Goal: Task Accomplishment & Management: Manage account settings

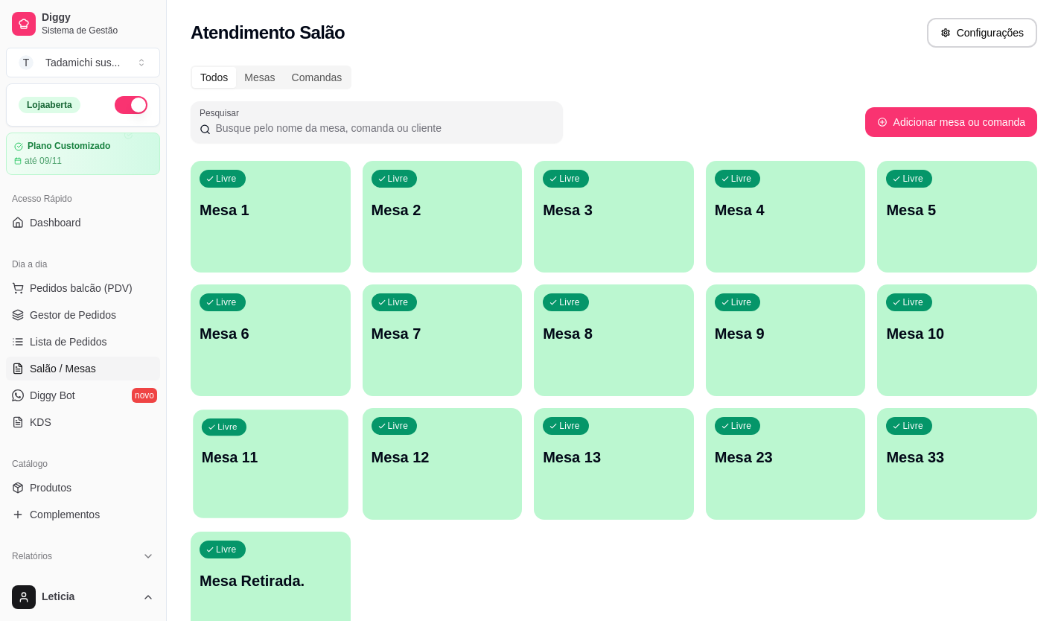
click at [308, 451] on p "Mesa 11" at bounding box center [271, 458] width 138 height 20
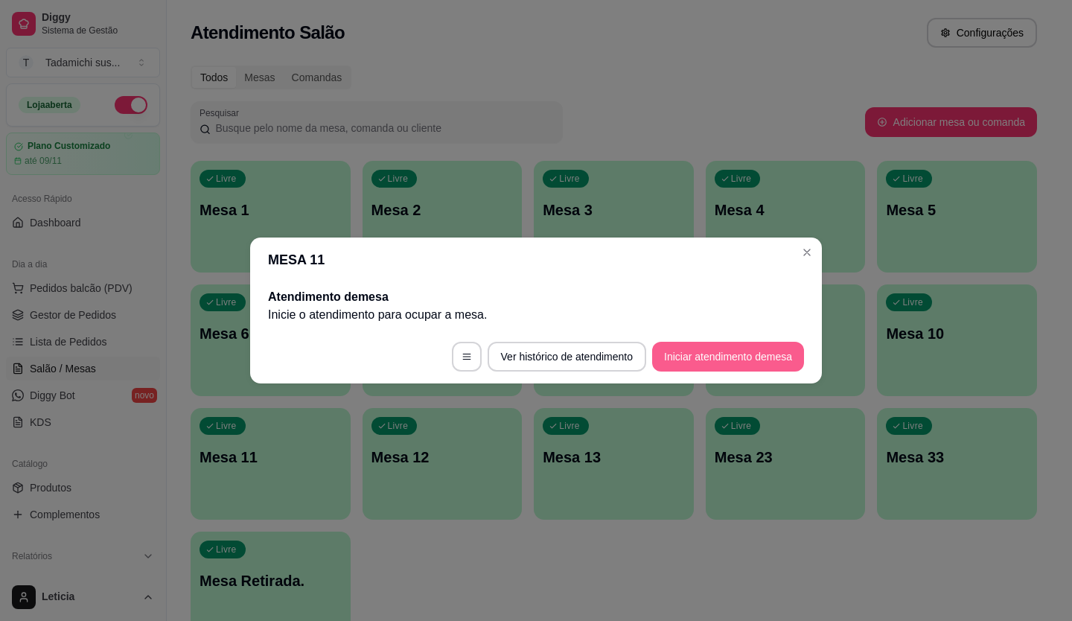
click at [687, 360] on button "Iniciar atendimento de mesa" at bounding box center [728, 357] width 152 height 30
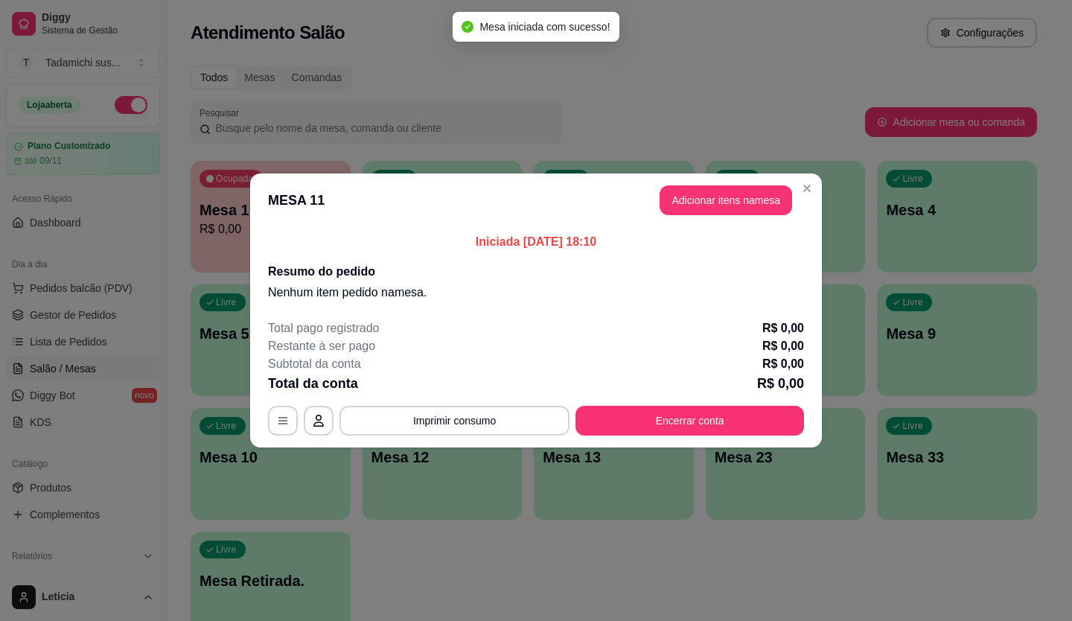
click at [731, 227] on div "Iniciada [DATE] 18:10 Resumo do pedido Nenhum item pedido na mesa ." at bounding box center [536, 267] width 572 height 80
click at [729, 214] on button "Adicionar itens na mesa" at bounding box center [726, 200] width 128 height 29
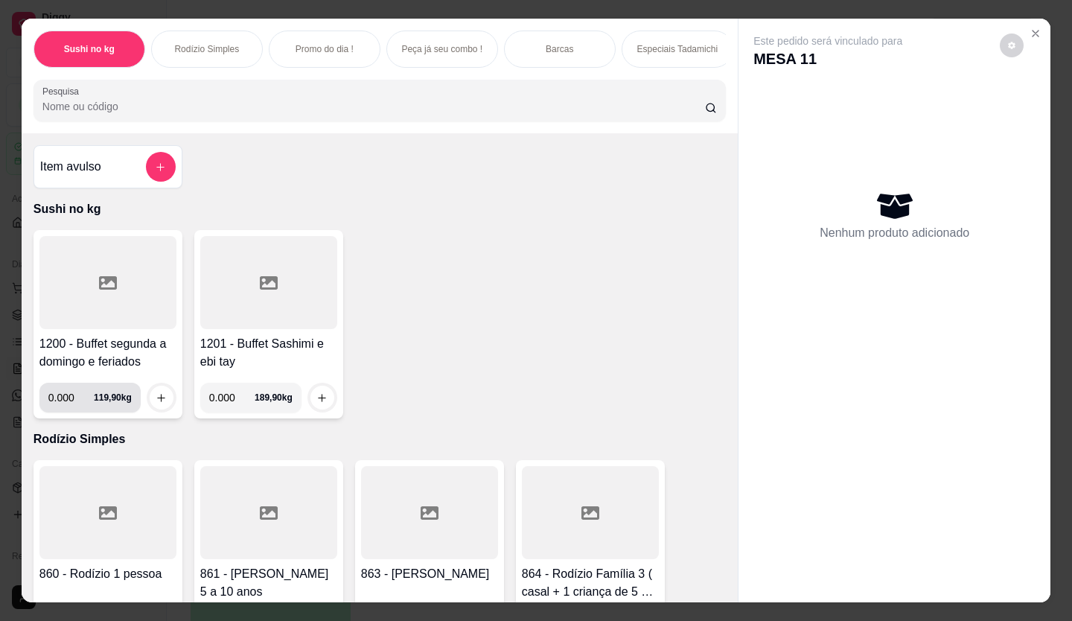
click at [70, 402] on input "0.000" at bounding box center [70, 398] width 45 height 30
type input "0.174"
click at [156, 401] on icon "increase-product-quantity" at bounding box center [161, 397] width 11 height 11
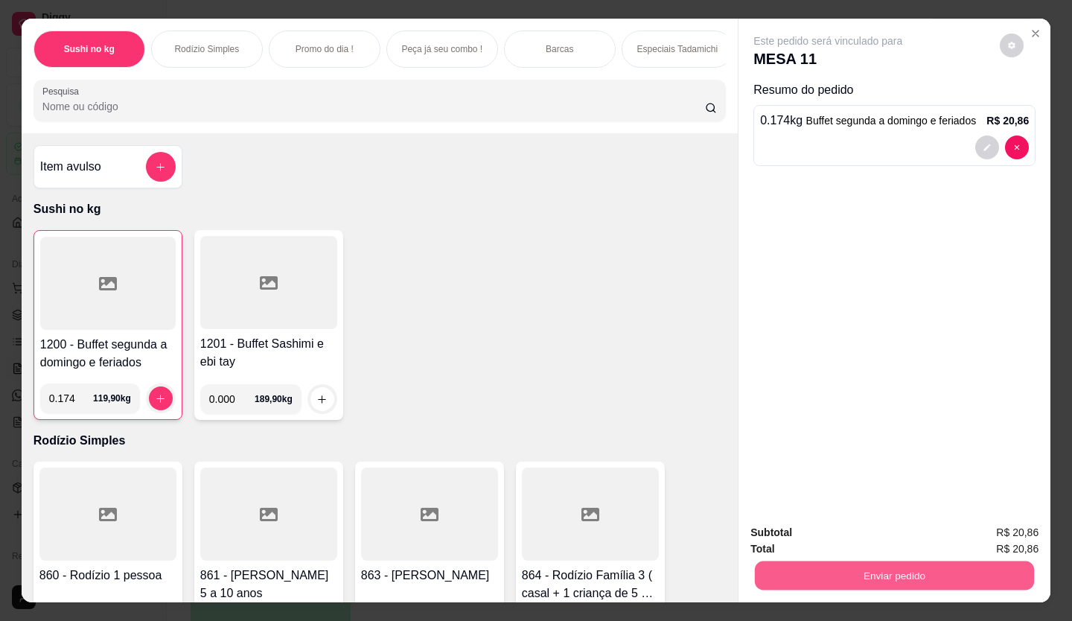
click at [831, 562] on button "Enviar pedido" at bounding box center [894, 576] width 279 height 29
click at [1016, 532] on button "Enviar pedido" at bounding box center [1000, 533] width 84 height 28
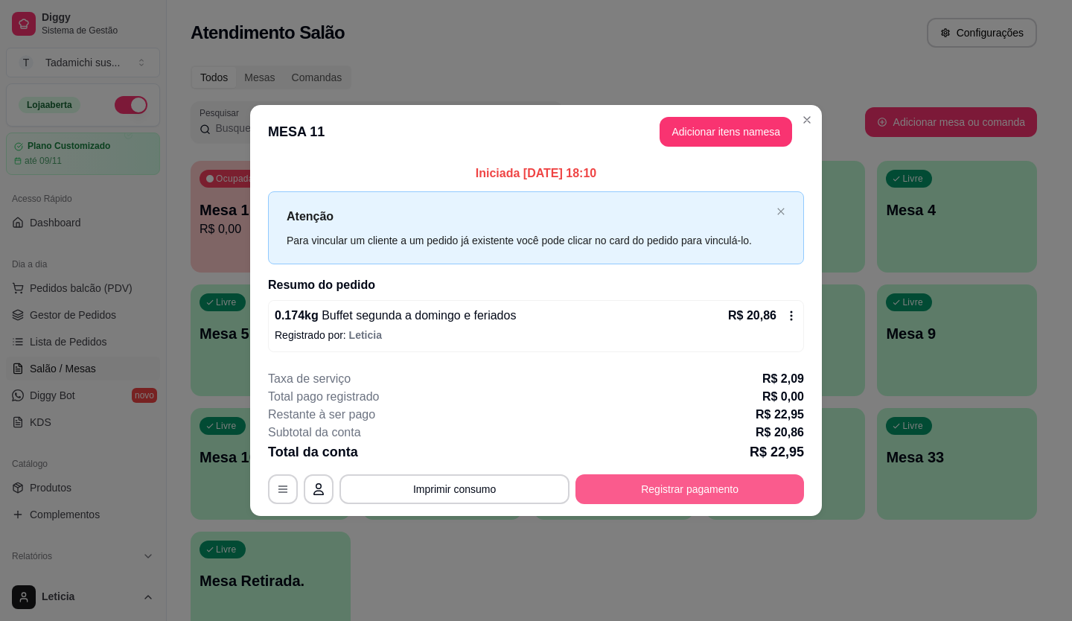
click at [655, 482] on button "Registrar pagamento" at bounding box center [690, 489] width 229 height 30
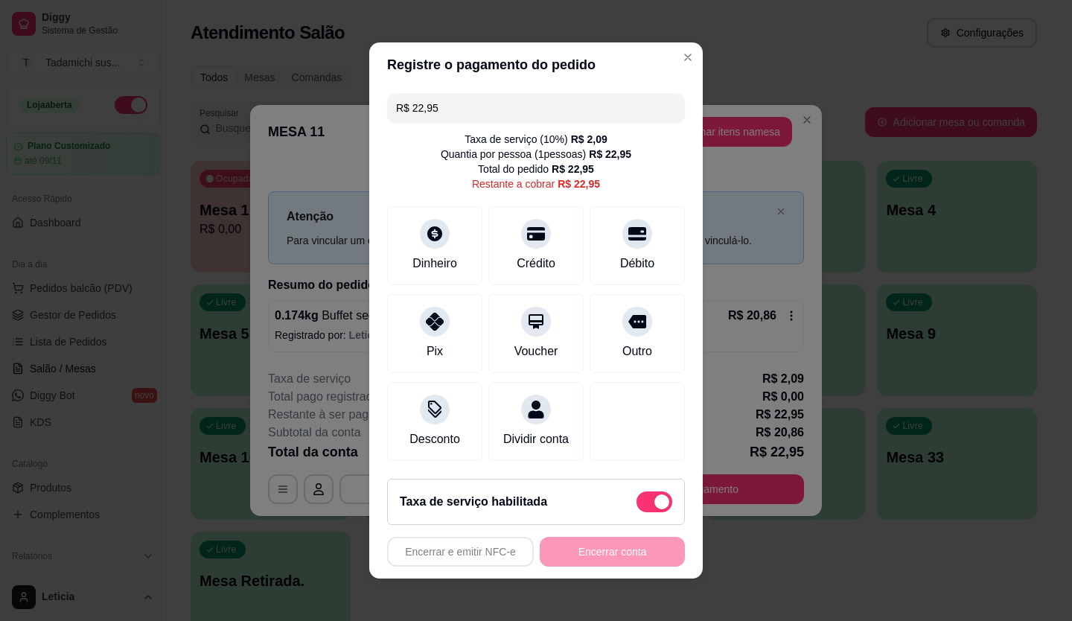
click at [655, 504] on span at bounding box center [662, 502] width 15 height 15
click at [642, 505] on input "checkbox" at bounding box center [641, 510] width 10 height 10
checkbox input "true"
type input "R$ 20,86"
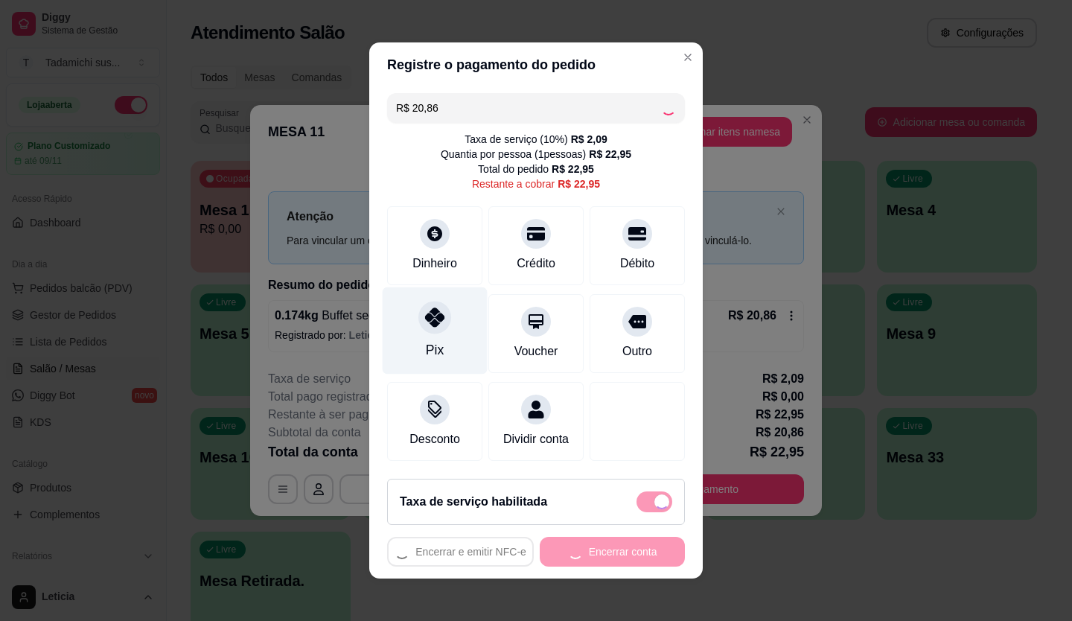
checkbox input "false"
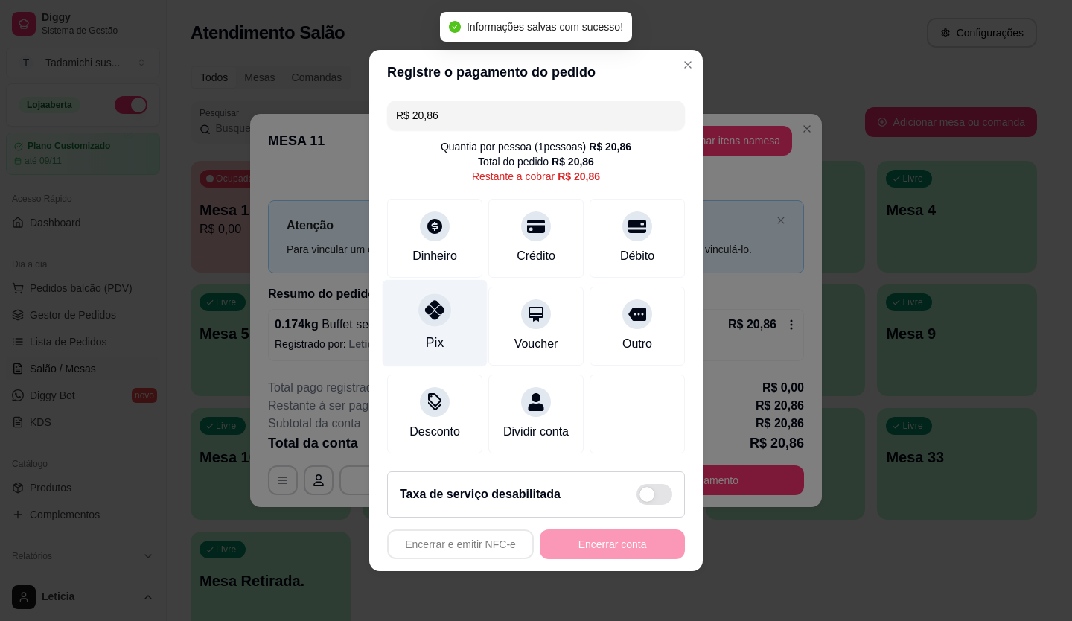
click at [437, 312] on div at bounding box center [435, 309] width 33 height 33
type input "R$ 0,00"
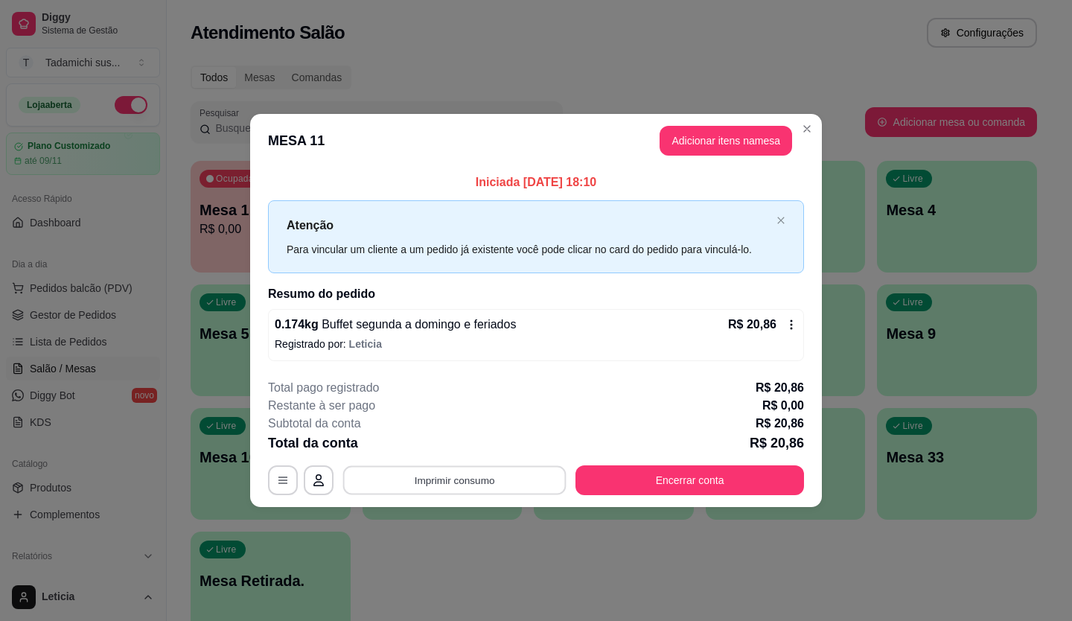
click at [412, 477] on button "Imprimir consumo" at bounding box center [454, 479] width 223 height 29
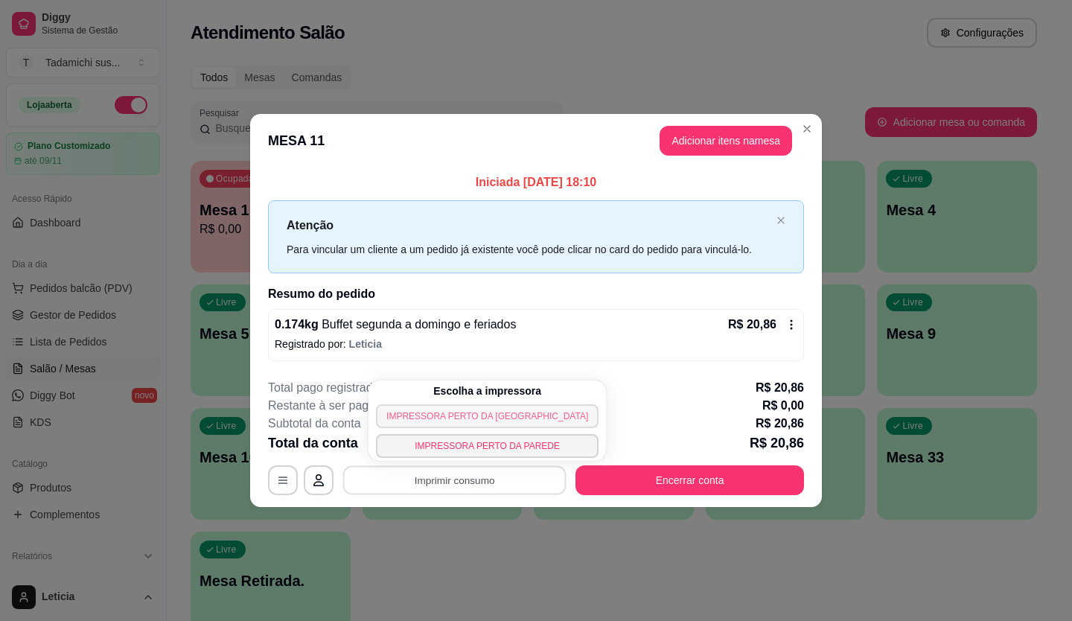
click at [402, 419] on button "IMPRESSORA PERTO [PERSON_NAME][GEOGRAPHIC_DATA]" at bounding box center [487, 416] width 223 height 24
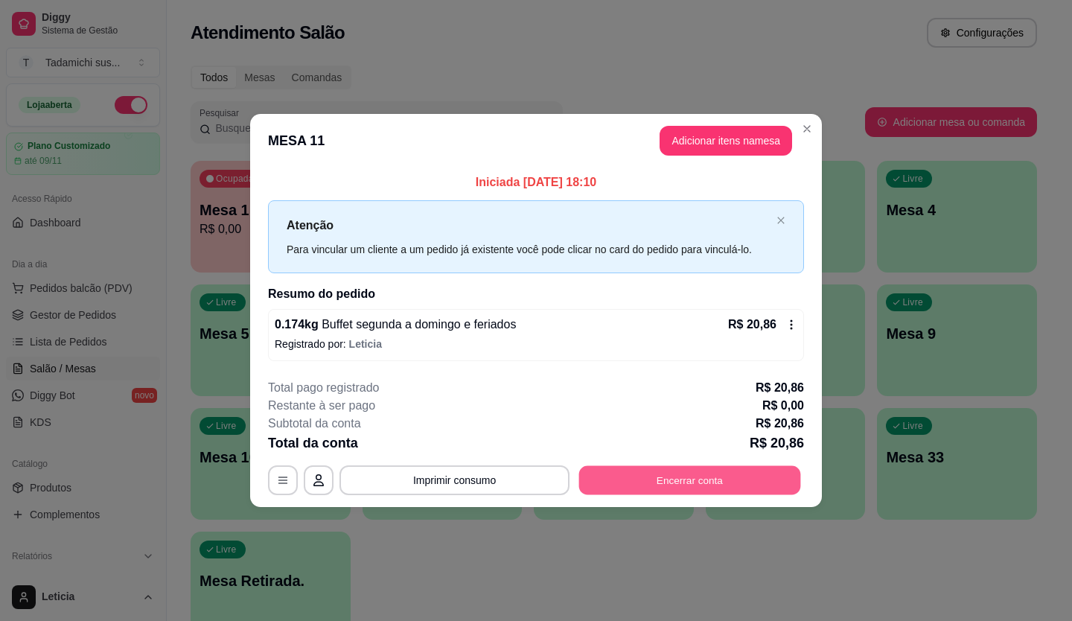
click at [686, 494] on button "Encerrar conta" at bounding box center [690, 479] width 222 height 29
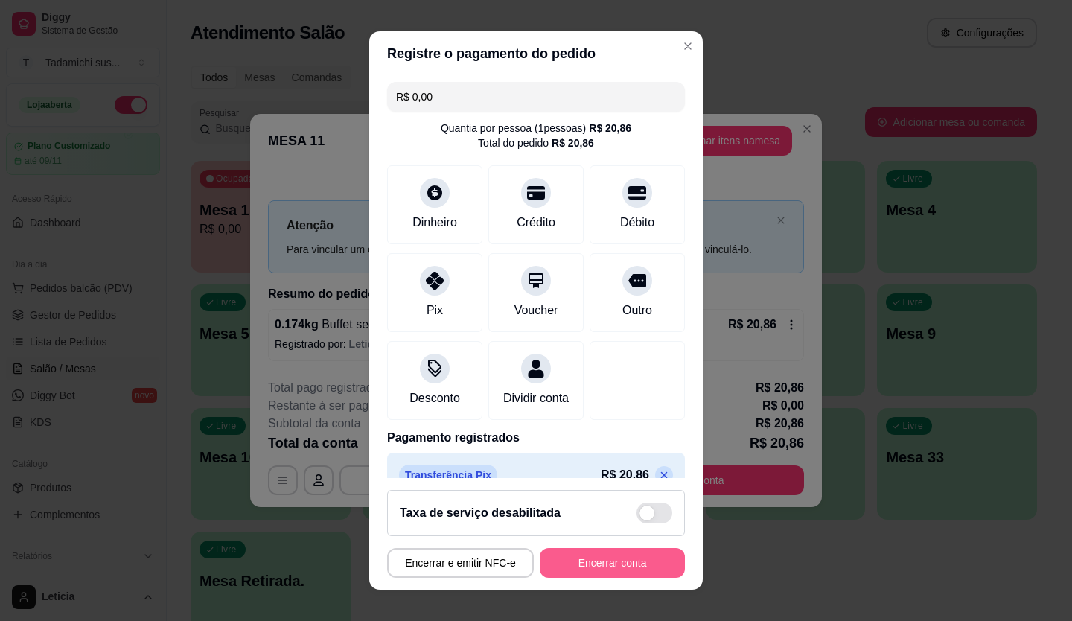
click at [648, 558] on button "Encerrar conta" at bounding box center [612, 563] width 145 height 30
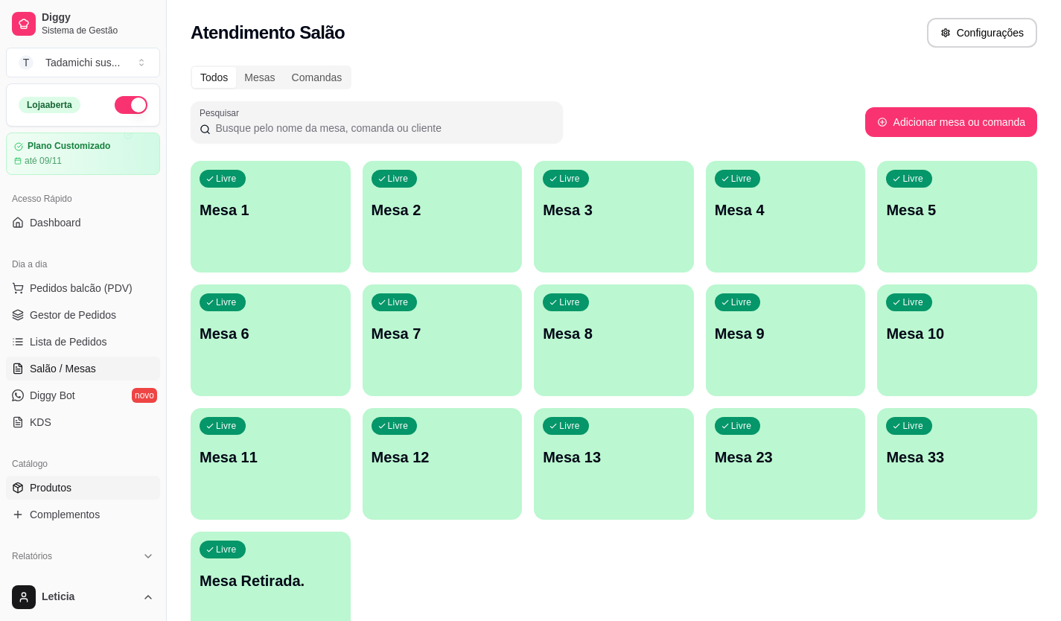
click at [70, 496] on link "Produtos" at bounding box center [83, 488] width 154 height 24
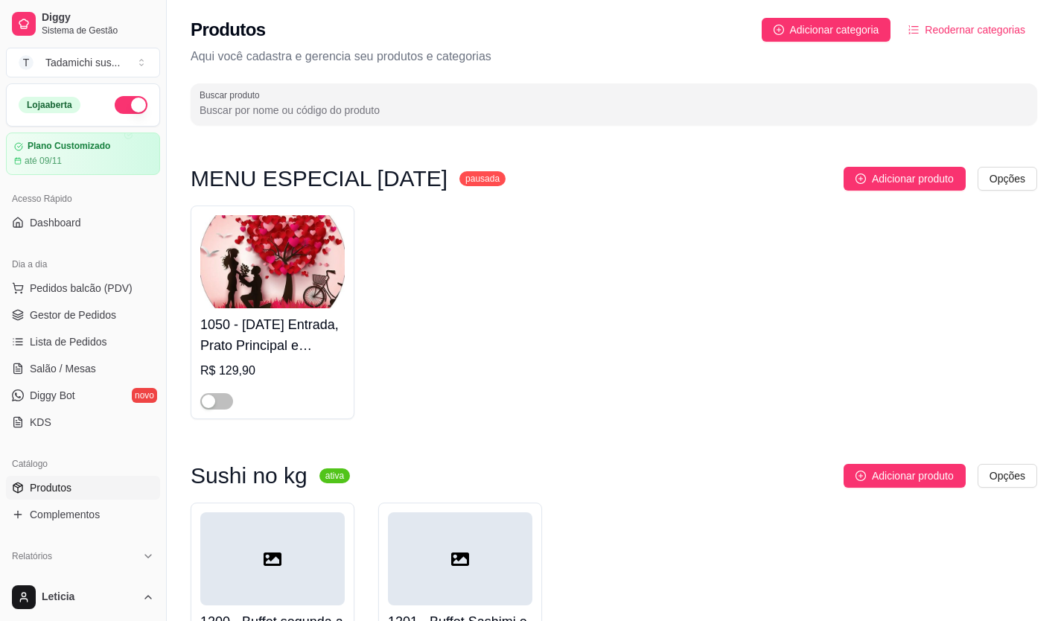
click at [53, 485] on span "Produtos" at bounding box center [51, 487] width 42 height 15
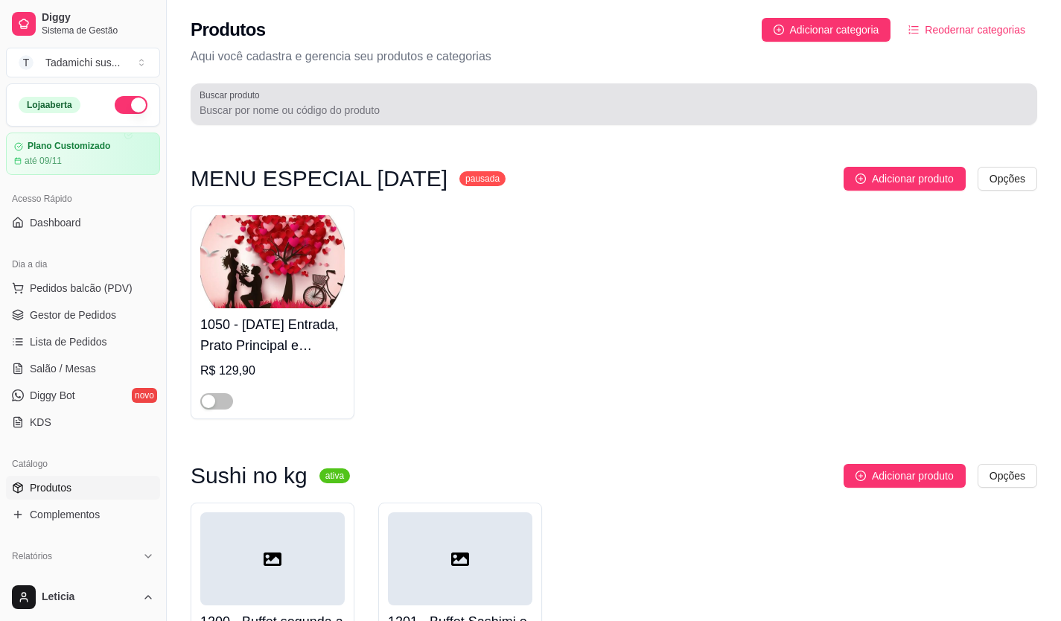
click at [363, 100] on div at bounding box center [614, 104] width 829 height 30
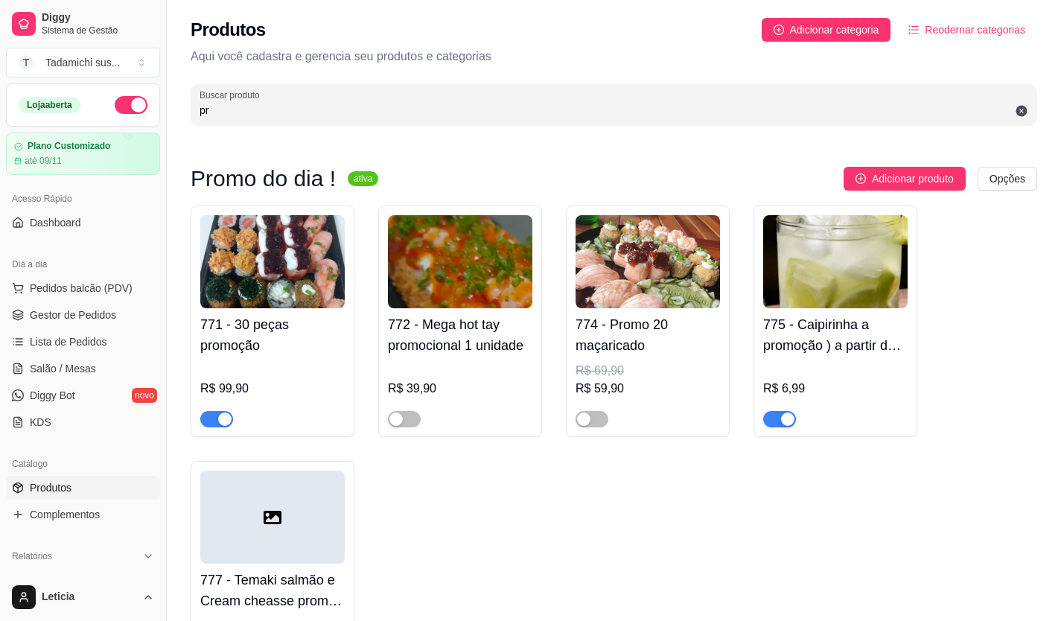
type input "p"
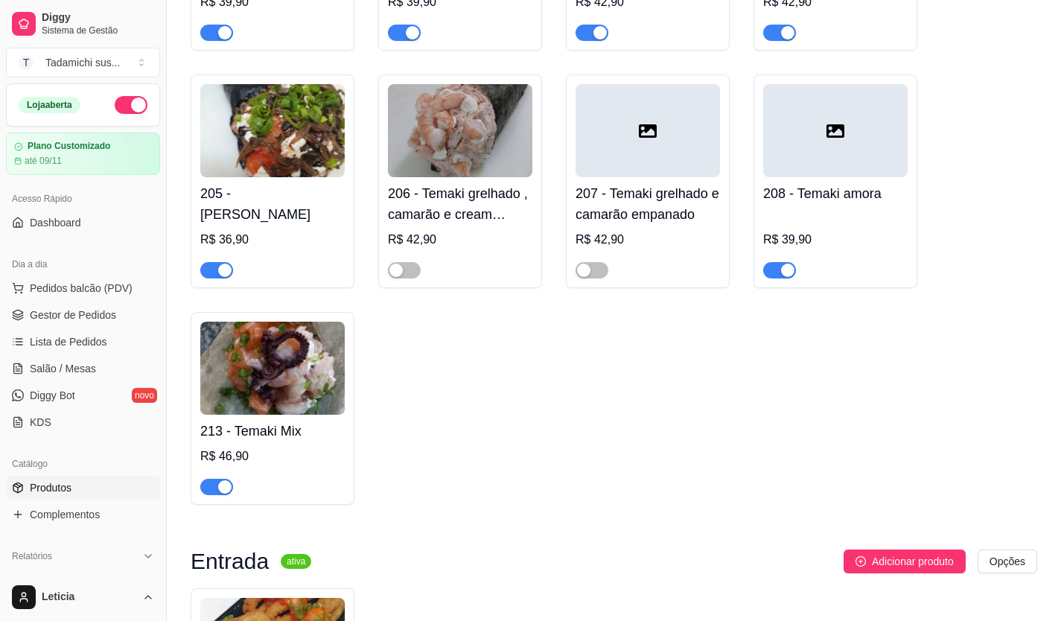
scroll to position [1117, 0]
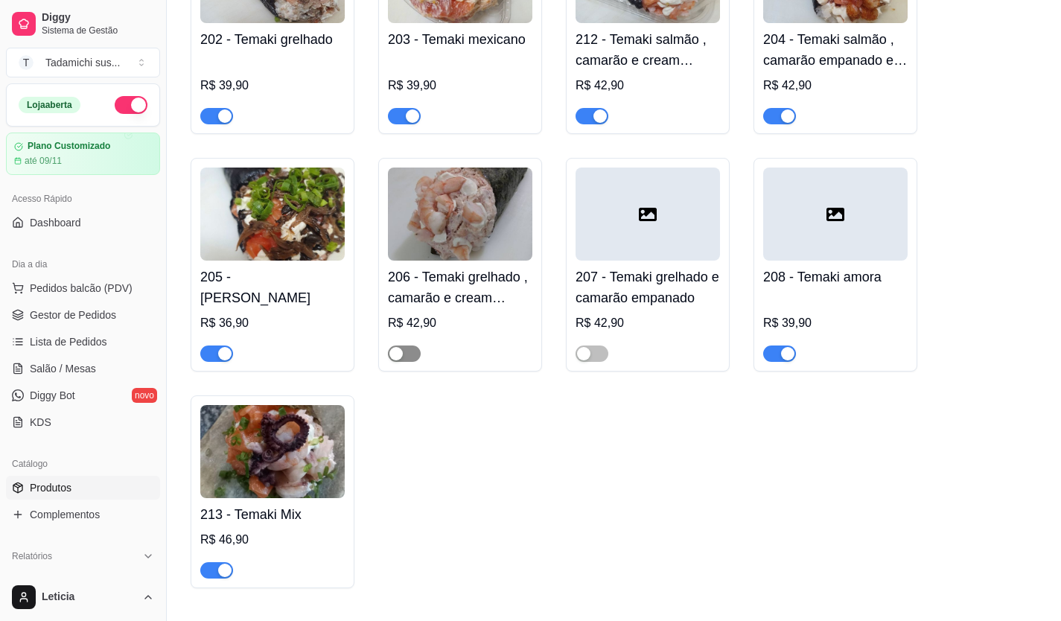
type input "te"
click at [402, 360] on div "button" at bounding box center [395, 353] width 13 height 13
click at [593, 359] on button "button" at bounding box center [592, 354] width 33 height 16
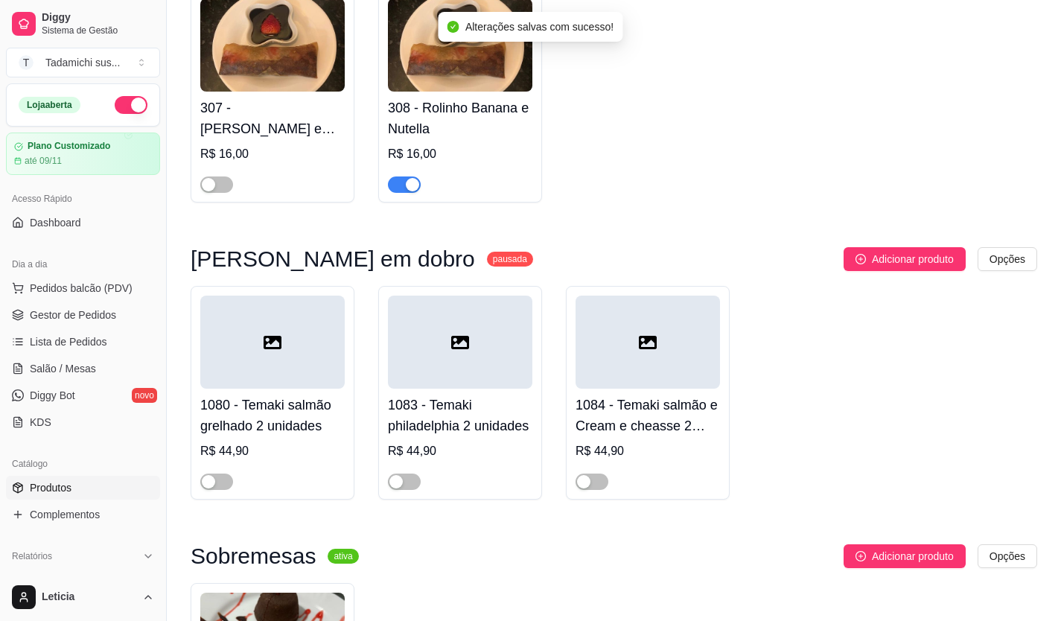
scroll to position [2085, 0]
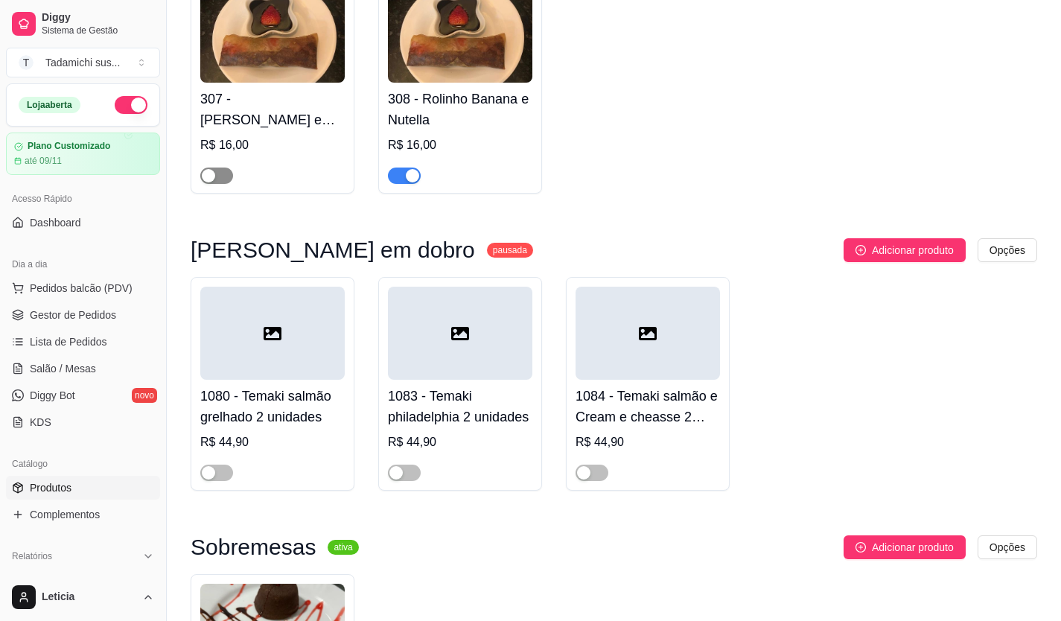
click at [220, 180] on span "button" at bounding box center [216, 176] width 33 height 16
click at [211, 182] on span "button" at bounding box center [216, 176] width 33 height 16
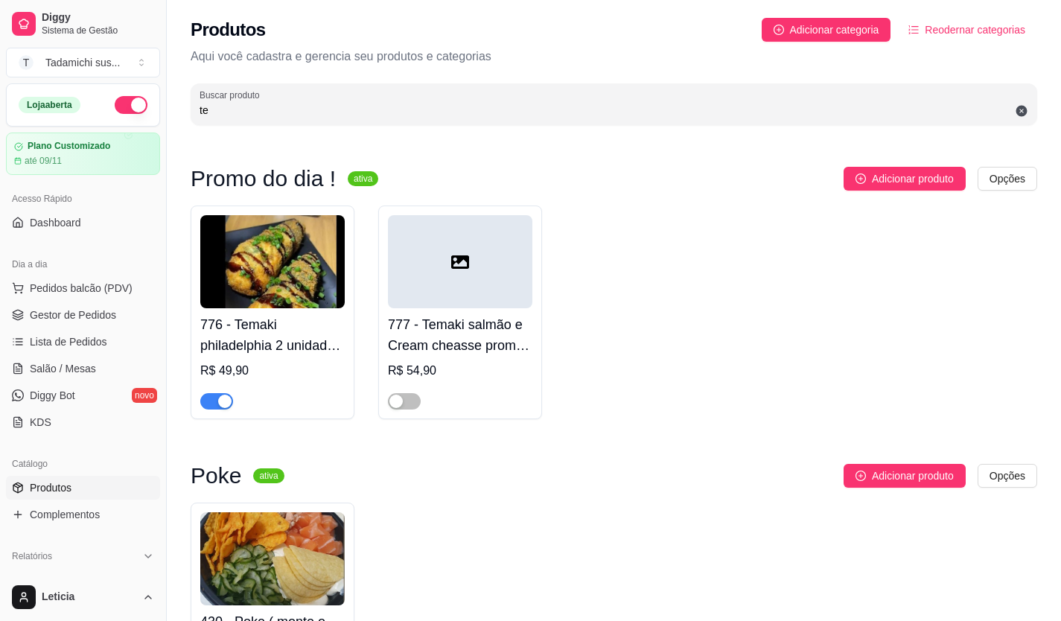
scroll to position [74, 0]
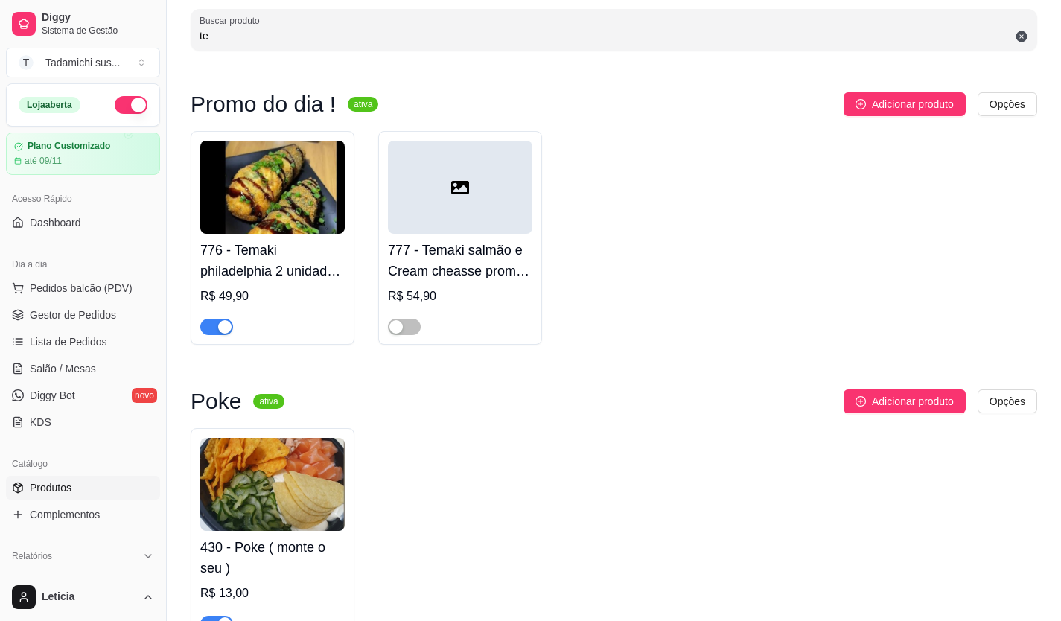
click at [92, 329] on ul "Pedidos balcão (PDV) Gestor de Pedidos Lista de Pedidos Salão / Mesas Diggy Bot…" at bounding box center [83, 355] width 154 height 158
click at [96, 305] on link "Gestor de Pedidos" at bounding box center [83, 315] width 154 height 24
click at [97, 305] on link "Gestor de Pedidos" at bounding box center [83, 315] width 154 height 24
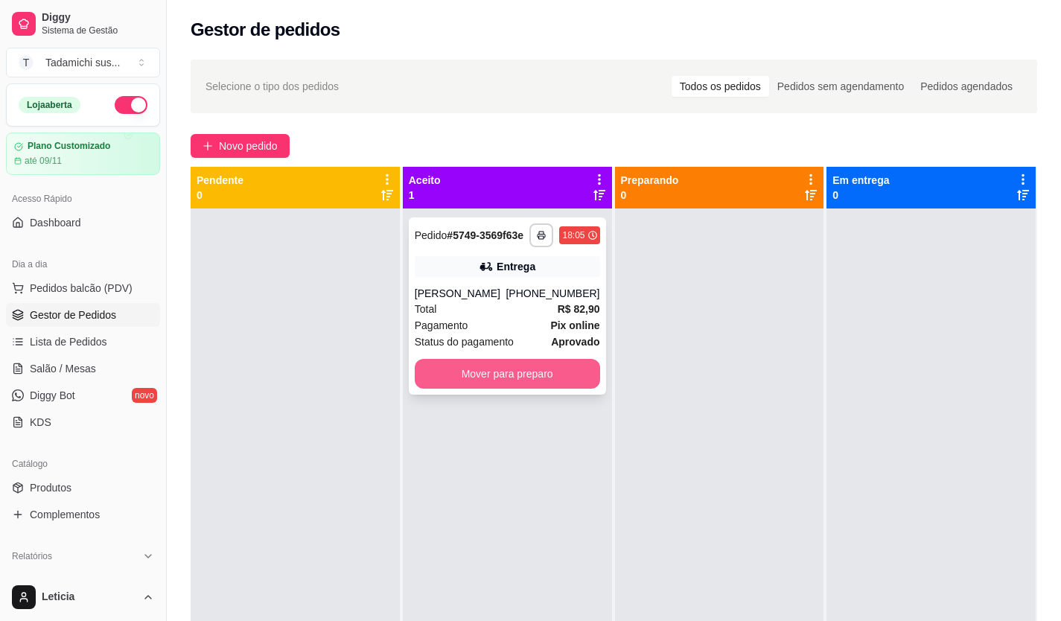
click at [433, 366] on button "Mover para preparo" at bounding box center [507, 374] width 185 height 30
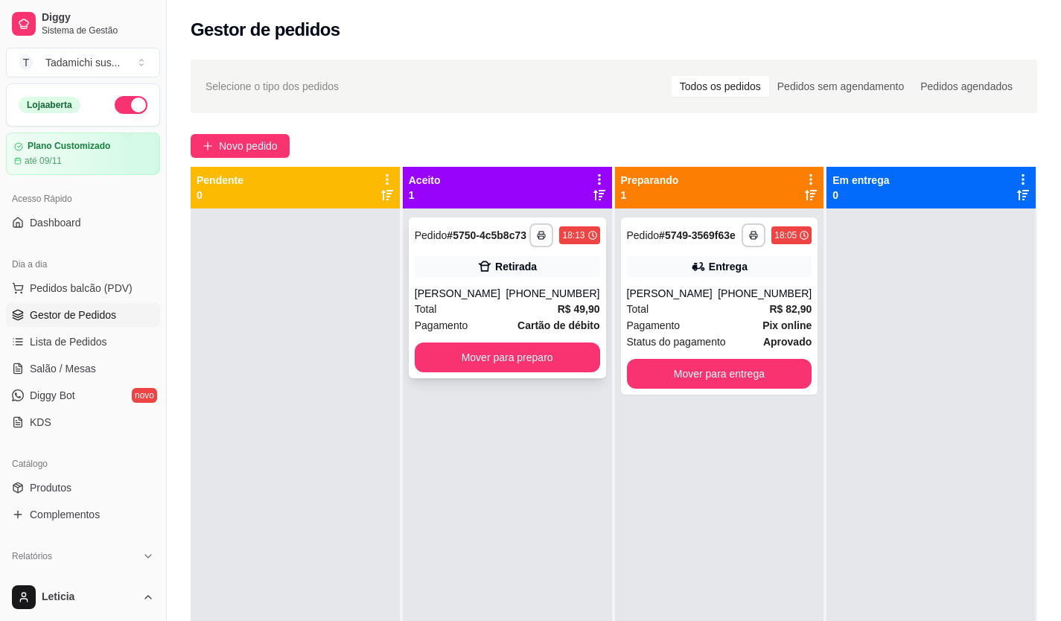
click at [462, 331] on span "Pagamento" at bounding box center [442, 325] width 54 height 16
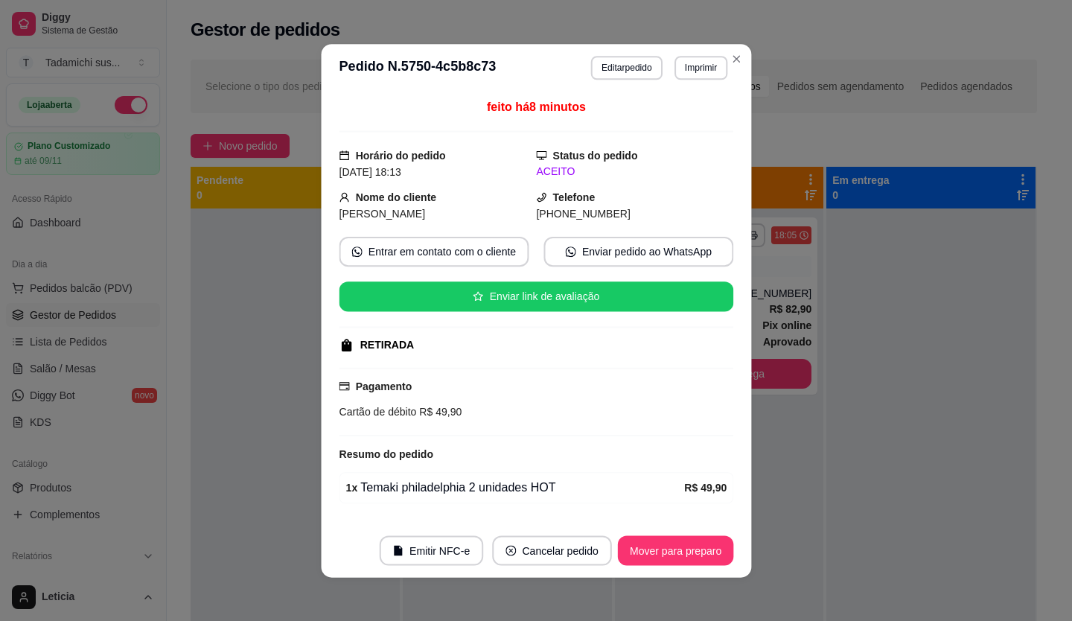
click at [462, 337] on div "RETIRADA" at bounding box center [535, 345] width 392 height 16
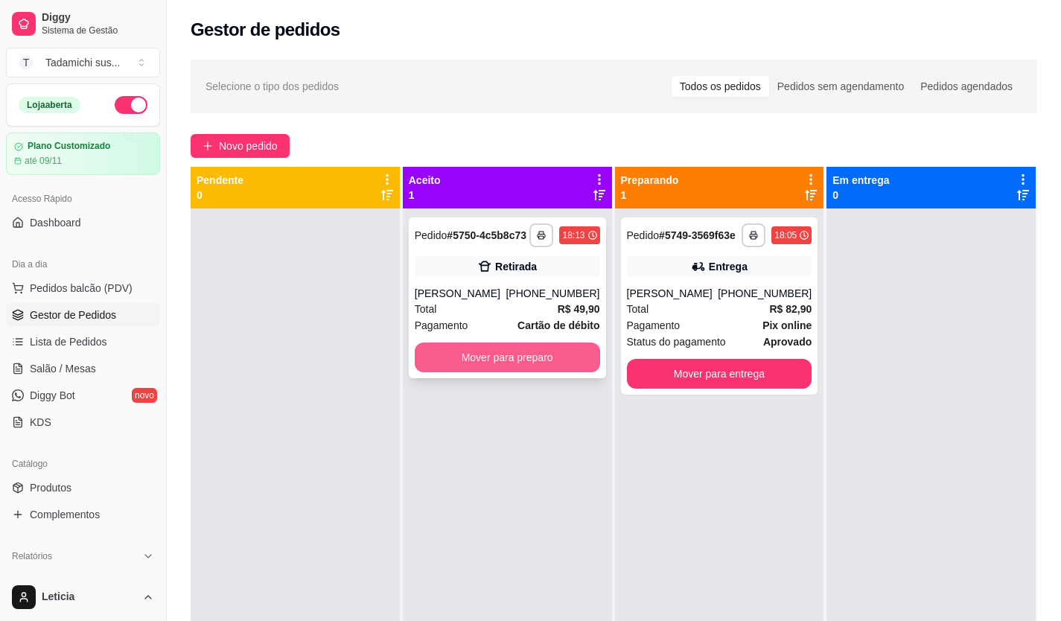
click at [532, 354] on button "Mover para preparo" at bounding box center [507, 358] width 185 height 30
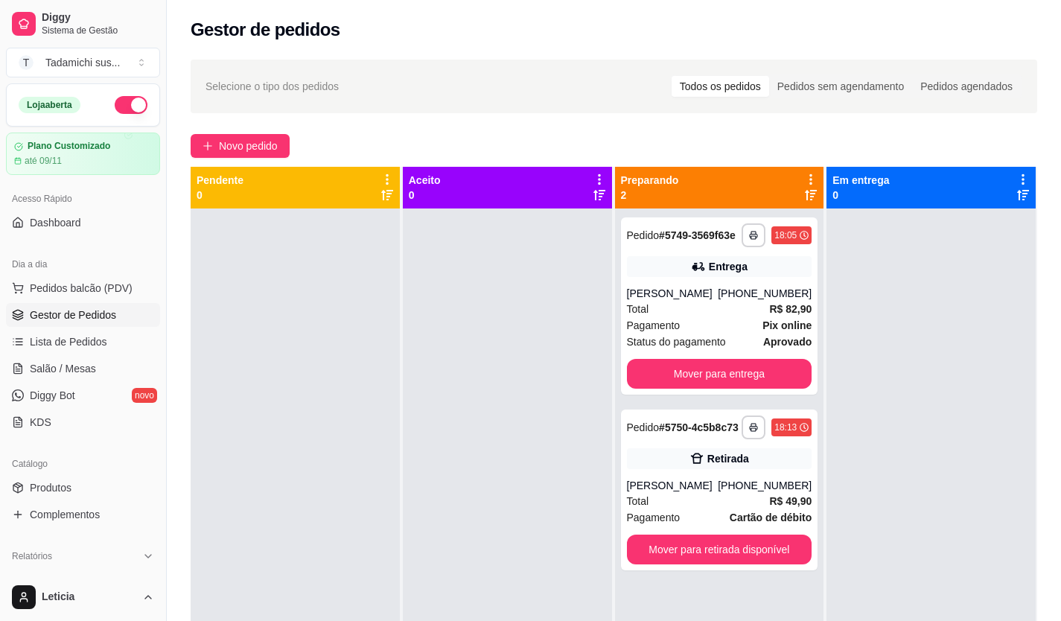
click at [494, 135] on div "Novo pedido" at bounding box center [614, 146] width 847 height 24
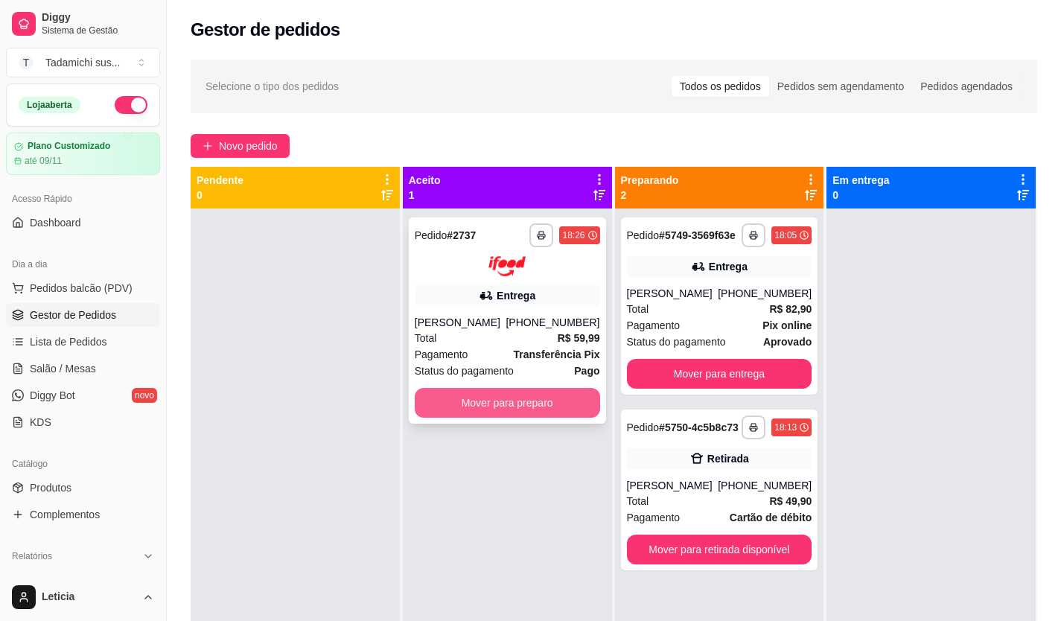
click at [560, 403] on button "Mover para preparo" at bounding box center [507, 403] width 185 height 30
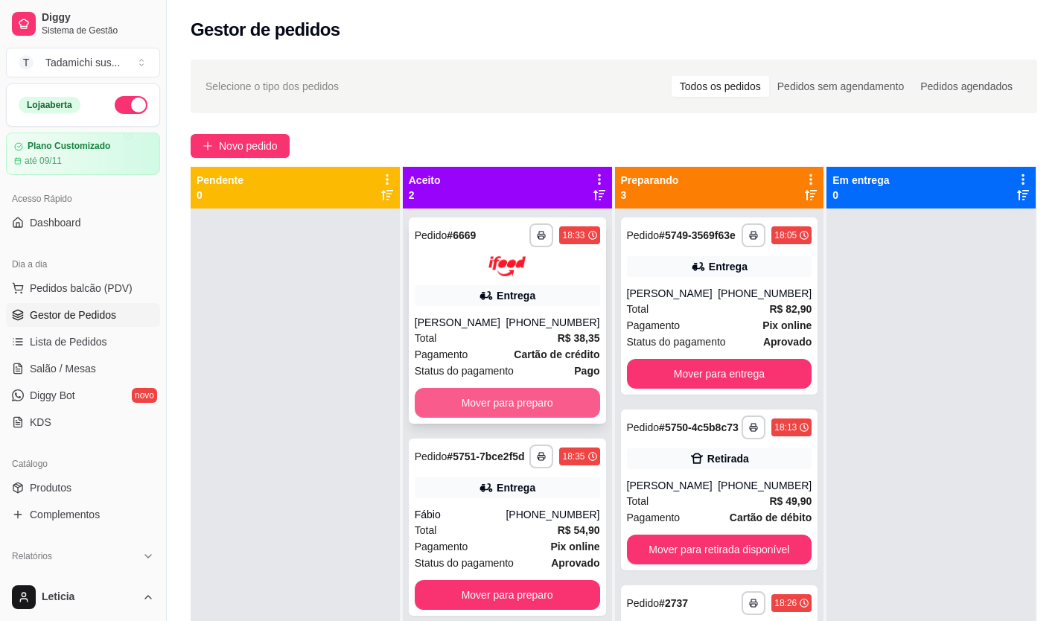
click at [482, 407] on button "Mover para preparo" at bounding box center [507, 403] width 185 height 30
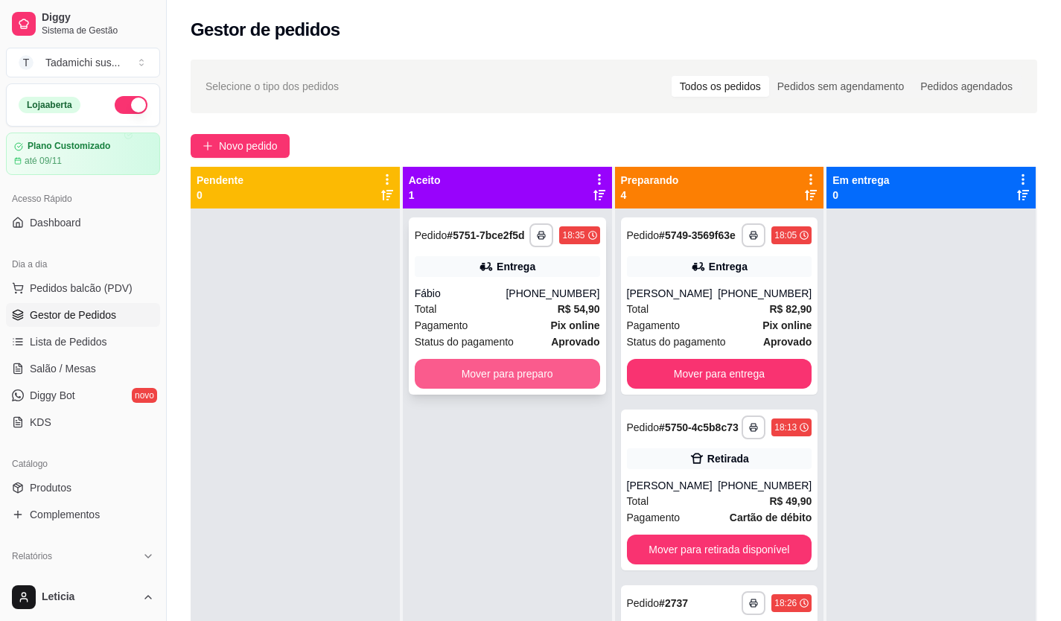
click at [474, 374] on button "Mover para preparo" at bounding box center [507, 374] width 185 height 30
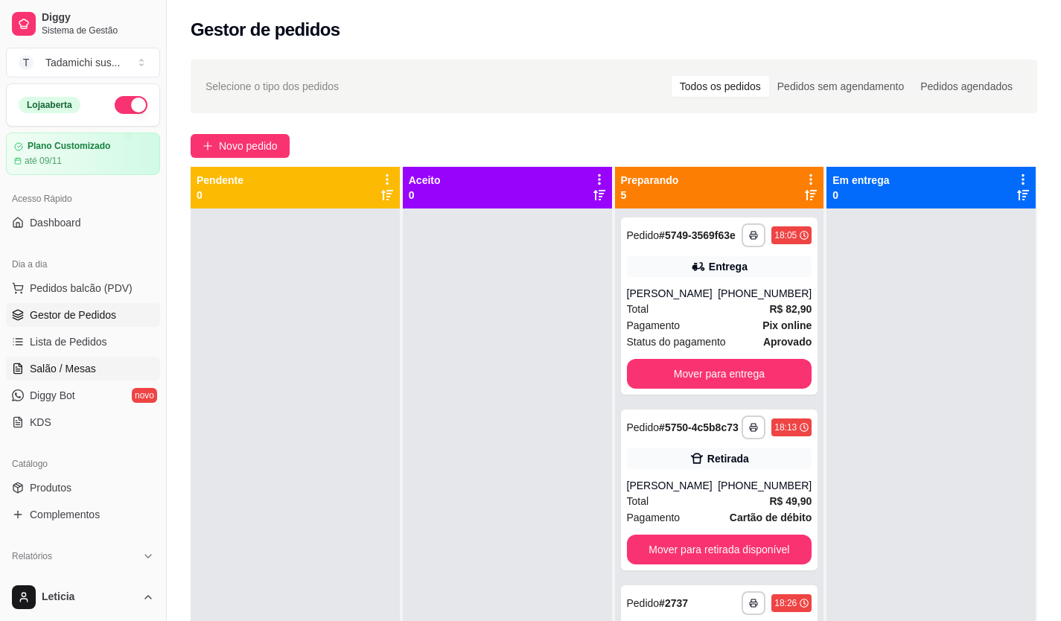
click at [74, 364] on span "Salão / Mesas" at bounding box center [63, 368] width 66 height 15
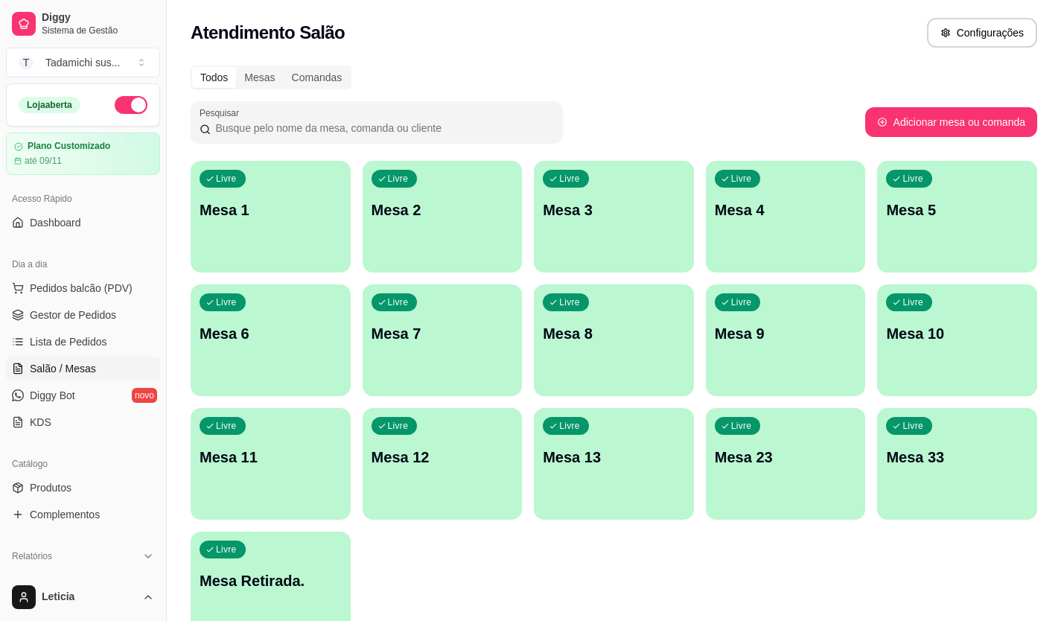
click at [290, 570] on p "Mesa Retirada." at bounding box center [271, 580] width 142 height 21
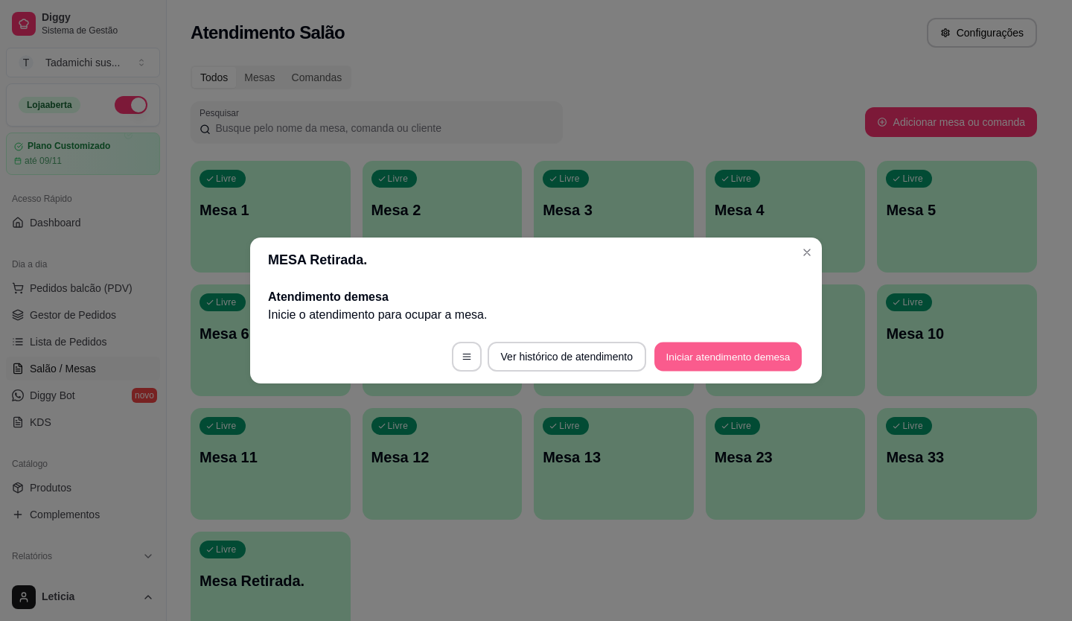
click at [694, 349] on button "Iniciar atendimento de mesa" at bounding box center [728, 357] width 147 height 29
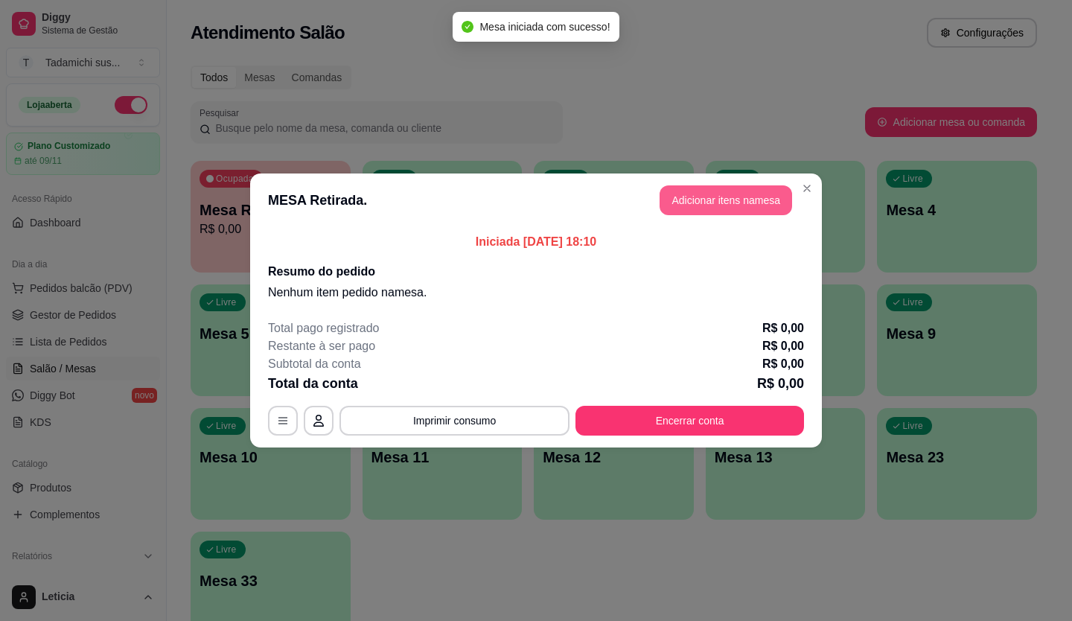
click at [731, 194] on button "Adicionar itens na mesa" at bounding box center [726, 200] width 133 height 30
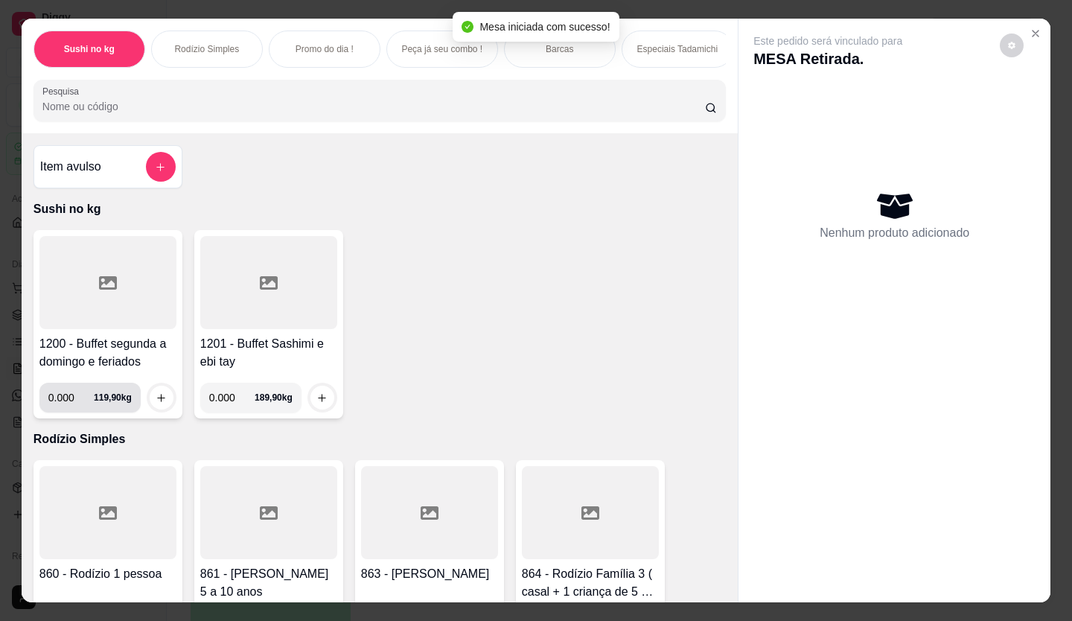
click at [72, 403] on input "0.000" at bounding box center [70, 398] width 45 height 30
type input "0.496"
click at [164, 404] on button "increase-product-quantity" at bounding box center [161, 398] width 23 height 23
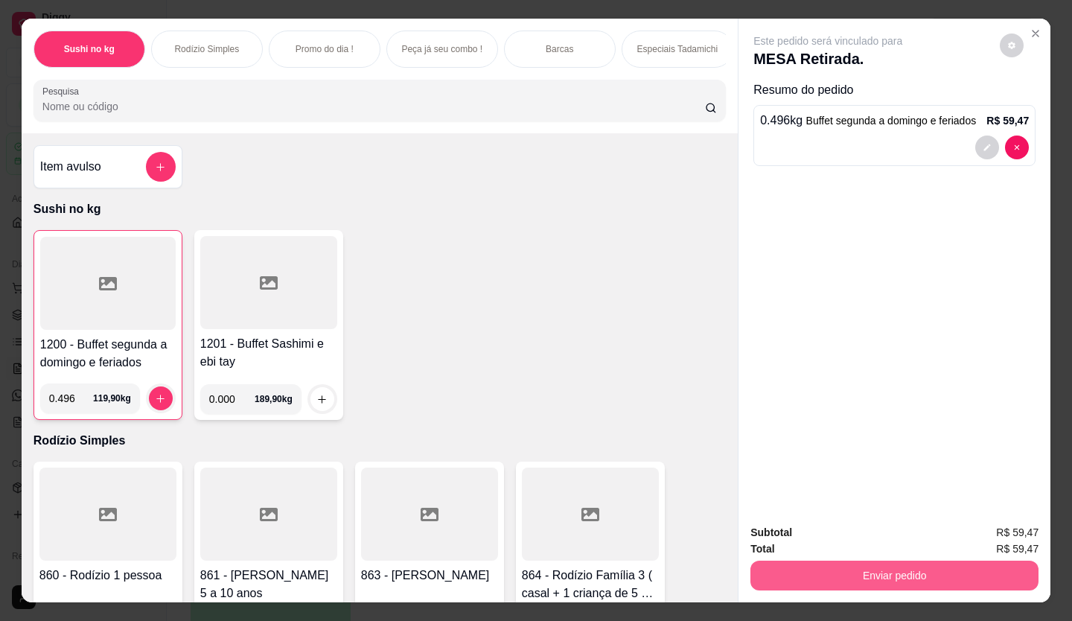
click at [936, 578] on button "Enviar pedido" at bounding box center [895, 576] width 288 height 30
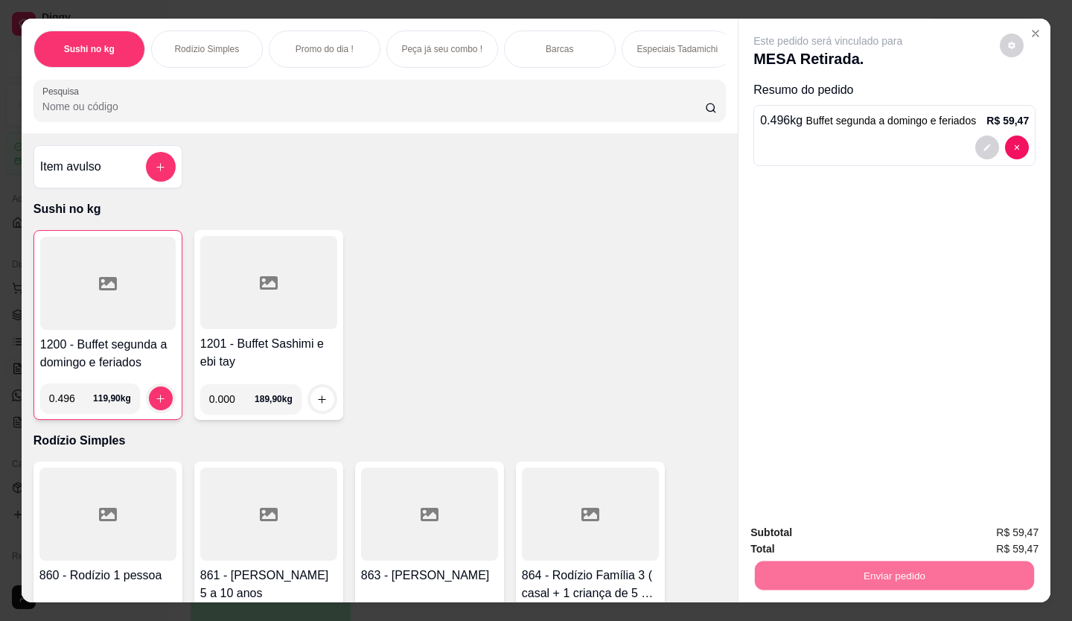
click at [979, 535] on button "Enviar pedido" at bounding box center [1000, 533] width 82 height 28
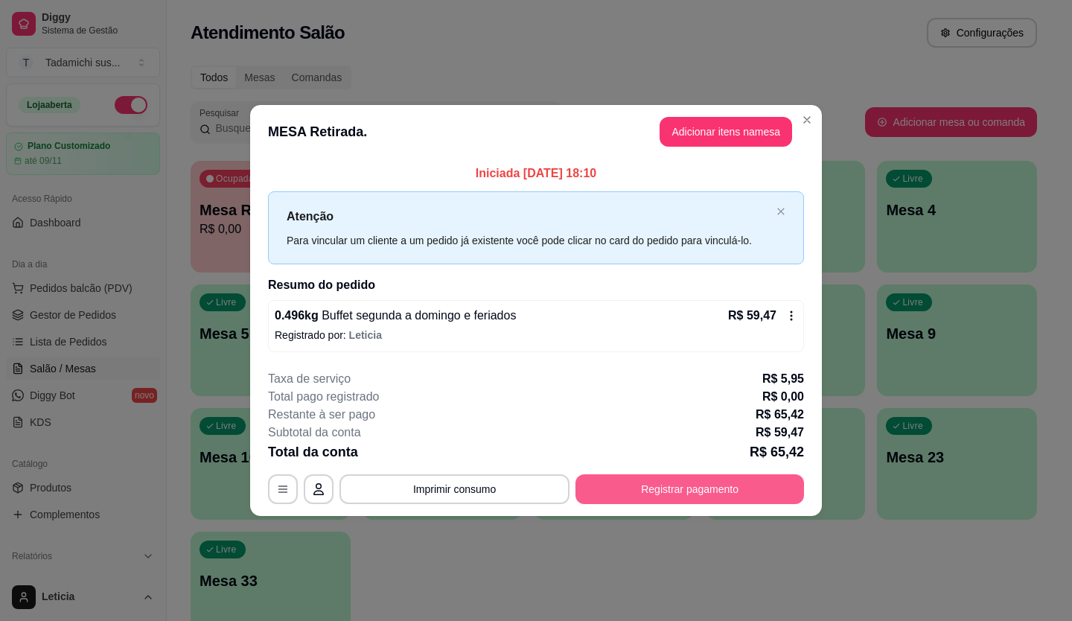
click at [624, 493] on button "Registrar pagamento" at bounding box center [690, 489] width 229 height 30
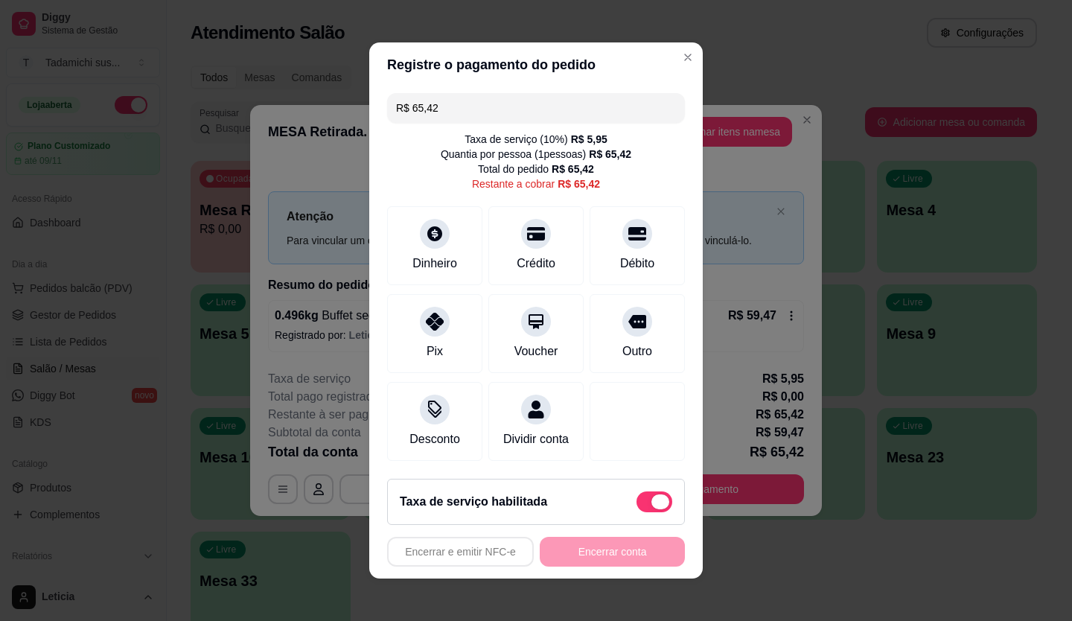
click at [652, 506] on span at bounding box center [661, 502] width 18 height 15
click at [646, 506] on input "checkbox" at bounding box center [641, 510] width 10 height 10
checkbox input "true"
type input "R$ 59,47"
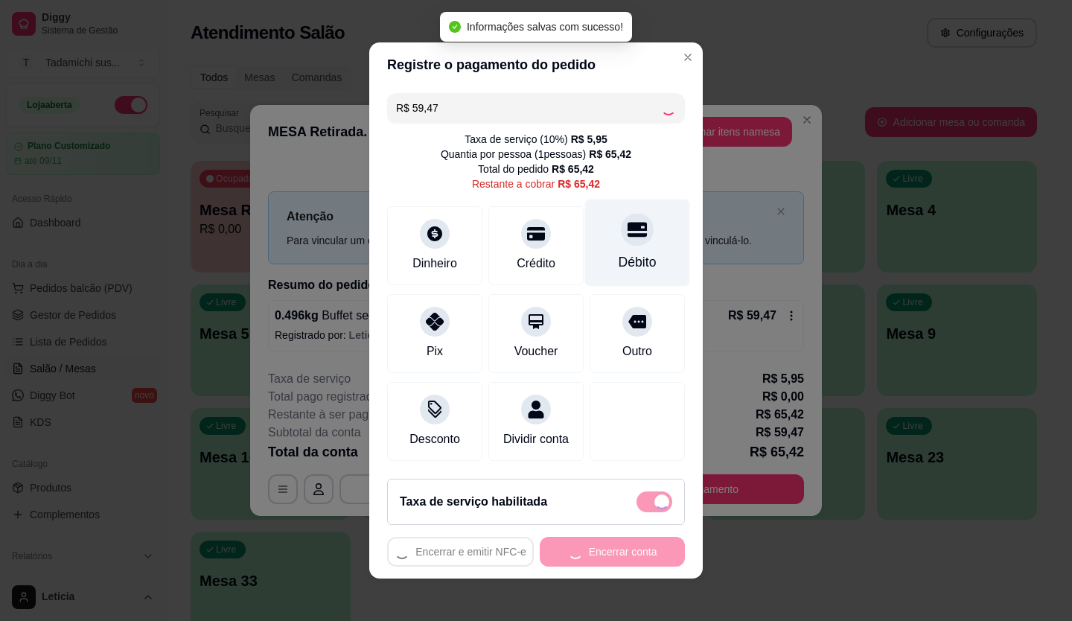
checkbox input "false"
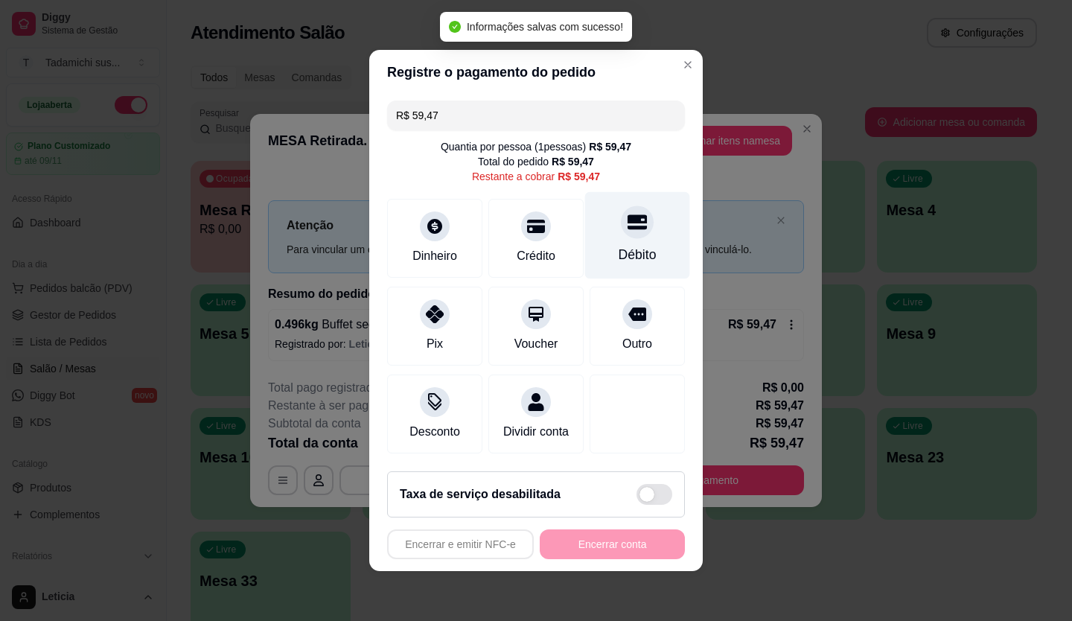
click at [637, 233] on div "Débito" at bounding box center [637, 235] width 105 height 87
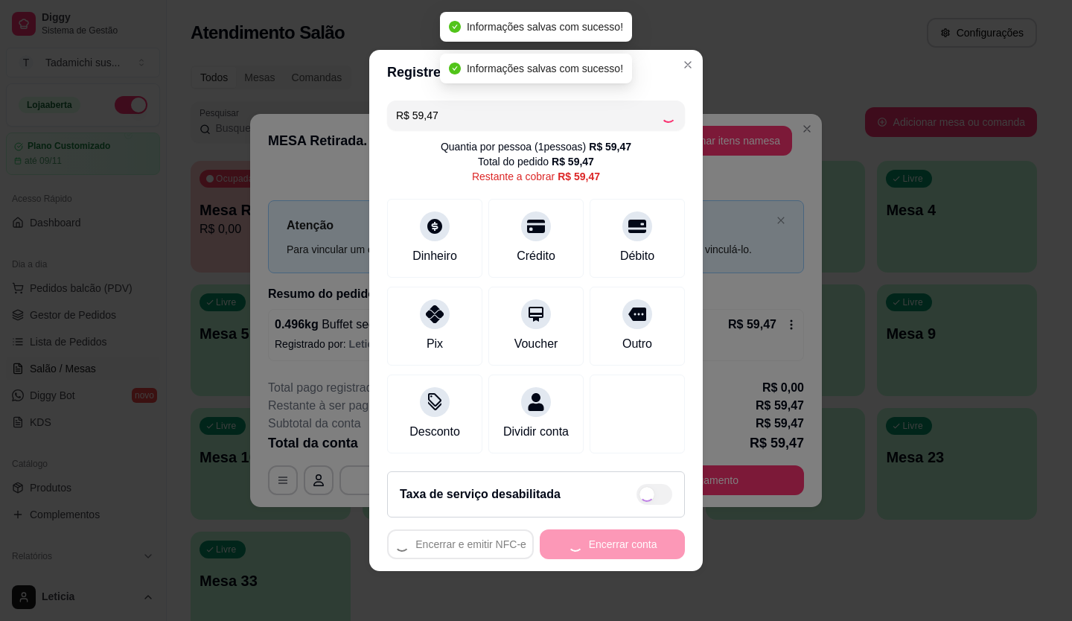
type input "R$ 0,00"
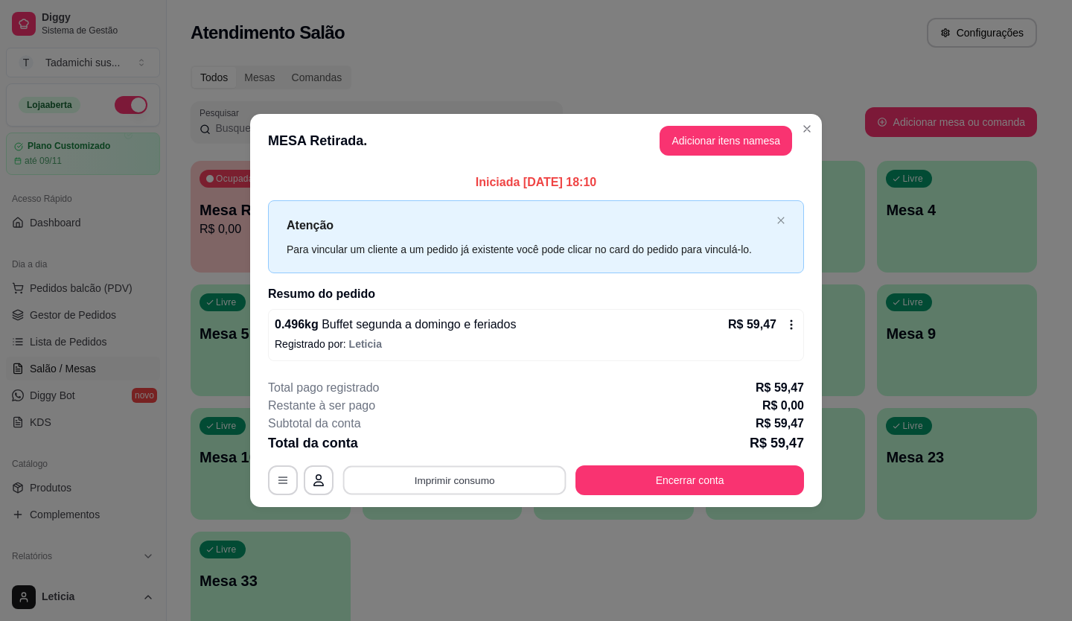
click at [464, 475] on button "Imprimir consumo" at bounding box center [454, 479] width 223 height 29
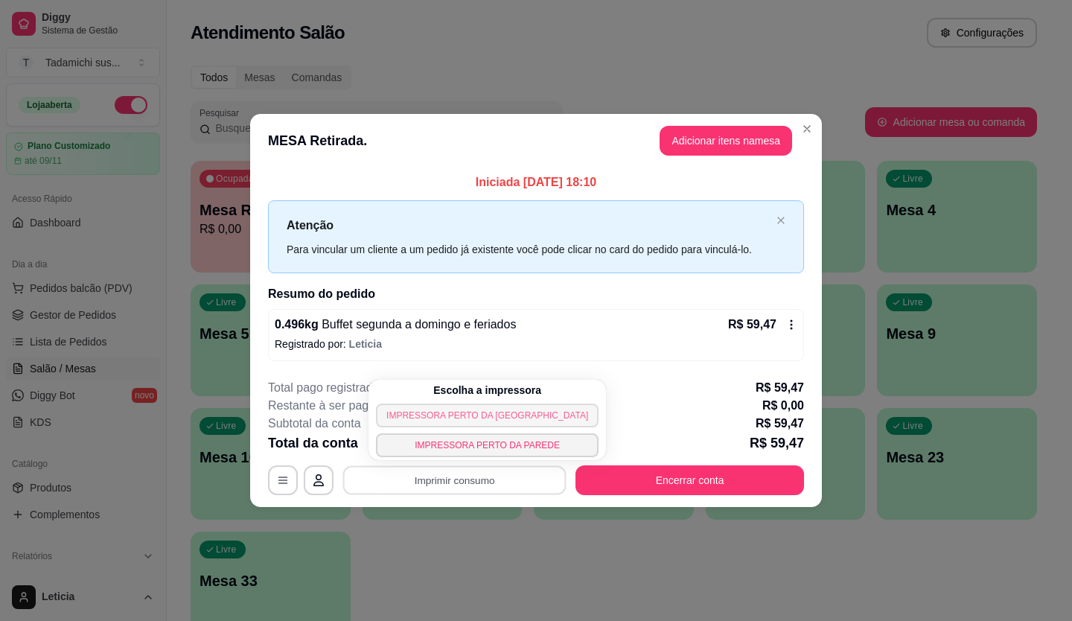
click at [449, 419] on button "IMPRESSORA PERTO [PERSON_NAME][GEOGRAPHIC_DATA]" at bounding box center [487, 416] width 223 height 24
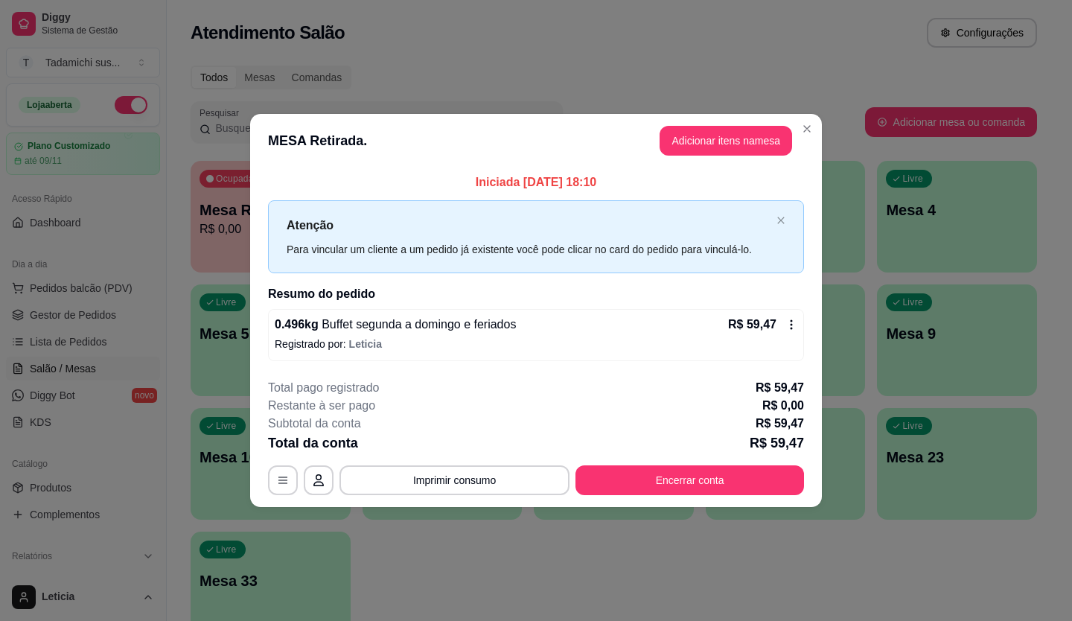
click at [662, 462] on div "**********" at bounding box center [536, 437] width 536 height 116
click at [658, 471] on button "Encerrar conta" at bounding box center [690, 480] width 229 height 30
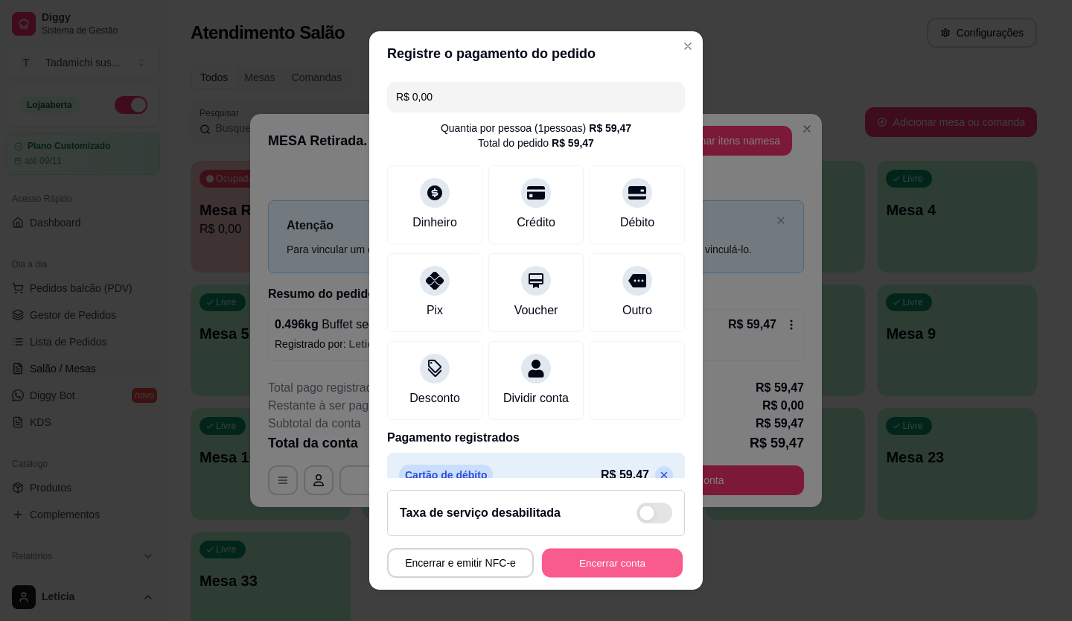
click at [614, 565] on button "Encerrar conta" at bounding box center [612, 563] width 141 height 29
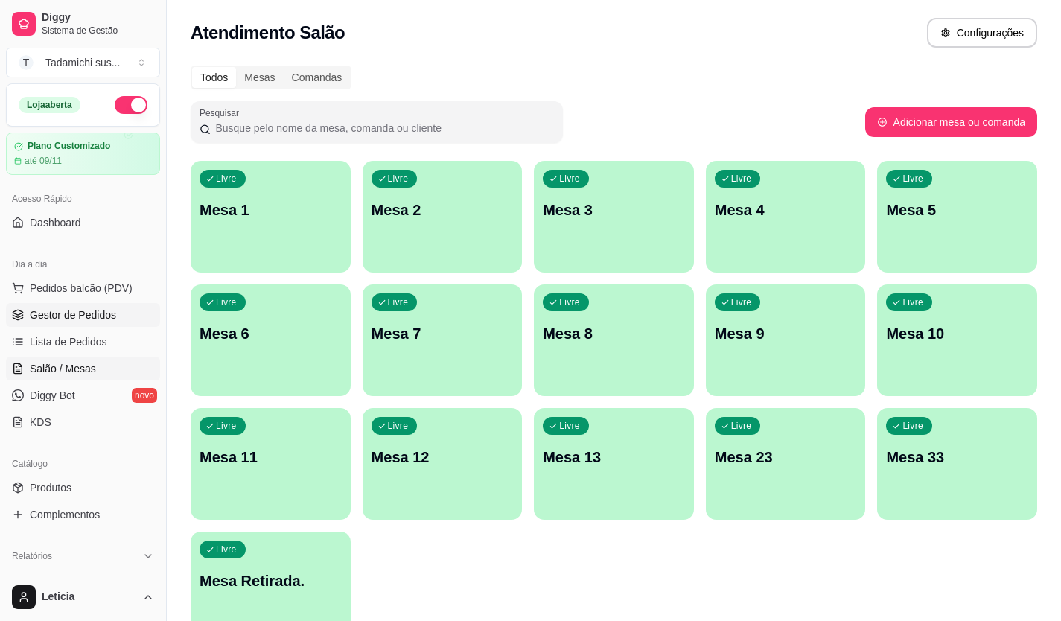
click at [93, 317] on span "Gestor de Pedidos" at bounding box center [73, 315] width 86 height 15
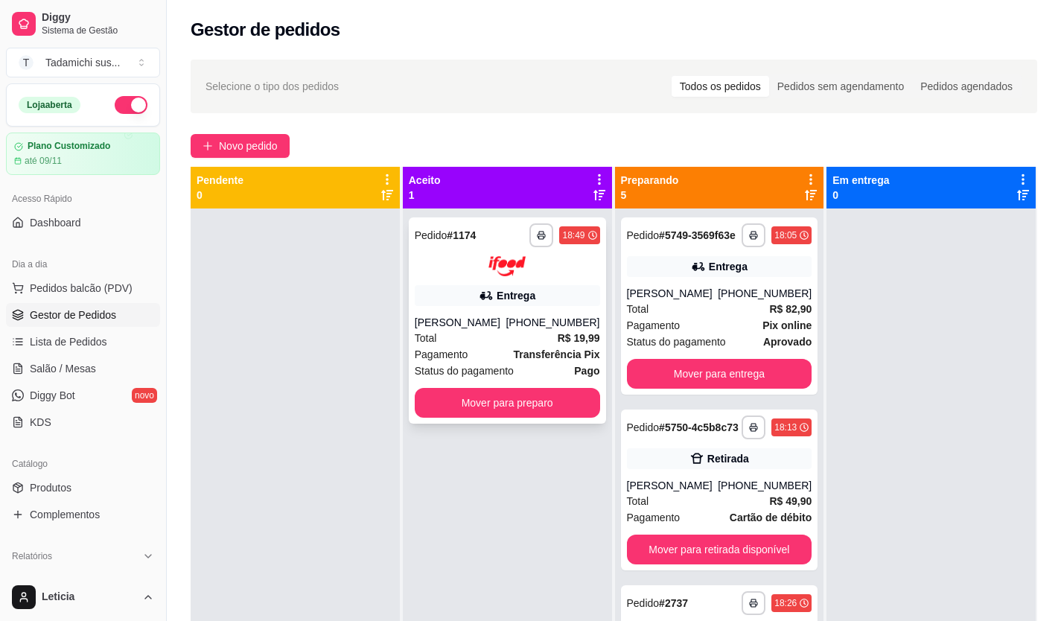
click at [516, 392] on button "Mover para preparo" at bounding box center [507, 403] width 185 height 30
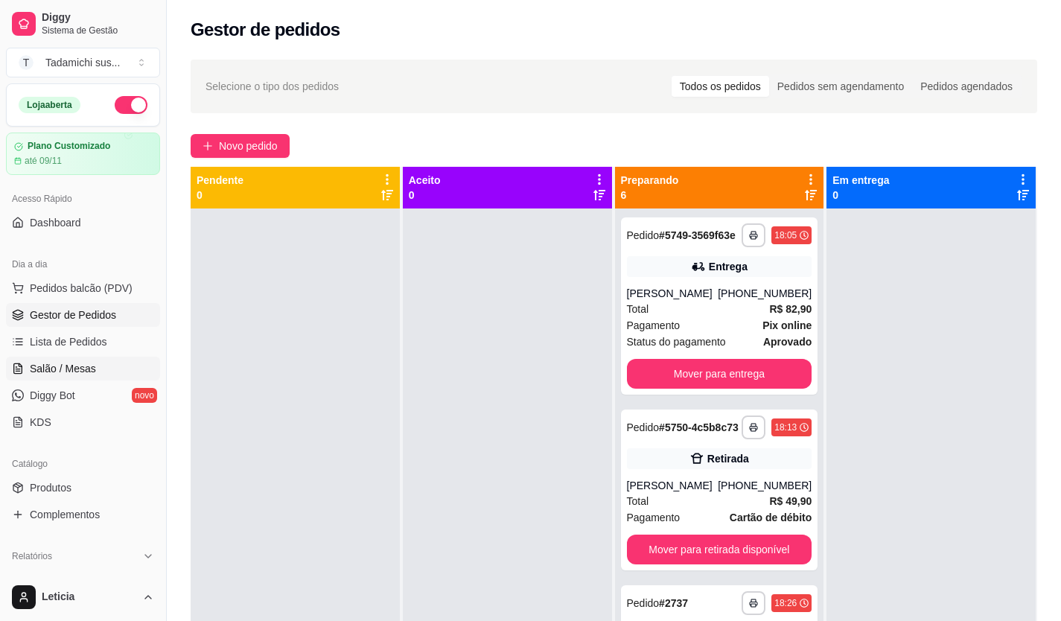
click at [91, 365] on span "Salão / Mesas" at bounding box center [63, 368] width 66 height 15
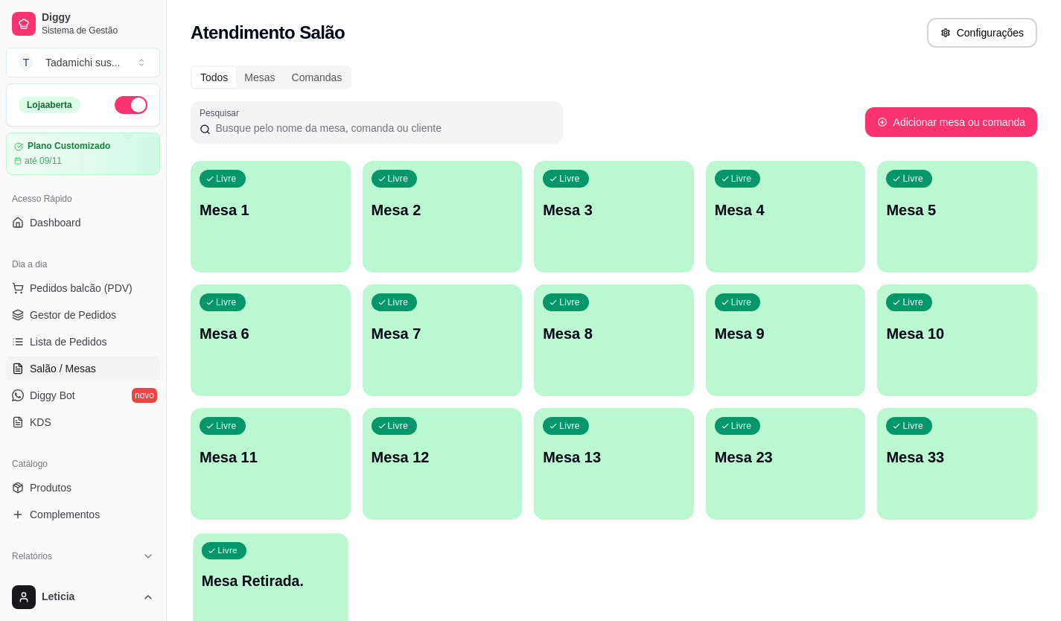
click at [286, 560] on div "Livre Mesa Retirada." at bounding box center [270, 578] width 155 height 91
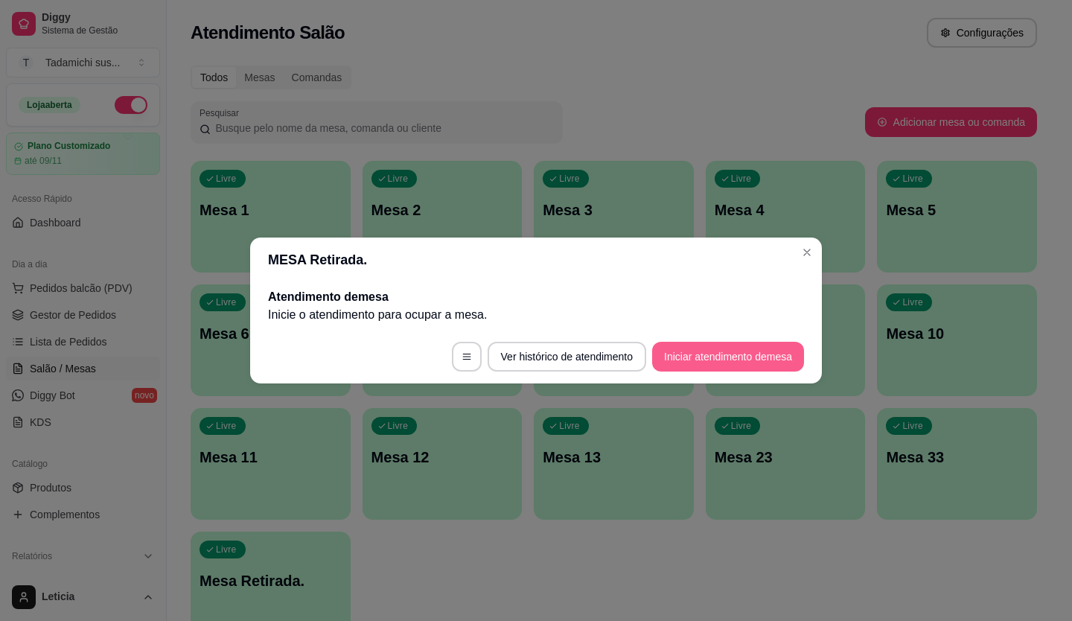
click at [712, 346] on button "Iniciar atendimento de mesa" at bounding box center [728, 357] width 152 height 30
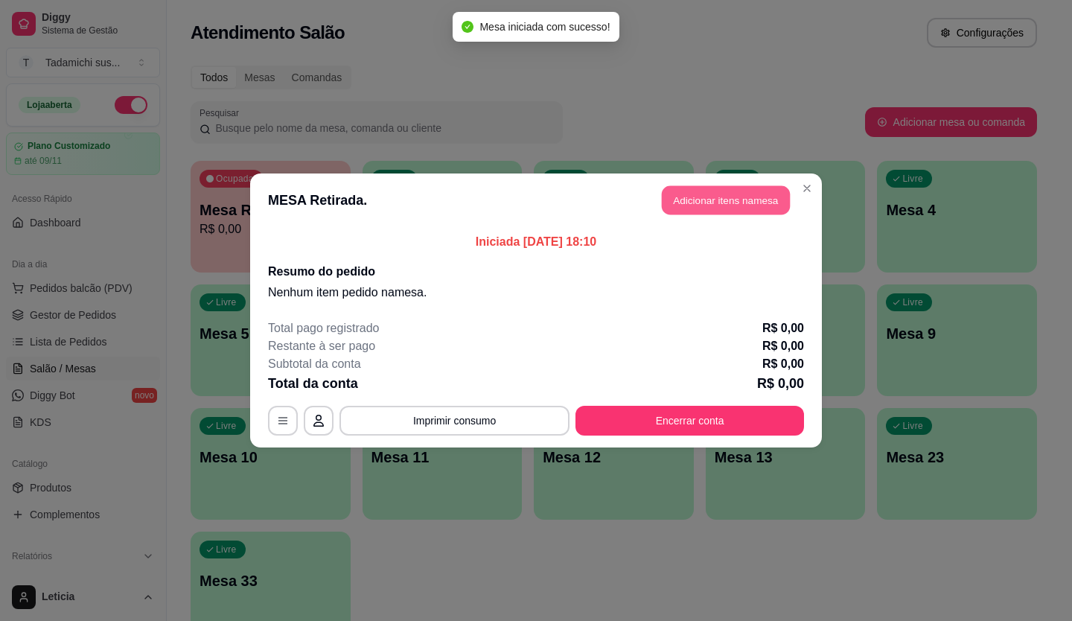
click at [716, 197] on button "Adicionar itens na mesa" at bounding box center [726, 200] width 128 height 29
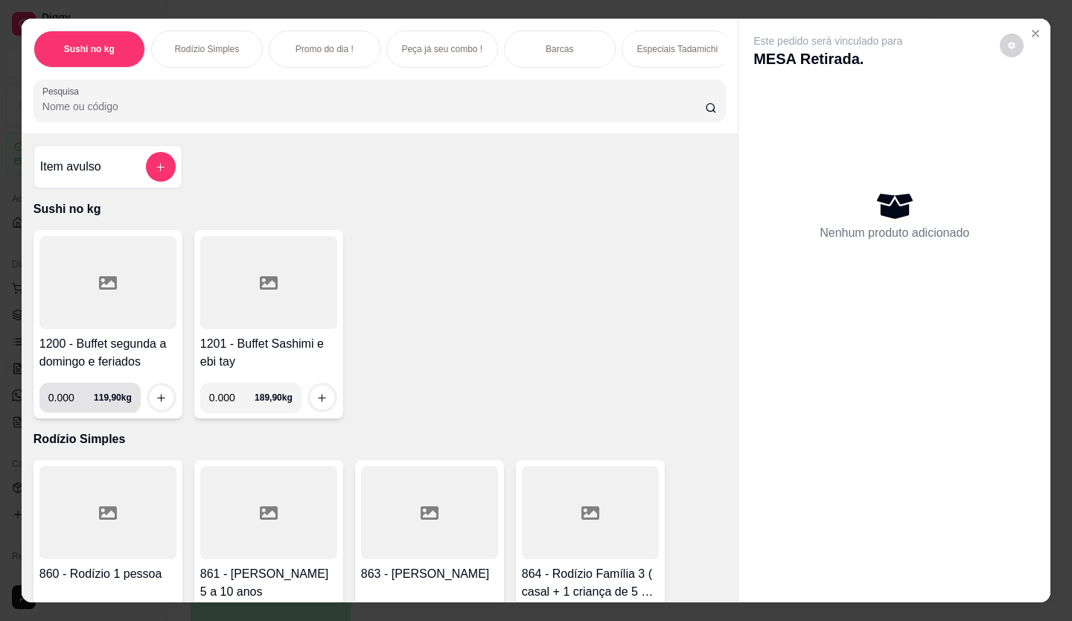
click at [66, 404] on input "0.000" at bounding box center [70, 398] width 45 height 30
type input "0.274"
click at [158, 398] on icon "increase-product-quantity" at bounding box center [161, 397] width 11 height 11
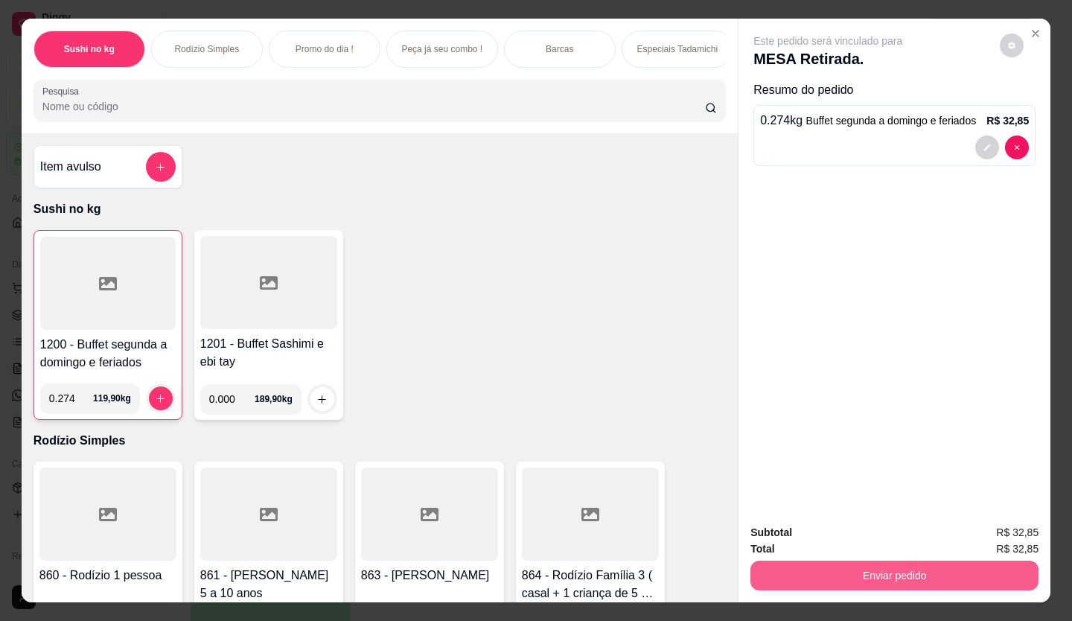
click at [926, 564] on button "Enviar pedido" at bounding box center [895, 576] width 288 height 30
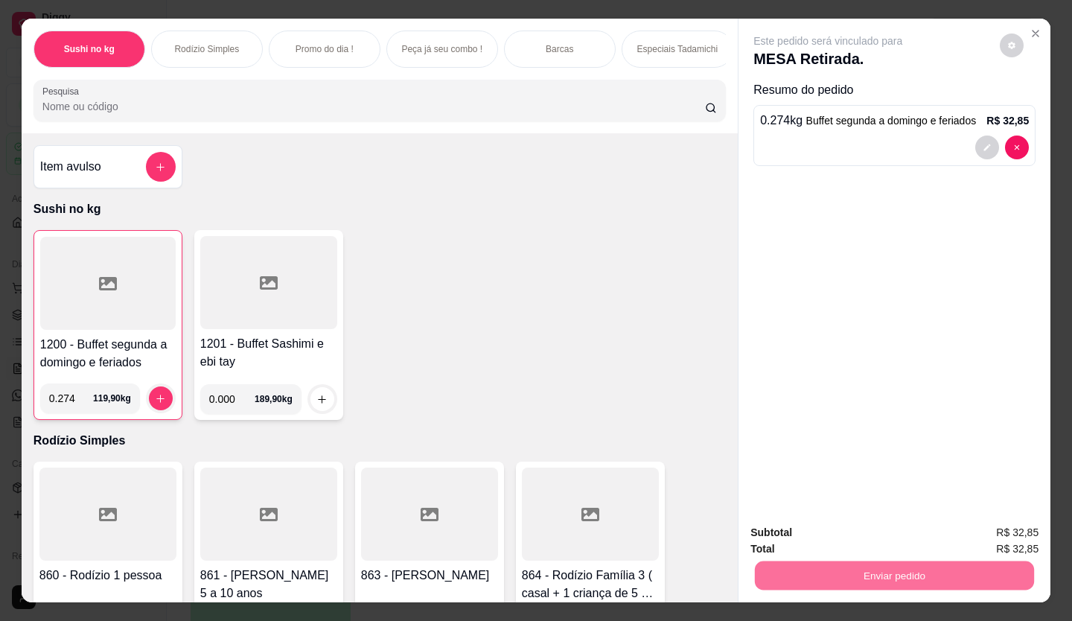
click at [1031, 522] on button "Enviar pedido" at bounding box center [1000, 533] width 84 height 28
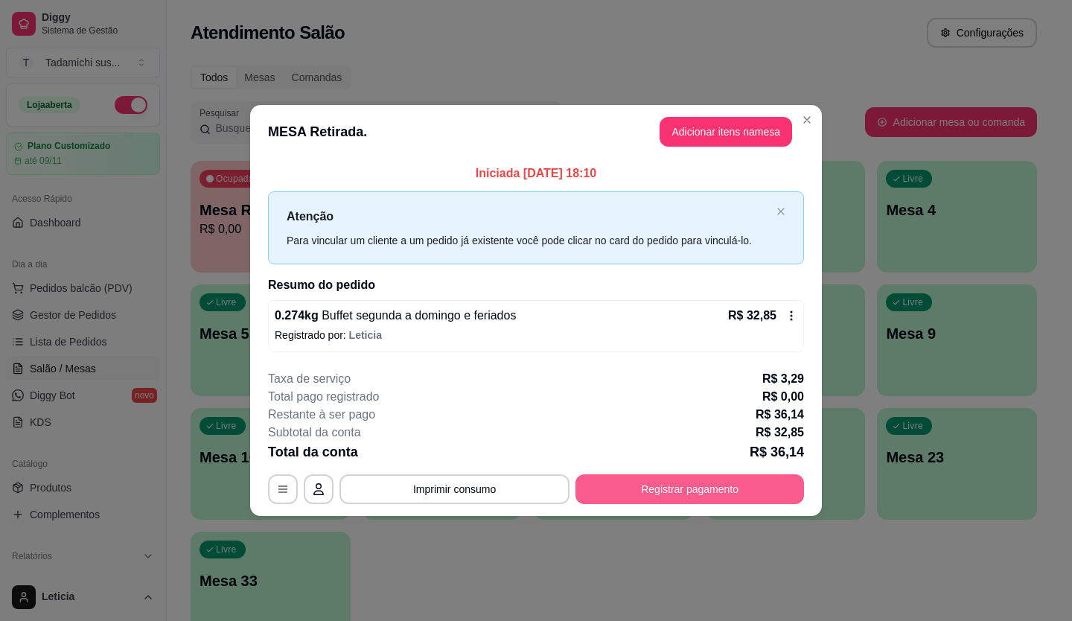
click at [693, 488] on button "Registrar pagamento" at bounding box center [690, 489] width 229 height 30
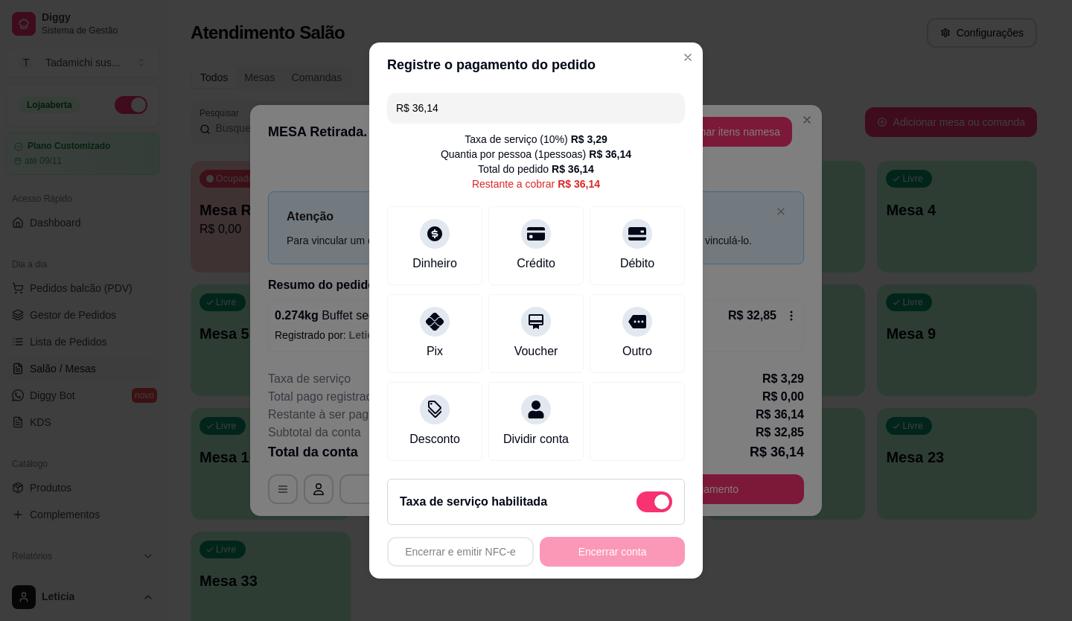
click at [637, 510] on span at bounding box center [655, 502] width 36 height 21
click at [636, 510] on input "checkbox" at bounding box center [641, 510] width 10 height 10
checkbox input "true"
type input "R$ 32,85"
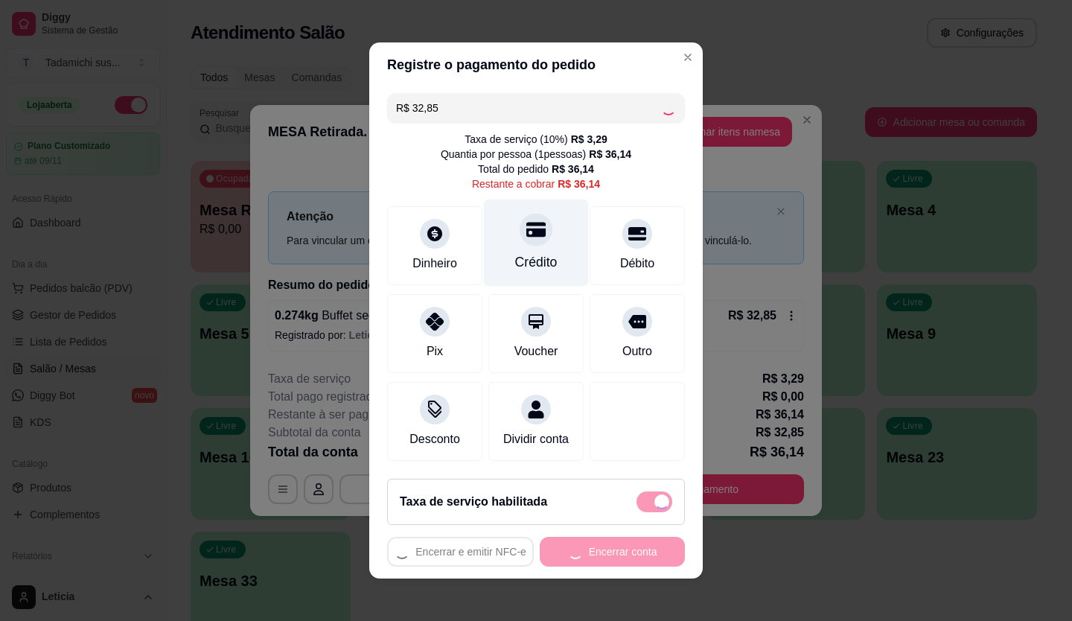
checkbox input "false"
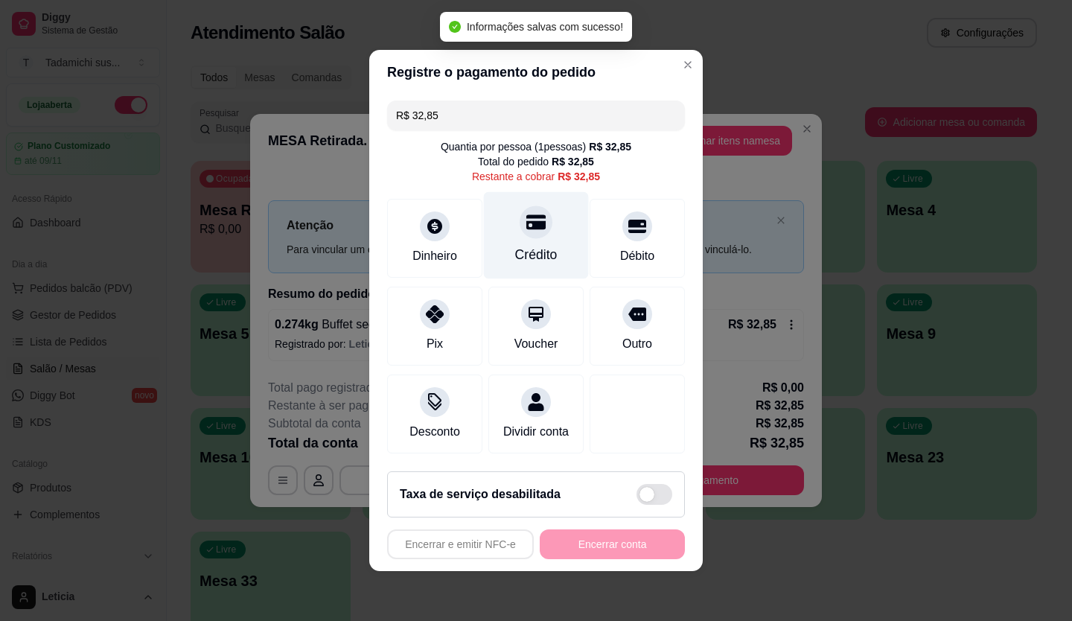
click at [527, 220] on icon at bounding box center [536, 222] width 19 height 15
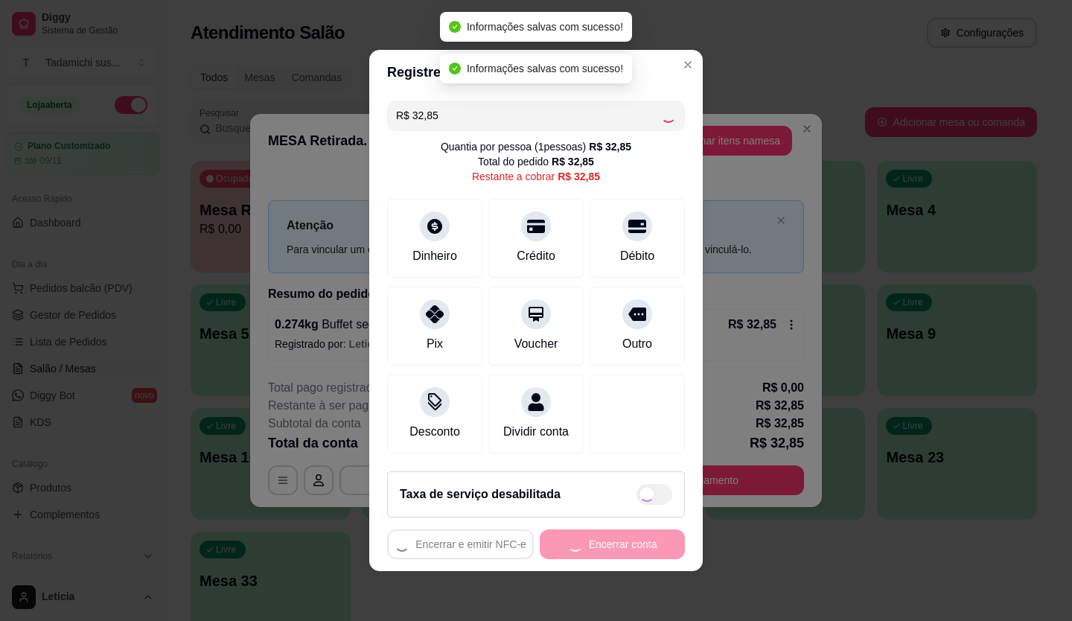
type input "R$ 0,00"
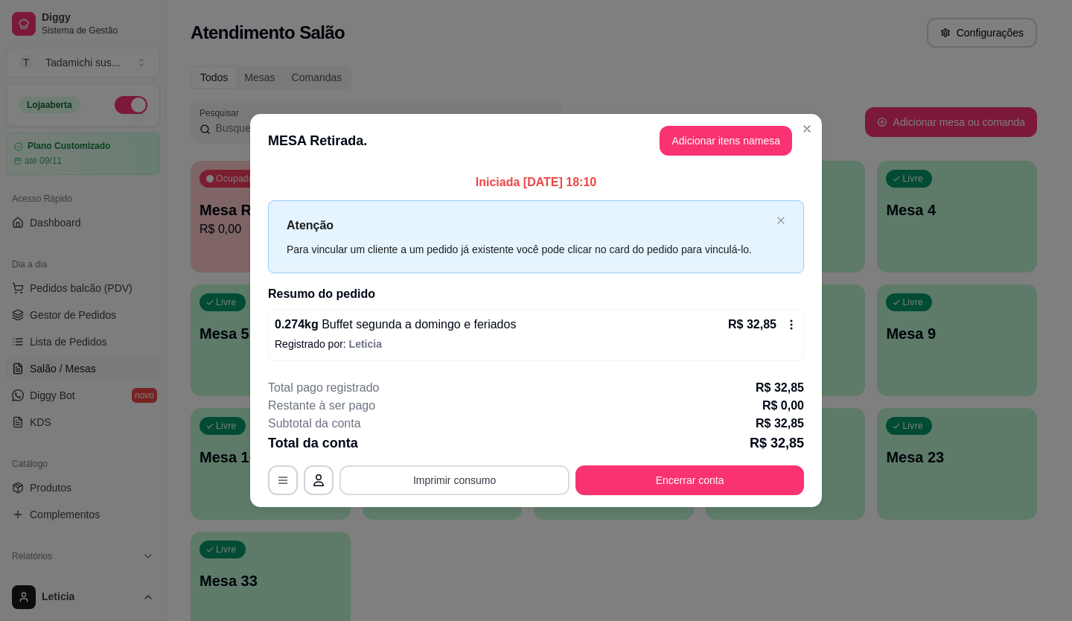
click at [502, 493] on button "Imprimir consumo" at bounding box center [455, 480] width 230 height 30
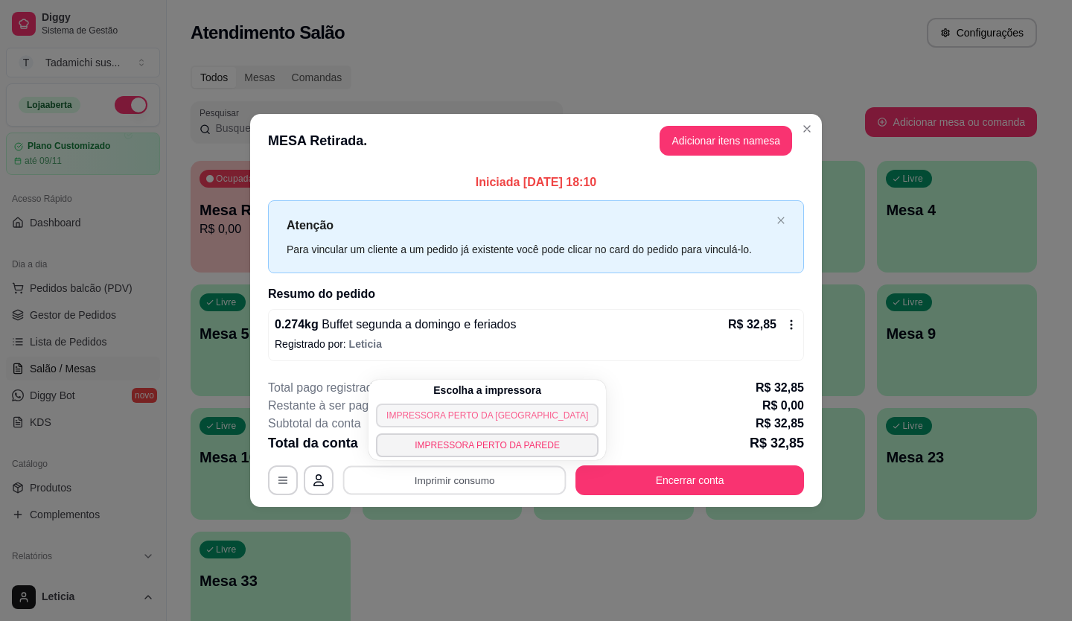
click at [506, 419] on button "IMPRESSORA PERTO [PERSON_NAME][GEOGRAPHIC_DATA]" at bounding box center [487, 416] width 223 height 24
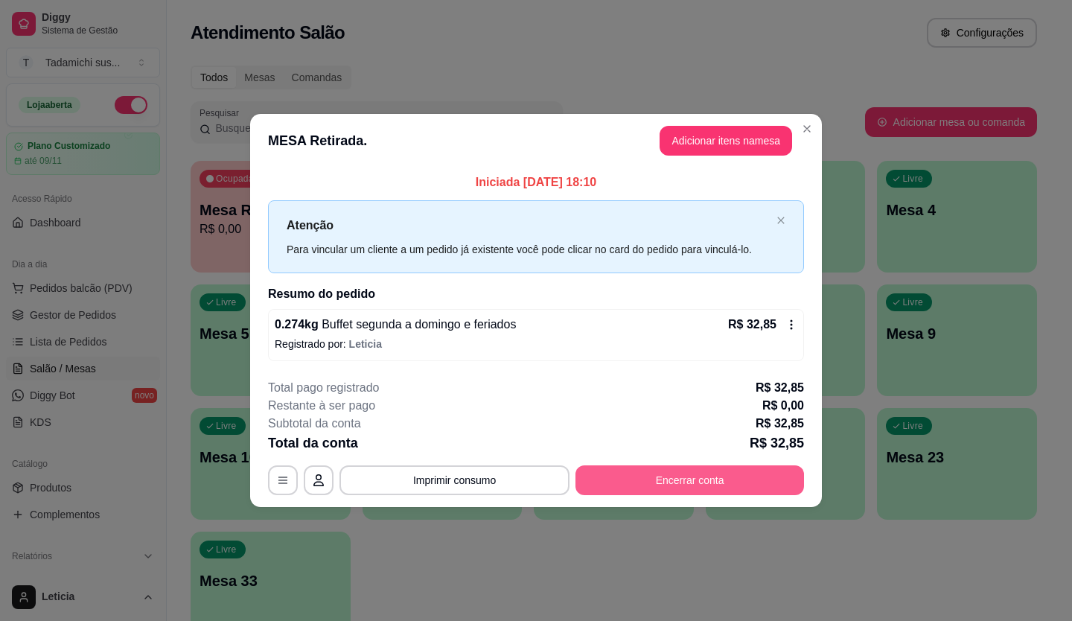
click at [640, 480] on button "Encerrar conta" at bounding box center [690, 480] width 229 height 30
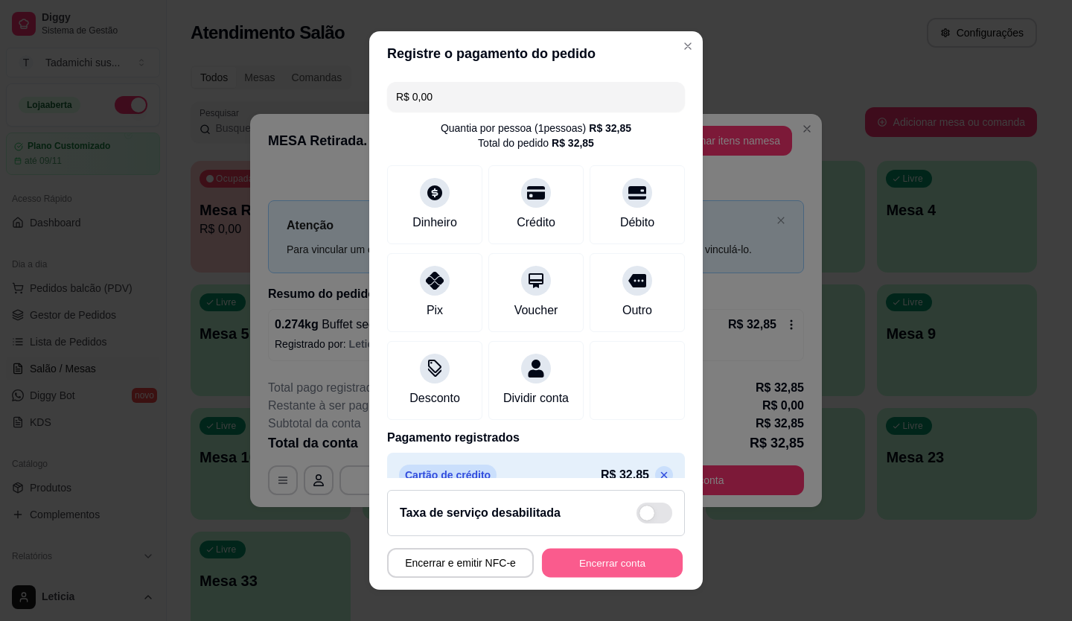
click at [649, 562] on button "Encerrar conta" at bounding box center [612, 563] width 141 height 29
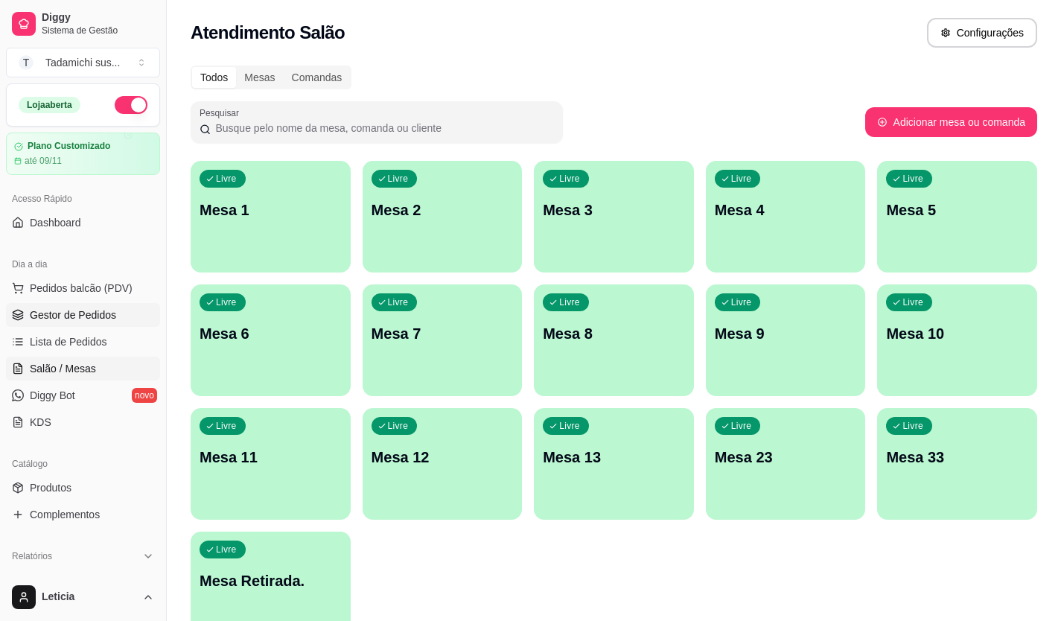
click at [77, 317] on span "Gestor de Pedidos" at bounding box center [73, 315] width 86 height 15
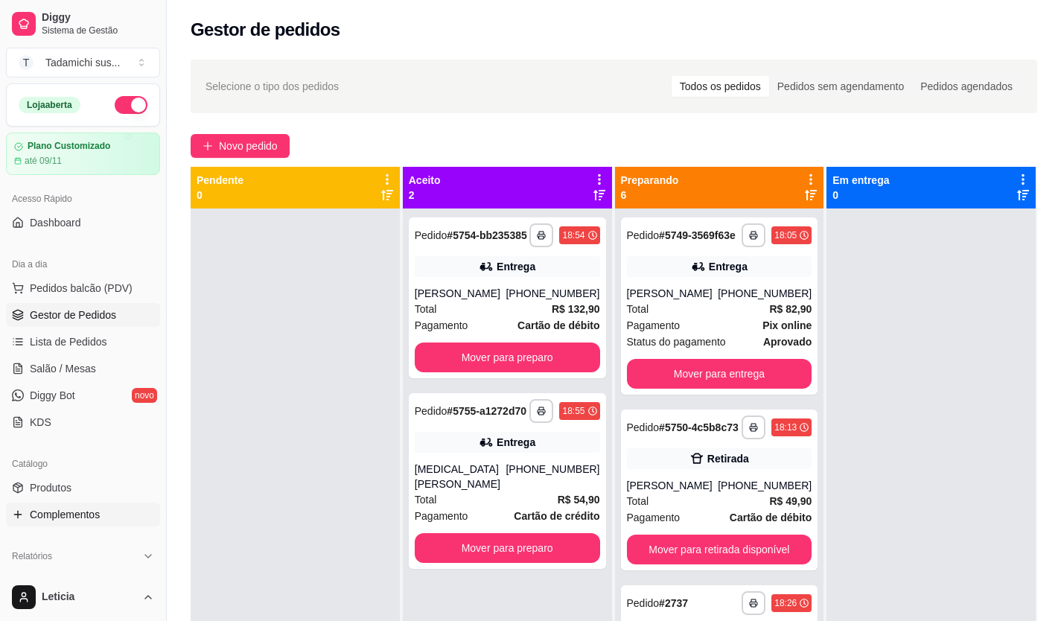
click at [83, 518] on span "Complementos" at bounding box center [65, 514] width 70 height 15
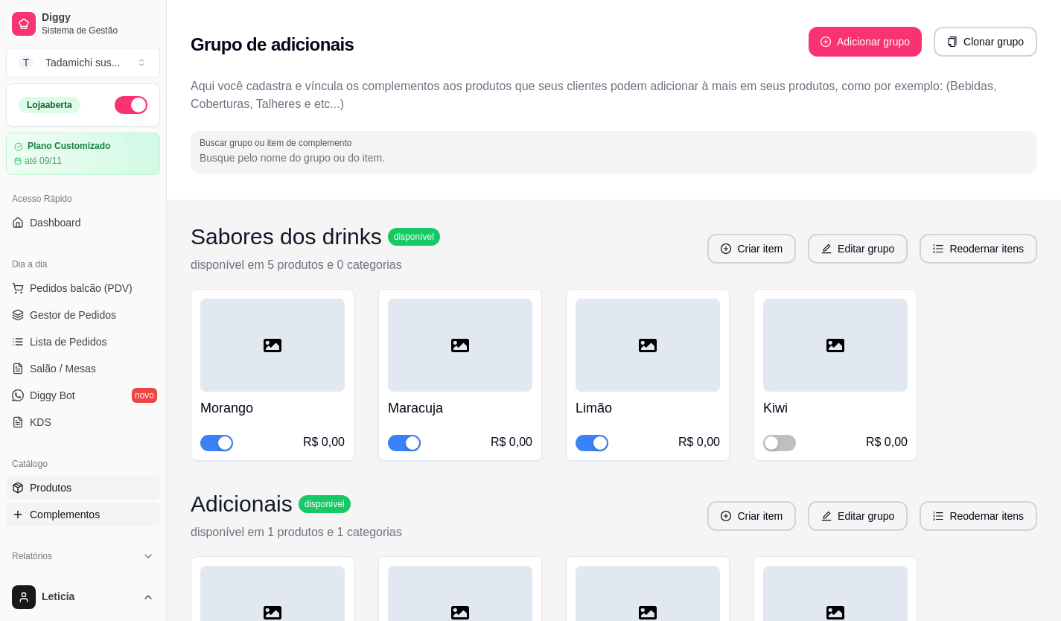
click at [64, 486] on span "Produtos" at bounding box center [51, 487] width 42 height 15
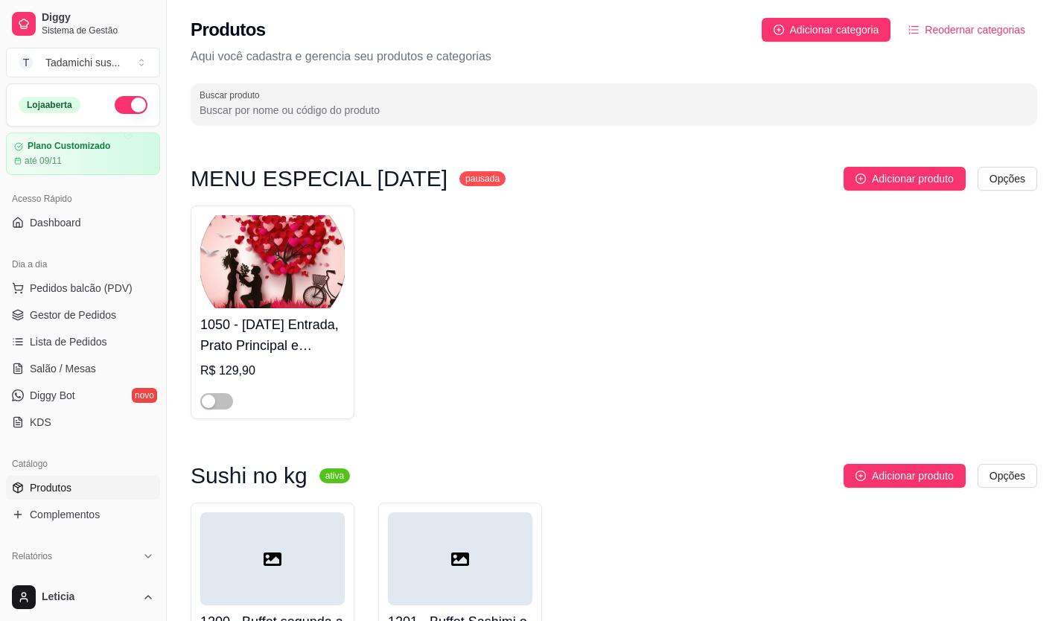
click at [65, 486] on span "Produtos" at bounding box center [51, 487] width 42 height 15
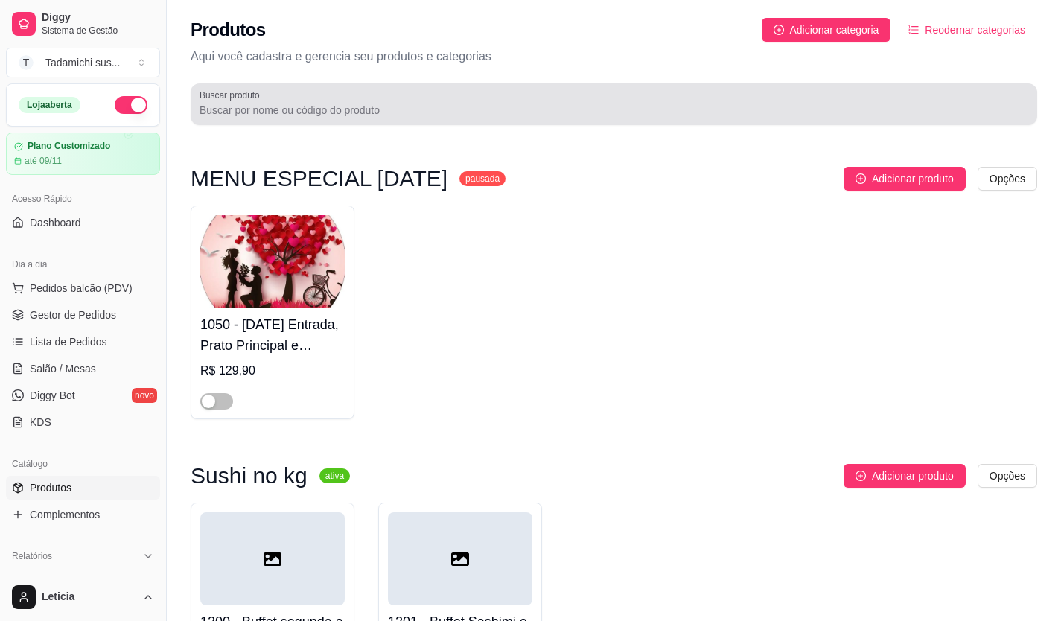
click at [263, 110] on input "Buscar produto" at bounding box center [614, 110] width 829 height 15
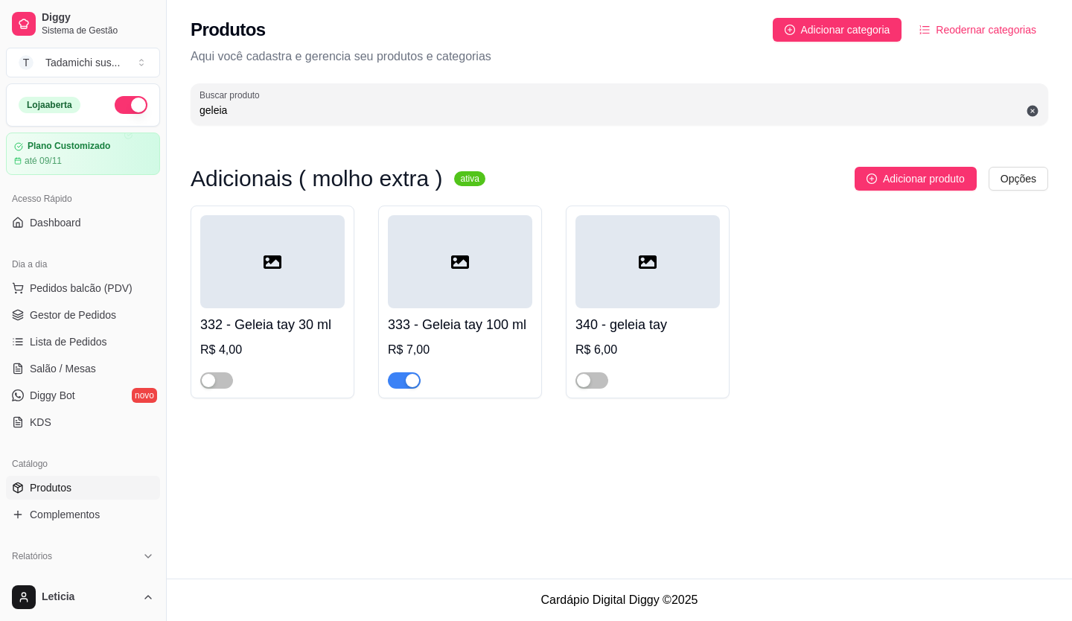
type input "geleia"
click at [89, 307] on link "Gestor de Pedidos" at bounding box center [83, 315] width 154 height 24
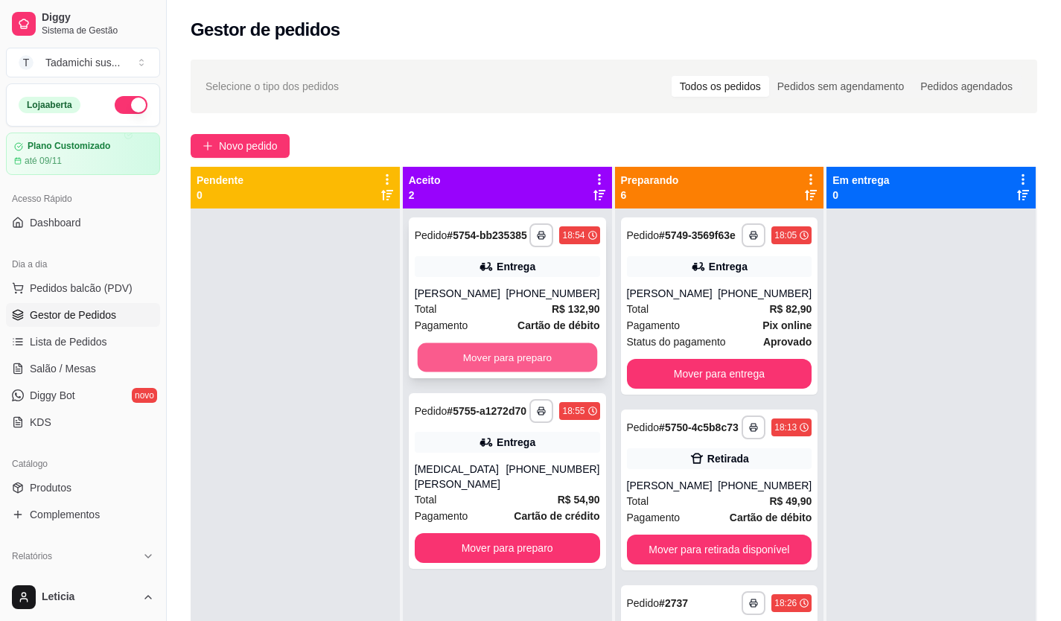
click at [530, 369] on button "Mover para preparo" at bounding box center [506, 357] width 179 height 29
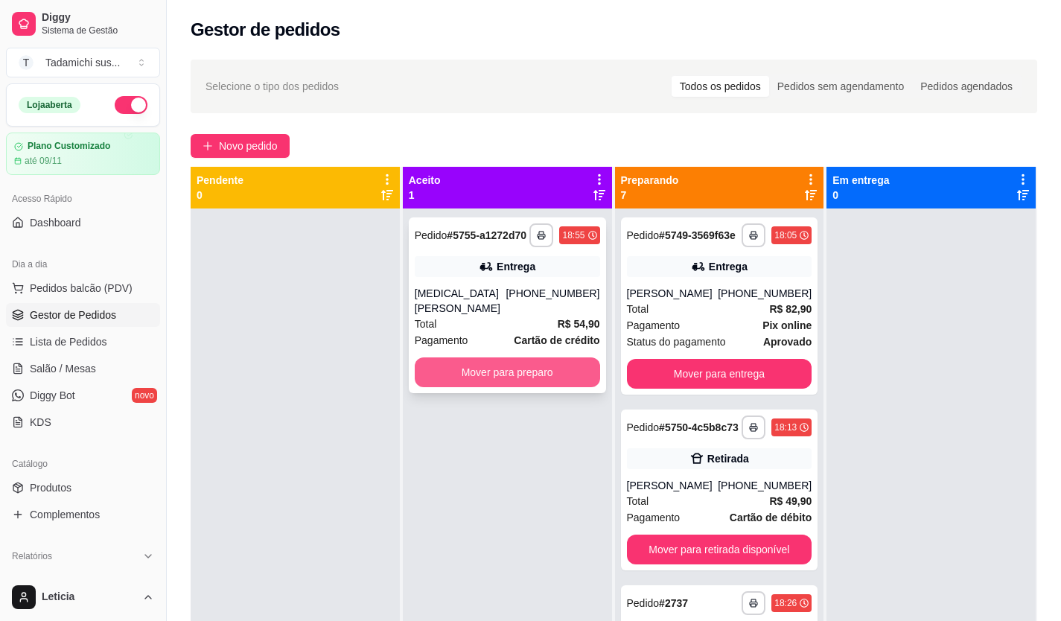
click at [532, 357] on button "Mover para preparo" at bounding box center [507, 372] width 185 height 30
click at [432, 372] on button "Mover para preparo" at bounding box center [506, 374] width 179 height 29
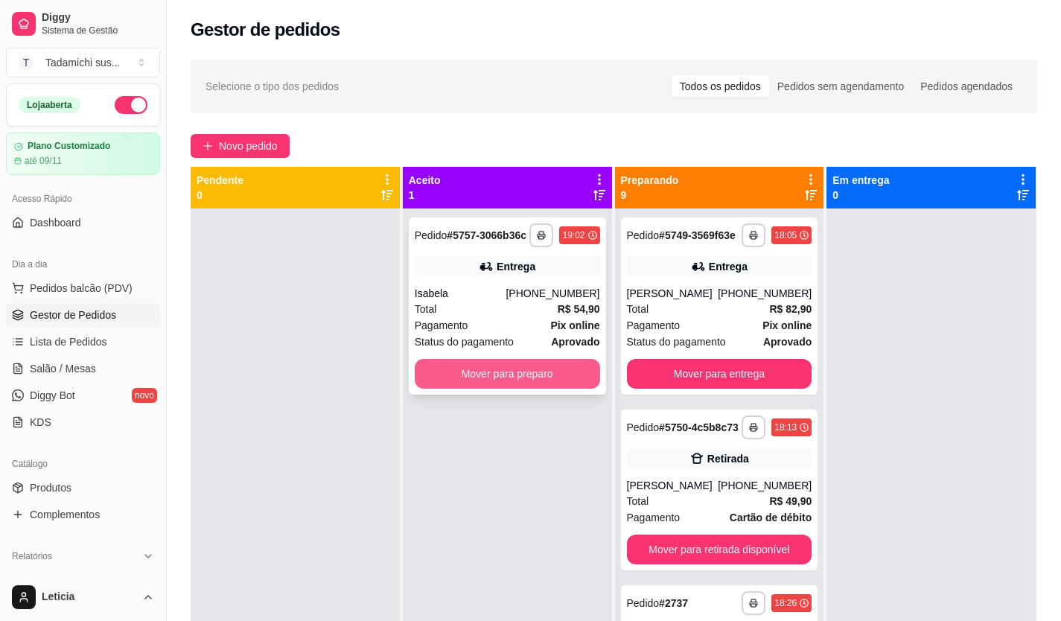
click at [509, 372] on button "Mover para preparo" at bounding box center [507, 374] width 185 height 30
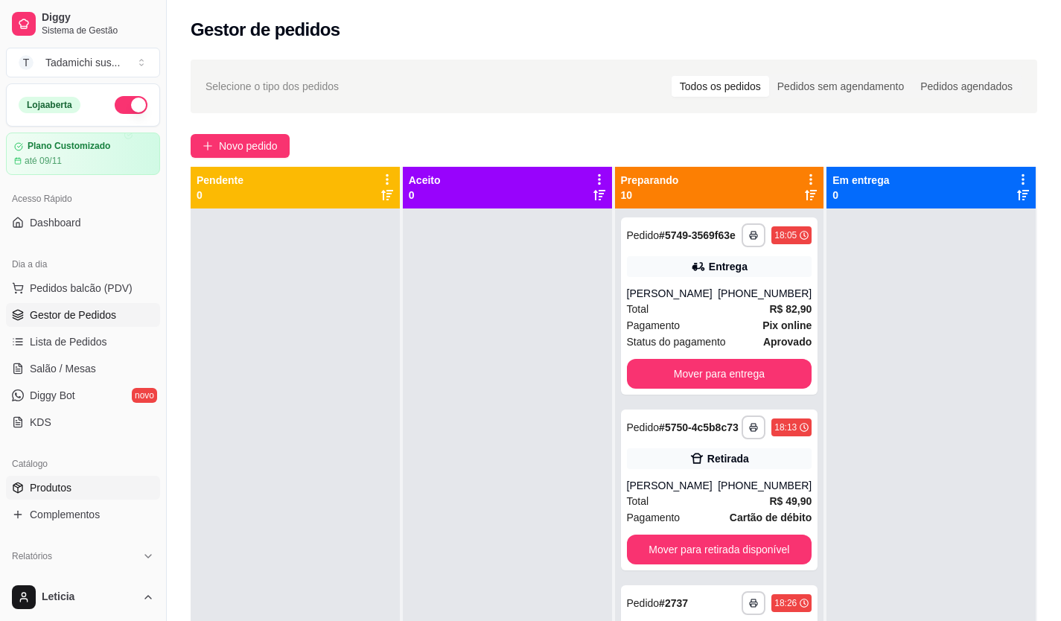
click at [82, 494] on link "Produtos" at bounding box center [83, 488] width 154 height 24
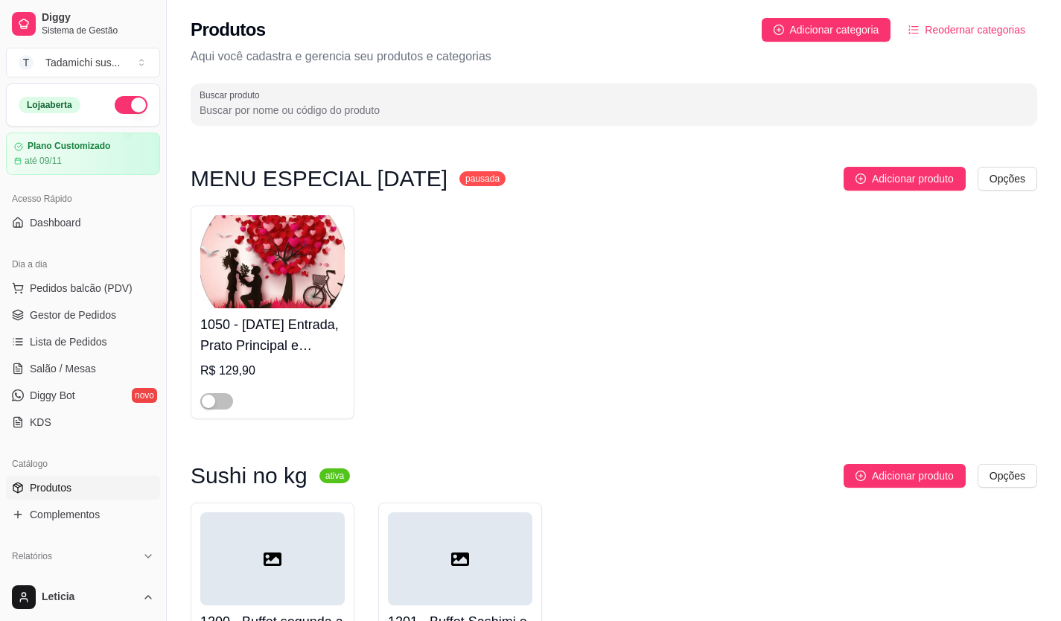
click at [259, 133] on div "Produtos Adicionar categoria Reodernar categorias Aqui você cadastra e gerencia…" at bounding box center [614, 67] width 894 height 134
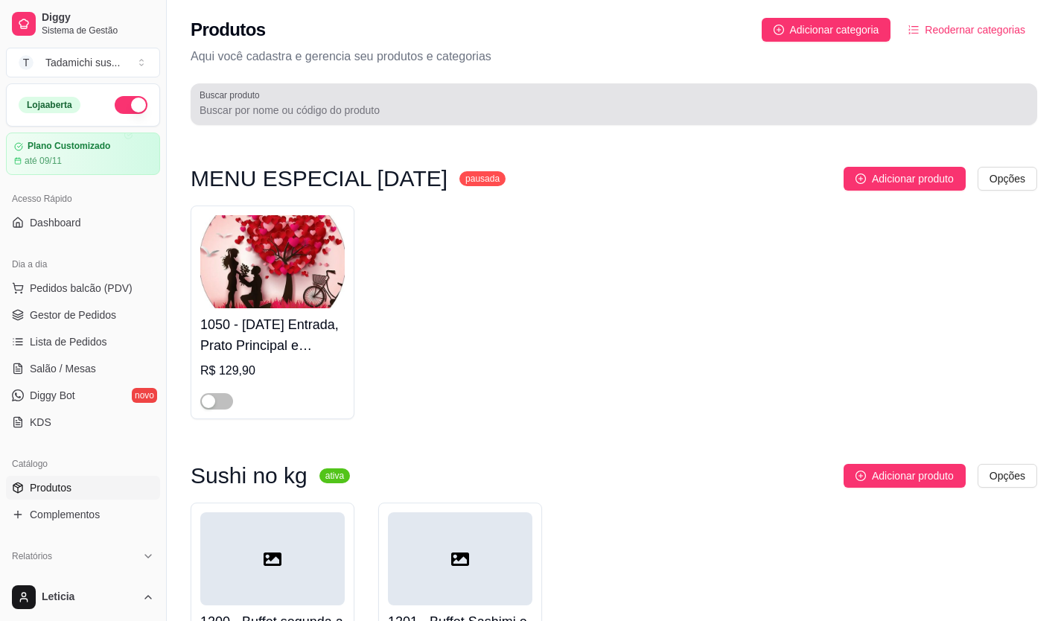
click at [265, 119] on div "Buscar produto" at bounding box center [614, 104] width 847 height 42
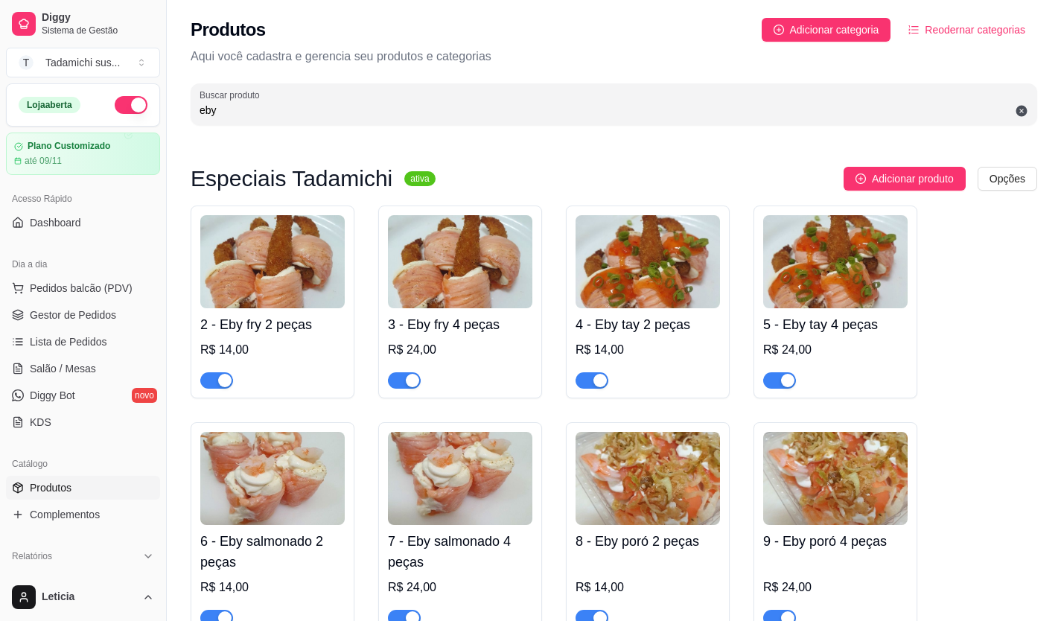
type input "eby"
click at [693, 260] on img at bounding box center [648, 261] width 144 height 93
click at [80, 319] on span "Gestor de Pedidos" at bounding box center [73, 315] width 86 height 15
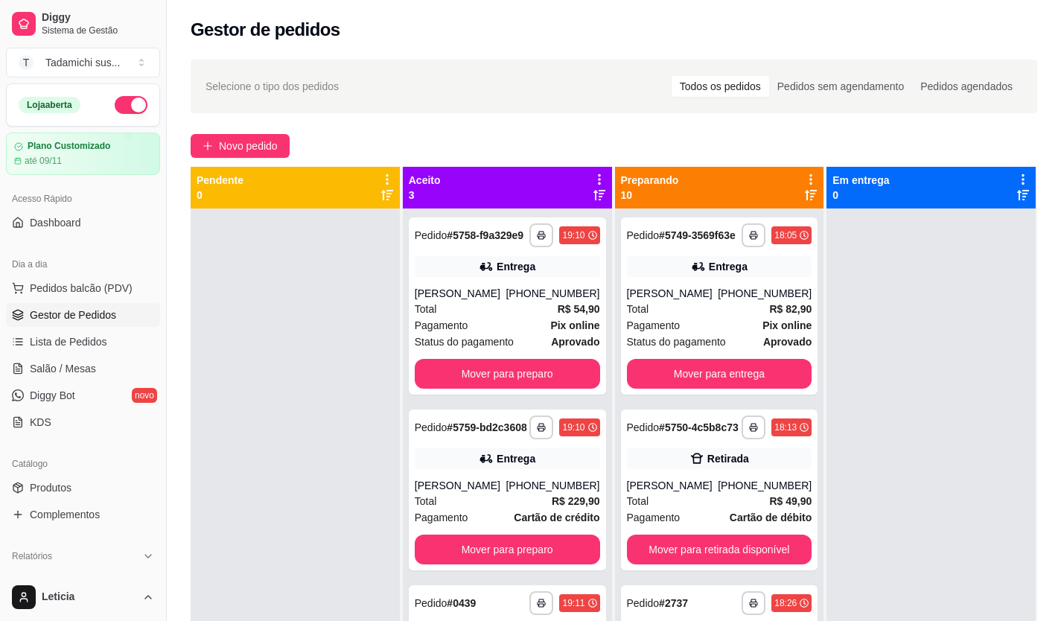
click at [452, 410] on div "**********" at bounding box center [507, 519] width 209 height 621
click at [465, 389] on button "Mover para preparo" at bounding box center [507, 374] width 185 height 30
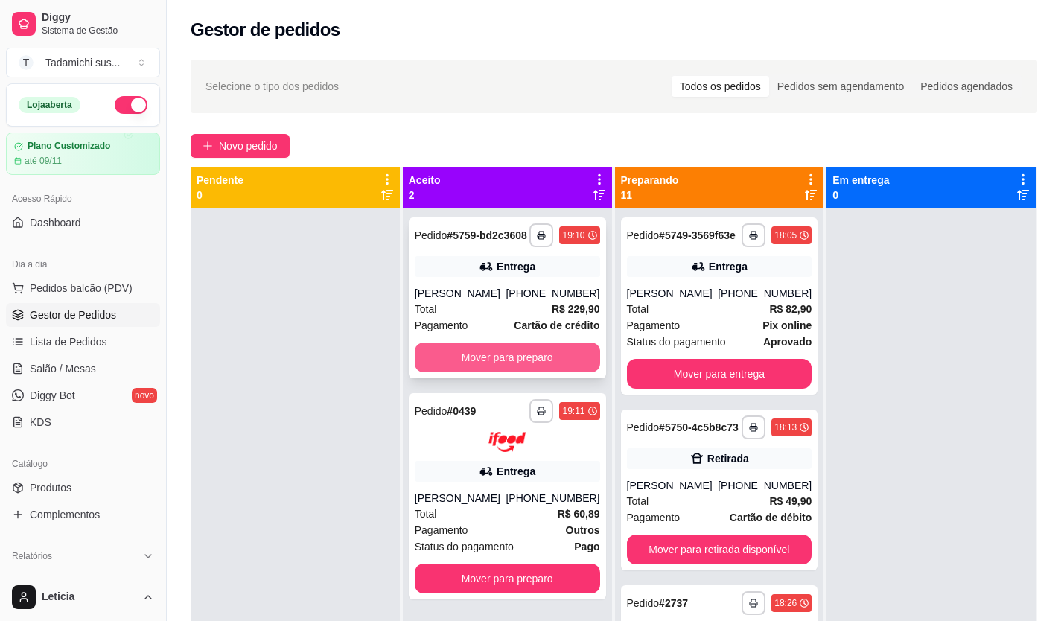
click at [479, 372] on button "Mover para preparo" at bounding box center [507, 358] width 185 height 30
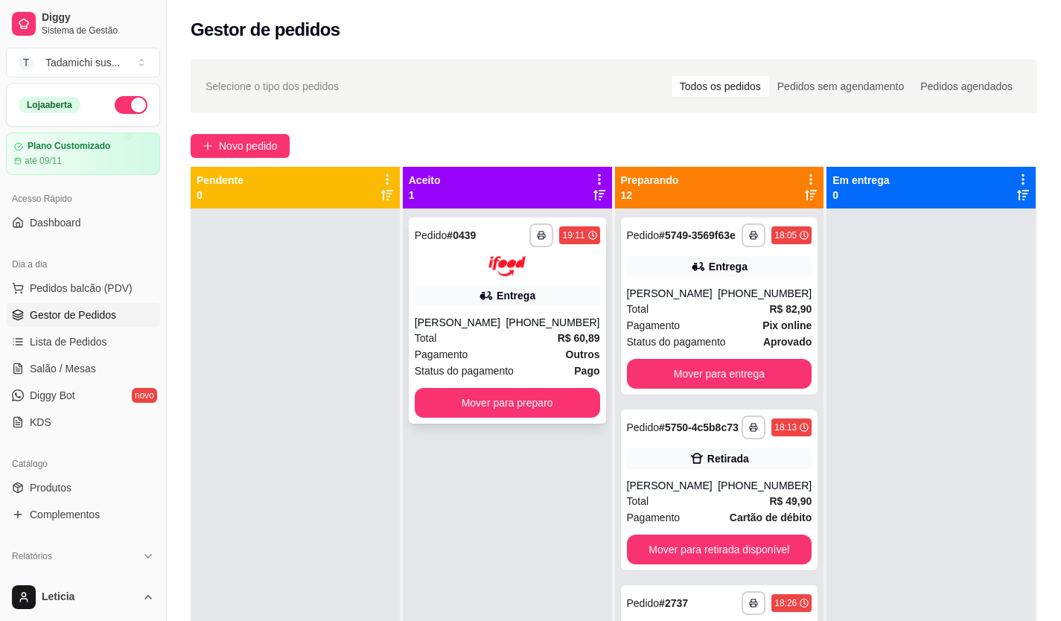
click at [486, 398] on button "Mover para preparo" at bounding box center [507, 403] width 185 height 30
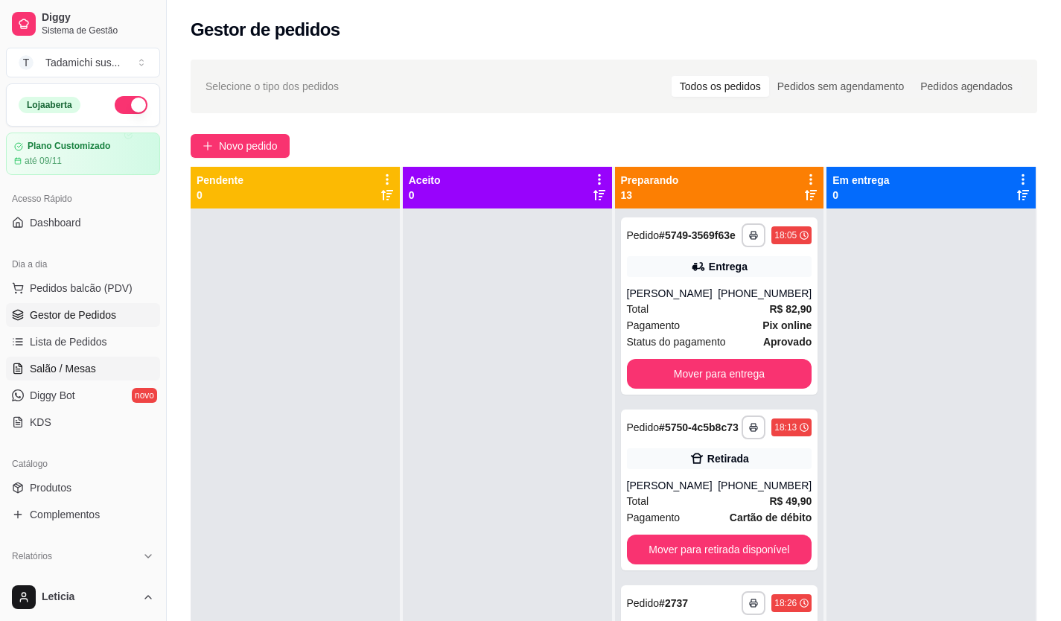
click at [73, 375] on span "Salão / Mesas" at bounding box center [63, 368] width 66 height 15
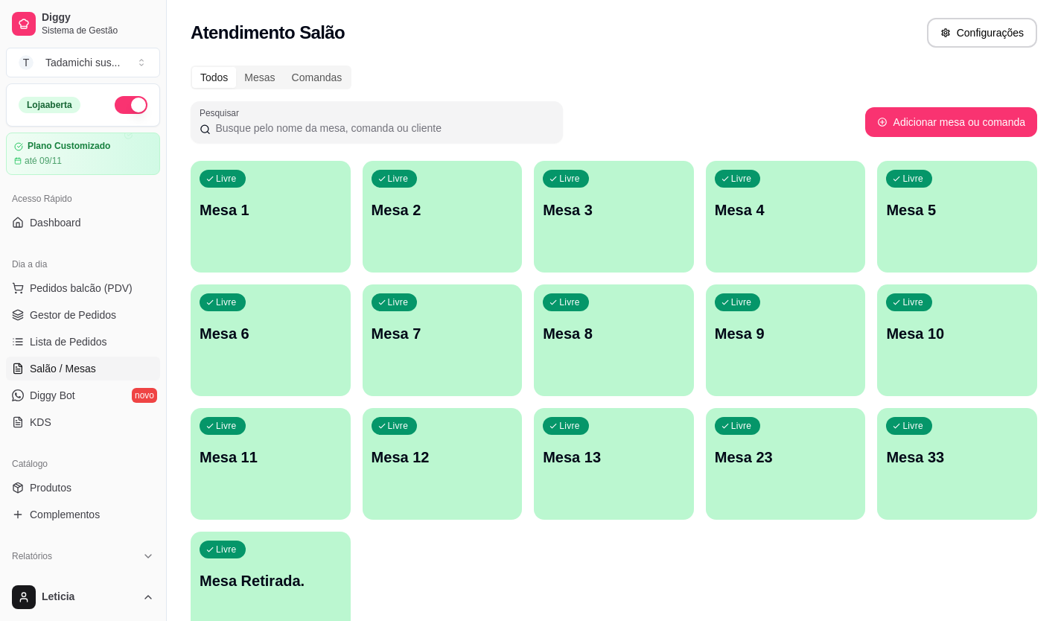
click at [449, 220] on p "Mesa 2" at bounding box center [443, 210] width 142 height 21
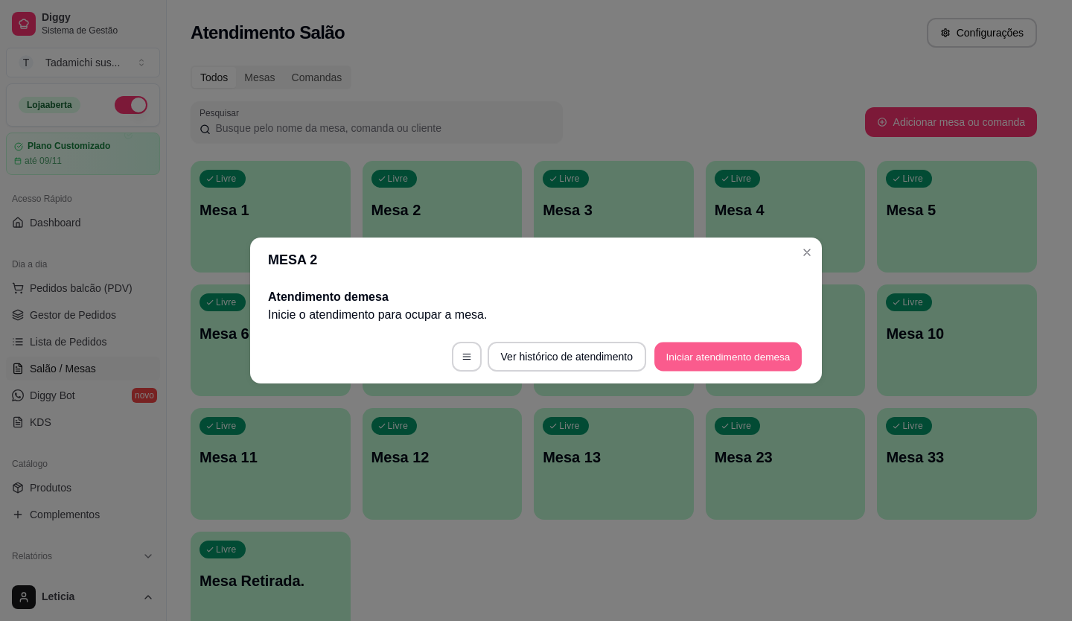
click at [675, 356] on button "Iniciar atendimento de mesa" at bounding box center [728, 357] width 147 height 29
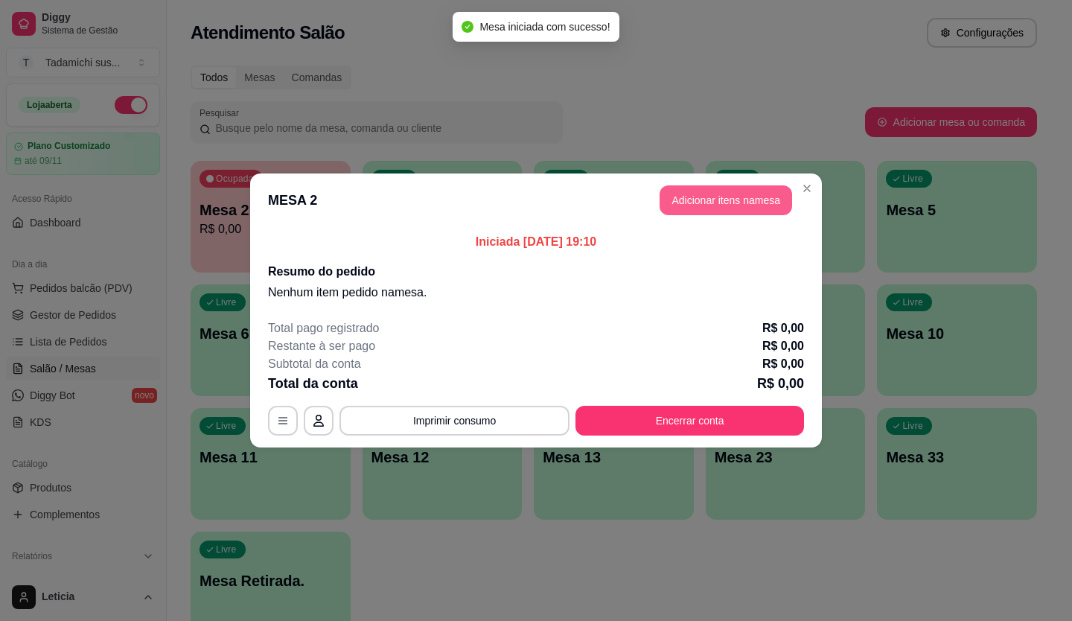
click at [678, 200] on button "Adicionar itens na mesa" at bounding box center [726, 200] width 133 height 30
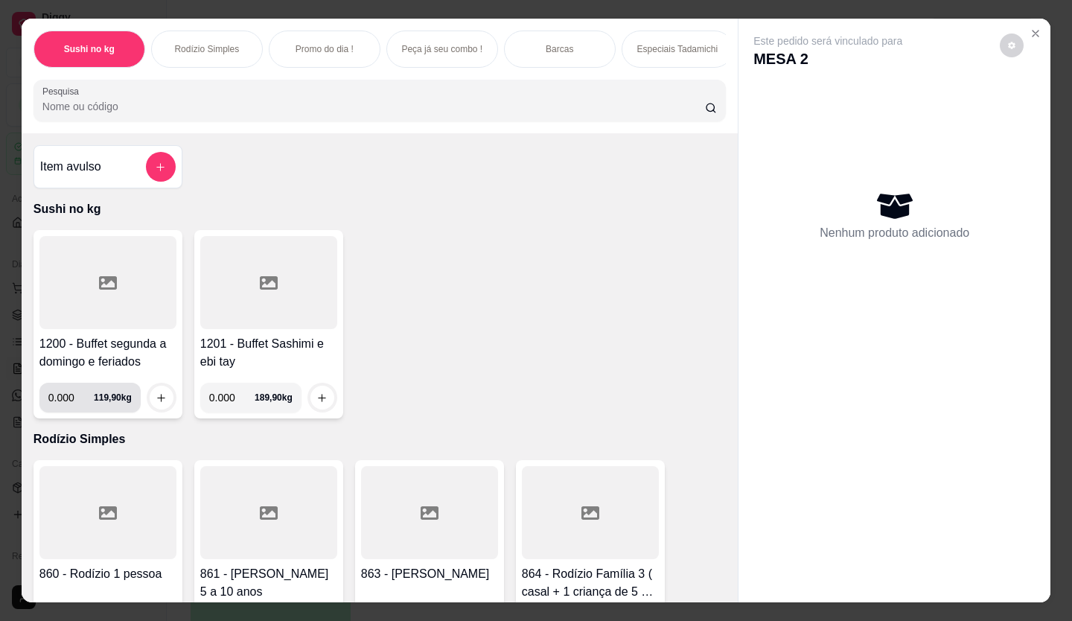
click at [66, 399] on input "0.000" at bounding box center [70, 398] width 45 height 30
type input "0.344"
click at [156, 404] on icon "increase-product-quantity" at bounding box center [161, 397] width 11 height 11
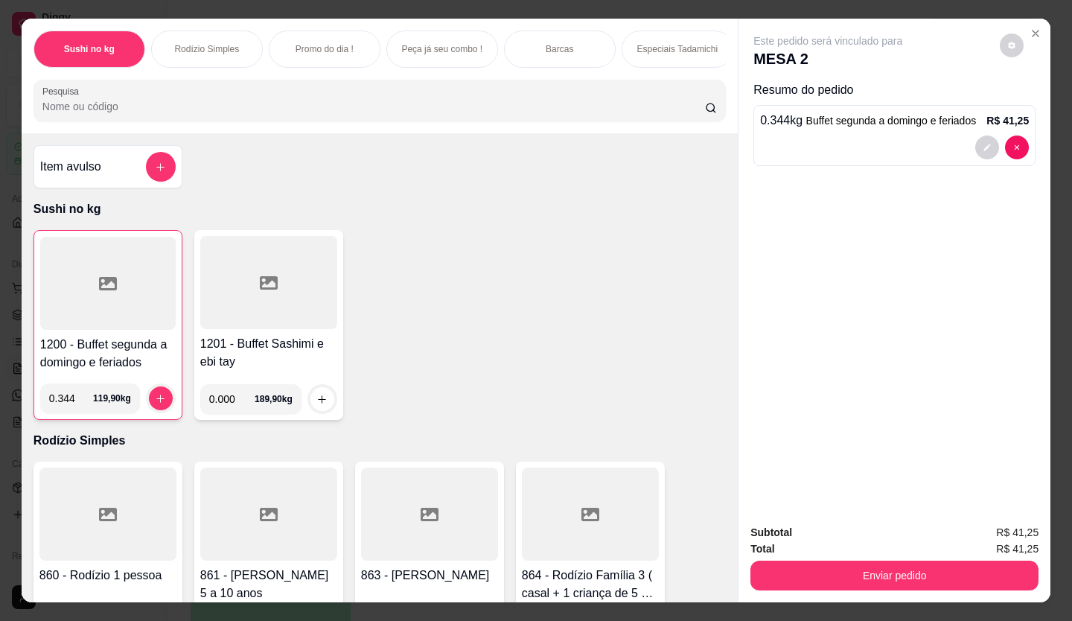
click at [150, 320] on div at bounding box center [108, 283] width 136 height 93
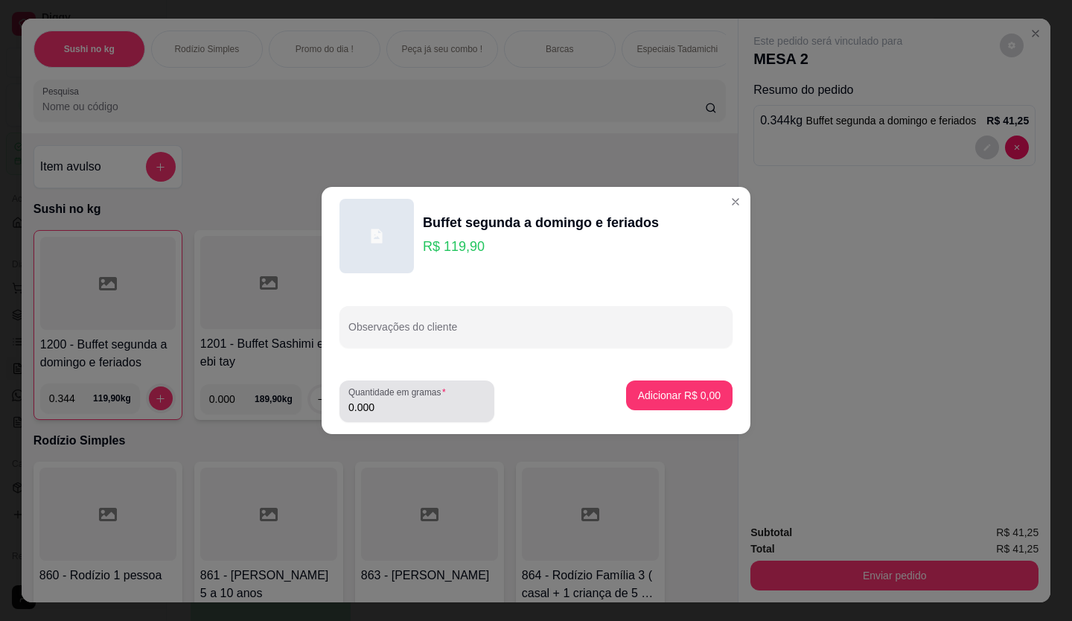
click at [395, 411] on input "0.000" at bounding box center [417, 407] width 137 height 15
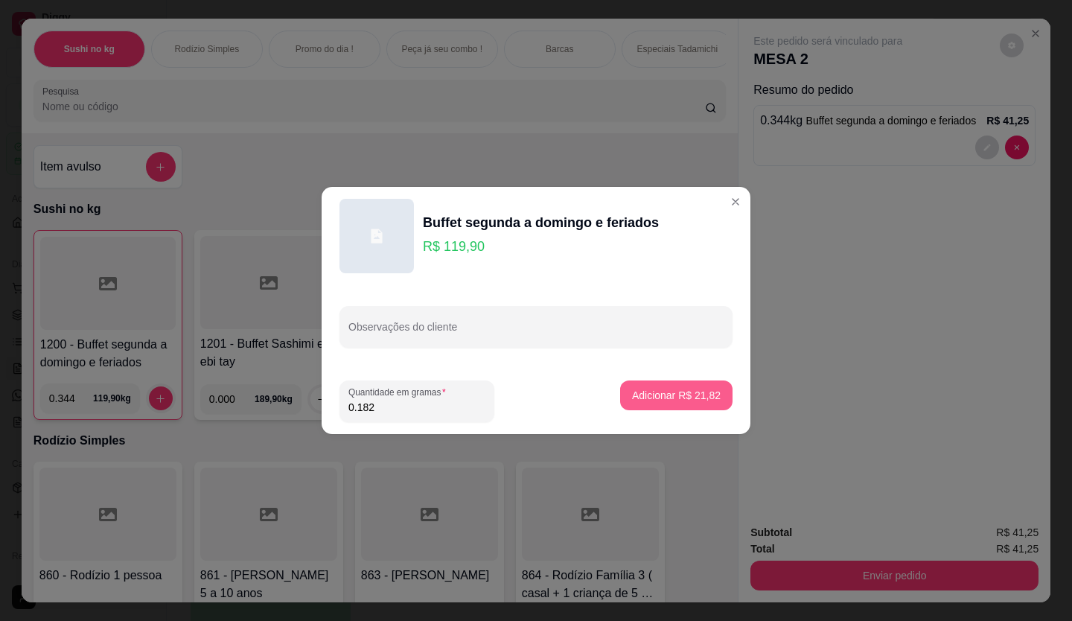
type input "0.182"
click at [661, 390] on p "Adicionar R$ 21,82" at bounding box center [676, 395] width 89 height 15
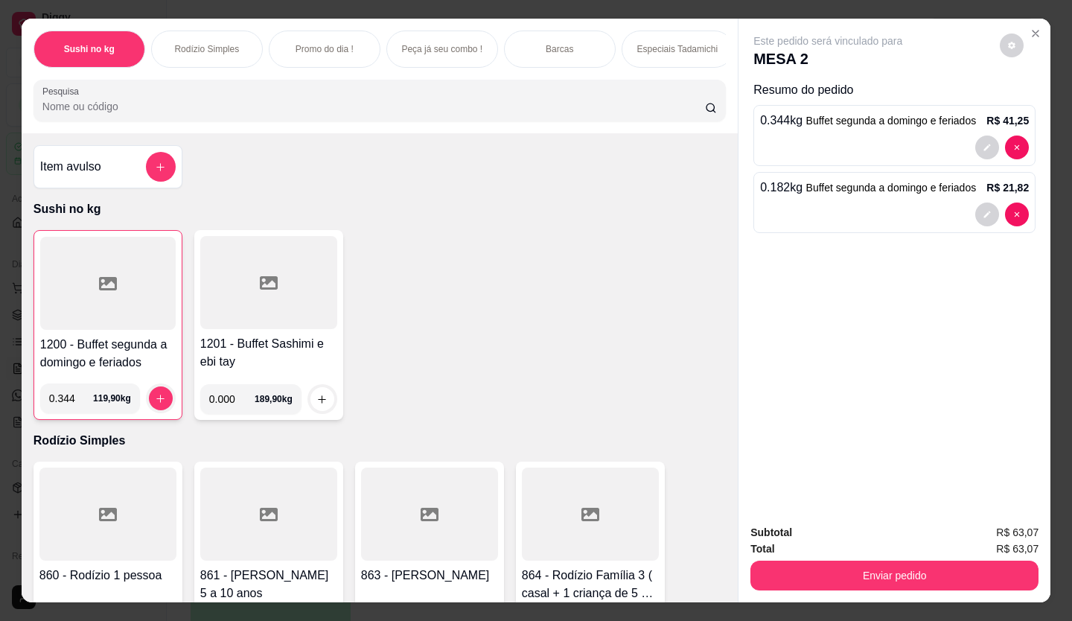
click at [239, 113] on input "Pesquisa" at bounding box center [374, 106] width 664 height 15
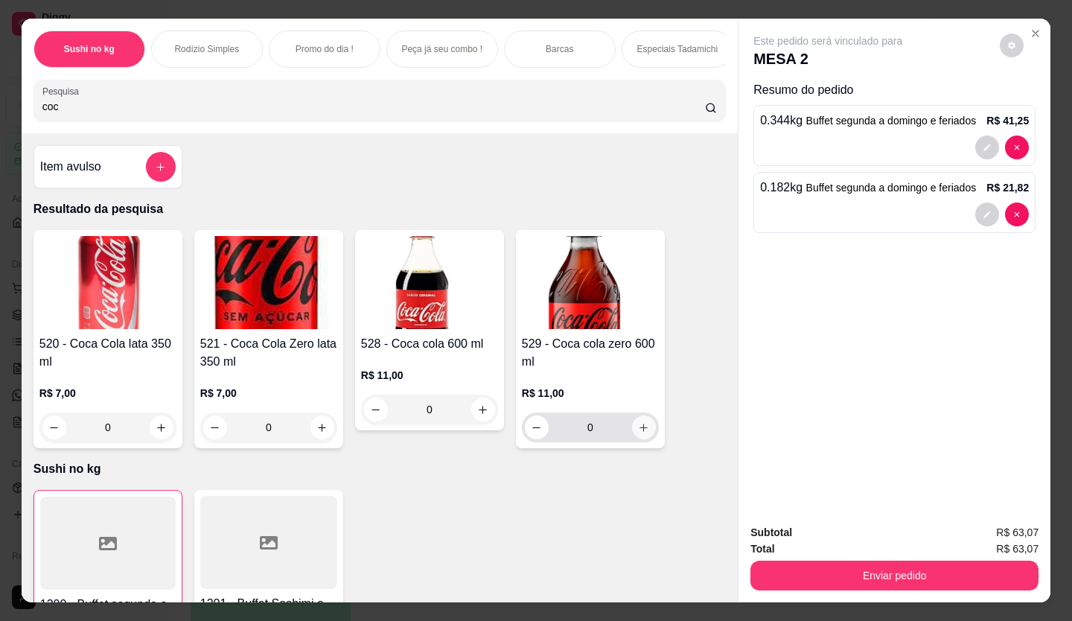
type input "coc"
click at [637, 427] on button "increase-product-quantity" at bounding box center [643, 427] width 23 height 23
type input "1"
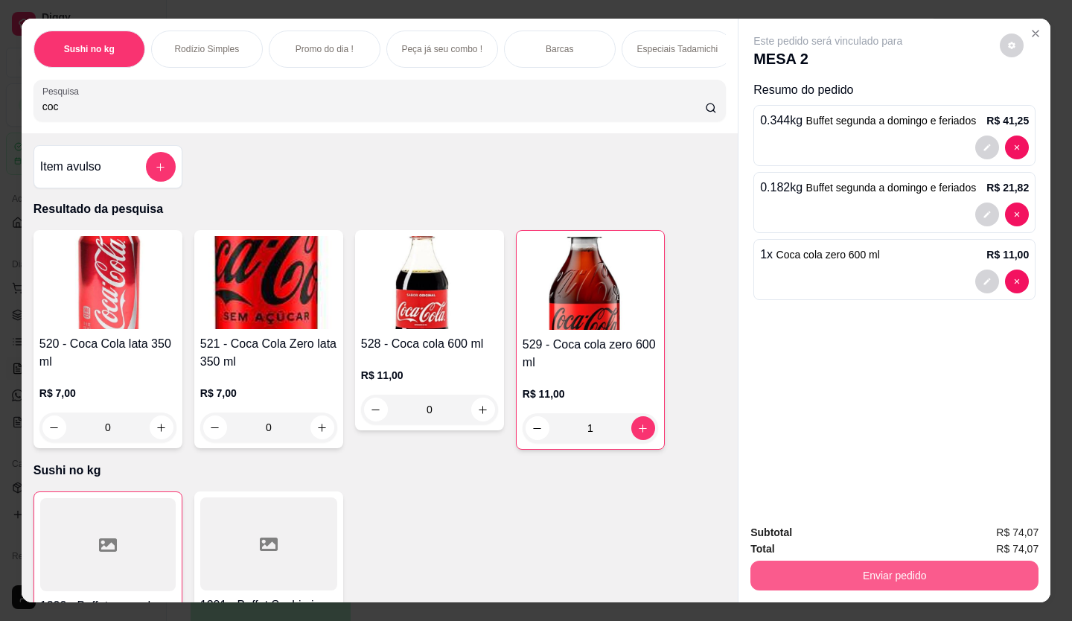
click at [938, 566] on button "Enviar pedido" at bounding box center [895, 576] width 288 height 30
click at [943, 567] on button "Enviar pedido" at bounding box center [895, 576] width 288 height 30
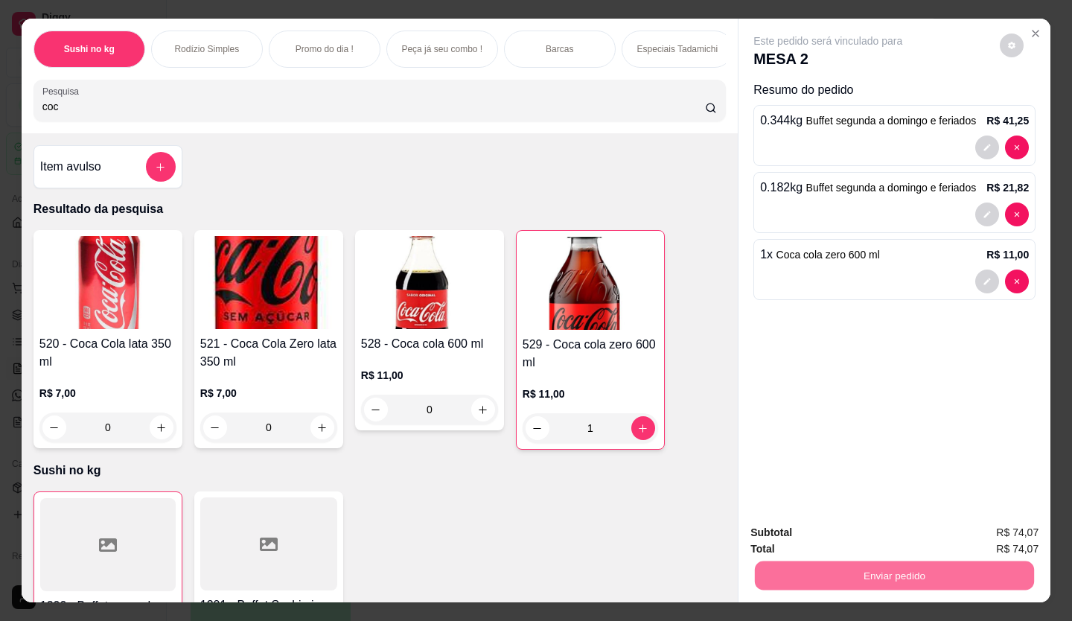
click at [1022, 541] on button "Enviar pedido" at bounding box center [1000, 533] width 82 height 28
click at [1023, 541] on button "Enviar pedido" at bounding box center [1000, 533] width 82 height 28
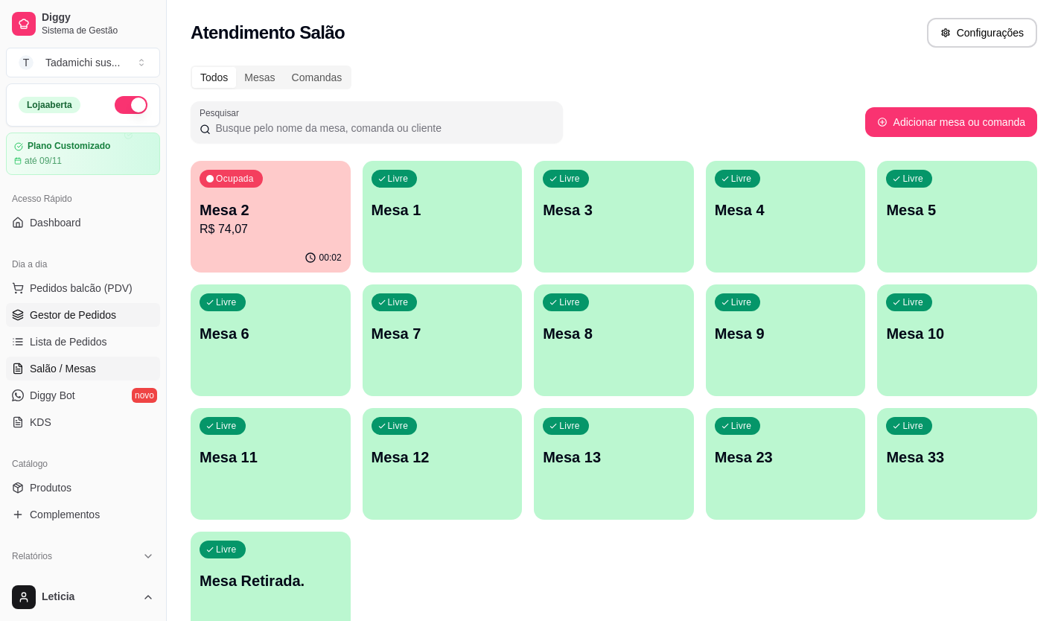
click at [86, 314] on span "Gestor de Pedidos" at bounding box center [73, 315] width 86 height 15
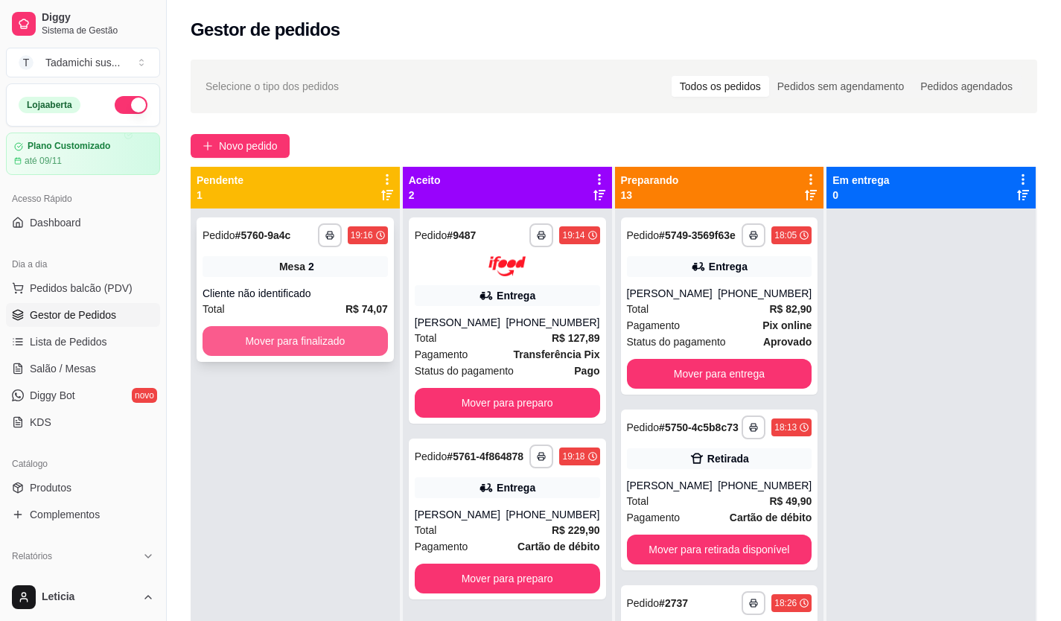
click at [250, 328] on button "Mover para finalizado" at bounding box center [295, 341] width 185 height 30
click at [250, 328] on div "Mover para finalizado" at bounding box center [295, 341] width 185 height 30
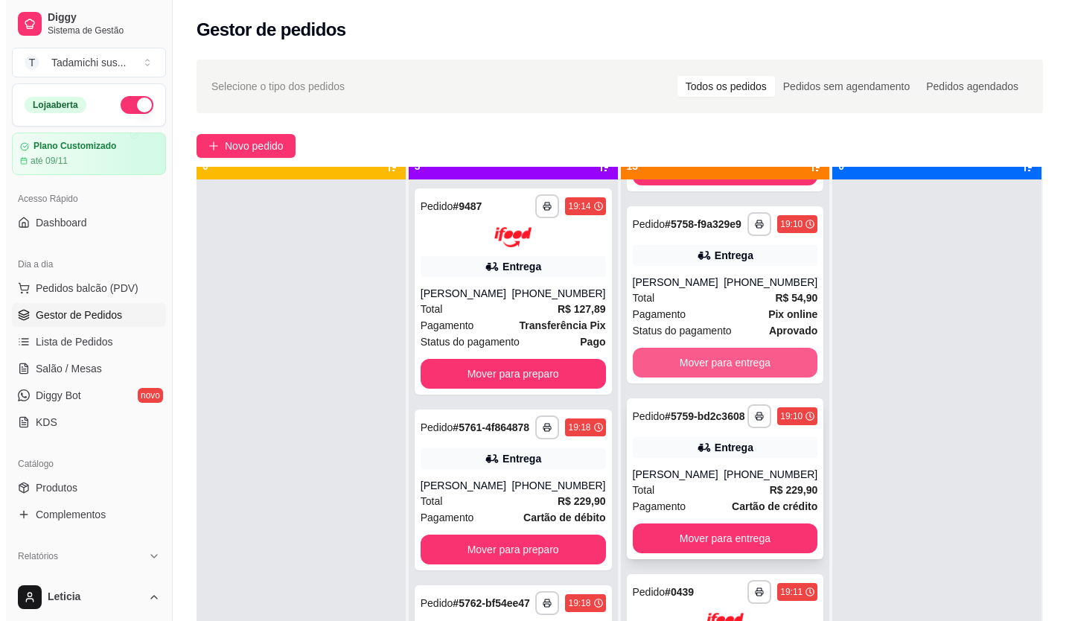
scroll to position [42, 0]
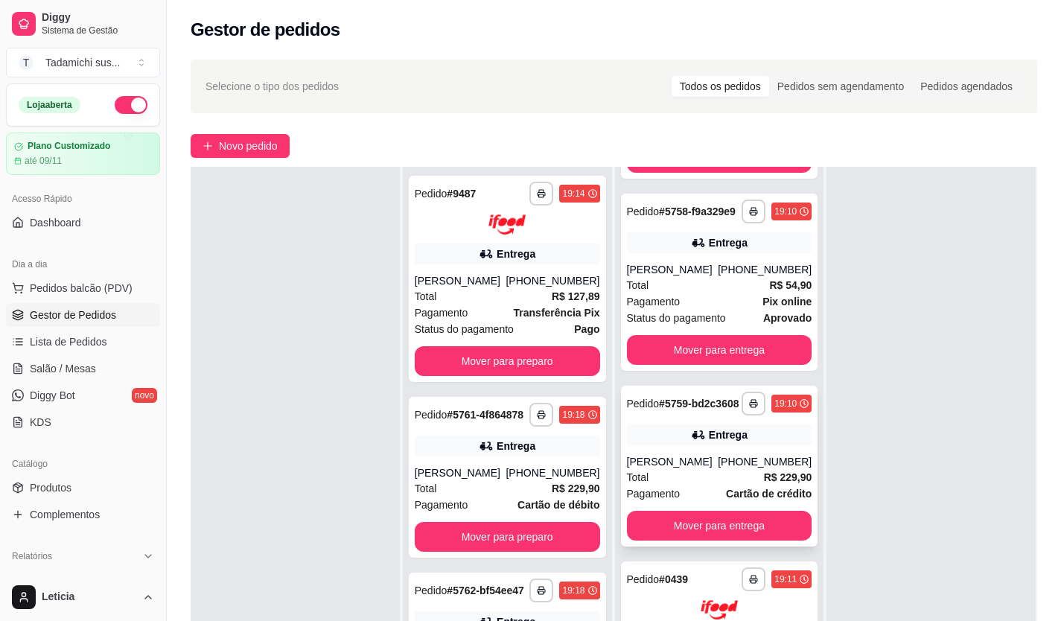
click at [696, 395] on div "Pedido # 5759-bd2c3608" at bounding box center [683, 404] width 112 height 18
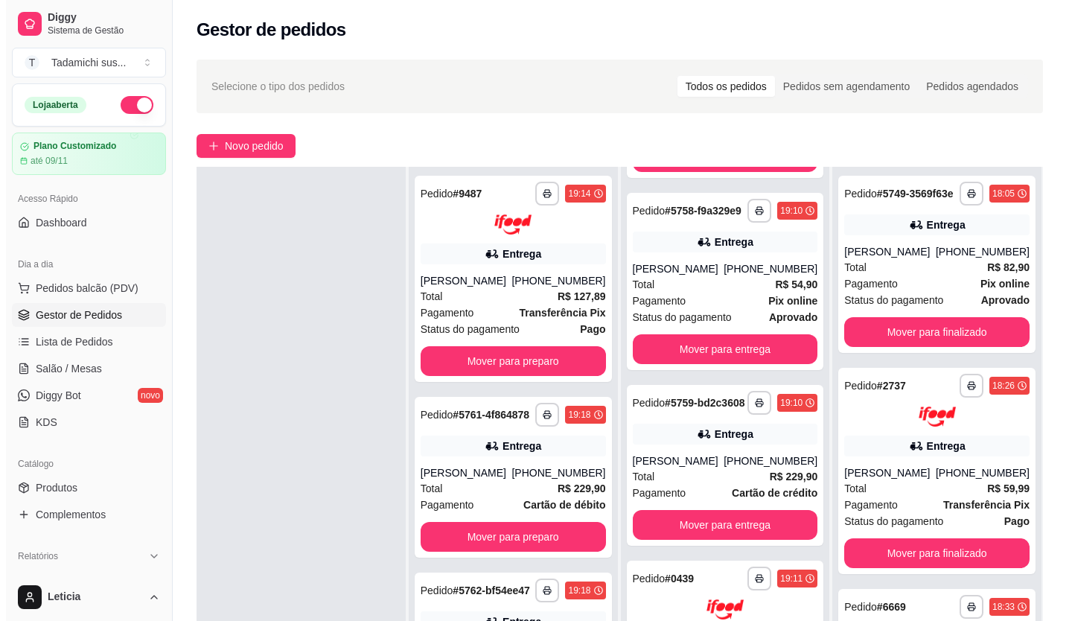
scroll to position [1007, 0]
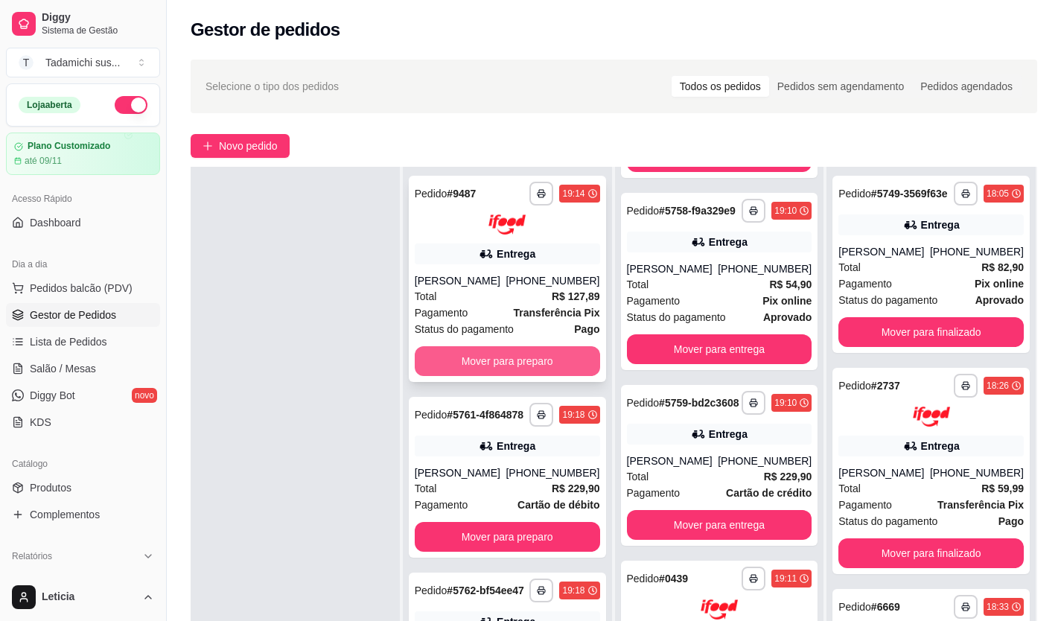
click at [531, 362] on button "Mover para preparo" at bounding box center [507, 361] width 185 height 30
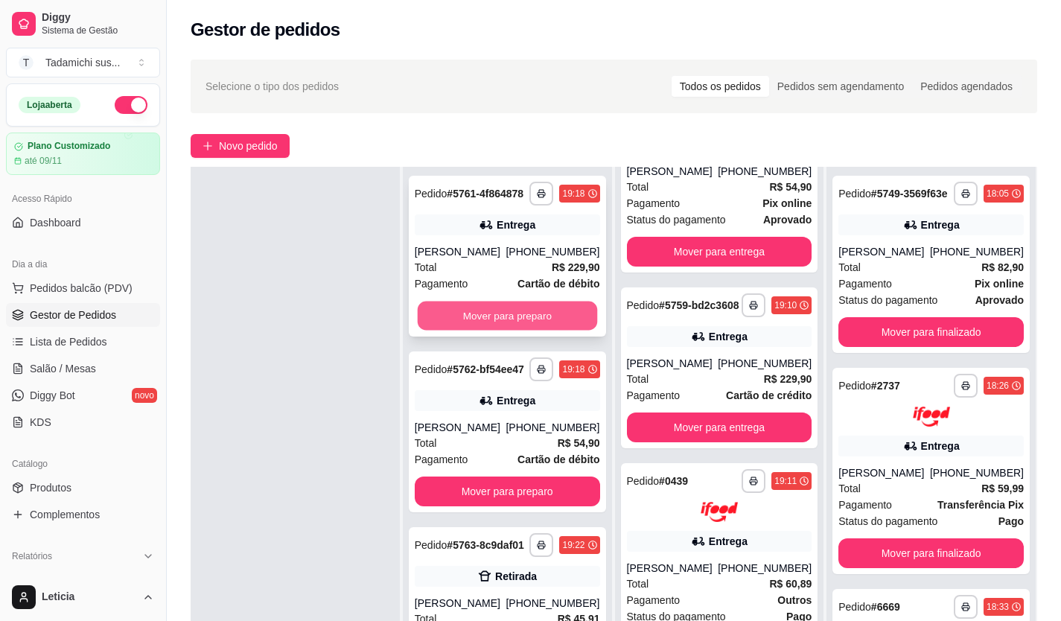
click at [524, 324] on button "Mover para preparo" at bounding box center [506, 316] width 179 height 29
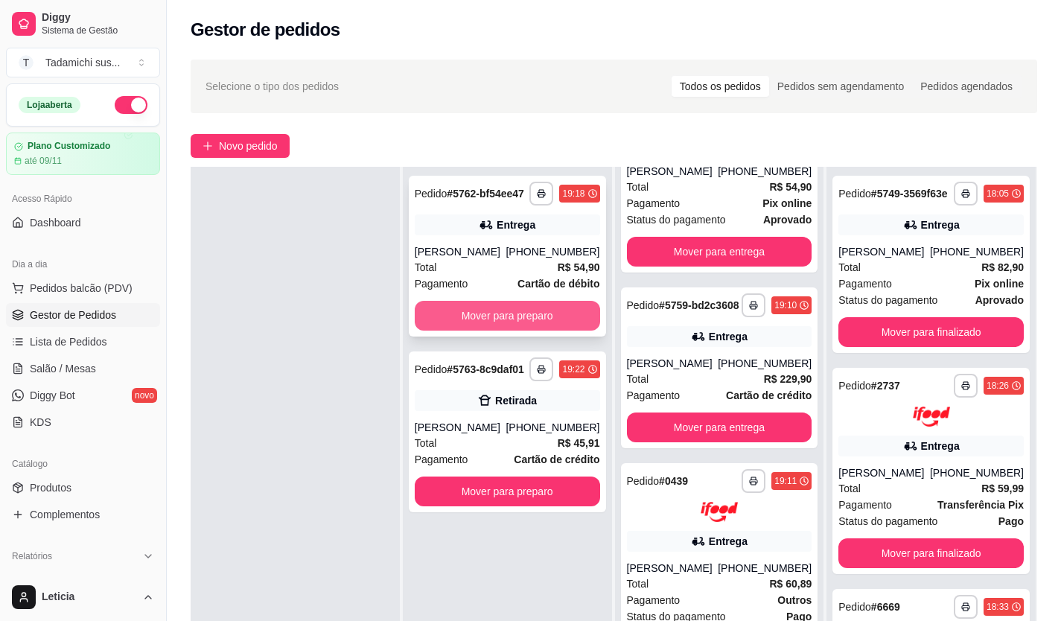
click at [525, 319] on button "Mover para preparo" at bounding box center [507, 316] width 185 height 30
click at [525, 319] on div "Mover para preparo" at bounding box center [507, 316] width 185 height 30
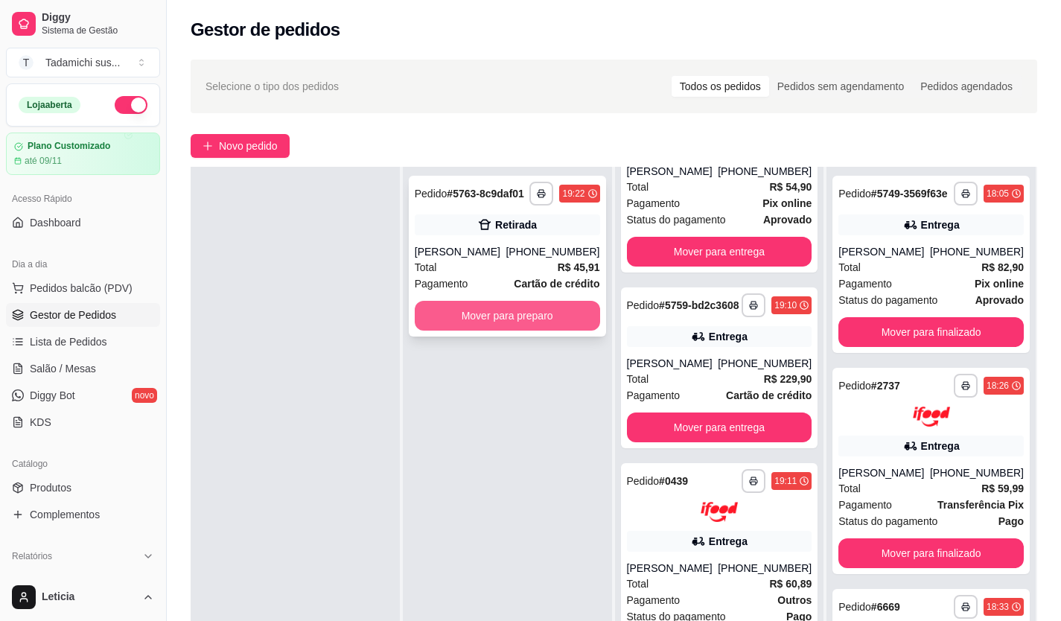
click at [511, 304] on button "Mover para preparo" at bounding box center [507, 316] width 185 height 30
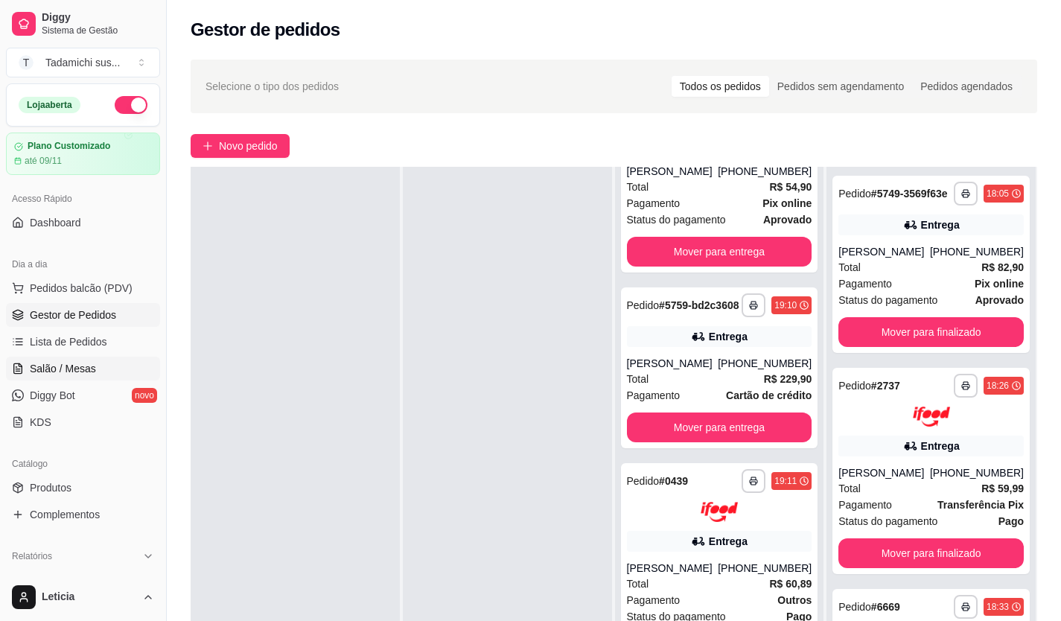
click at [89, 370] on span "Salão / Mesas" at bounding box center [63, 368] width 66 height 15
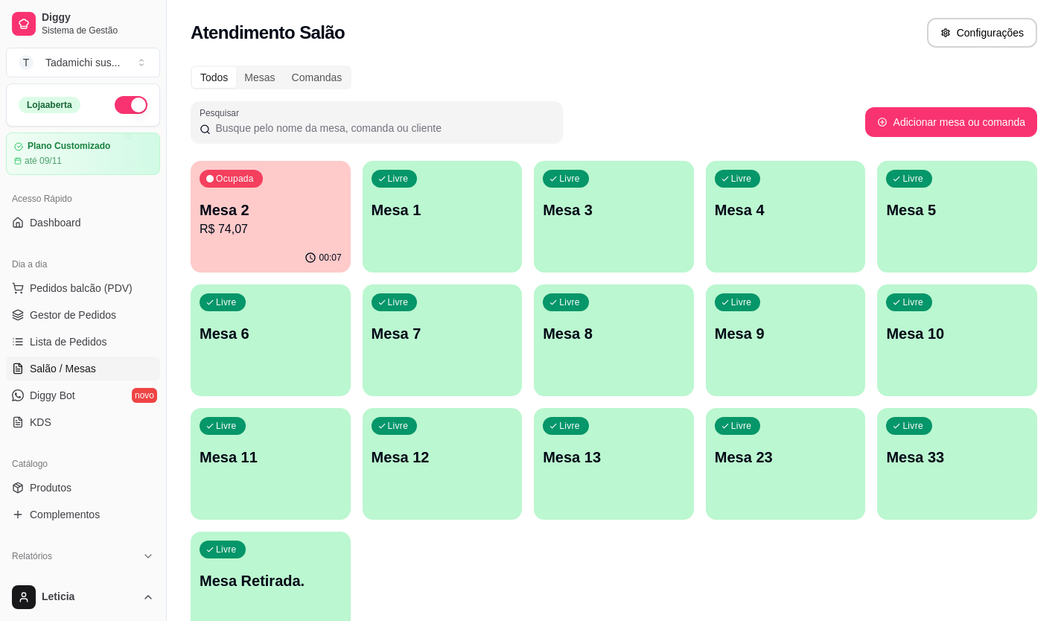
click at [316, 232] on p "R$ 74,07" at bounding box center [271, 229] width 142 height 18
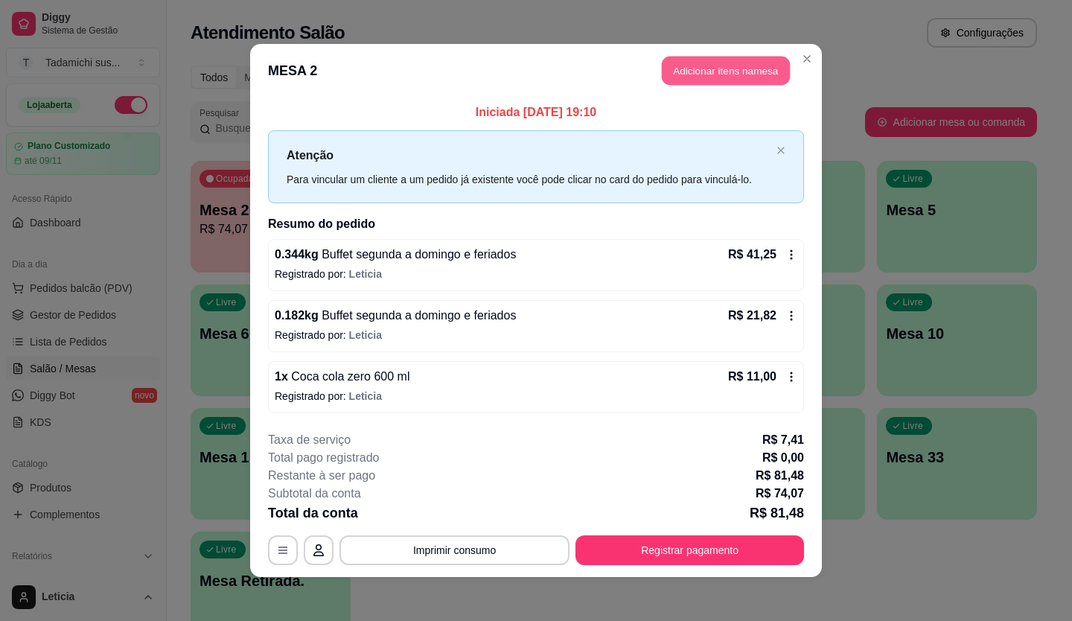
click at [733, 61] on button "Adicionar itens na mesa" at bounding box center [726, 71] width 128 height 29
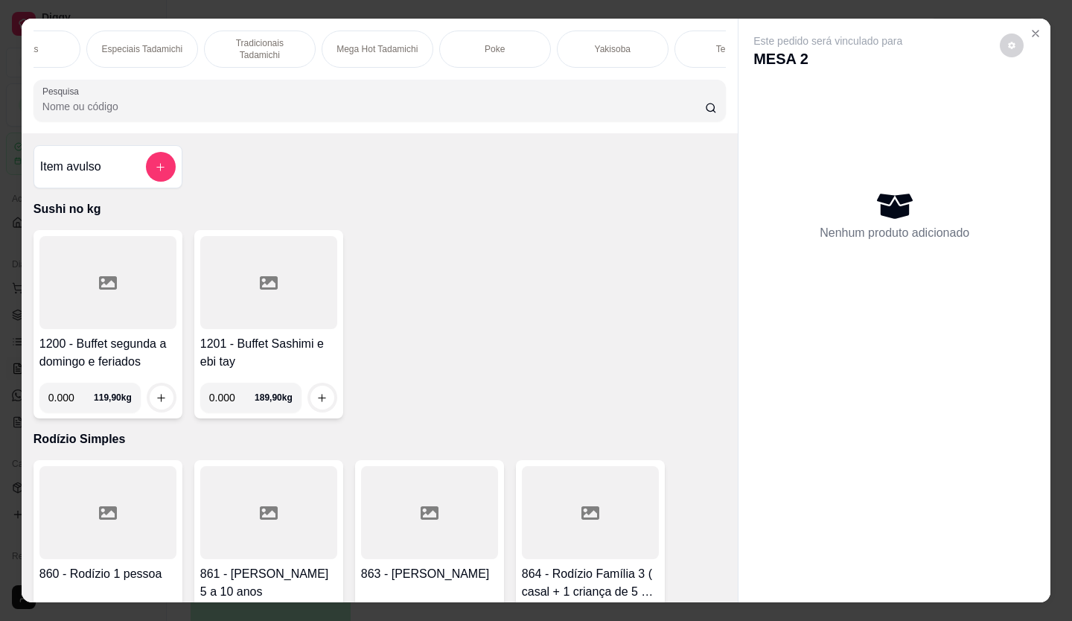
scroll to position [0, 607]
click at [68, 406] on input "0.000" at bounding box center [70, 398] width 45 height 30
type input "0.114"
click at [156, 404] on icon "increase-product-quantity" at bounding box center [161, 397] width 11 height 11
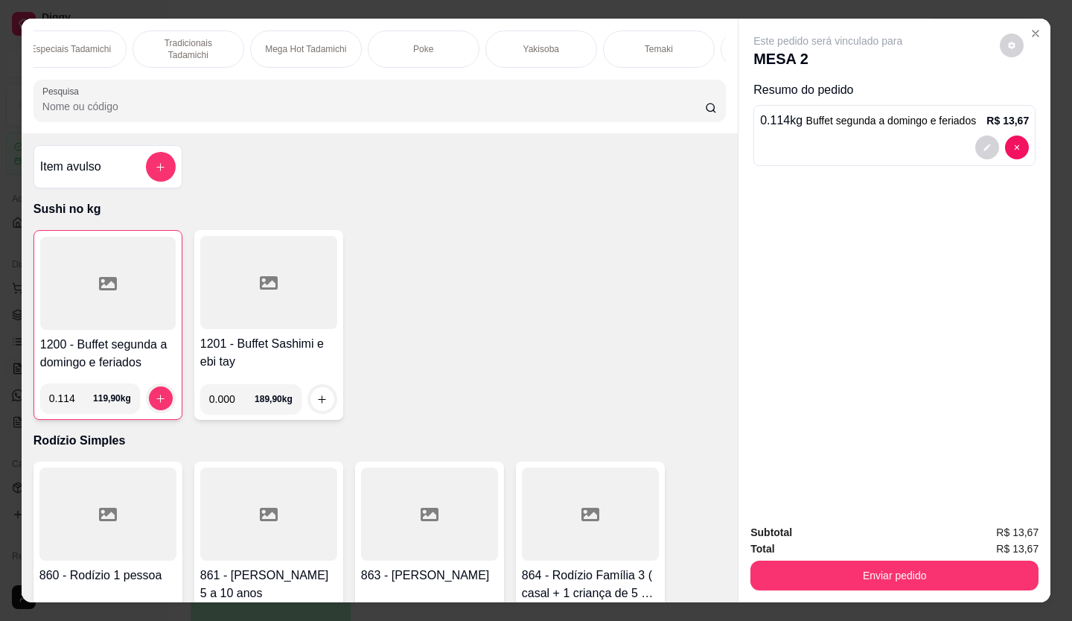
click at [905, 561] on button "Enviar pedido" at bounding box center [895, 576] width 288 height 30
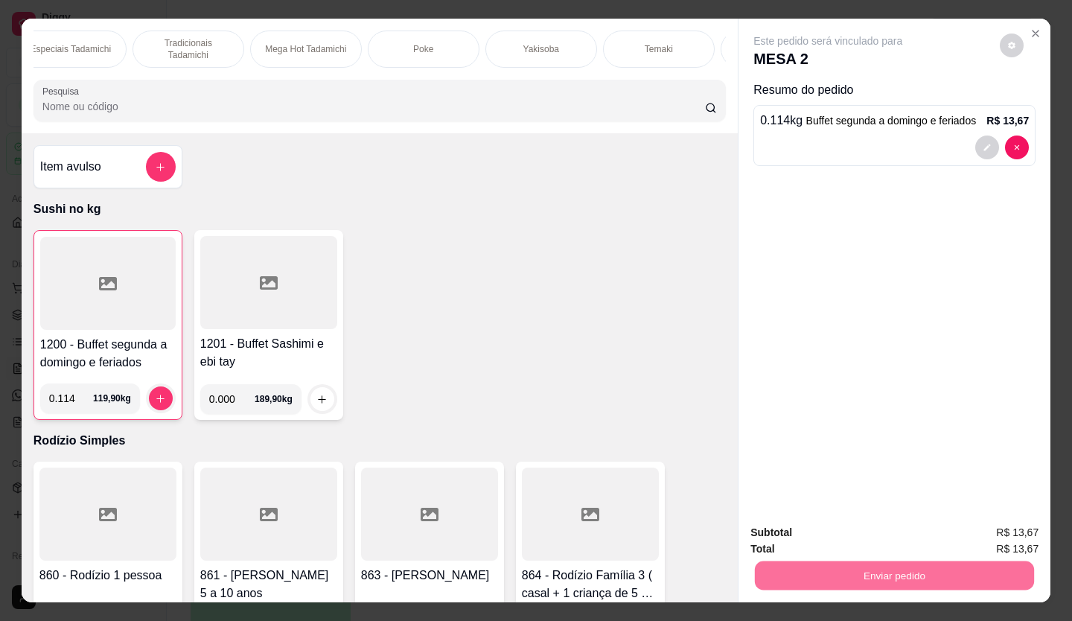
click at [999, 524] on button "Enviar pedido" at bounding box center [1000, 533] width 82 height 28
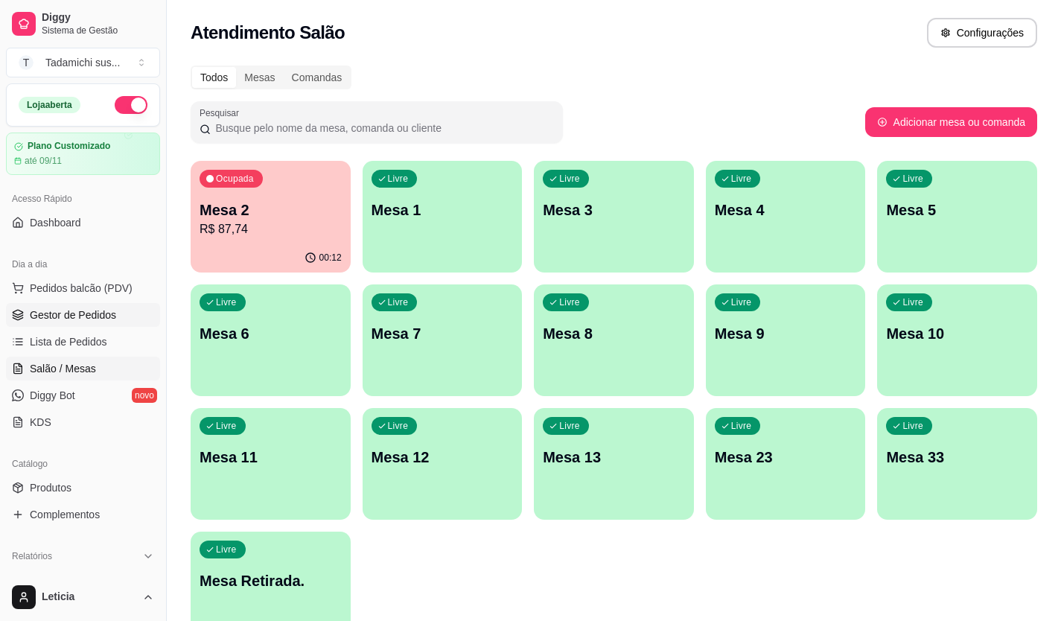
click at [80, 314] on span "Gestor de Pedidos" at bounding box center [73, 315] width 86 height 15
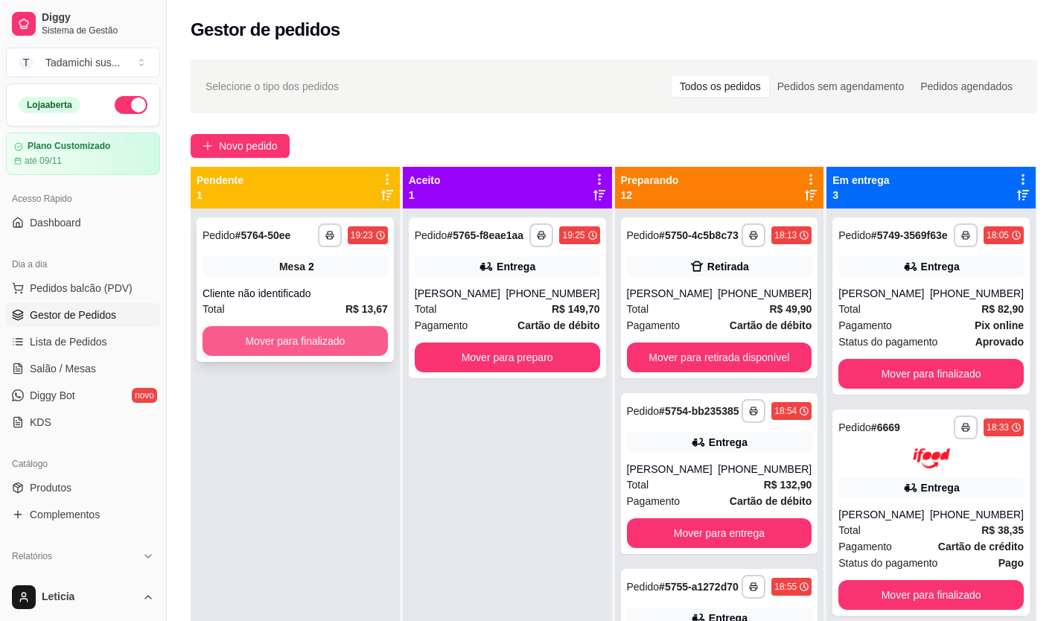
click at [299, 334] on button "Mover para finalizado" at bounding box center [295, 341] width 185 height 30
click at [301, 334] on div "Mover para finalizado" at bounding box center [295, 341] width 185 height 30
click at [374, 337] on button "Mover para finalizado" at bounding box center [295, 341] width 179 height 29
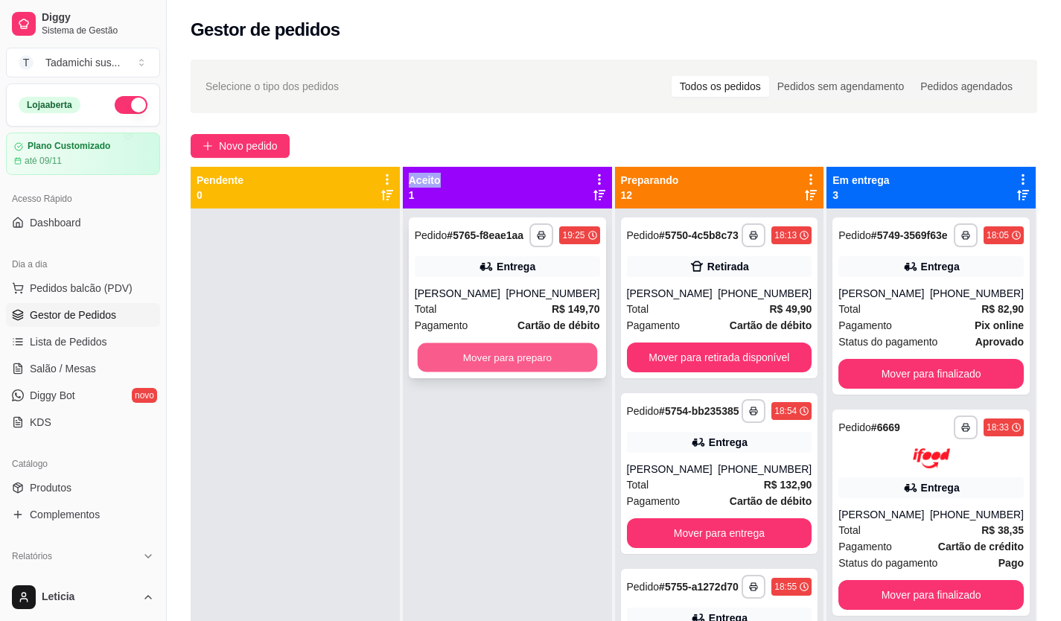
click at [460, 347] on button "Mover para preparo" at bounding box center [506, 357] width 179 height 29
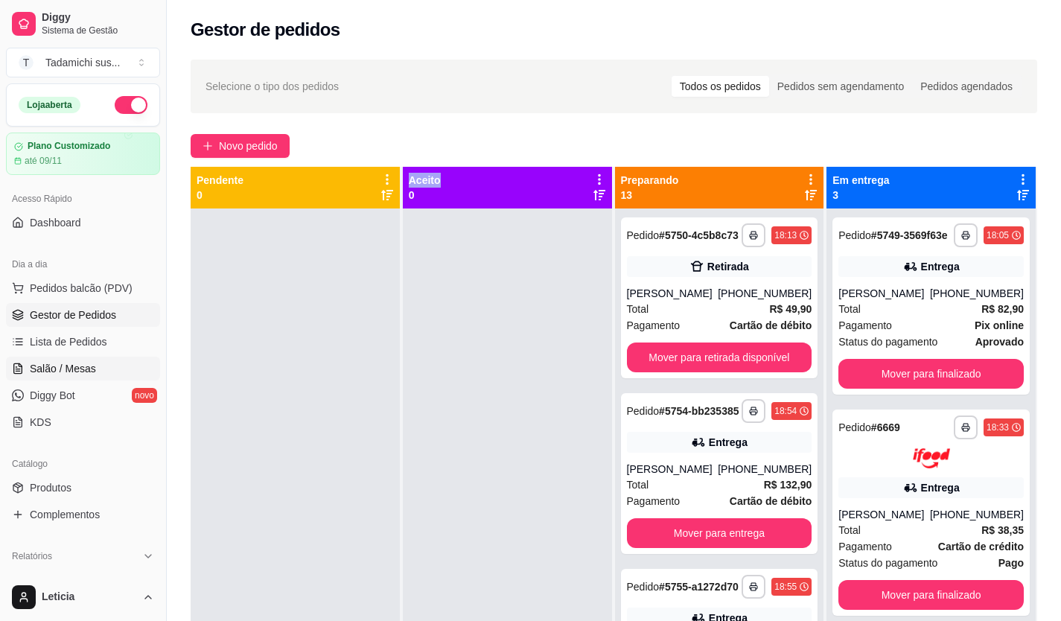
click at [63, 367] on span "Salão / Mesas" at bounding box center [63, 368] width 66 height 15
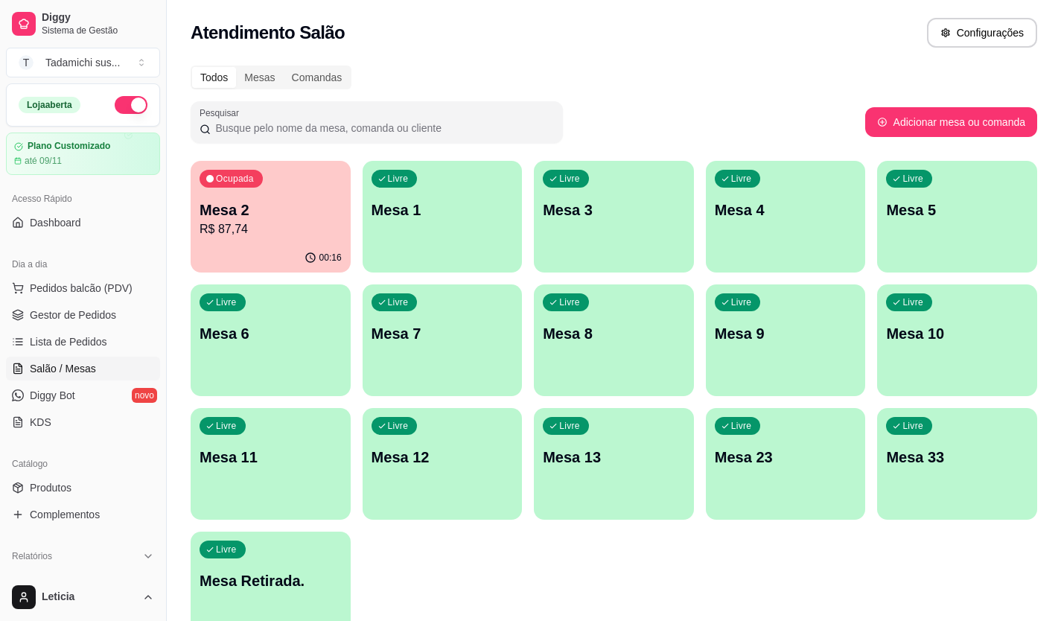
click at [605, 464] on p "Mesa 13" at bounding box center [614, 457] width 142 height 21
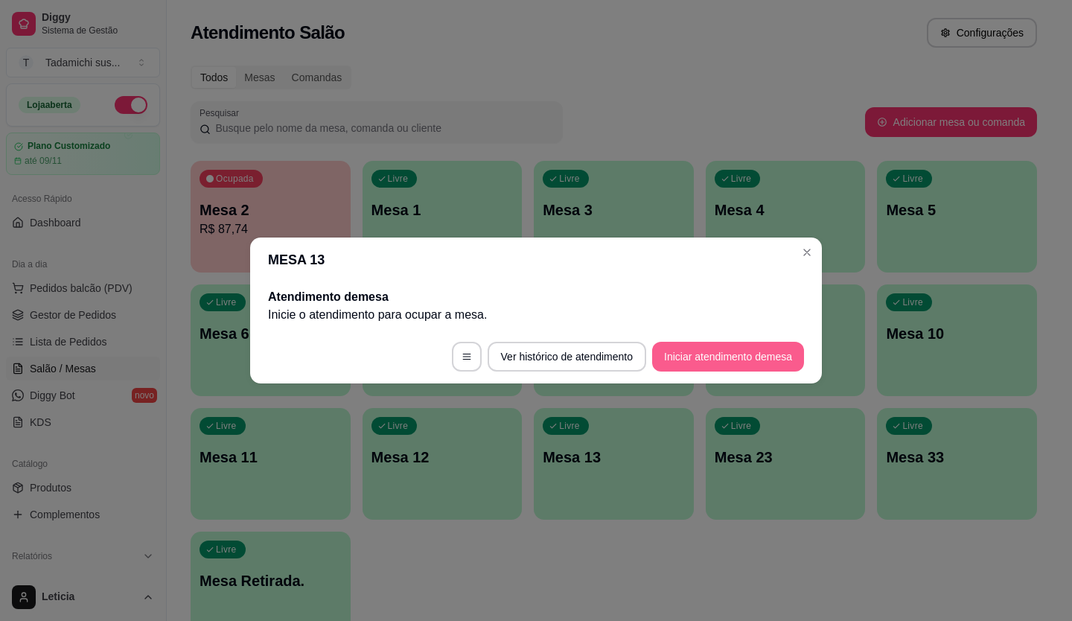
click at [693, 337] on footer "Ver histórico de atendimento Iniciar atendimento de mesa" at bounding box center [536, 357] width 572 height 54
click at [708, 357] on button "Iniciar atendimento de mesa" at bounding box center [728, 357] width 152 height 30
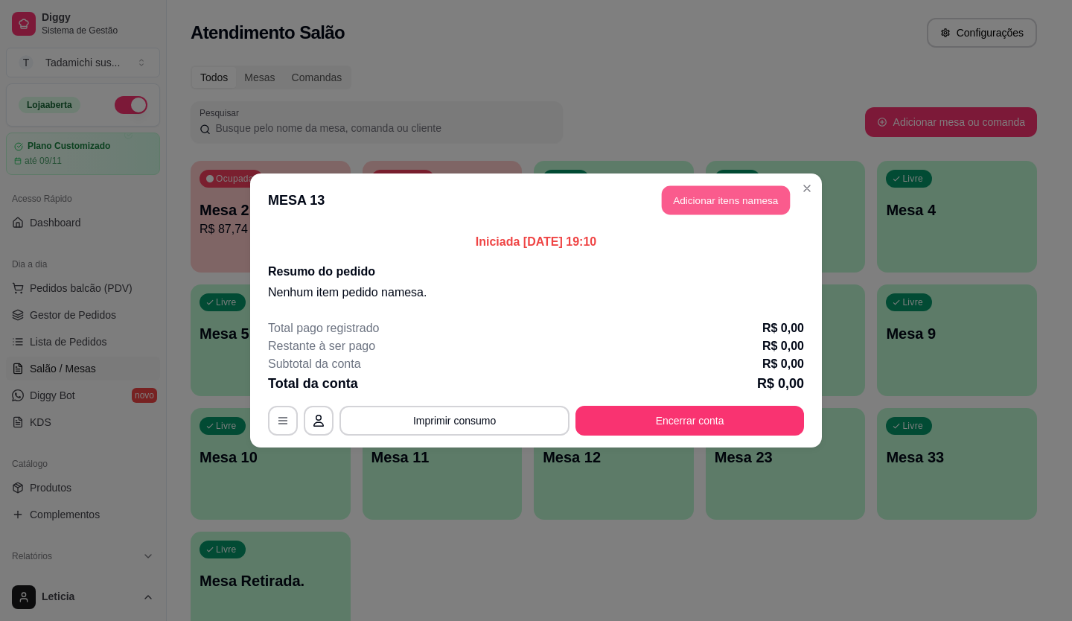
click at [709, 203] on button "Adicionar itens na mesa" at bounding box center [726, 200] width 128 height 29
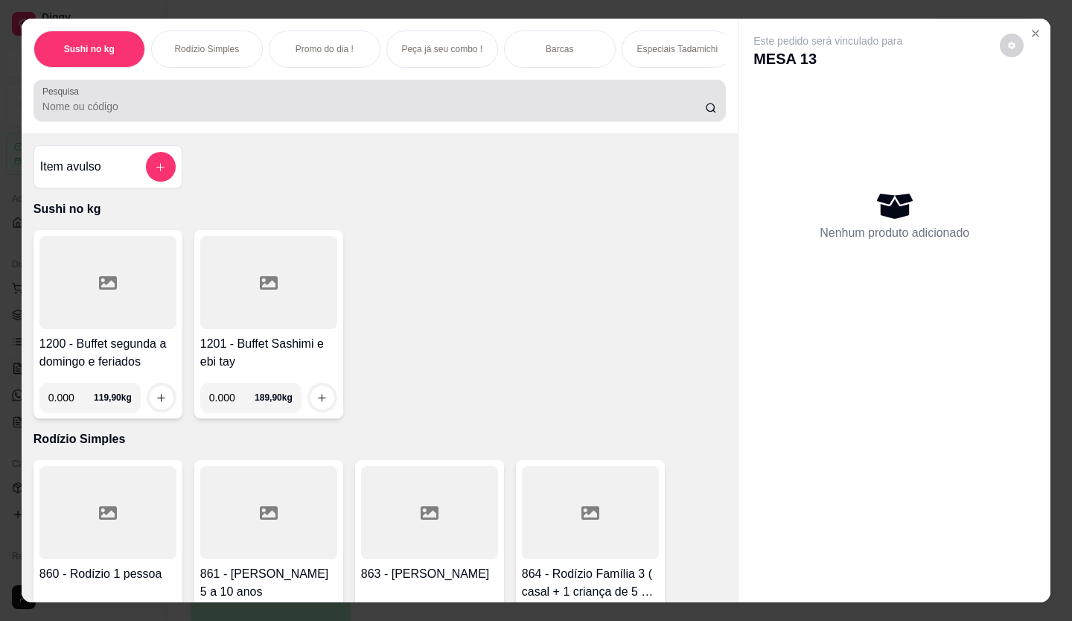
click at [88, 112] on input "Pesquisa" at bounding box center [374, 106] width 664 height 15
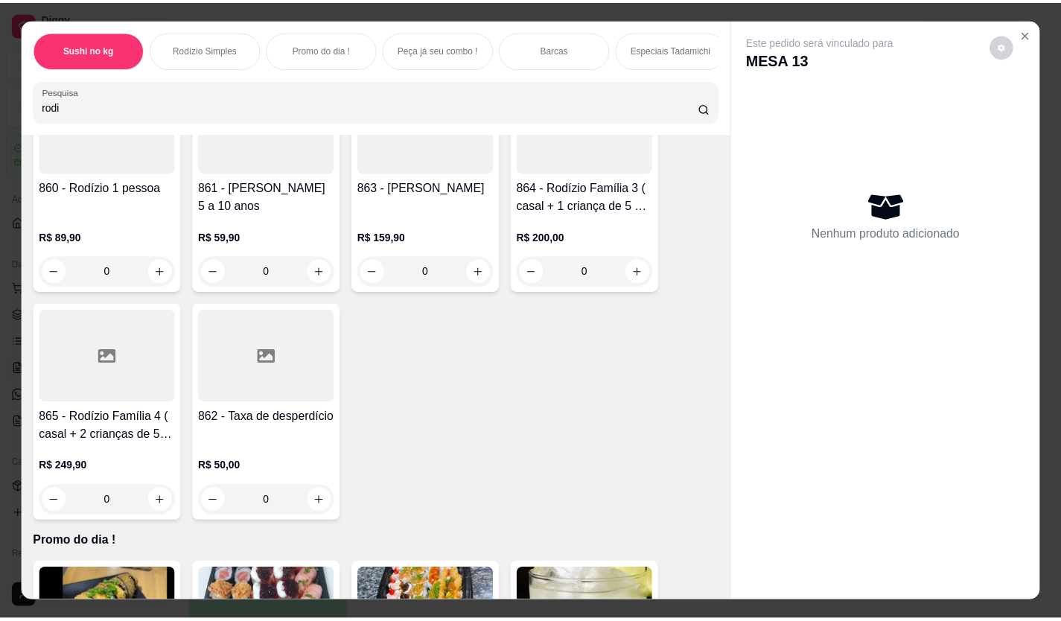
scroll to position [447, 0]
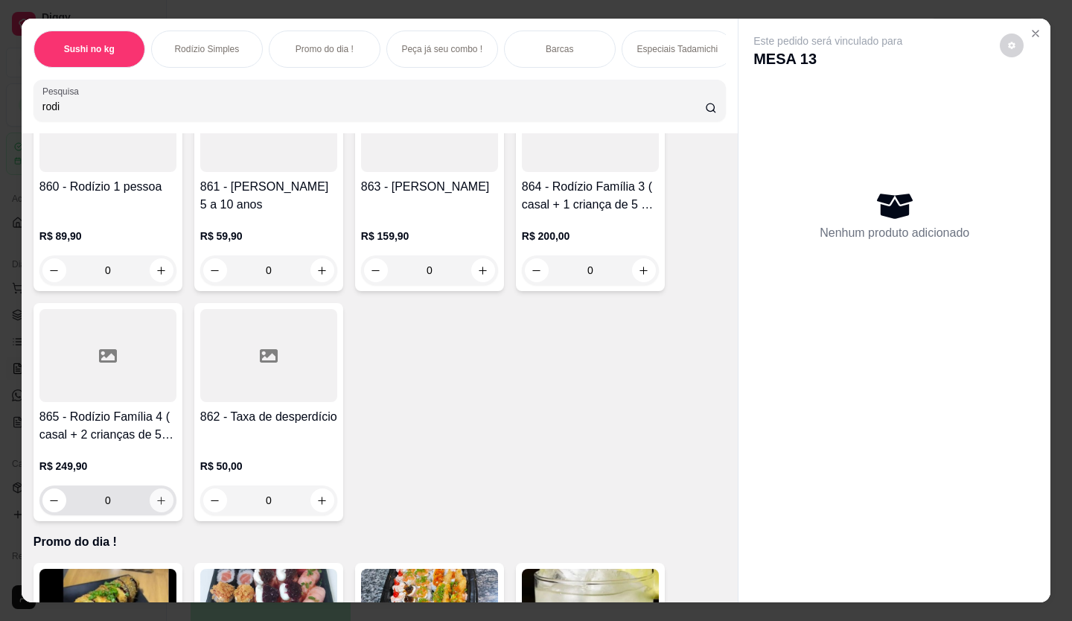
type input "rodi"
click at [167, 506] on button "increase-product-quantity" at bounding box center [161, 500] width 23 height 23
type input "1"
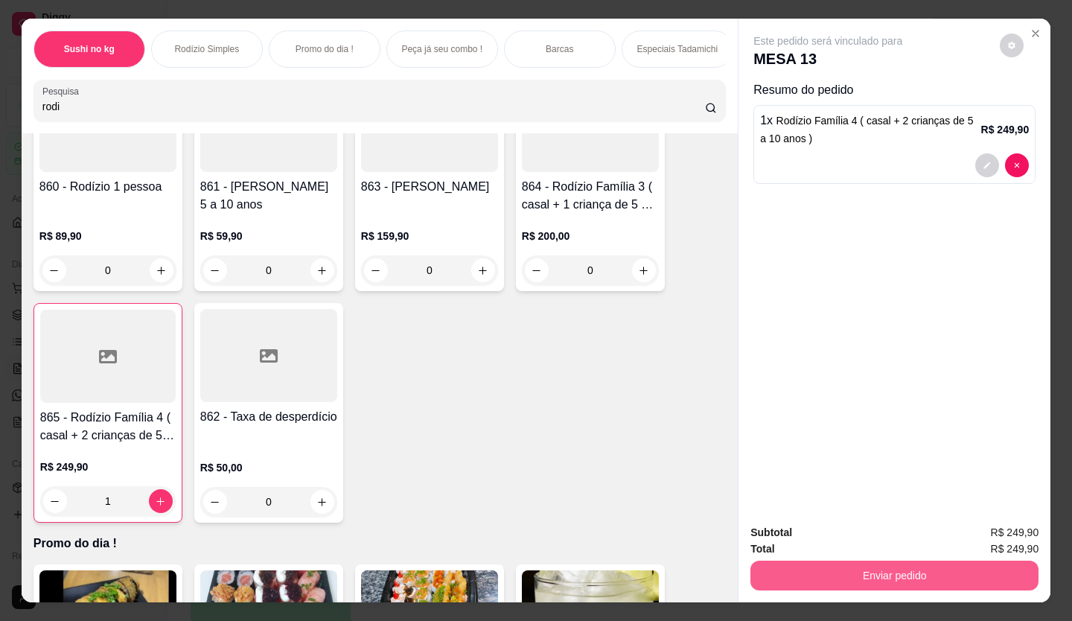
click at [878, 562] on button "Enviar pedido" at bounding box center [895, 576] width 288 height 30
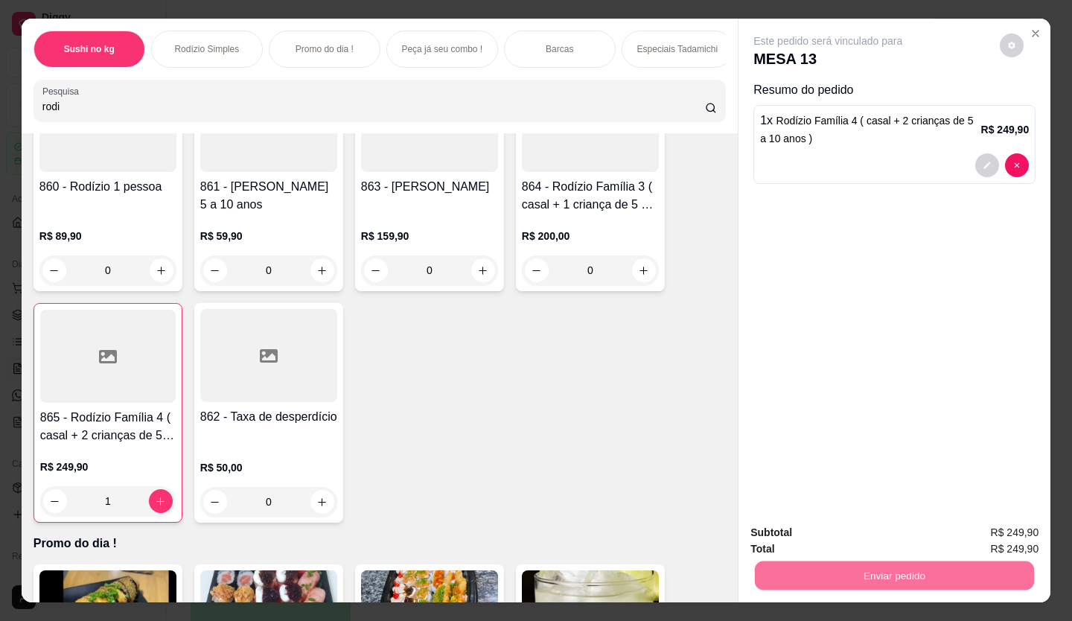
click at [993, 537] on button "Enviar pedido" at bounding box center [1000, 533] width 82 height 28
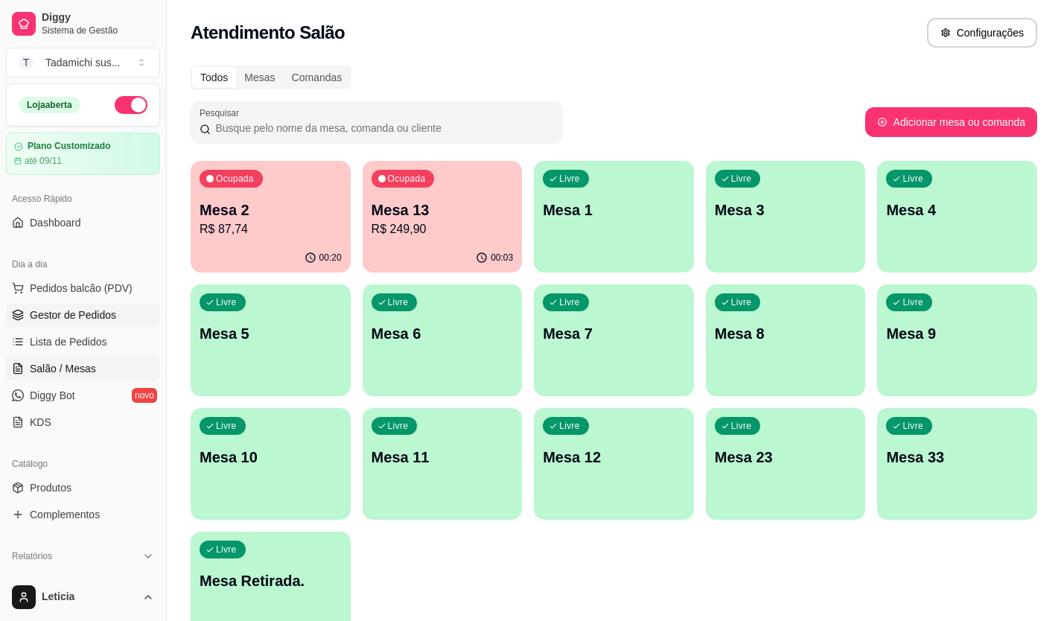
click at [105, 322] on span "Gestor de Pedidos" at bounding box center [73, 315] width 86 height 15
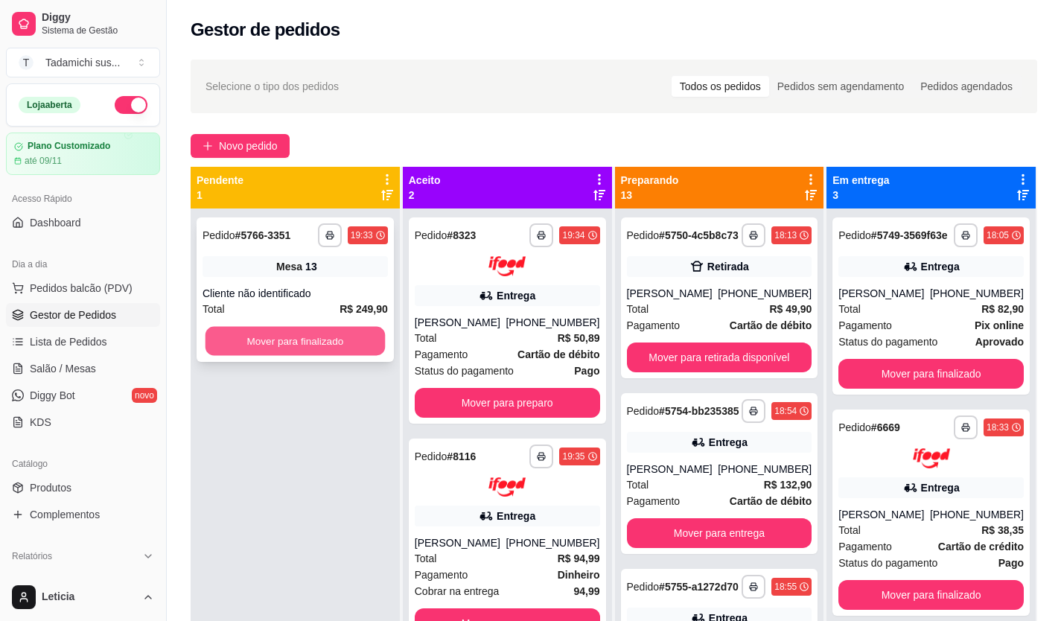
click at [298, 332] on button "Mover para finalizado" at bounding box center [295, 341] width 179 height 29
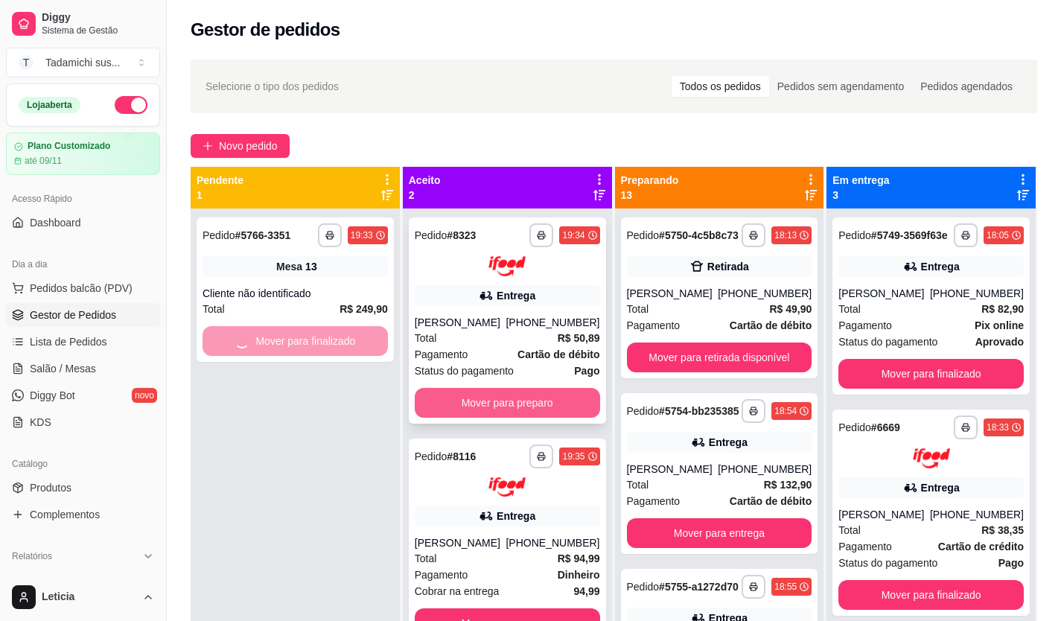
click at [539, 399] on button "Mover para preparo" at bounding box center [507, 403] width 185 height 30
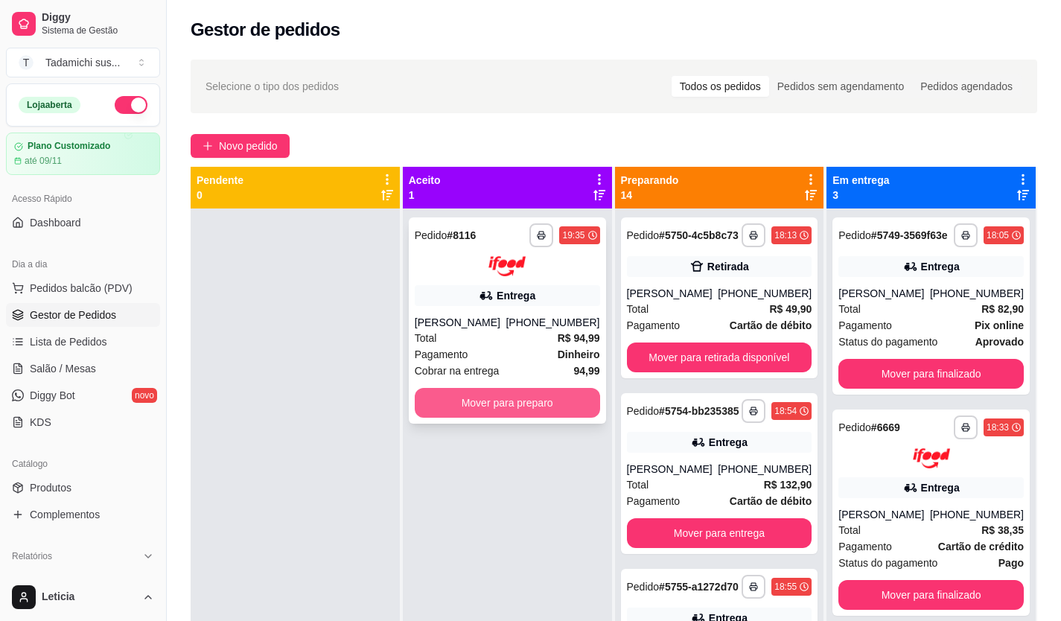
click at [537, 401] on button "Mover para preparo" at bounding box center [507, 403] width 185 height 30
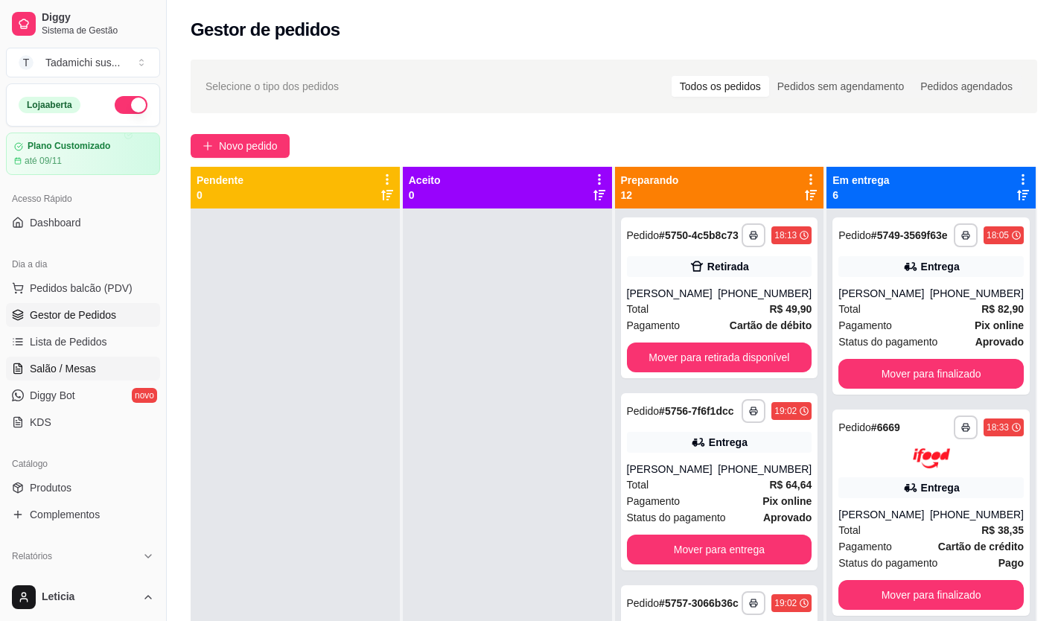
click at [71, 369] on span "Salão / Mesas" at bounding box center [63, 368] width 66 height 15
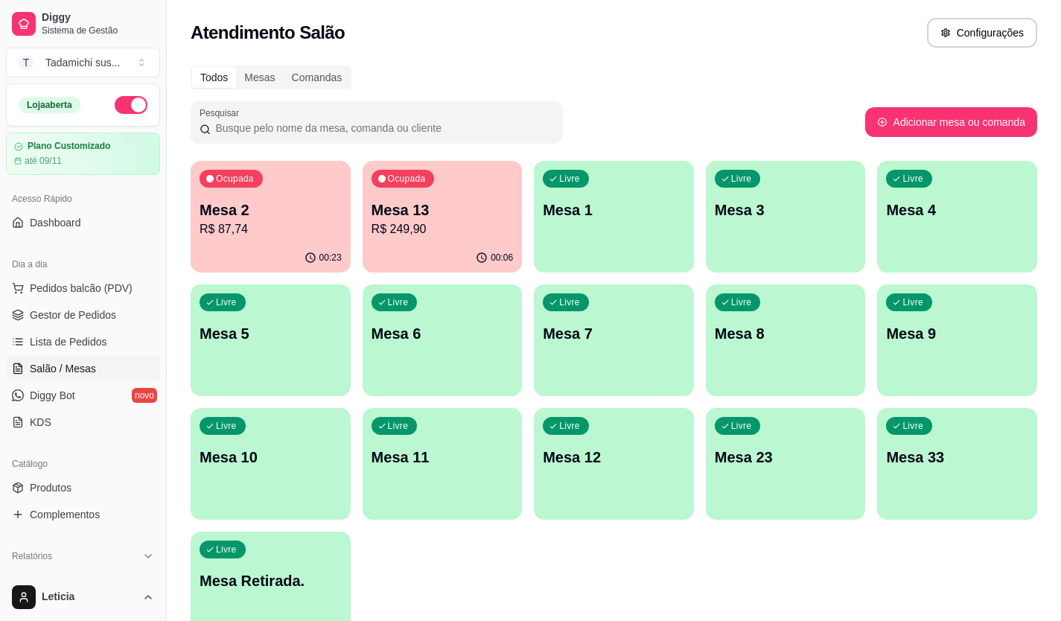
click at [319, 225] on p "R$ 87,74" at bounding box center [271, 229] width 142 height 18
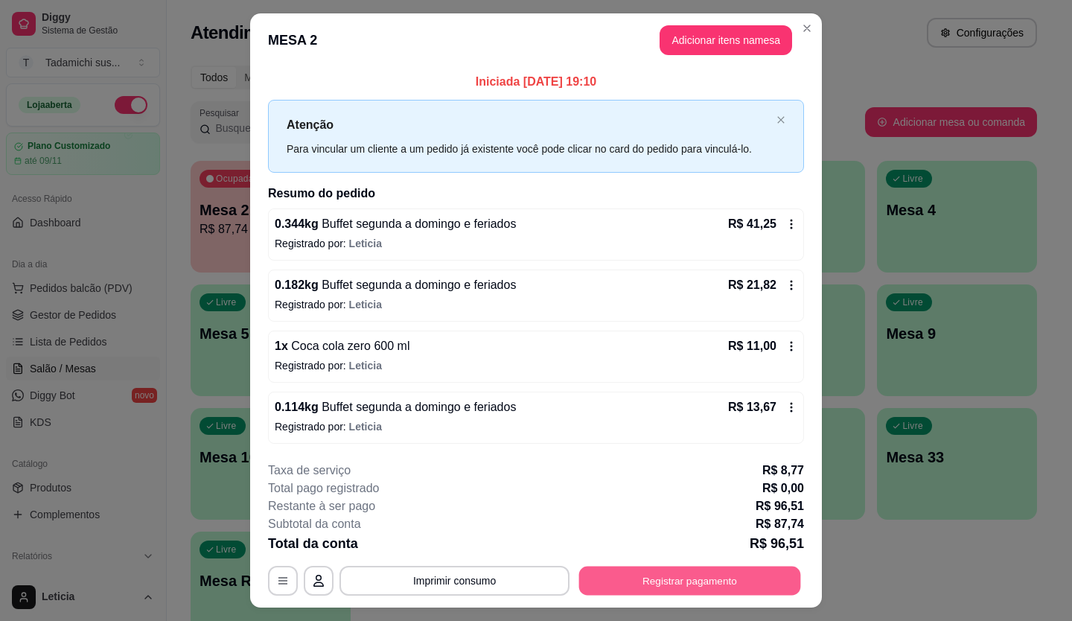
click at [728, 582] on button "Registrar pagamento" at bounding box center [690, 580] width 222 height 29
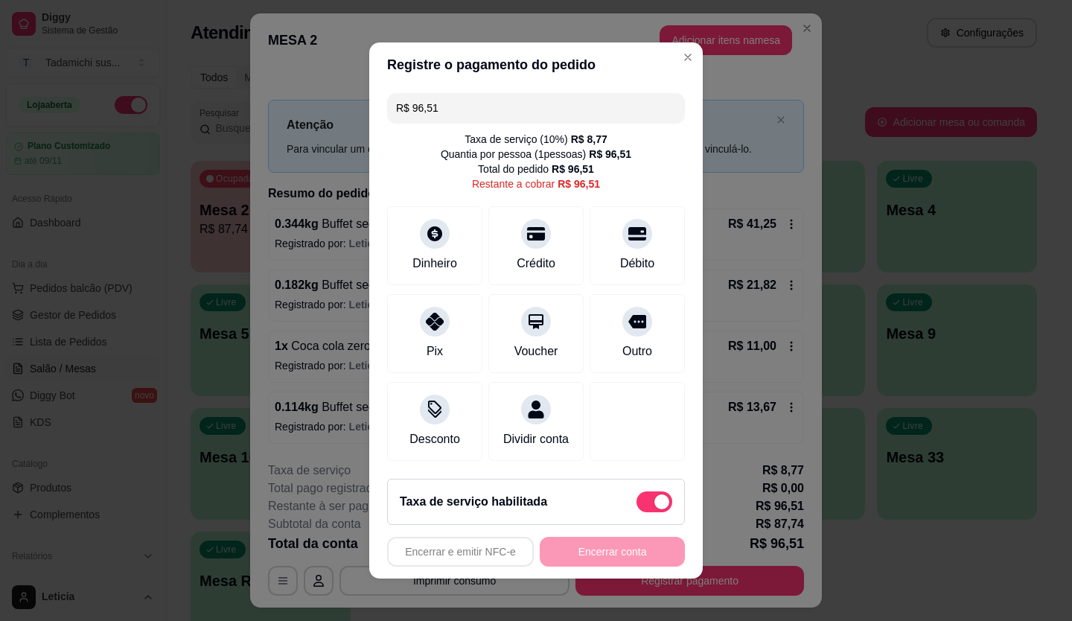
click at [637, 508] on span at bounding box center [655, 502] width 36 height 21
click at [636, 508] on input "checkbox" at bounding box center [641, 510] width 10 height 10
checkbox input "true"
type input "R$ 87,74"
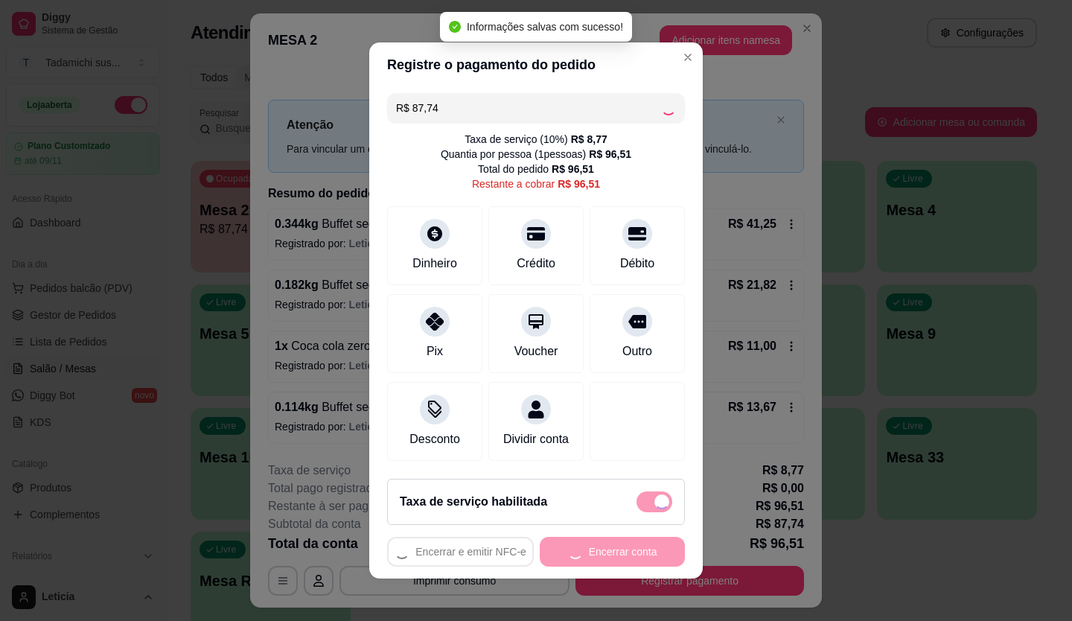
checkbox input "false"
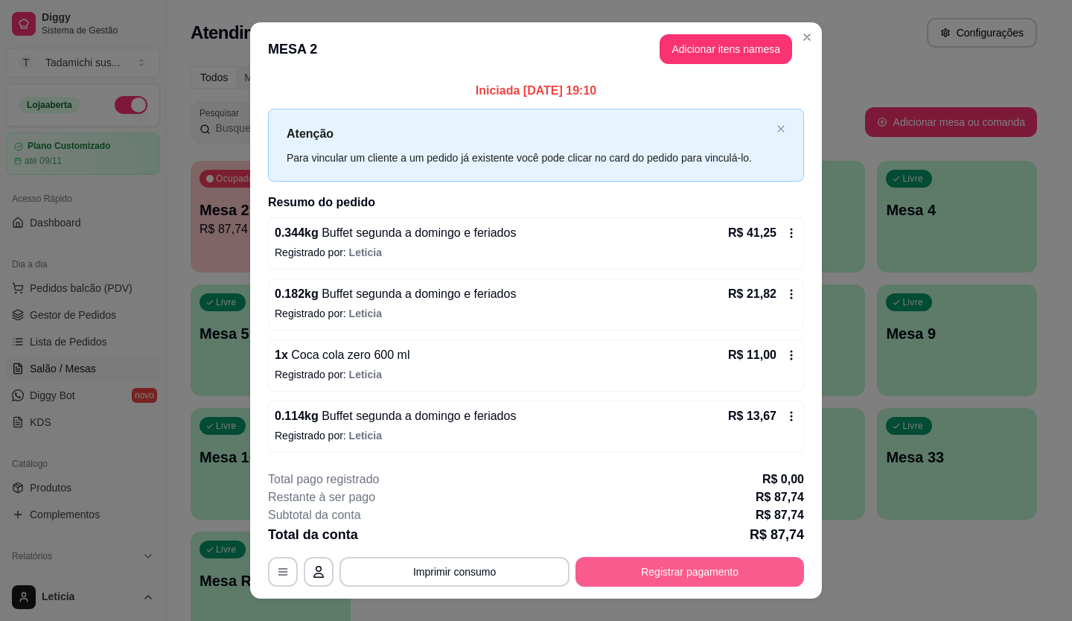
click at [681, 579] on button "Registrar pagamento" at bounding box center [690, 572] width 229 height 30
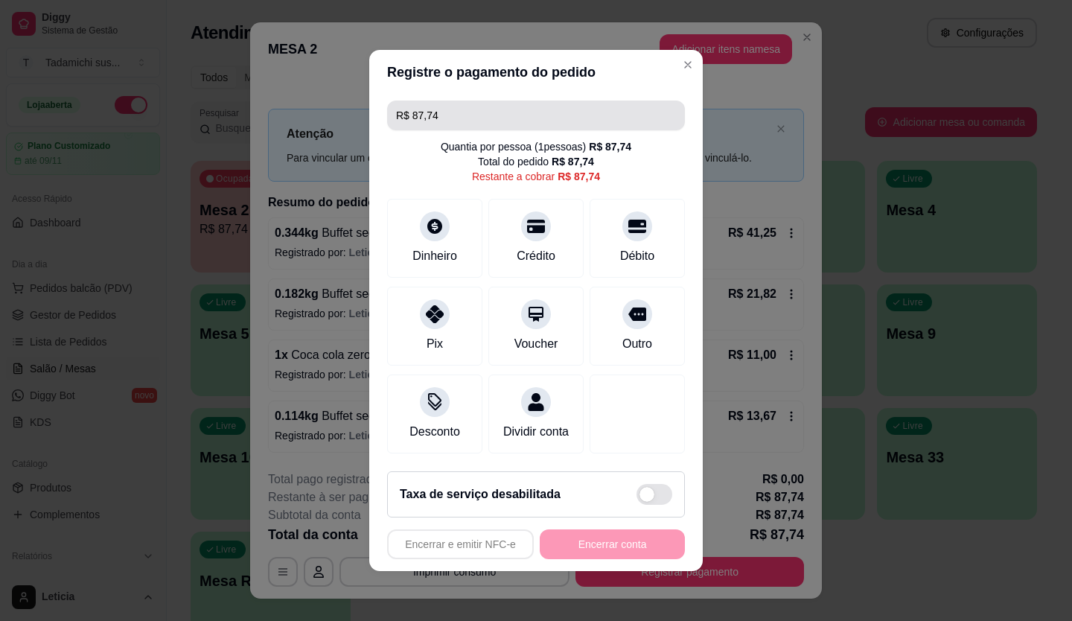
click at [457, 112] on input "R$ 87,74" at bounding box center [536, 116] width 280 height 30
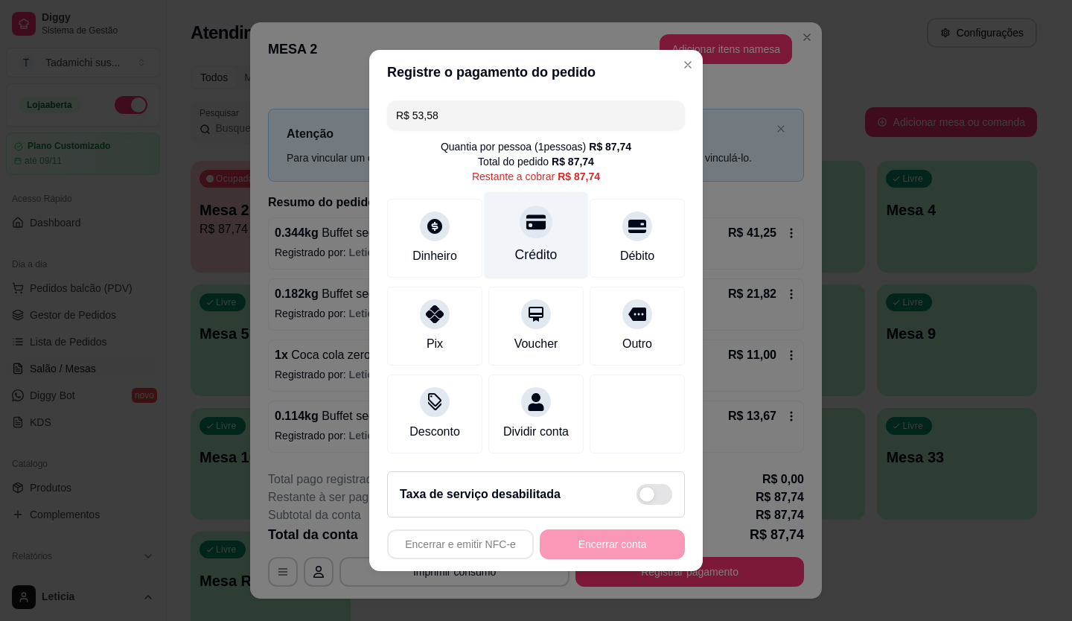
click at [524, 252] on div "Crédito" at bounding box center [536, 254] width 42 height 19
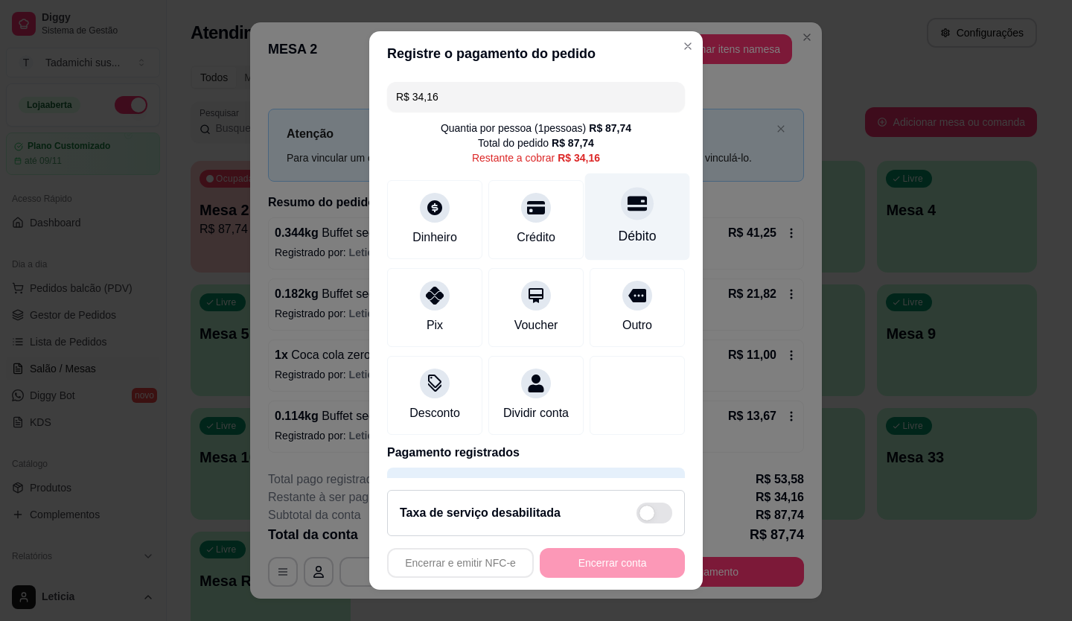
click at [621, 216] on div at bounding box center [637, 203] width 33 height 33
type input "R$ 0,00"
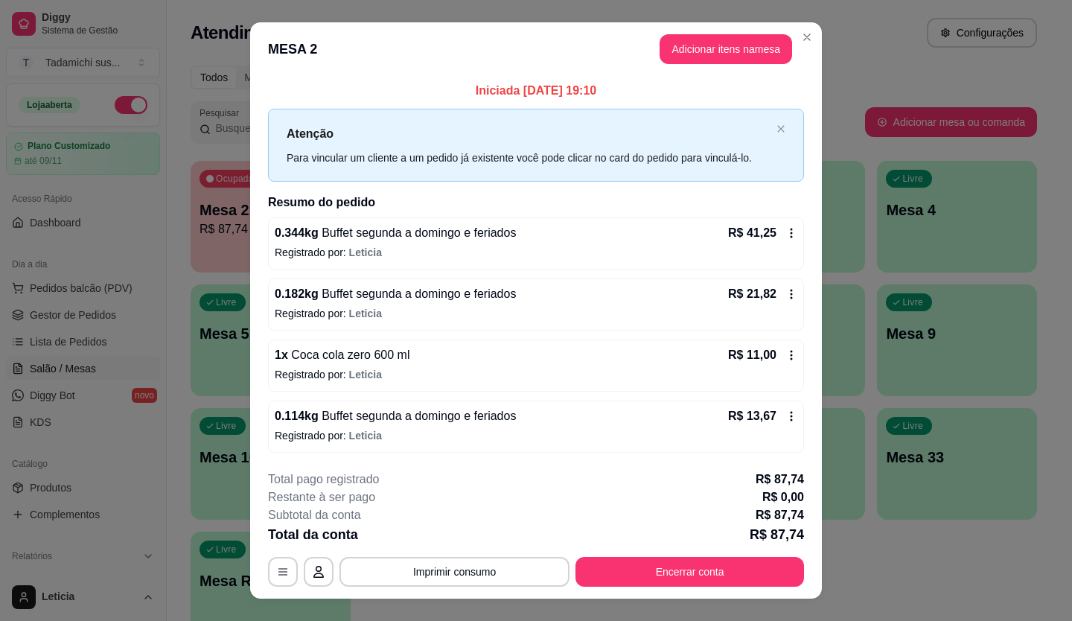
click at [464, 559] on button "Imprimir consumo" at bounding box center [455, 572] width 230 height 30
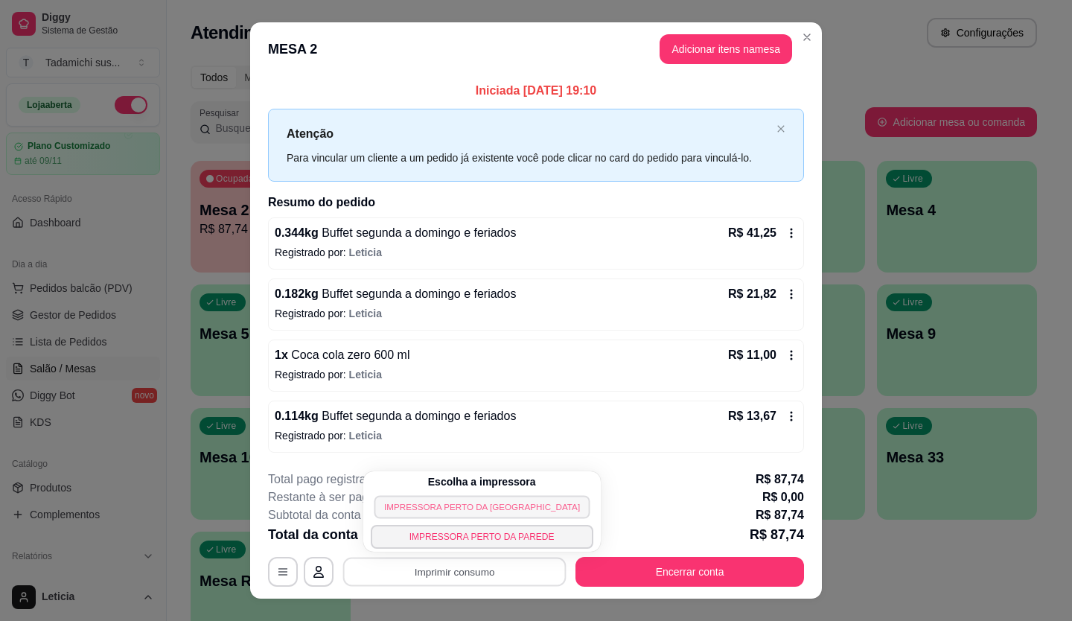
click at [465, 506] on button "IMPRESSORA PERTO [PERSON_NAME][GEOGRAPHIC_DATA]" at bounding box center [482, 506] width 216 height 23
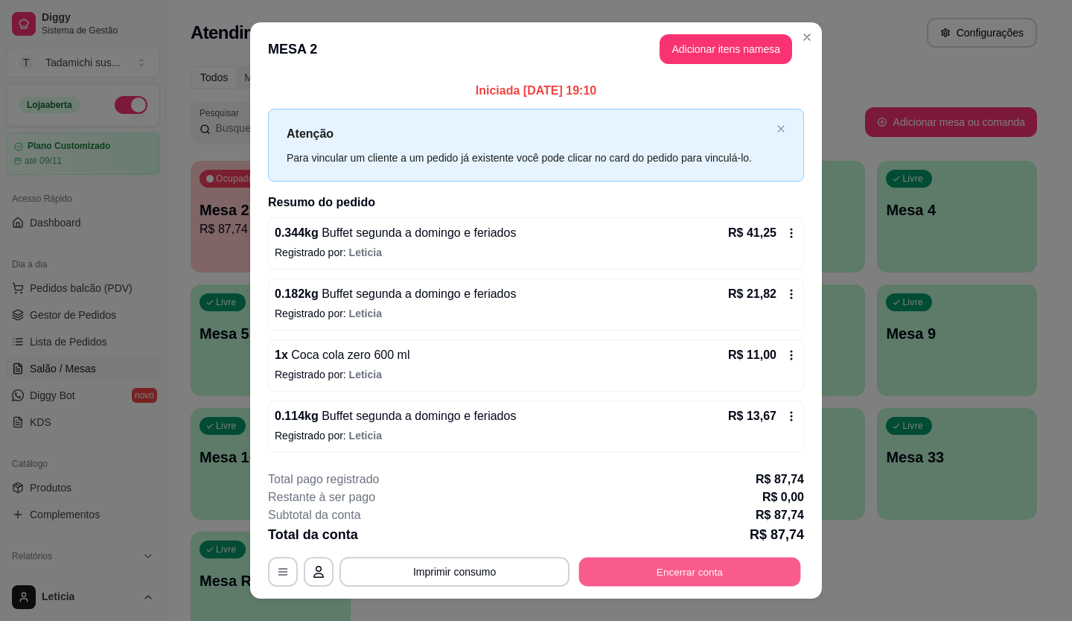
click at [659, 570] on button "Encerrar conta" at bounding box center [690, 571] width 222 height 29
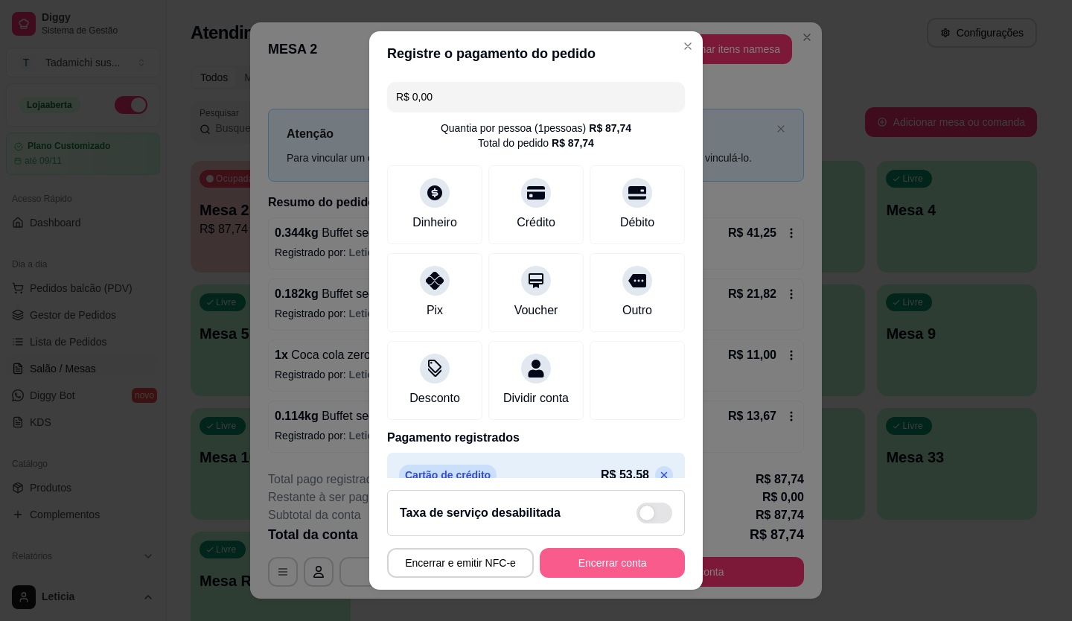
click at [608, 562] on button "Encerrar conta" at bounding box center [612, 563] width 145 height 30
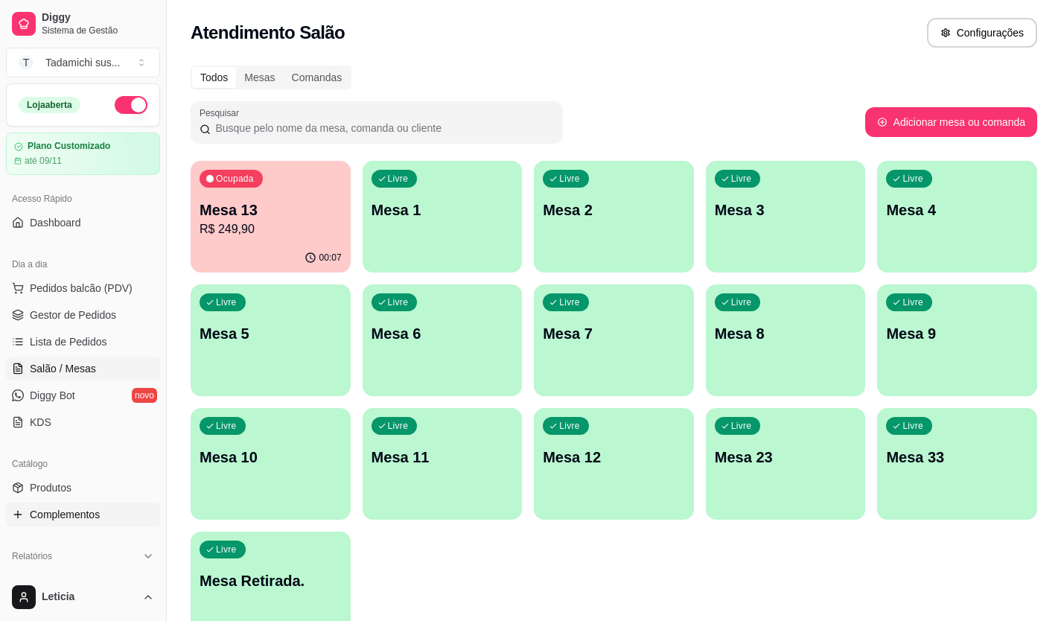
click at [69, 515] on span "Complementos" at bounding box center [65, 514] width 70 height 15
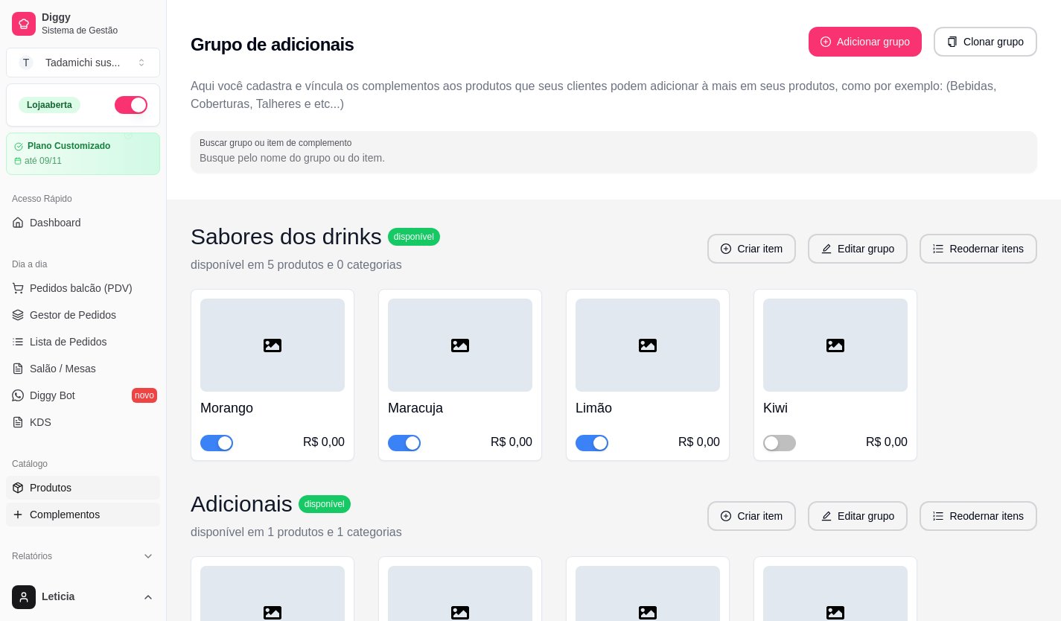
click at [69, 482] on span "Produtos" at bounding box center [51, 487] width 42 height 15
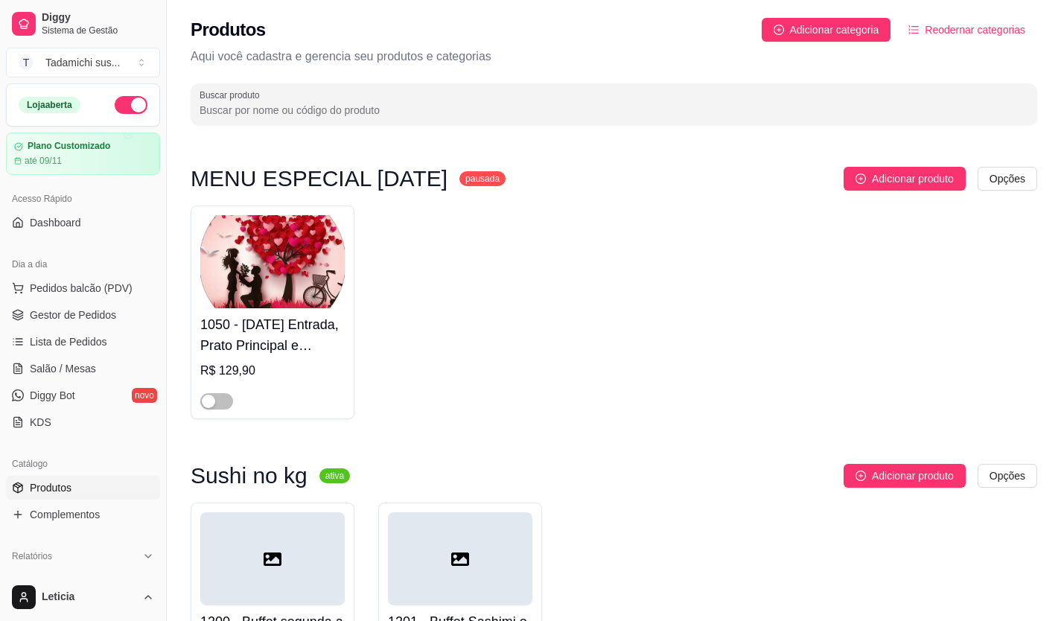
click at [235, 105] on input "Buscar produto" at bounding box center [614, 110] width 829 height 15
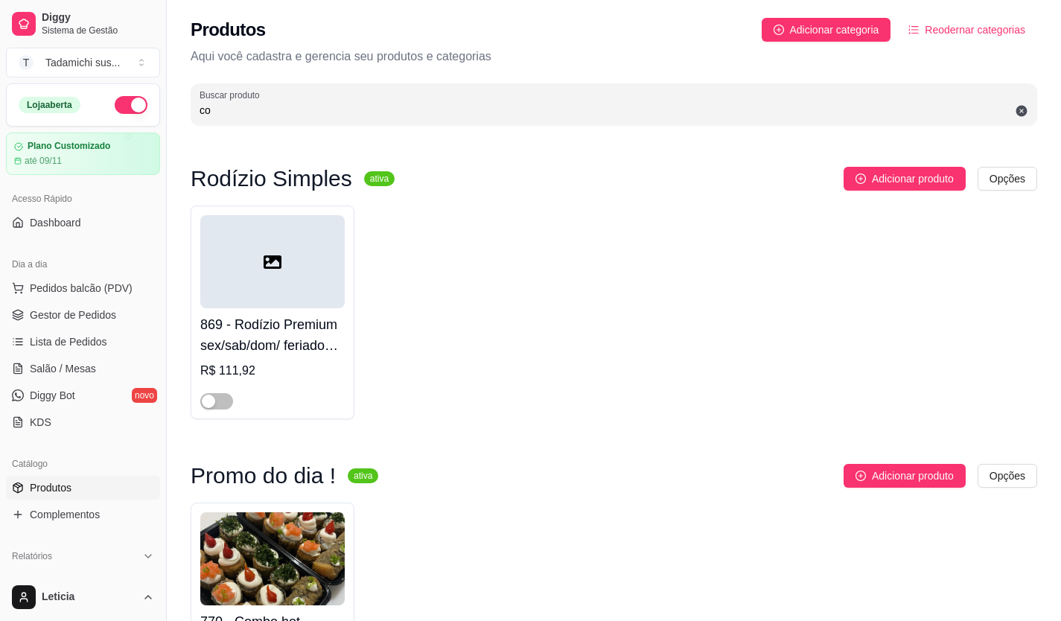
type input "c"
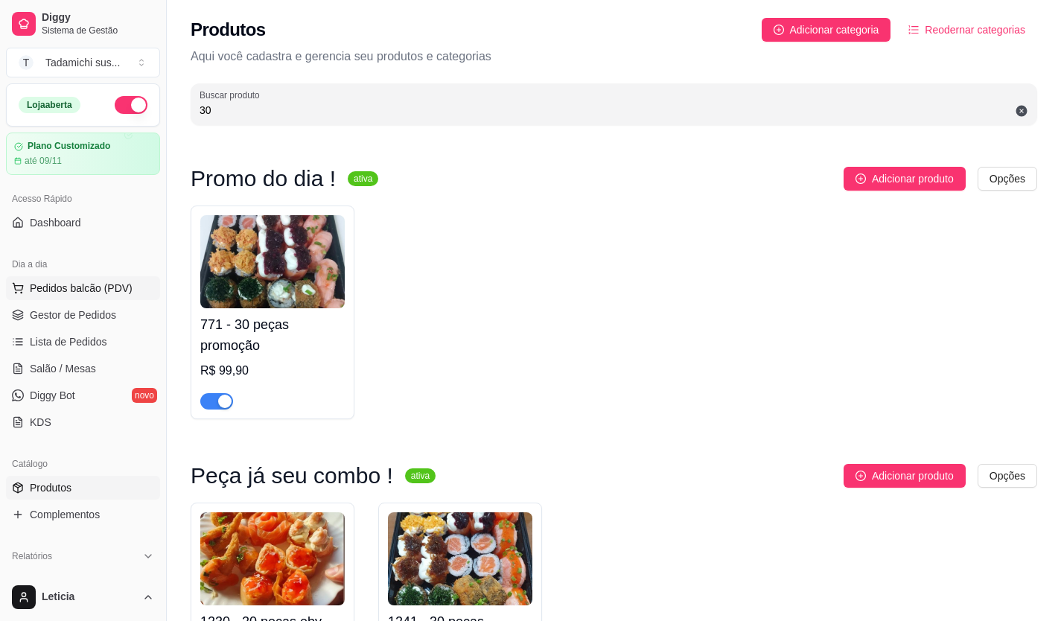
type input "3"
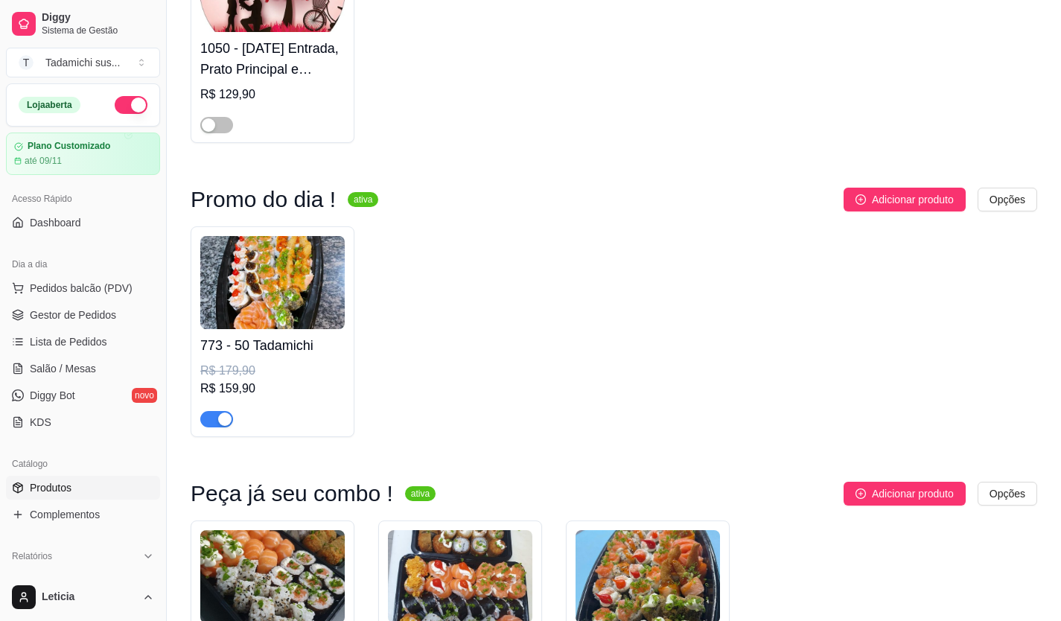
scroll to position [298, 0]
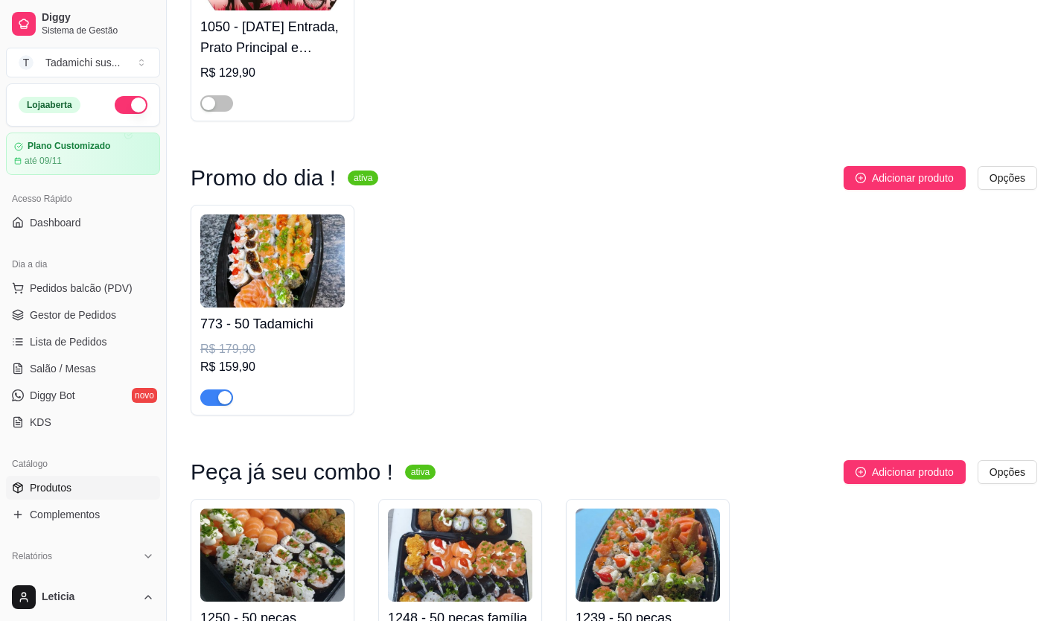
type input "50"
click at [266, 274] on img at bounding box center [272, 260] width 144 height 93
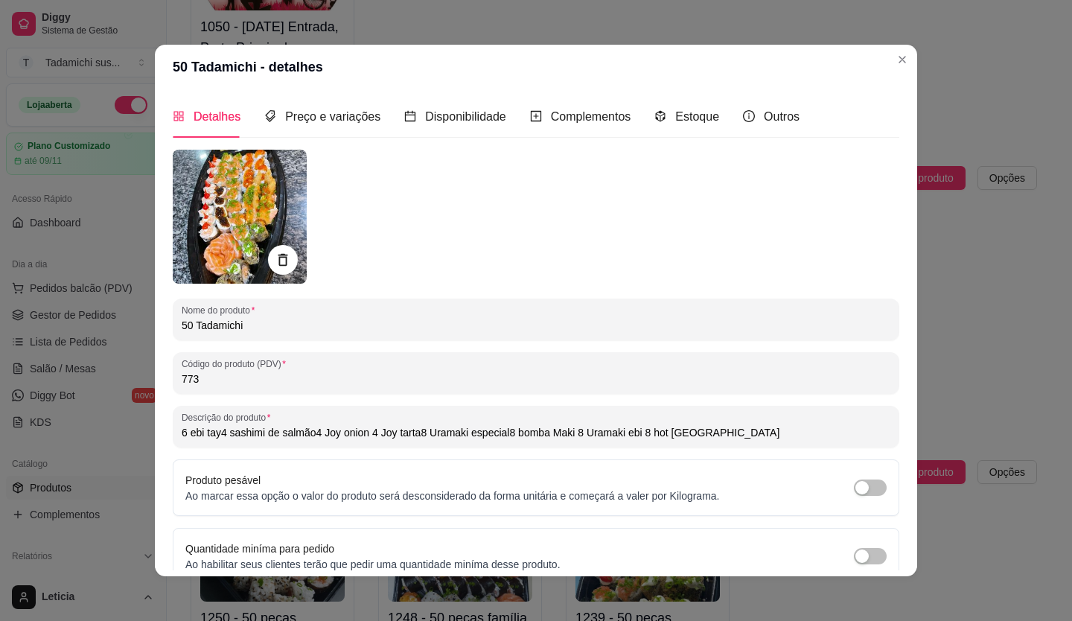
type input "6 ebi tay4 sashimi de salmão4 Joy onion 4 Joy tarta8 Uramaki especial8 bomba Ma…"
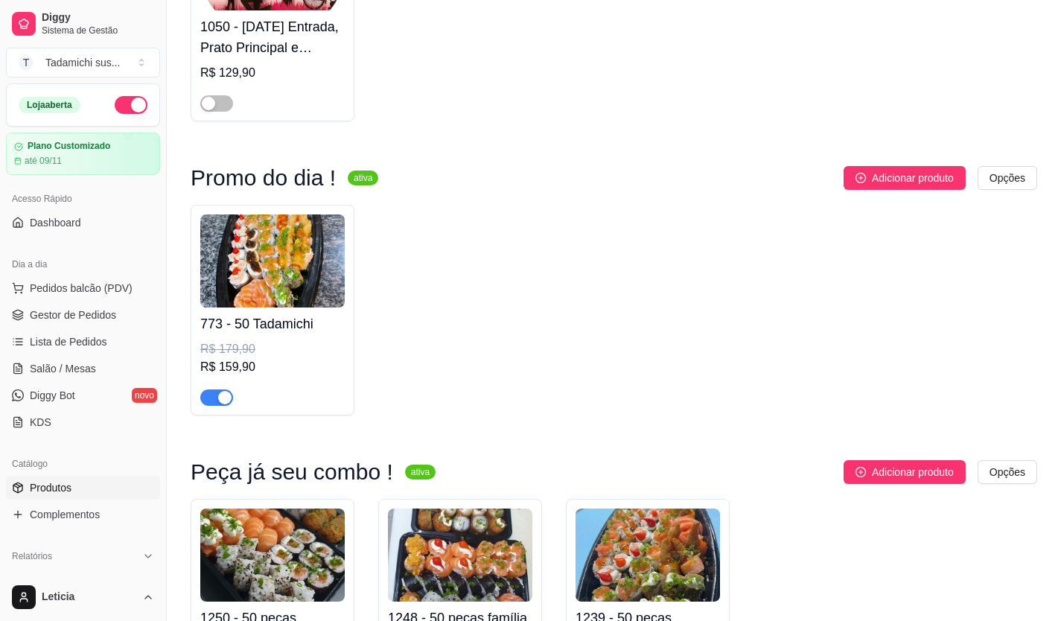
click at [143, 446] on div "Catálogo Produtos Complementos" at bounding box center [83, 489] width 166 height 86
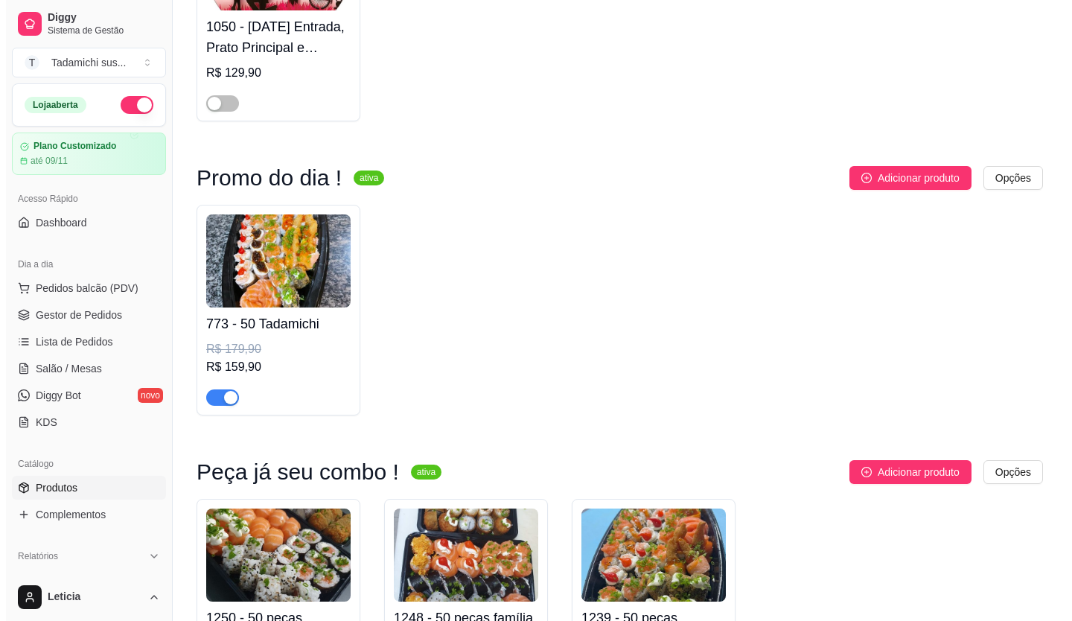
scroll to position [0, 0]
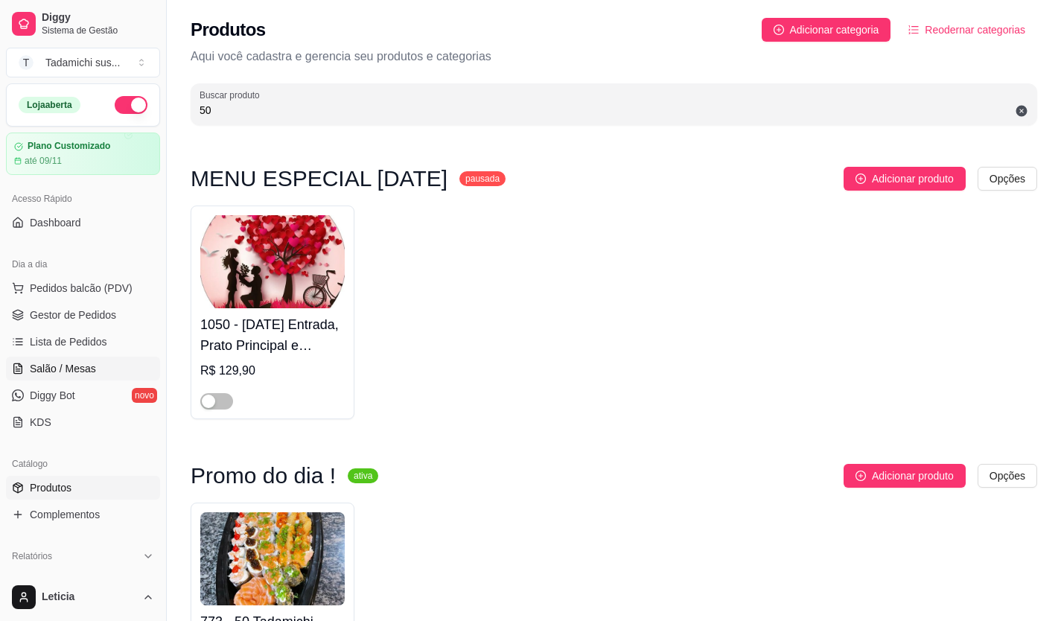
click at [92, 364] on span "Salão / Mesas" at bounding box center [63, 368] width 66 height 15
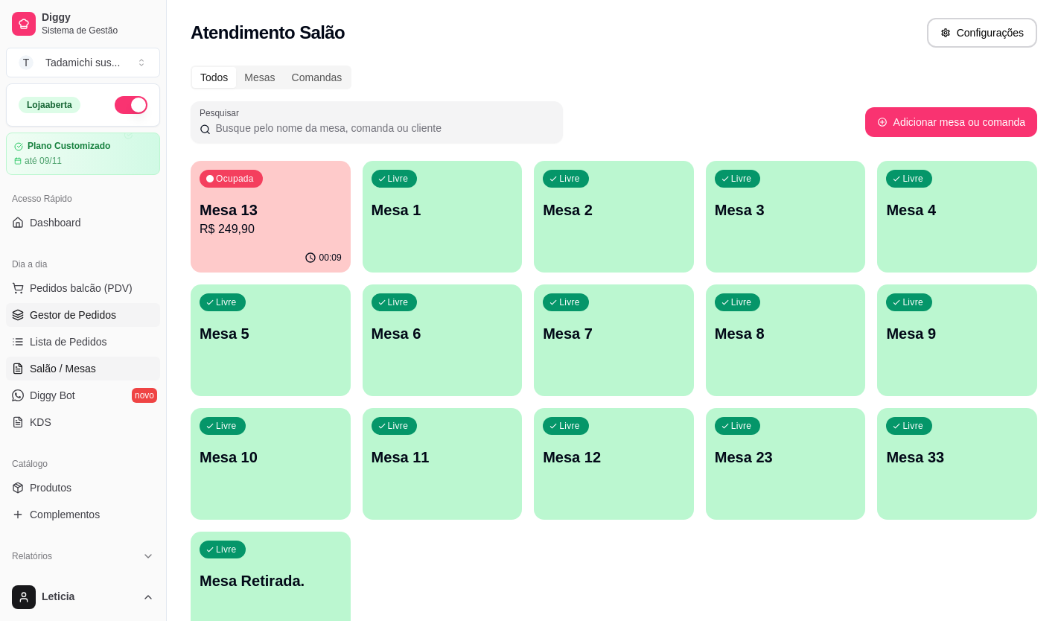
click at [71, 317] on span "Gestor de Pedidos" at bounding box center [73, 315] width 86 height 15
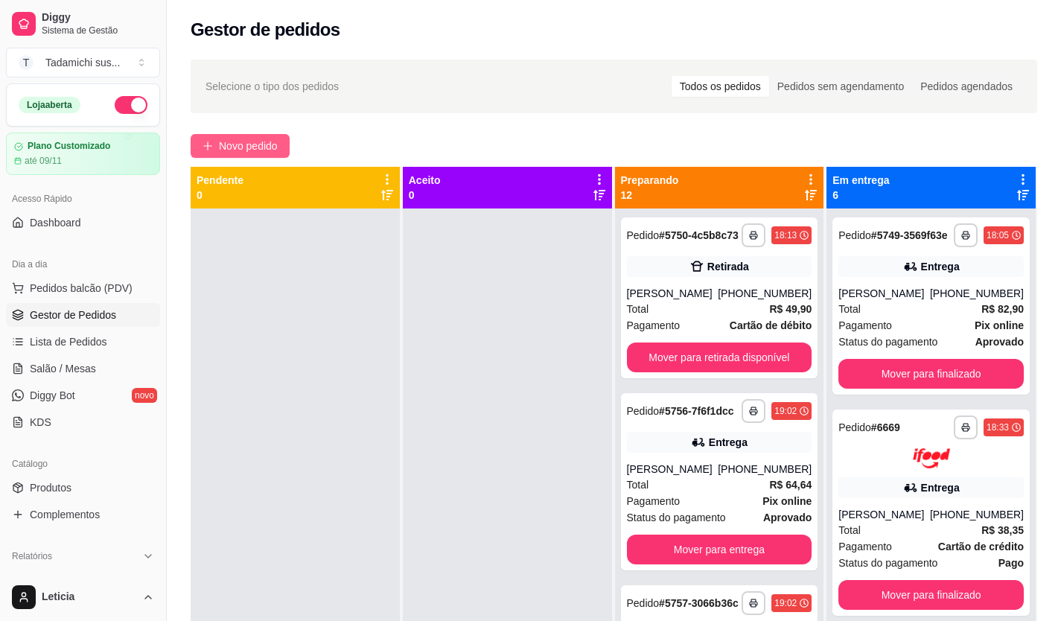
click at [218, 148] on button "Novo pedido" at bounding box center [240, 146] width 99 height 24
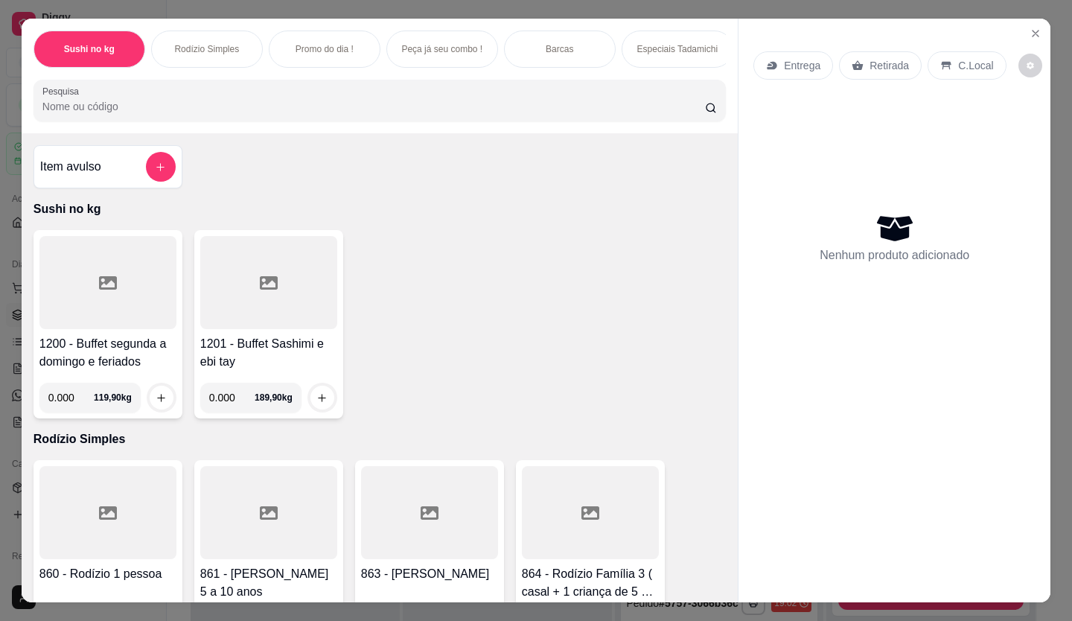
click at [786, 58] on p "Entrega" at bounding box center [802, 65] width 36 height 15
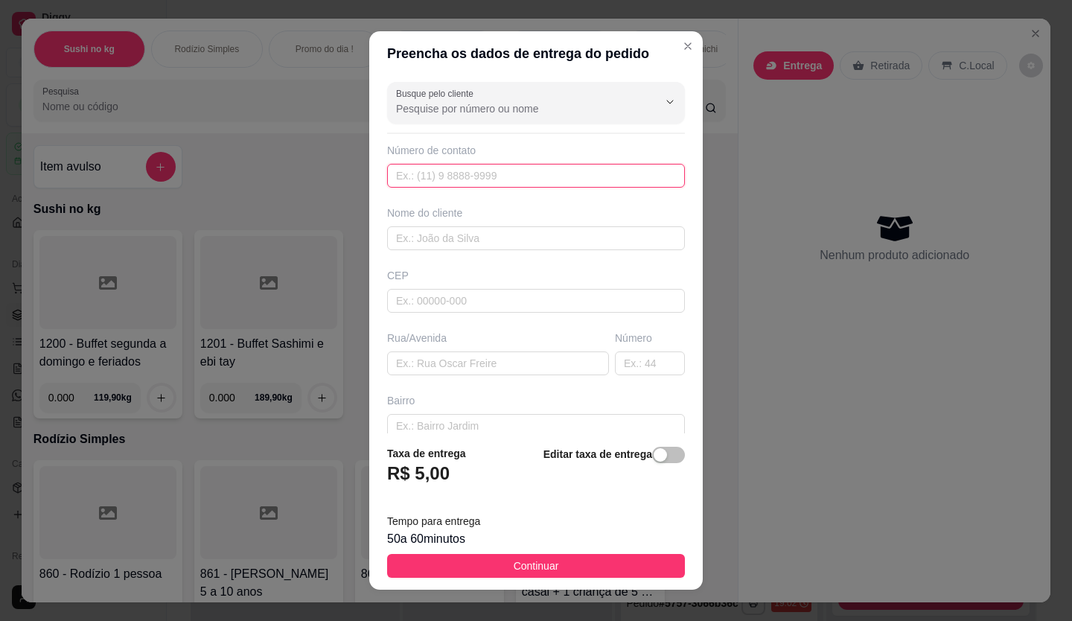
click at [474, 165] on input "text" at bounding box center [536, 176] width 298 height 24
type input "[PHONE_NUMBER]"
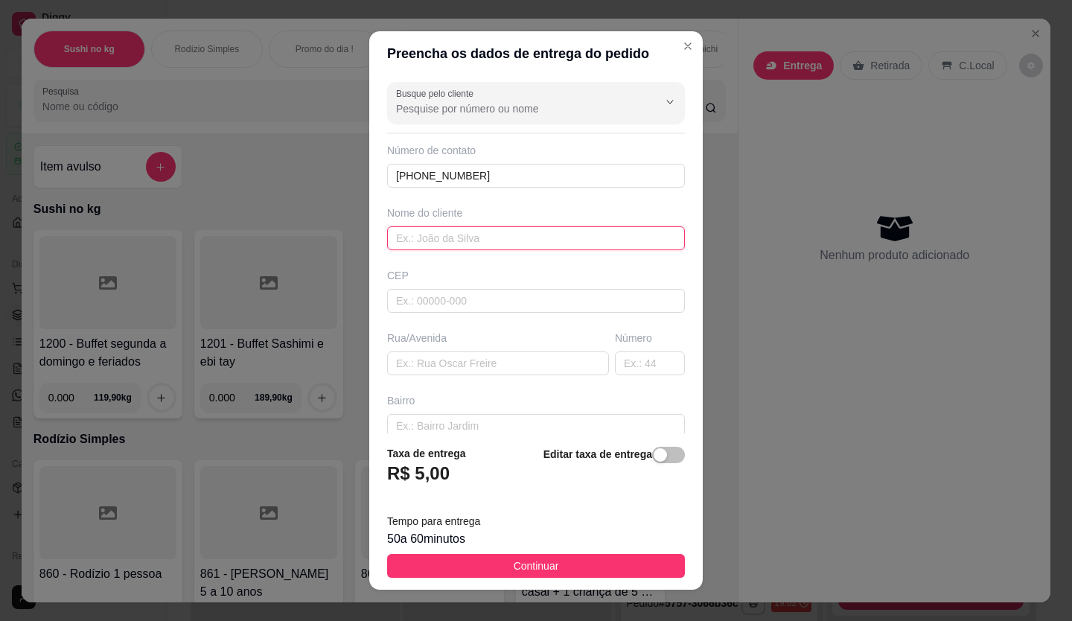
click at [433, 235] on input "text" at bounding box center [536, 238] width 298 height 24
click at [407, 237] on input "retanata aparecida" at bounding box center [536, 238] width 298 height 24
type input "[PERSON_NAME]"
click at [426, 301] on input "text" at bounding box center [536, 301] width 298 height 24
type input "35701460"
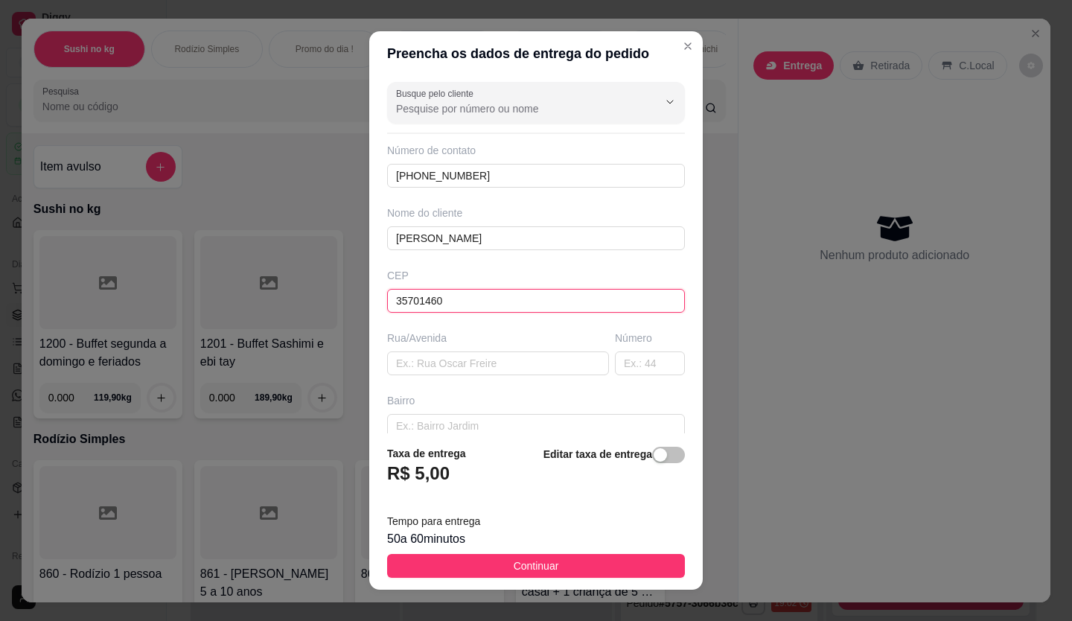
type input "Rua [PERSON_NAME] [PERSON_NAME]"
type input "Funcionários"
type input "Sete Lagoas"
type input "35701460"
click at [615, 359] on input "text" at bounding box center [650, 364] width 70 height 24
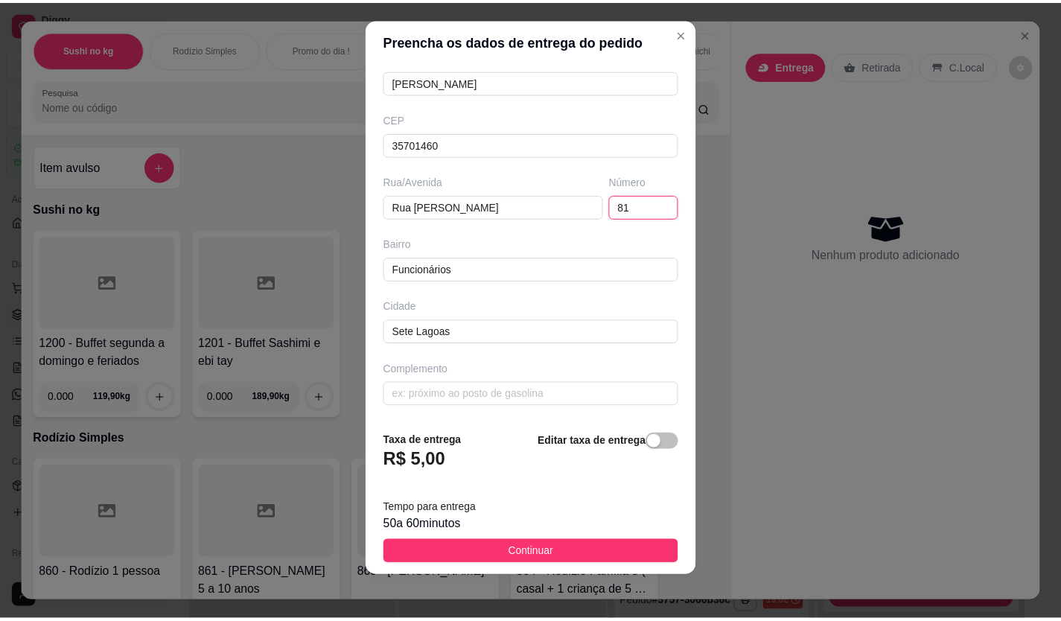
scroll to position [16, 0]
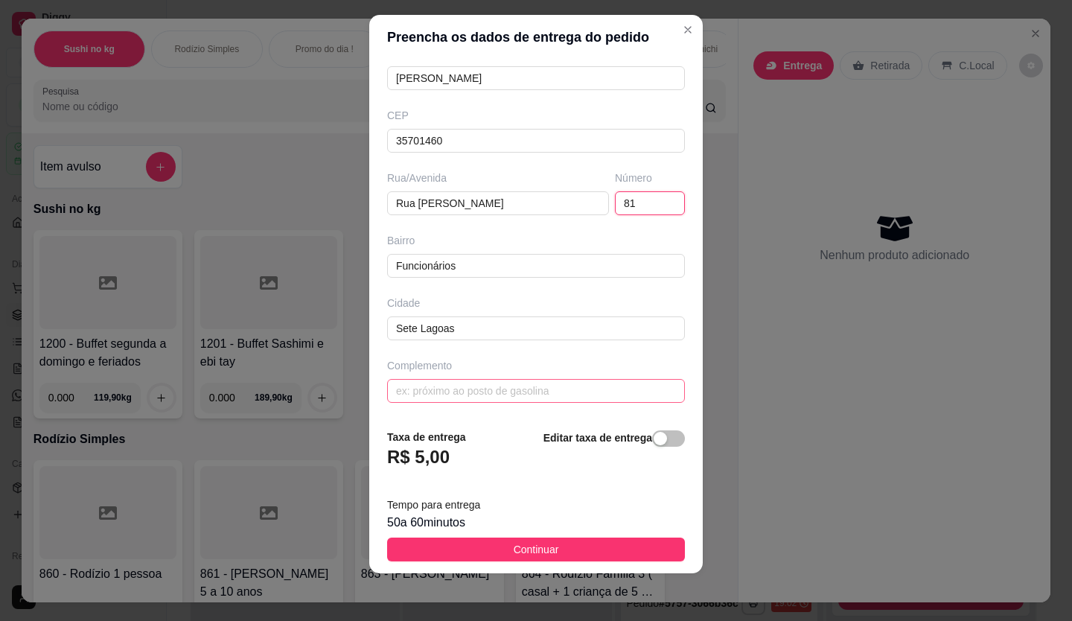
type input "81"
click at [442, 387] on input "text" at bounding box center [536, 391] width 298 height 24
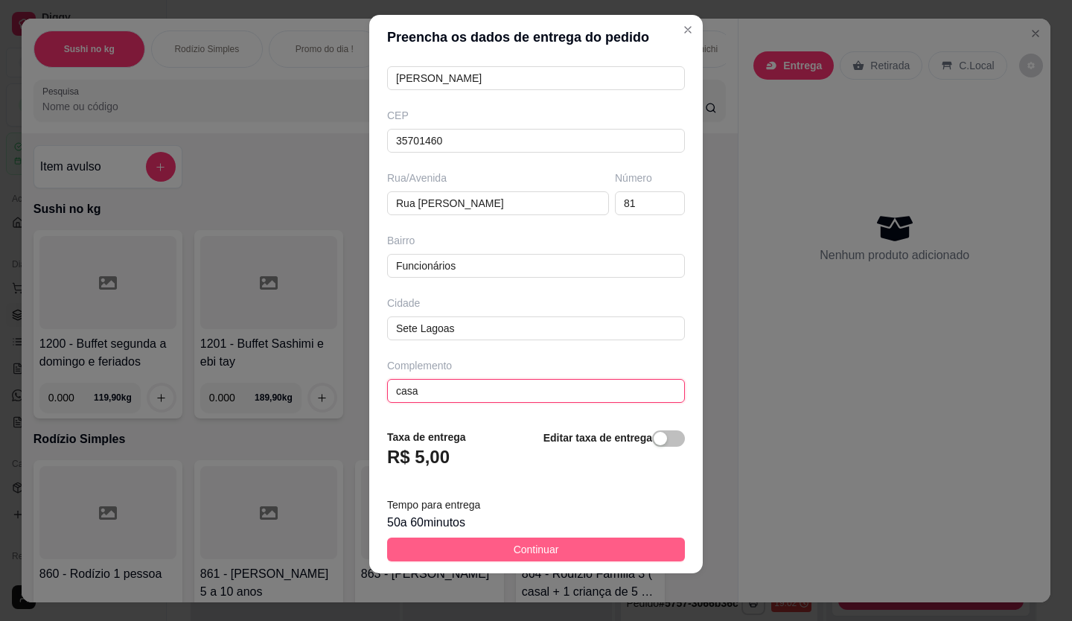
type input "casa"
click at [542, 547] on span "Continuar" at bounding box center [536, 549] width 45 height 16
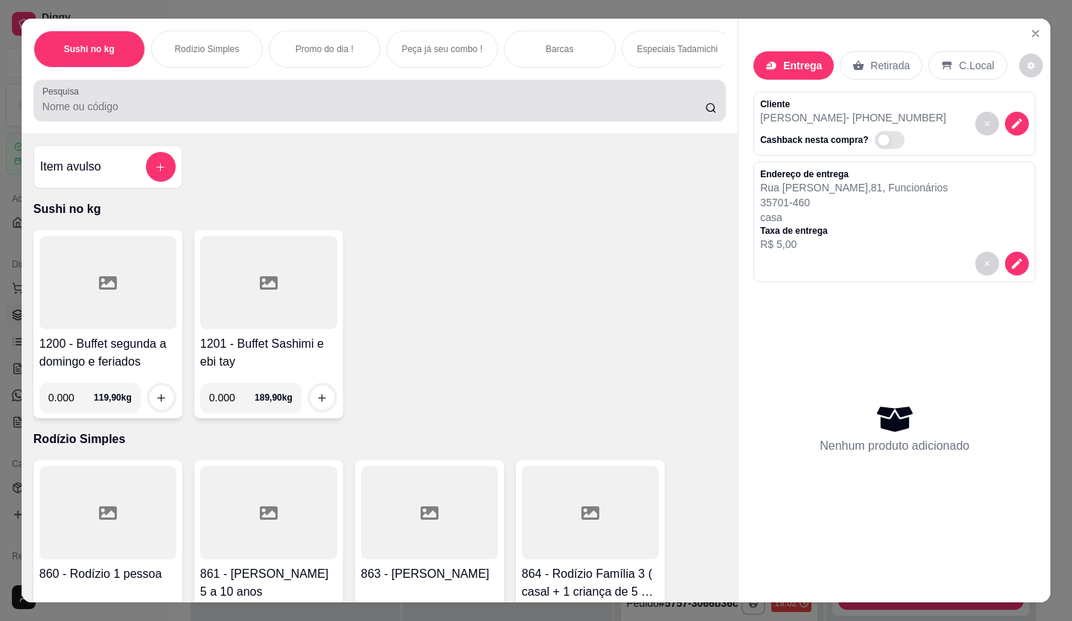
click at [221, 99] on div at bounding box center [379, 101] width 675 height 30
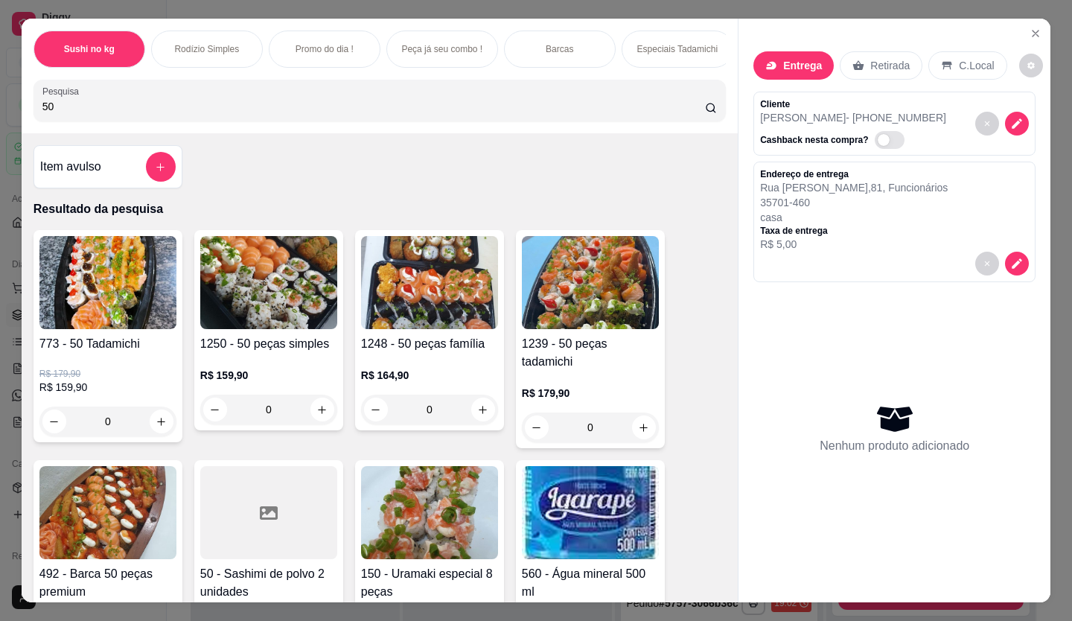
type input "50"
click at [378, 279] on img at bounding box center [429, 282] width 137 height 93
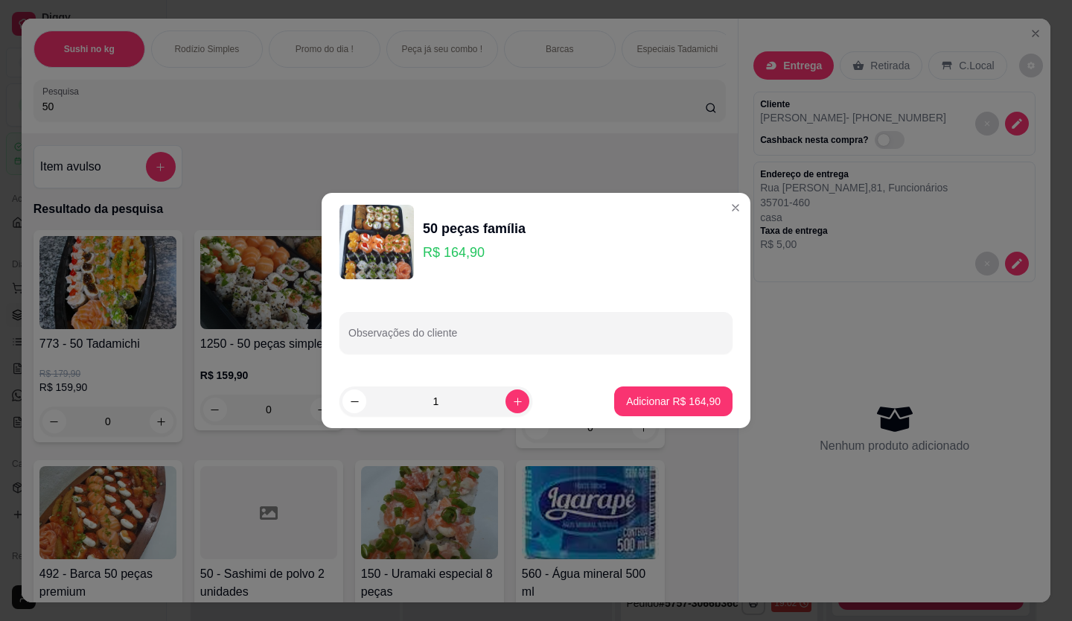
click at [389, 234] on img at bounding box center [377, 242] width 74 height 74
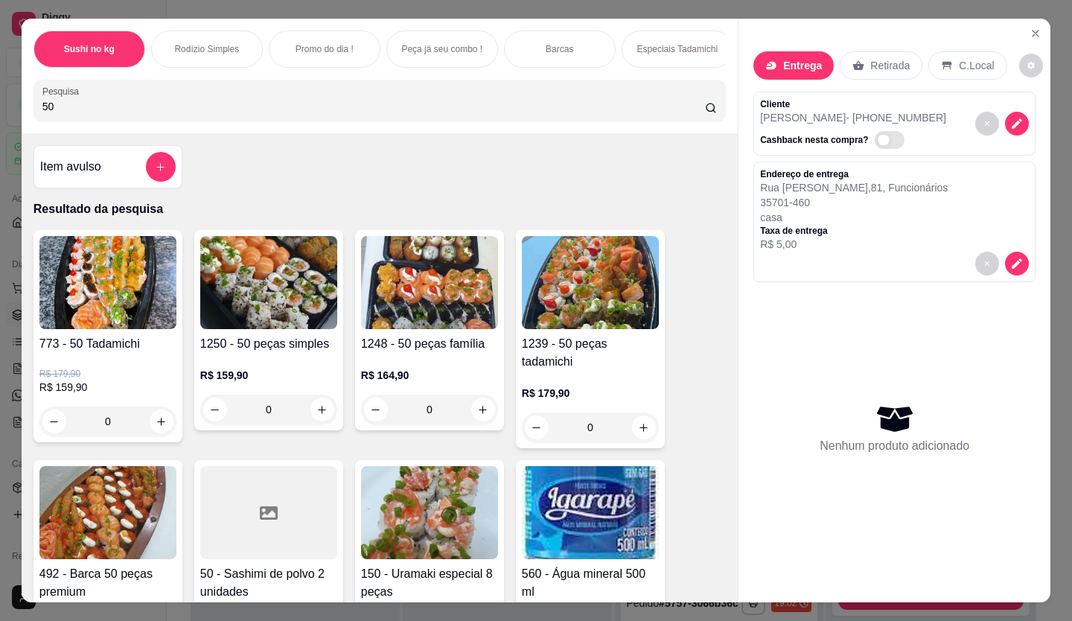
click at [125, 304] on img at bounding box center [107, 282] width 137 height 93
click at [158, 427] on icon "increase-product-quantity" at bounding box center [161, 421] width 11 height 11
type input "1"
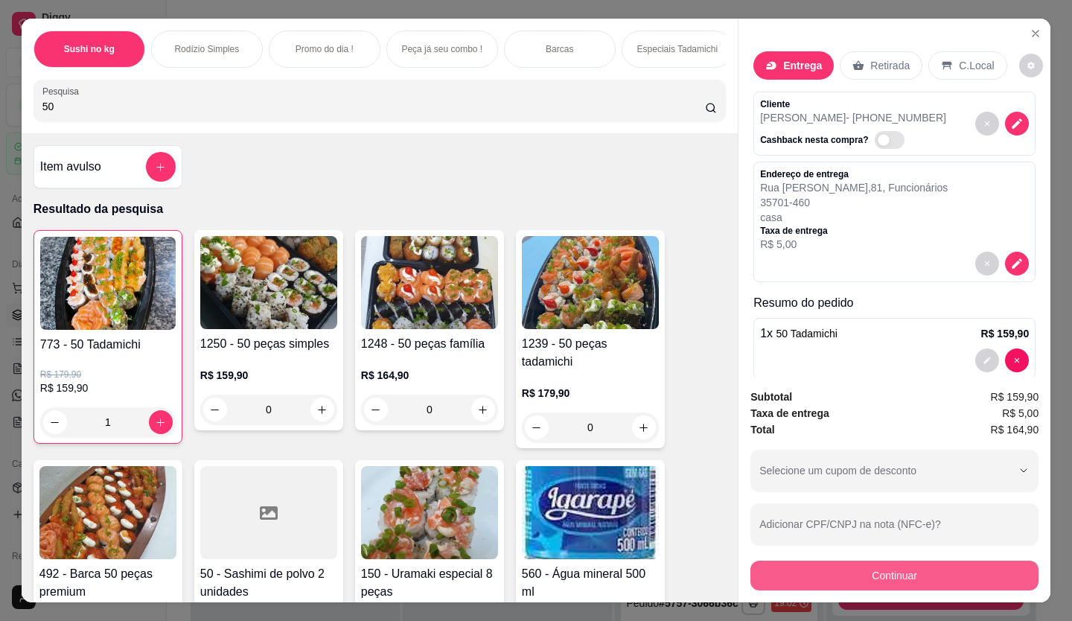
click at [920, 562] on button "Continuar" at bounding box center [895, 576] width 288 height 30
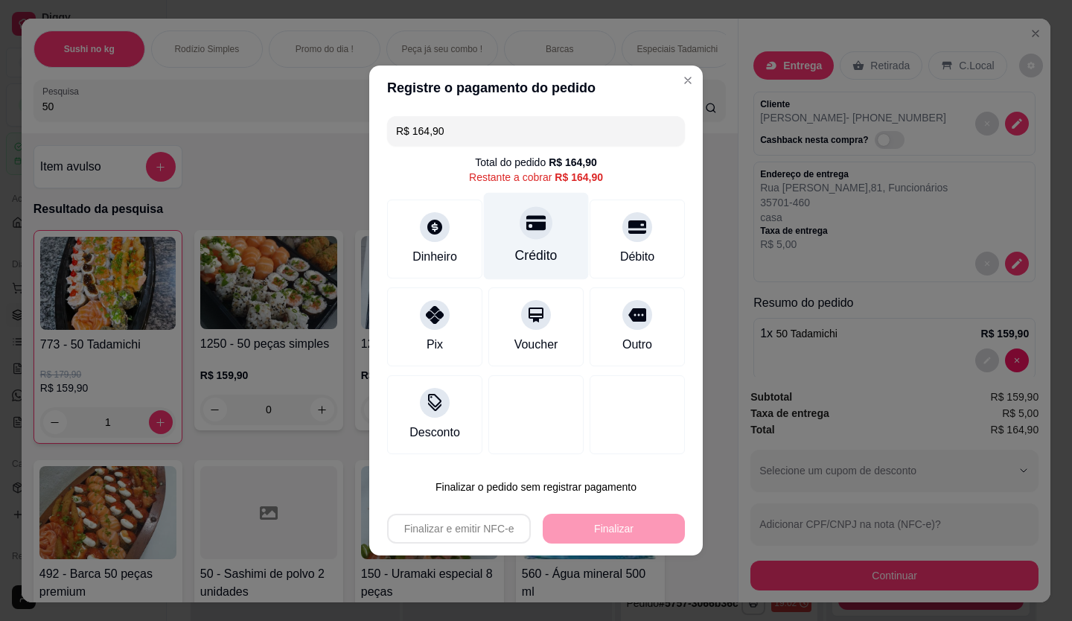
click at [544, 230] on div at bounding box center [536, 222] width 33 height 33
type input "R$ 0,00"
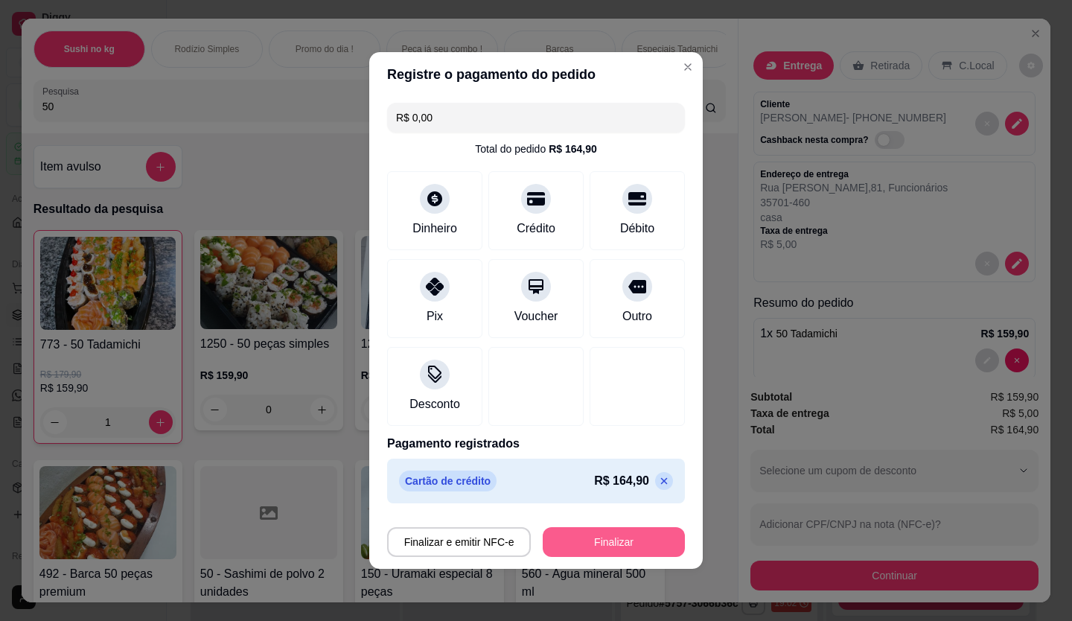
click at [591, 534] on button "Finalizar" at bounding box center [614, 542] width 142 height 30
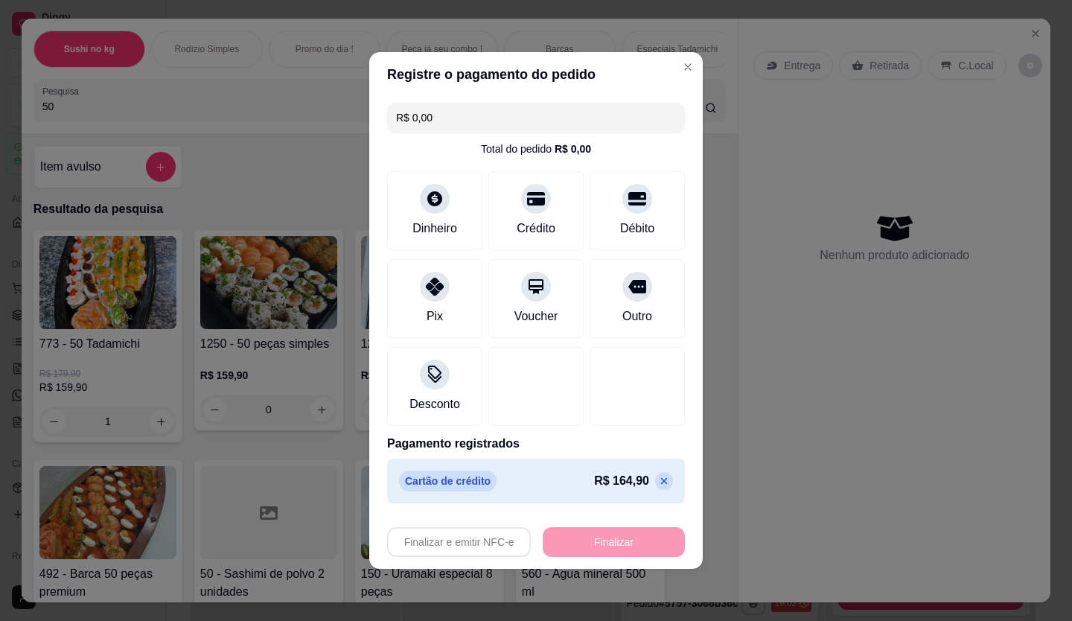
type input "0"
type input "-R$ 164,90"
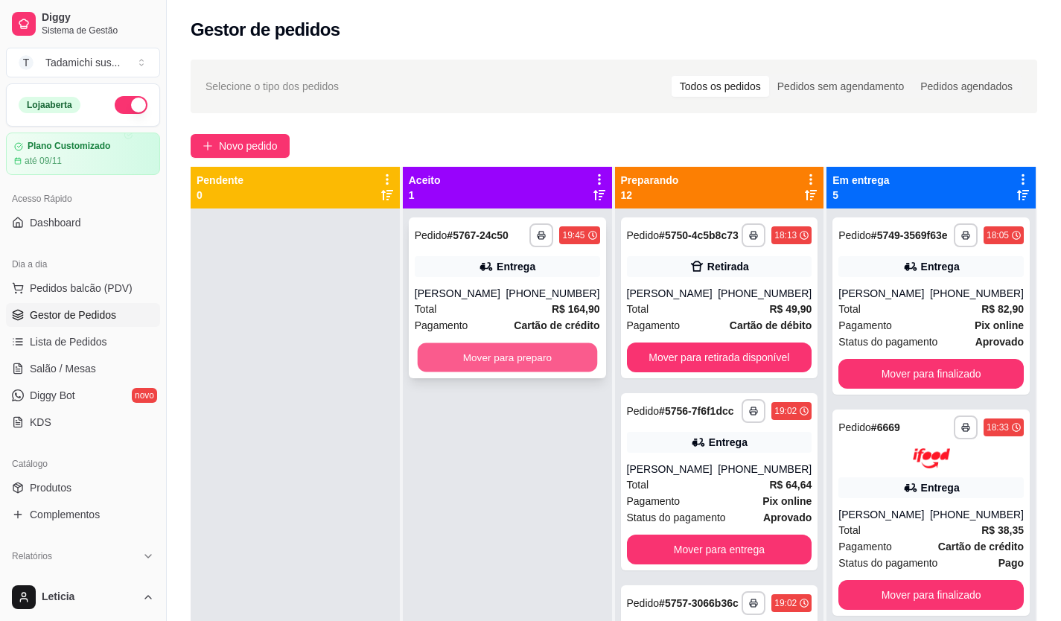
click at [488, 352] on button "Mover para preparo" at bounding box center [506, 357] width 179 height 29
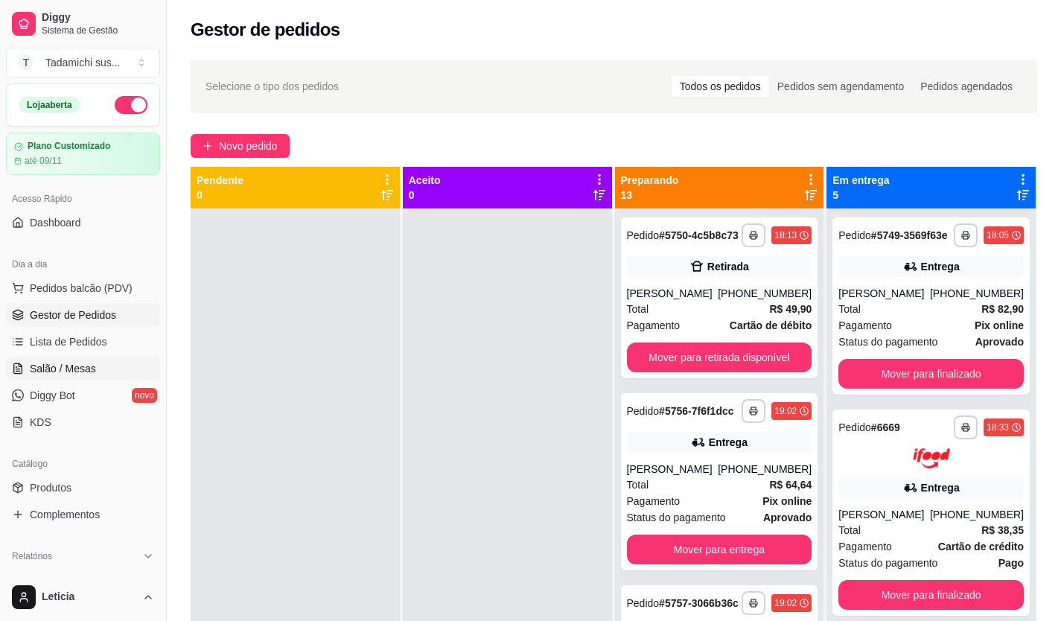
click at [68, 361] on span "Salão / Mesas" at bounding box center [63, 368] width 66 height 15
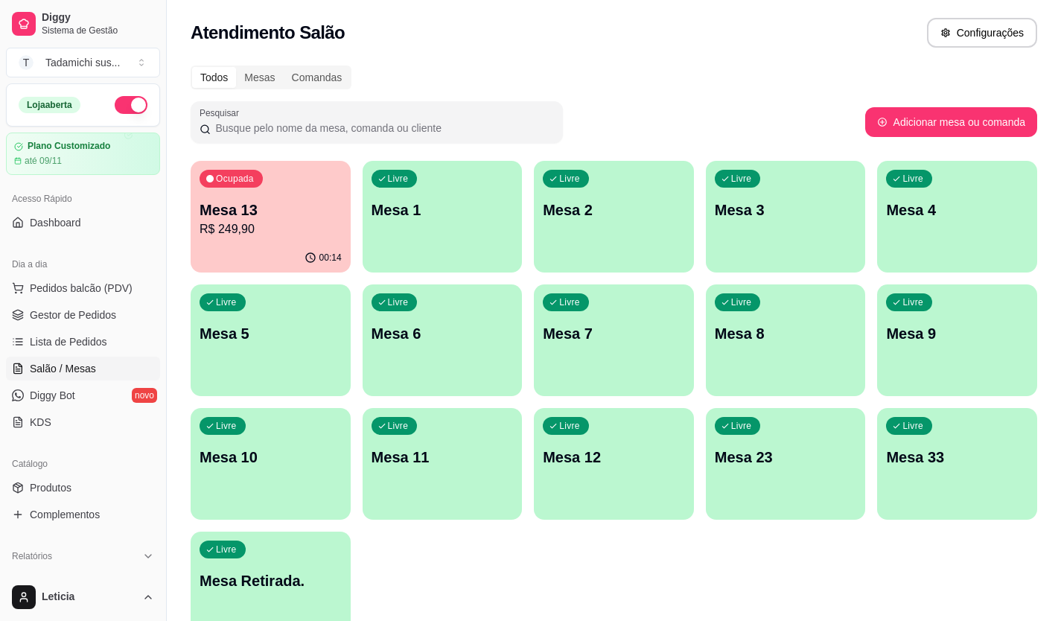
click at [293, 247] on div "00:14" at bounding box center [271, 258] width 160 height 29
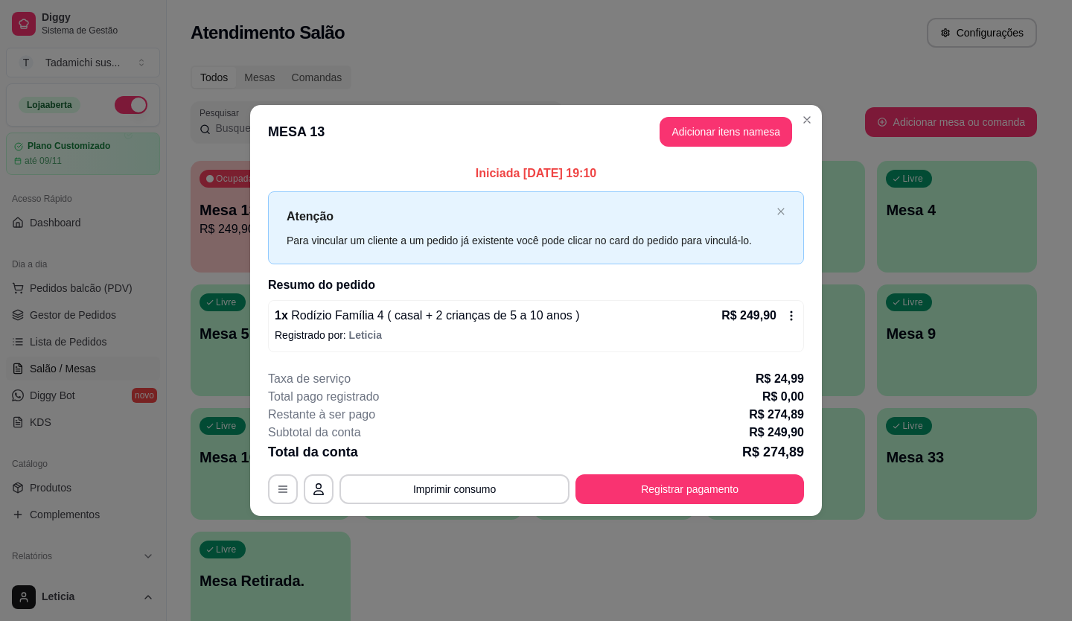
click at [784, 317] on div "R$ 249,90" at bounding box center [760, 316] width 76 height 18
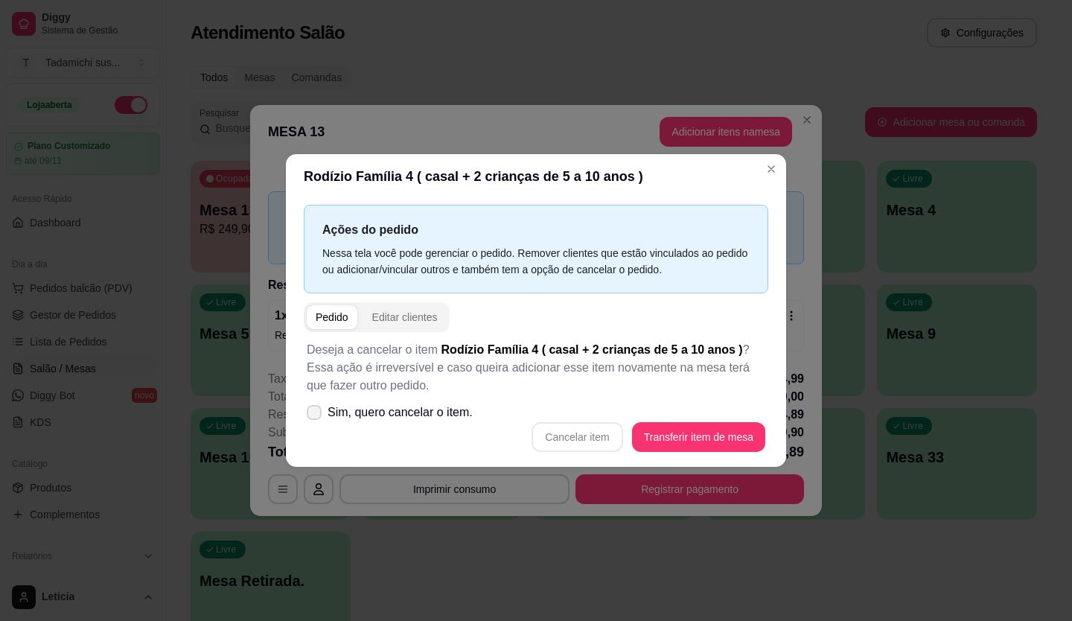
click at [315, 416] on icon at bounding box center [314, 412] width 12 height 9
click at [315, 416] on input "Sim, quero cancelar o item." at bounding box center [311, 421] width 10 height 10
checkbox input "true"
click at [577, 434] on button "Cancelar item" at bounding box center [577, 437] width 89 height 29
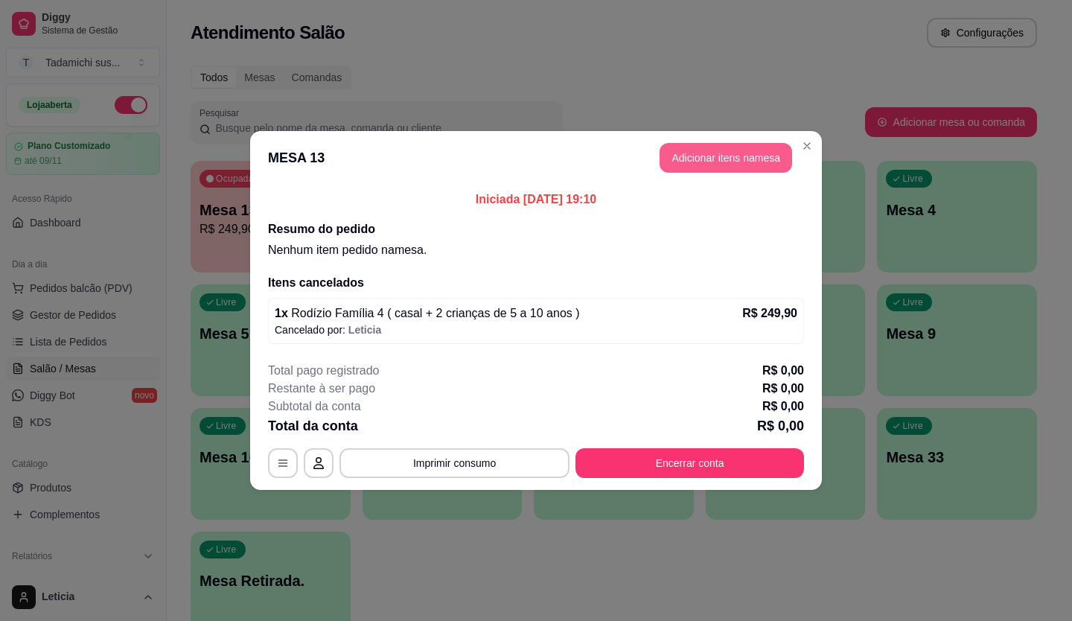
click at [714, 156] on button "Adicionar itens na mesa" at bounding box center [726, 158] width 133 height 30
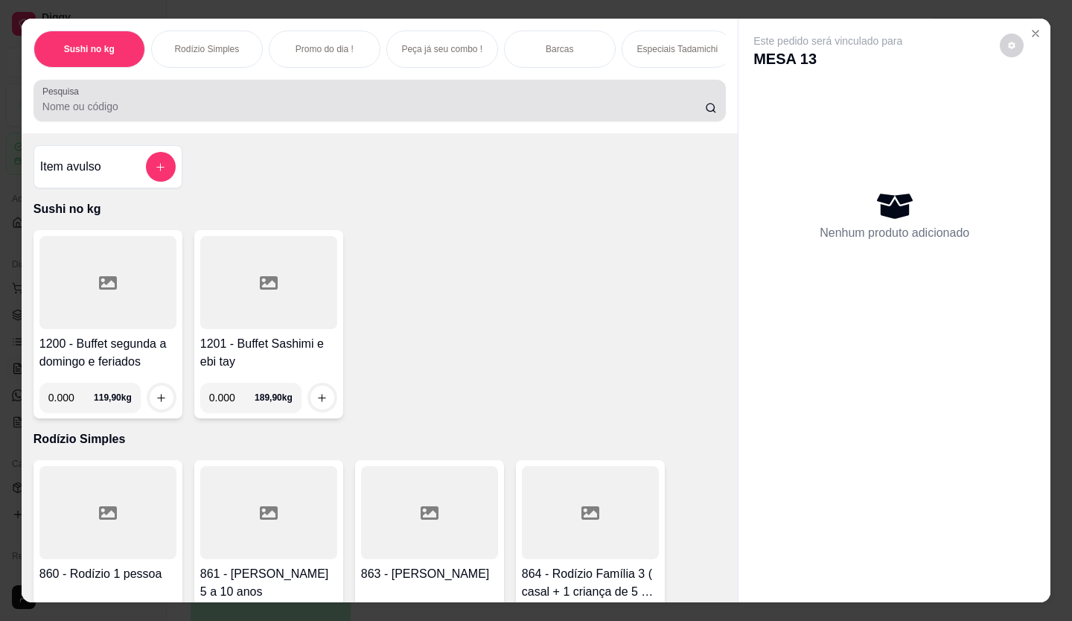
click at [410, 104] on input "Pesquisa" at bounding box center [374, 106] width 664 height 15
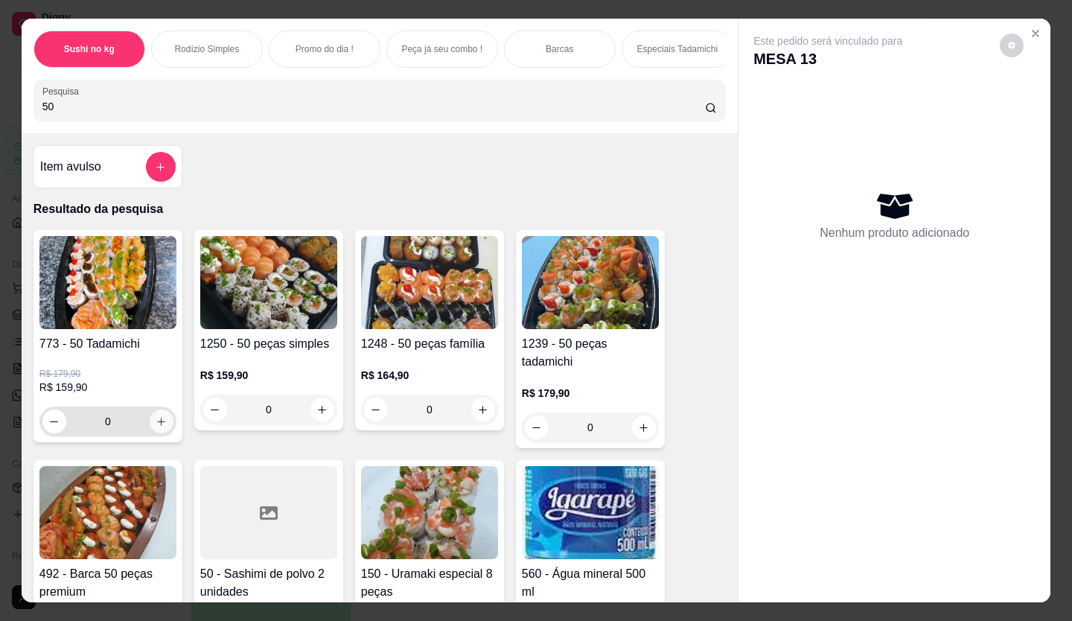
type input "50"
click at [159, 425] on icon "increase-product-quantity" at bounding box center [161, 421] width 7 height 7
type input "1"
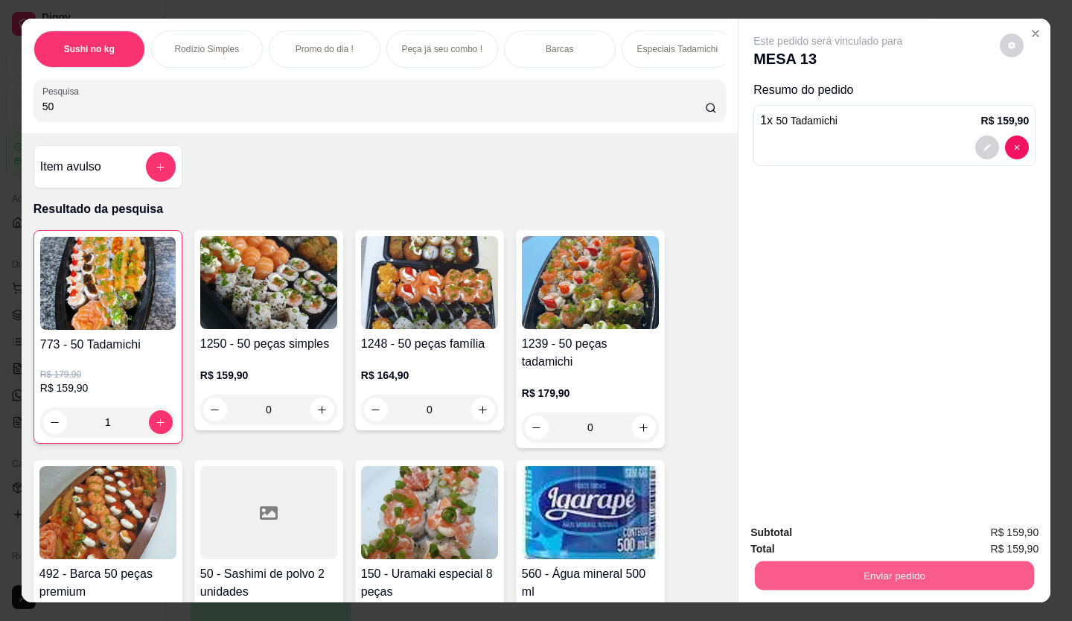
click at [838, 573] on button "Enviar pedido" at bounding box center [894, 576] width 279 height 29
click at [991, 534] on button "Enviar pedido" at bounding box center [1000, 534] width 84 height 28
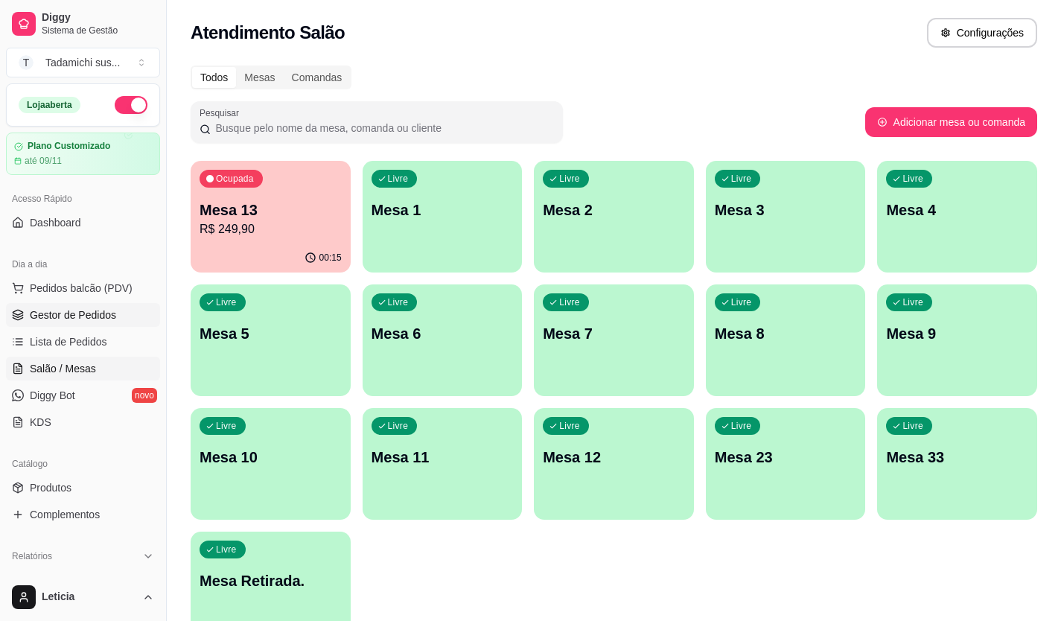
click at [115, 308] on link "Gestor de Pedidos" at bounding box center [83, 315] width 154 height 24
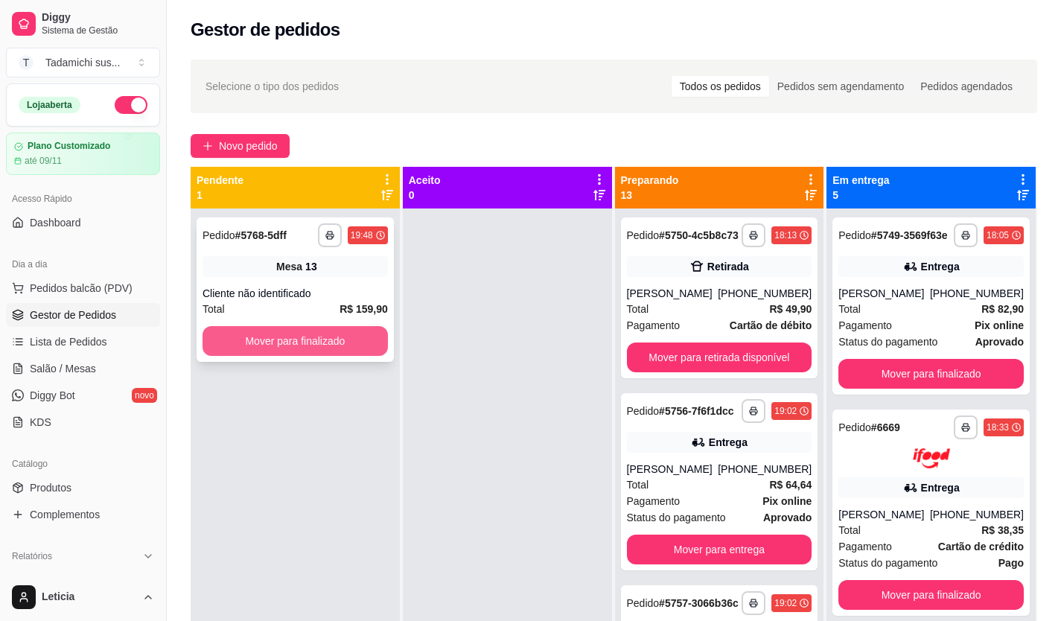
click at [337, 341] on button "Mover para finalizado" at bounding box center [295, 341] width 185 height 30
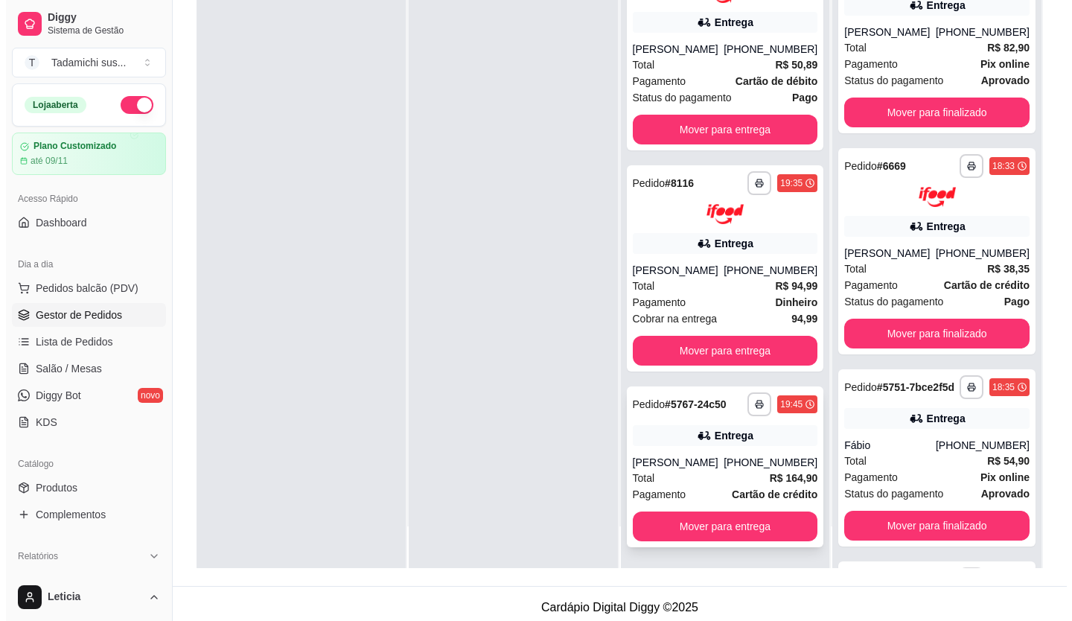
scroll to position [227, 0]
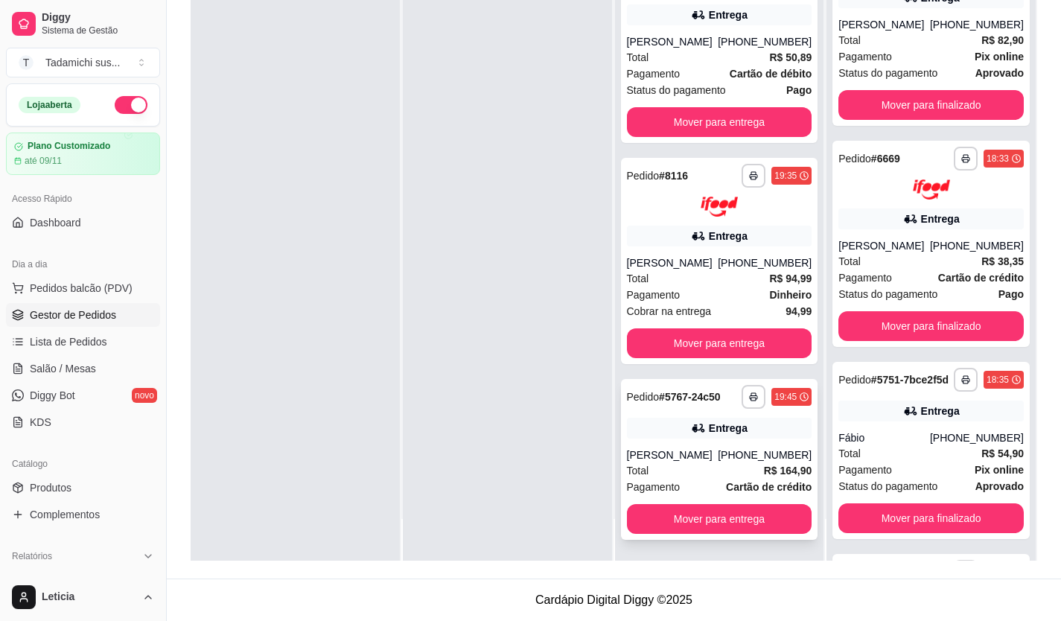
click at [632, 423] on div "Entrega" at bounding box center [719, 428] width 185 height 21
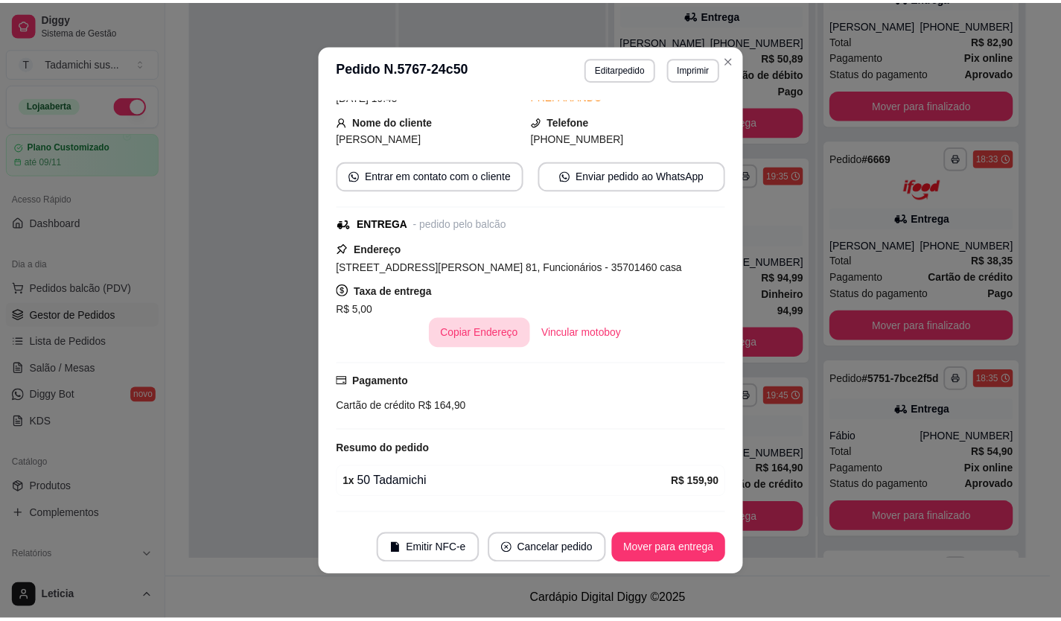
scroll to position [188, 0]
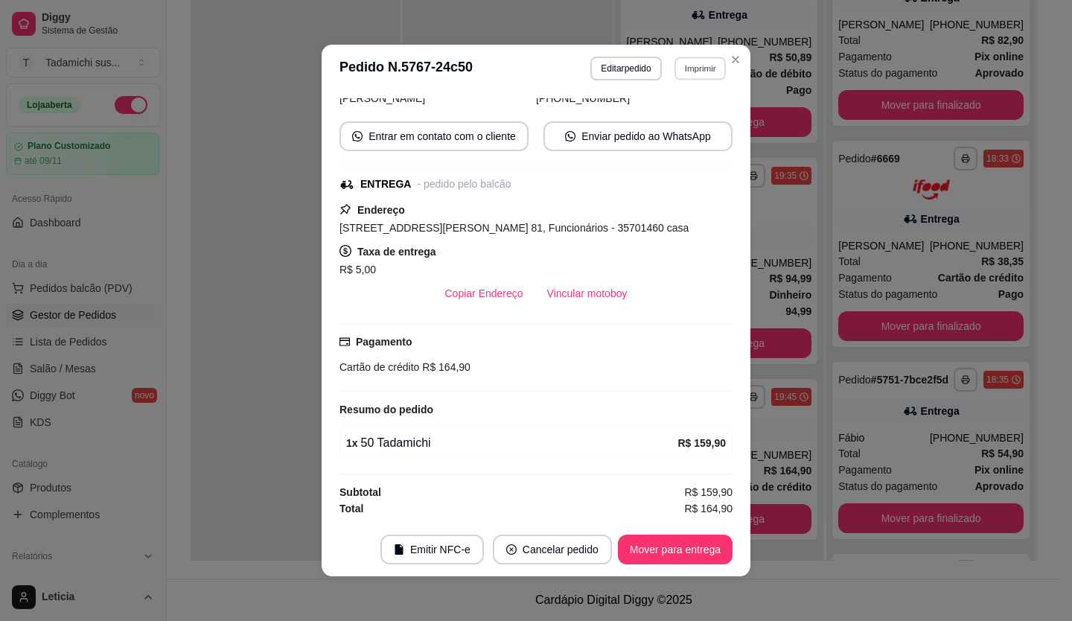
click at [699, 63] on button "Imprimir" at bounding box center [700, 68] width 51 height 23
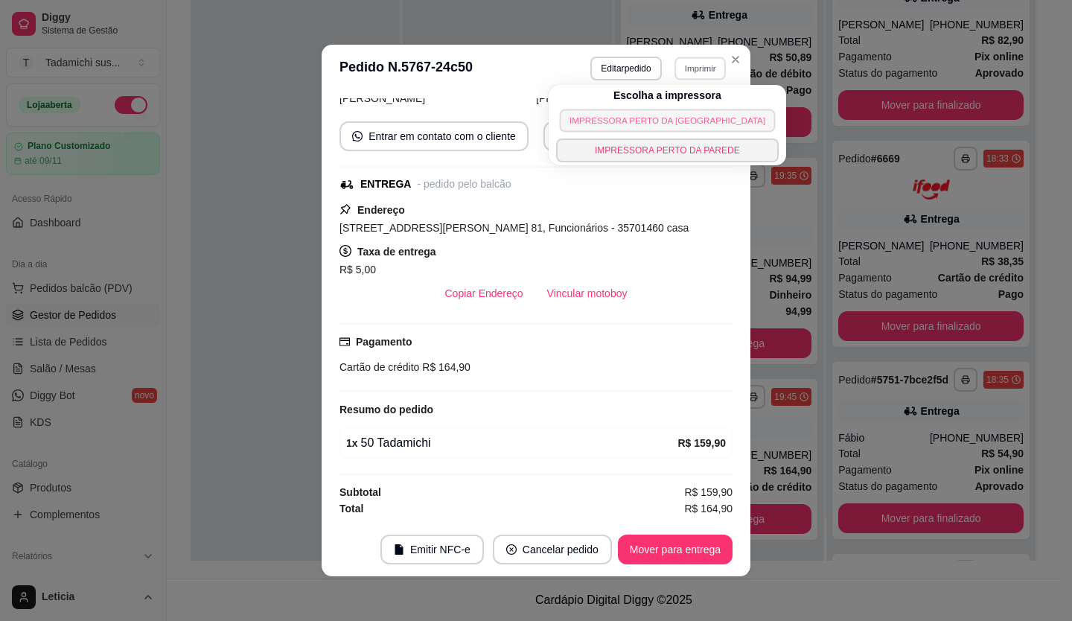
click at [662, 124] on button "IMPRESSORA PERTO [PERSON_NAME][GEOGRAPHIC_DATA]" at bounding box center [667, 120] width 216 height 23
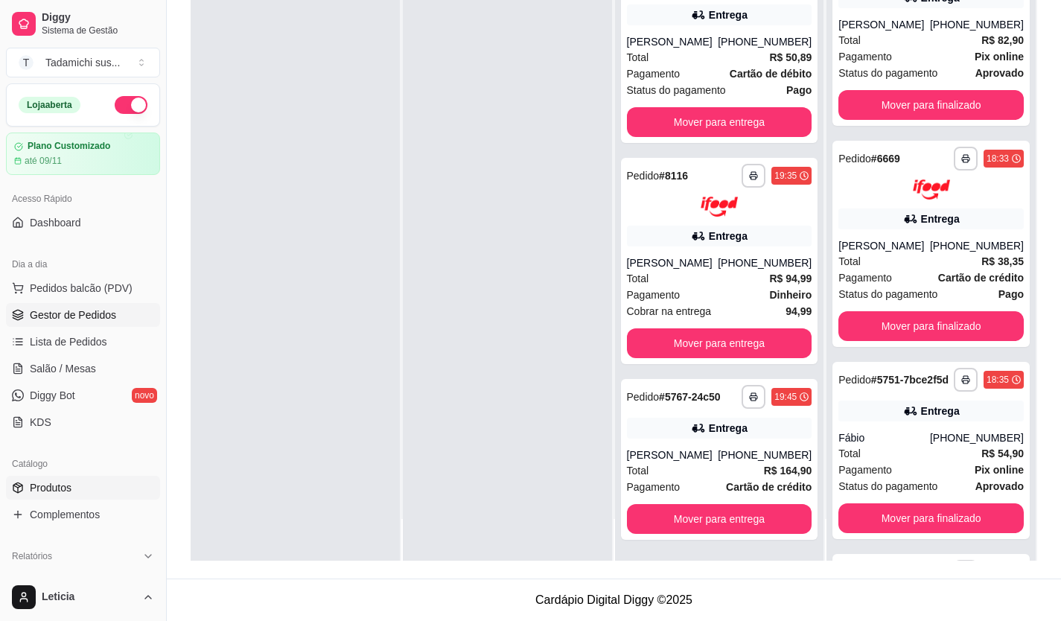
click at [60, 488] on span "Produtos" at bounding box center [51, 487] width 42 height 15
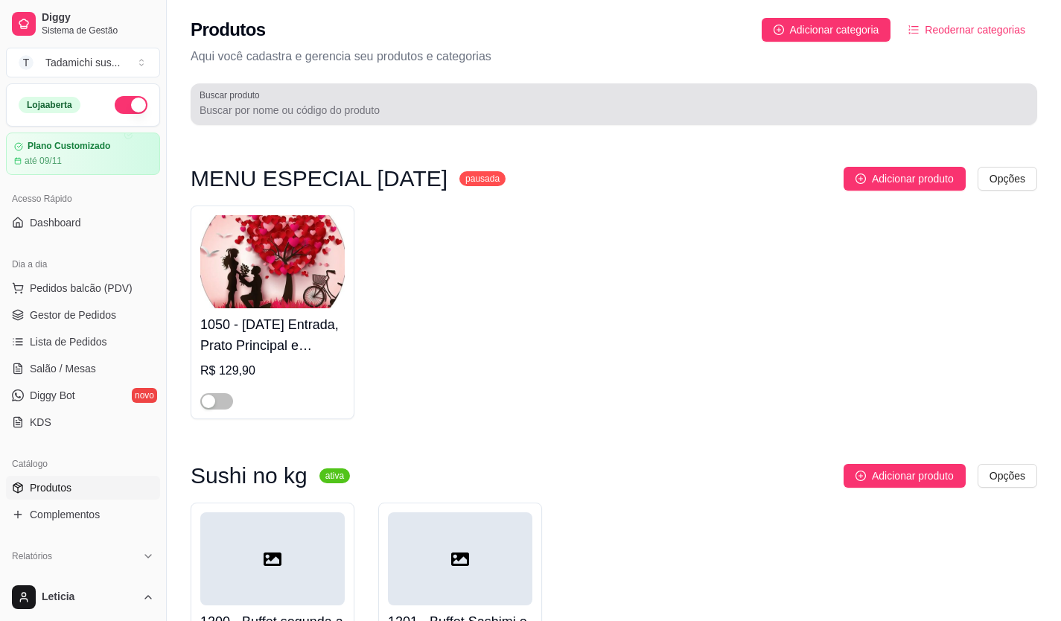
click at [348, 99] on div at bounding box center [614, 104] width 829 height 30
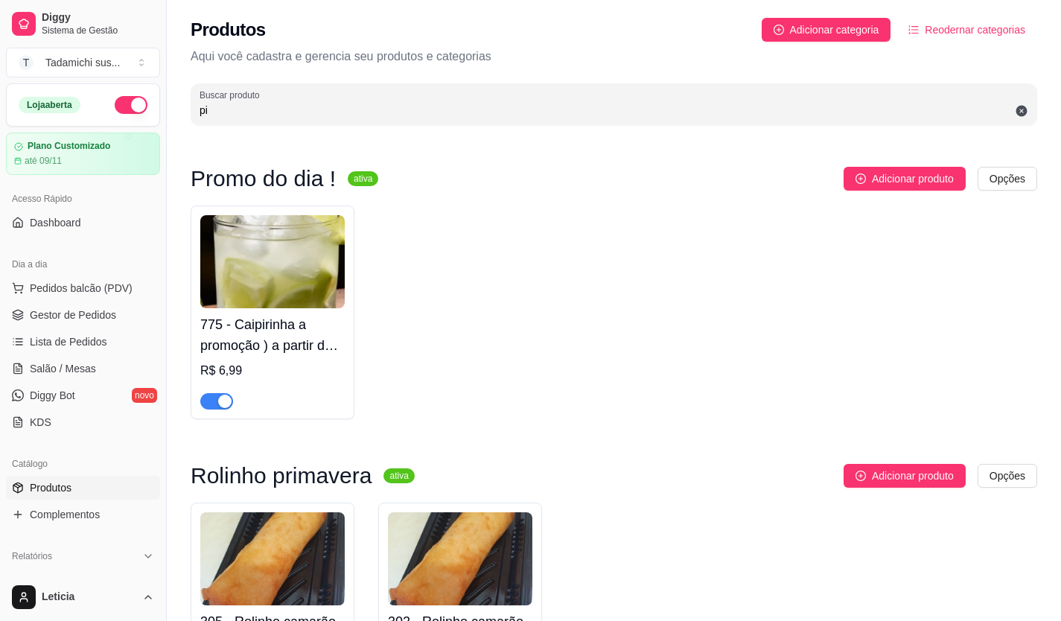
type input "p"
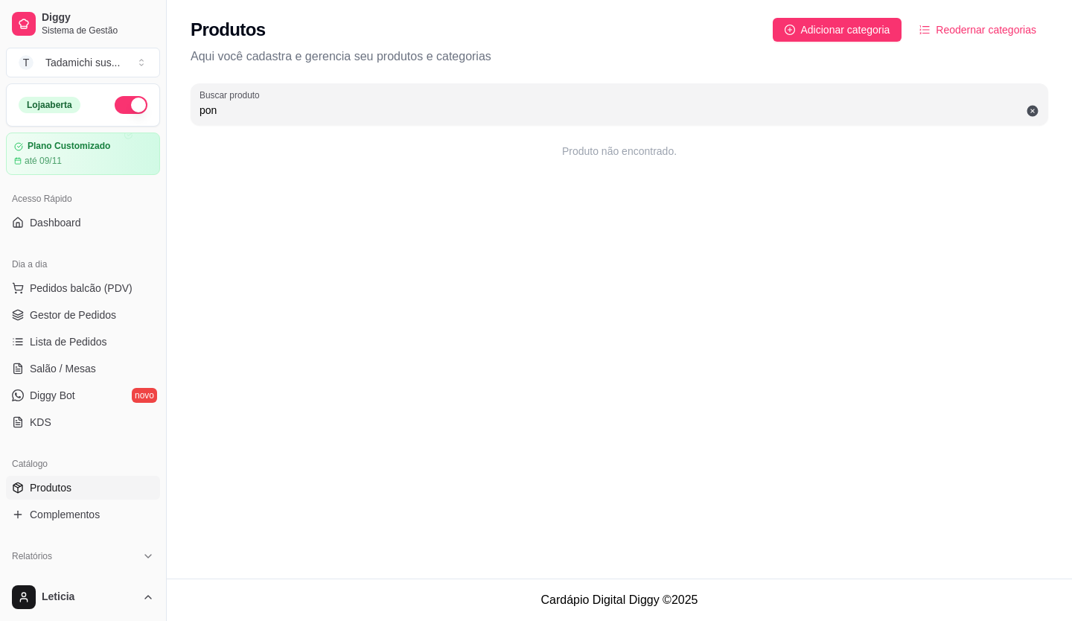
type input "pon"
click at [96, 372] on link "Salão / Mesas" at bounding box center [83, 369] width 154 height 24
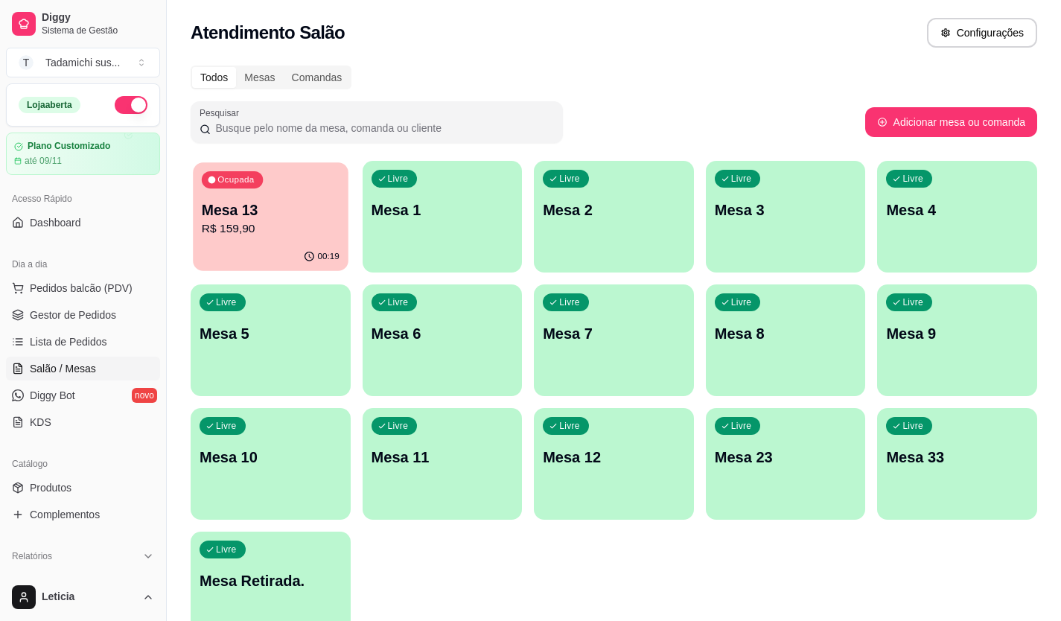
click at [283, 213] on p "Mesa 13" at bounding box center [271, 210] width 138 height 20
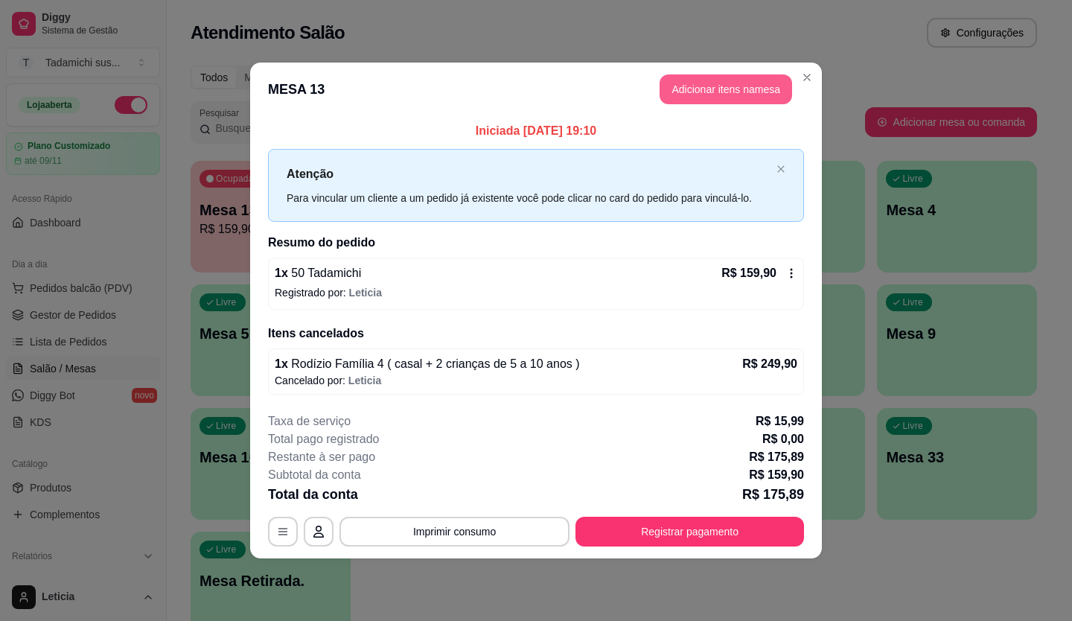
click at [751, 93] on button "Adicionar itens na mesa" at bounding box center [726, 89] width 133 height 30
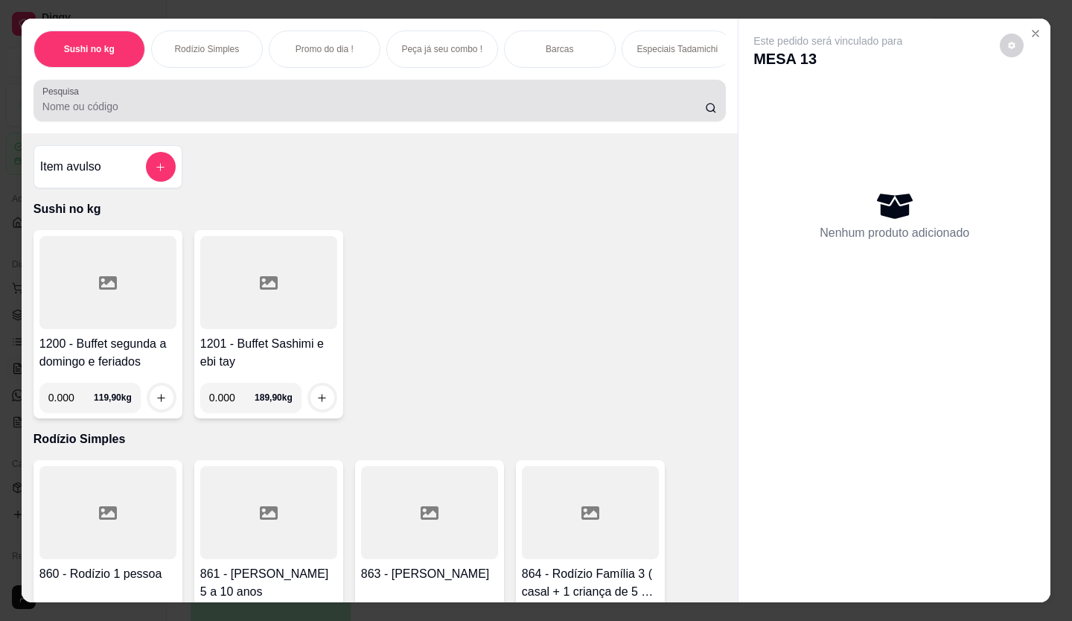
click at [363, 121] on div "Pesquisa" at bounding box center [380, 101] width 693 height 42
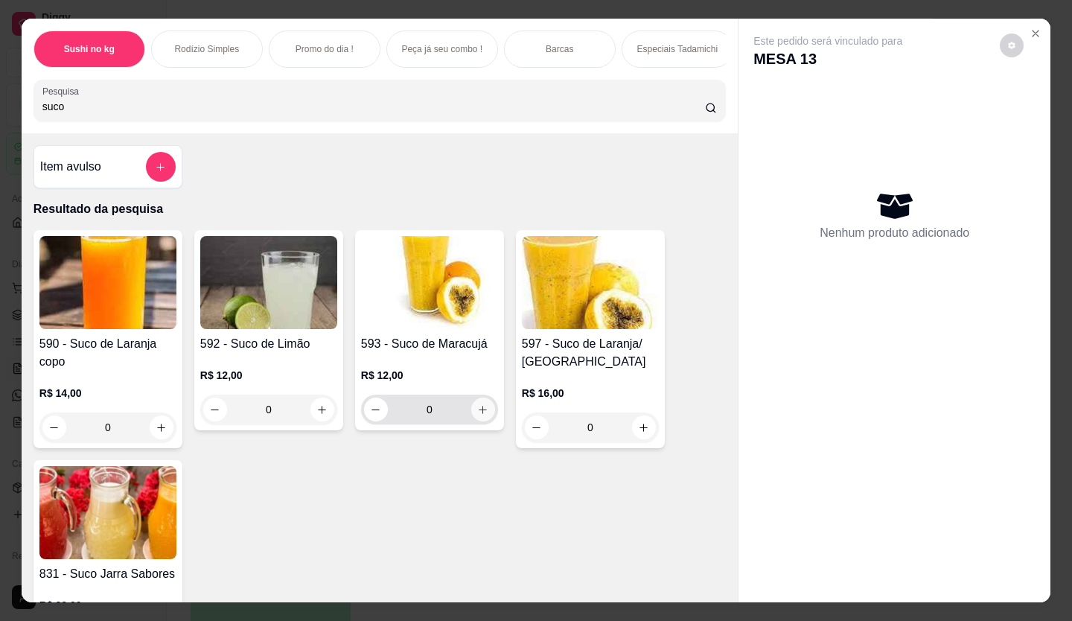
type input "suco"
click at [477, 410] on icon "increase-product-quantity" at bounding box center [482, 409] width 11 height 11
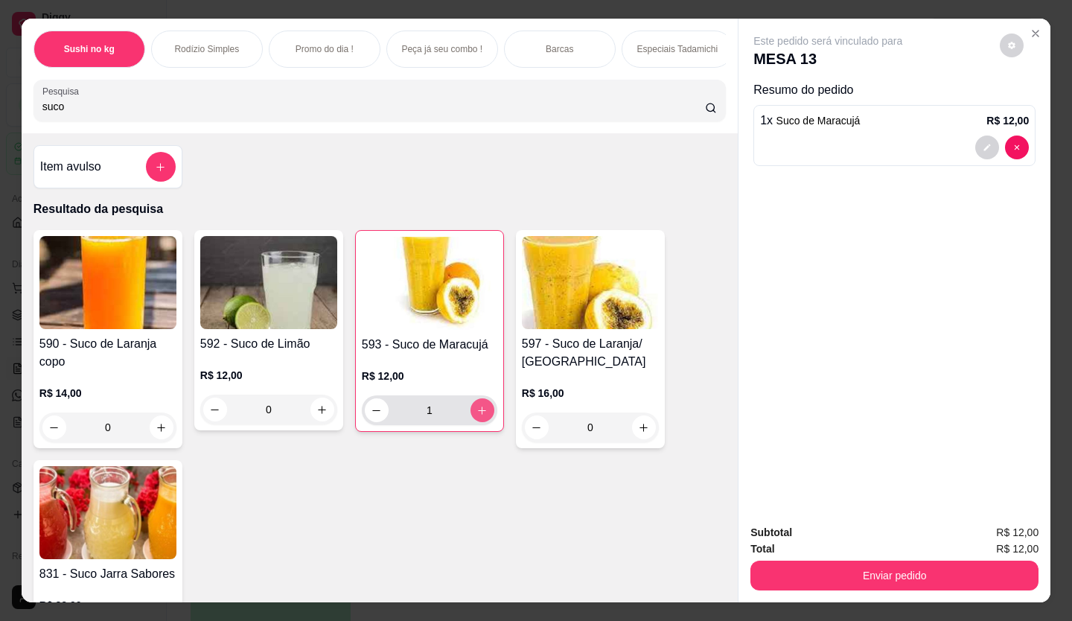
type input "1"
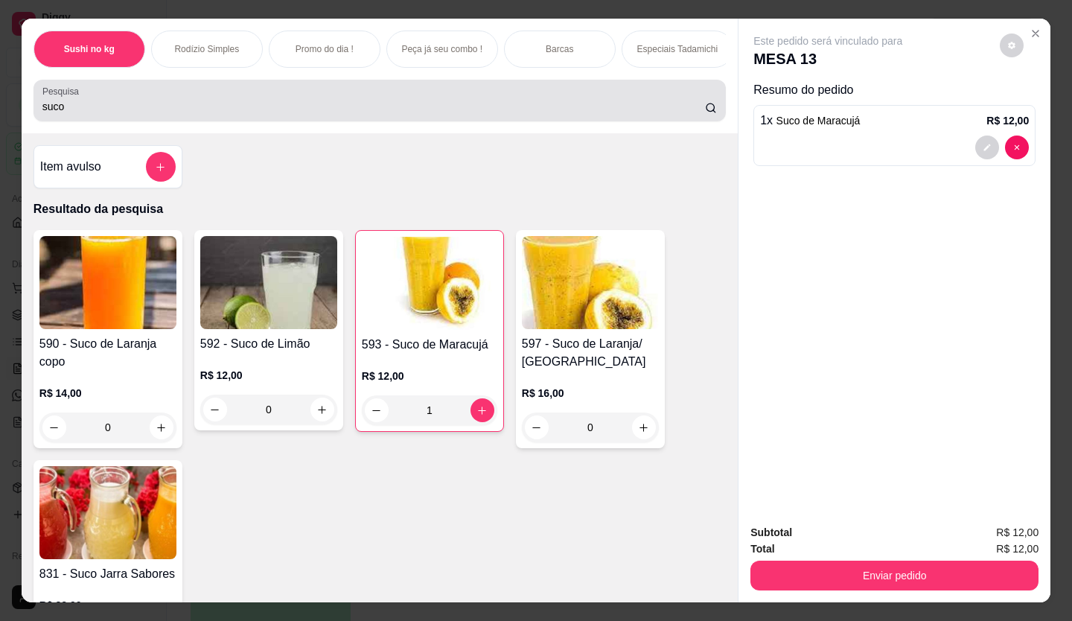
click at [220, 111] on input "suco" at bounding box center [374, 106] width 664 height 15
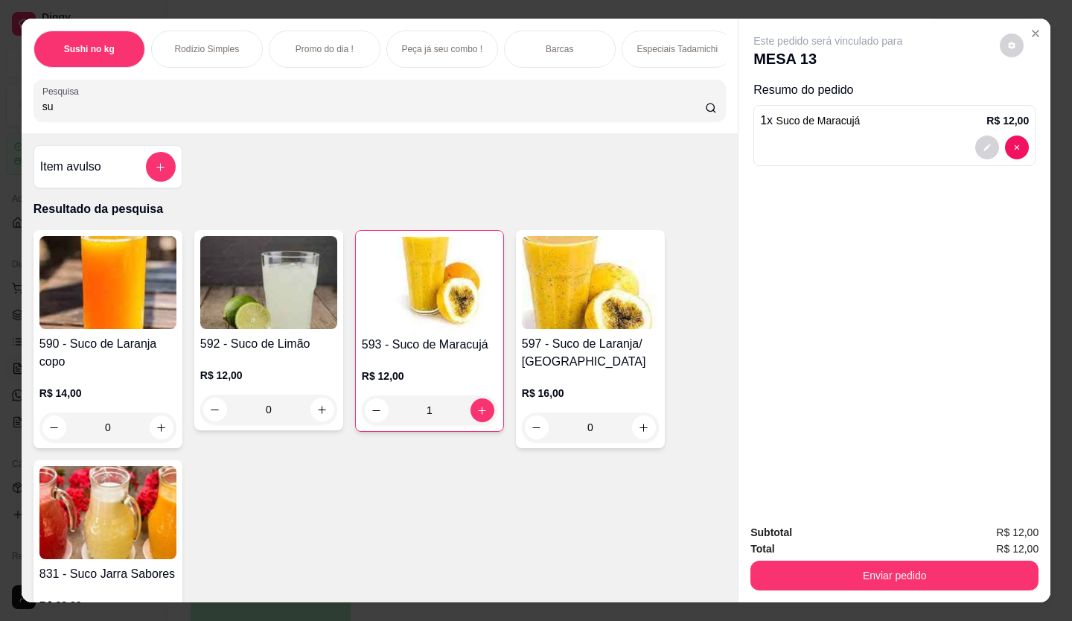
type input "s"
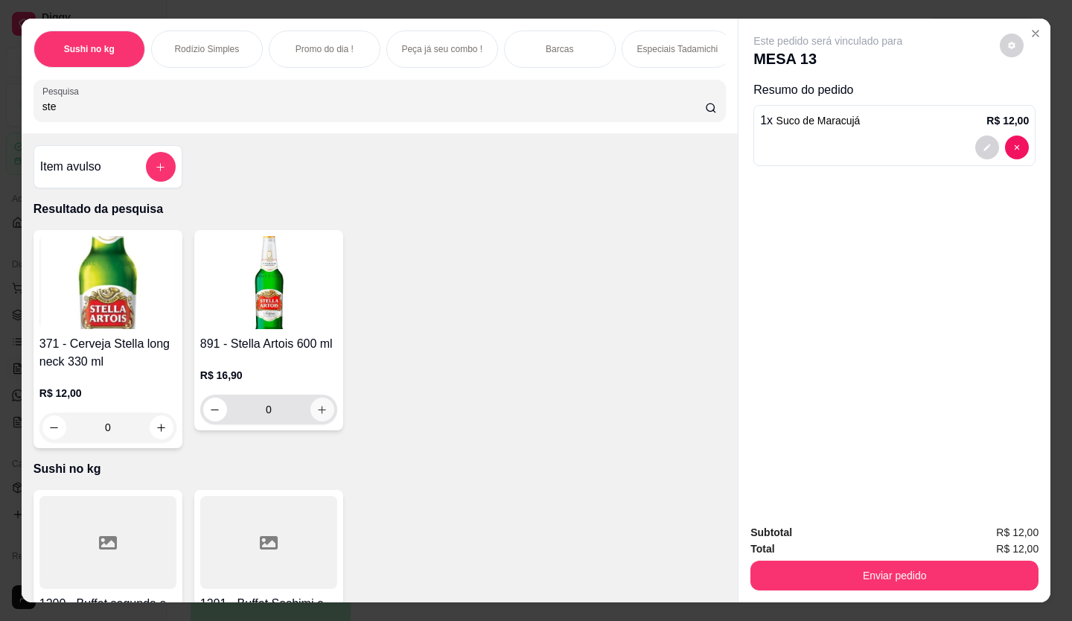
type input "ste"
click at [317, 415] on icon "increase-product-quantity" at bounding box center [322, 409] width 11 height 11
type input "1"
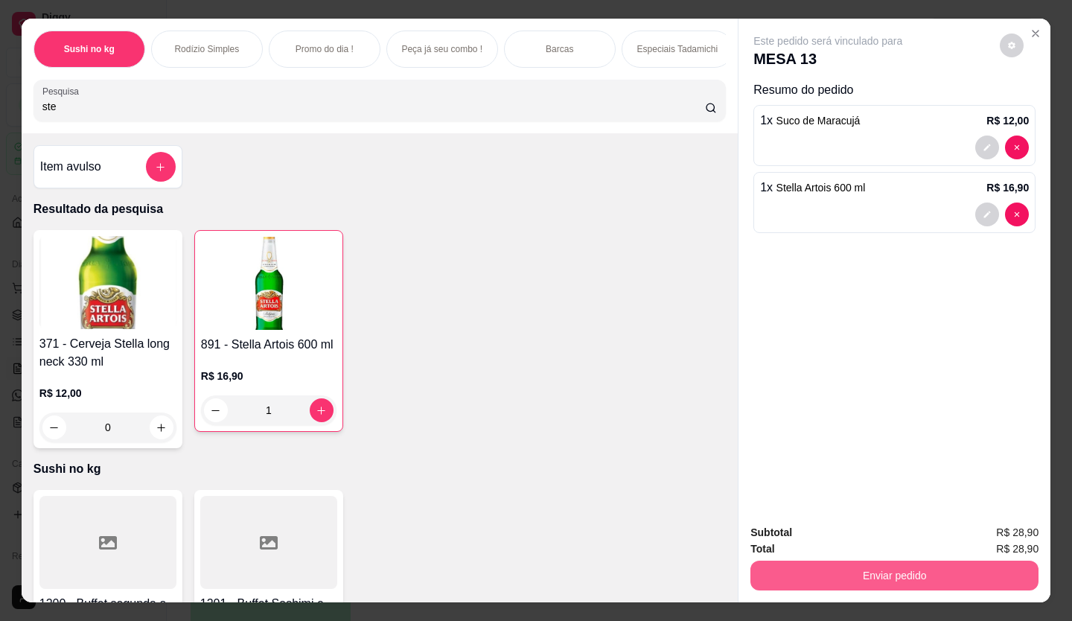
click at [842, 570] on button "Enviar pedido" at bounding box center [895, 576] width 288 height 30
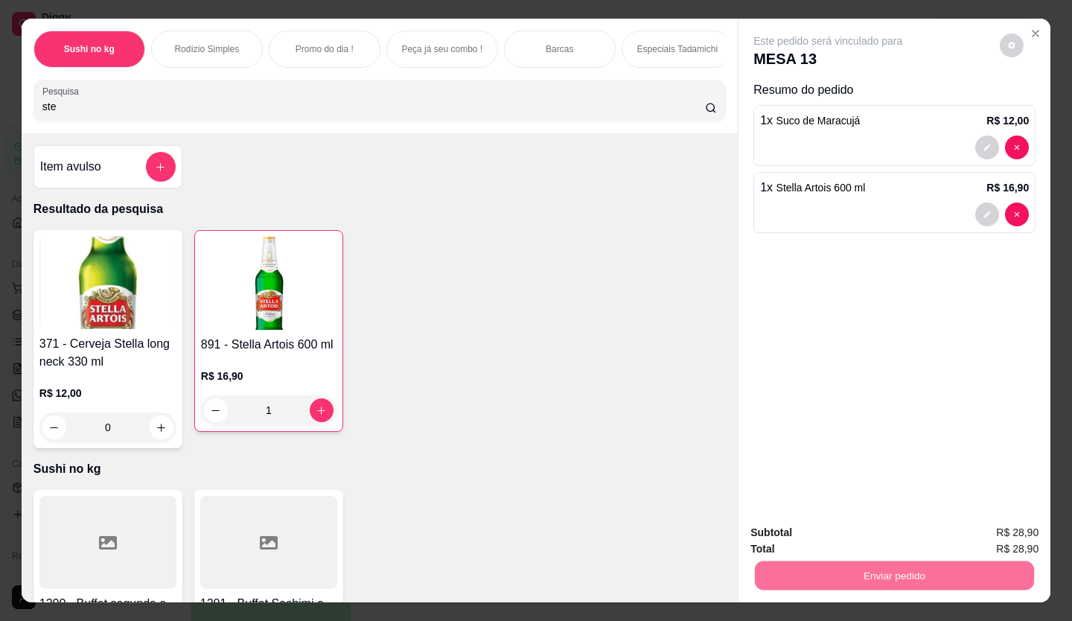
click at [983, 526] on button "Enviar pedido" at bounding box center [1000, 533] width 84 height 28
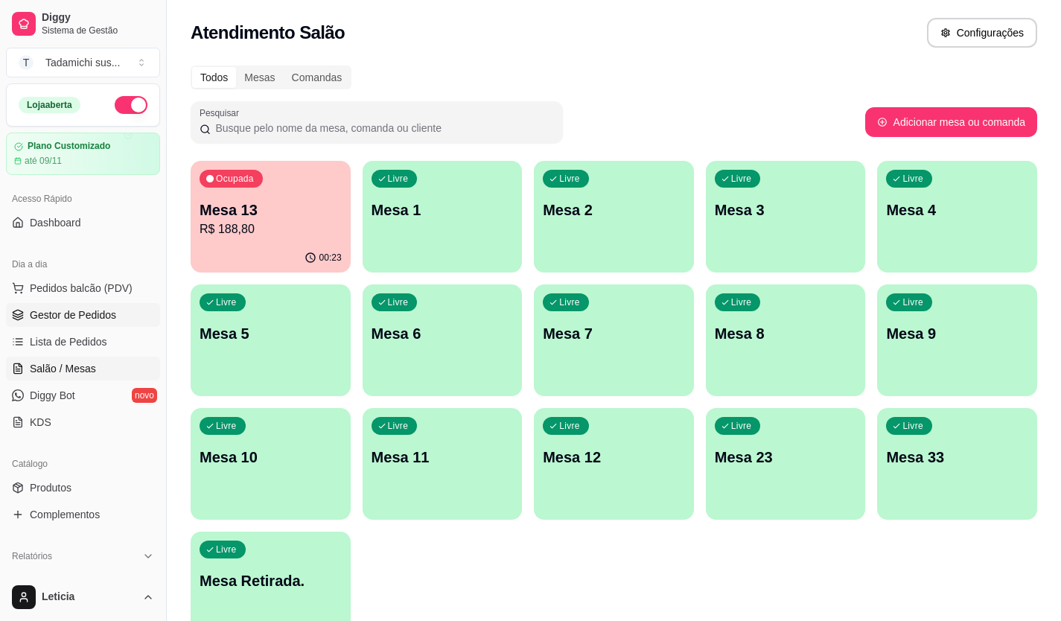
click at [78, 319] on span "Gestor de Pedidos" at bounding box center [73, 315] width 86 height 15
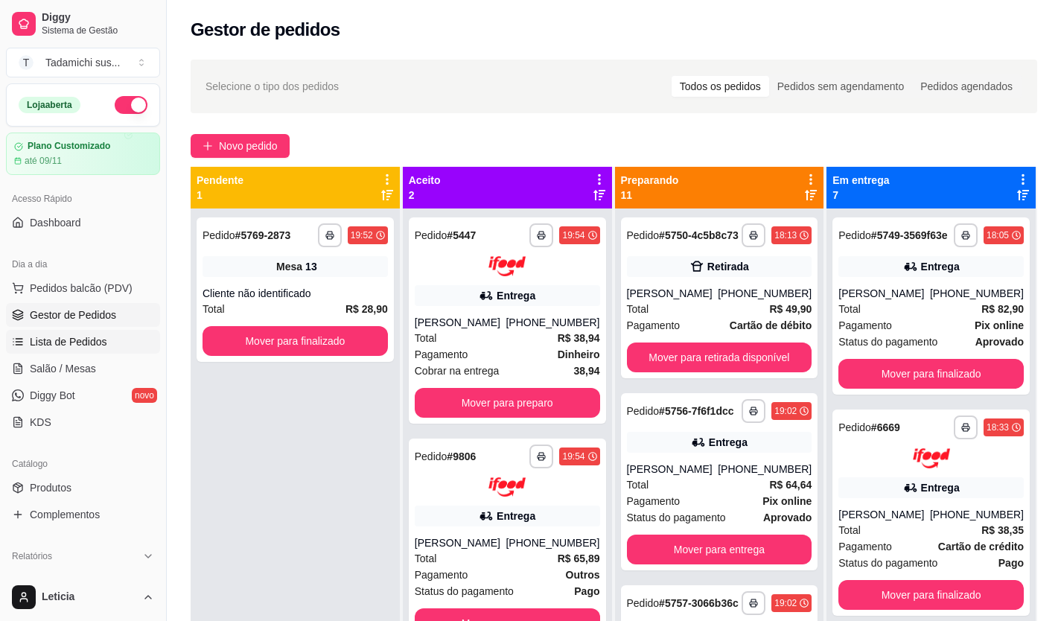
click at [83, 338] on span "Lista de Pedidos" at bounding box center [68, 341] width 77 height 15
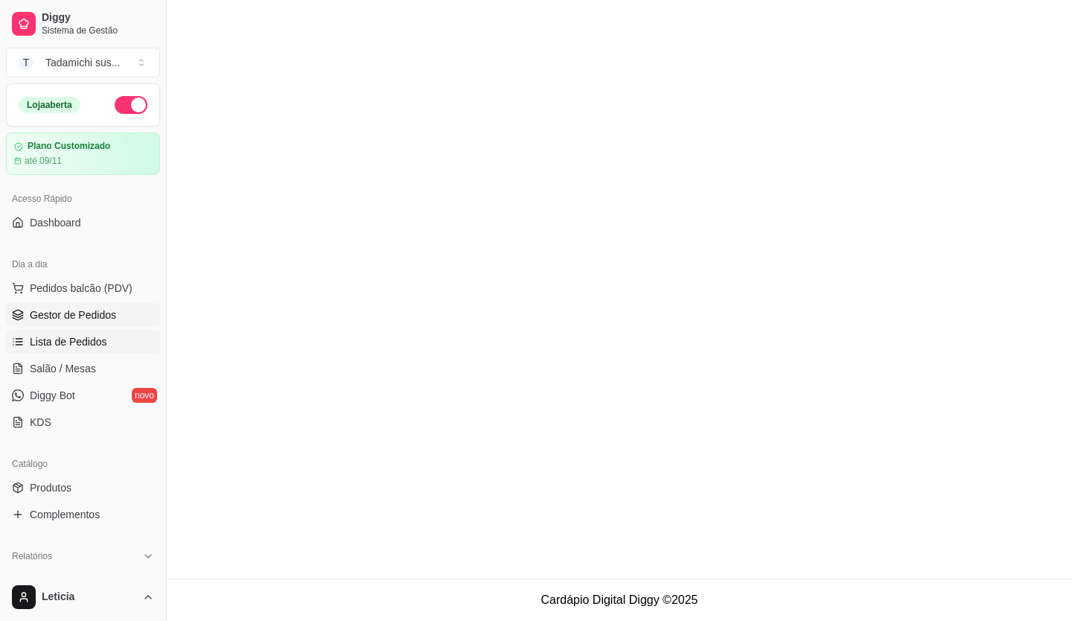
click at [99, 307] on link "Gestor de Pedidos" at bounding box center [83, 315] width 154 height 24
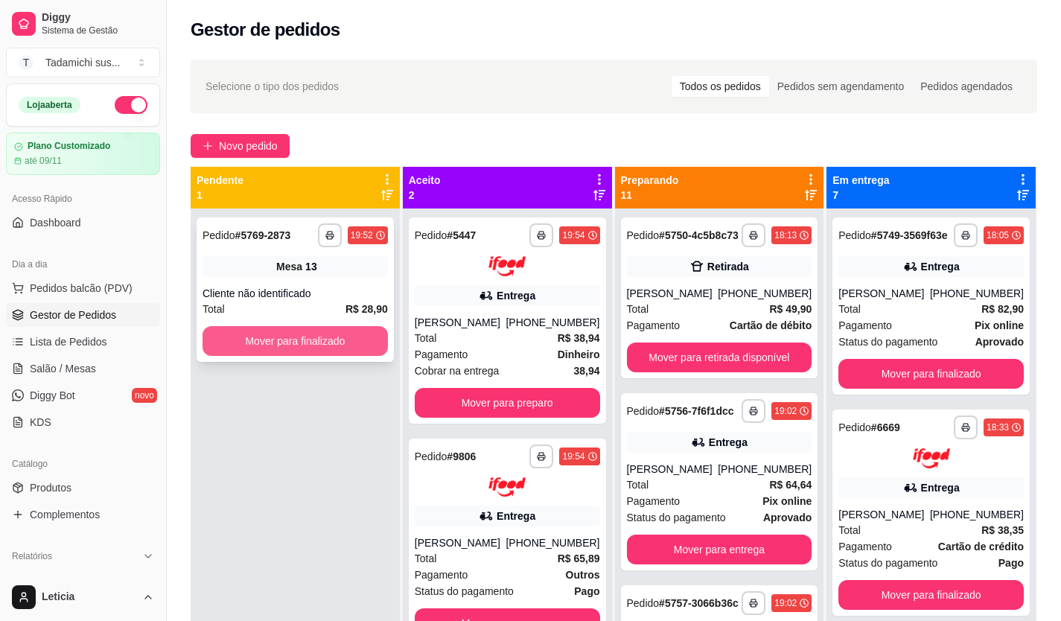
click at [360, 333] on button "Mover para finalizado" at bounding box center [295, 341] width 185 height 30
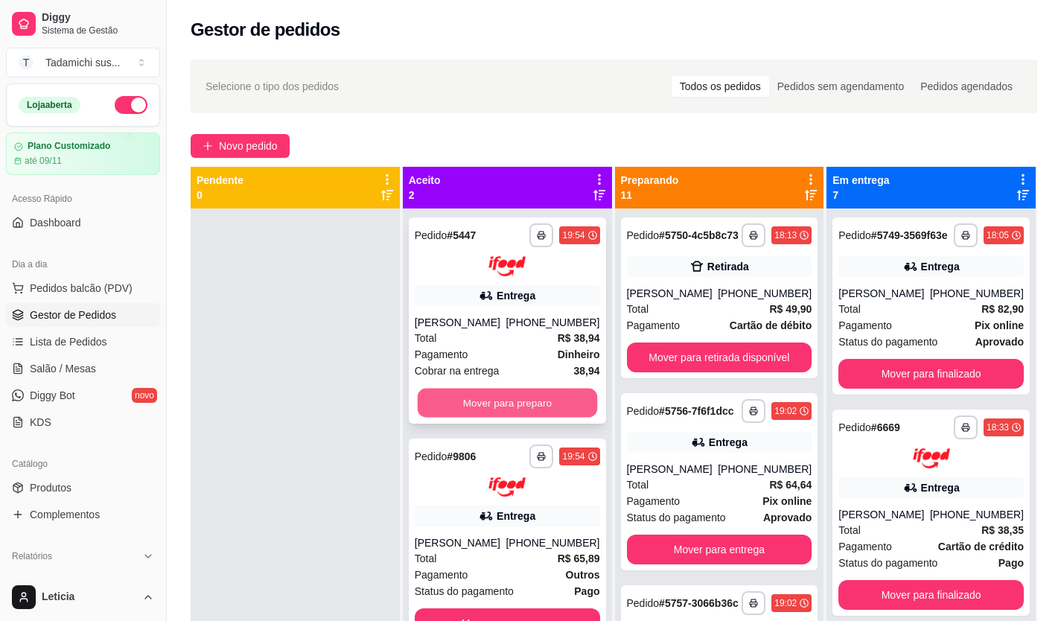
click at [483, 406] on button "Mover para preparo" at bounding box center [506, 402] width 179 height 29
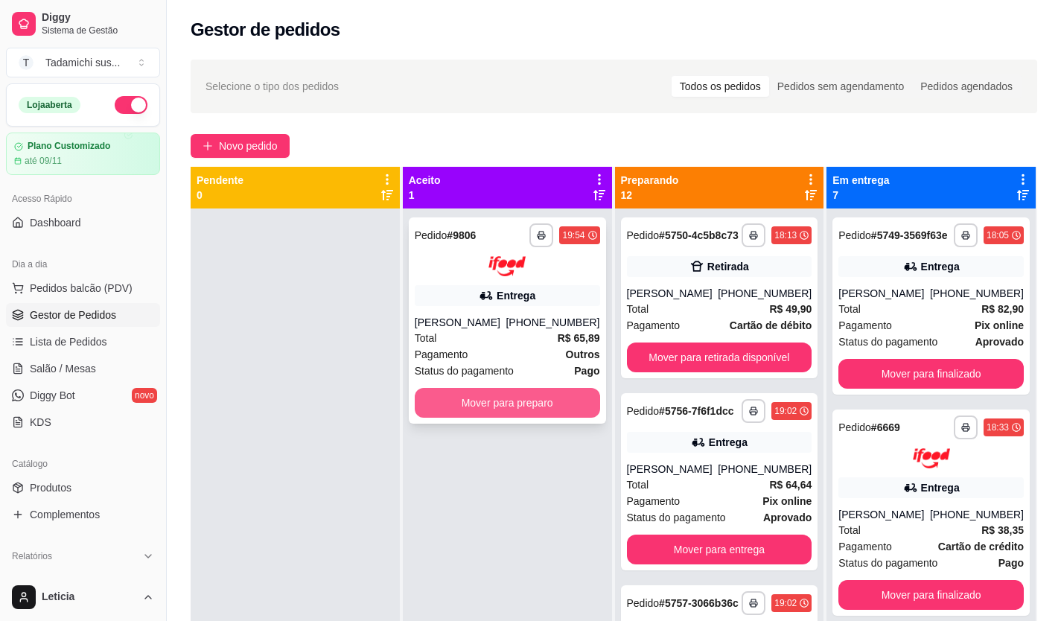
click at [487, 394] on button "Mover para preparo" at bounding box center [507, 403] width 185 height 30
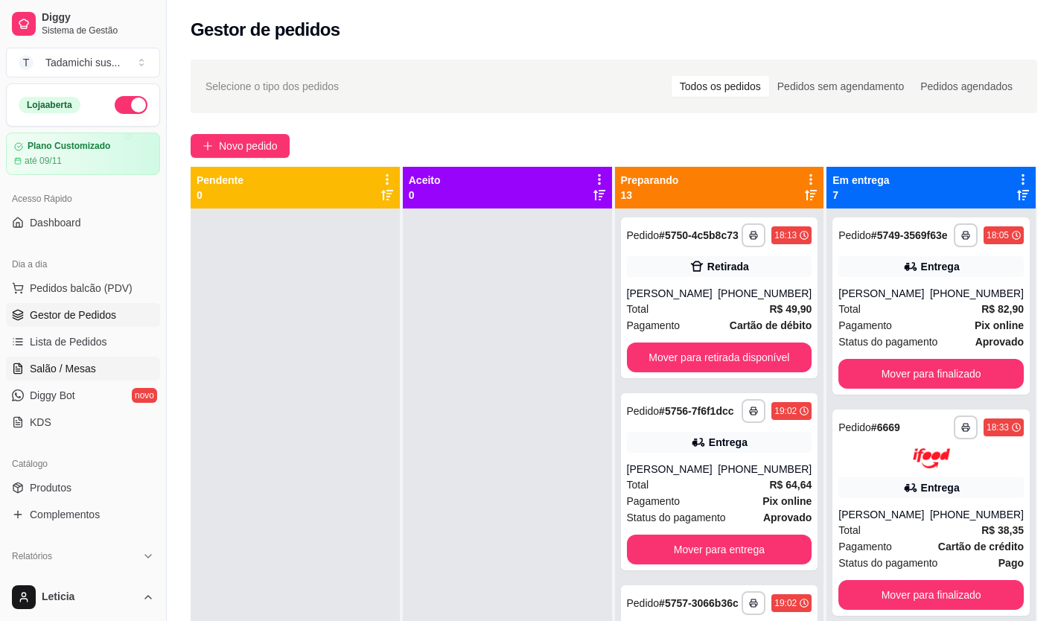
click at [69, 373] on span "Salão / Mesas" at bounding box center [63, 368] width 66 height 15
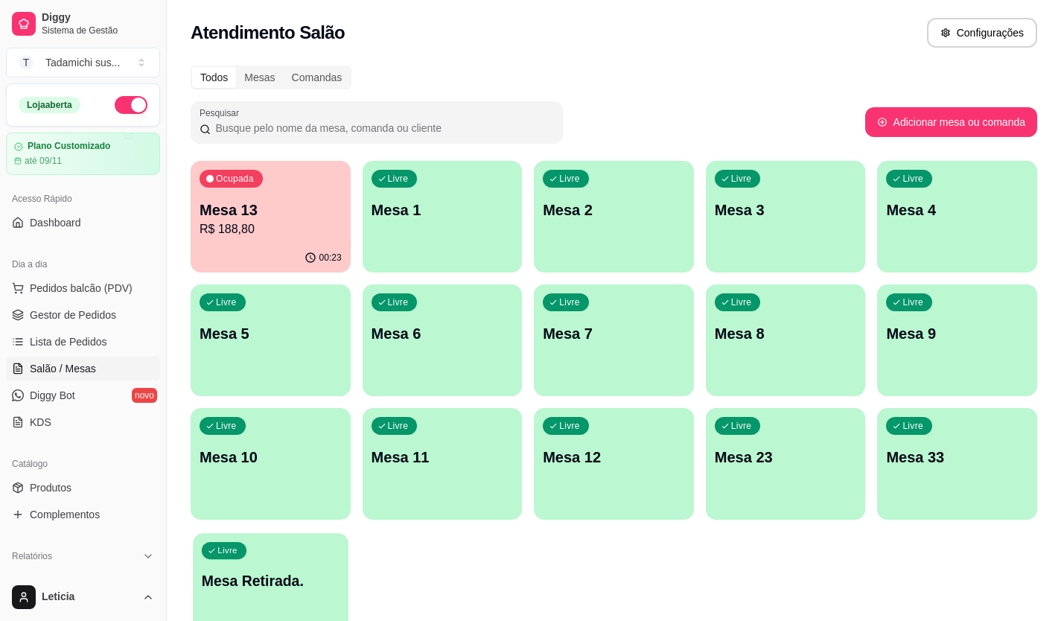
click at [277, 598] on div "Livre Mesa Retirada." at bounding box center [270, 578] width 155 height 91
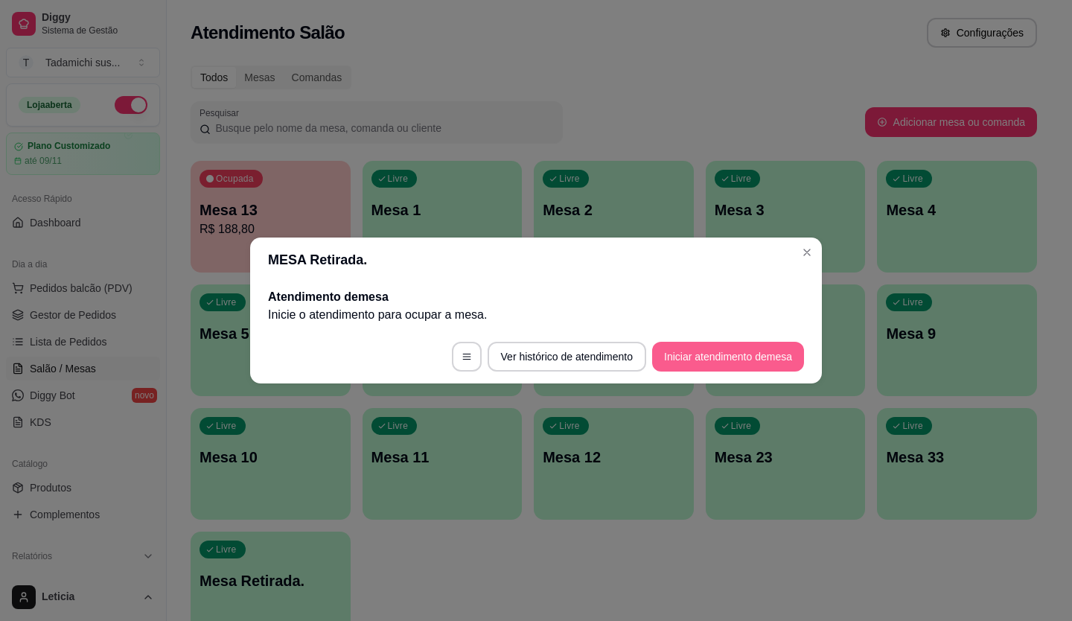
click at [687, 358] on button "Iniciar atendimento de mesa" at bounding box center [728, 357] width 152 height 30
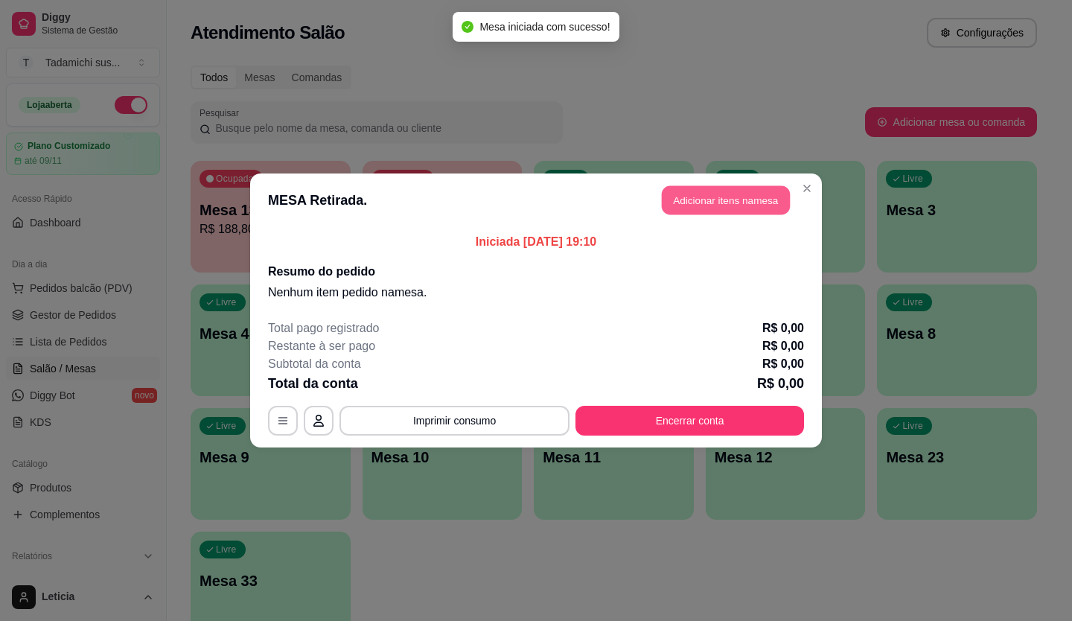
click at [693, 209] on button "Adicionar itens na mesa" at bounding box center [726, 200] width 128 height 29
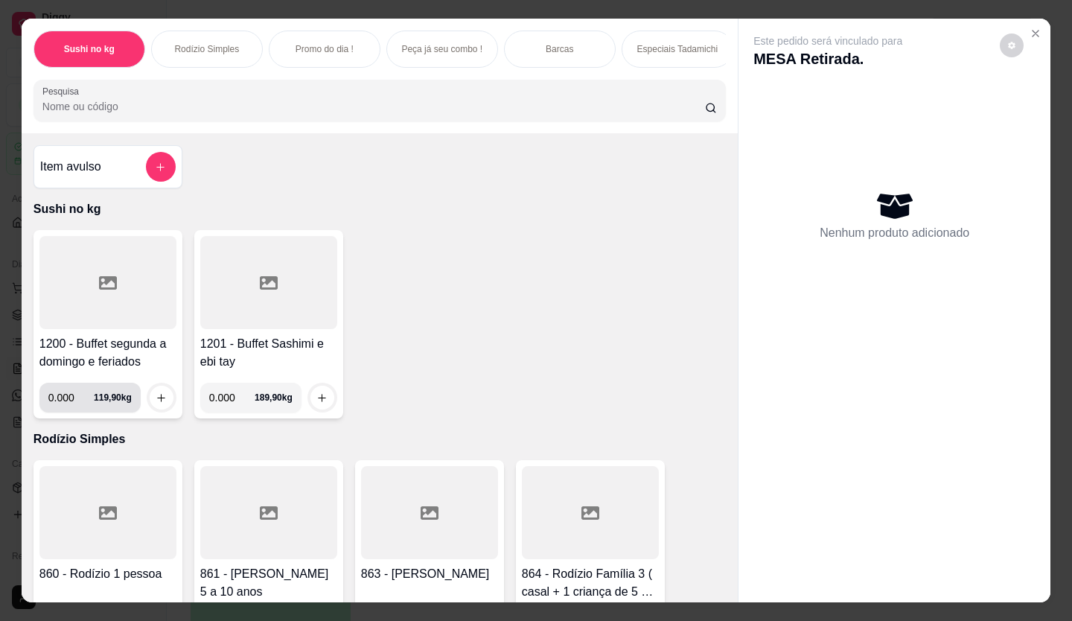
click at [69, 398] on input "0.000" at bounding box center [70, 398] width 45 height 30
type input "0.532"
click at [163, 402] on button "increase-product-quantity" at bounding box center [161, 398] width 23 height 23
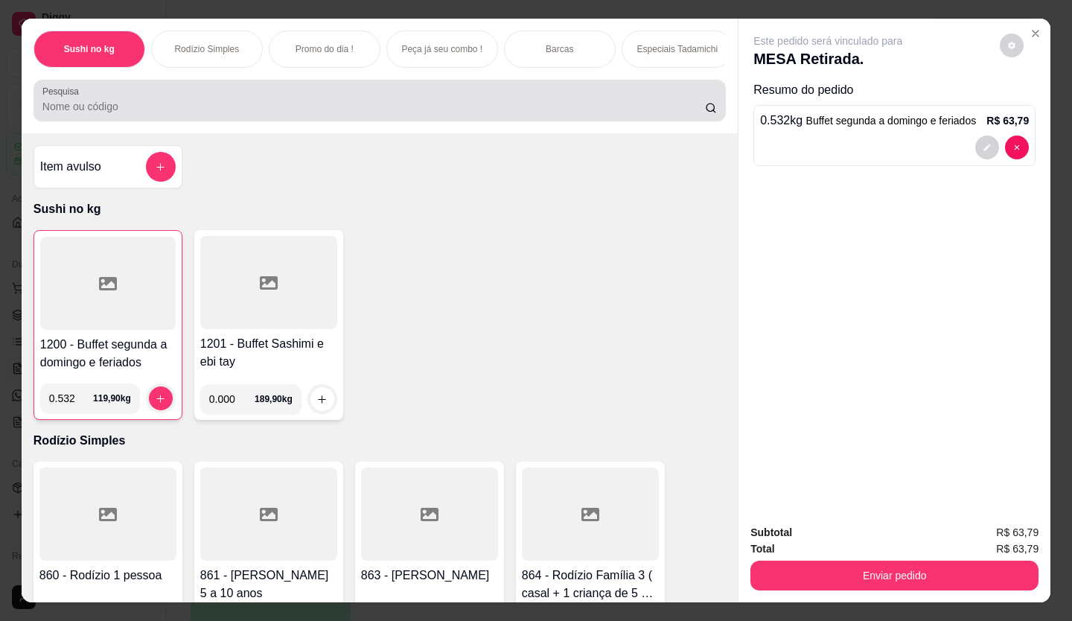
click at [233, 114] on input "Pesquisa" at bounding box center [374, 106] width 664 height 15
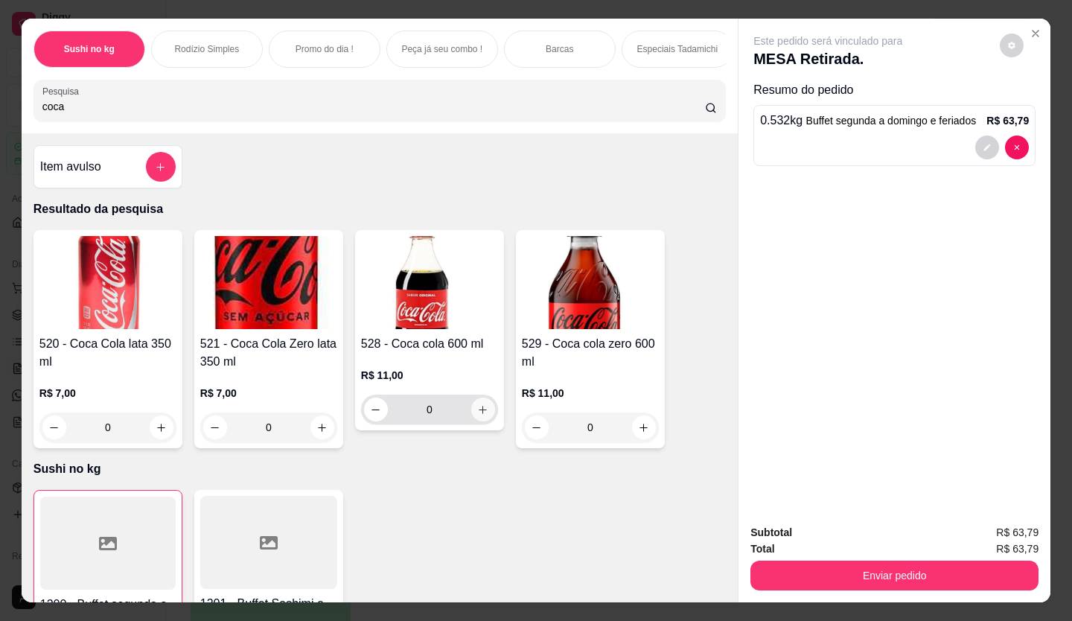
type input "coca"
click at [477, 415] on icon "increase-product-quantity" at bounding box center [482, 409] width 11 height 11
type input "1"
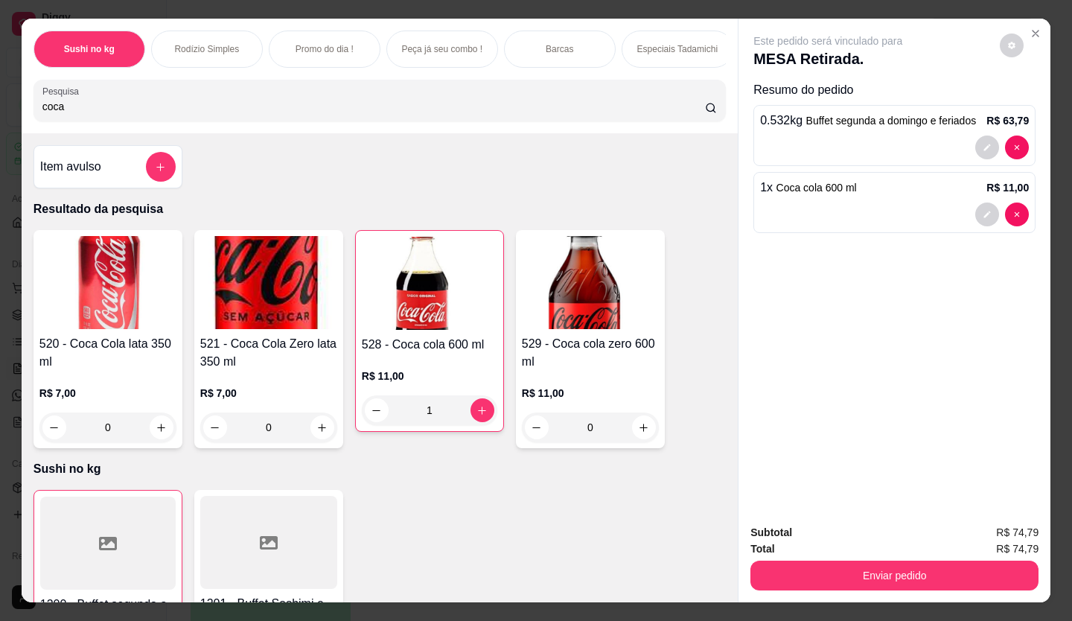
click at [912, 561] on button "Enviar pedido" at bounding box center [895, 576] width 288 height 30
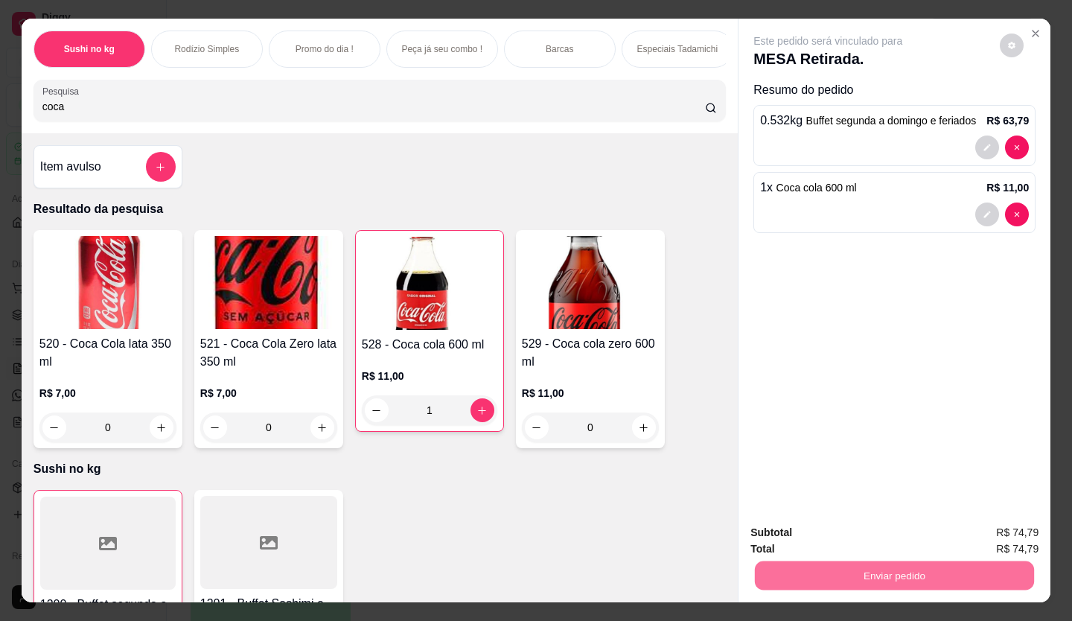
click at [1005, 536] on button "Enviar pedido" at bounding box center [1000, 533] width 84 height 28
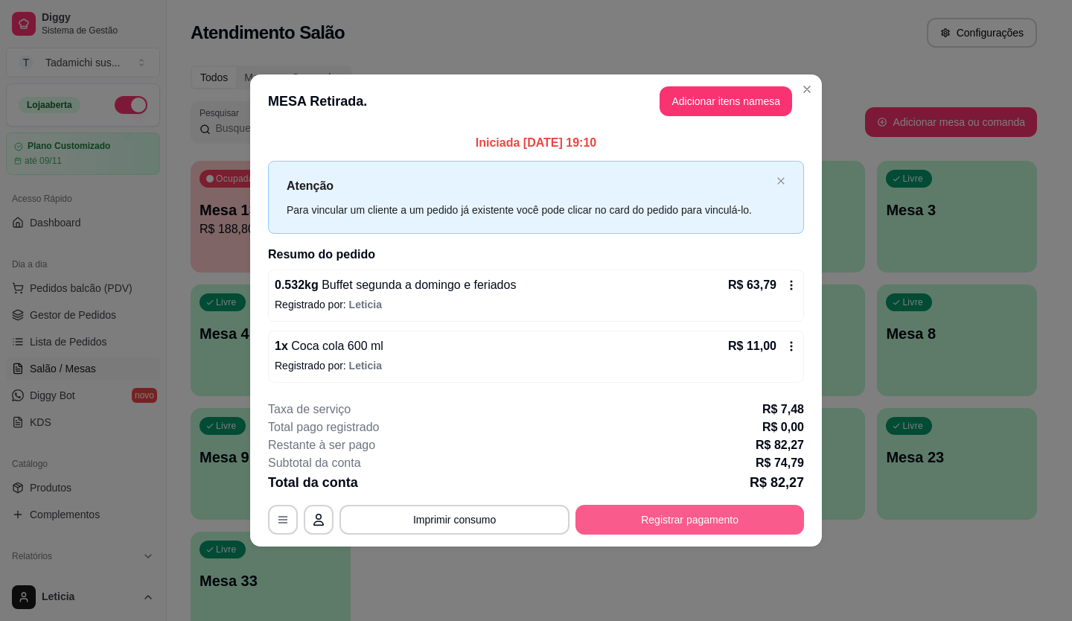
click at [696, 521] on button "Registrar pagamento" at bounding box center [690, 520] width 229 height 30
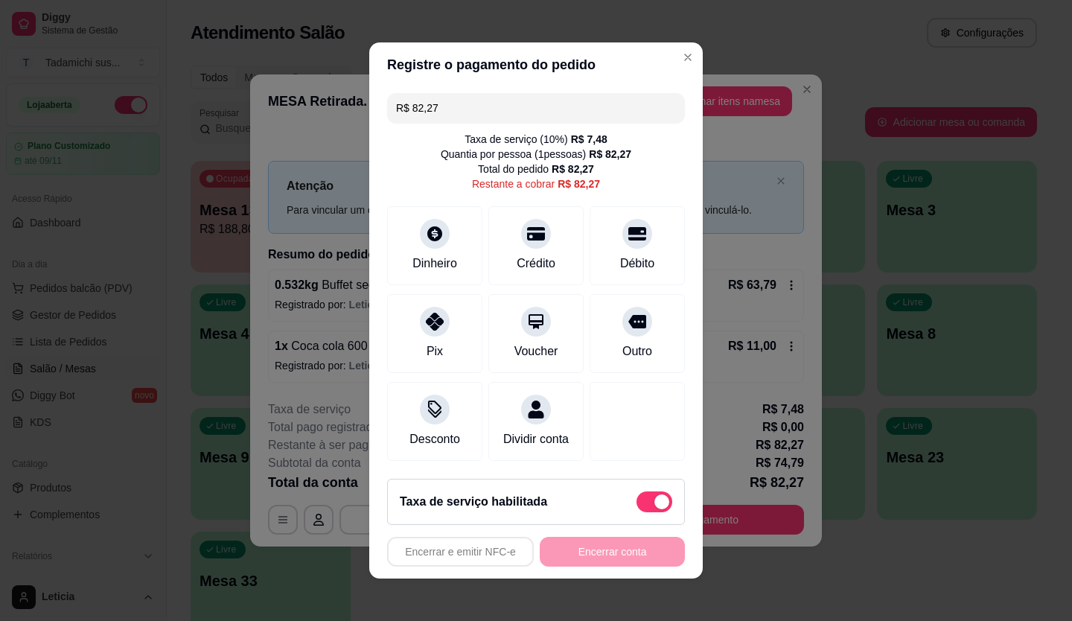
click at [637, 509] on span at bounding box center [655, 502] width 36 height 21
click at [636, 509] on input "checkbox" at bounding box center [641, 510] width 10 height 10
checkbox input "true"
type input "R$ 74,79"
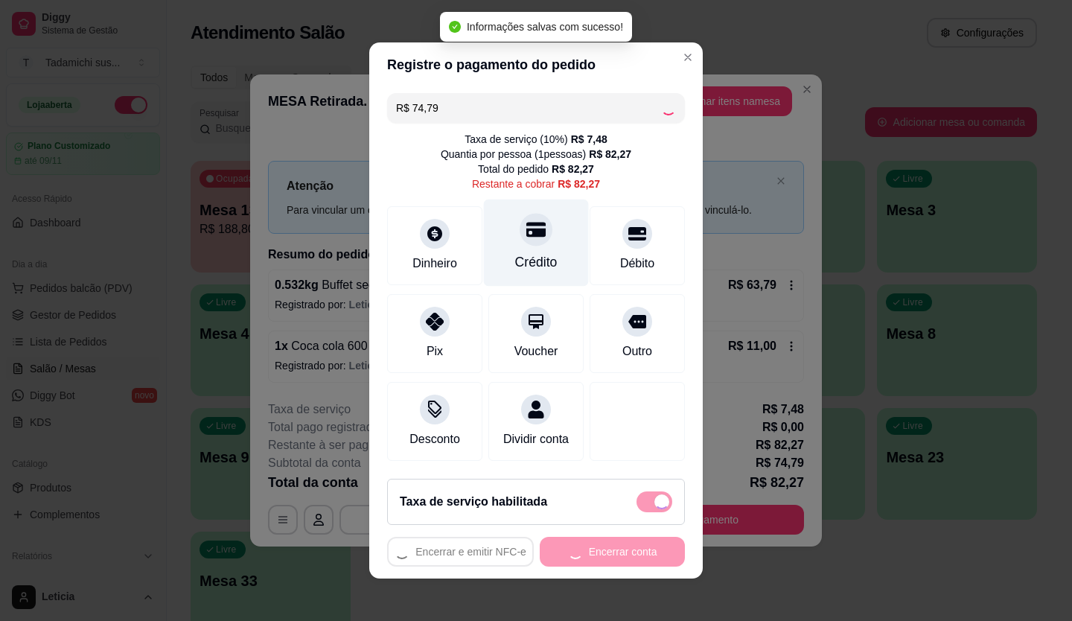
checkbox input "false"
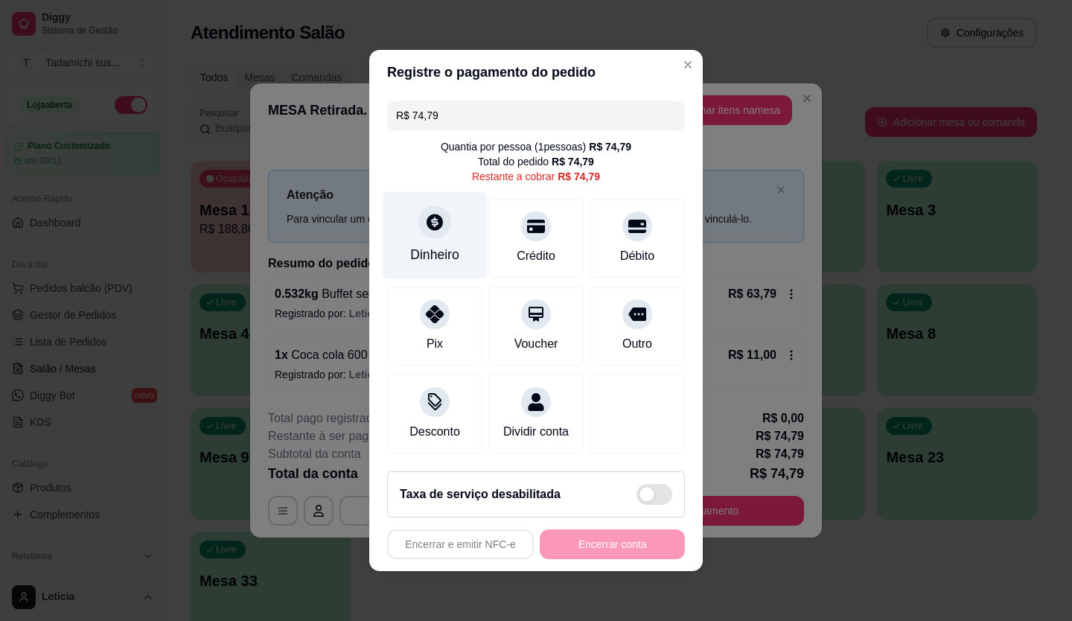
click at [433, 238] on div "Dinheiro" at bounding box center [435, 235] width 105 height 87
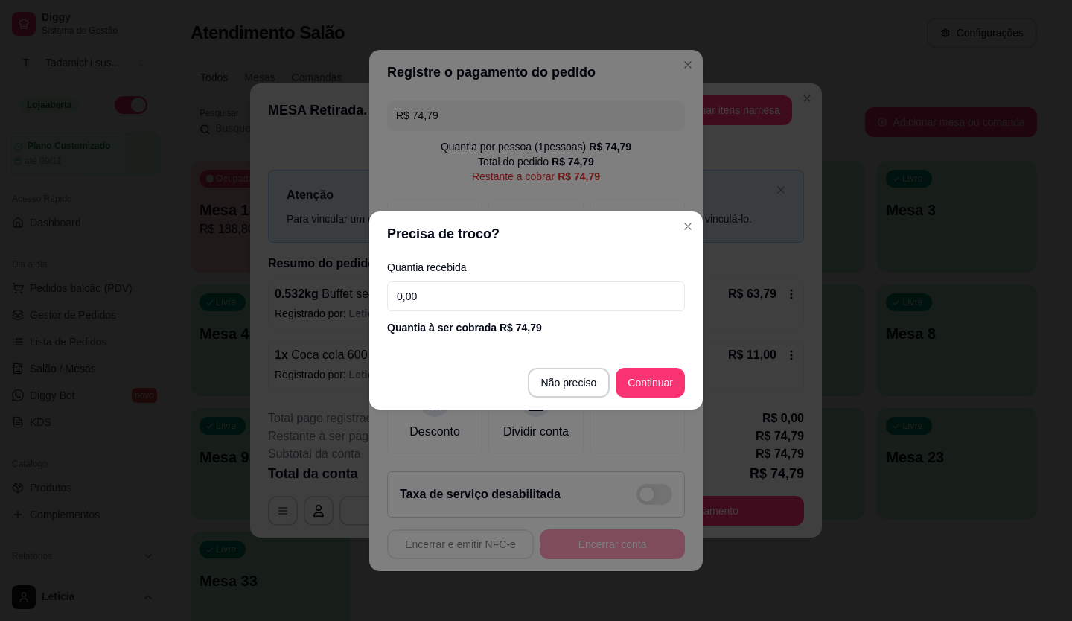
click at [460, 299] on input "0,00" at bounding box center [536, 297] width 298 height 30
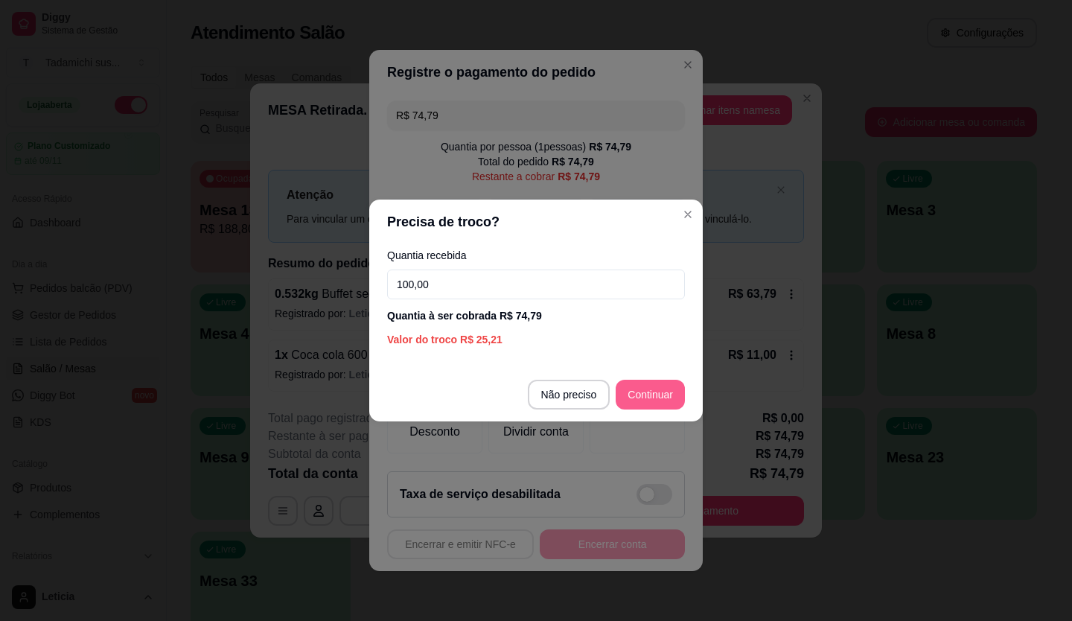
type input "100,00"
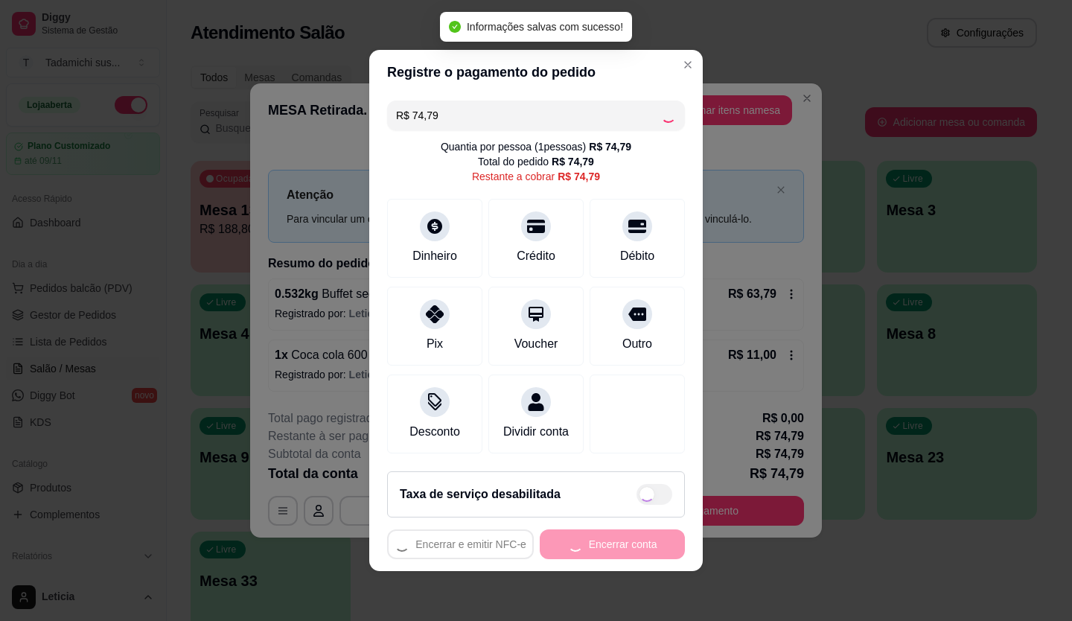
type input "R$ 0,00"
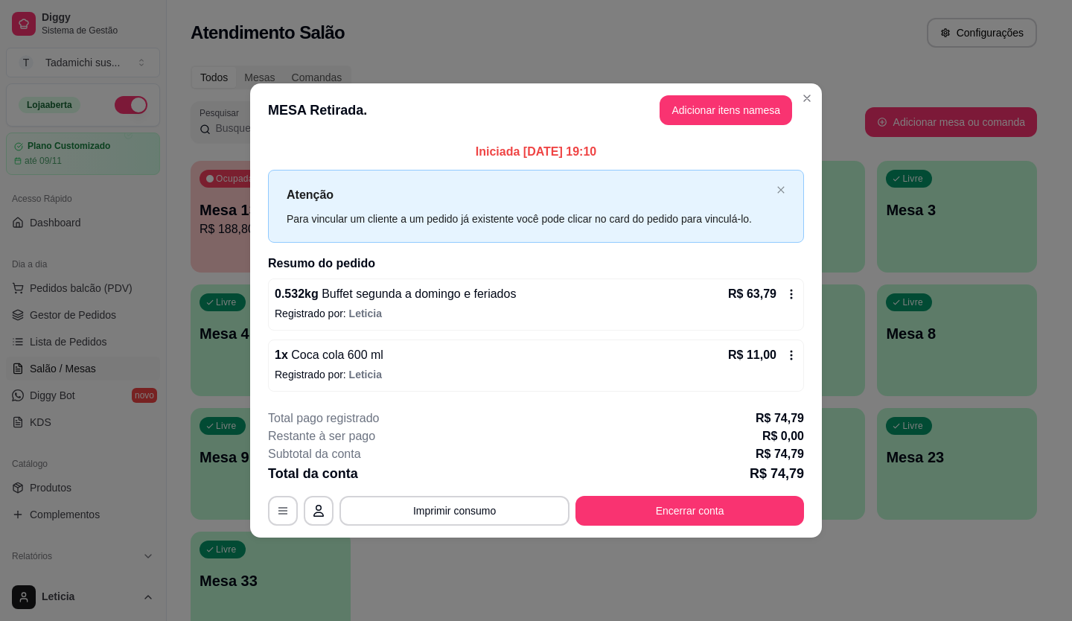
click at [512, 501] on button "Imprimir consumo" at bounding box center [455, 511] width 230 height 30
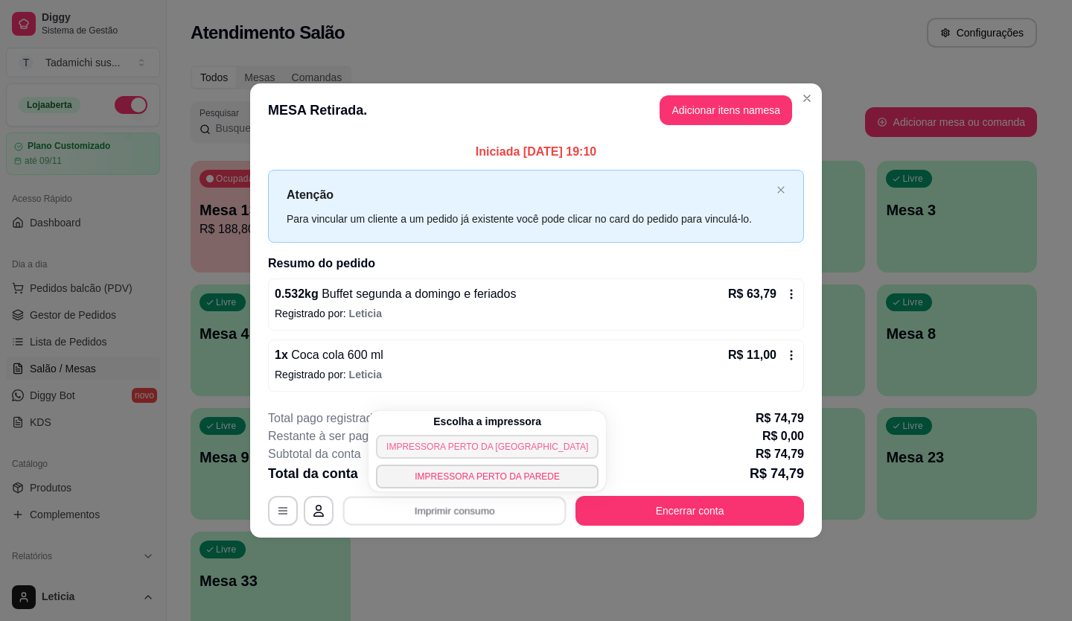
click at [495, 439] on button "IMPRESSORA PERTO [PERSON_NAME][GEOGRAPHIC_DATA]" at bounding box center [487, 447] width 223 height 24
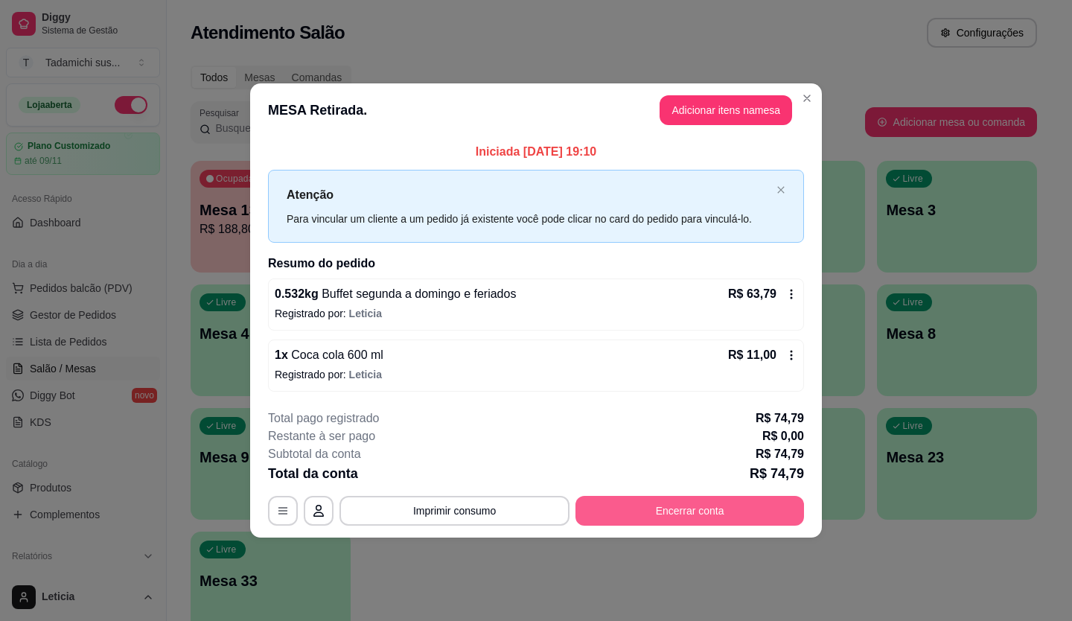
click at [610, 518] on button "Encerrar conta" at bounding box center [690, 511] width 229 height 30
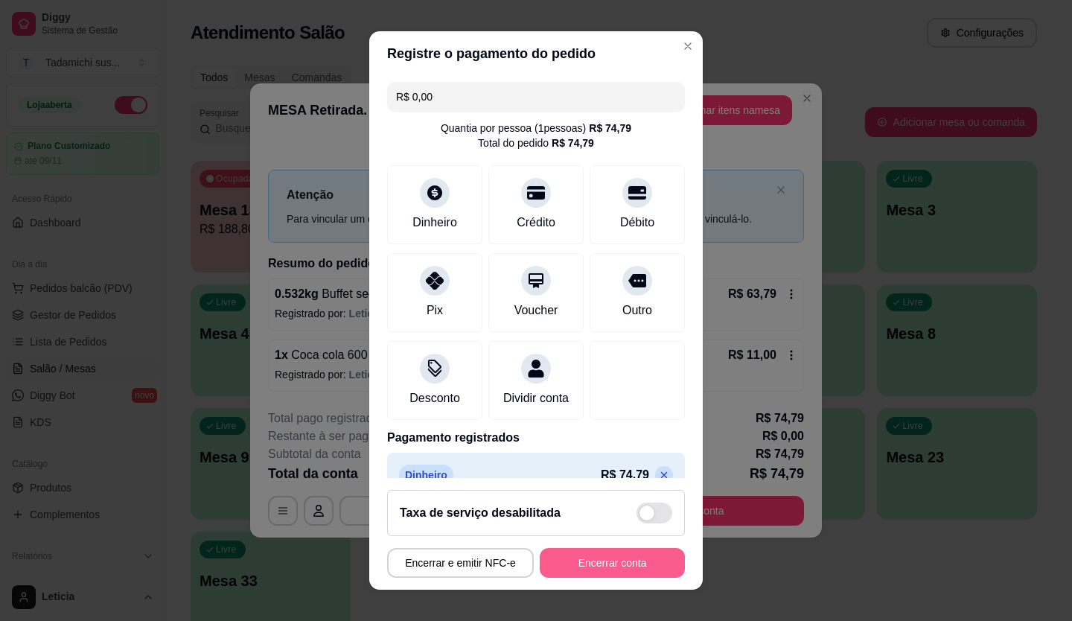
click at [623, 565] on button "Encerrar conta" at bounding box center [612, 563] width 145 height 30
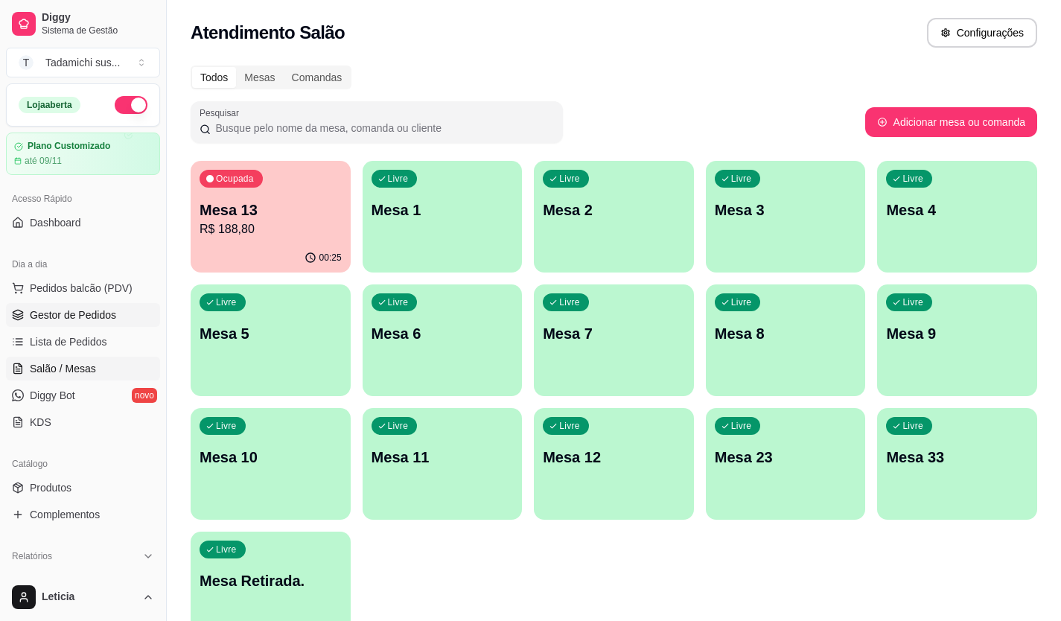
click at [94, 319] on span "Gestor de Pedidos" at bounding box center [73, 315] width 86 height 15
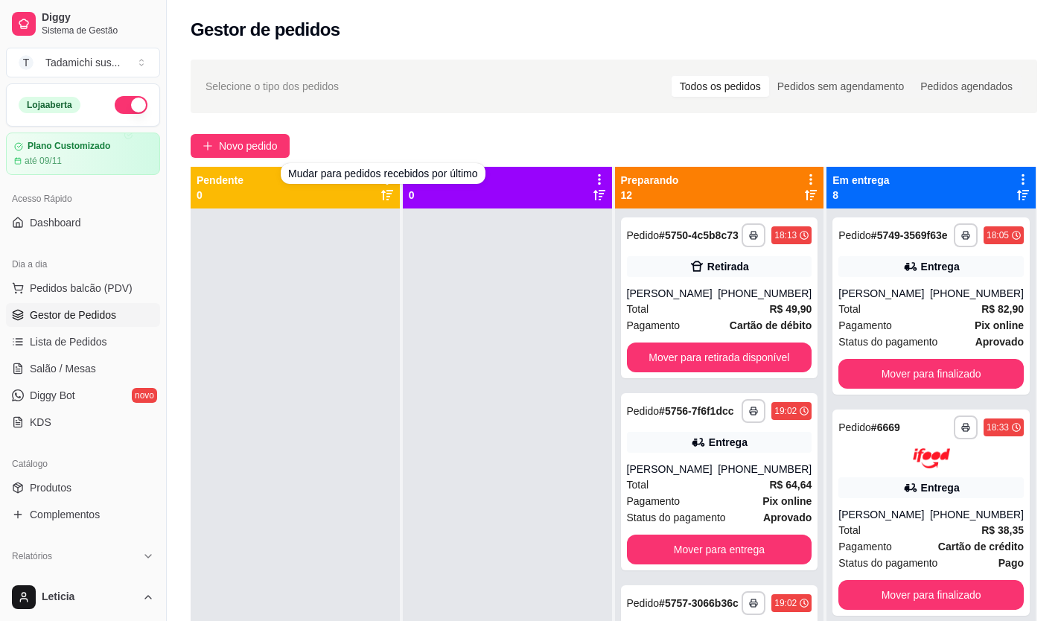
click at [411, 134] on div "Novo pedido" at bounding box center [614, 146] width 847 height 24
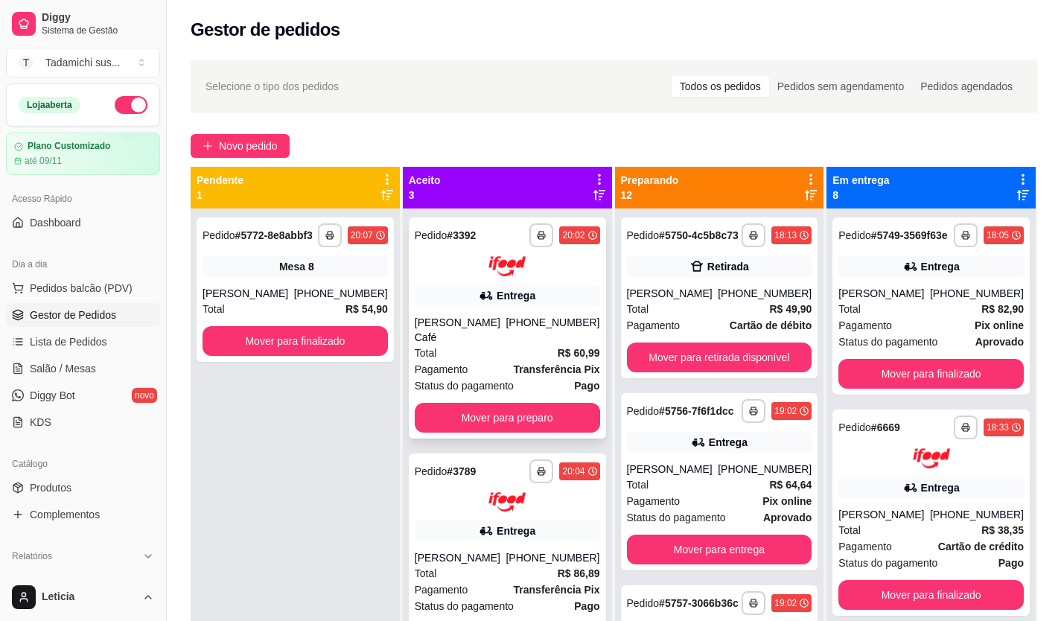
click at [477, 403] on button "Mover para preparo" at bounding box center [507, 418] width 185 height 30
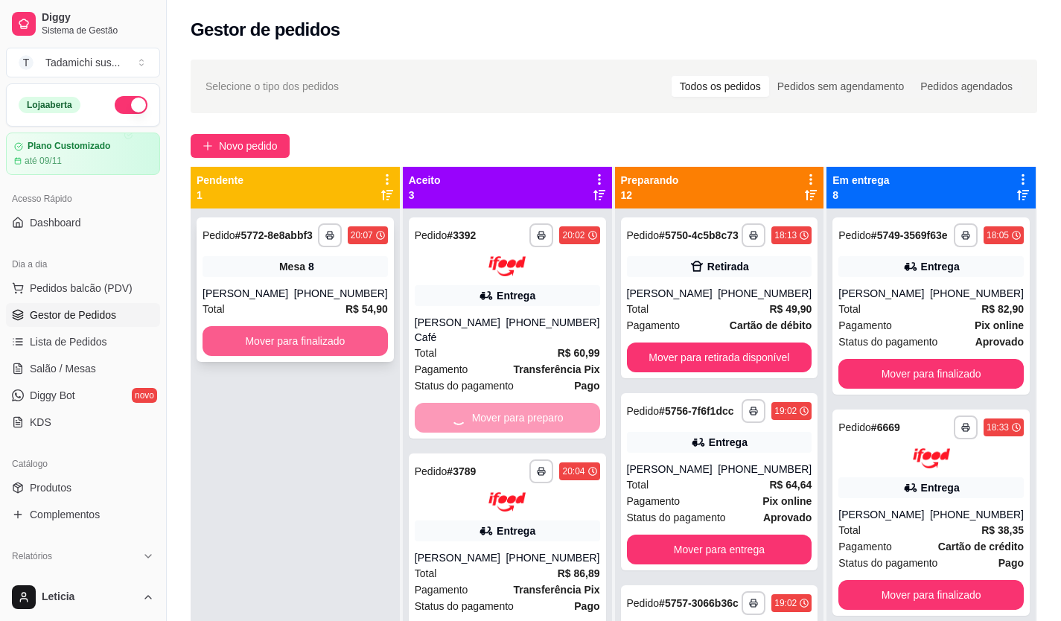
click at [318, 328] on button "Mover para finalizado" at bounding box center [295, 341] width 185 height 30
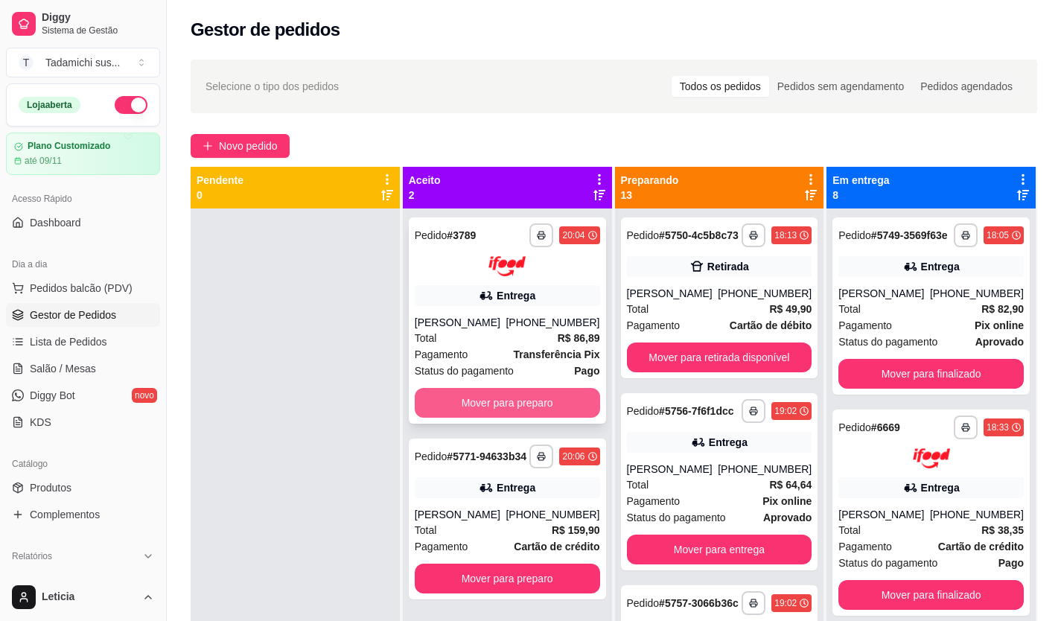
click at [474, 395] on button "Mover para preparo" at bounding box center [507, 403] width 185 height 30
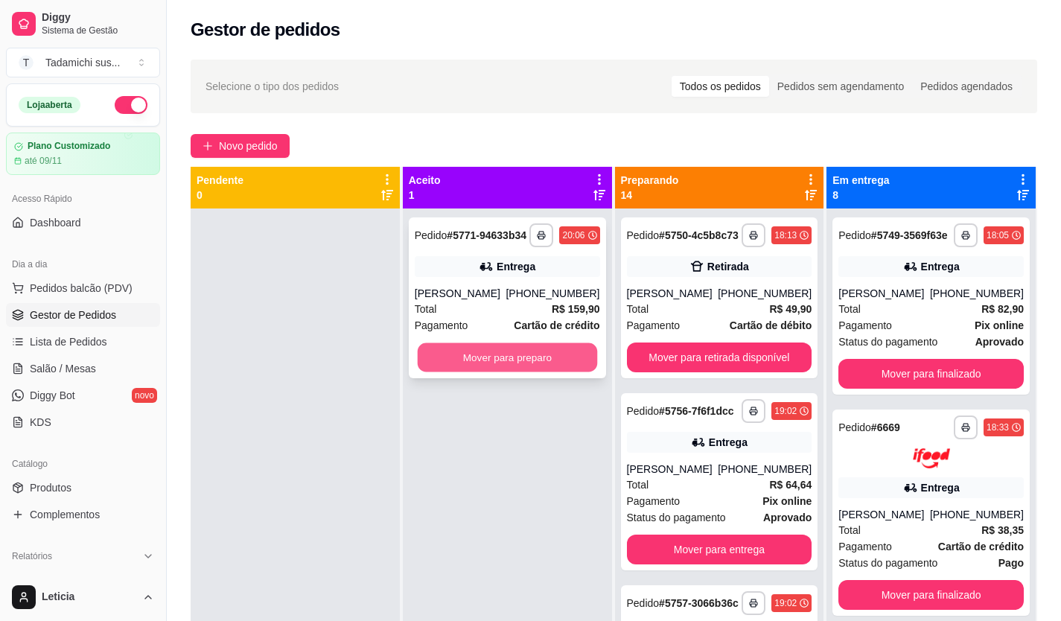
click at [480, 359] on button "Mover para preparo" at bounding box center [506, 357] width 179 height 29
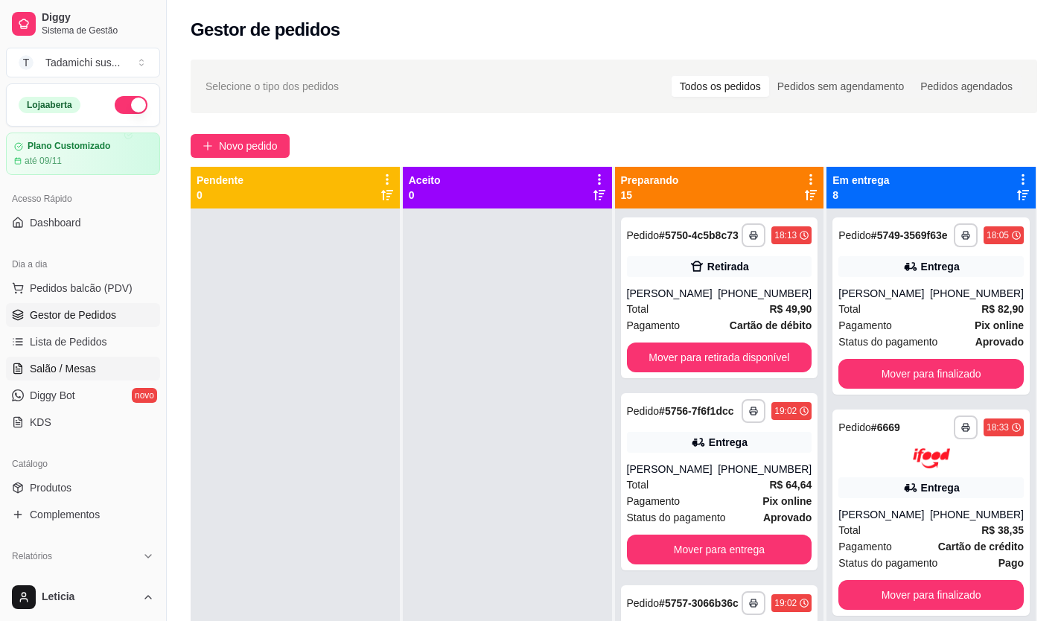
click at [77, 368] on span "Salão / Mesas" at bounding box center [63, 368] width 66 height 15
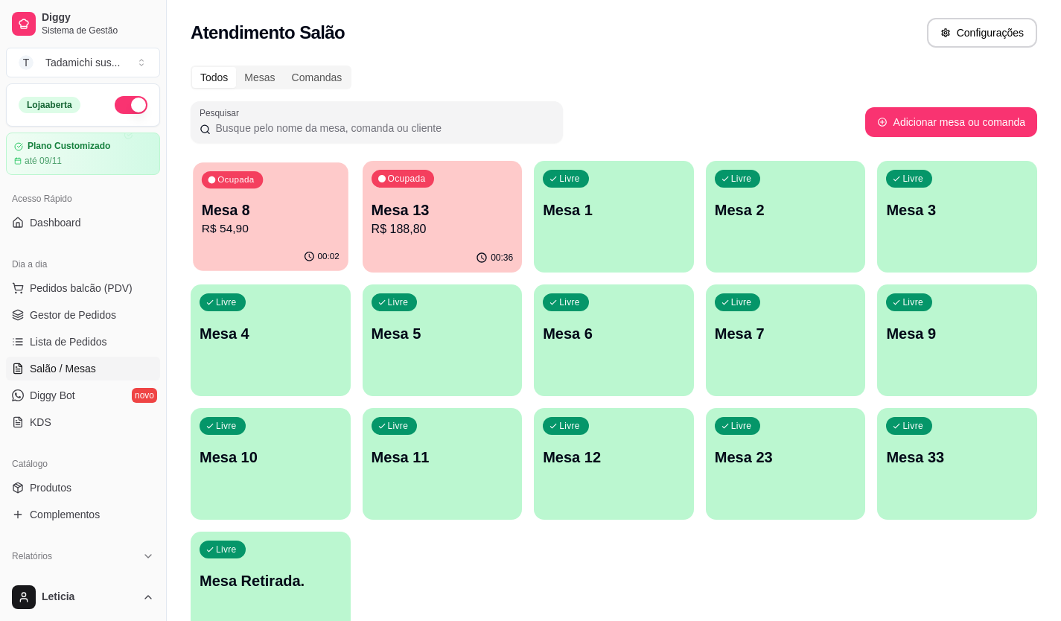
click at [336, 229] on p "R$ 54,90" at bounding box center [271, 228] width 138 height 17
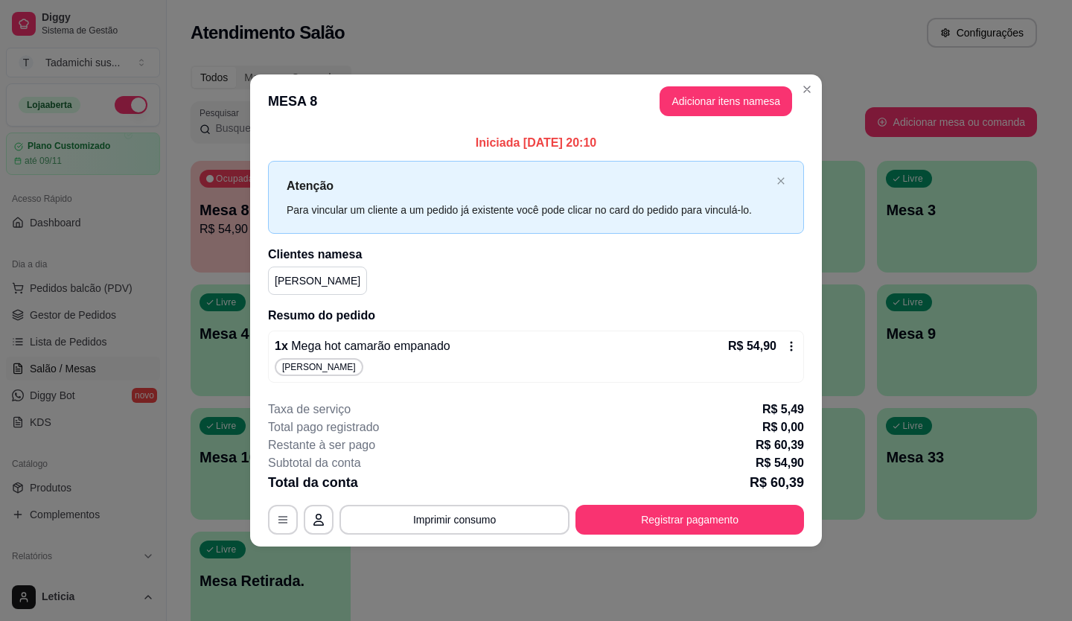
click at [734, 111] on button "Adicionar itens na mesa" at bounding box center [726, 101] width 133 height 30
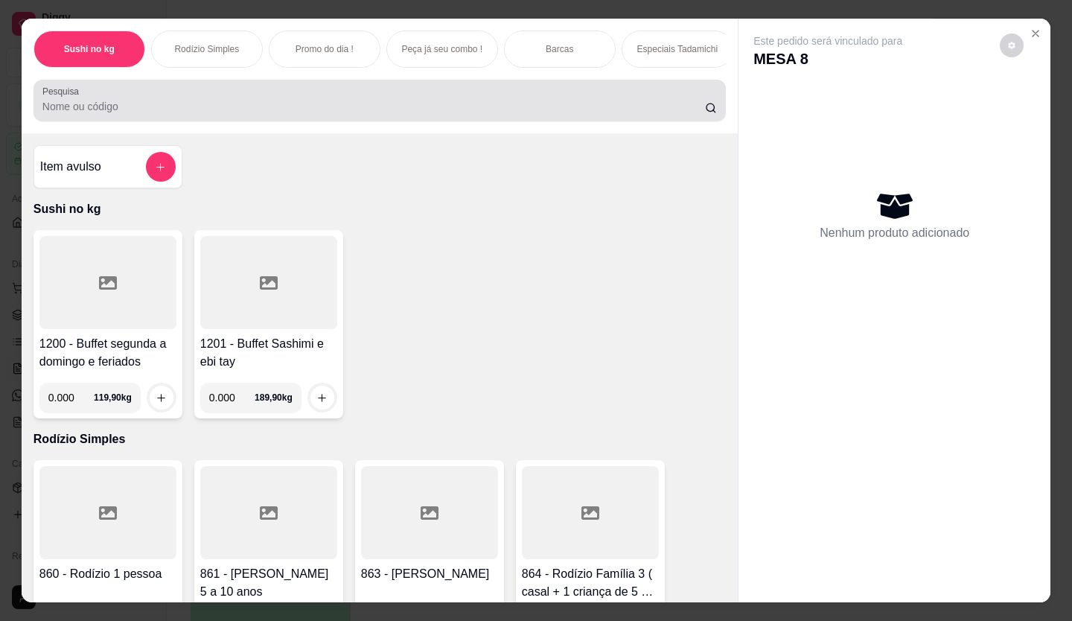
click at [486, 103] on div at bounding box center [379, 101] width 675 height 30
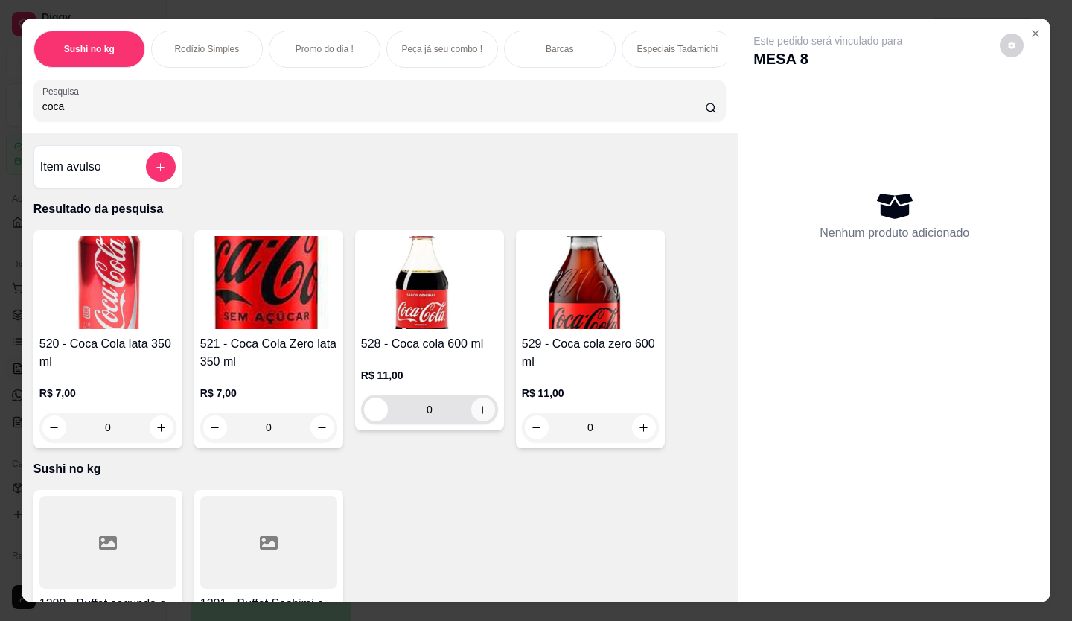
type input "coca"
click at [480, 410] on icon "increase-product-quantity" at bounding box center [483, 409] width 11 height 11
type input "1"
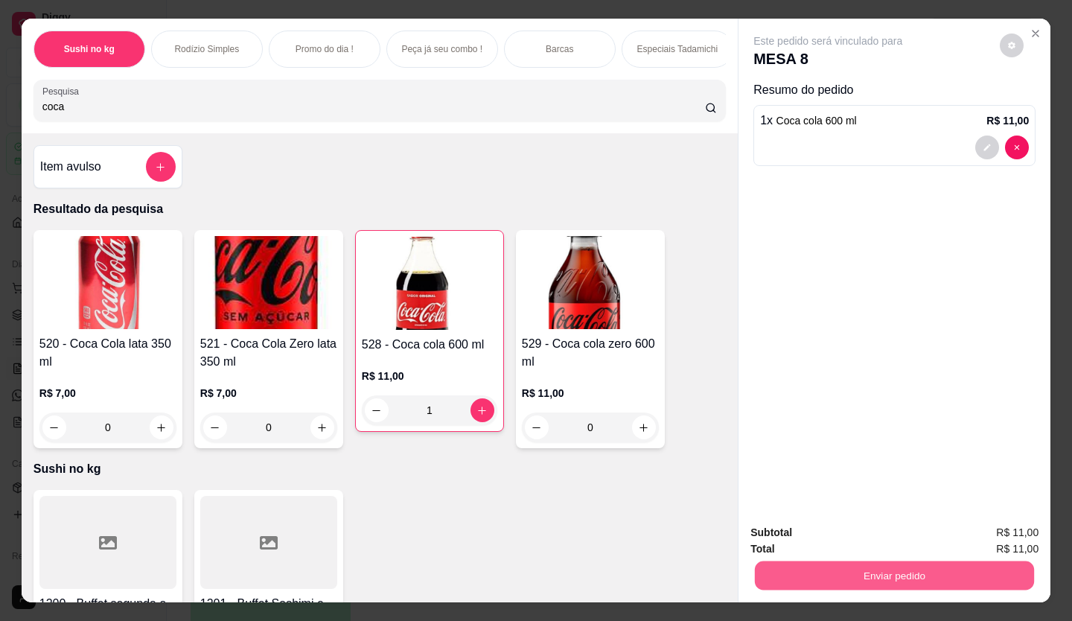
click at [973, 572] on button "Enviar pedido" at bounding box center [894, 576] width 279 height 29
click at [1008, 530] on button "Enviar pedido" at bounding box center [1000, 533] width 82 height 28
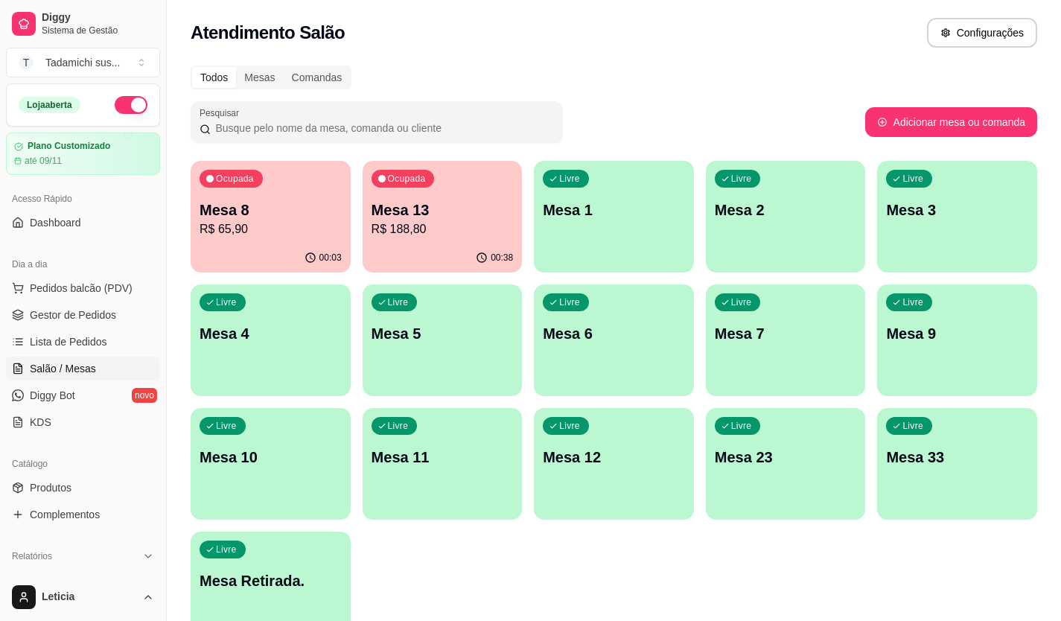
click at [254, 540] on div "Livre Mesa Retirada." at bounding box center [271, 579] width 160 height 94
click at [200, 586] on div "Livre Mesa Retirada." at bounding box center [270, 578] width 155 height 91
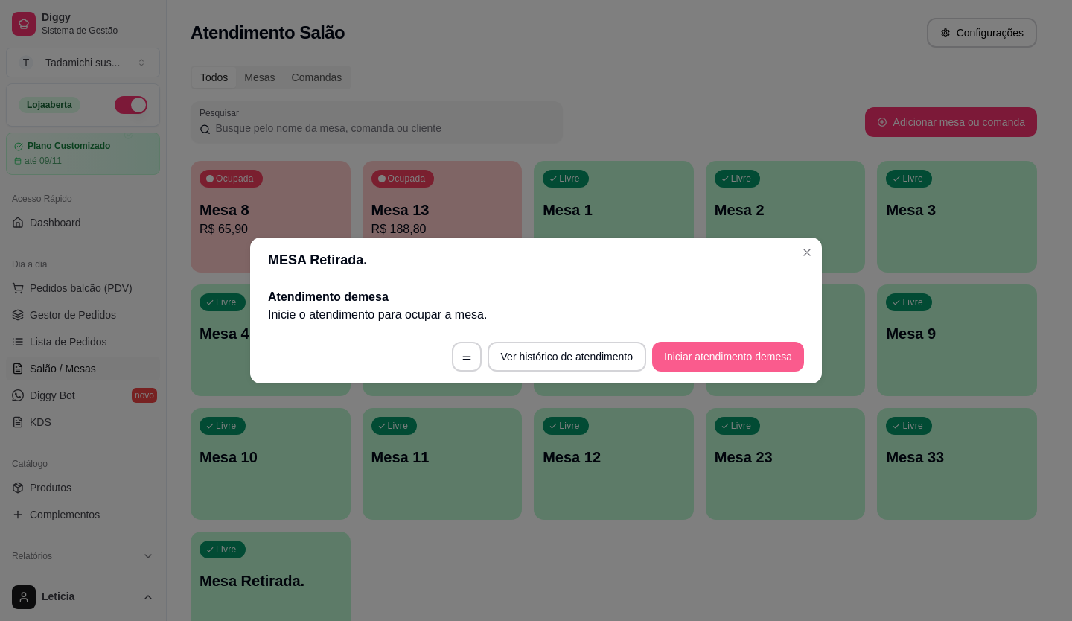
click at [696, 356] on button "Iniciar atendimento de mesa" at bounding box center [728, 357] width 152 height 30
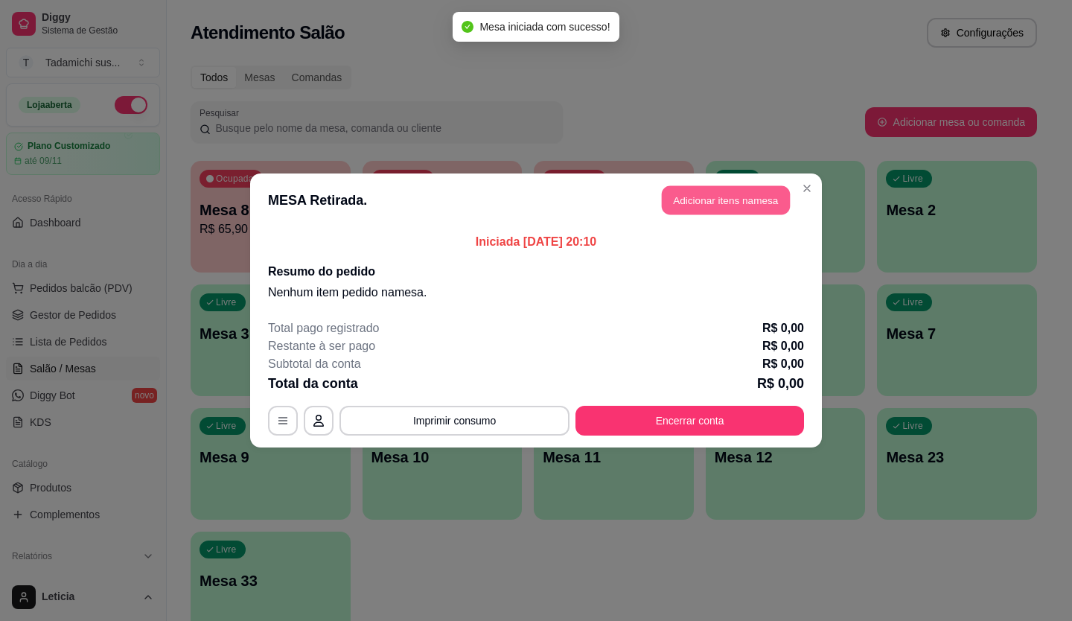
click at [716, 199] on button "Adicionar itens na mesa" at bounding box center [726, 200] width 128 height 29
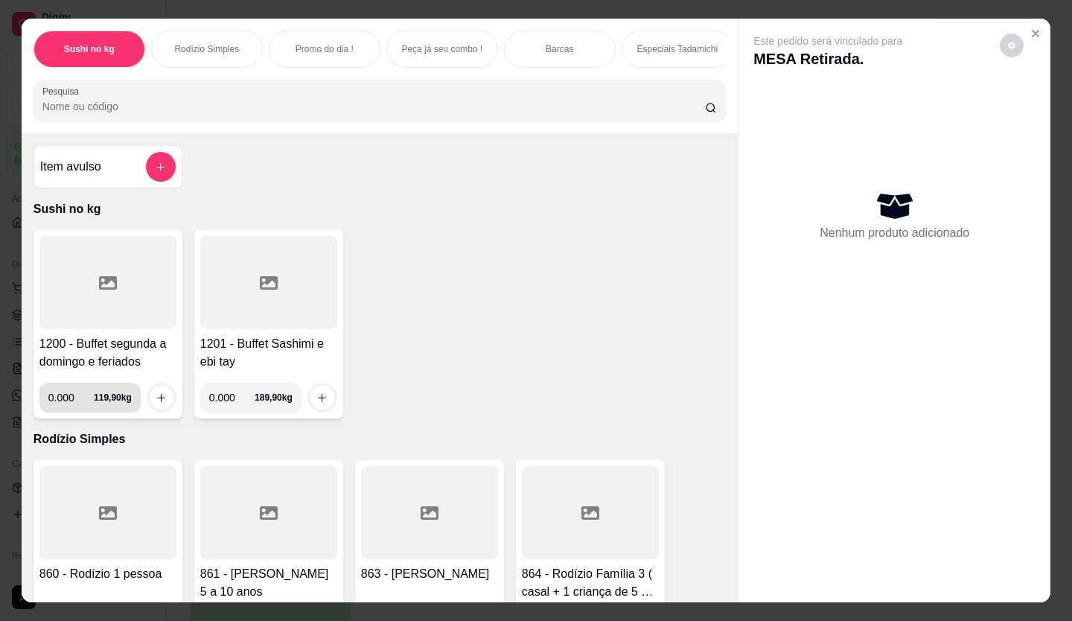
click at [74, 392] on input "0.000" at bounding box center [70, 398] width 45 height 30
type input "0.194"
click at [147, 402] on div at bounding box center [162, 398] width 30 height 30
click at [156, 400] on icon "increase-product-quantity" at bounding box center [161, 397] width 11 height 11
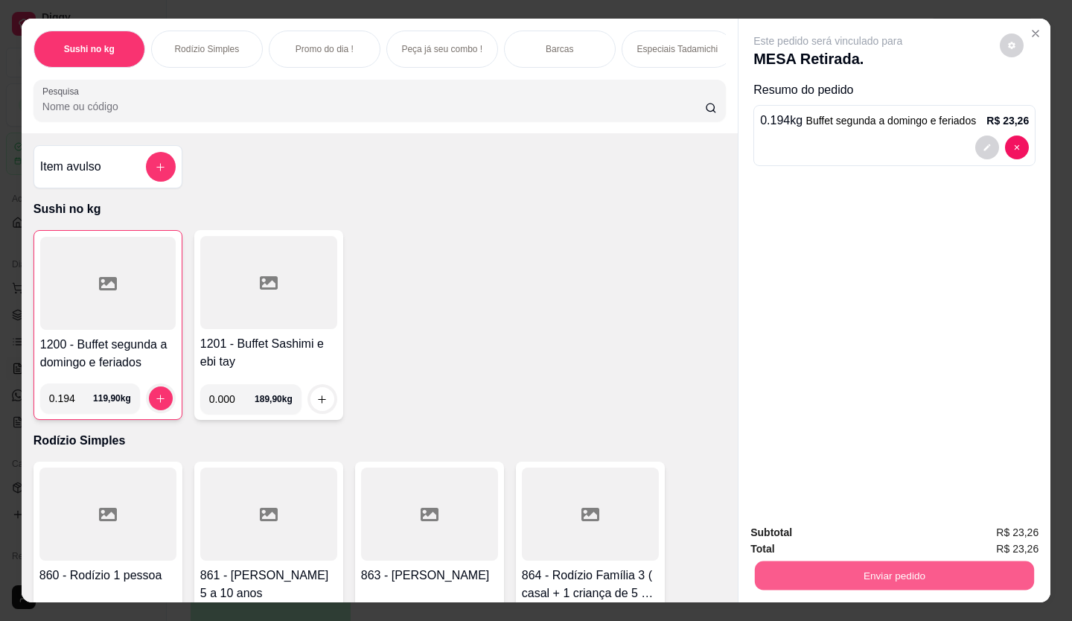
click at [880, 577] on button "Enviar pedido" at bounding box center [894, 576] width 279 height 29
click at [1009, 527] on button "Enviar pedido" at bounding box center [1000, 533] width 82 height 28
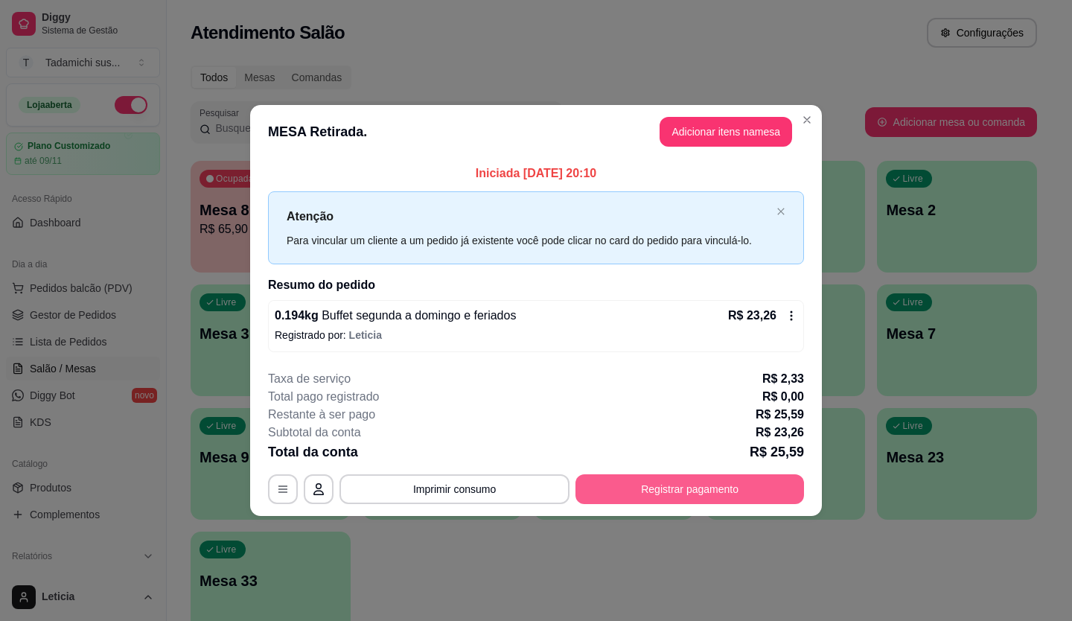
click at [652, 483] on button "Registrar pagamento" at bounding box center [690, 489] width 229 height 30
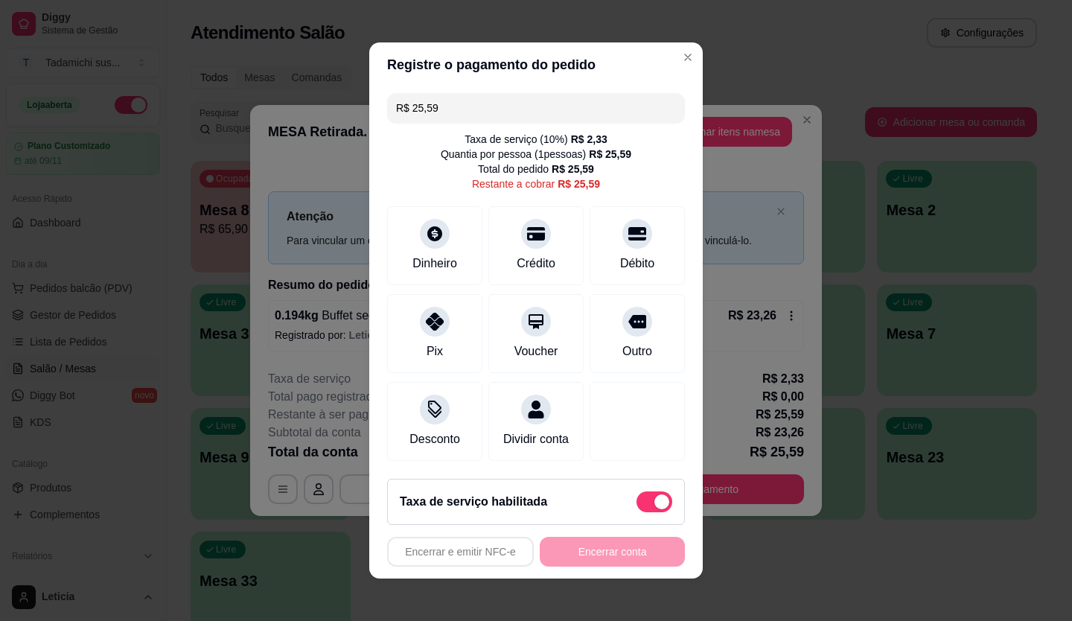
click at [655, 509] on span at bounding box center [662, 502] width 15 height 15
click at [642, 509] on input "checkbox" at bounding box center [641, 510] width 10 height 10
checkbox input "true"
type input "R$ 23,26"
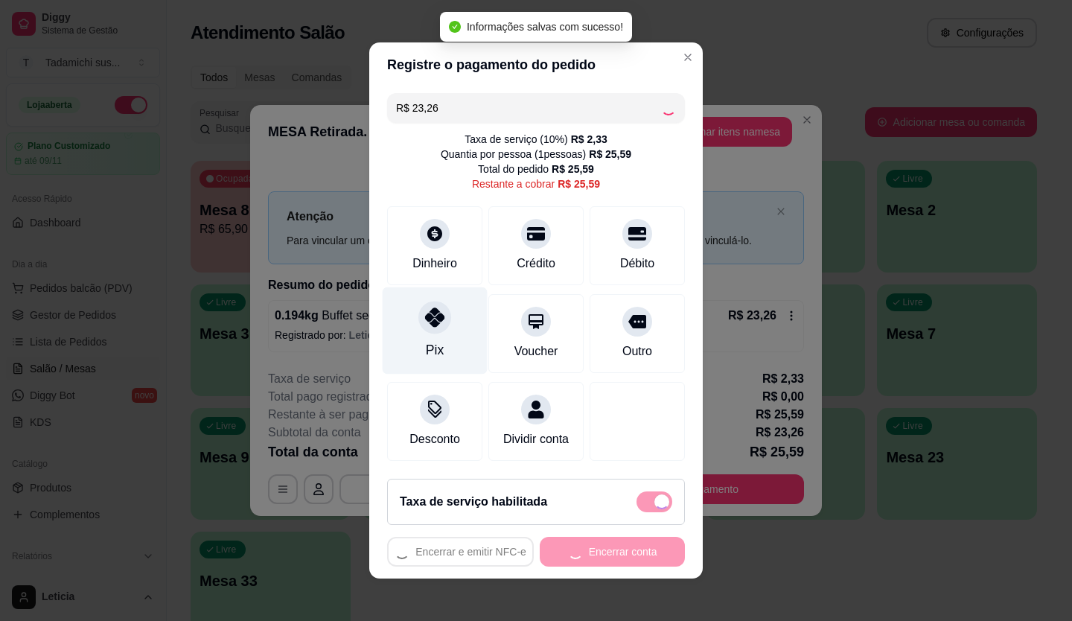
checkbox input "false"
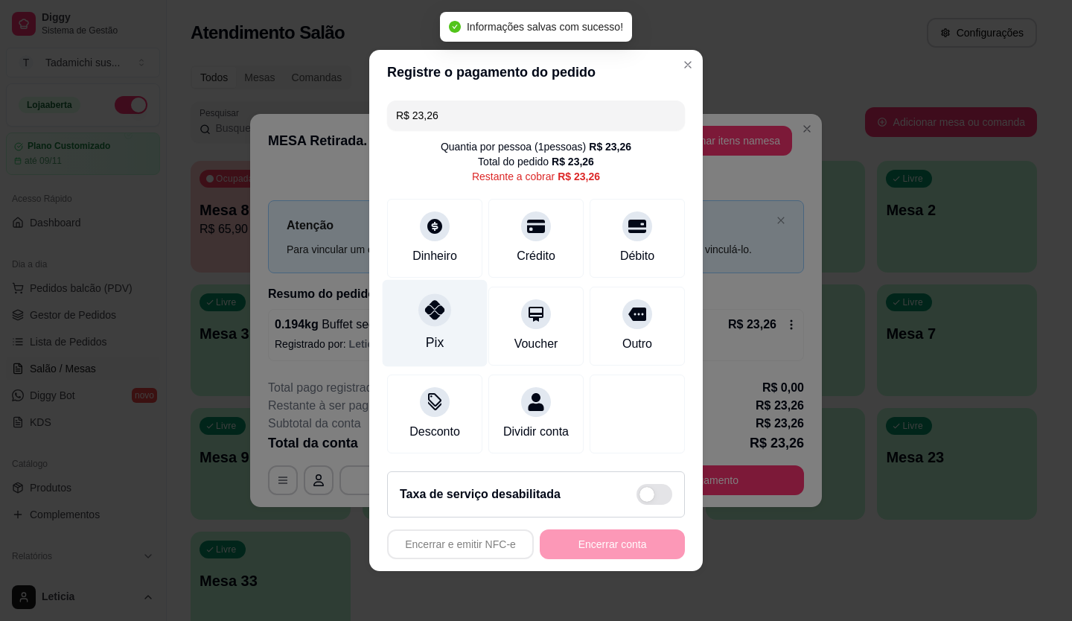
click at [426, 341] on div "Pix" at bounding box center [435, 342] width 18 height 19
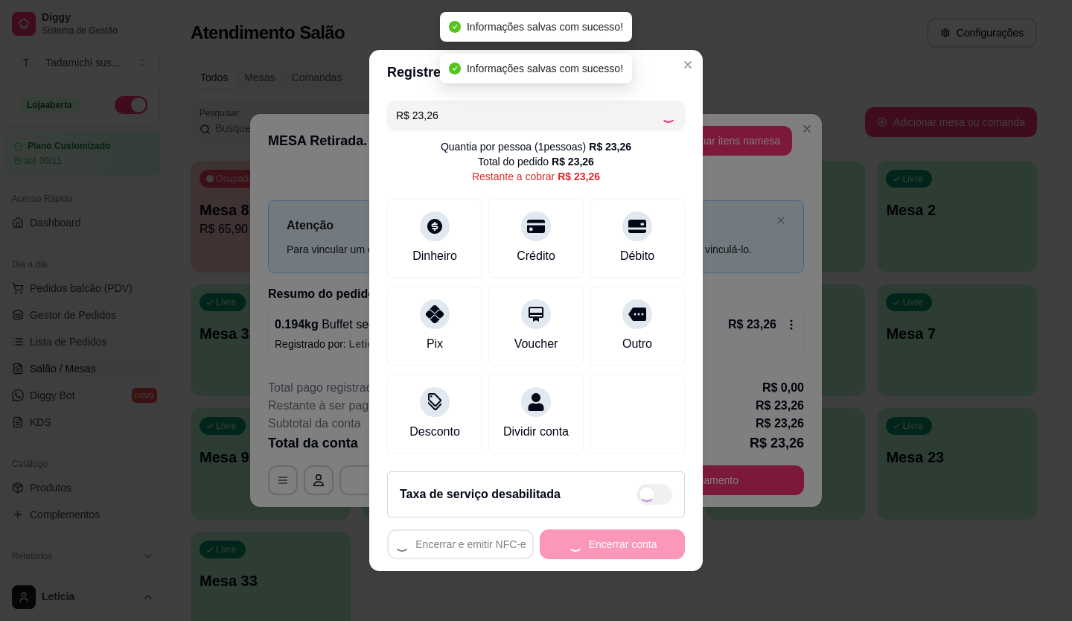
type input "R$ 0,00"
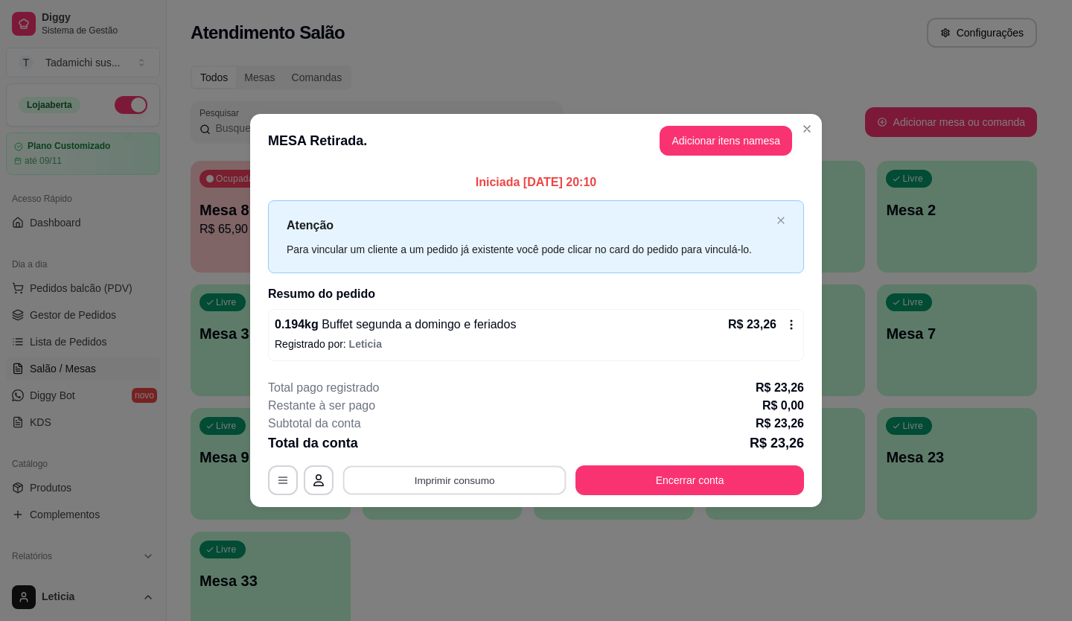
click at [510, 476] on button "Imprimir consumo" at bounding box center [454, 479] width 223 height 29
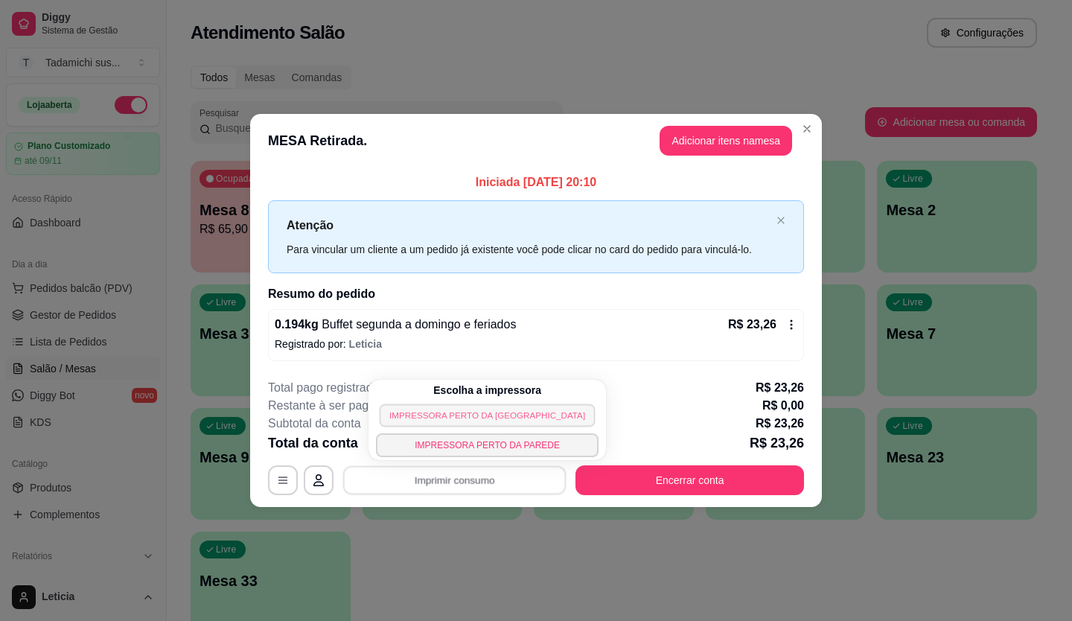
click at [436, 416] on button "IMPRESSORA PERTO [PERSON_NAME][GEOGRAPHIC_DATA]" at bounding box center [488, 415] width 216 height 23
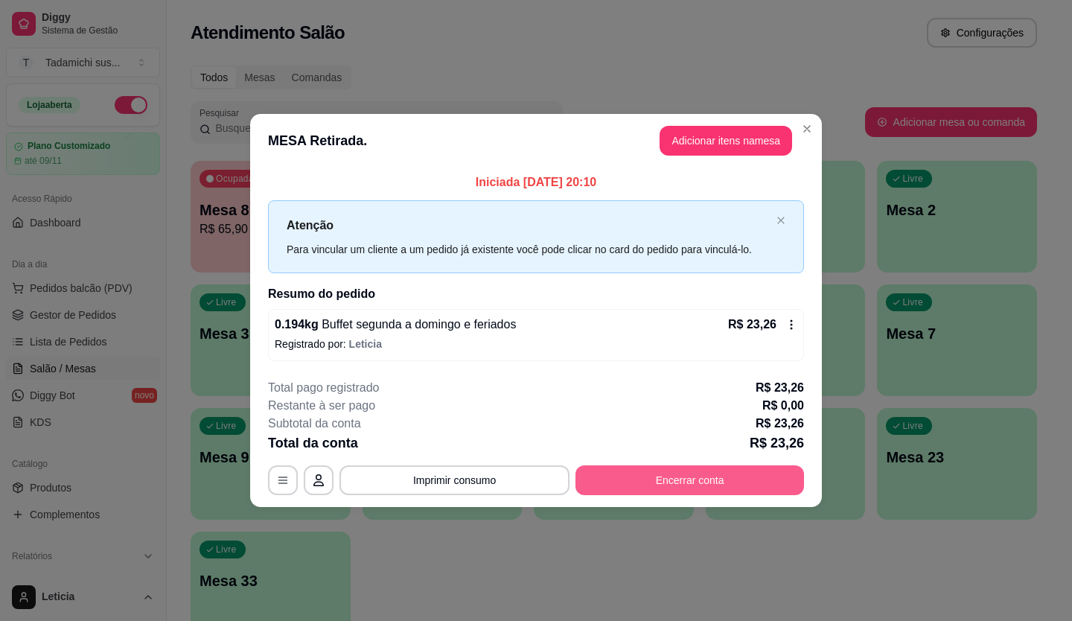
click at [627, 478] on button "Encerrar conta" at bounding box center [690, 480] width 229 height 30
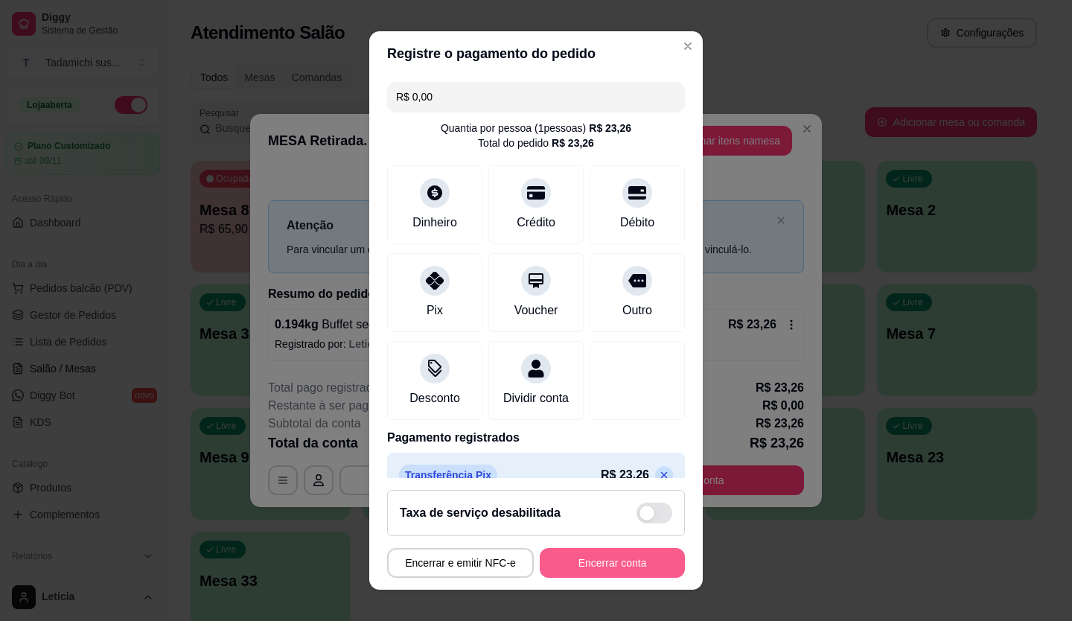
click at [652, 569] on button "Encerrar conta" at bounding box center [612, 563] width 145 height 30
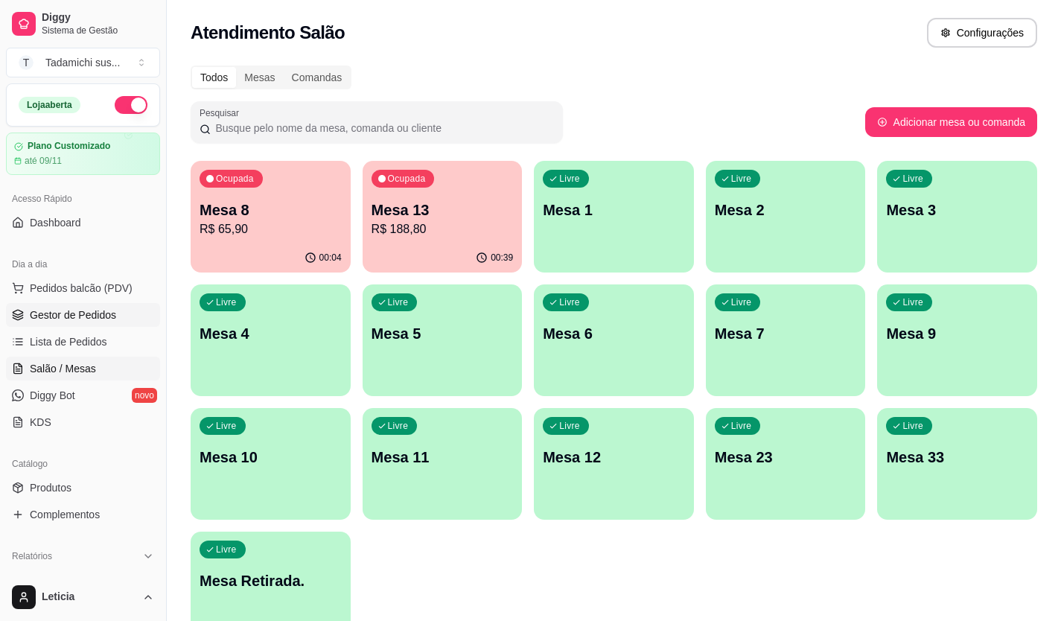
click at [112, 314] on span "Gestor de Pedidos" at bounding box center [73, 315] width 86 height 15
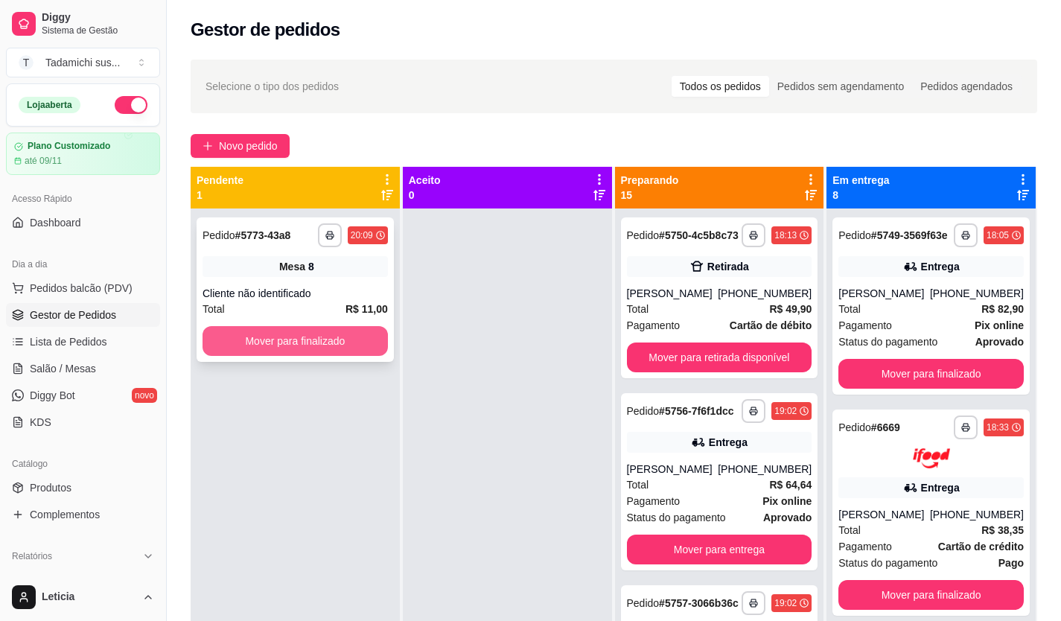
click at [363, 352] on button "Mover para finalizado" at bounding box center [295, 341] width 185 height 30
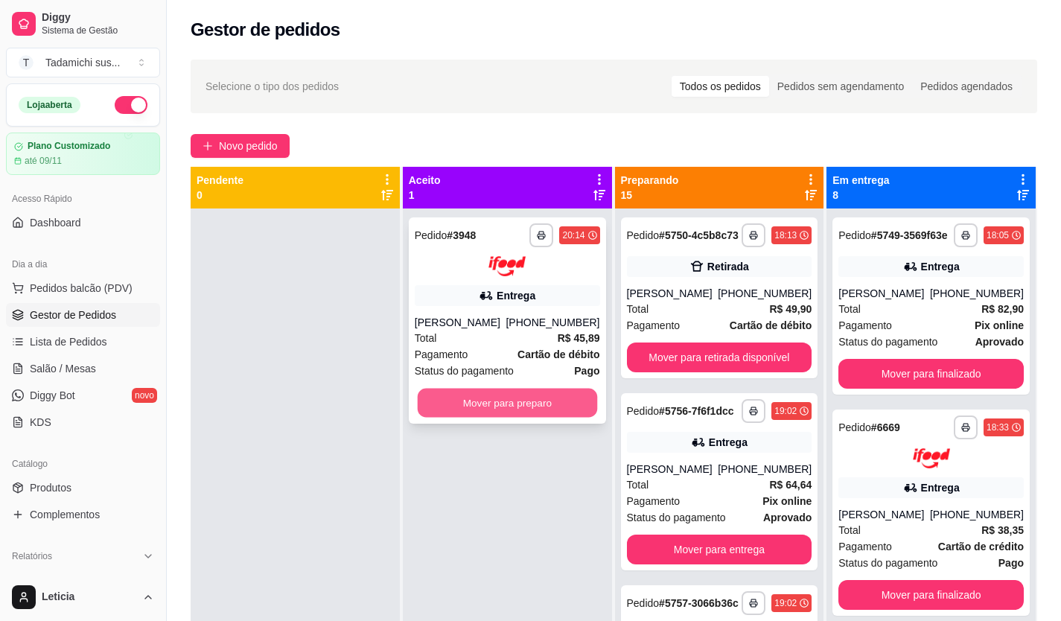
click at [437, 402] on button "Mover para preparo" at bounding box center [506, 402] width 179 height 29
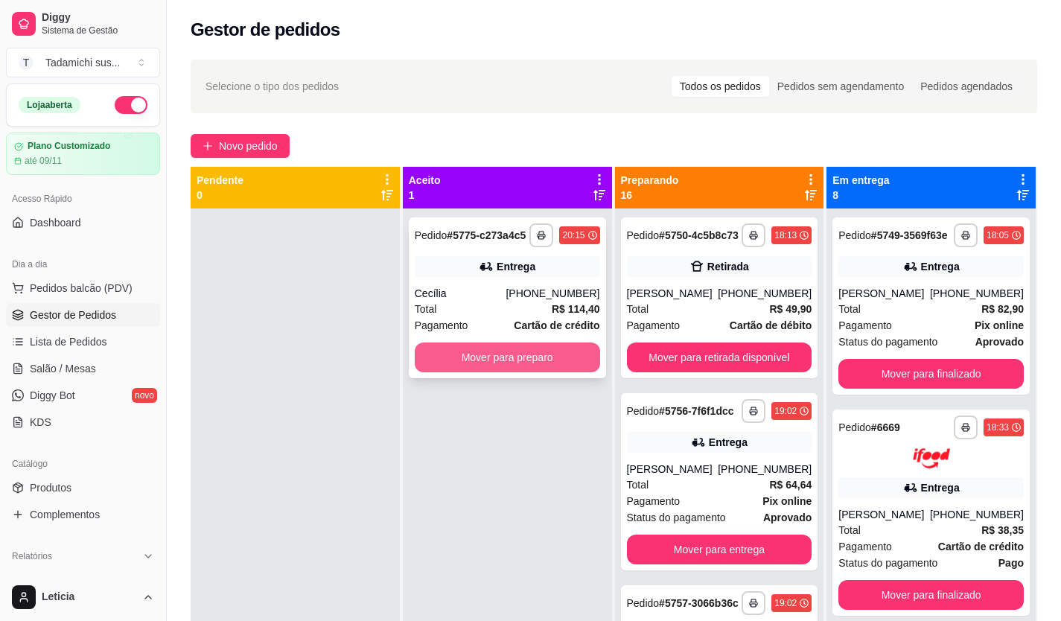
click at [518, 365] on button "Mover para preparo" at bounding box center [507, 358] width 185 height 30
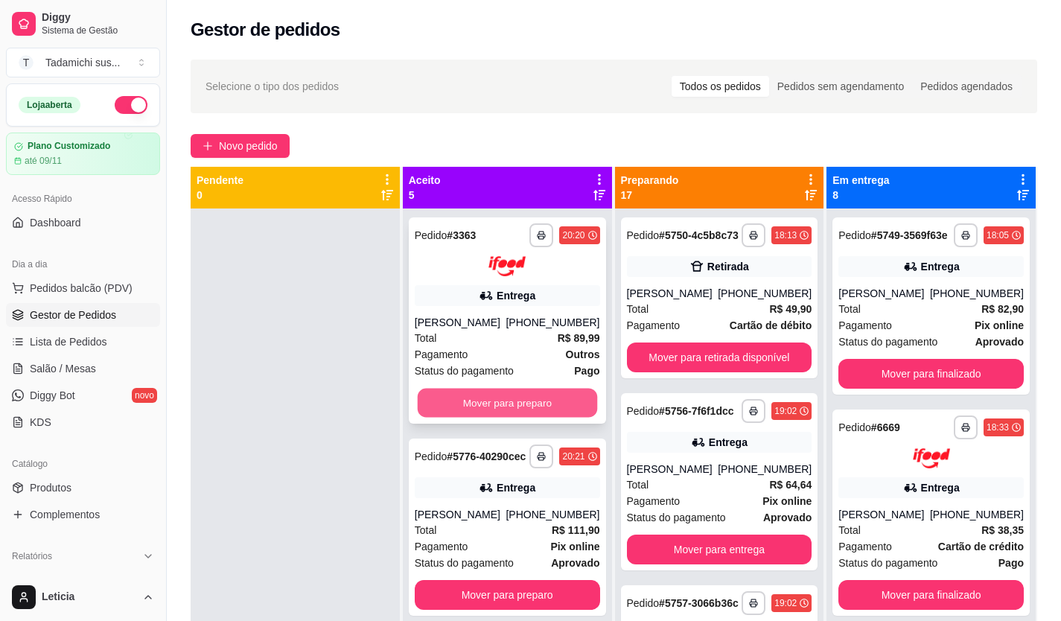
click at [486, 402] on button "Mover para preparo" at bounding box center [506, 402] width 179 height 29
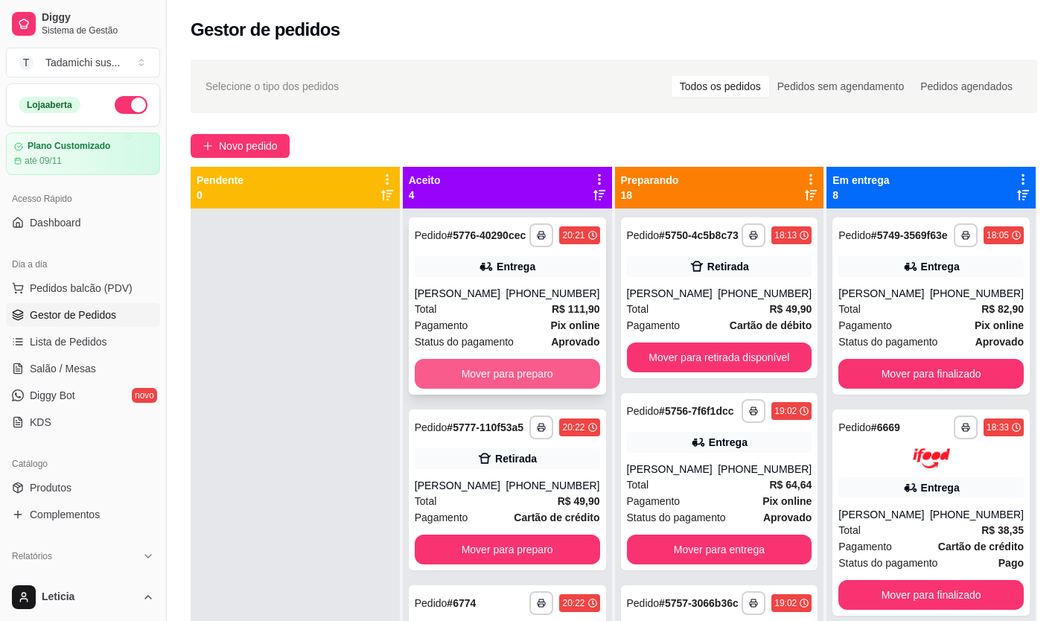
click at [493, 389] on button "Mover para preparo" at bounding box center [507, 374] width 185 height 30
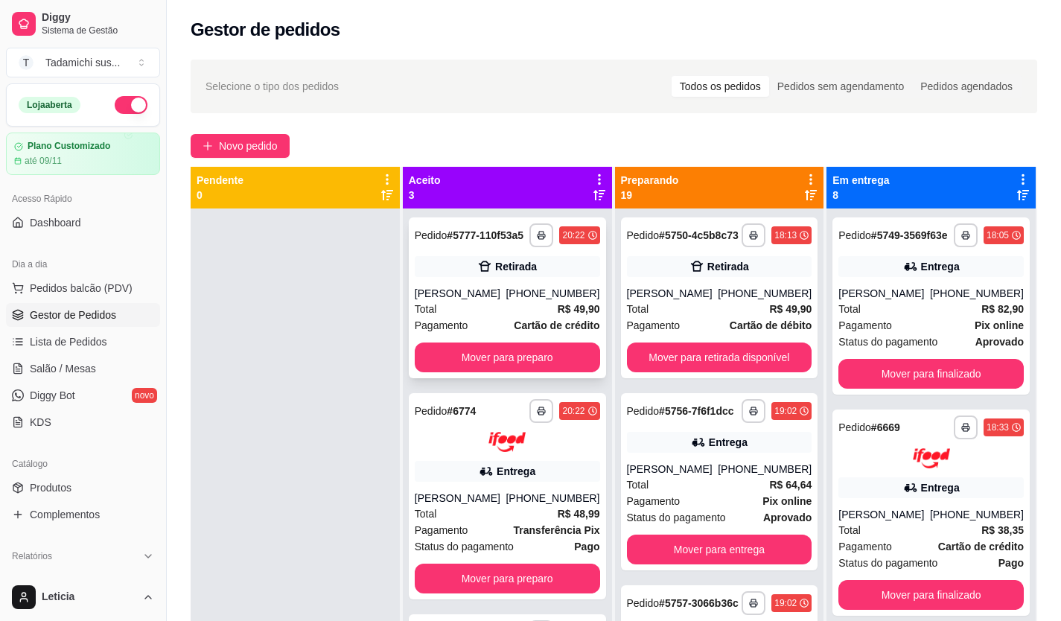
click at [512, 372] on button "Mover para preparo" at bounding box center [507, 358] width 185 height 30
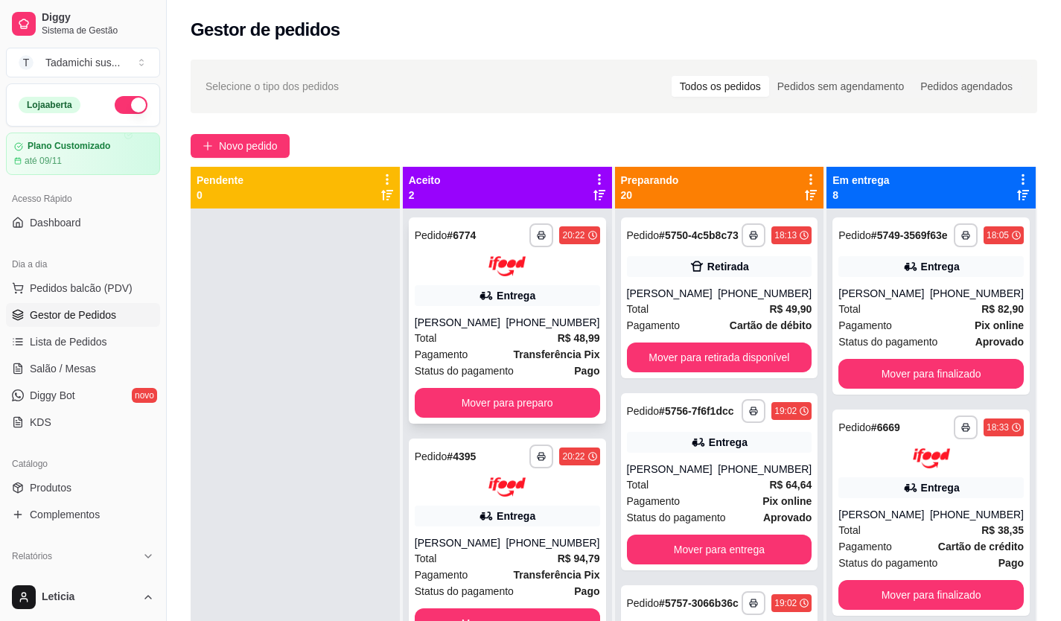
click at [526, 394] on button "Mover para preparo" at bounding box center [507, 403] width 185 height 30
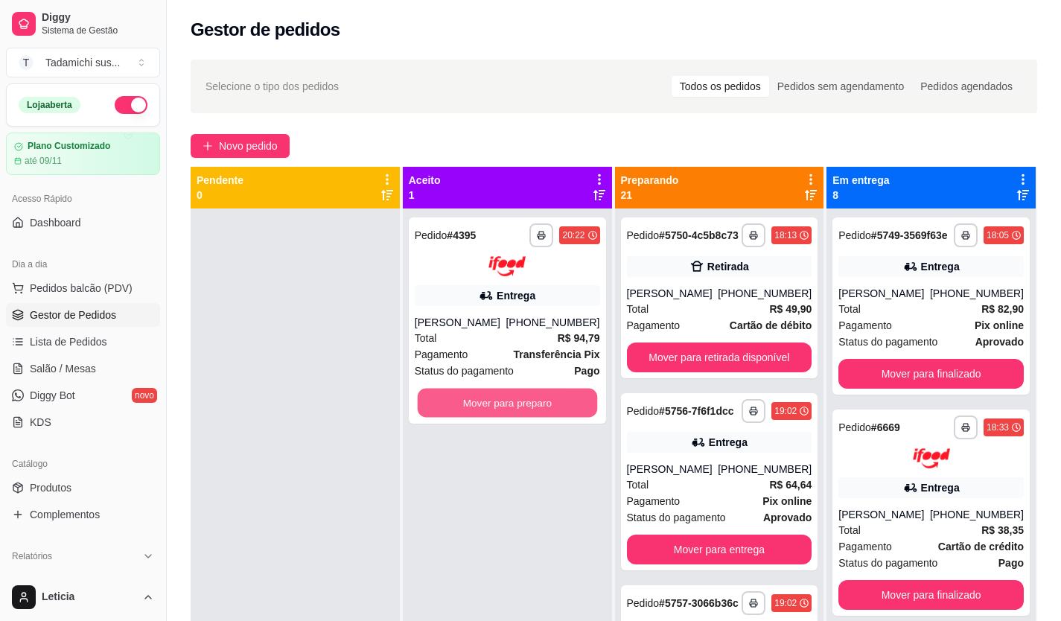
click at [526, 394] on button "Mover para preparo" at bounding box center [506, 402] width 179 height 29
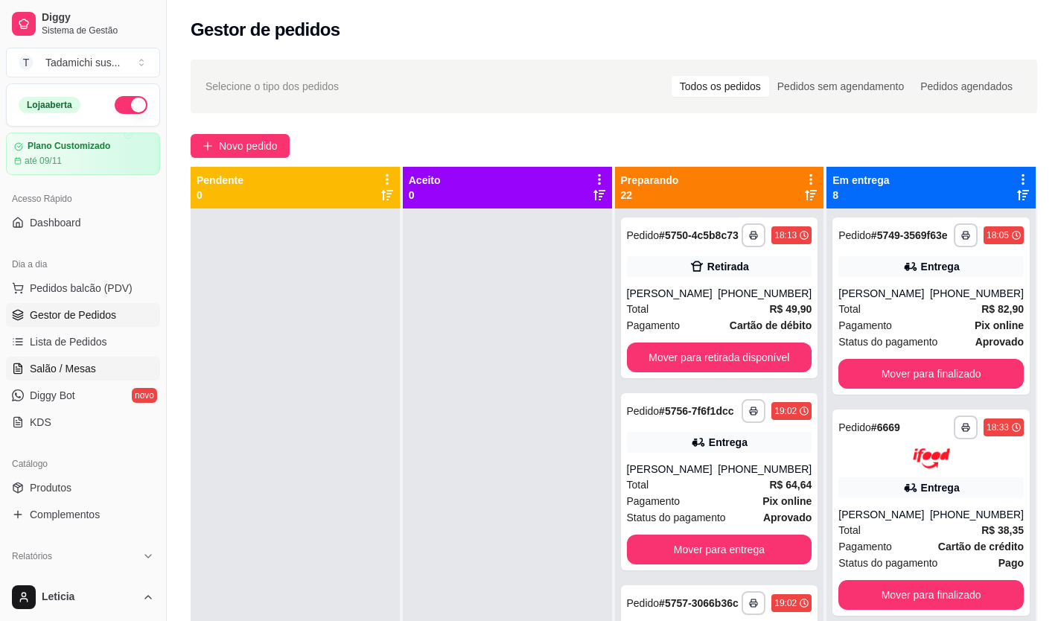
click at [67, 372] on span "Salão / Mesas" at bounding box center [63, 368] width 66 height 15
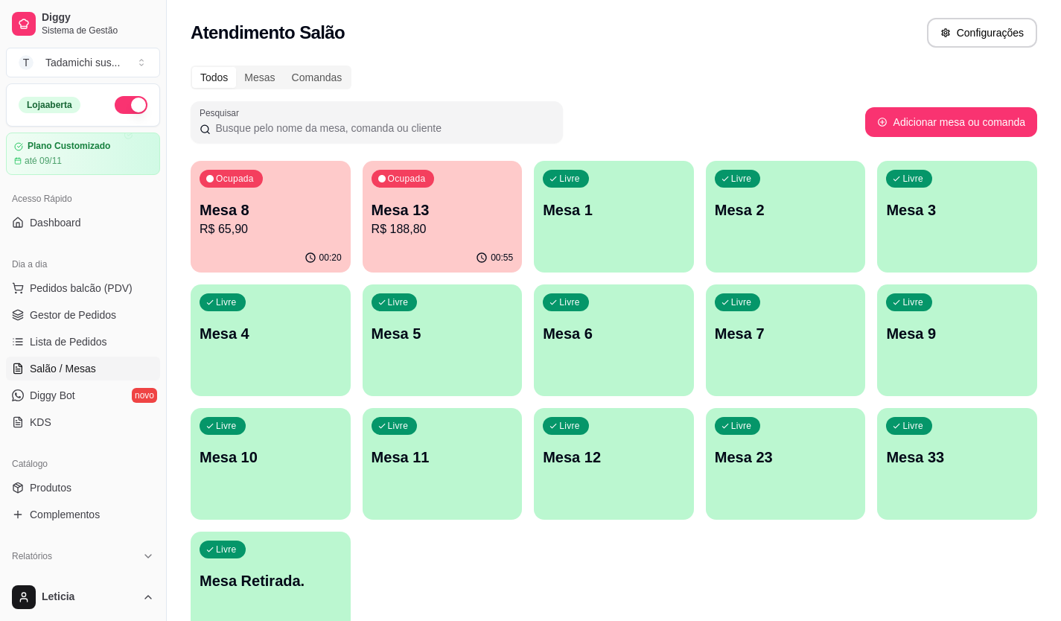
click at [338, 559] on div "Livre Mesa Retirada." at bounding box center [271, 579] width 160 height 94
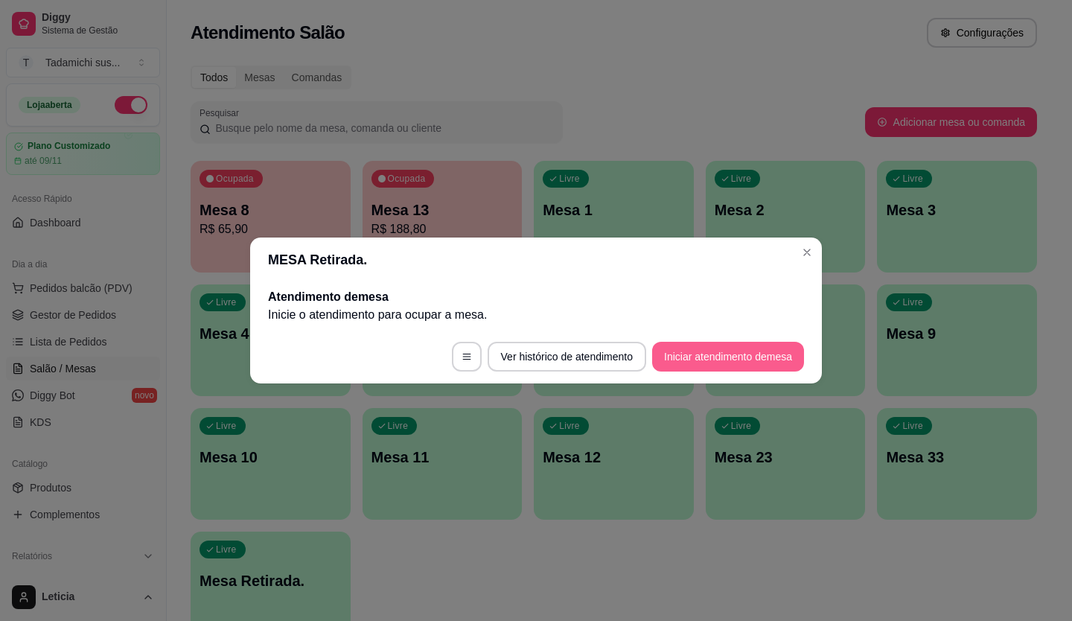
click at [728, 366] on button "Iniciar atendimento de mesa" at bounding box center [728, 357] width 152 height 30
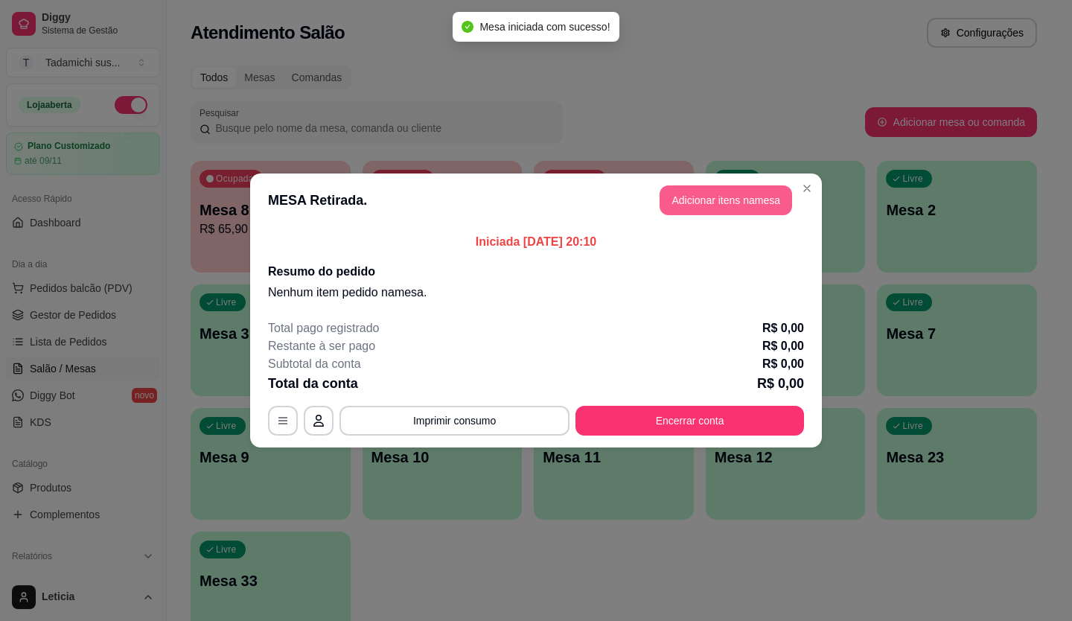
click at [718, 205] on button "Adicionar itens na mesa" at bounding box center [726, 200] width 133 height 30
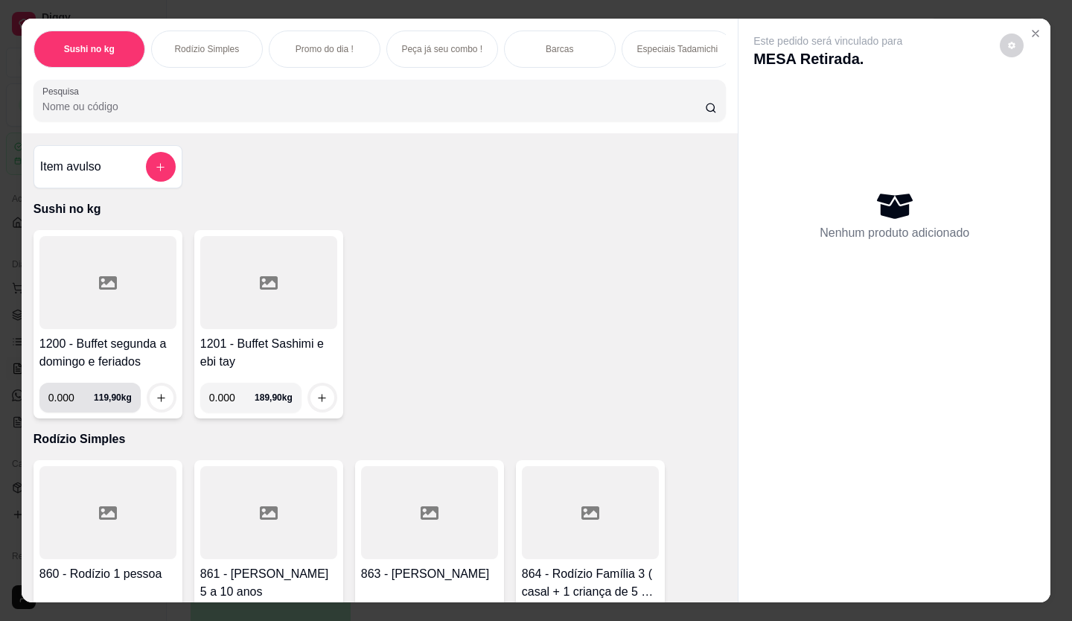
click at [69, 399] on input "0.000" at bounding box center [70, 398] width 45 height 30
click at [68, 402] on input "0.000" at bounding box center [70, 398] width 45 height 30
click at [156, 403] on icon "increase-product-quantity" at bounding box center [161, 397] width 11 height 11
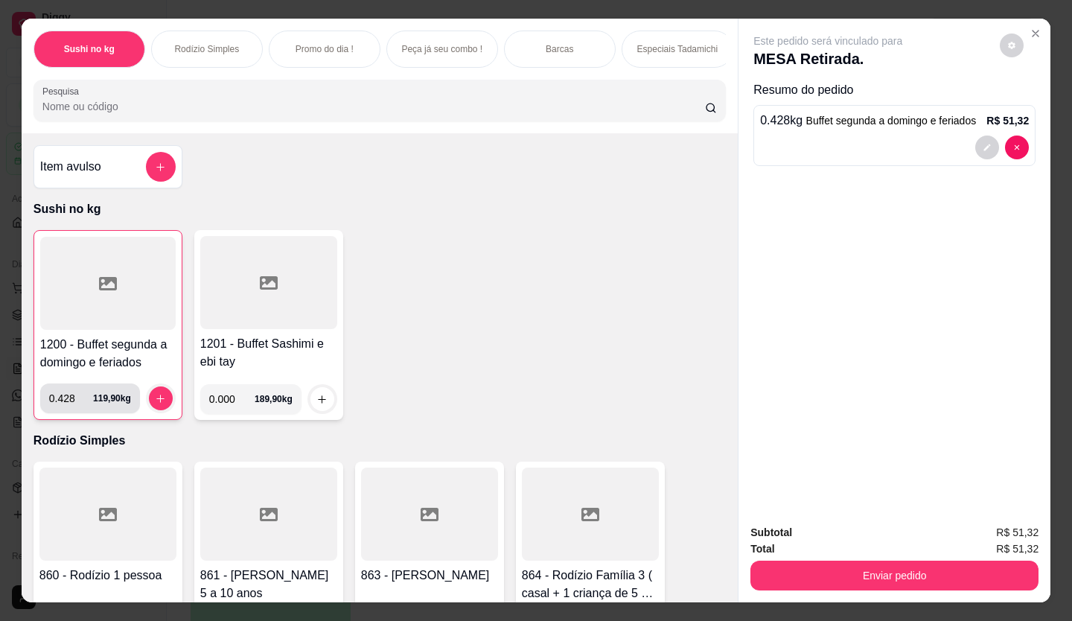
click at [74, 406] on input "0.428" at bounding box center [71, 399] width 44 height 30
type input "0.628"
click at [159, 397] on button "increase-product-quantity" at bounding box center [160, 398] width 23 height 23
click at [140, 315] on div at bounding box center [108, 283] width 136 height 93
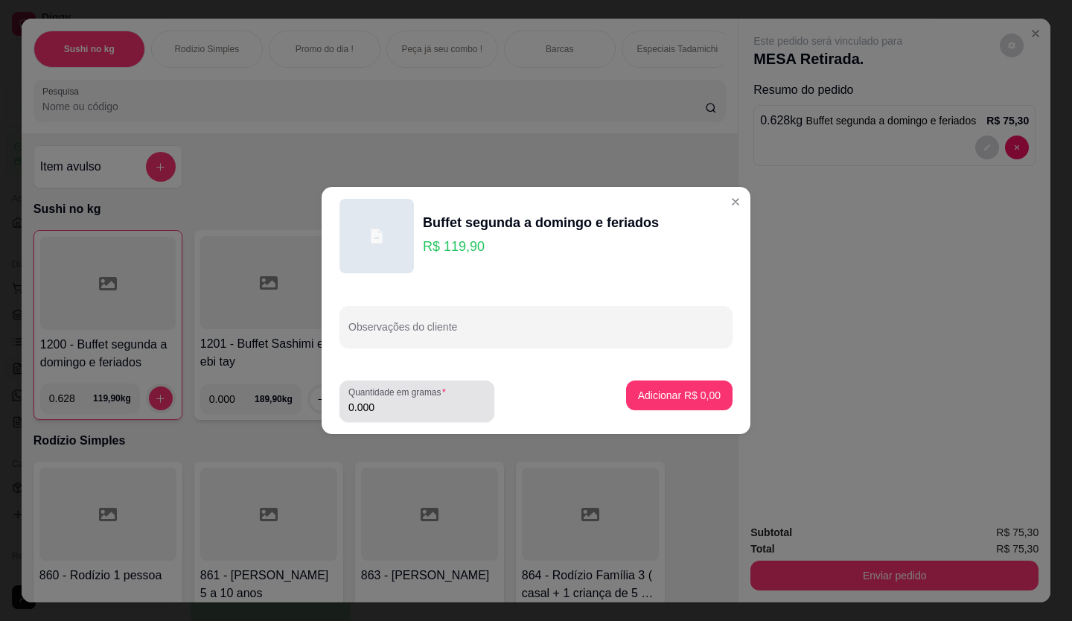
click at [384, 404] on input "0.000" at bounding box center [417, 407] width 137 height 15
type input "0.240"
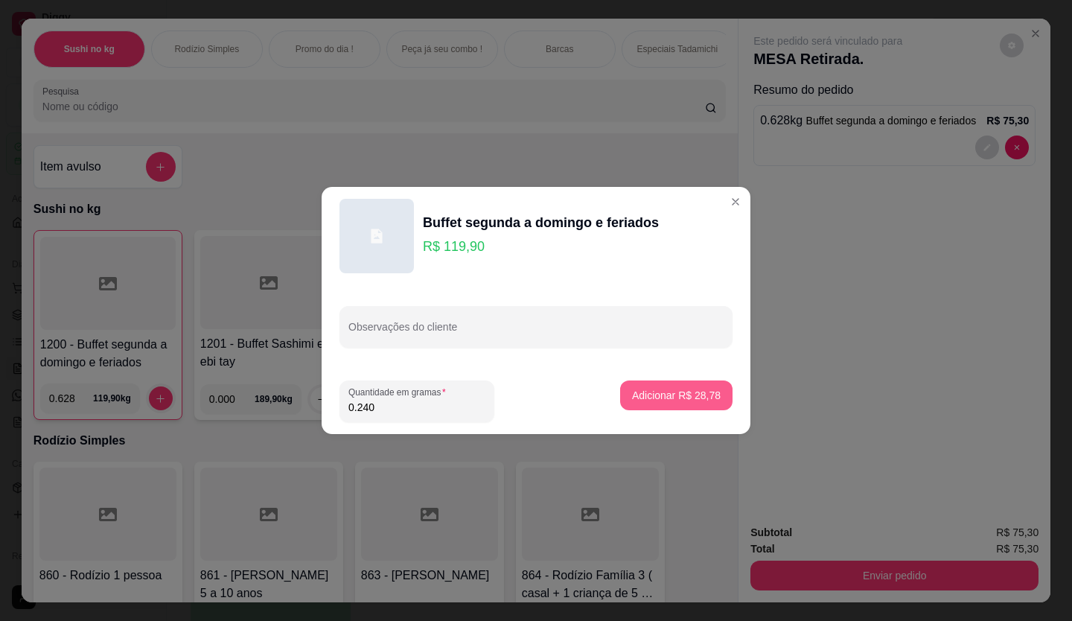
click at [636, 392] on p "Adicionar R$ 28,78" at bounding box center [676, 395] width 89 height 15
click at [636, 392] on div "1200 - Buffet segunda a domingo e feriados 0.628 119,90 kg 1201 - Buffet Sashim…" at bounding box center [380, 325] width 693 height 190
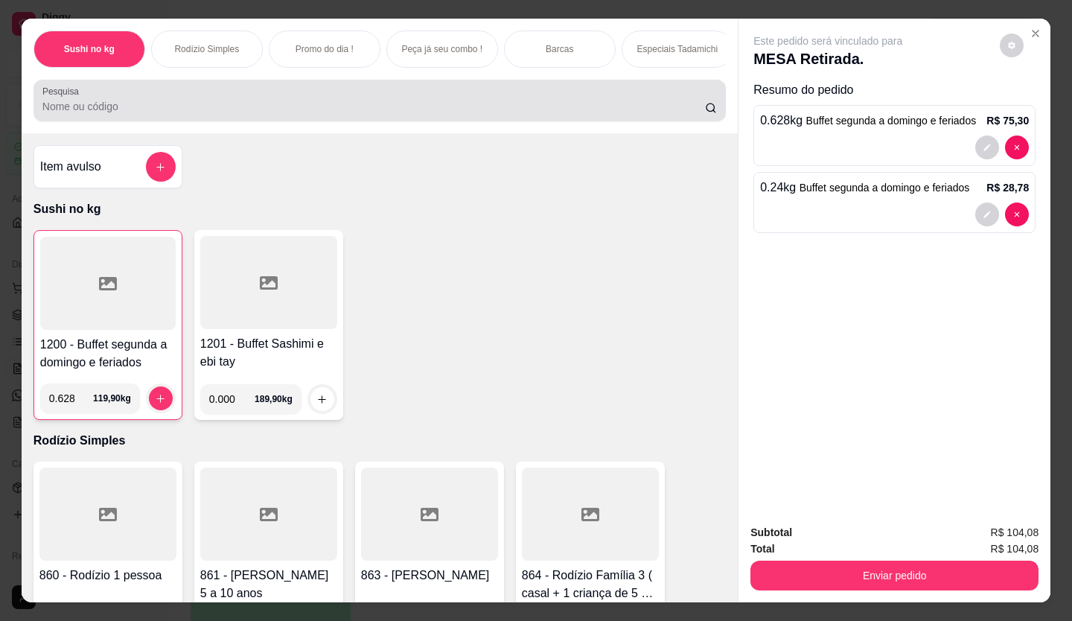
click at [331, 109] on input "Pesquisa" at bounding box center [374, 106] width 664 height 15
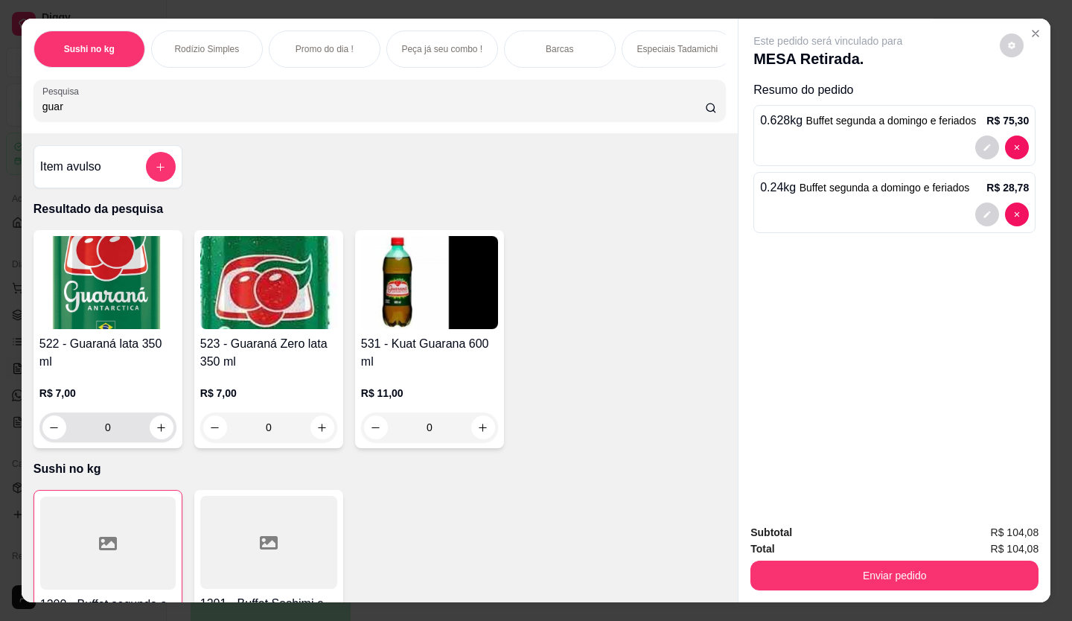
type input "guar"
click at [156, 422] on icon "increase-product-quantity" at bounding box center [161, 427] width 11 height 11
type input "1"
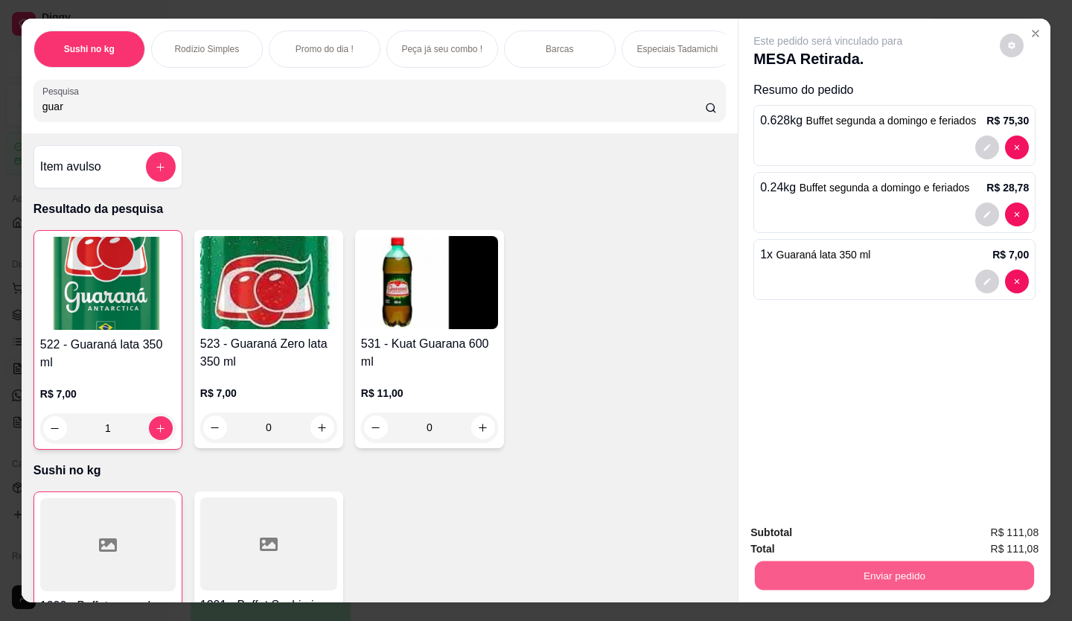
click at [843, 562] on button "Enviar pedido" at bounding box center [894, 576] width 279 height 29
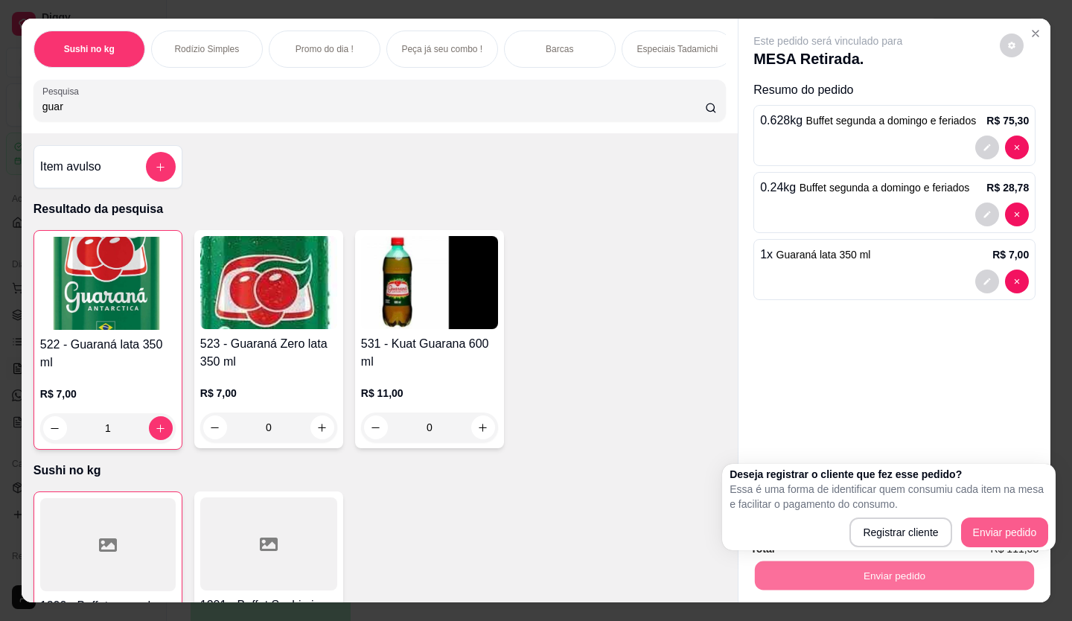
click at [1006, 517] on div "Deseja registrar o cliente que fez esse pedido? Essa é uma forma de identificar…" at bounding box center [889, 507] width 319 height 80
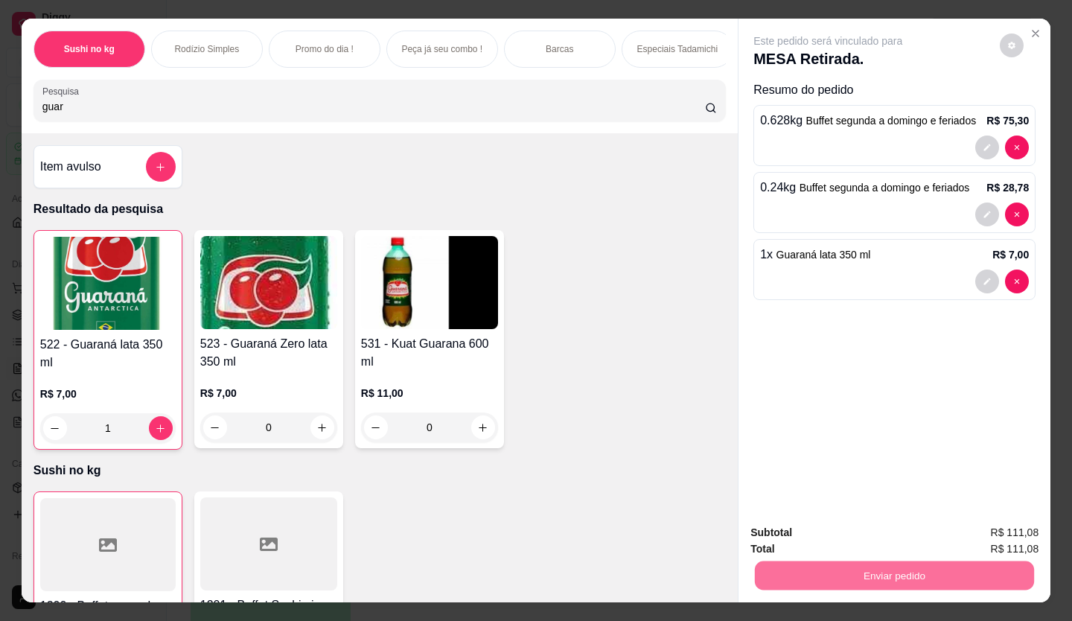
click at [1020, 530] on button "Enviar pedido" at bounding box center [1000, 533] width 82 height 28
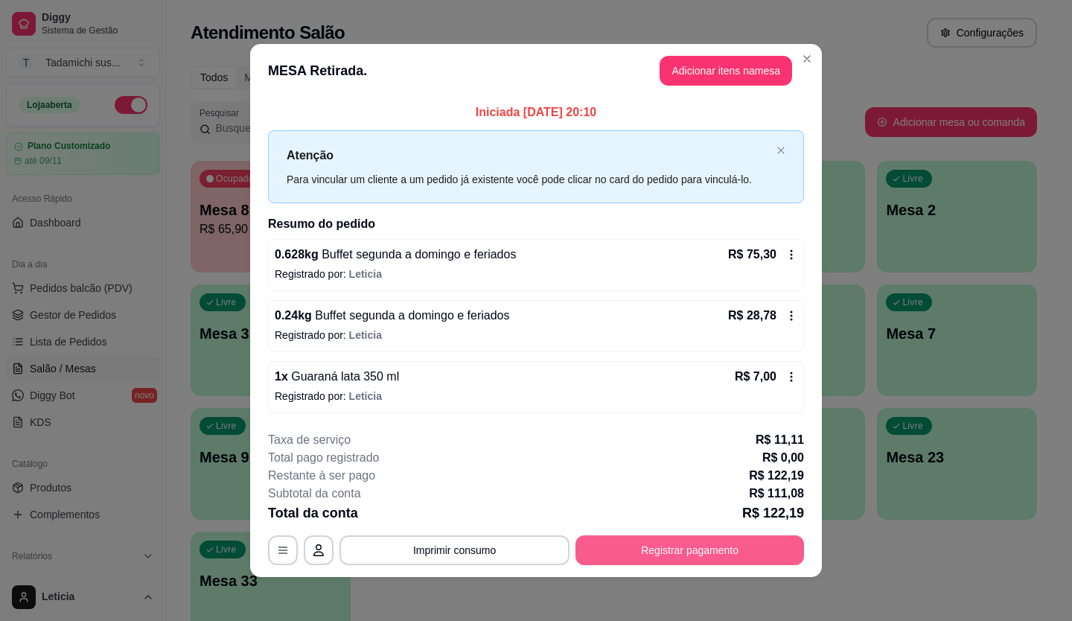
click at [617, 544] on button "Registrar pagamento" at bounding box center [690, 550] width 229 height 30
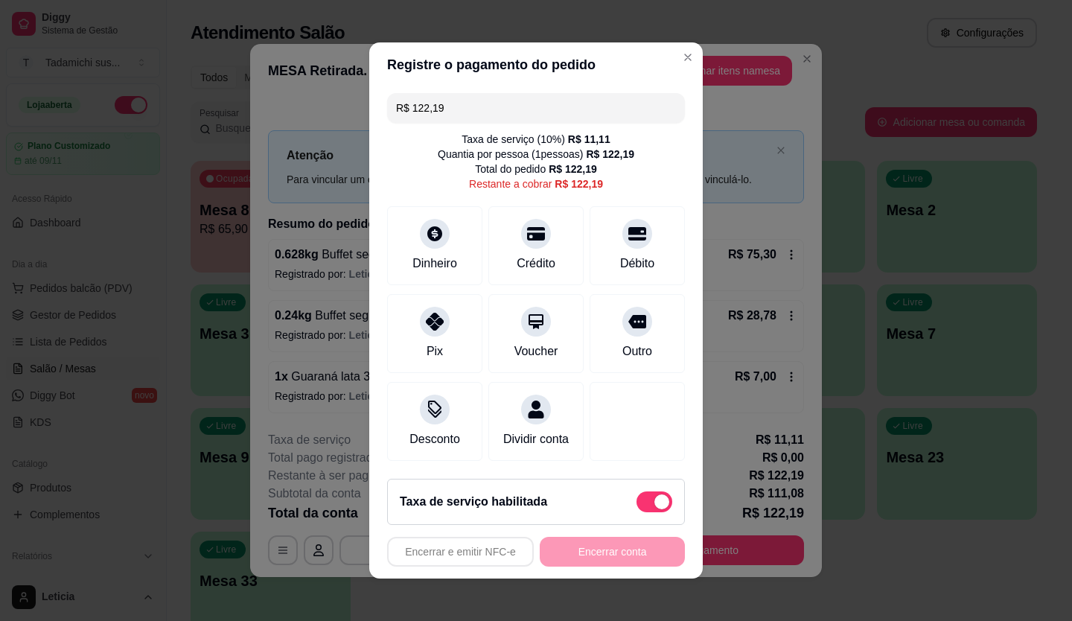
click at [640, 508] on span at bounding box center [655, 502] width 36 height 21
click at [640, 508] on input "checkbox" at bounding box center [641, 510] width 10 height 10
checkbox input "true"
type input "R$ 111,08"
checkbox input "false"
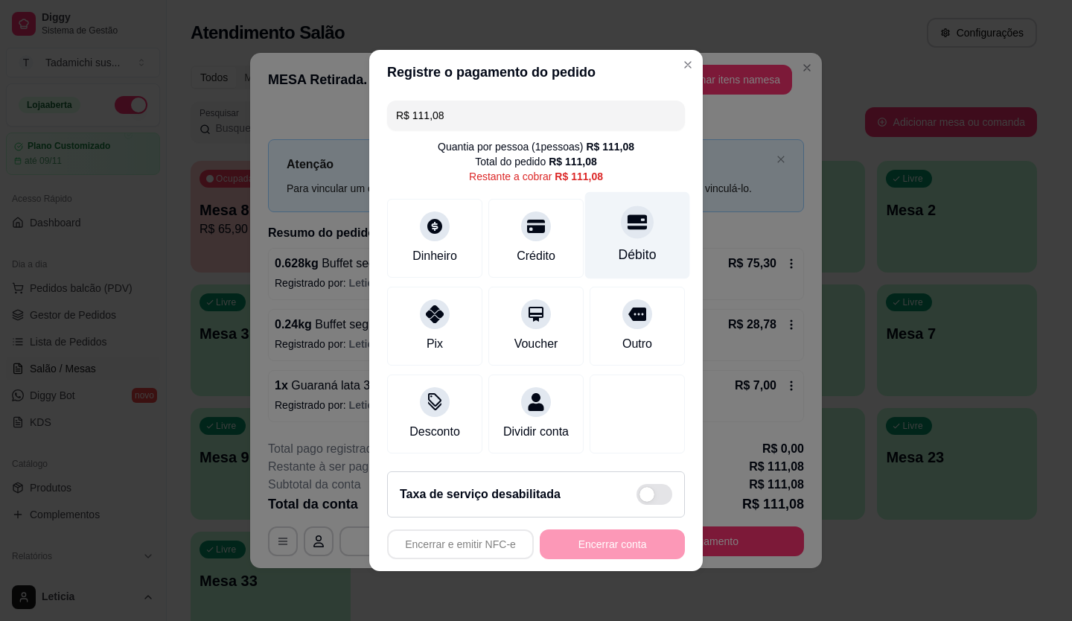
click at [644, 237] on div "Débito" at bounding box center [637, 235] width 105 height 87
type input "R$ 0,00"
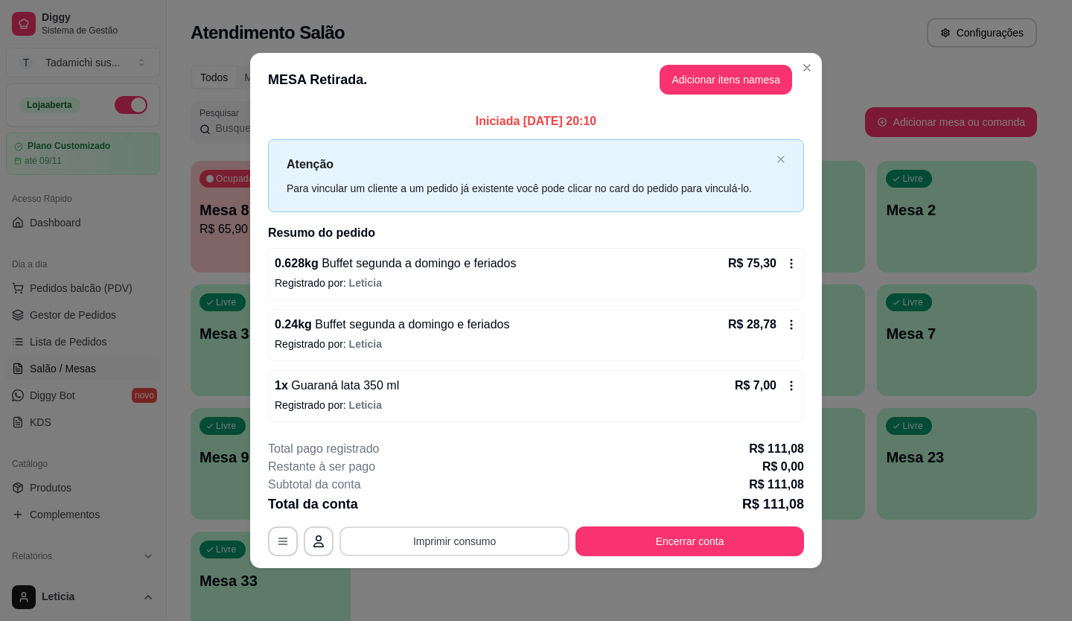
click at [496, 542] on button "Imprimir consumo" at bounding box center [455, 542] width 230 height 30
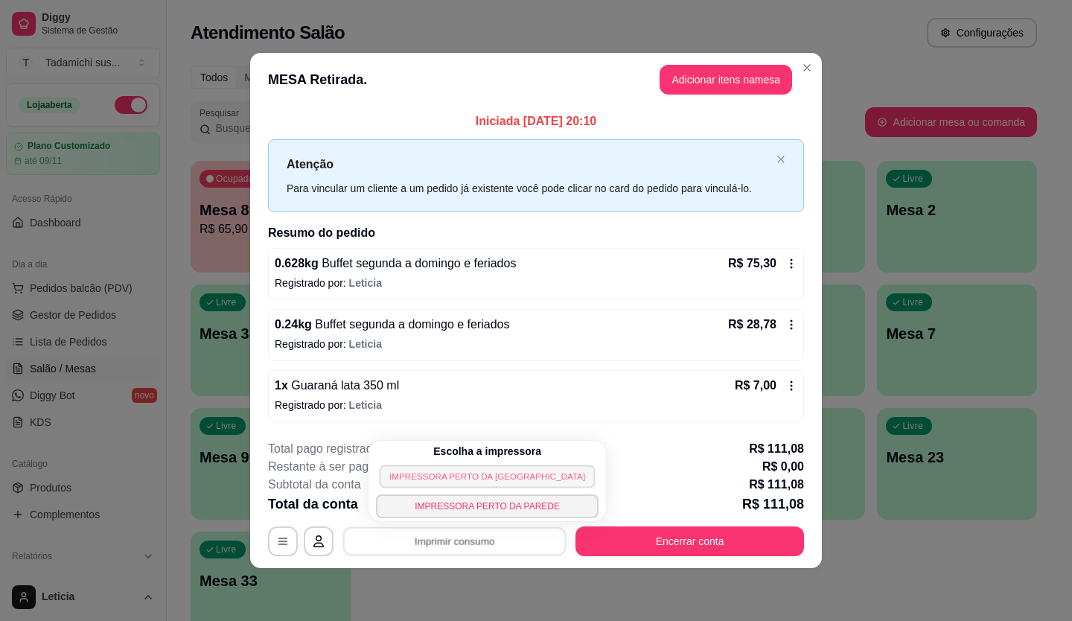
click at [495, 480] on button "IMPRESSORA PERTO [PERSON_NAME][GEOGRAPHIC_DATA]" at bounding box center [488, 476] width 216 height 23
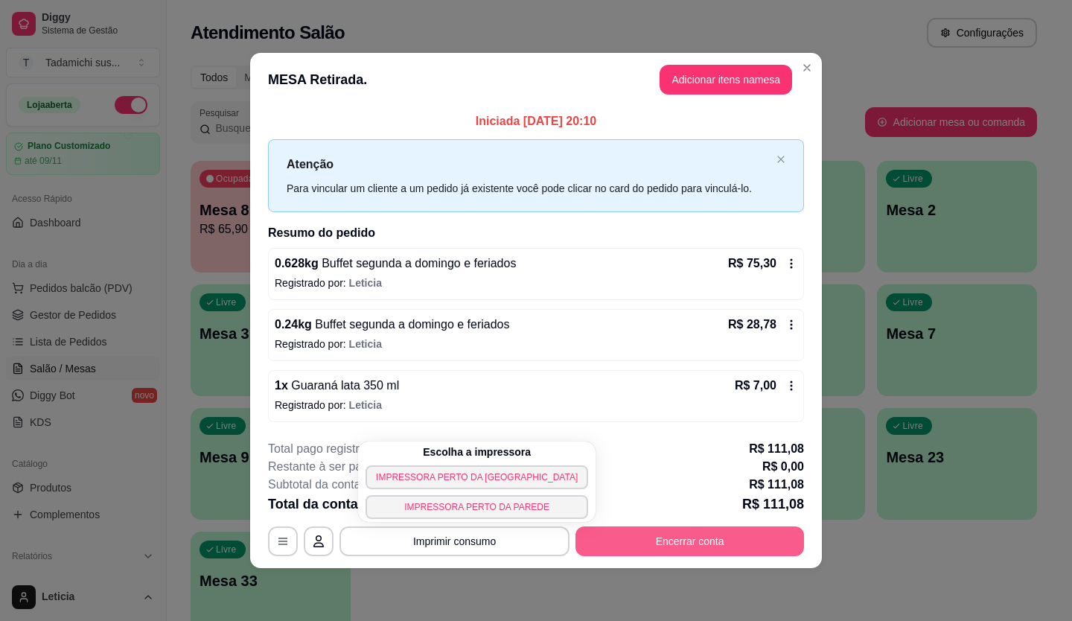
click at [620, 545] on button "Encerrar conta" at bounding box center [690, 542] width 229 height 30
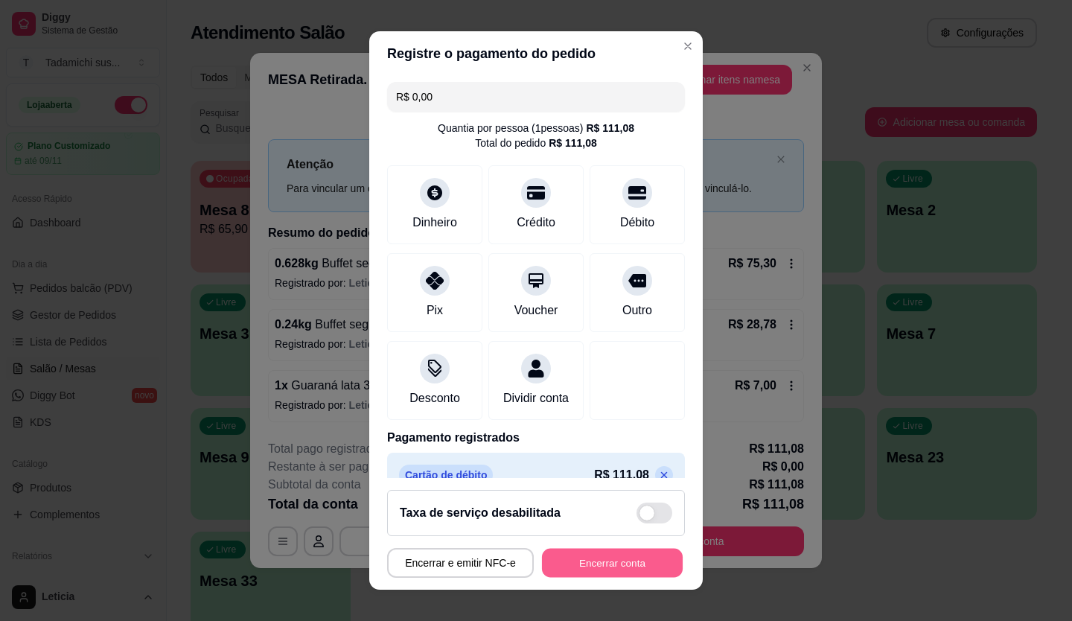
click at [649, 566] on button "Encerrar conta" at bounding box center [612, 563] width 141 height 29
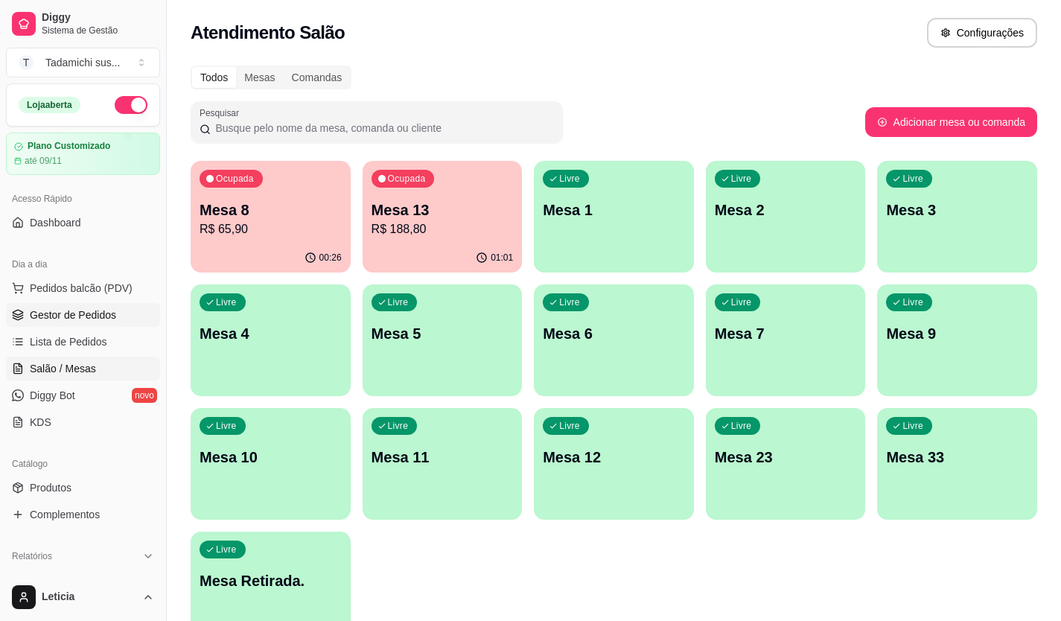
click at [77, 313] on span "Gestor de Pedidos" at bounding box center [73, 315] width 86 height 15
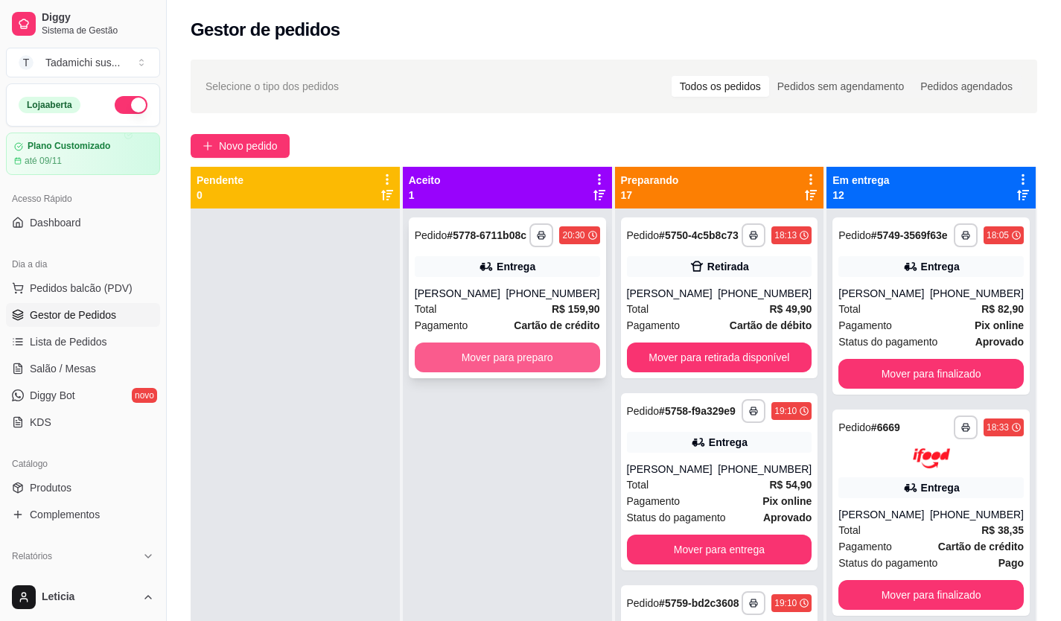
click at [489, 357] on button "Mover para preparo" at bounding box center [507, 358] width 185 height 30
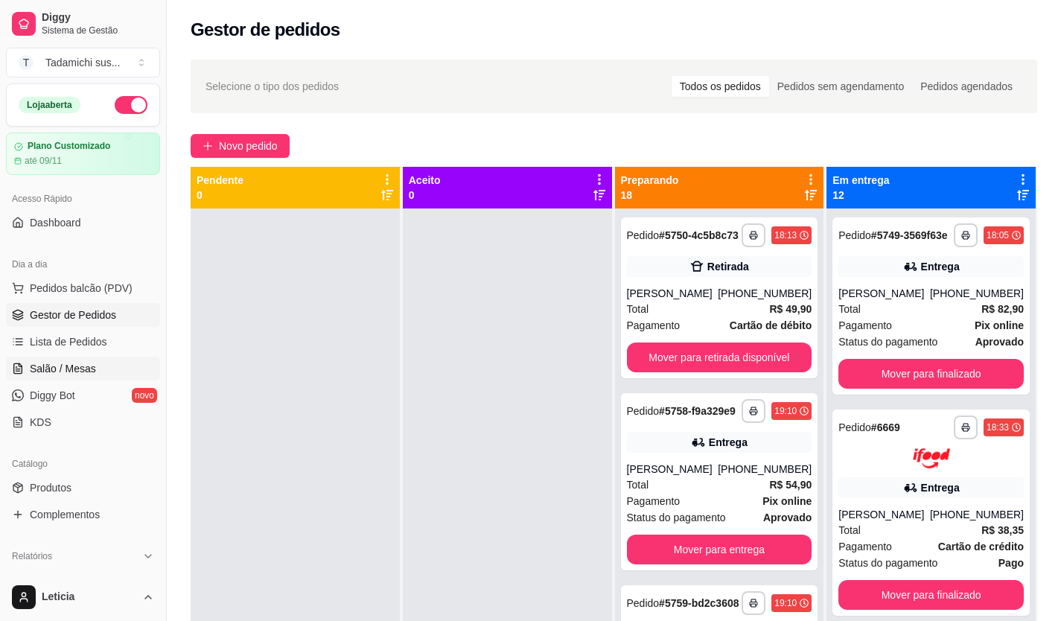
click at [28, 373] on link "Salão / Mesas" at bounding box center [83, 369] width 154 height 24
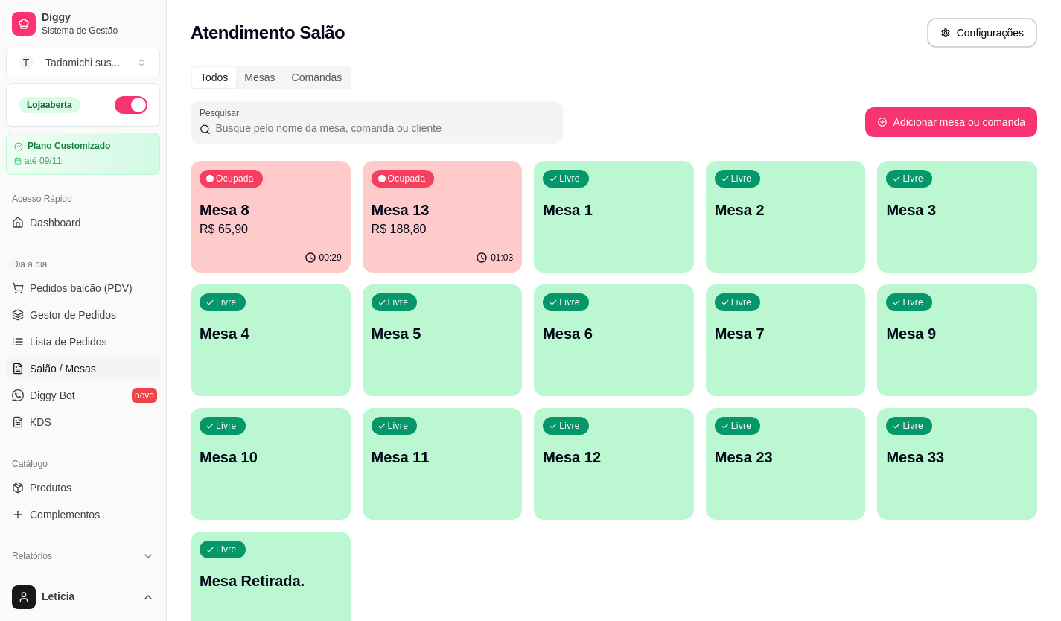
click at [468, 488] on div "Livre Mesa 11" at bounding box center [443, 455] width 160 height 94
click at [454, 445] on div "Livre Mesa 11" at bounding box center [443, 455] width 160 height 94
click at [953, 28] on button "Configurações" at bounding box center [982, 33] width 110 height 30
click at [57, 387] on link "Diggy Bot novo" at bounding box center [83, 396] width 154 height 24
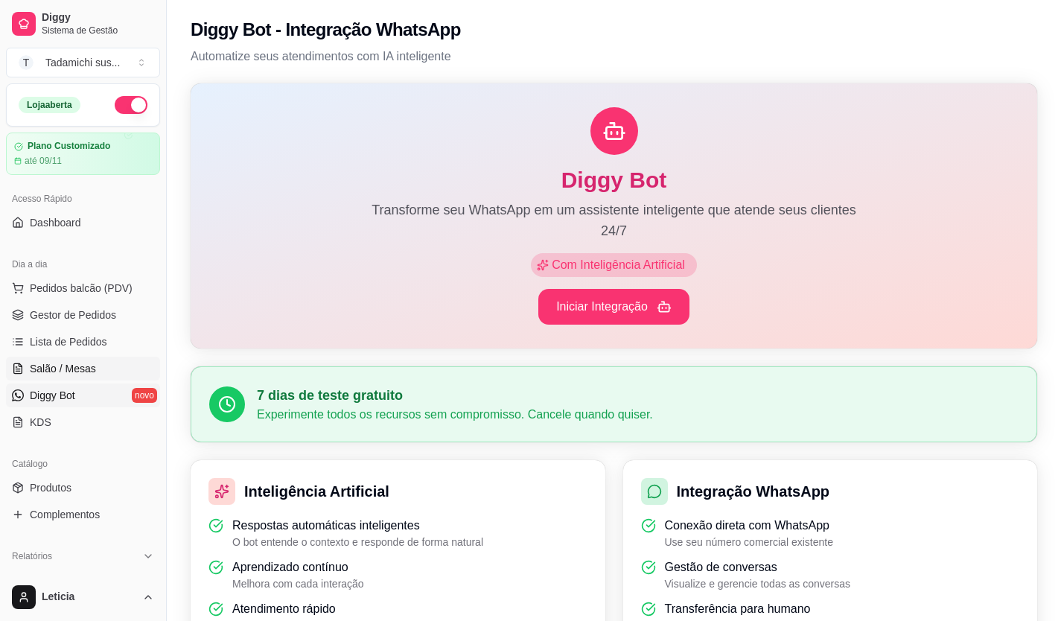
click at [65, 363] on span "Salão / Mesas" at bounding box center [63, 368] width 66 height 15
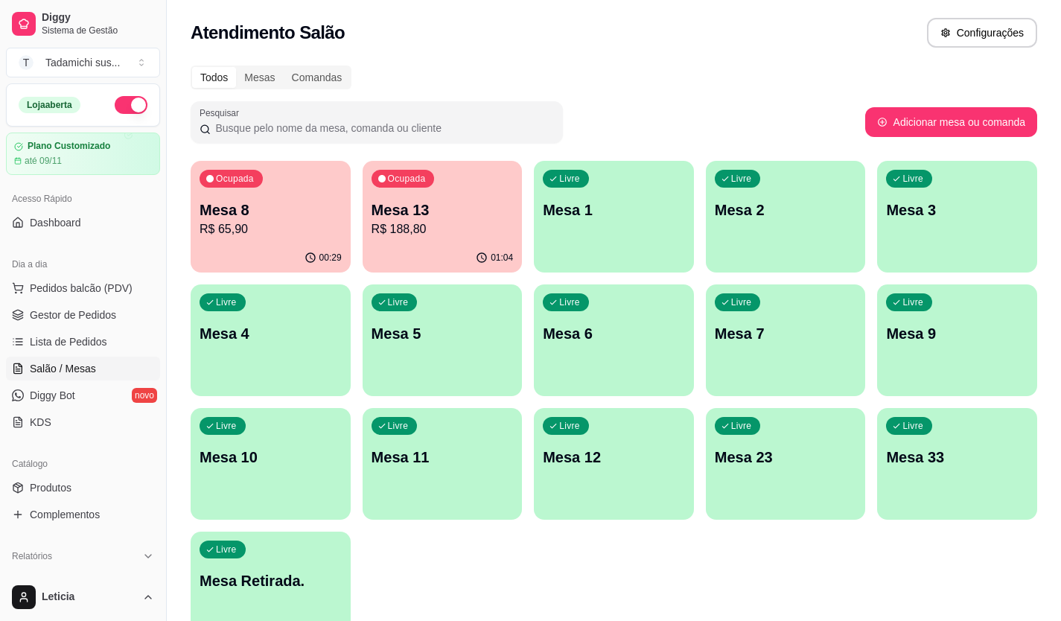
click at [443, 447] on p "Mesa 11" at bounding box center [443, 457] width 142 height 21
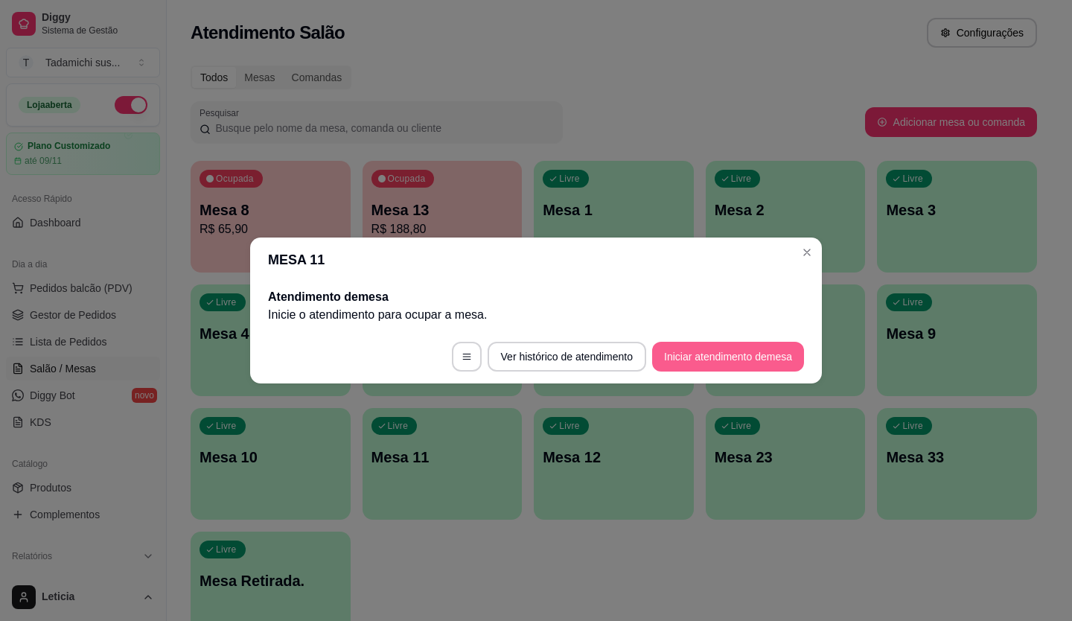
click at [680, 363] on button "Iniciar atendimento de mesa" at bounding box center [728, 357] width 152 height 30
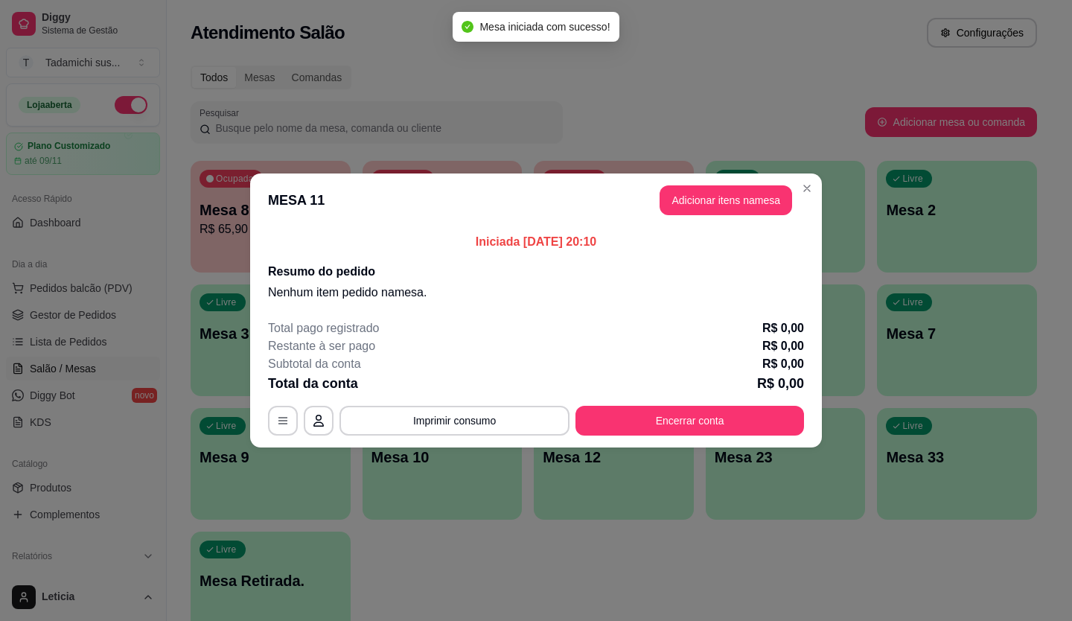
click at [722, 212] on button "Adicionar itens na mesa" at bounding box center [726, 200] width 133 height 30
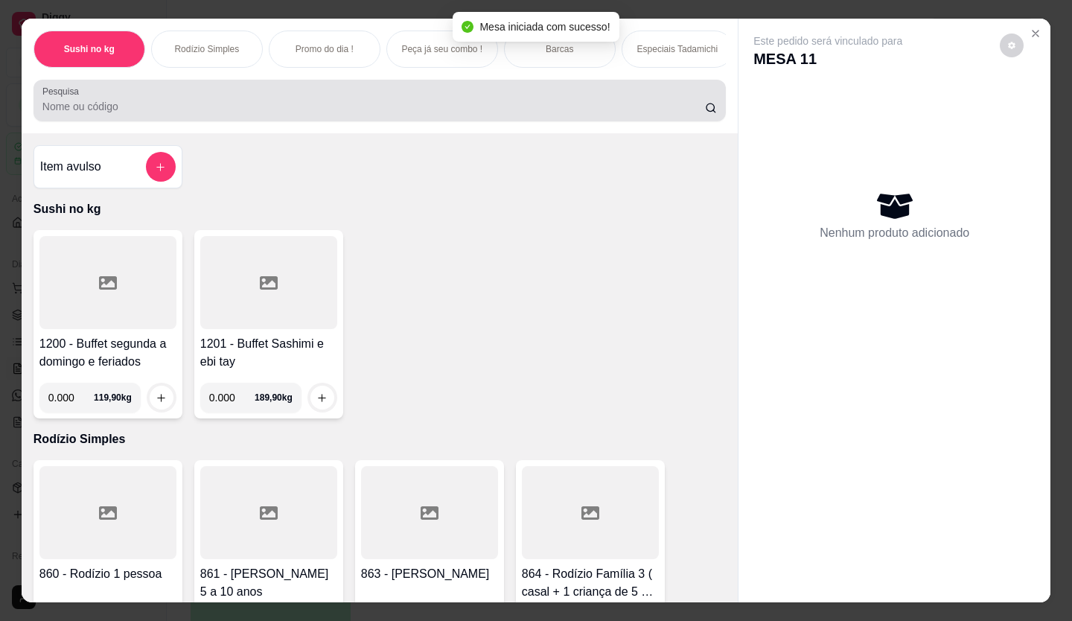
click at [366, 101] on div at bounding box center [379, 101] width 675 height 30
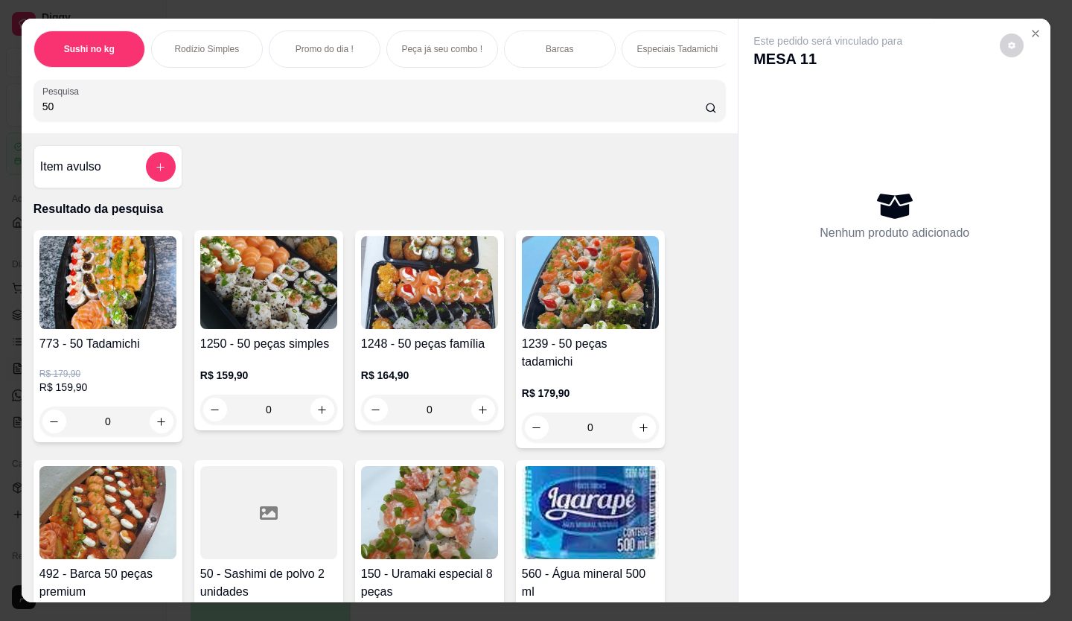
type input "50"
click at [165, 428] on button "increase-product-quantity" at bounding box center [161, 421] width 23 height 23
type input "1"
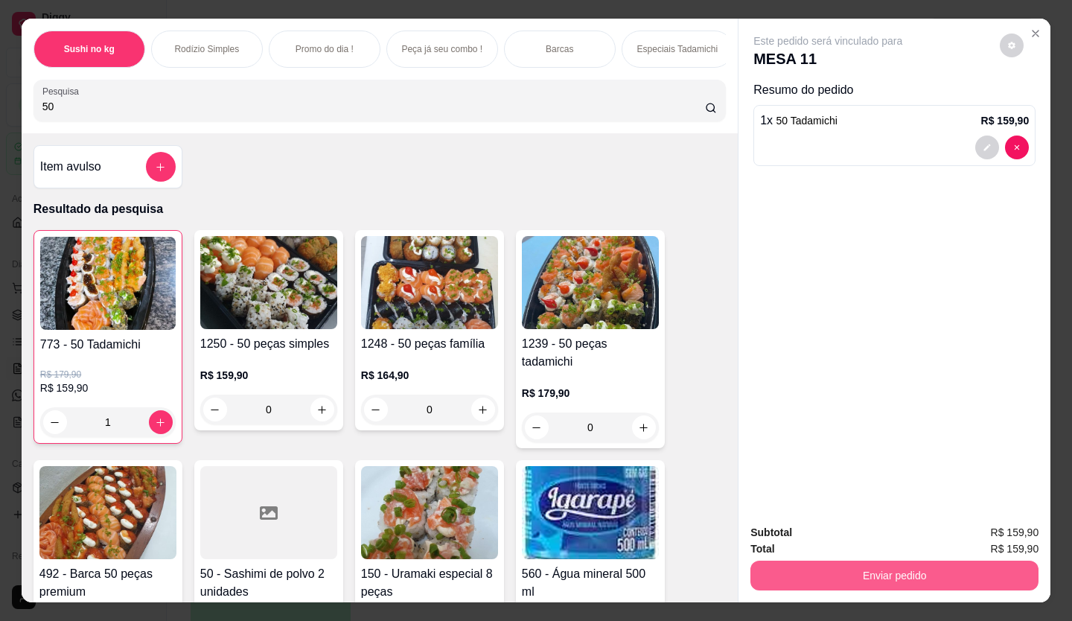
click at [864, 583] on button "Enviar pedido" at bounding box center [895, 576] width 288 height 30
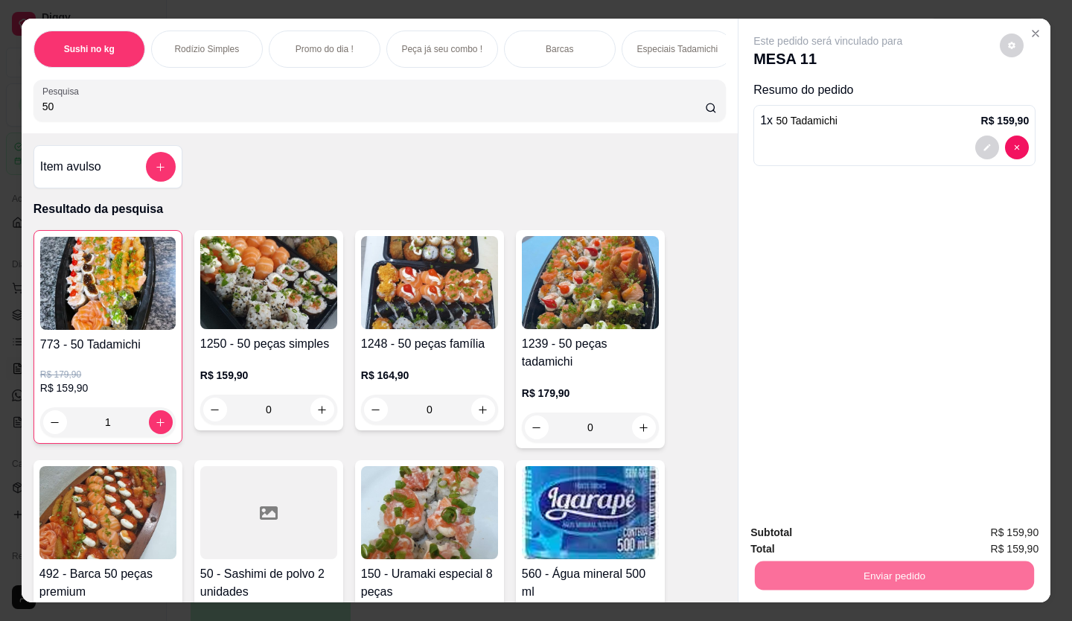
click at [993, 529] on button "Enviar pedido" at bounding box center [1000, 533] width 82 height 28
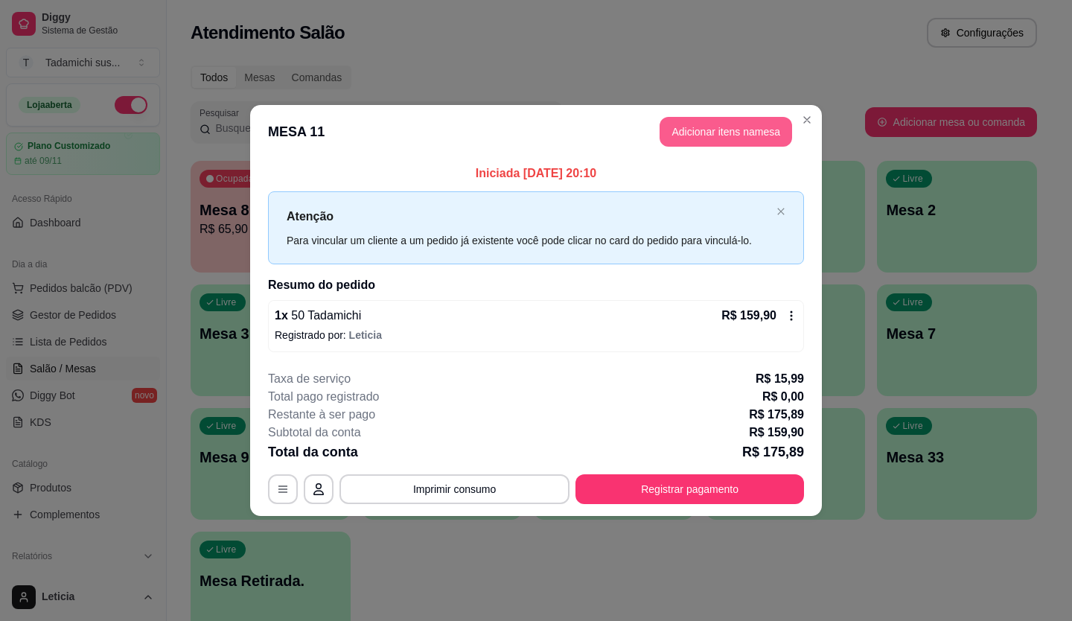
click at [751, 136] on button "Adicionar itens na mesa" at bounding box center [726, 132] width 133 height 30
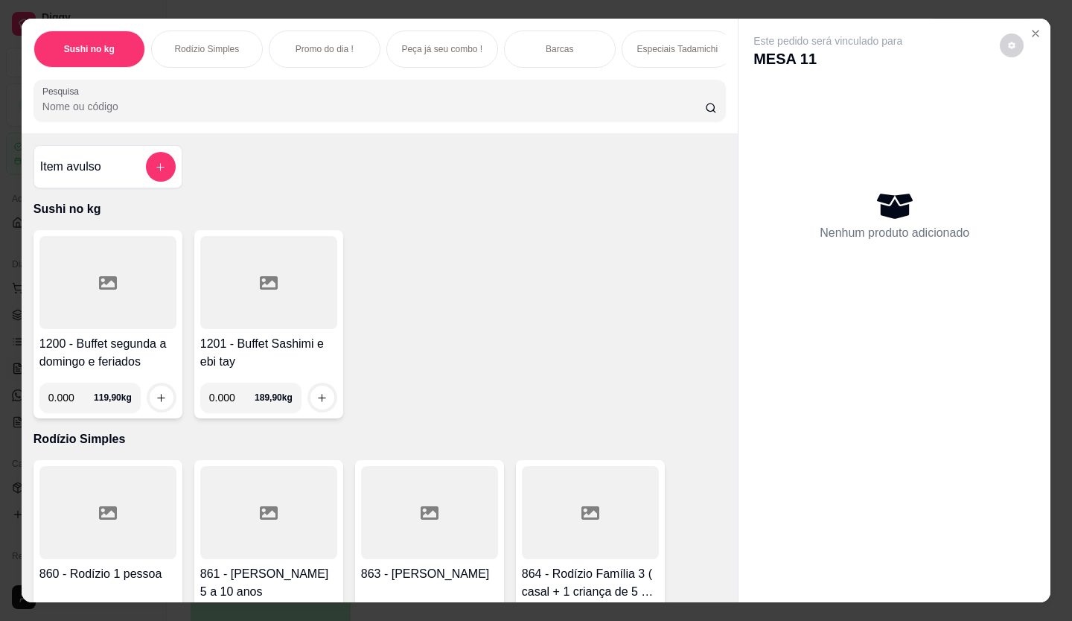
click at [257, 107] on div at bounding box center [379, 101] width 675 height 30
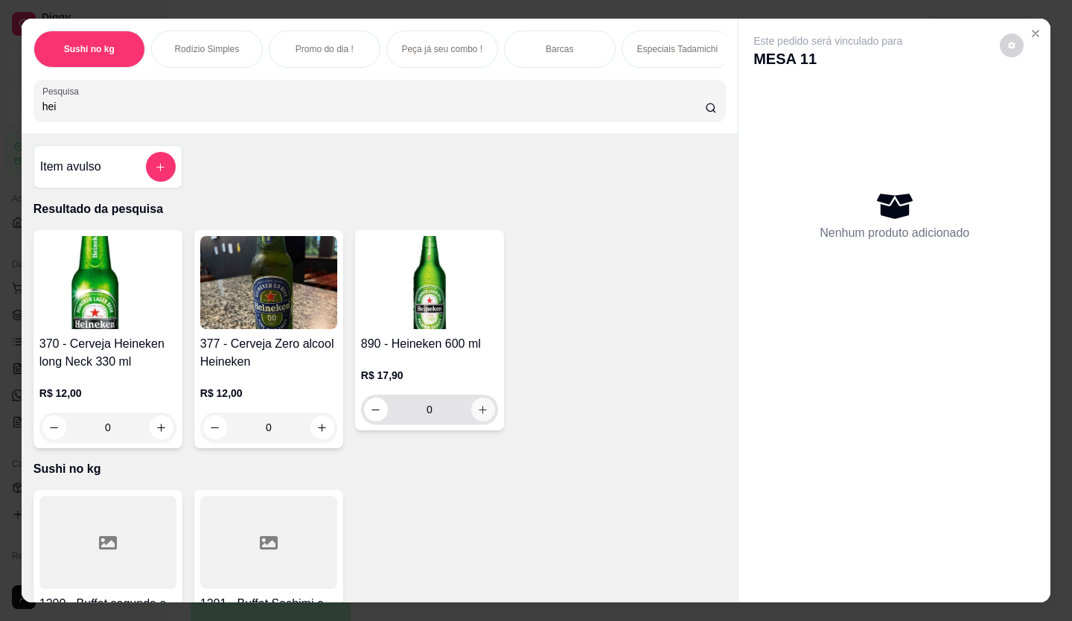
type input "hei"
click at [483, 416] on icon "increase-product-quantity" at bounding box center [482, 409] width 11 height 11
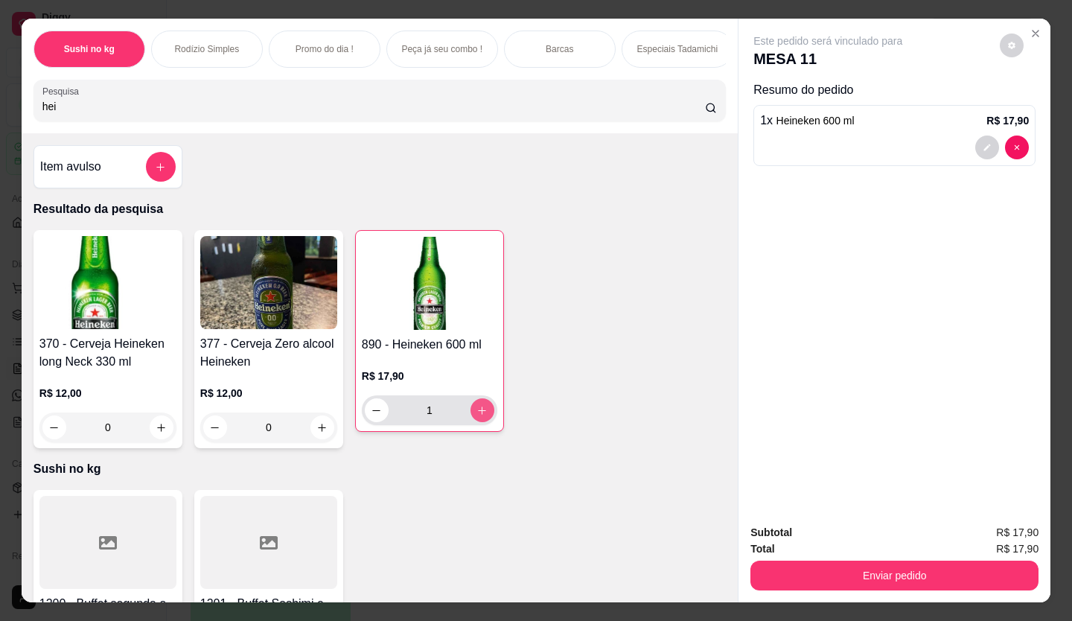
type input "1"
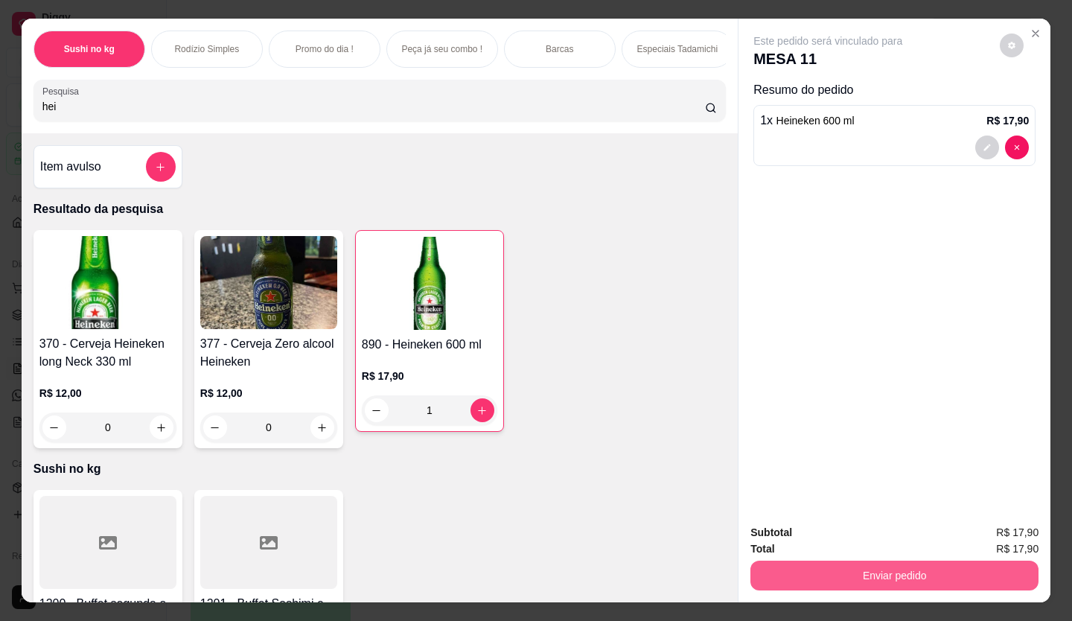
click at [773, 567] on button "Enviar pedido" at bounding box center [895, 576] width 288 height 30
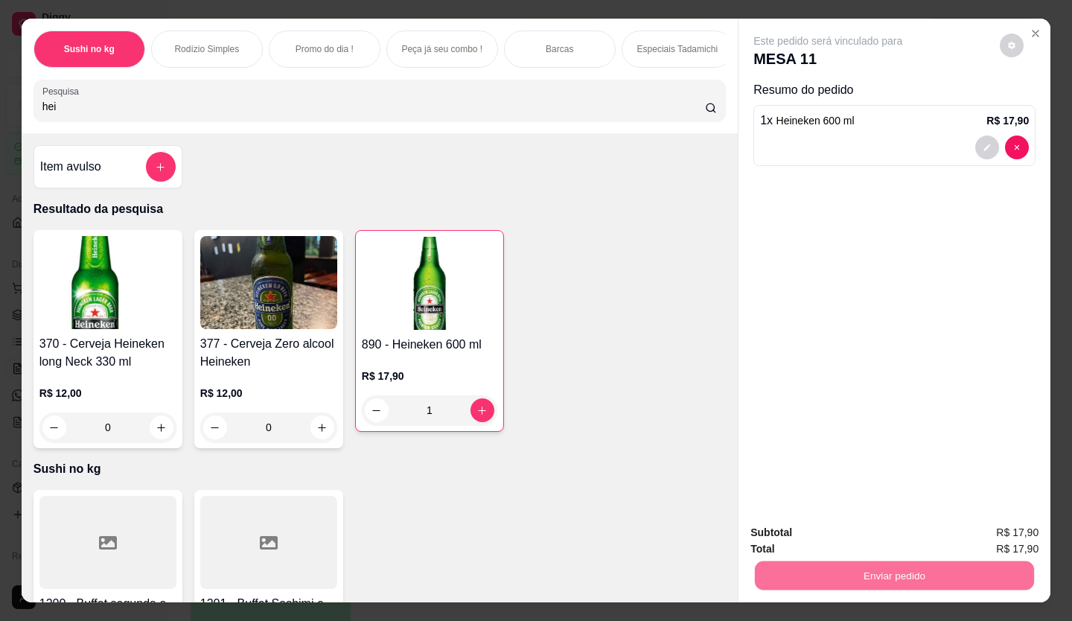
click at [1018, 537] on button "Enviar pedido" at bounding box center [1000, 533] width 84 height 28
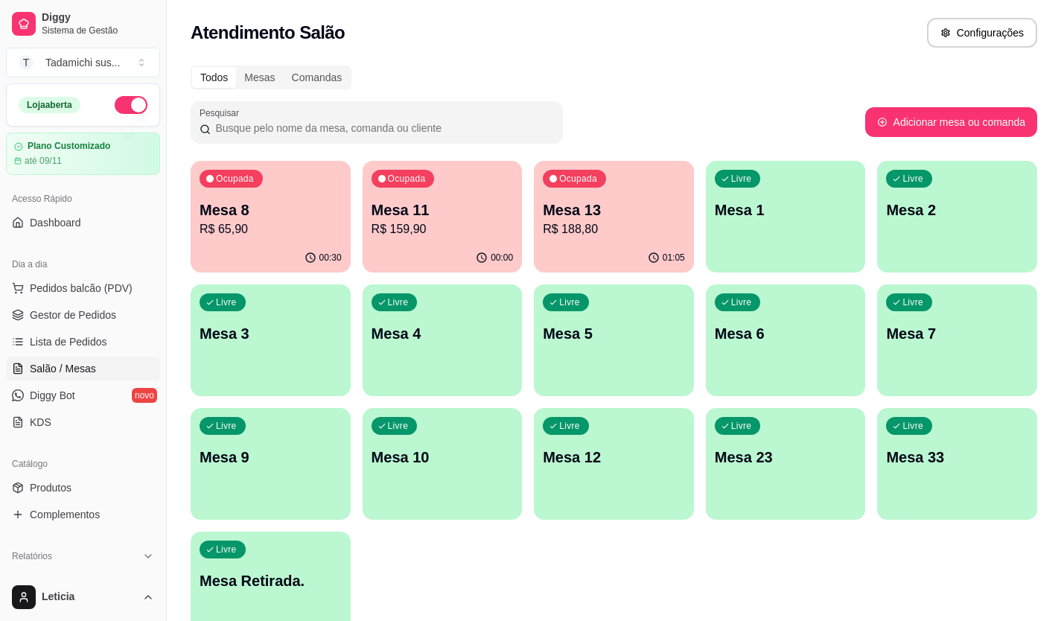
click at [503, 506] on div "button" at bounding box center [443, 511] width 160 height 18
click at [503, 506] on body "Diggy Sistema de Gestão T Tadamichi sus ... Loja aberta Plano Customizado até 0…" at bounding box center [530, 310] width 1061 height 621
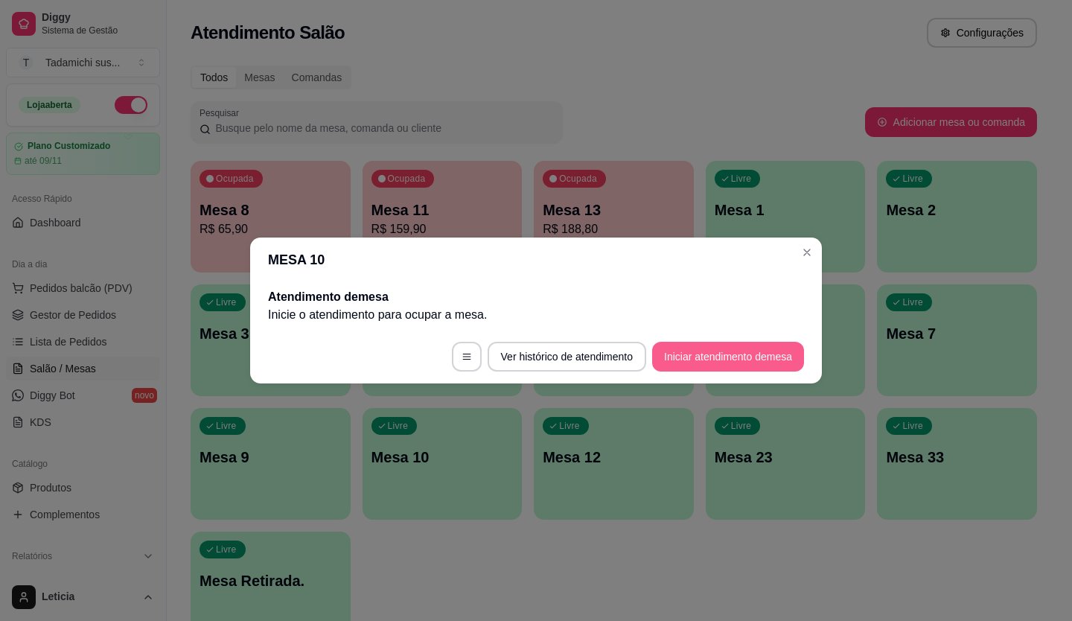
click at [710, 350] on button "Iniciar atendimento de mesa" at bounding box center [728, 357] width 152 height 30
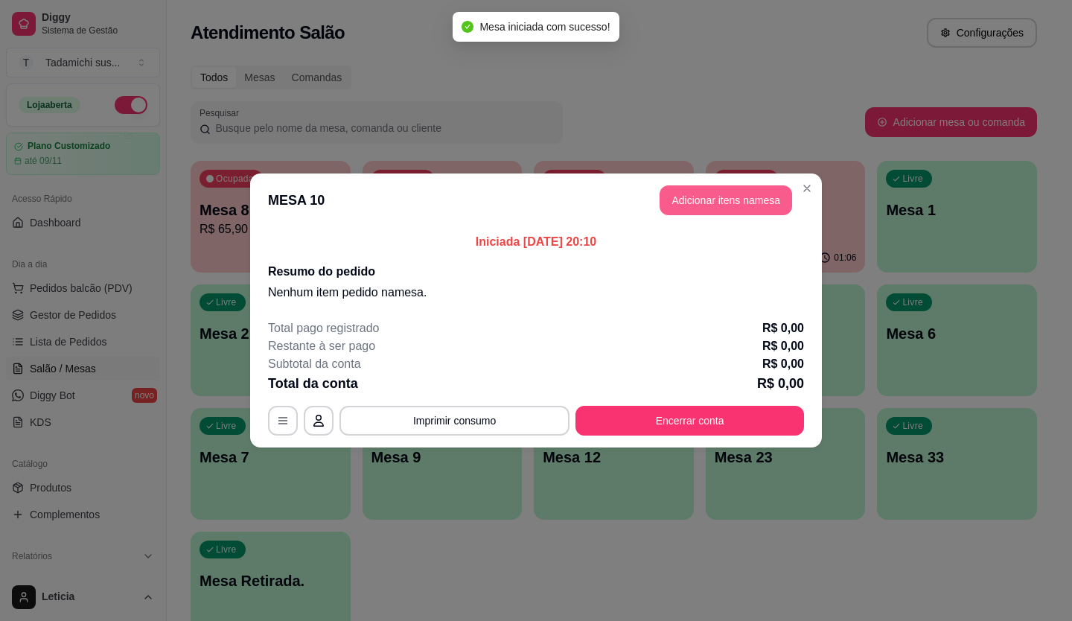
click at [713, 197] on button "Adicionar itens na mesa" at bounding box center [726, 200] width 133 height 30
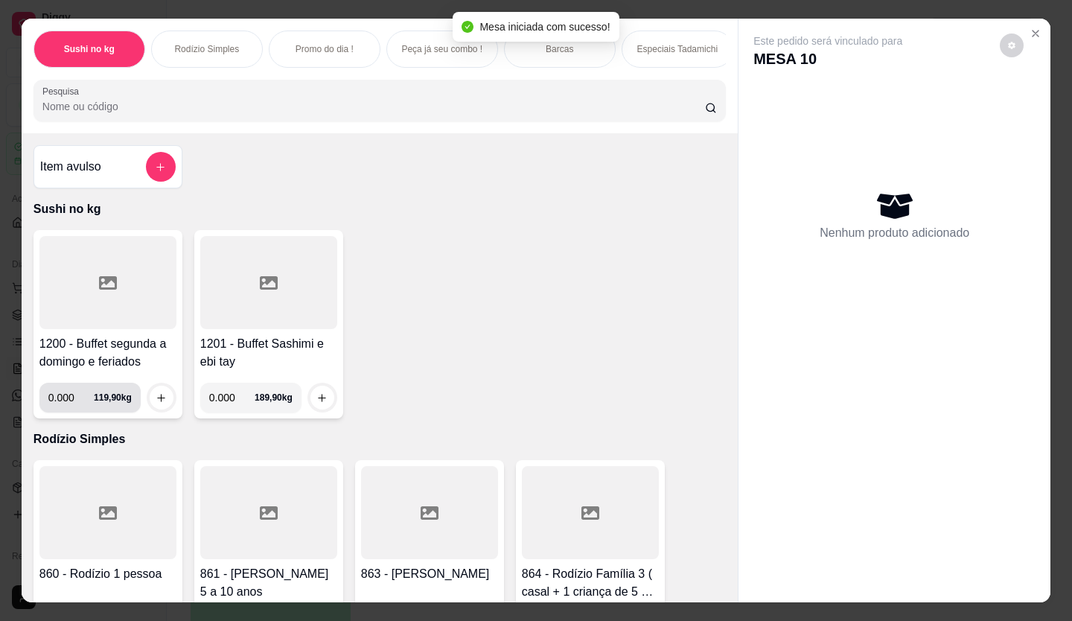
click at [65, 400] on input "0.000" at bounding box center [70, 398] width 45 height 30
type input "0.144"
click at [158, 404] on icon "increase-product-quantity" at bounding box center [161, 397] width 11 height 11
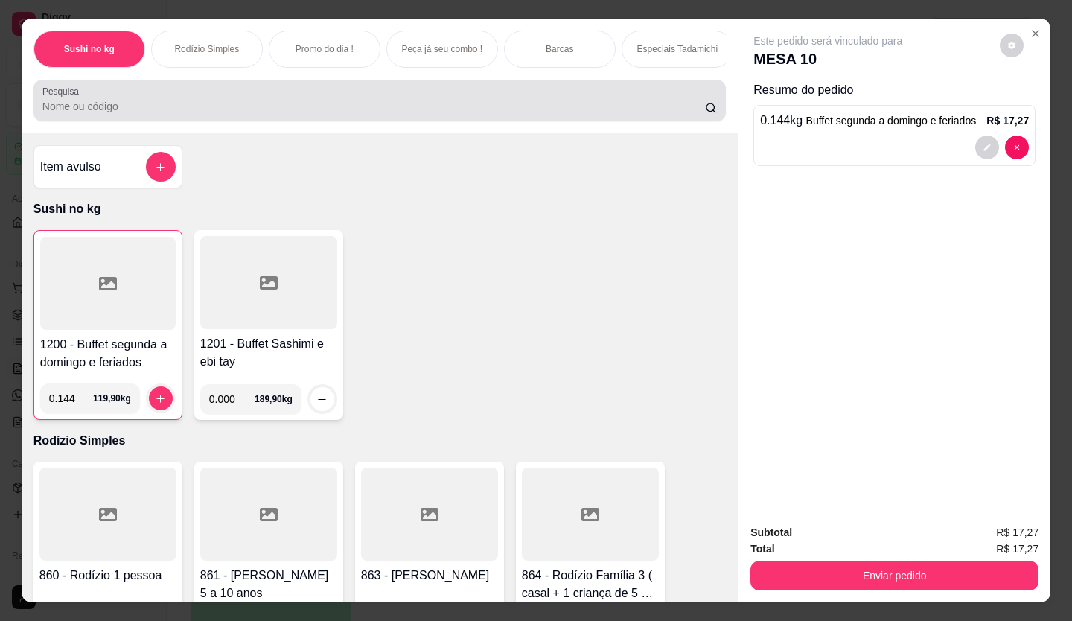
click at [95, 98] on div at bounding box center [379, 101] width 675 height 30
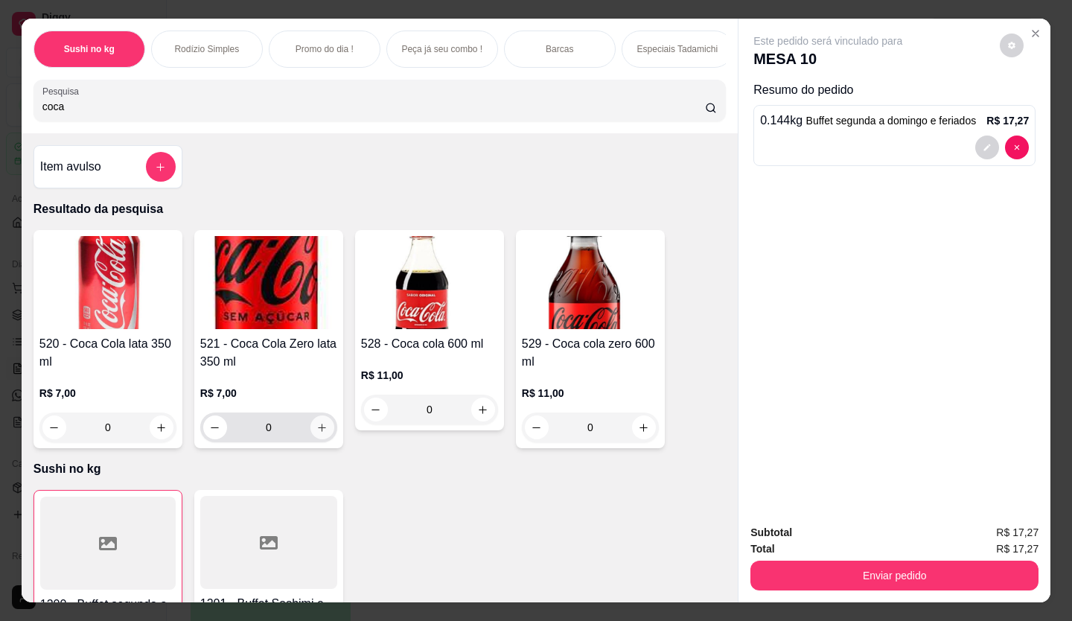
type input "coca"
click at [317, 432] on icon "increase-product-quantity" at bounding box center [322, 427] width 11 height 11
type input "1"
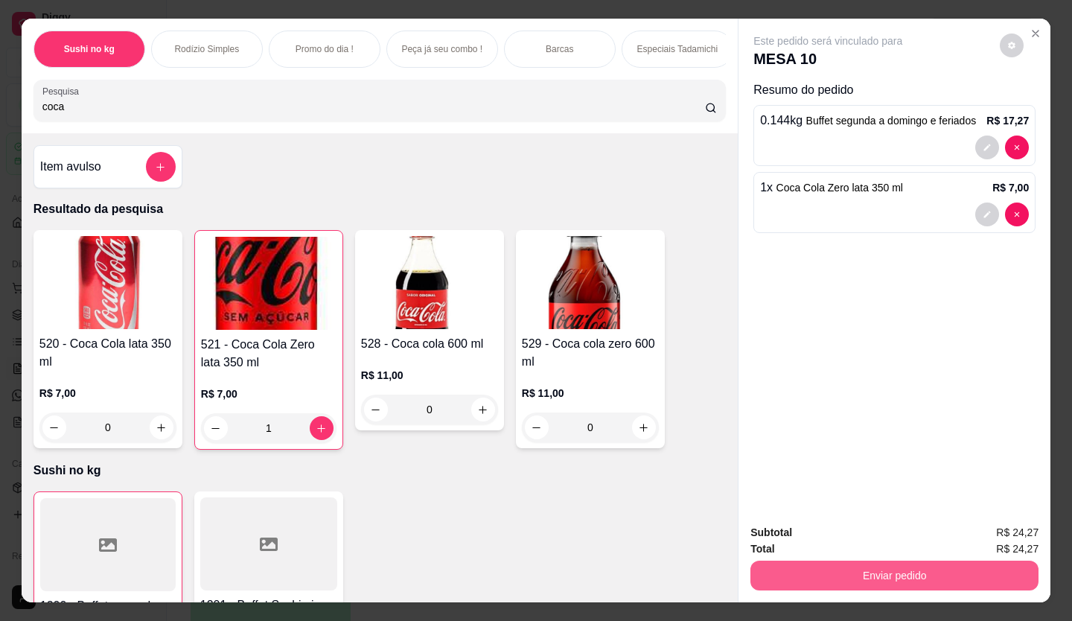
click at [801, 562] on button "Enviar pedido" at bounding box center [895, 576] width 288 height 30
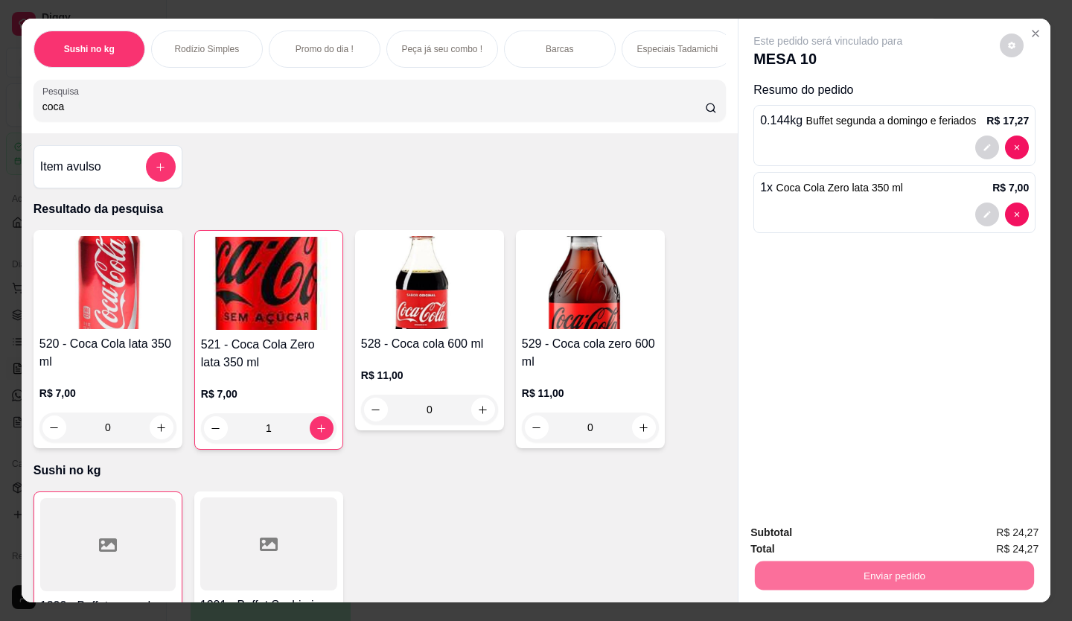
click at [980, 527] on button "Enviar pedido" at bounding box center [1000, 533] width 82 height 28
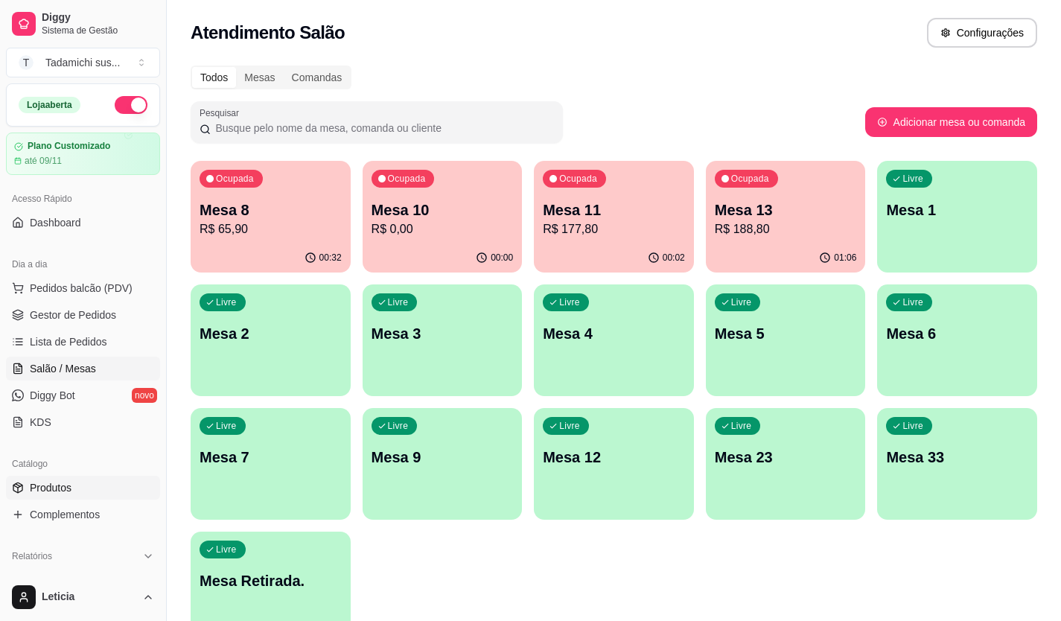
click at [50, 484] on span "Produtos" at bounding box center [51, 487] width 42 height 15
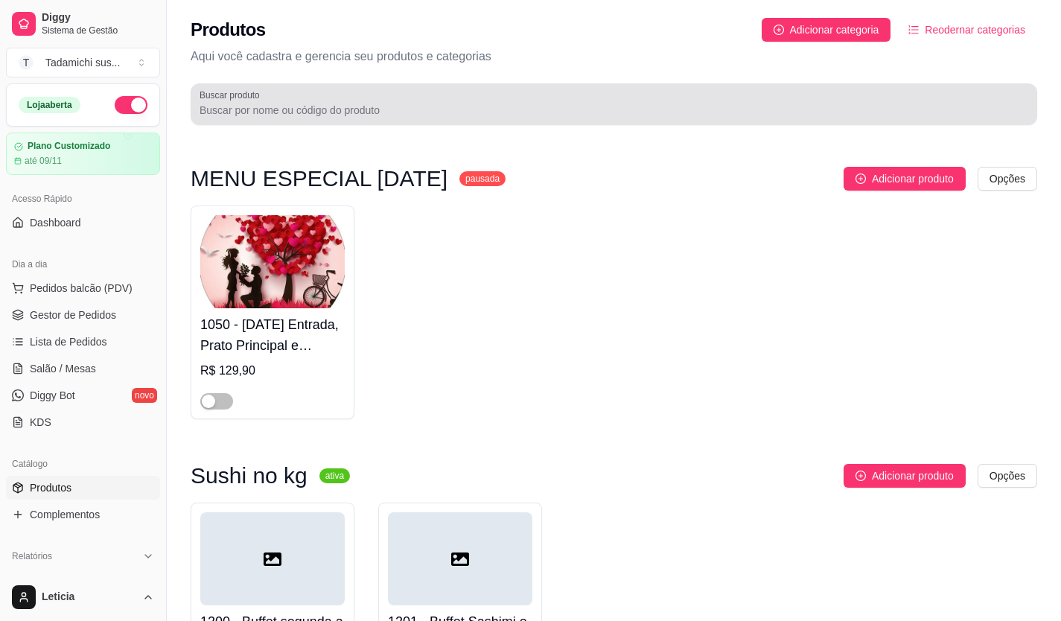
click at [323, 112] on input "Buscar produto" at bounding box center [614, 110] width 829 height 15
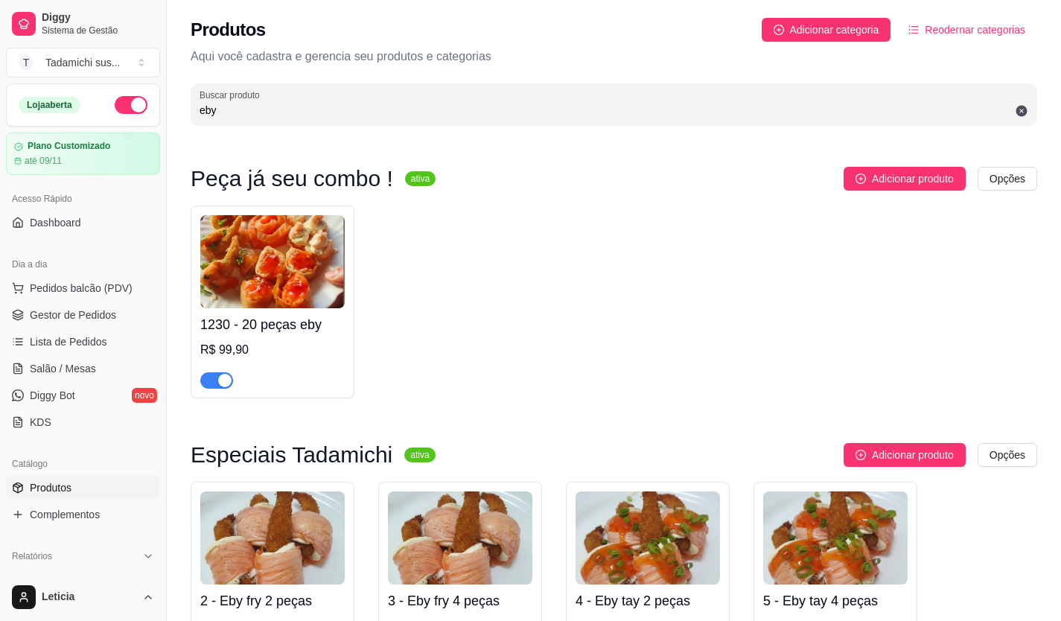
type input "eby"
click at [50, 317] on span "Gestor de Pedidos" at bounding box center [73, 315] width 86 height 15
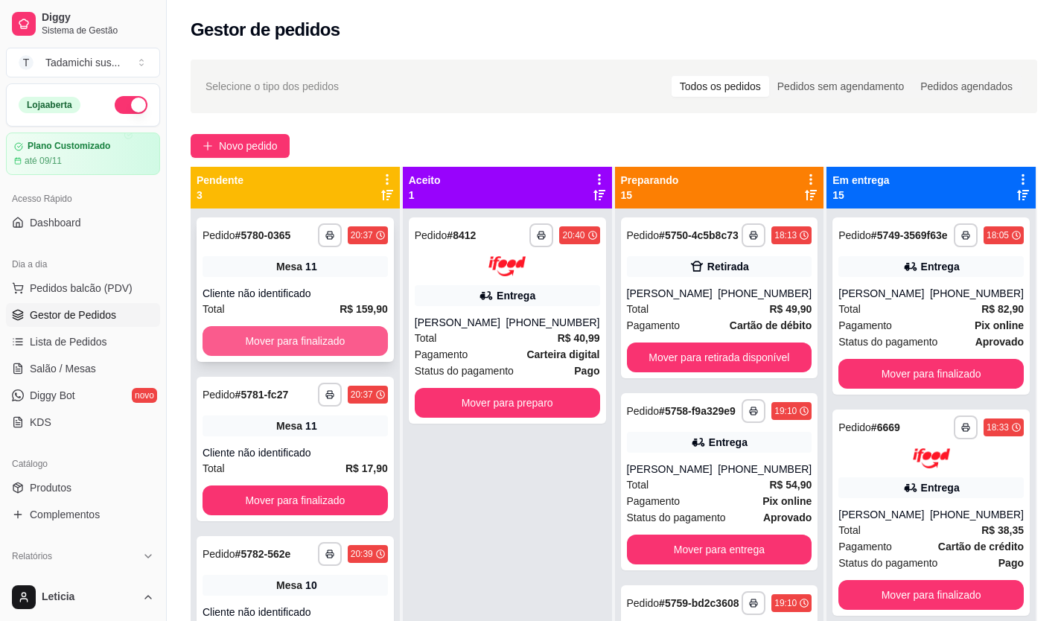
click at [346, 342] on button "Mover para finalizado" at bounding box center [295, 341] width 185 height 30
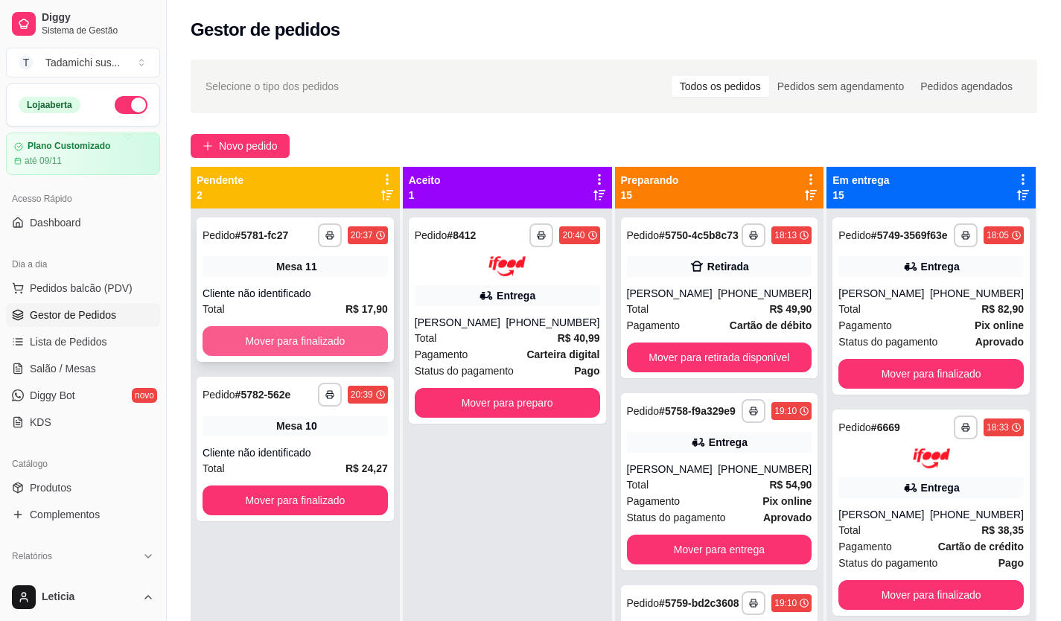
click at [314, 349] on button "Mover para finalizado" at bounding box center [295, 341] width 185 height 30
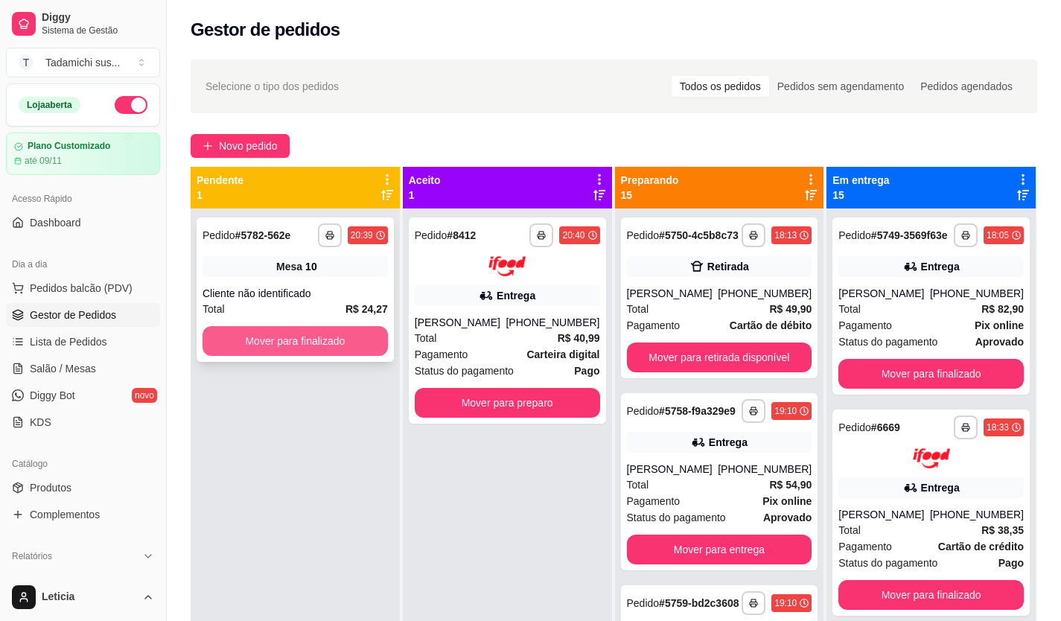
click at [317, 349] on button "Mover para finalizado" at bounding box center [295, 341] width 185 height 30
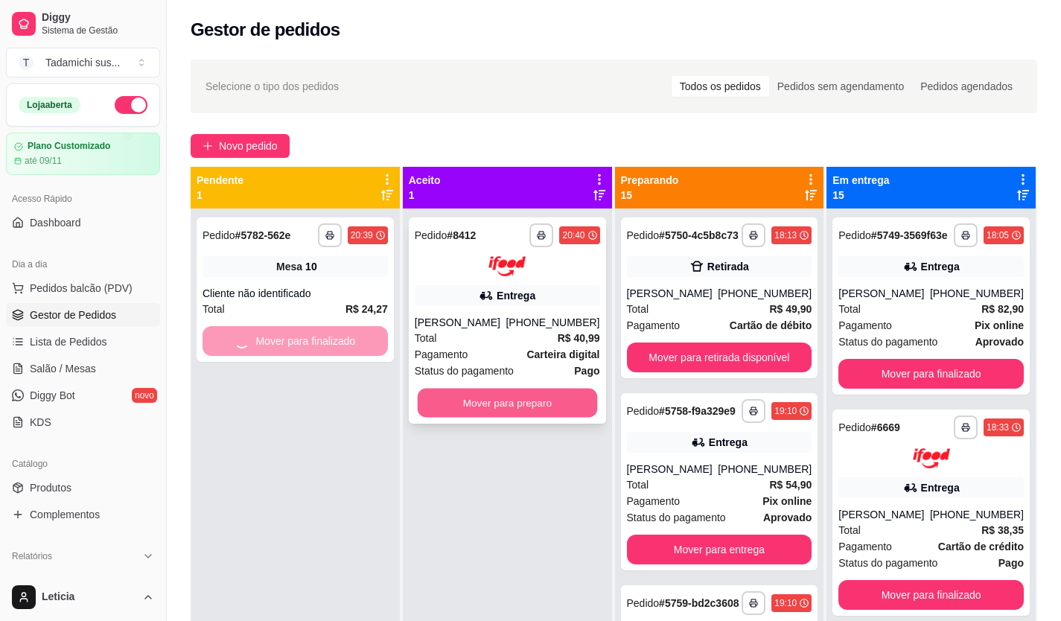
click at [501, 393] on button "Mover para preparo" at bounding box center [506, 402] width 179 height 29
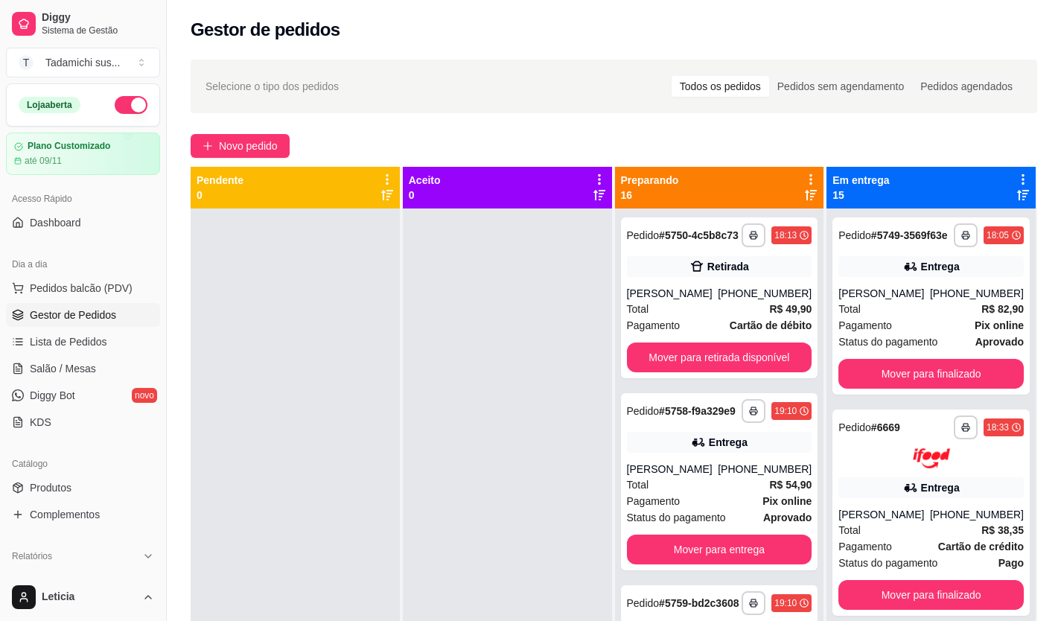
click at [480, 126] on div "**********" at bounding box center [614, 428] width 894 height 755
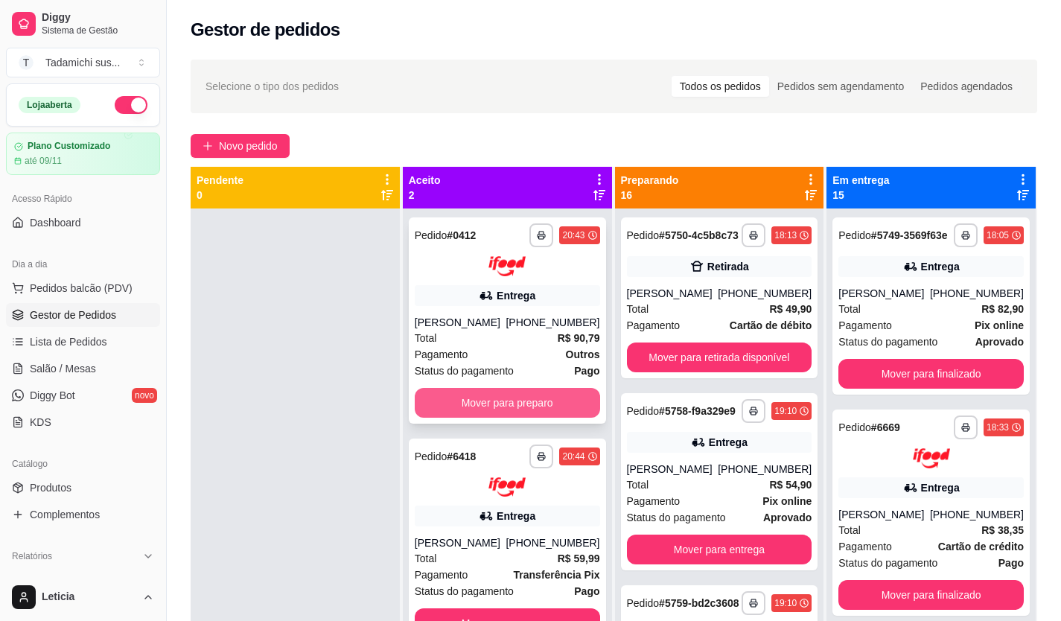
click at [457, 411] on button "Mover para preparo" at bounding box center [507, 403] width 185 height 30
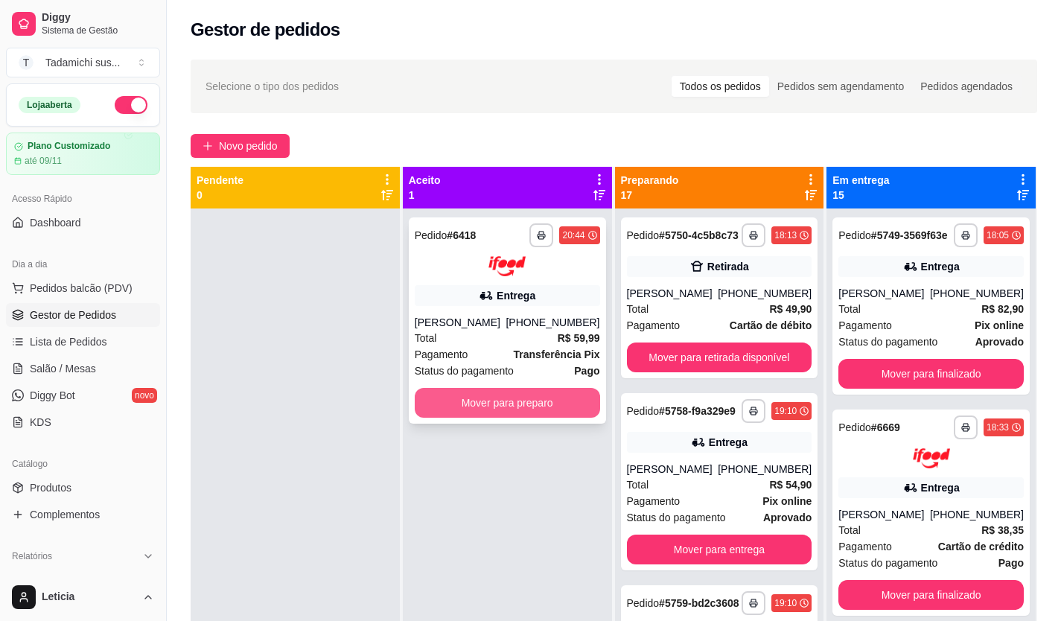
click at [460, 400] on button "Mover para preparo" at bounding box center [507, 403] width 185 height 30
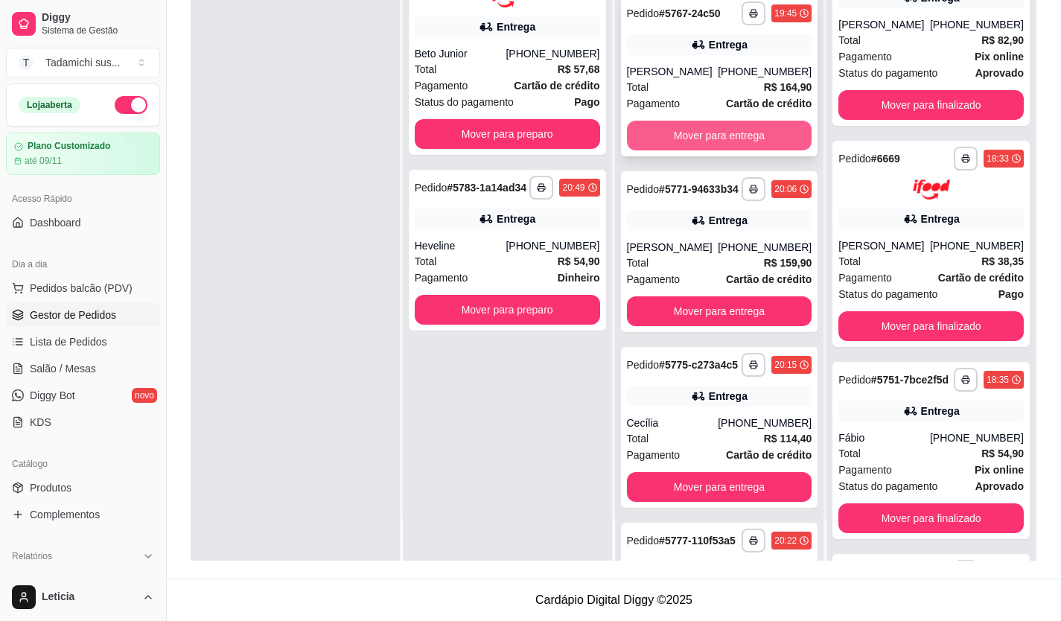
scroll to position [598, 0]
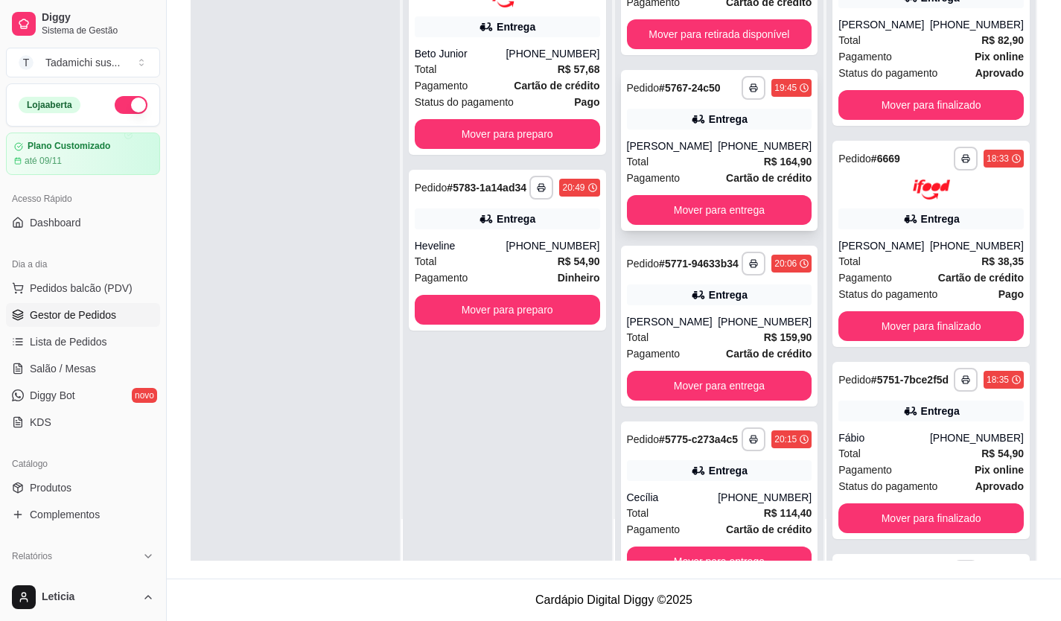
click at [734, 184] on div "**********" at bounding box center [719, 150] width 197 height 161
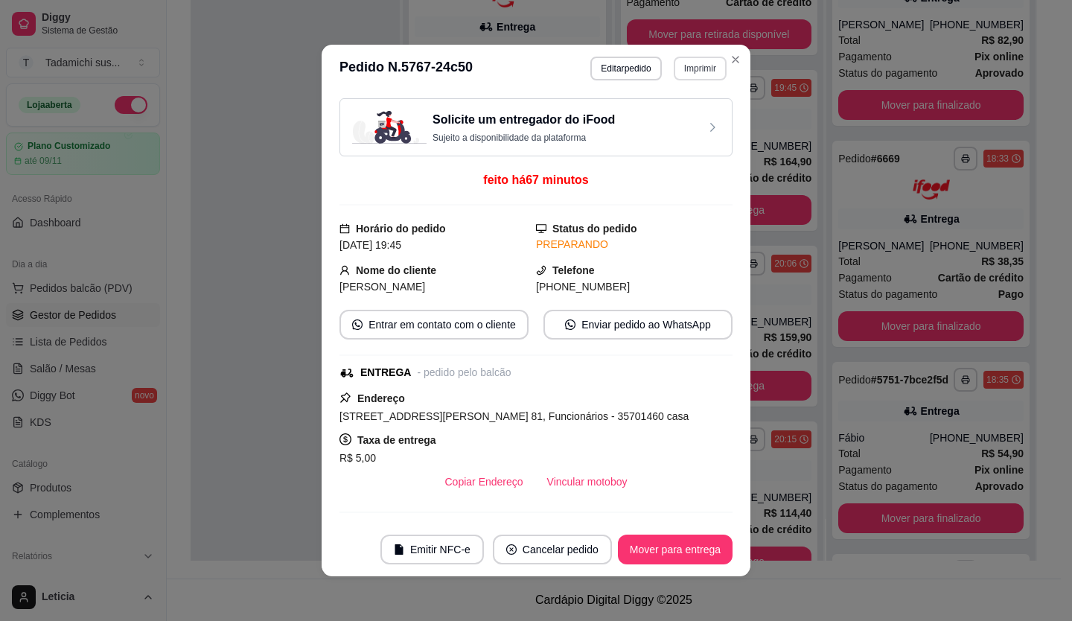
click at [675, 69] on button "Imprimir" at bounding box center [700, 69] width 53 height 24
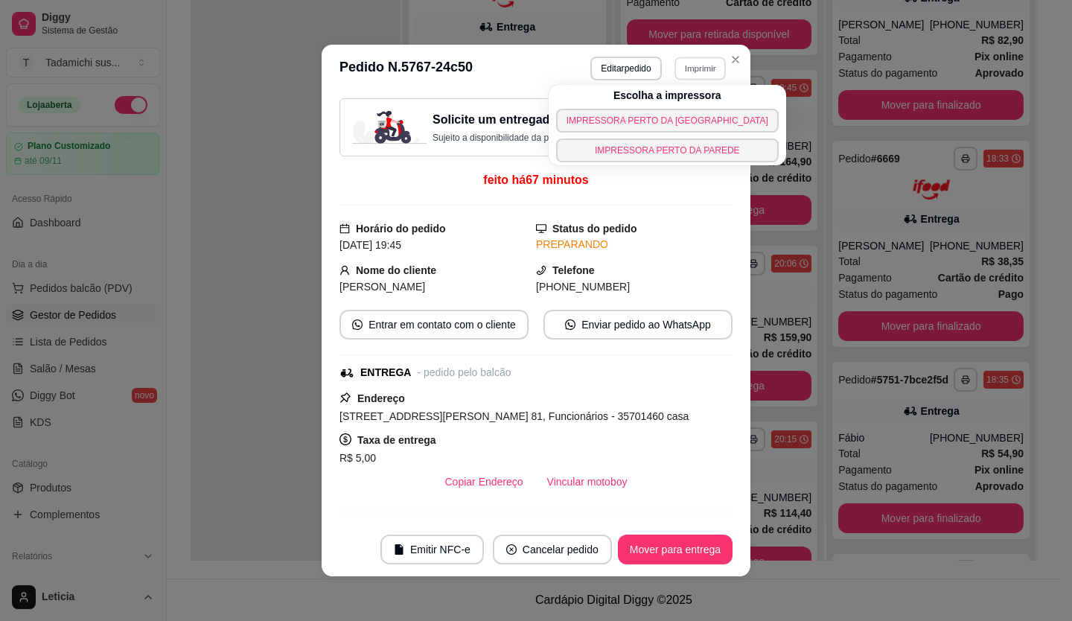
click at [673, 90] on h4 "Escolha a impressora" at bounding box center [668, 95] width 108 height 15
click at [673, 112] on button "IMPRESSORA PERTO [PERSON_NAME][GEOGRAPHIC_DATA]" at bounding box center [667, 121] width 223 height 24
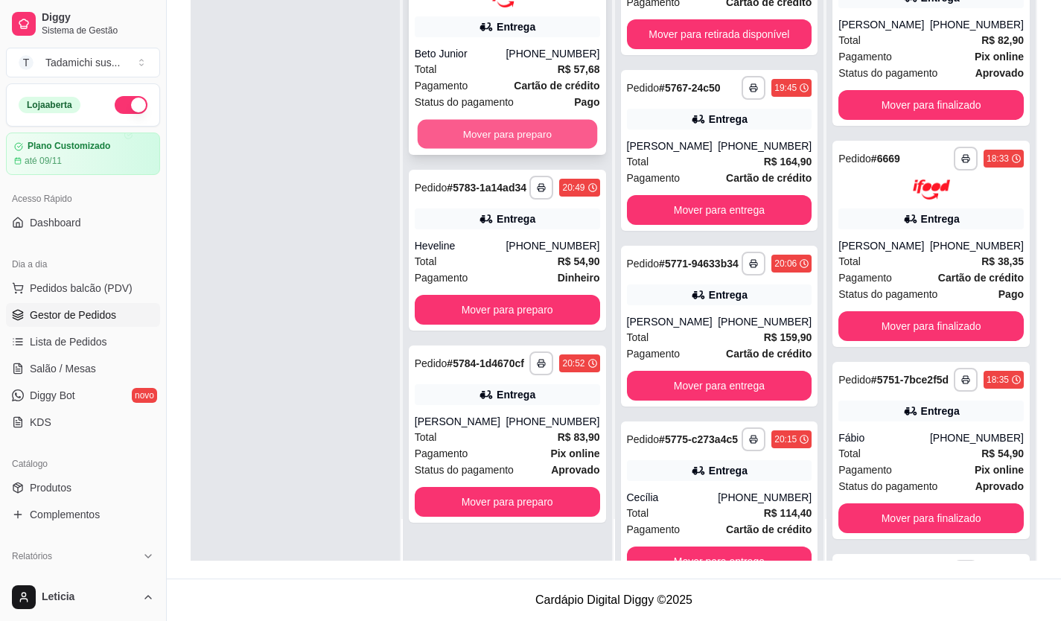
click at [442, 136] on button "Mover para preparo" at bounding box center [506, 133] width 179 height 29
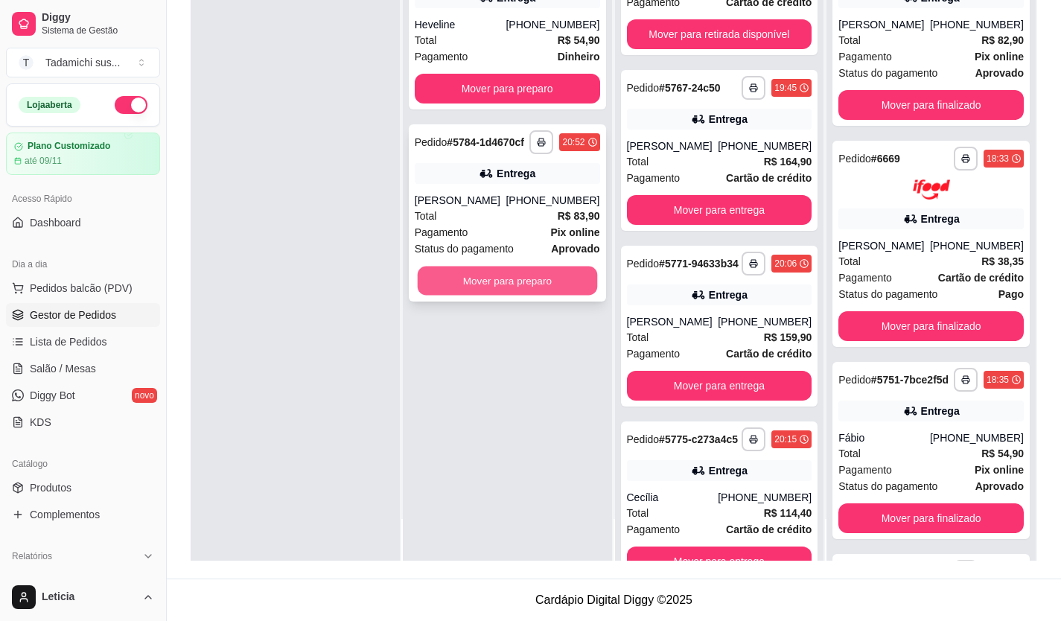
click at [520, 274] on button "Mover para preparo" at bounding box center [506, 281] width 179 height 29
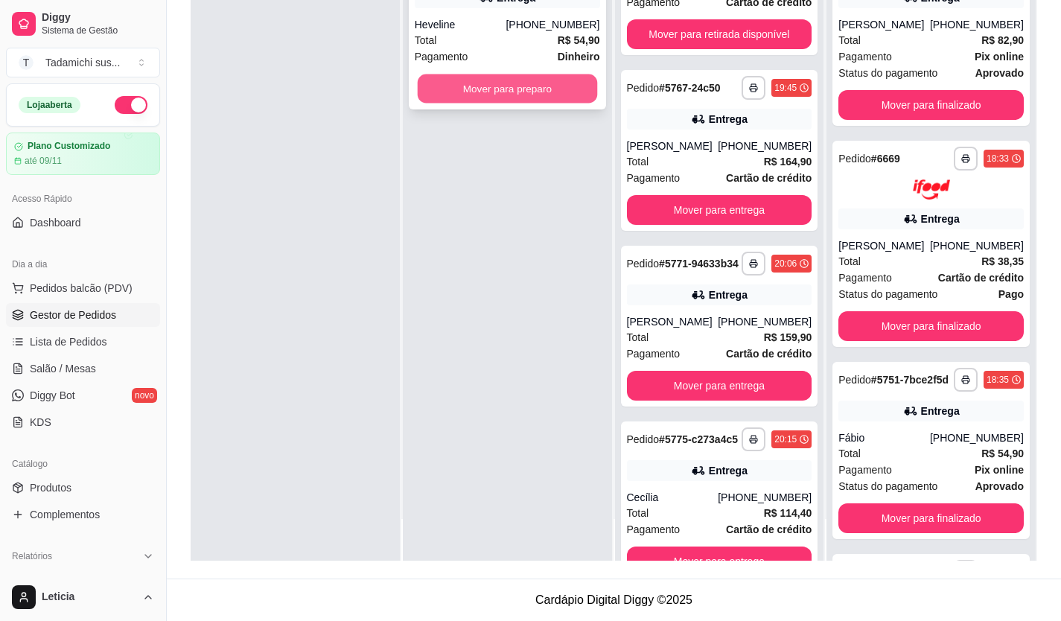
click at [501, 92] on button "Mover para preparo" at bounding box center [506, 88] width 179 height 29
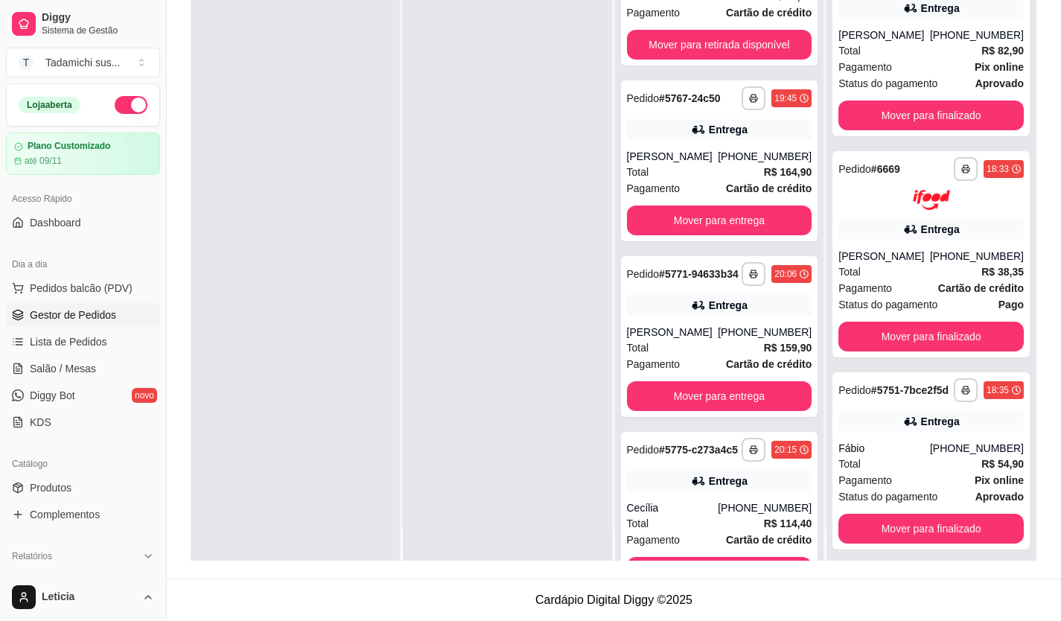
scroll to position [0, 0]
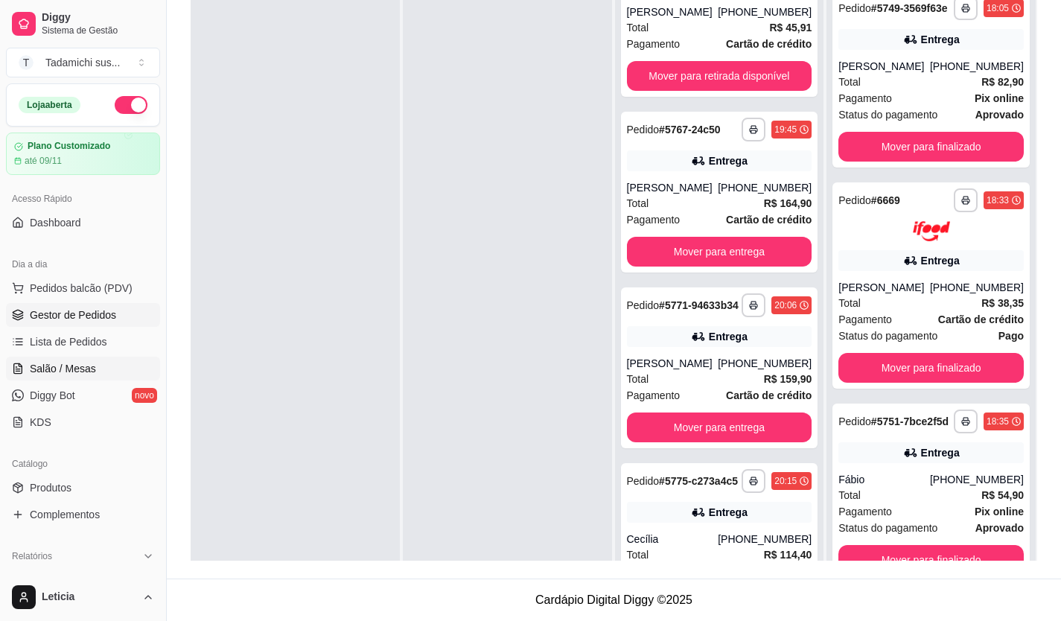
click at [58, 364] on span "Salão / Mesas" at bounding box center [63, 368] width 66 height 15
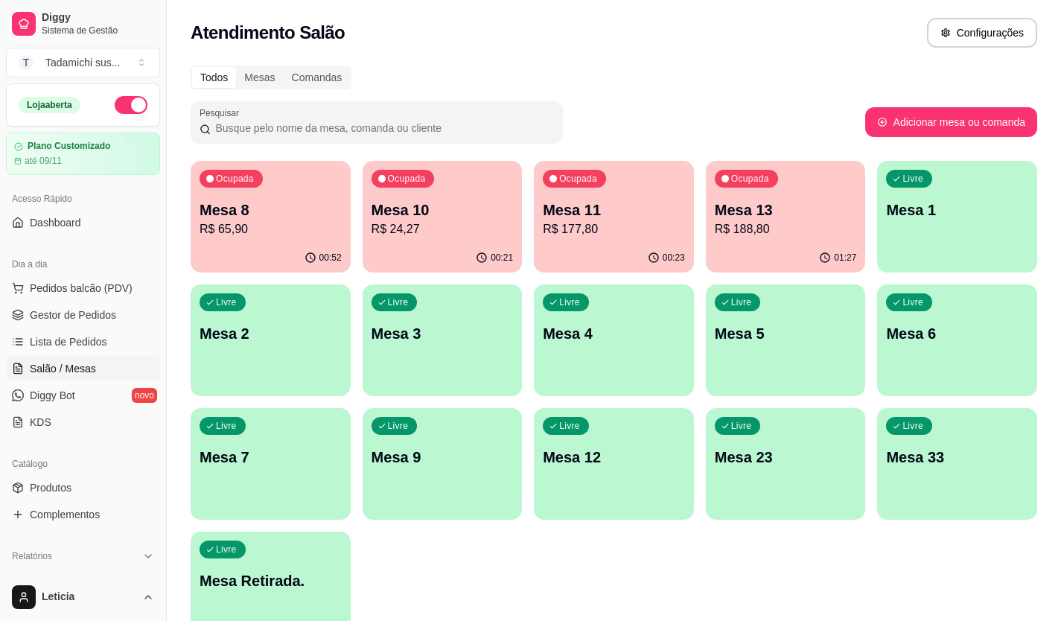
click at [743, 217] on p "Mesa 13" at bounding box center [786, 210] width 142 height 21
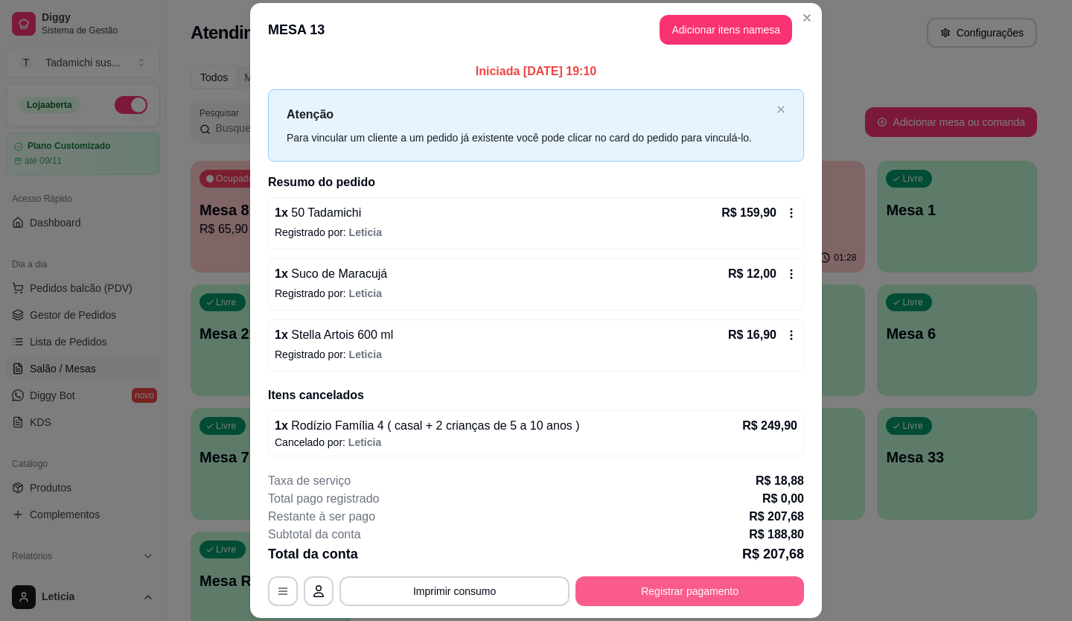
click at [707, 588] on button "Registrar pagamento" at bounding box center [690, 591] width 229 height 30
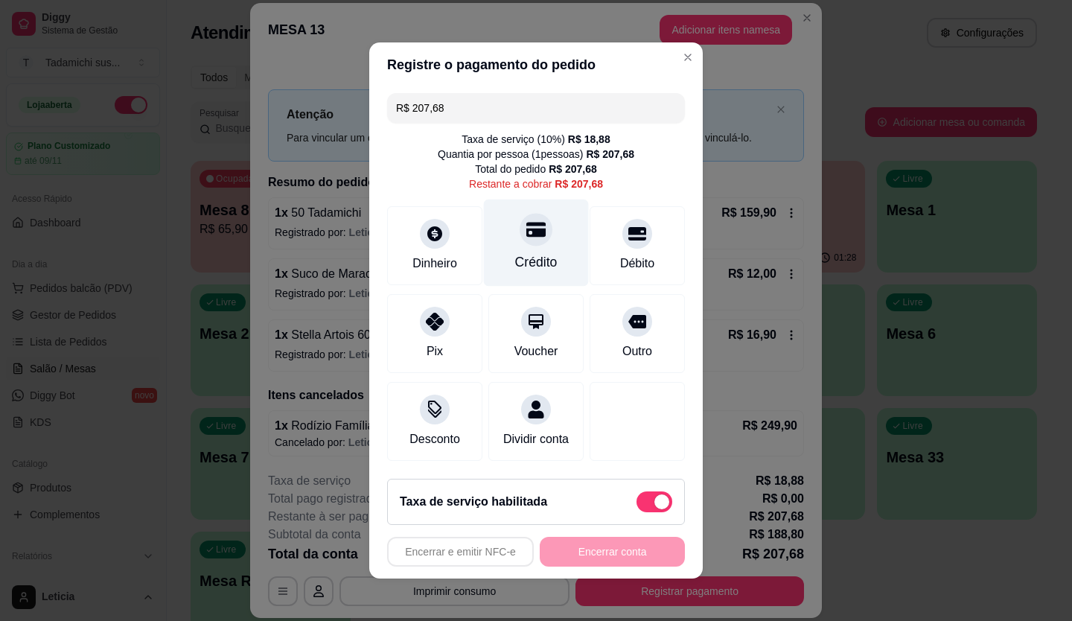
click at [534, 239] on div "Crédito" at bounding box center [536, 243] width 105 height 87
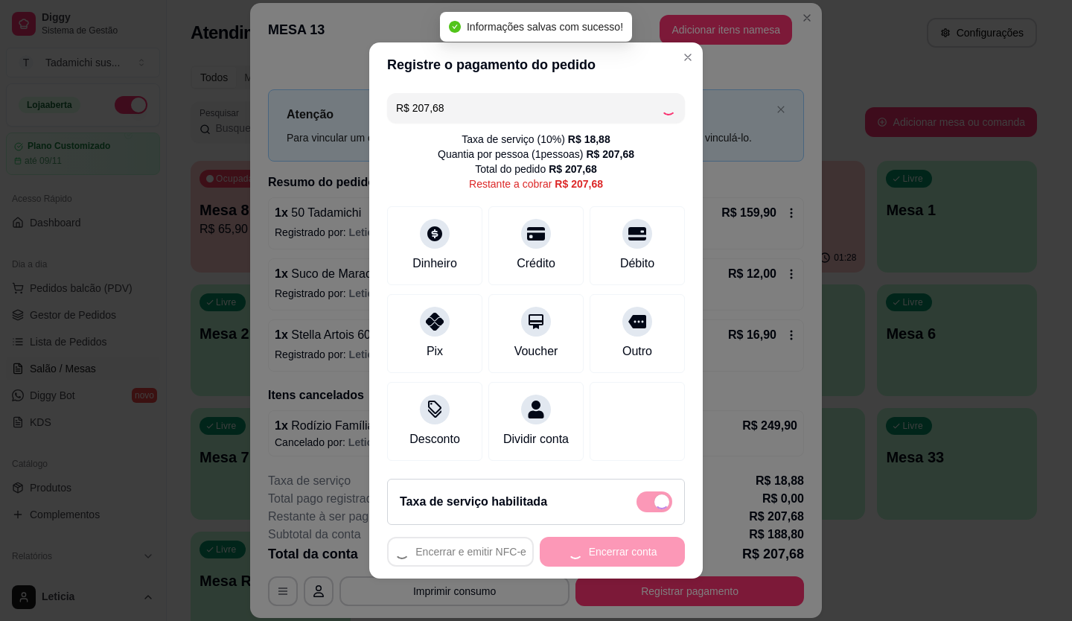
type input "R$ 0,00"
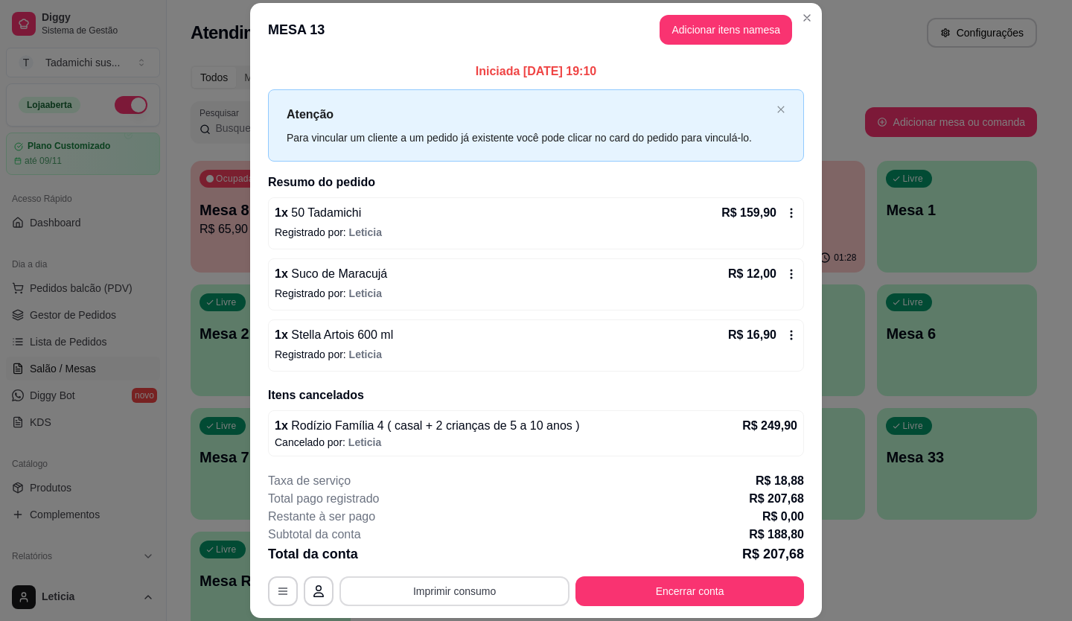
click at [521, 588] on button "Imprimir consumo" at bounding box center [455, 591] width 230 height 30
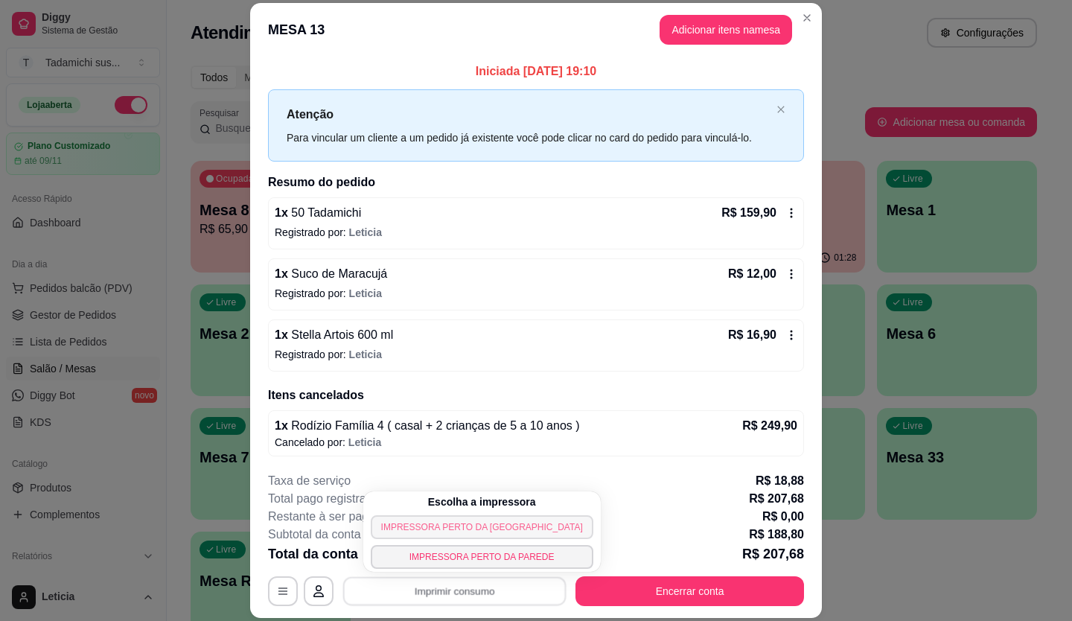
click at [483, 527] on button "IMPRESSORA PERTO [PERSON_NAME][GEOGRAPHIC_DATA]" at bounding box center [482, 527] width 223 height 24
click at [483, 527] on div "Escolha a impressora IMPRESSORA PERTO DA BALANÇA IMPRESSORA PERTO DA PAREDE" at bounding box center [482, 532] width 238 height 80
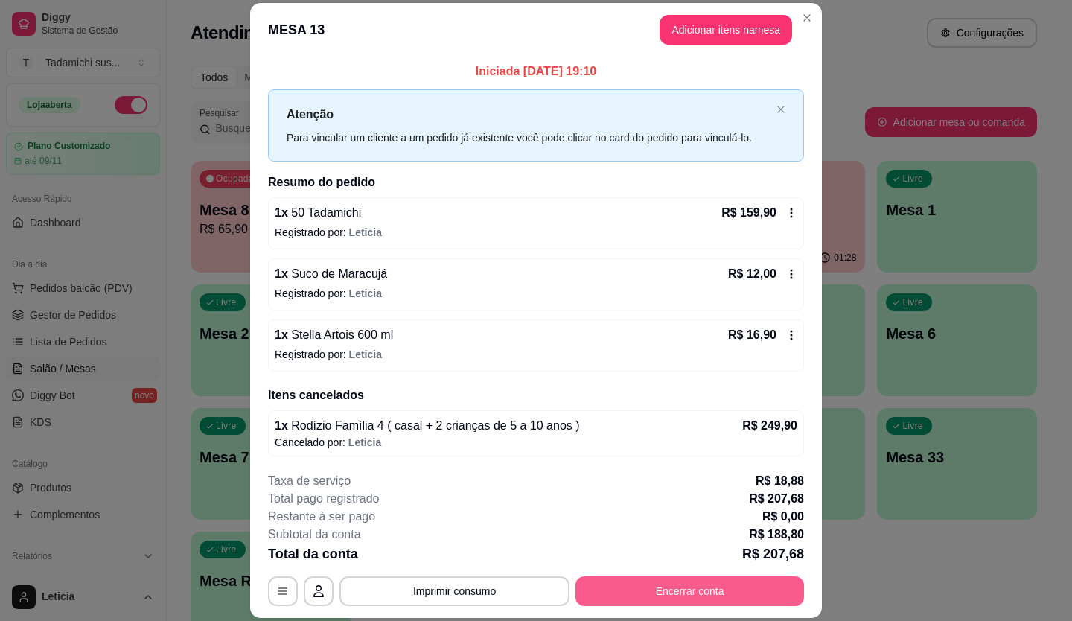
click at [667, 585] on button "Encerrar conta" at bounding box center [690, 591] width 229 height 30
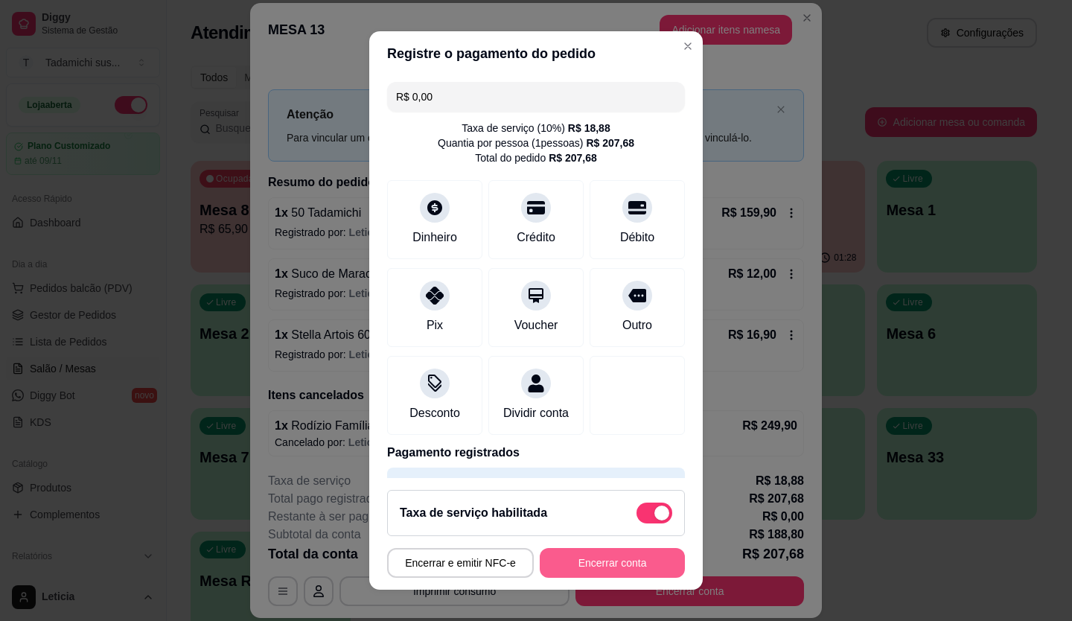
click at [635, 564] on button "Encerrar conta" at bounding box center [612, 563] width 145 height 30
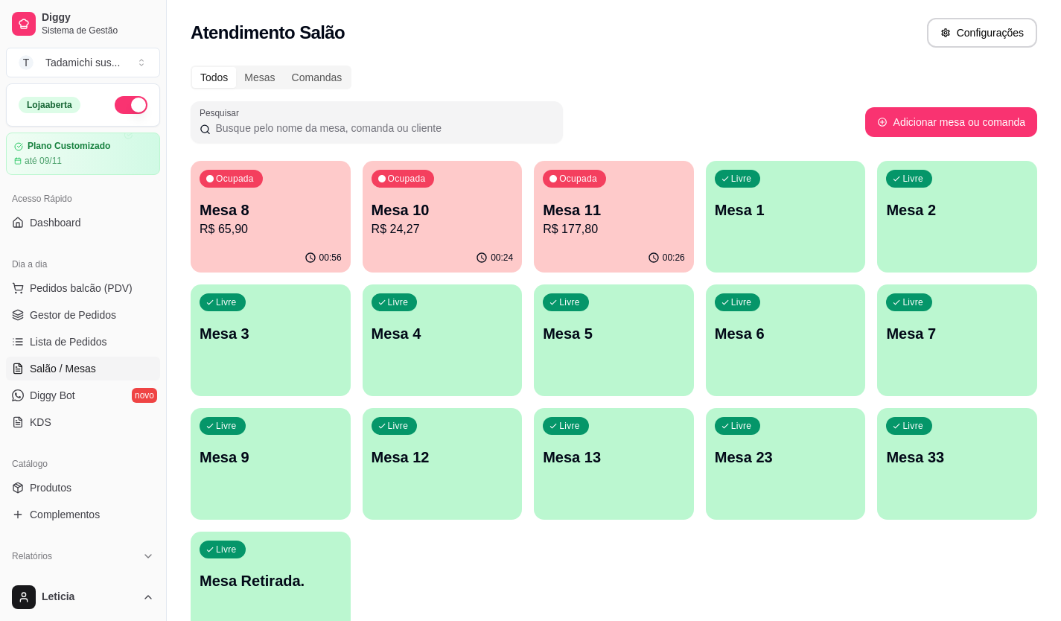
click at [433, 479] on div "Livre Mesa 12" at bounding box center [443, 455] width 160 height 94
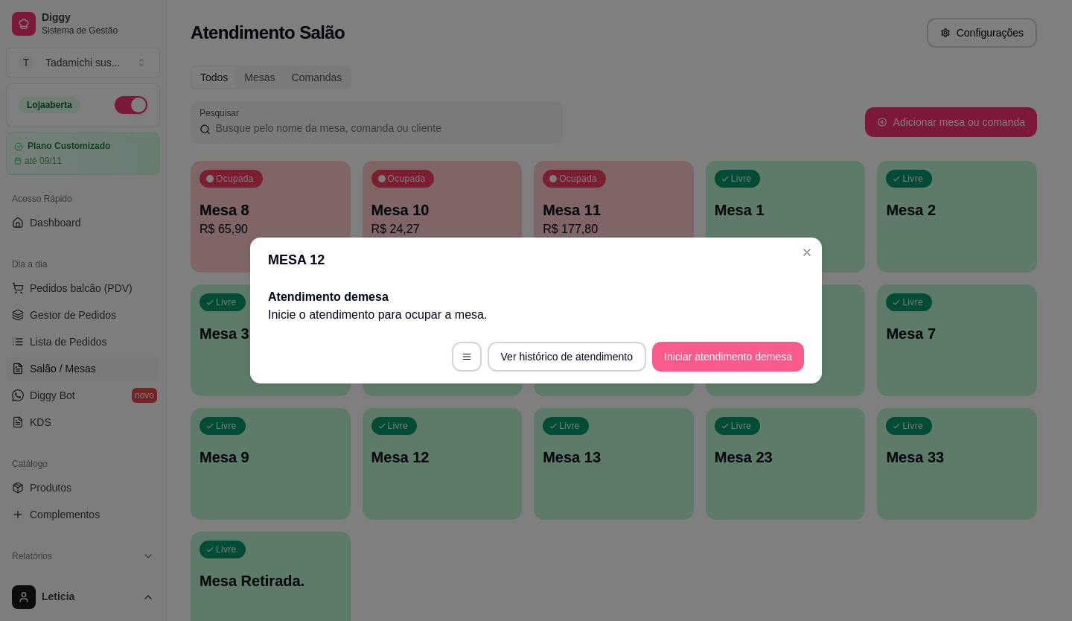
click at [753, 348] on button "Iniciar atendimento de mesa" at bounding box center [728, 357] width 152 height 30
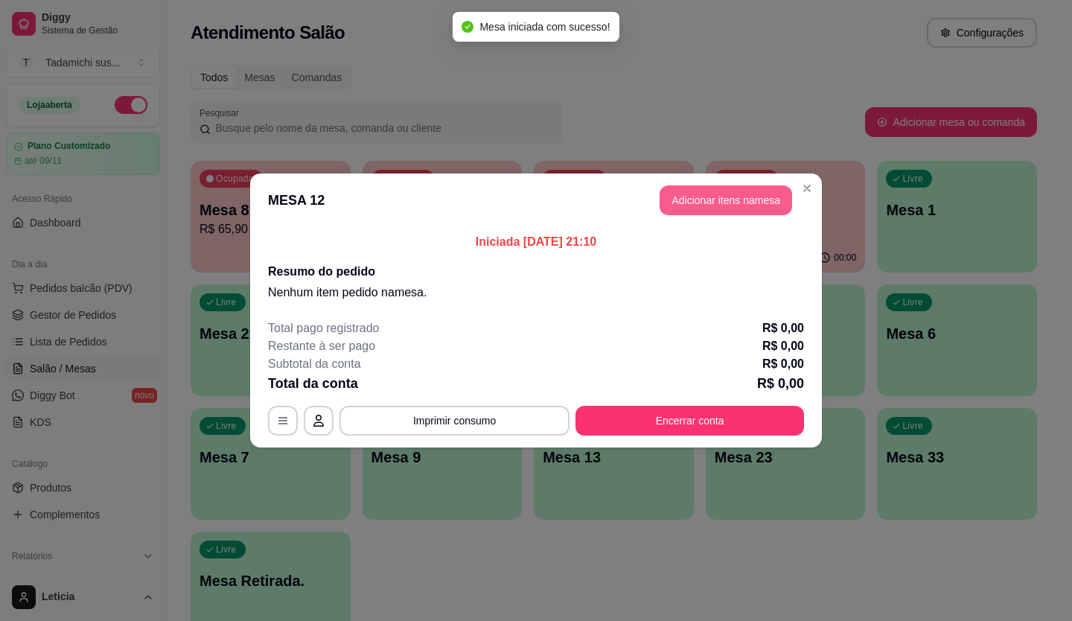
click at [696, 213] on button "Adicionar itens na mesa" at bounding box center [726, 200] width 133 height 30
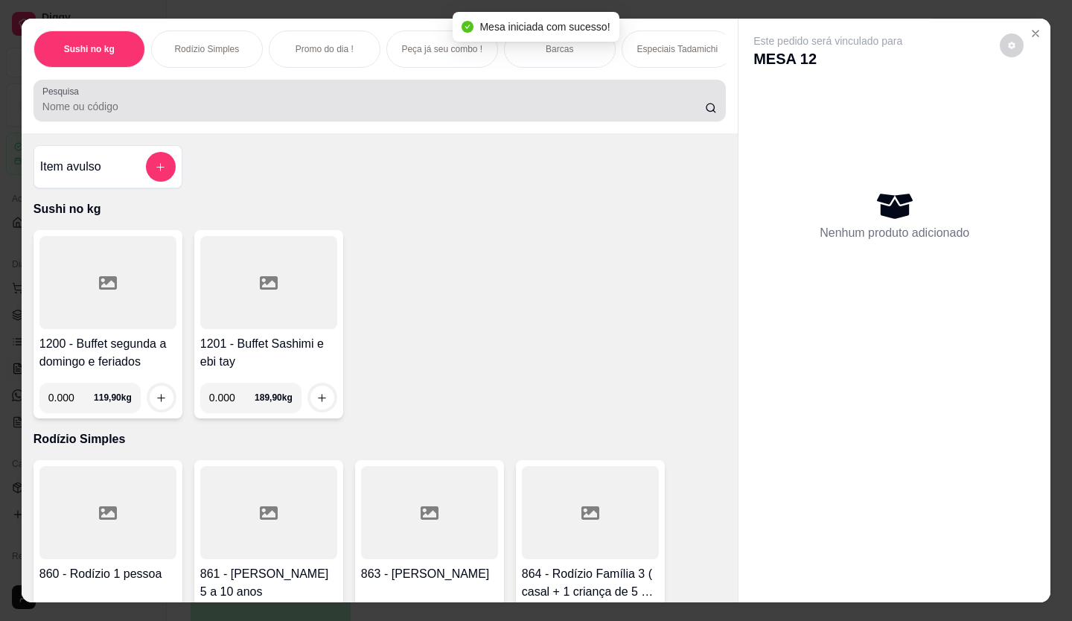
click at [293, 114] on input "Pesquisa" at bounding box center [374, 106] width 664 height 15
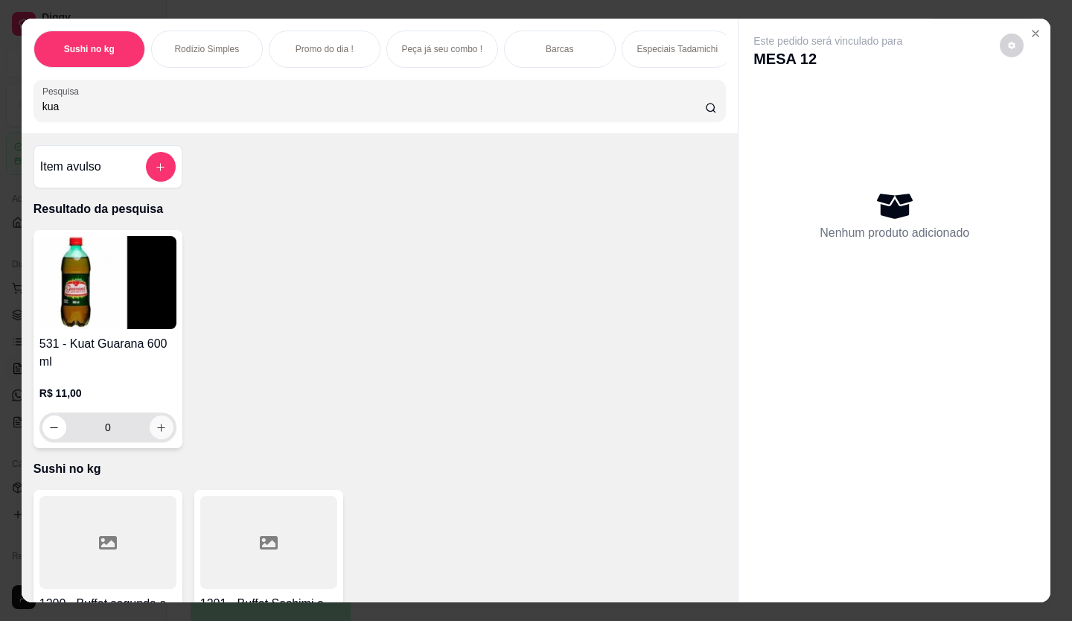
type input "kua"
click at [156, 433] on icon "increase-product-quantity" at bounding box center [161, 427] width 11 height 11
type input "1"
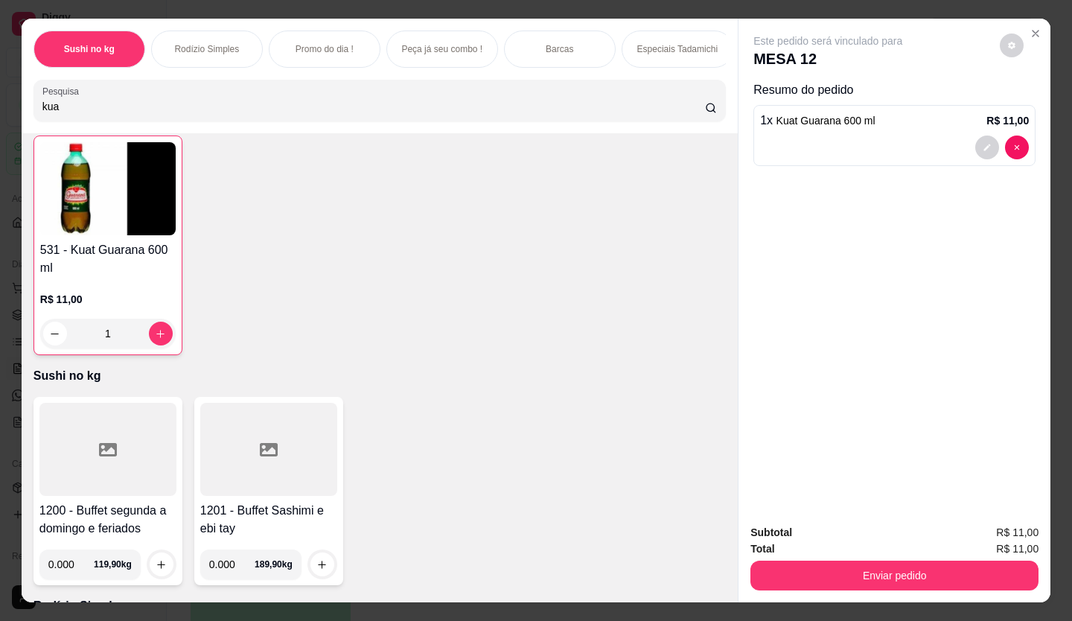
scroll to position [149, 0]
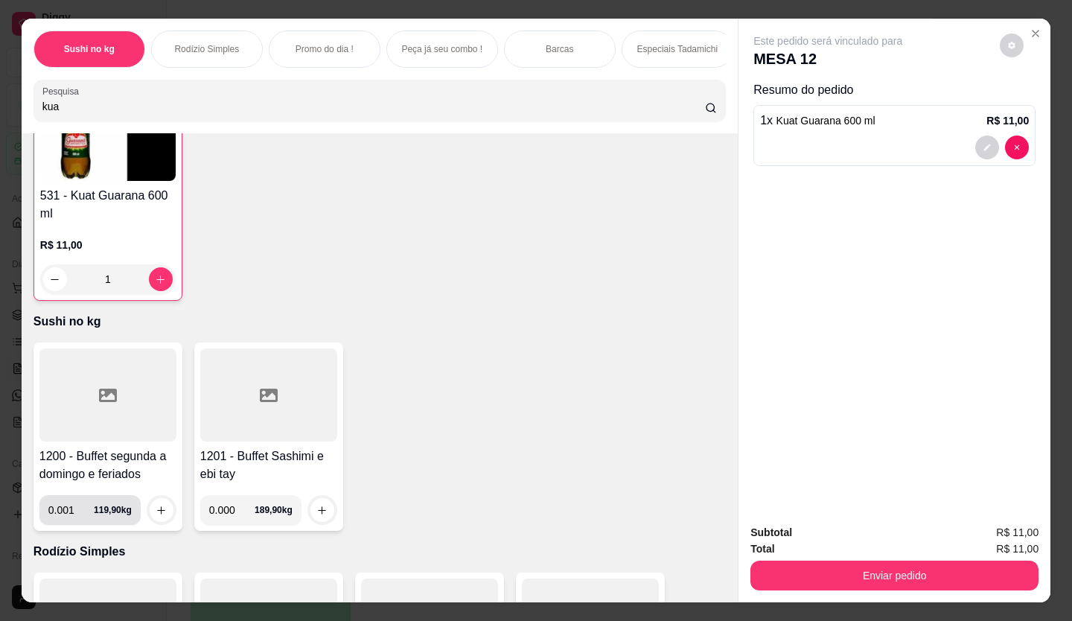
click at [83, 518] on input "0.001" at bounding box center [70, 510] width 45 height 30
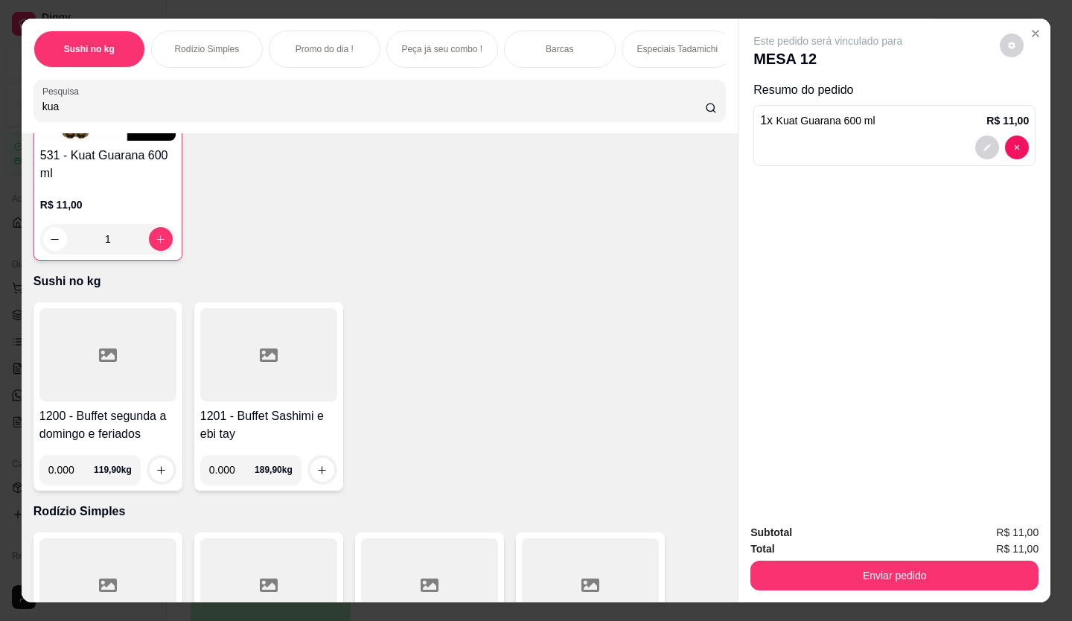
scroll to position [223, 0]
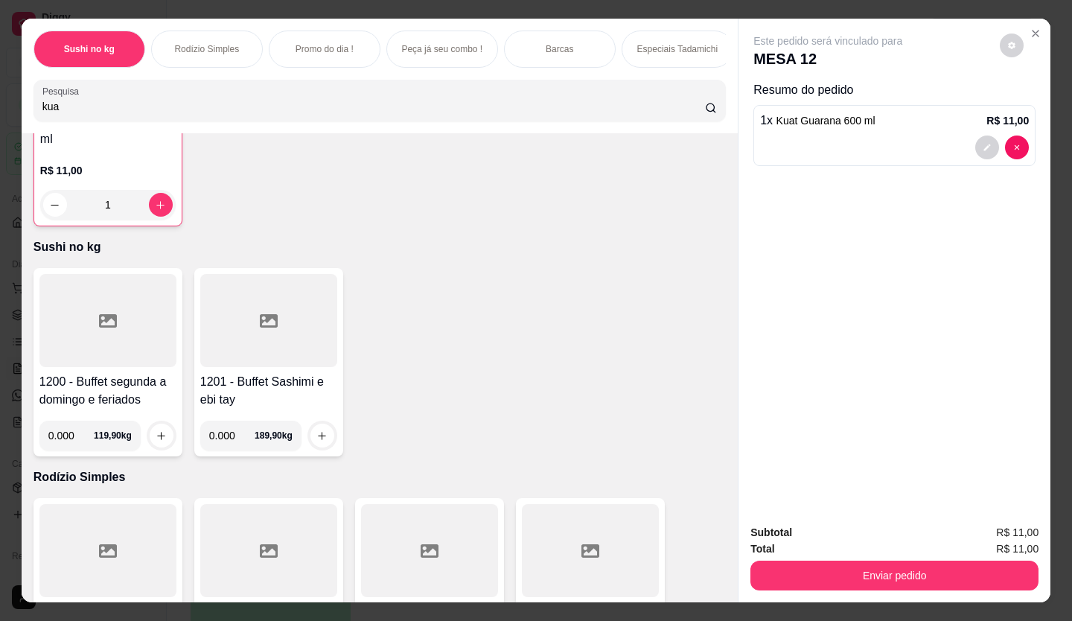
click at [67, 441] on input "0.000" at bounding box center [70, 436] width 45 height 30
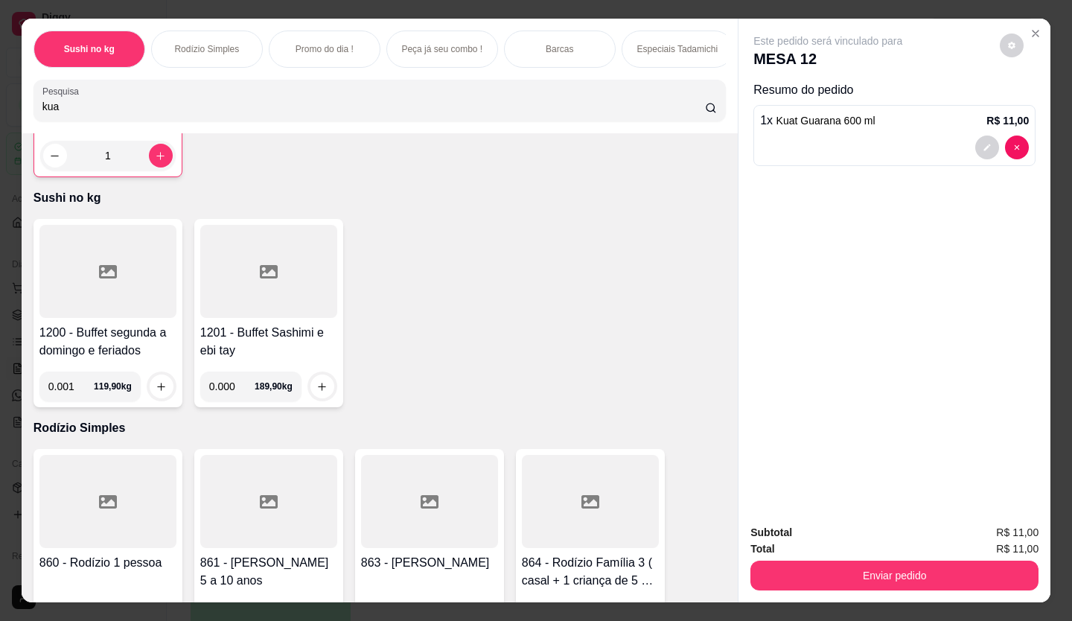
scroll to position [298, 0]
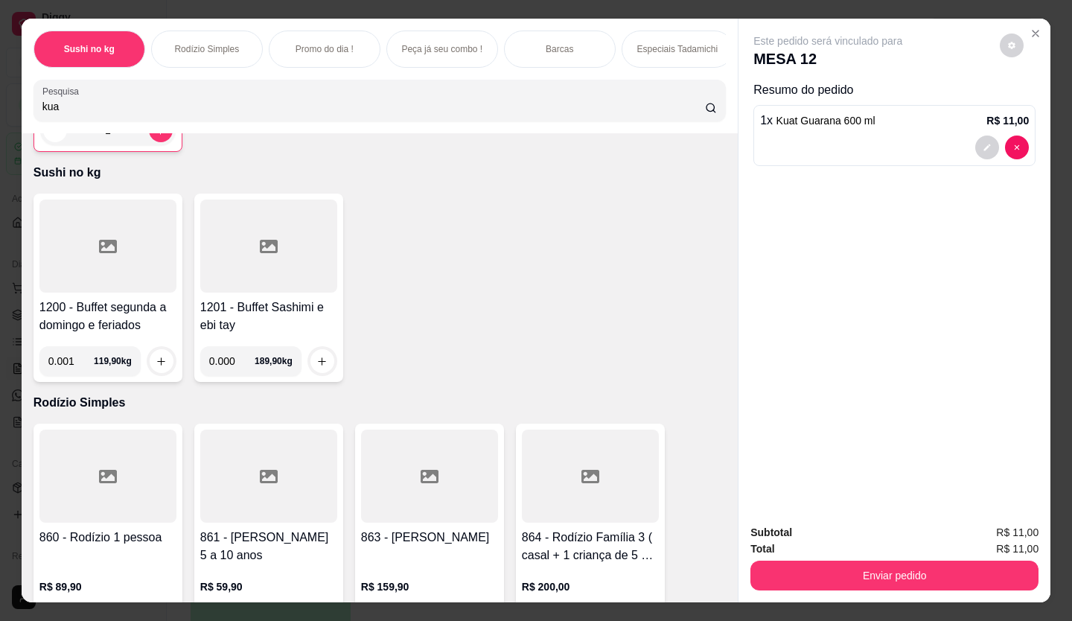
click at [63, 366] on input "0.001" at bounding box center [70, 361] width 45 height 30
click at [70, 366] on input "0.001" at bounding box center [70, 361] width 45 height 30
type input "0.296"
click at [156, 367] on icon "increase-product-quantity" at bounding box center [161, 361] width 11 height 11
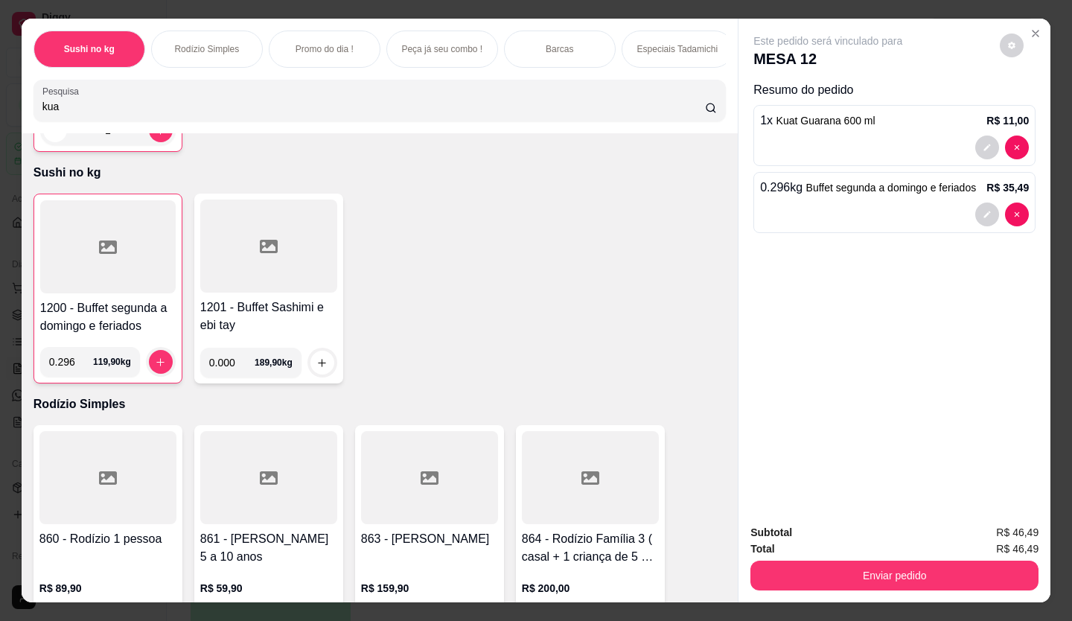
click at [147, 278] on div at bounding box center [108, 246] width 136 height 93
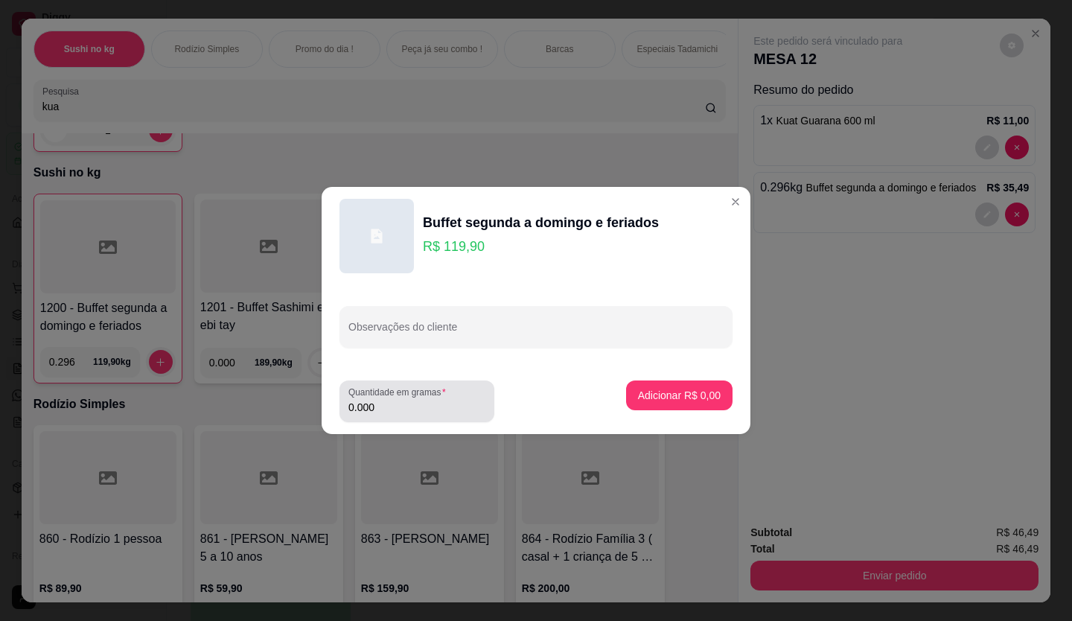
click at [394, 413] on input "0.000" at bounding box center [417, 407] width 137 height 15
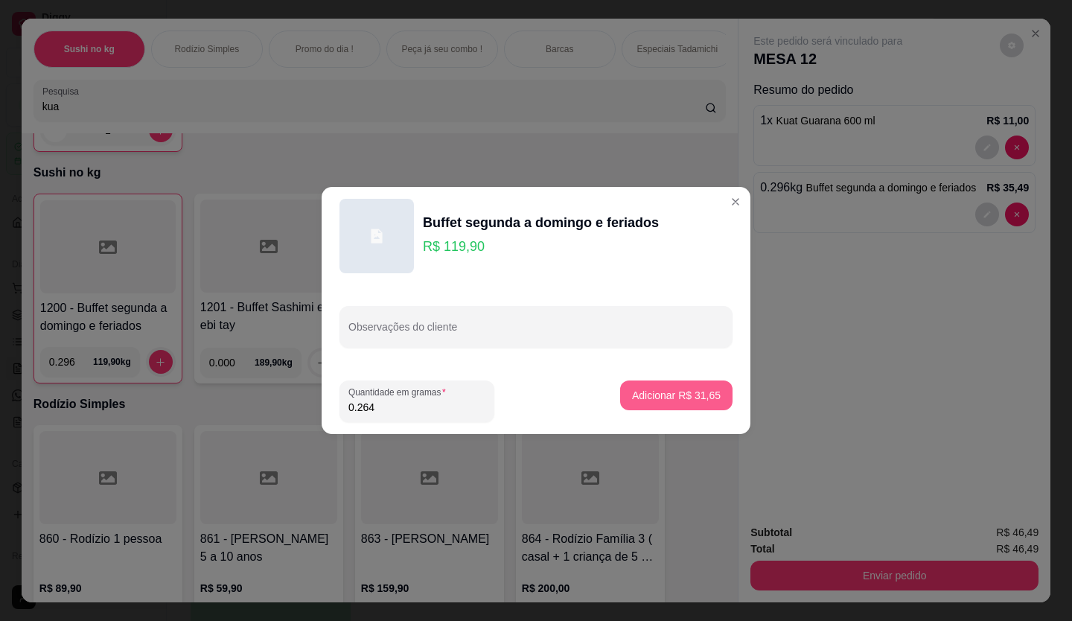
type input "0.264"
click at [692, 398] on p "Adicionar R$ 31,65" at bounding box center [676, 395] width 89 height 15
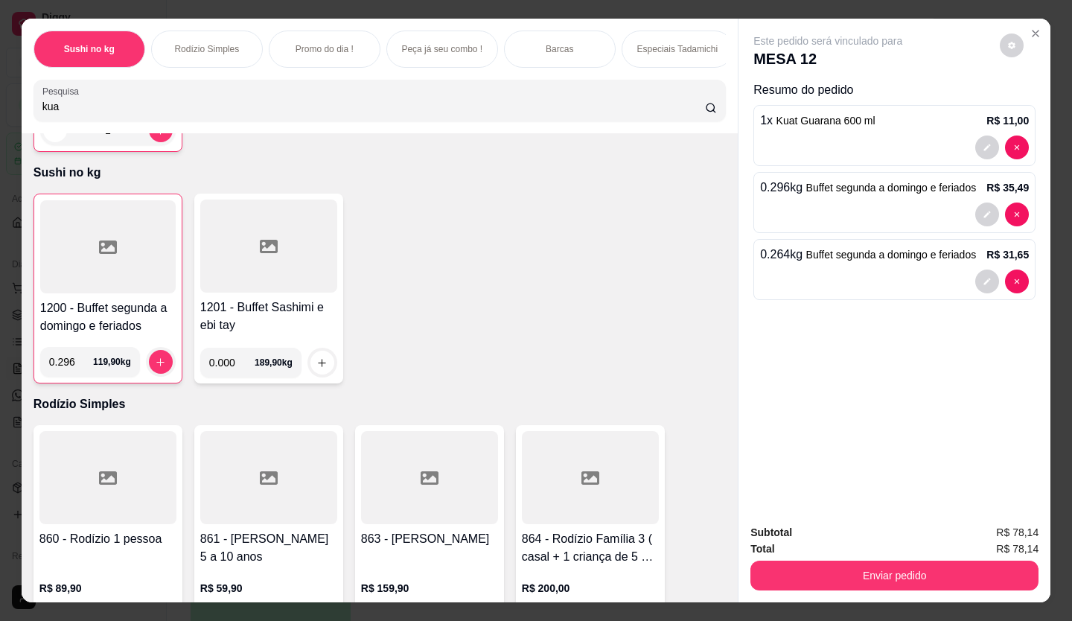
click at [114, 257] on div at bounding box center [108, 246] width 136 height 93
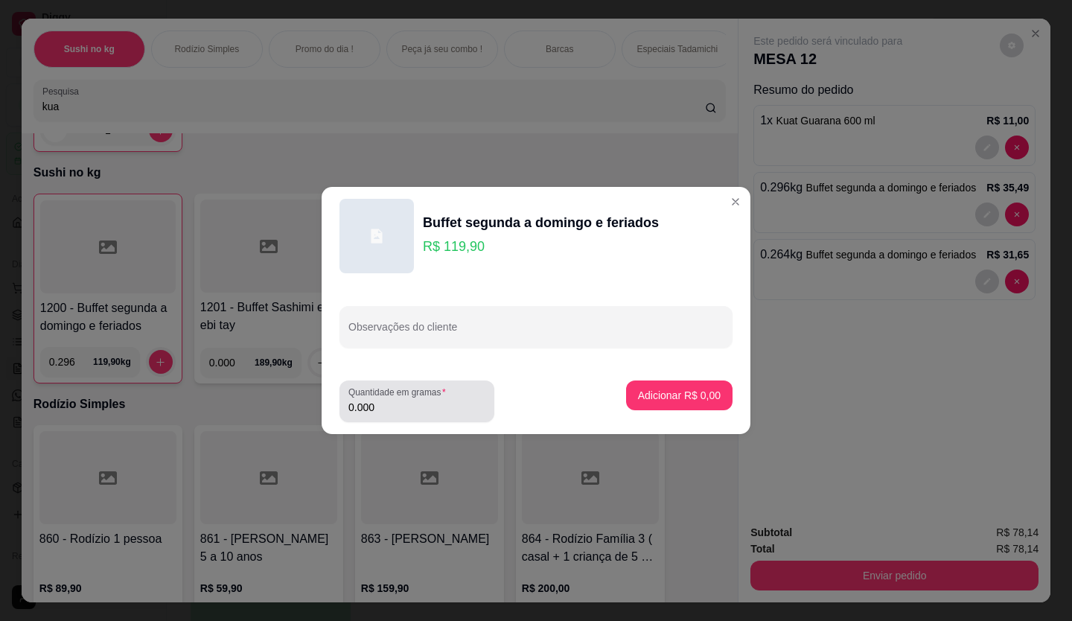
click at [416, 413] on input "0.000" at bounding box center [417, 407] width 137 height 15
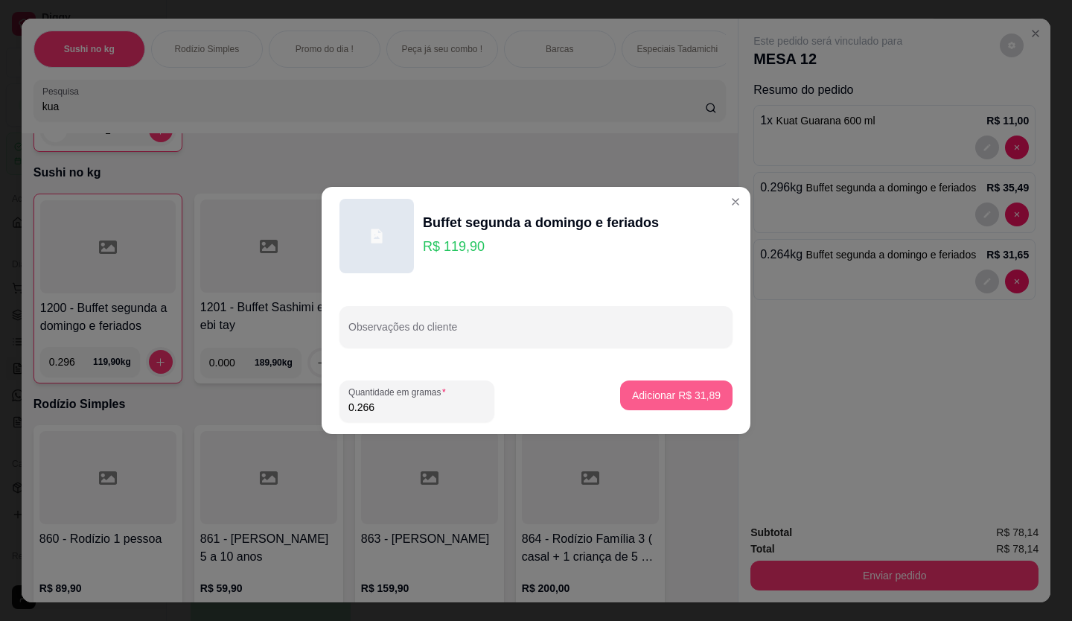
type input "0.266"
click at [667, 393] on p "Adicionar R$ 31,89" at bounding box center [676, 395] width 89 height 15
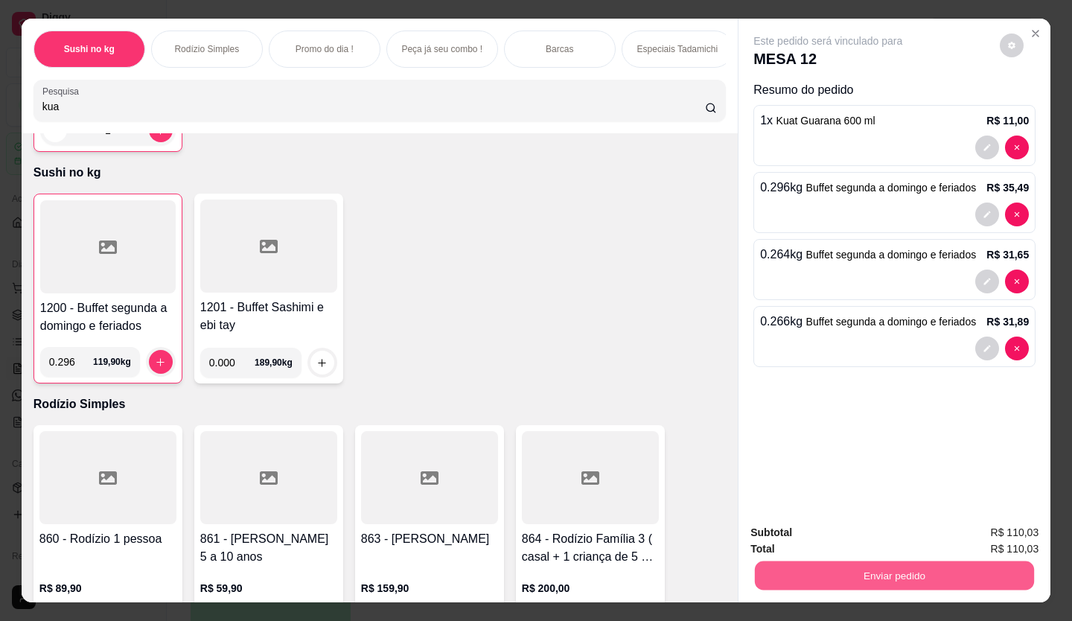
click at [862, 570] on button "Enviar pedido" at bounding box center [894, 576] width 279 height 29
click at [986, 527] on button "Enviar pedido" at bounding box center [1000, 533] width 84 height 28
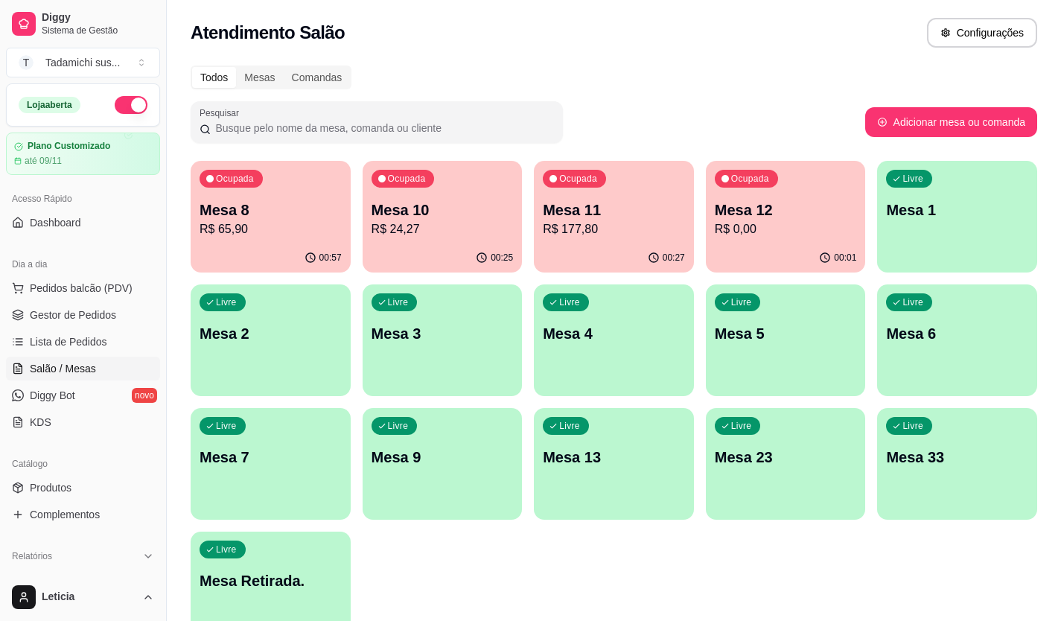
click at [397, 229] on p "R$ 24,27" at bounding box center [443, 229] width 142 height 18
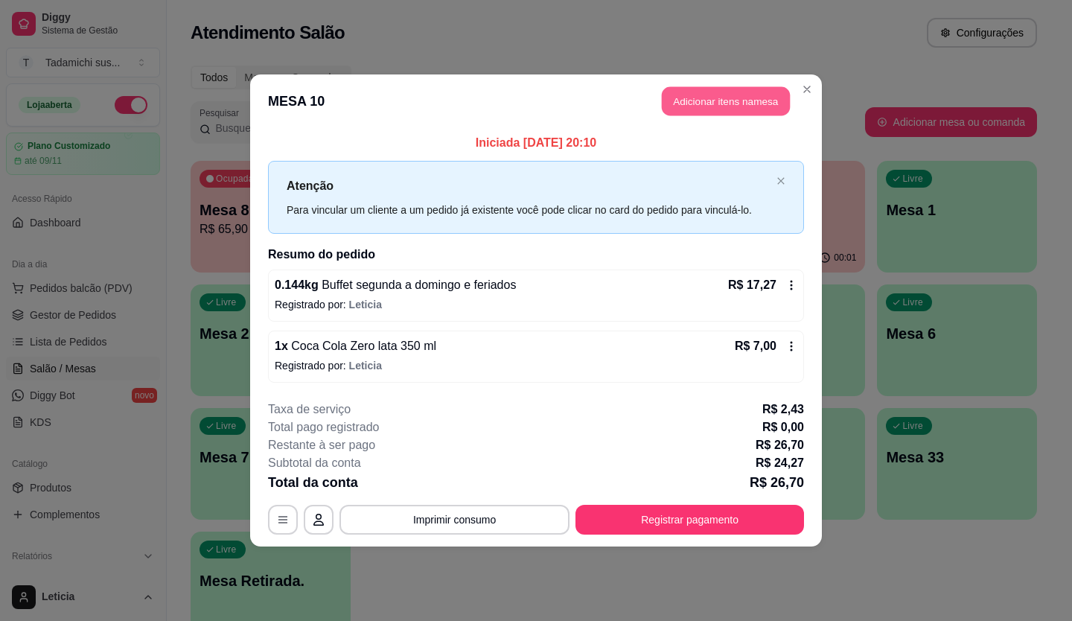
click at [740, 100] on button "Adicionar itens na mesa" at bounding box center [726, 101] width 128 height 29
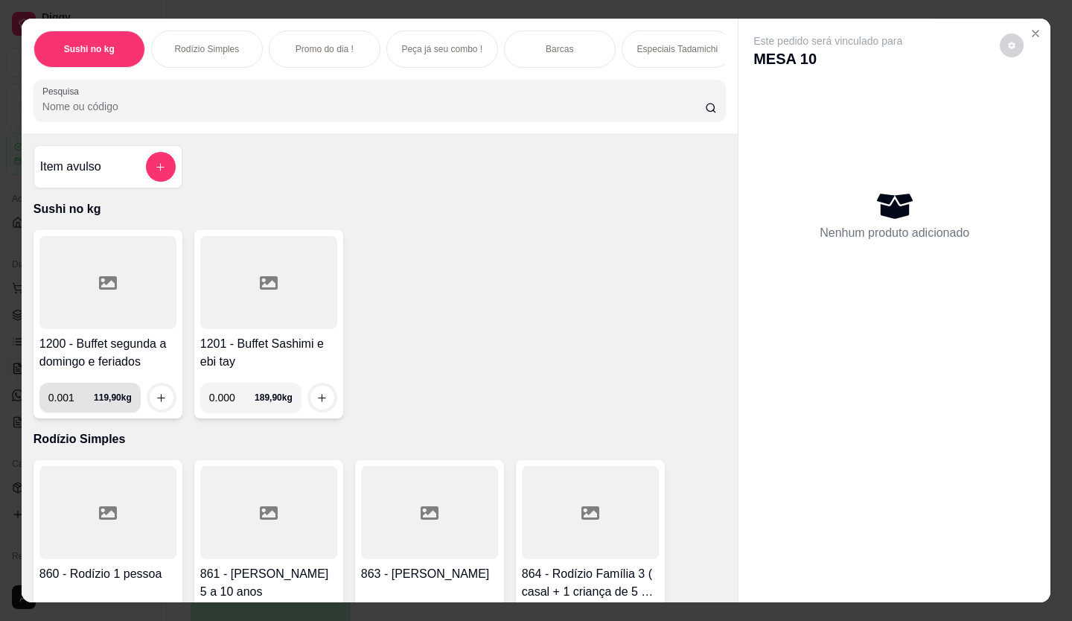
click at [76, 409] on input "0.001" at bounding box center [70, 398] width 45 height 30
type input "0.062"
click at [159, 396] on button "increase-product-quantity" at bounding box center [162, 398] width 24 height 24
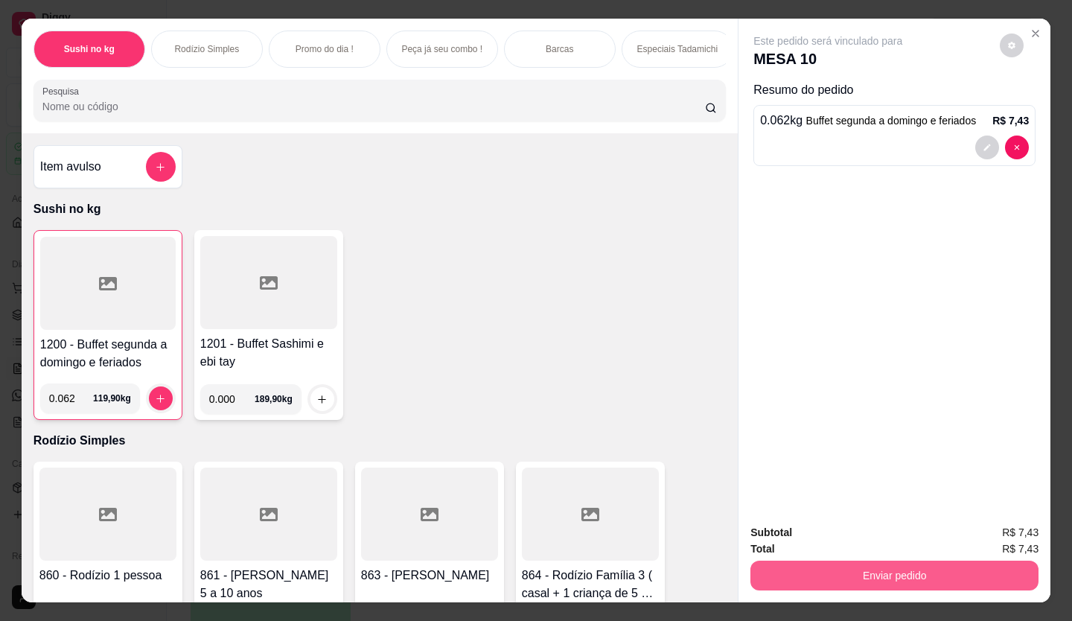
click at [795, 568] on button "Enviar pedido" at bounding box center [895, 576] width 288 height 30
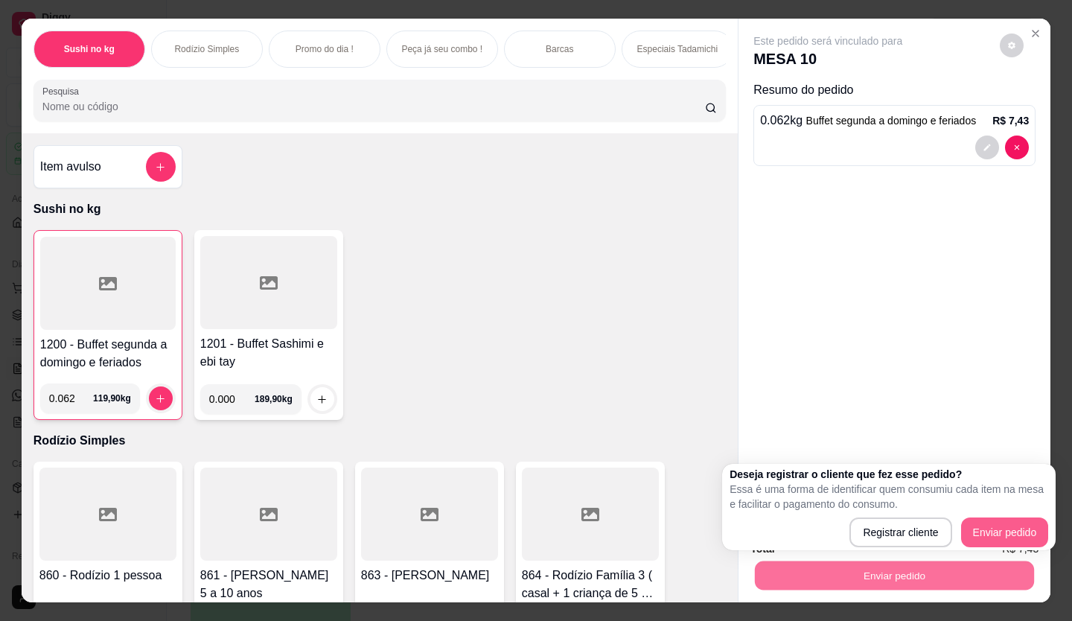
click at [1016, 530] on button "Enviar pedido" at bounding box center [1005, 533] width 88 height 30
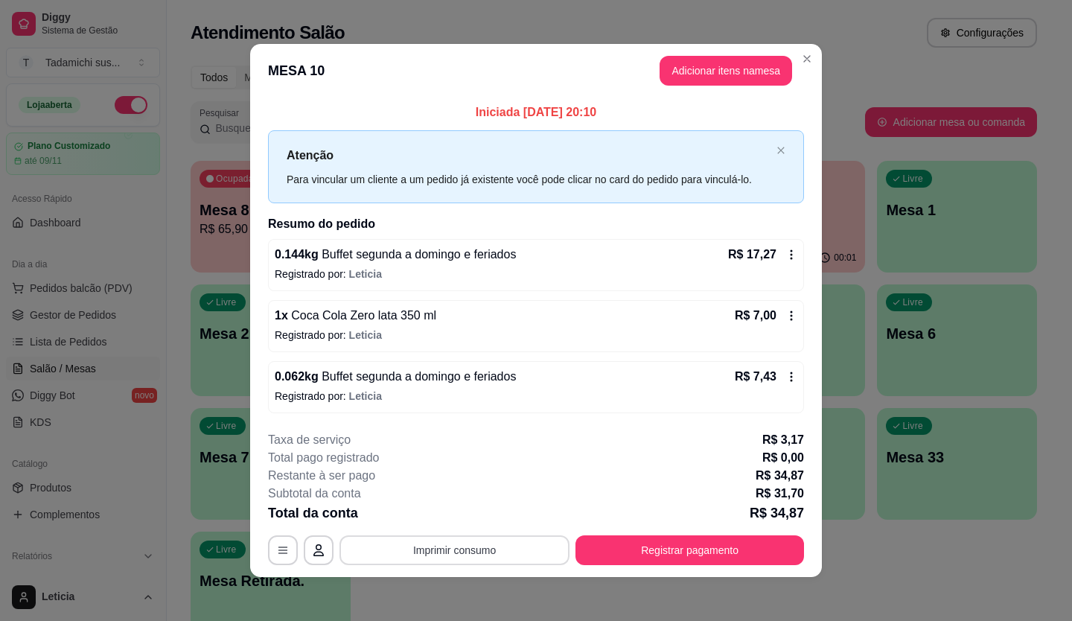
click at [495, 541] on button "Imprimir consumo" at bounding box center [455, 550] width 230 height 30
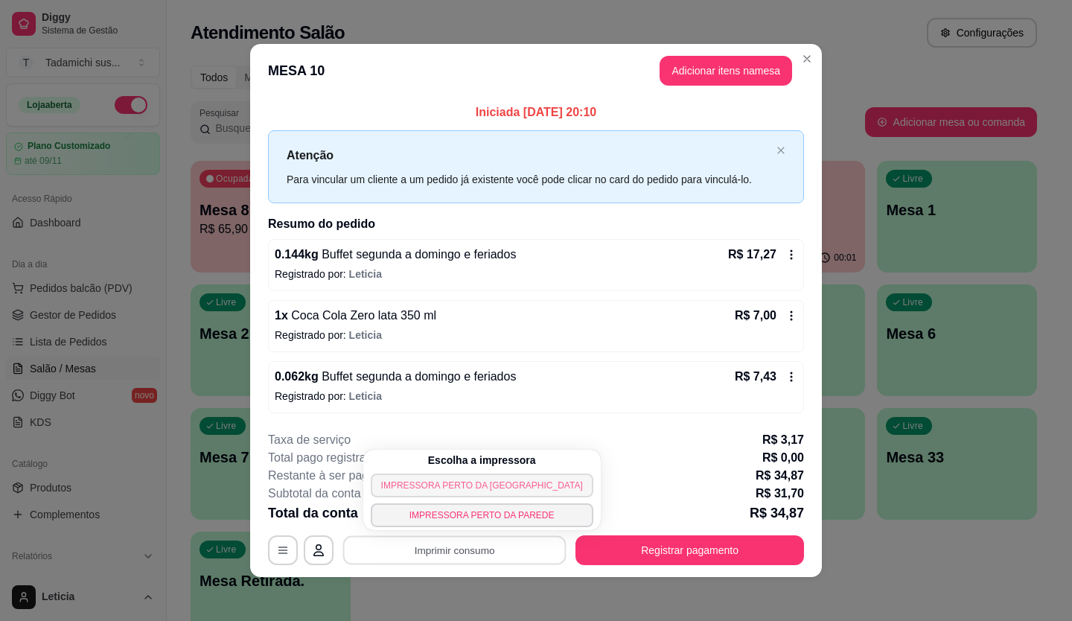
click at [481, 492] on button "IMPRESSORA PERTO [PERSON_NAME][GEOGRAPHIC_DATA]" at bounding box center [482, 486] width 223 height 24
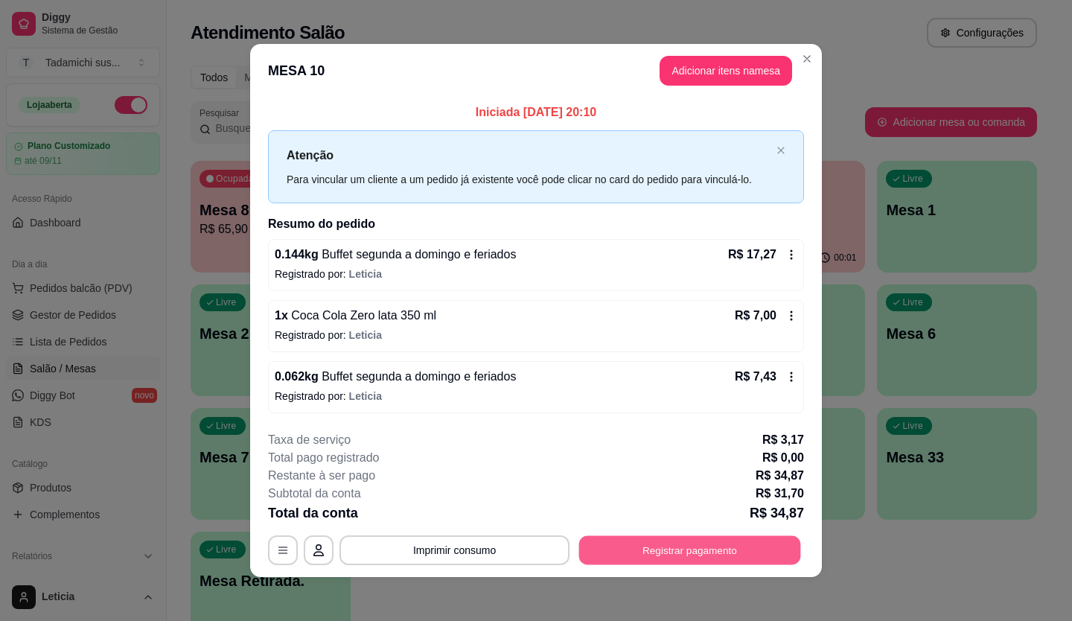
click at [716, 548] on button "Registrar pagamento" at bounding box center [690, 549] width 222 height 29
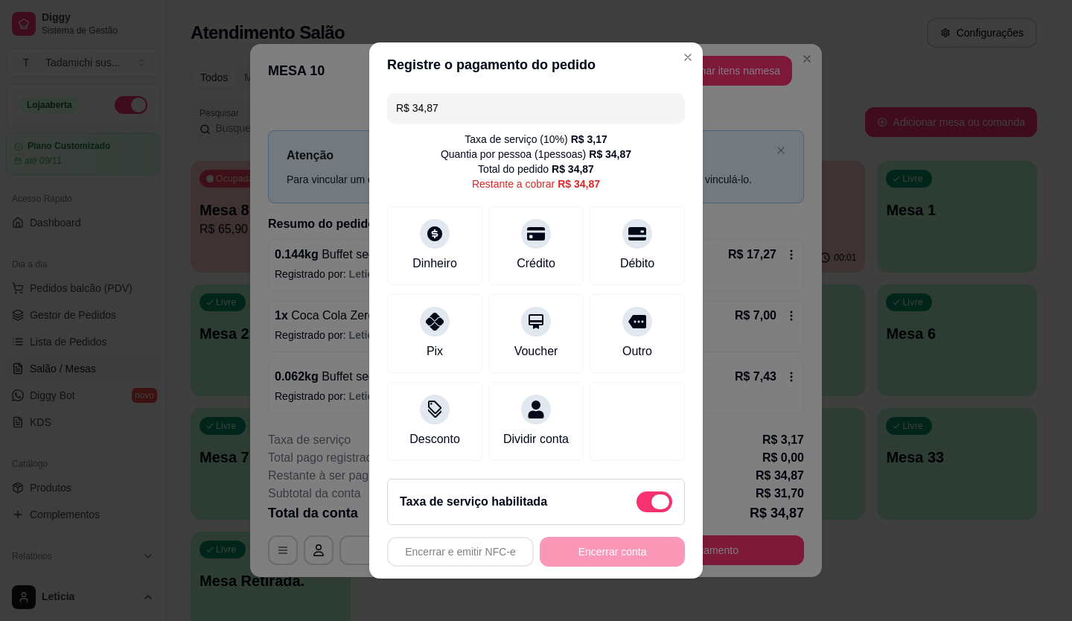
click at [637, 508] on span at bounding box center [655, 502] width 36 height 21
click at [636, 508] on input "checkbox" at bounding box center [641, 510] width 10 height 10
checkbox input "true"
type input "R$ 31,70"
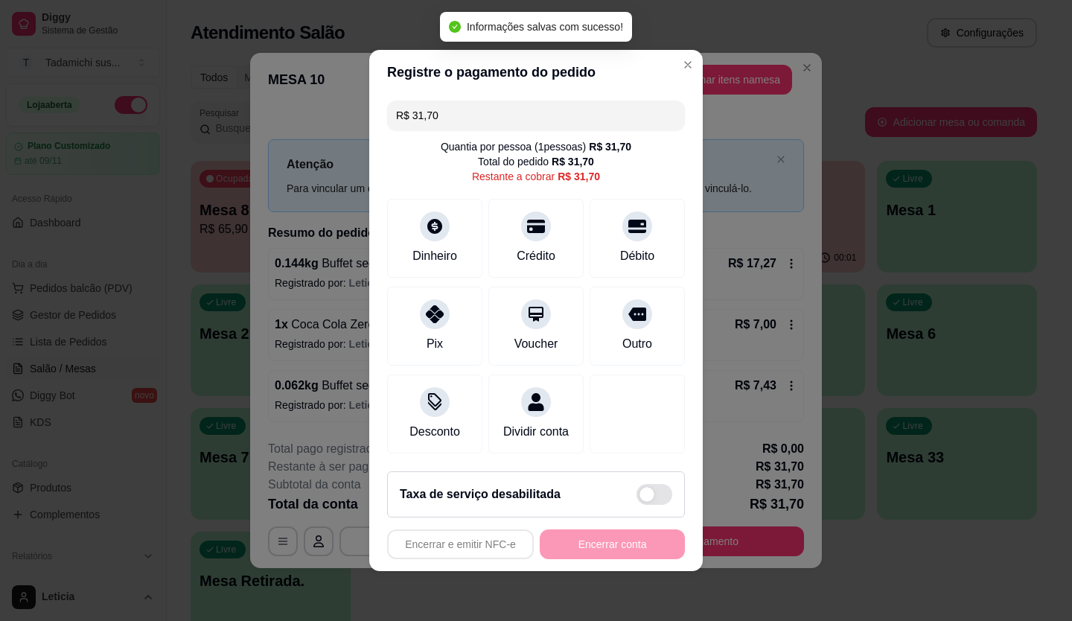
scroll to position [7, 0]
click at [637, 486] on label at bounding box center [655, 494] width 36 height 21
click at [636, 497] on input "checkbox" at bounding box center [641, 502] width 10 height 10
checkbox input "false"
type input "R$ 34,87"
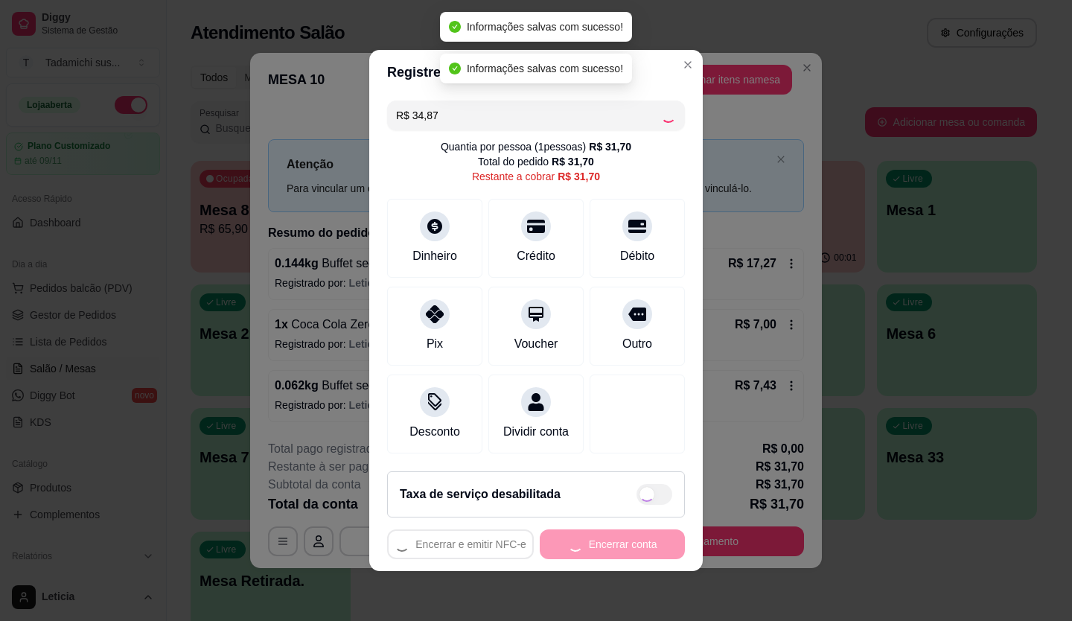
checkbox input "true"
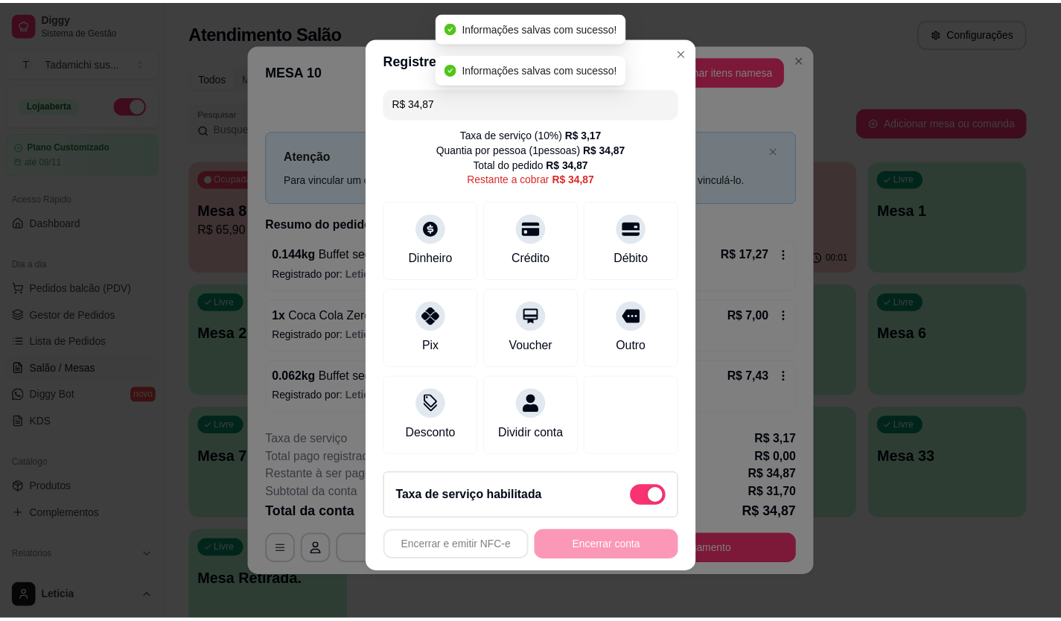
scroll to position [0, 0]
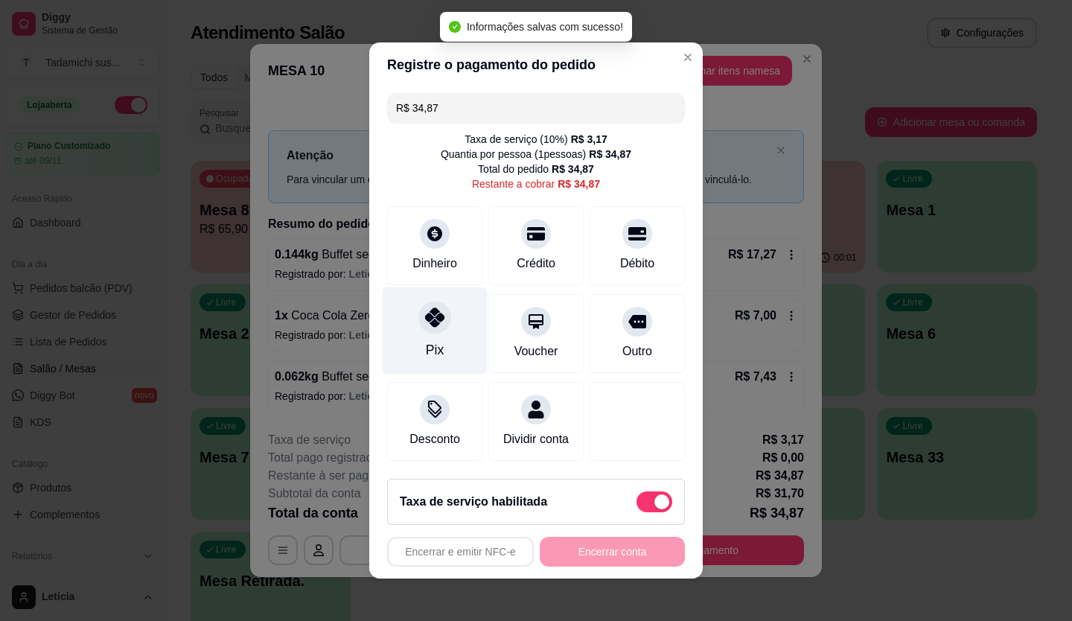
click at [443, 330] on div "Pix" at bounding box center [435, 330] width 105 height 87
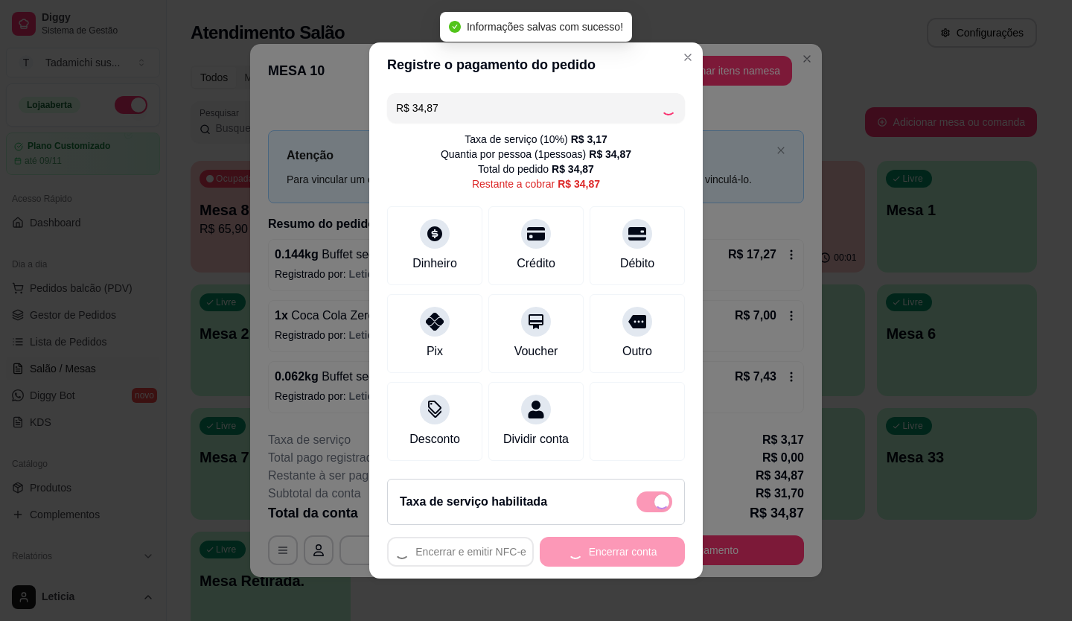
type input "R$ 0,00"
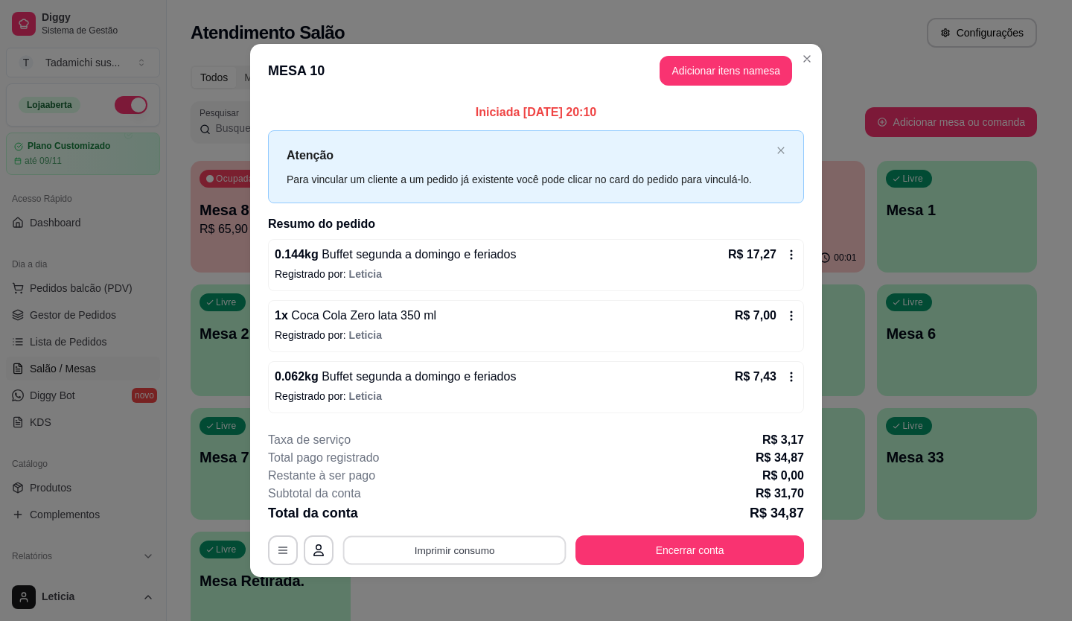
click at [463, 550] on button "Imprimir consumo" at bounding box center [454, 549] width 223 height 29
click at [464, 550] on button "Imprimir consumo" at bounding box center [454, 549] width 223 height 29
click at [459, 553] on button "Imprimir consumo" at bounding box center [455, 550] width 230 height 30
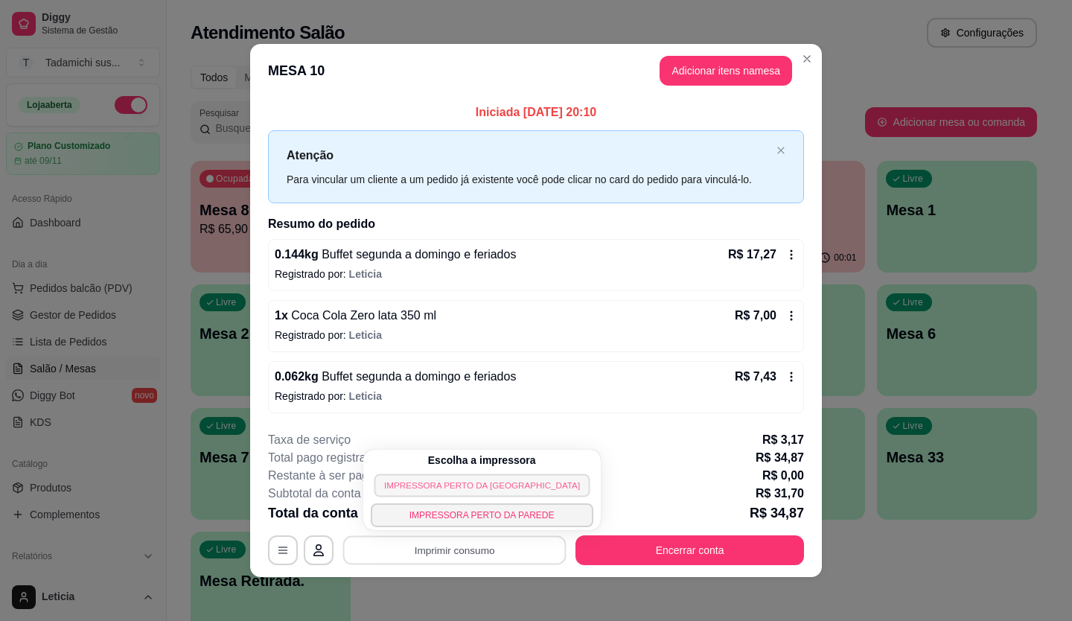
click at [482, 491] on button "IMPRESSORA PERTO [PERSON_NAME][GEOGRAPHIC_DATA]" at bounding box center [482, 485] width 216 height 23
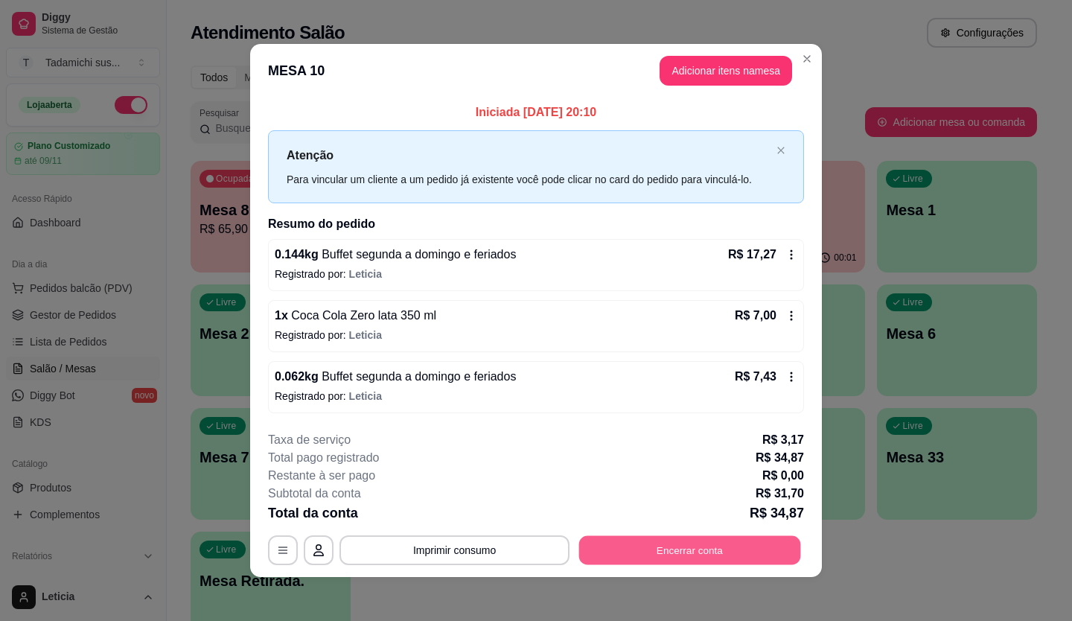
click at [642, 548] on button "Encerrar conta" at bounding box center [690, 549] width 222 height 29
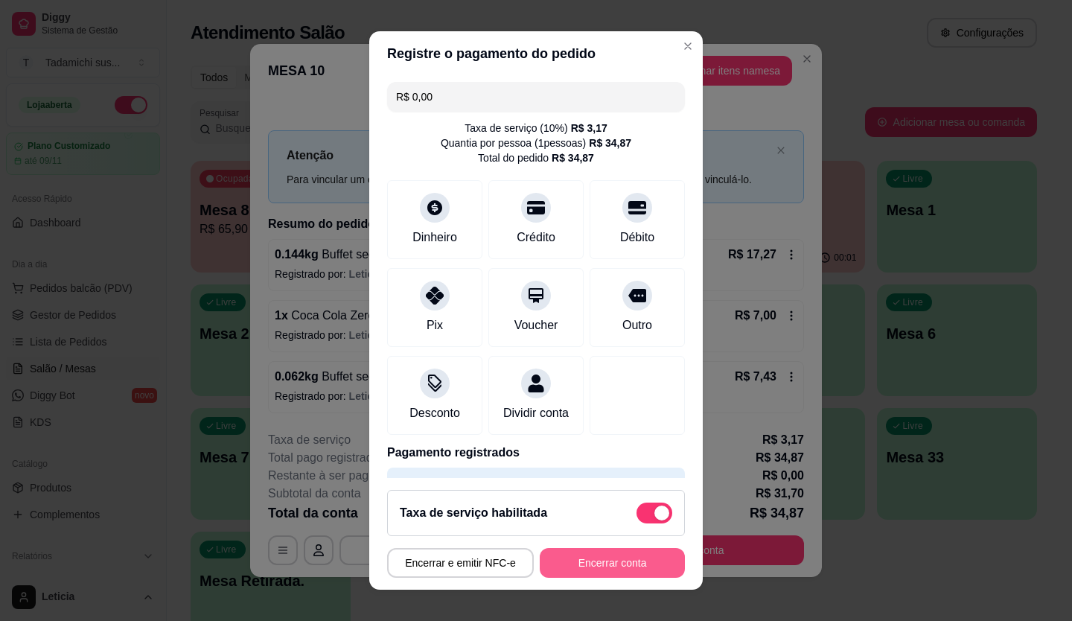
click at [662, 550] on button "Encerrar conta" at bounding box center [612, 563] width 145 height 30
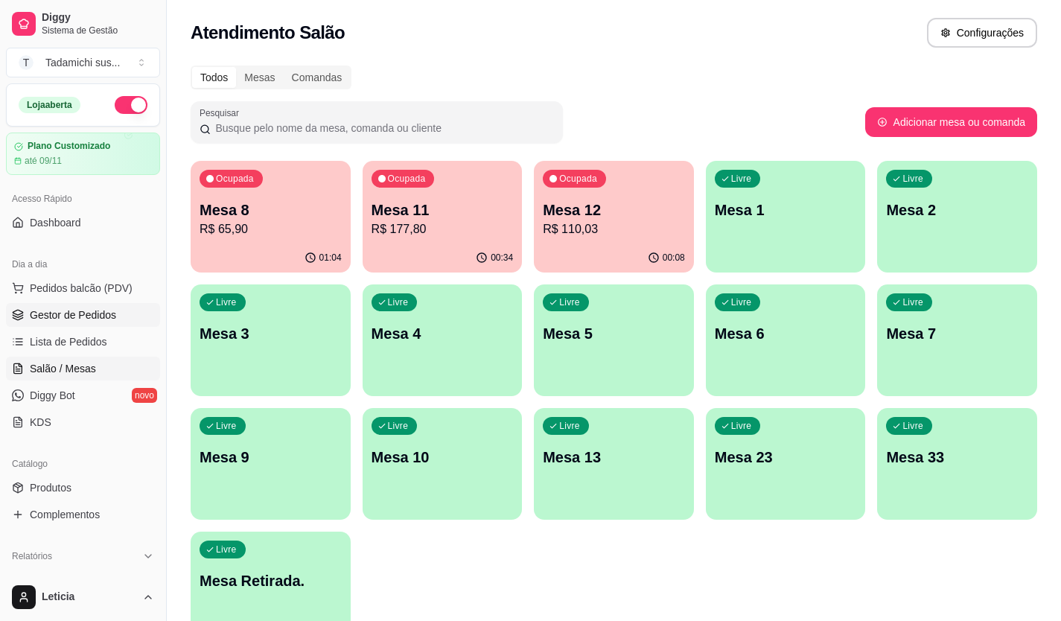
click at [121, 307] on link "Gestor de Pedidos" at bounding box center [83, 315] width 154 height 24
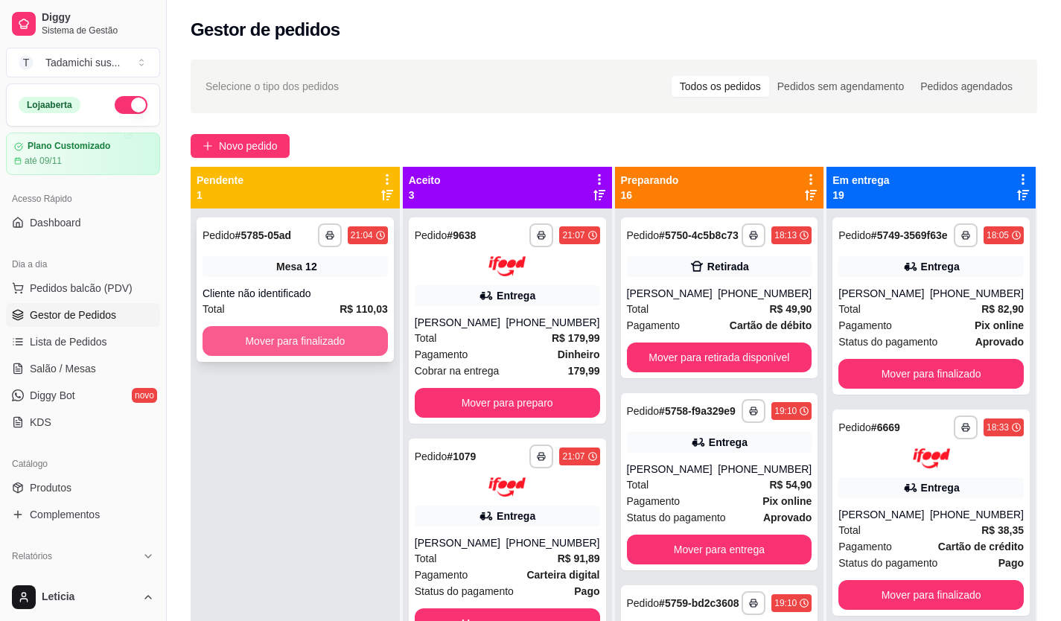
click at [303, 334] on button "Mover para finalizado" at bounding box center [295, 341] width 185 height 30
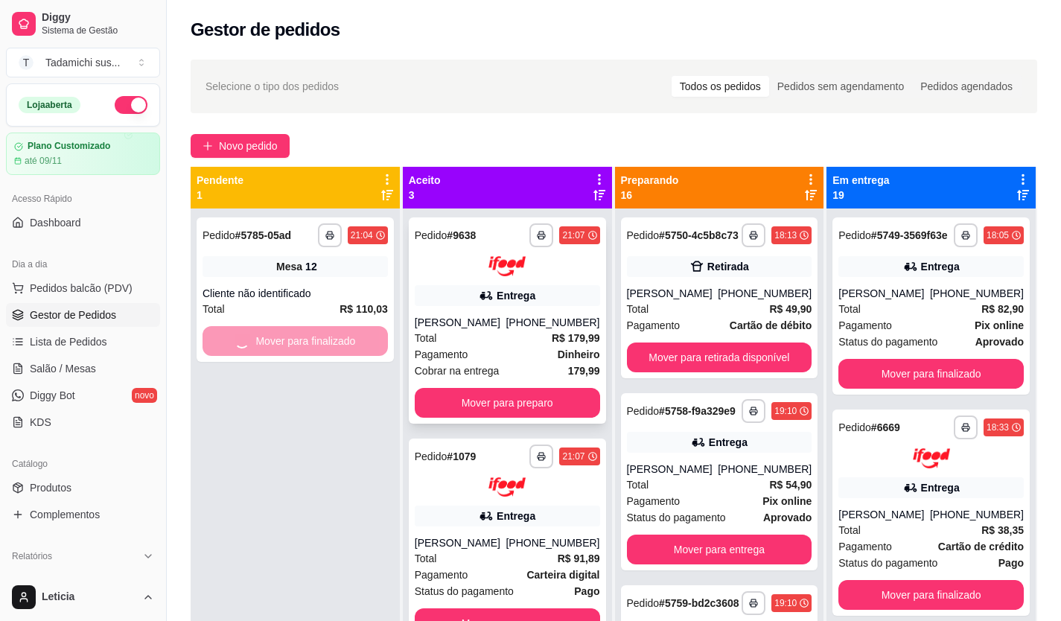
click at [541, 410] on button "Mover para preparo" at bounding box center [507, 403] width 185 height 30
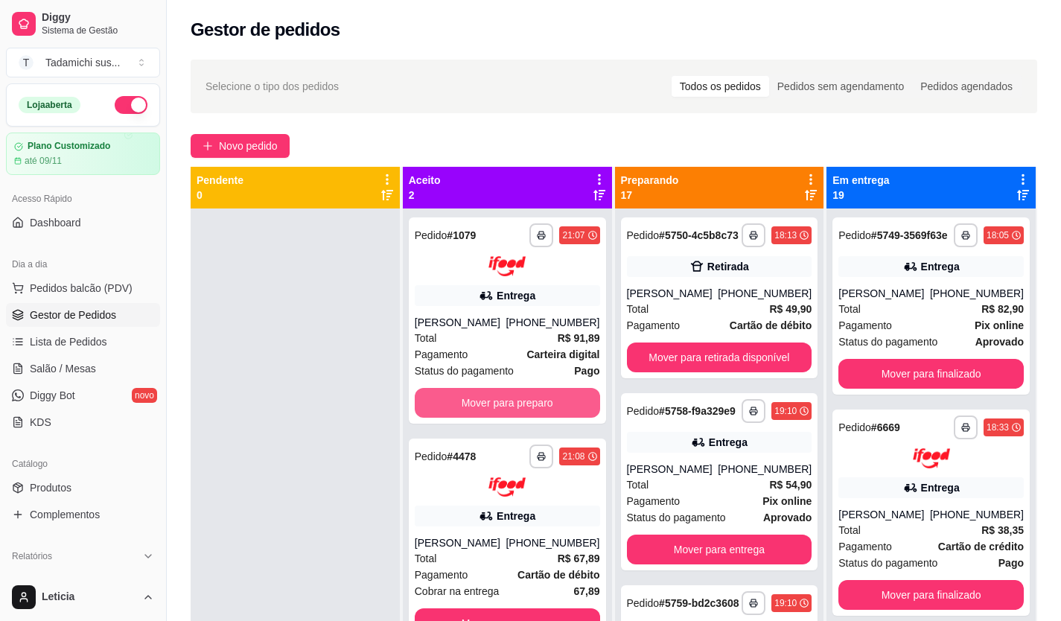
click at [541, 410] on button "Mover para preparo" at bounding box center [507, 403] width 185 height 30
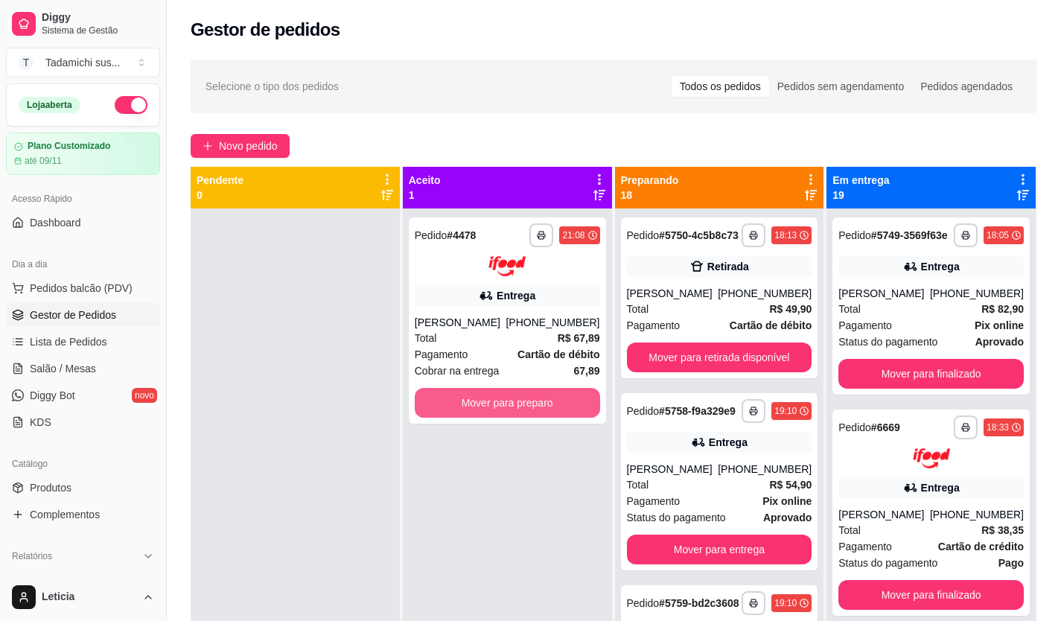
click at [541, 410] on button "Mover para preparo" at bounding box center [507, 403] width 185 height 30
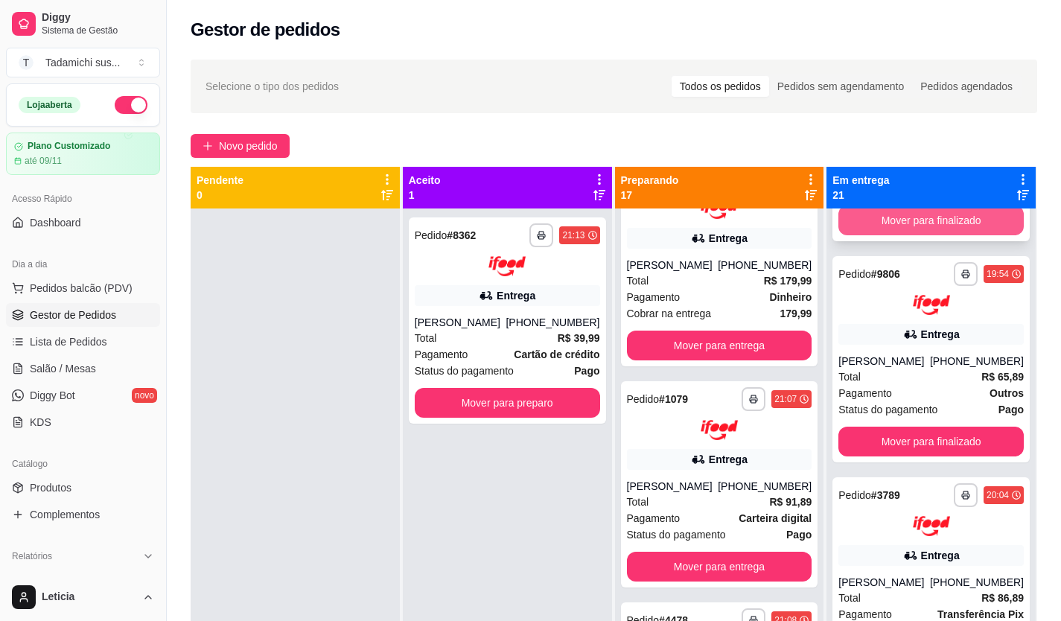
scroll to position [2532, 0]
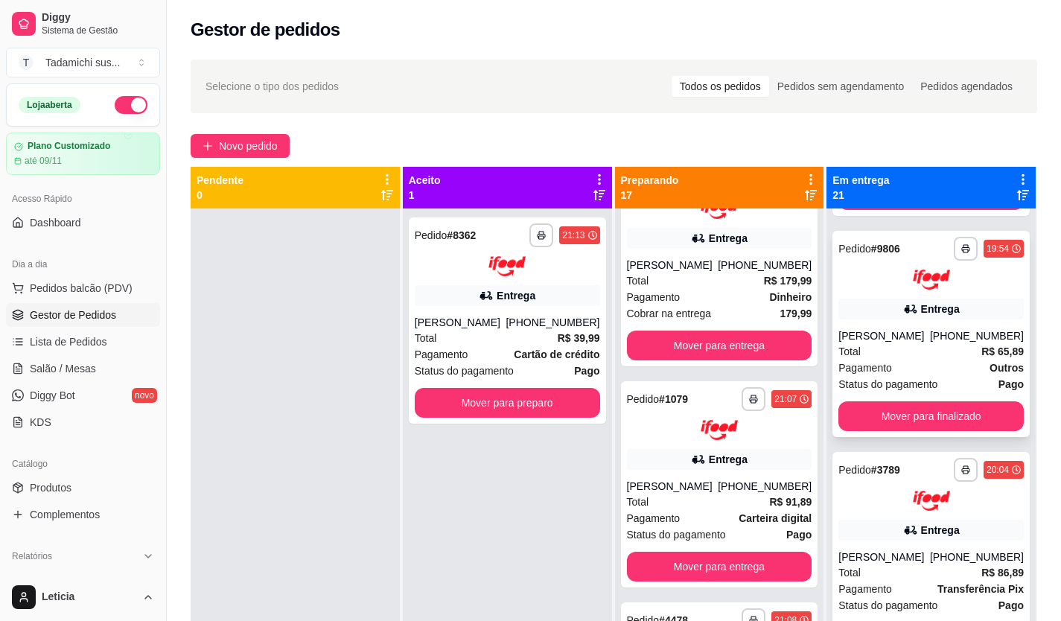
click at [908, 386] on div "**********" at bounding box center [931, 334] width 197 height 206
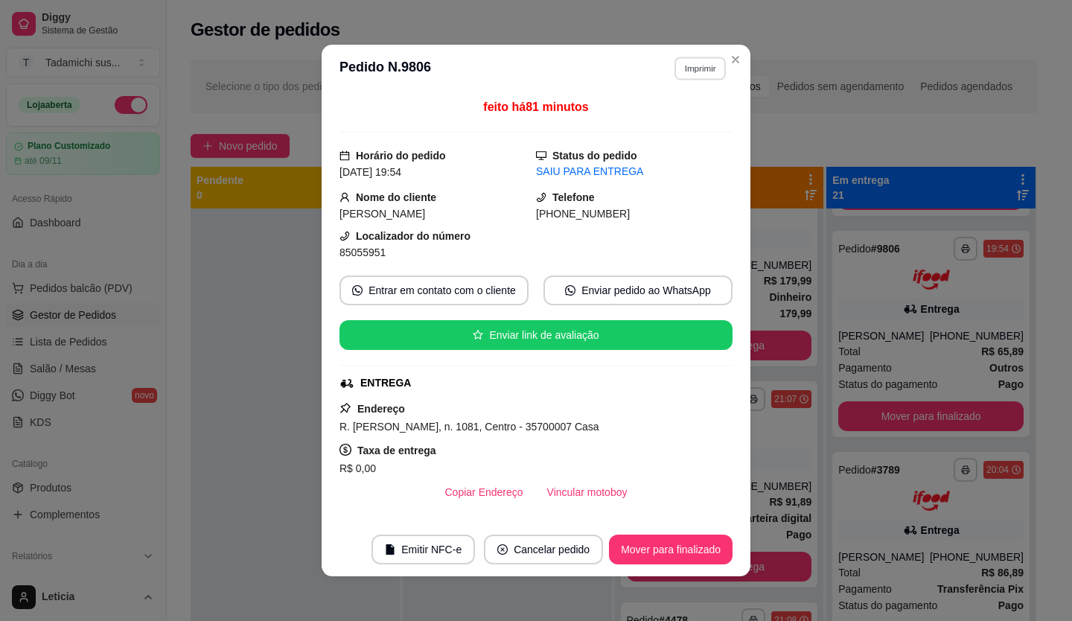
click at [700, 66] on button "Imprimir" at bounding box center [700, 68] width 51 height 23
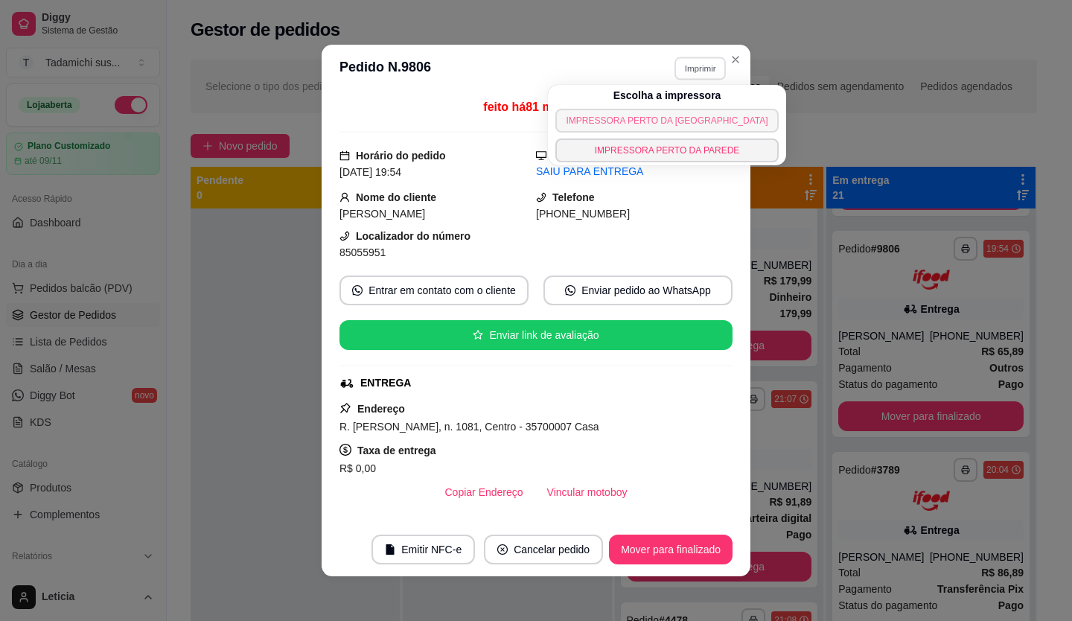
click at [667, 121] on button "IMPRESSORA PERTO [PERSON_NAME][GEOGRAPHIC_DATA]" at bounding box center [667, 121] width 223 height 24
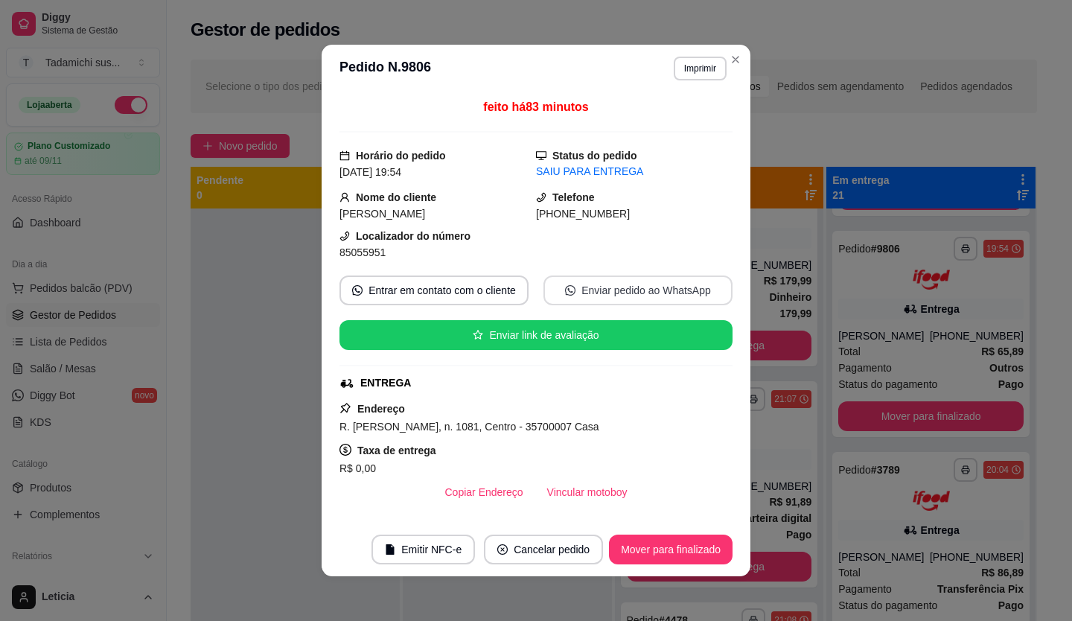
click at [620, 290] on button "Enviar pedido ao WhatsApp" at bounding box center [638, 291] width 189 height 30
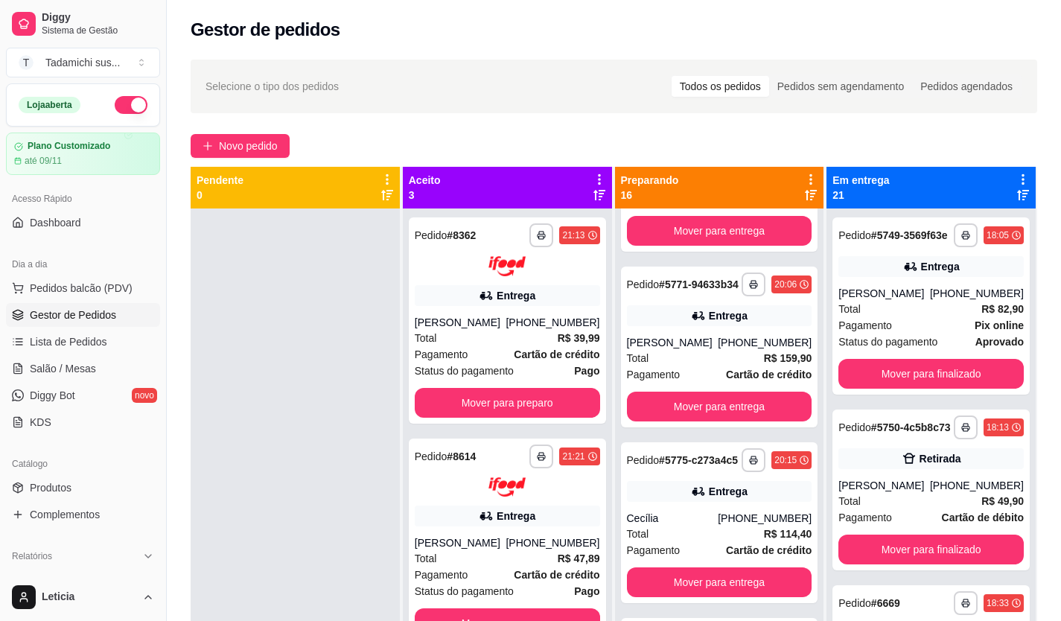
scroll to position [483, 0]
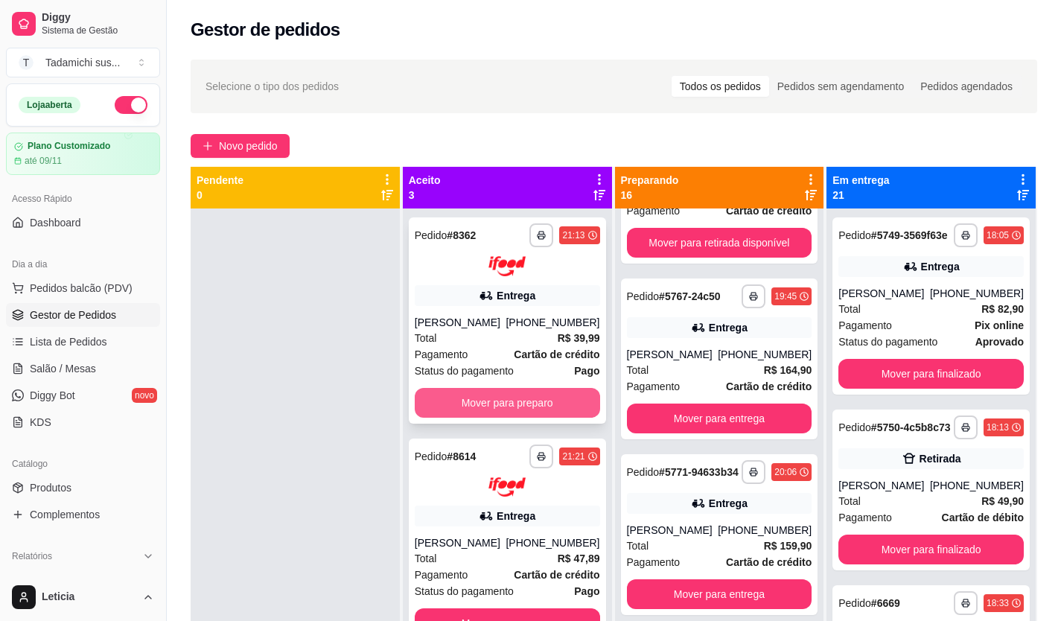
click at [524, 405] on button "Mover para preparo" at bounding box center [507, 403] width 185 height 30
click at [521, 404] on button "Mover para preparo" at bounding box center [507, 403] width 185 height 30
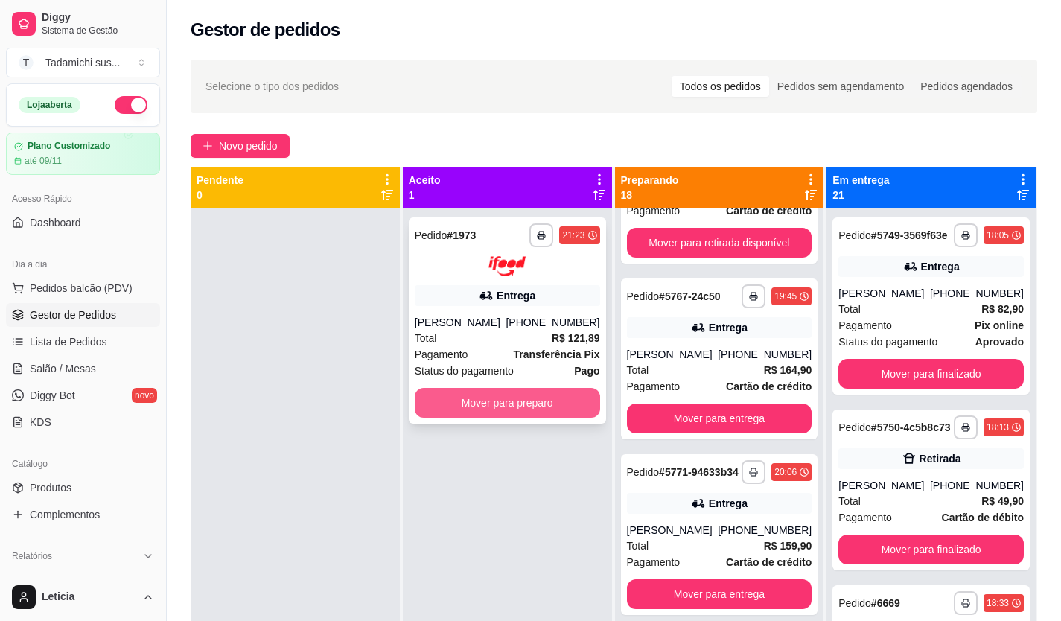
click at [521, 401] on button "Mover para preparo" at bounding box center [507, 403] width 185 height 30
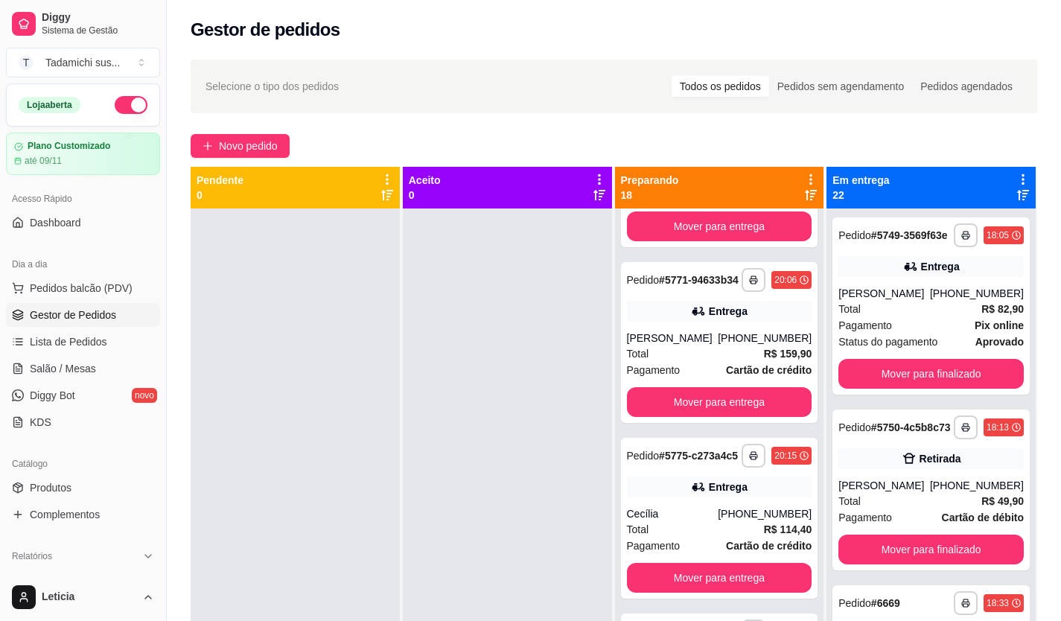
scroll to position [264, 0]
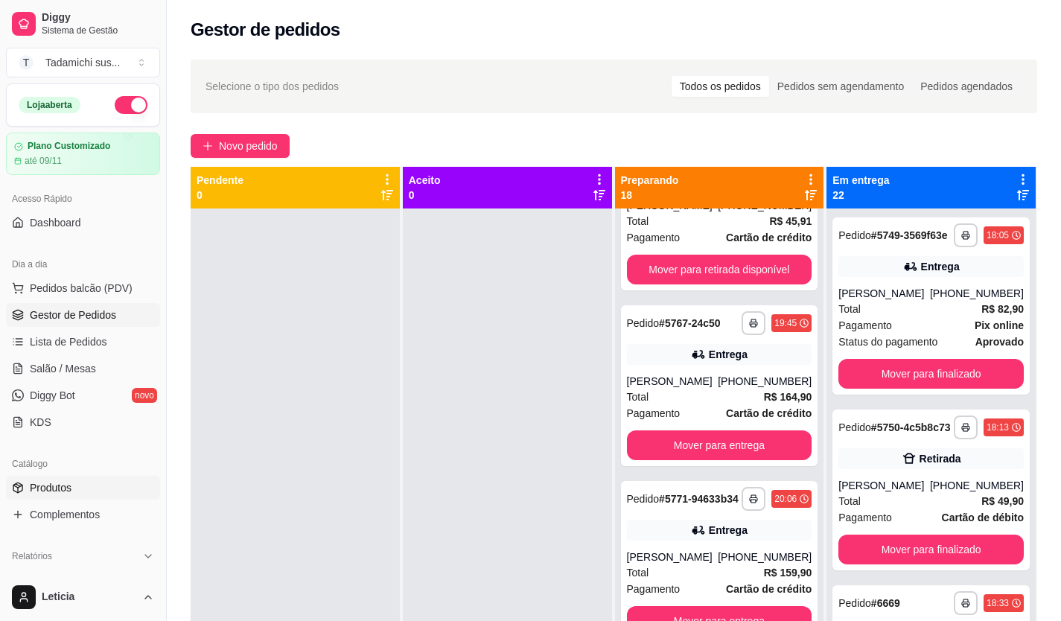
click at [74, 485] on link "Produtos" at bounding box center [83, 488] width 154 height 24
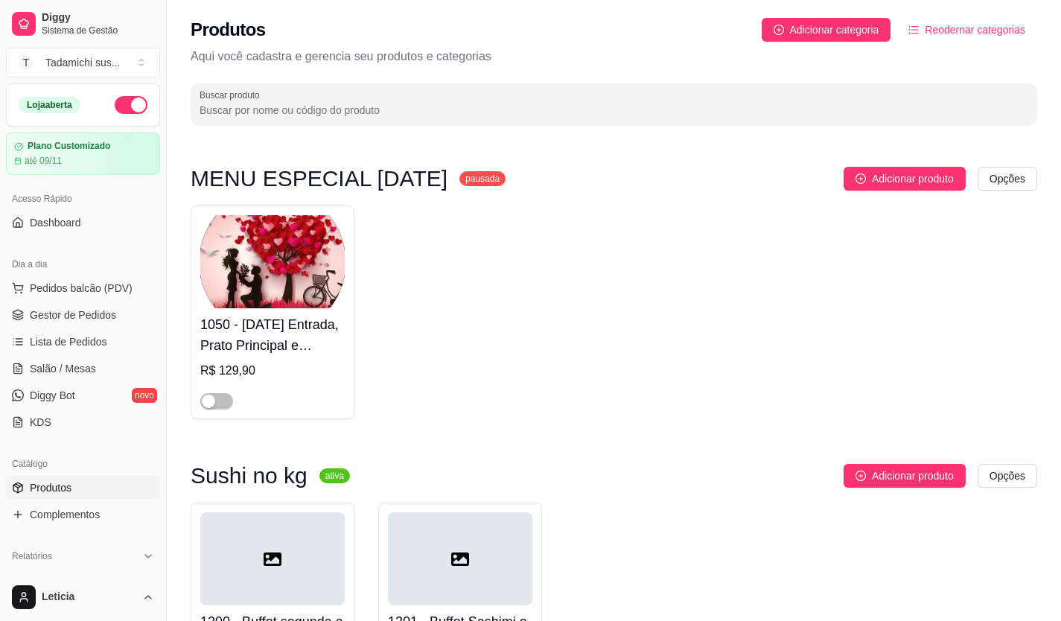
click at [206, 106] on input "Buscar produto" at bounding box center [614, 110] width 829 height 15
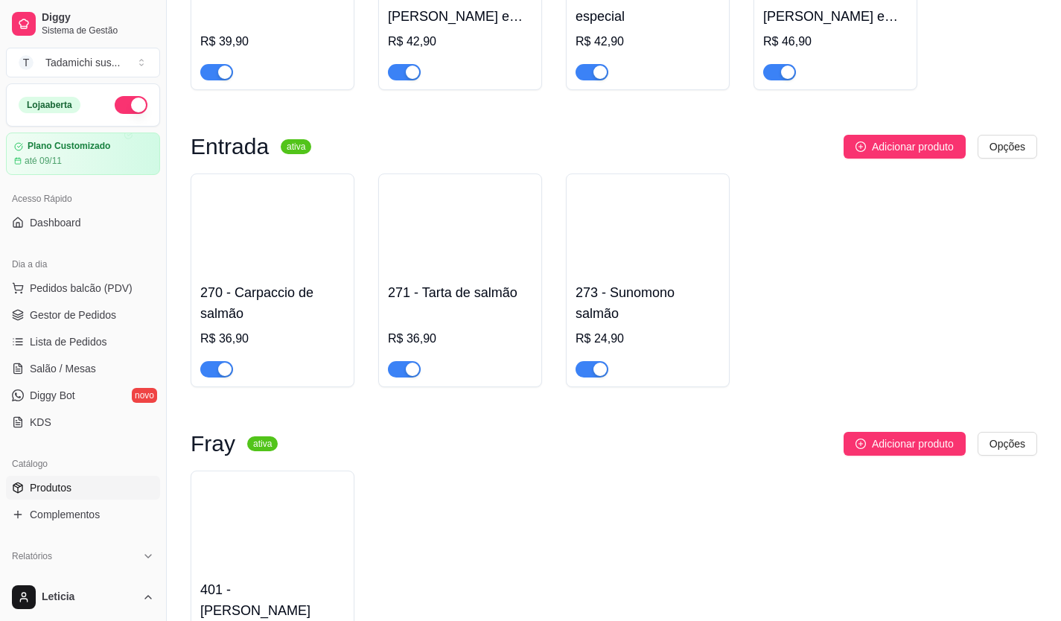
scroll to position [3798, 0]
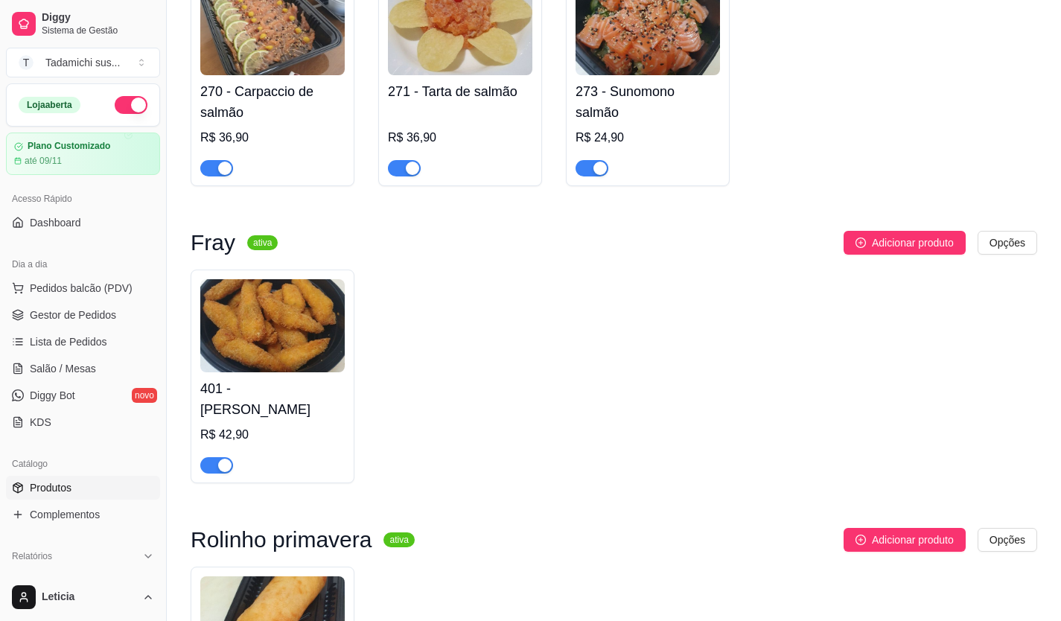
type input "sal"
click at [67, 366] on span "Salão / Mesas" at bounding box center [63, 368] width 66 height 15
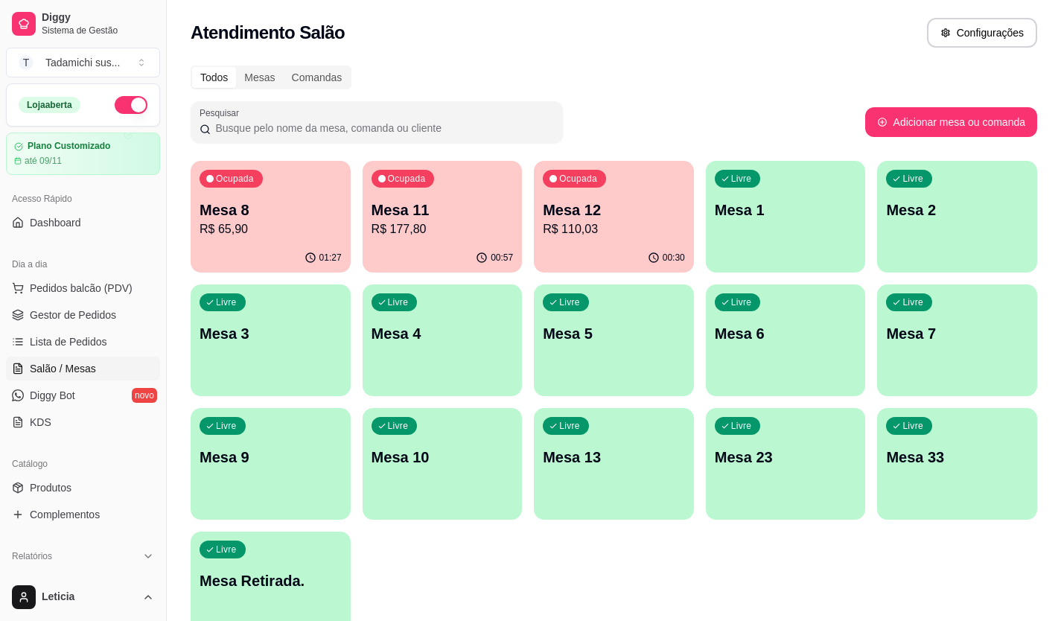
click at [588, 235] on p "R$ 110,03" at bounding box center [614, 229] width 142 height 18
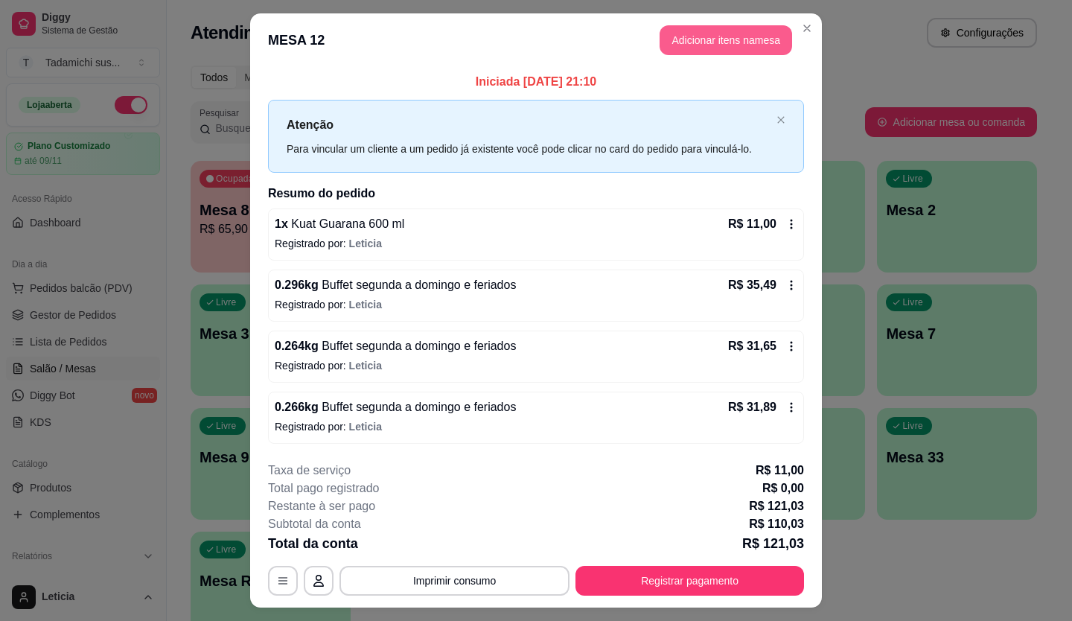
click at [724, 45] on button "Adicionar itens na mesa" at bounding box center [726, 40] width 133 height 30
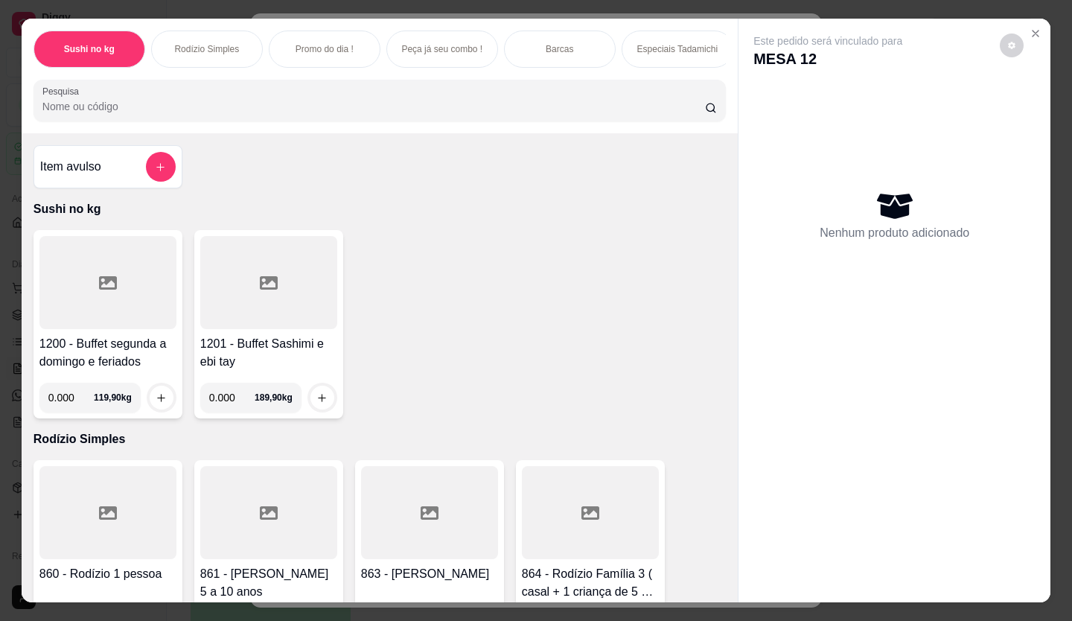
click at [343, 133] on div "Sushi no kg Rodízio Simples Promo do dia ! Peça já seu combo ! Barcas Especiais…" at bounding box center [380, 76] width 716 height 115
click at [342, 114] on input "Pesquisa" at bounding box center [374, 106] width 664 height 15
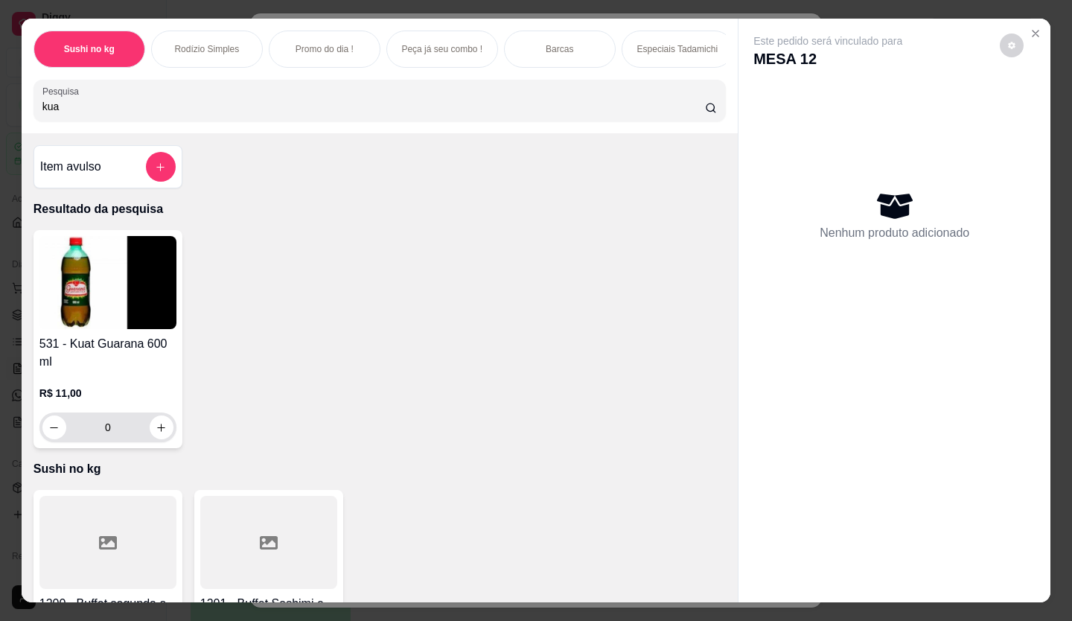
type input "kua"
click at [156, 417] on div "R$ 11,00 0" at bounding box center [107, 414] width 137 height 57
click at [156, 433] on icon "increase-product-quantity" at bounding box center [161, 427] width 11 height 11
type input "1"
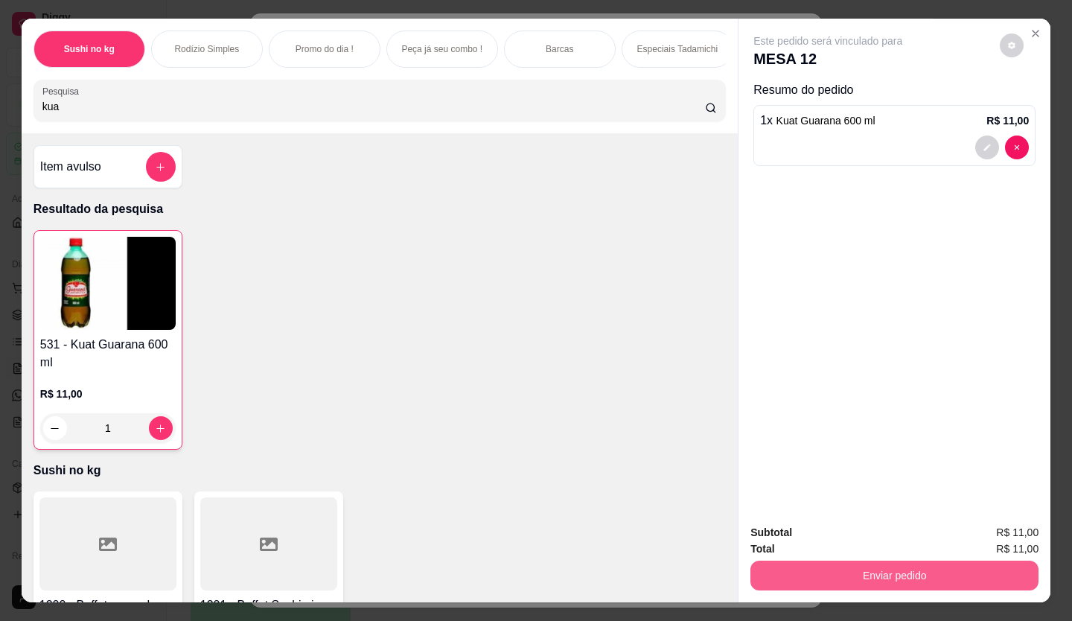
click at [783, 571] on button "Enviar pedido" at bounding box center [895, 576] width 288 height 30
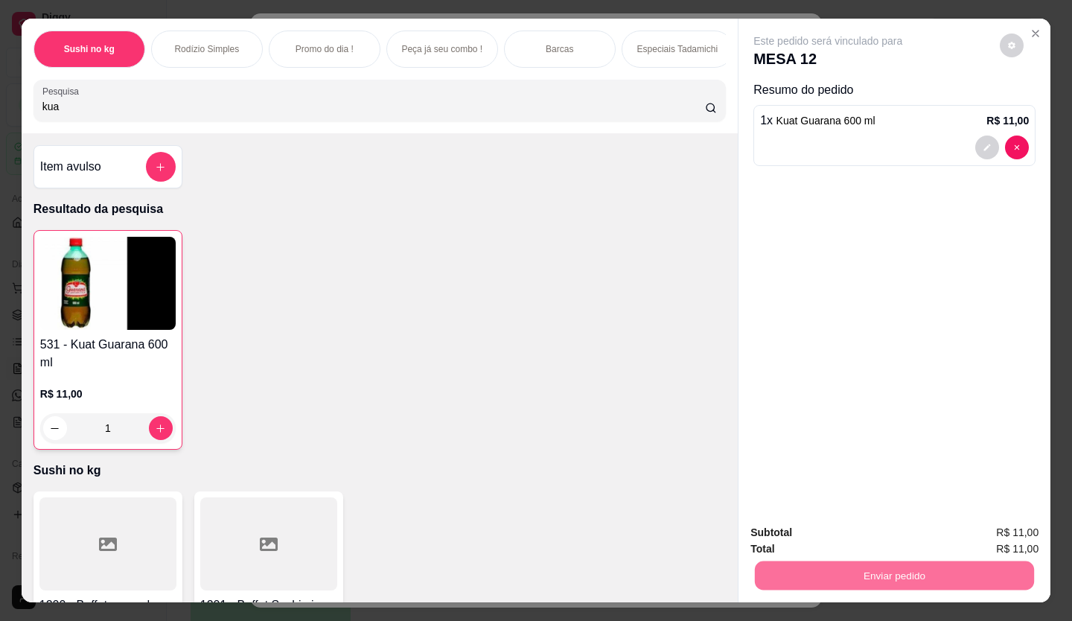
click at [1040, 535] on button "Enviar pedido" at bounding box center [1000, 533] width 84 height 28
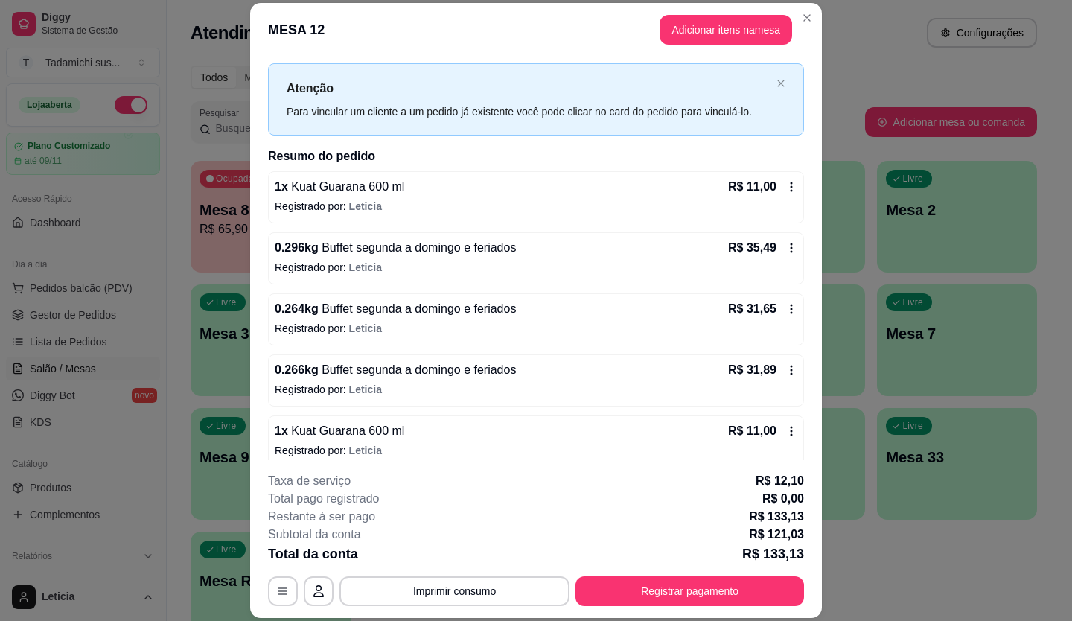
scroll to position [39, 0]
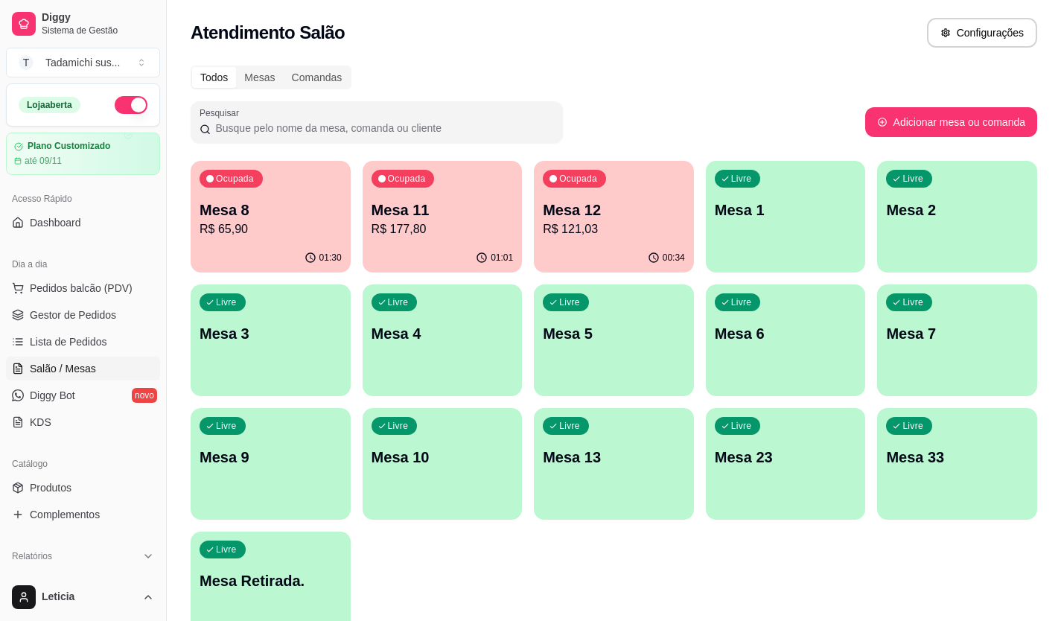
click at [613, 212] on p "Mesa 12" at bounding box center [614, 210] width 142 height 21
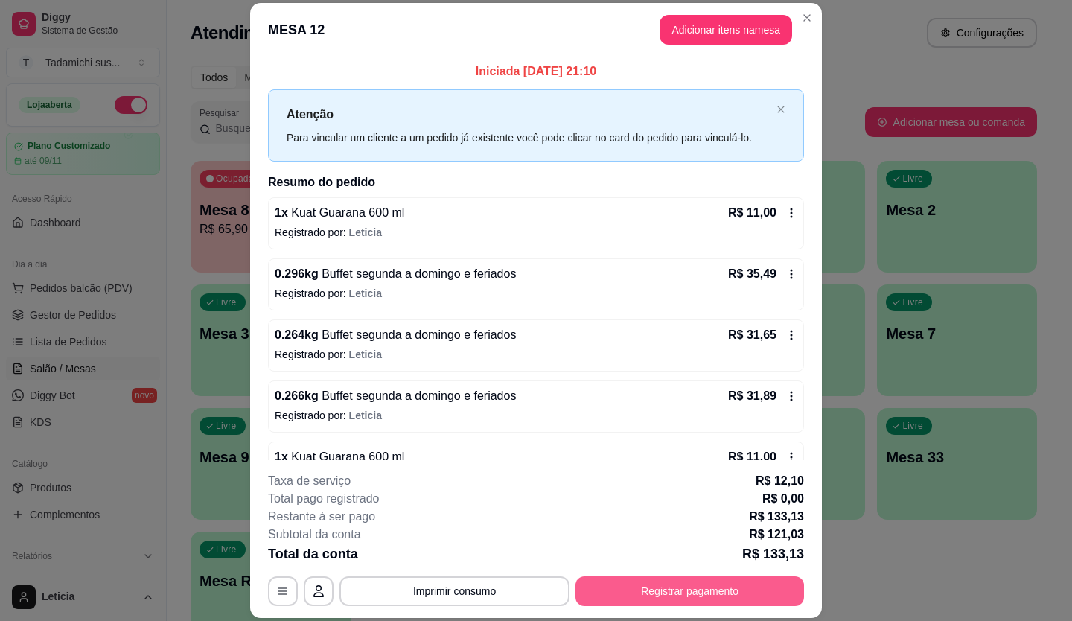
click at [695, 581] on button "Registrar pagamento" at bounding box center [690, 591] width 229 height 30
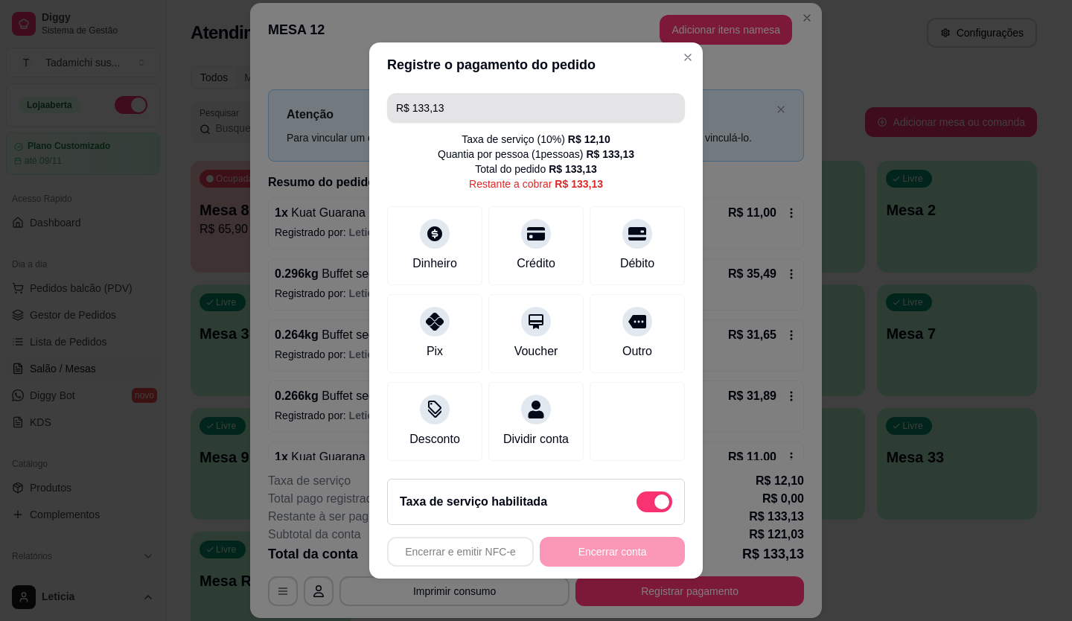
click at [509, 93] on input "R$ 133,13" at bounding box center [536, 108] width 280 height 30
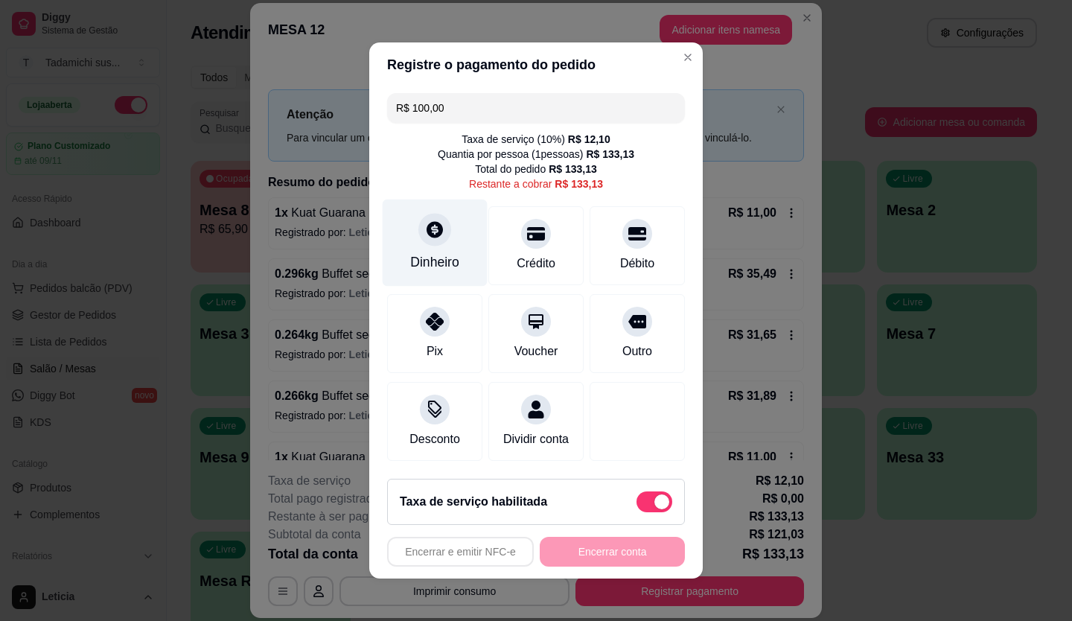
click at [448, 229] on div "Dinheiro" at bounding box center [435, 243] width 105 height 87
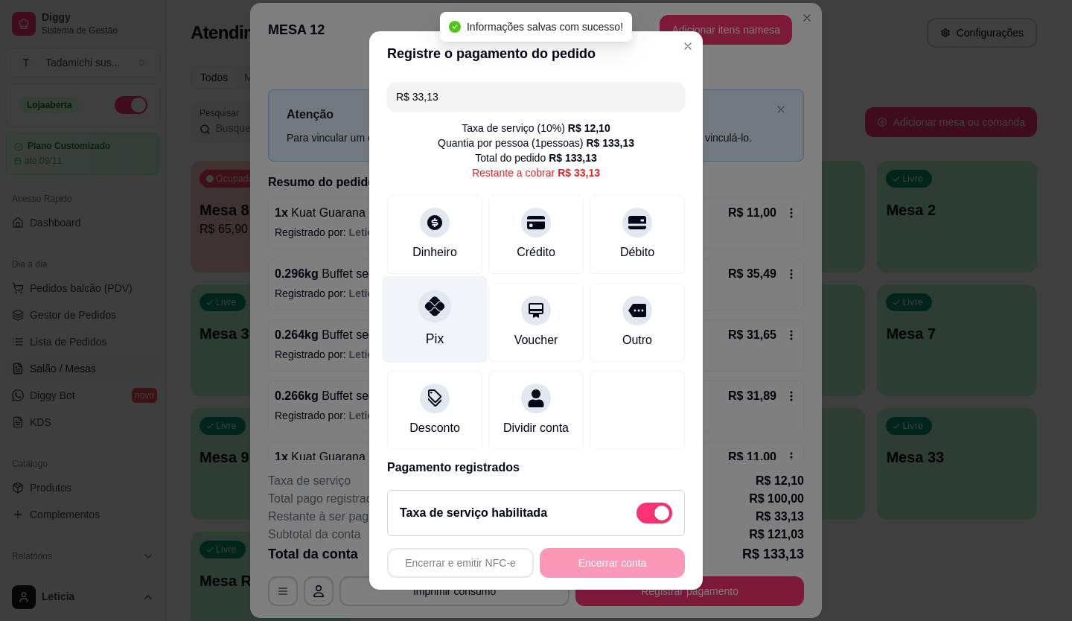
click at [410, 332] on div "Pix" at bounding box center [435, 319] width 105 height 87
type input "R$ 0,00"
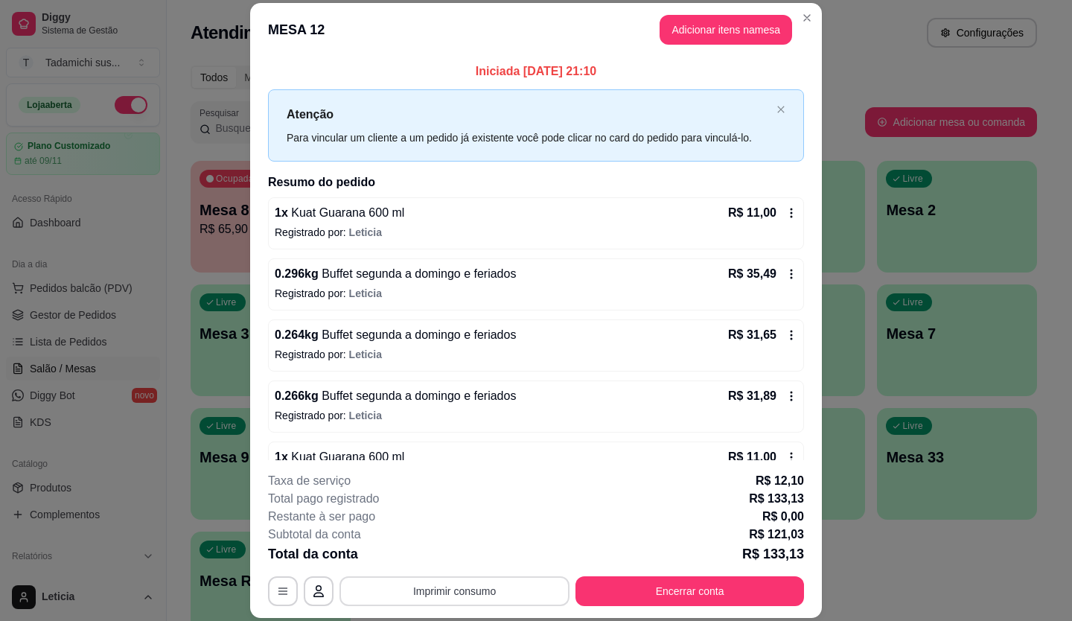
click at [441, 580] on button "Imprimir consumo" at bounding box center [455, 591] width 230 height 30
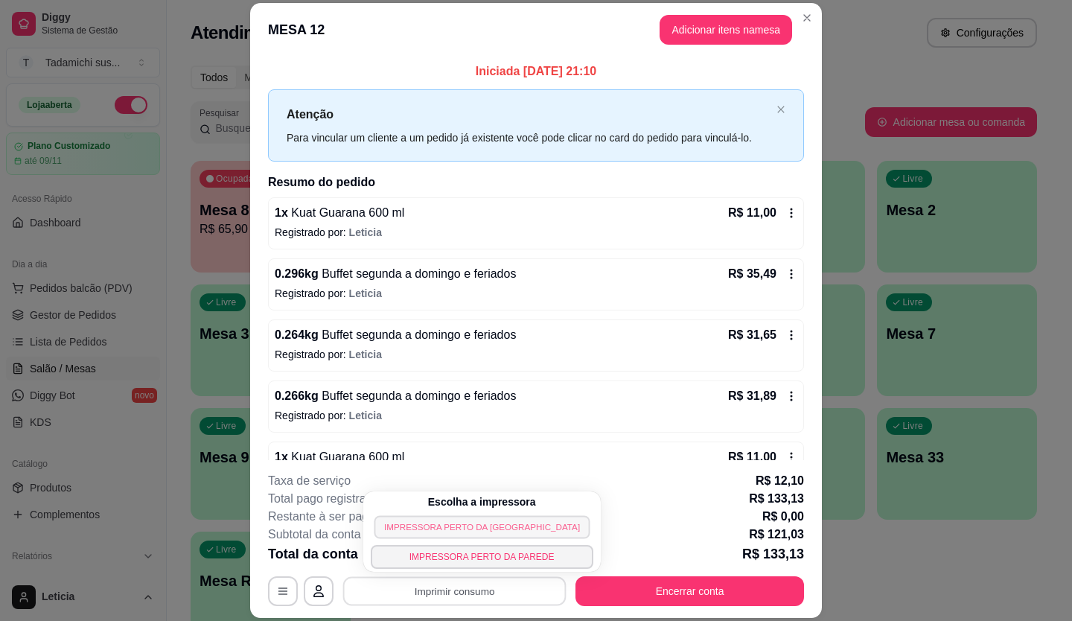
click at [453, 524] on button "IMPRESSORA PERTO [PERSON_NAME][GEOGRAPHIC_DATA]" at bounding box center [482, 526] width 216 height 23
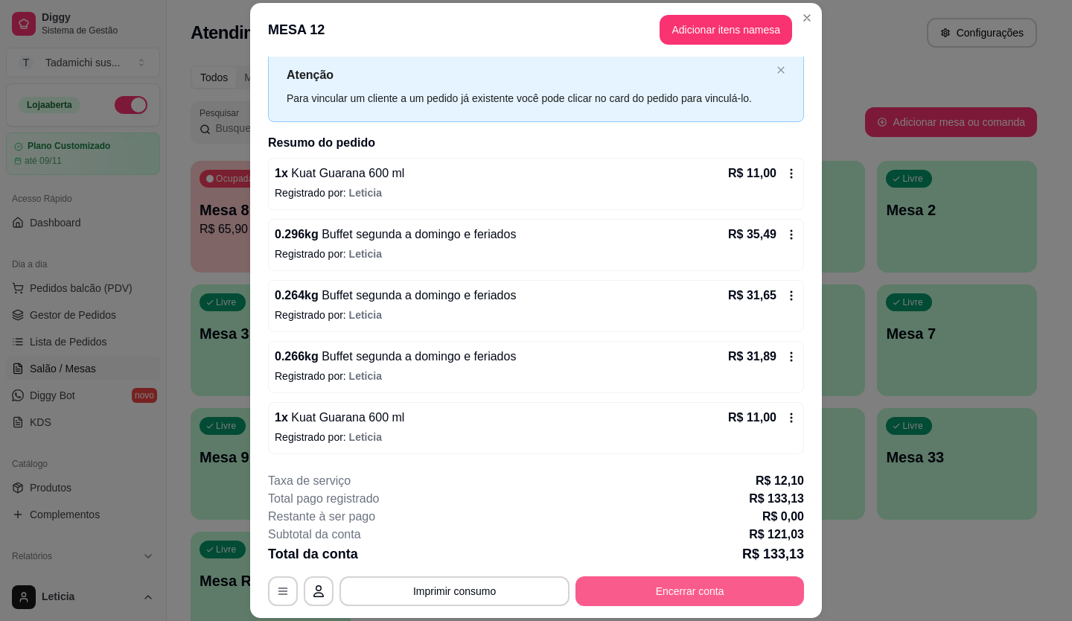
click at [770, 581] on button "Encerrar conta" at bounding box center [690, 591] width 229 height 30
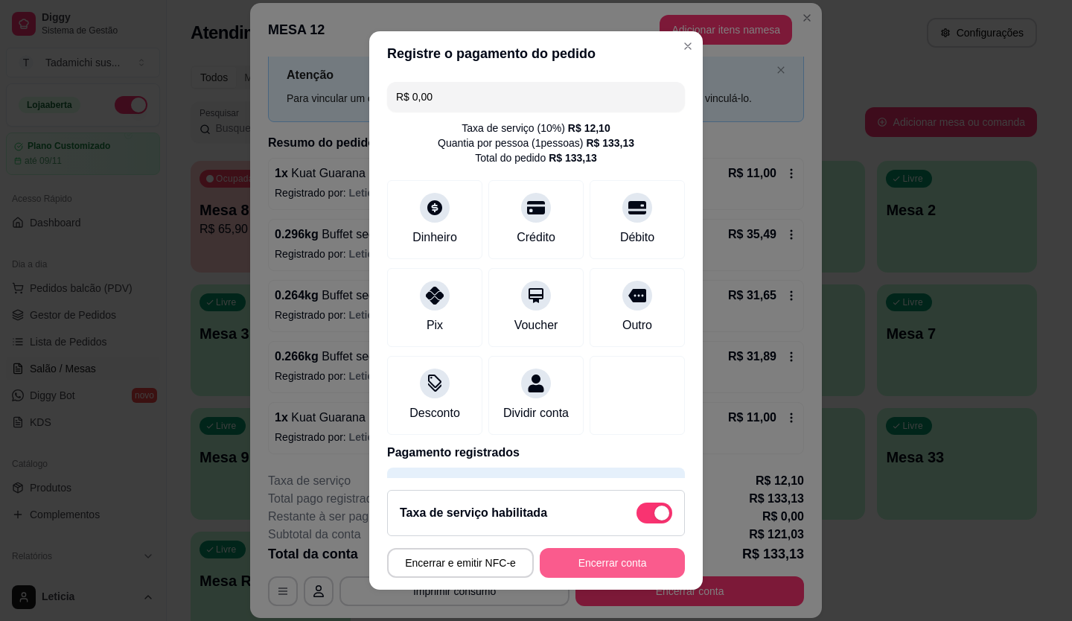
click at [620, 556] on button "Encerrar conta" at bounding box center [612, 563] width 145 height 30
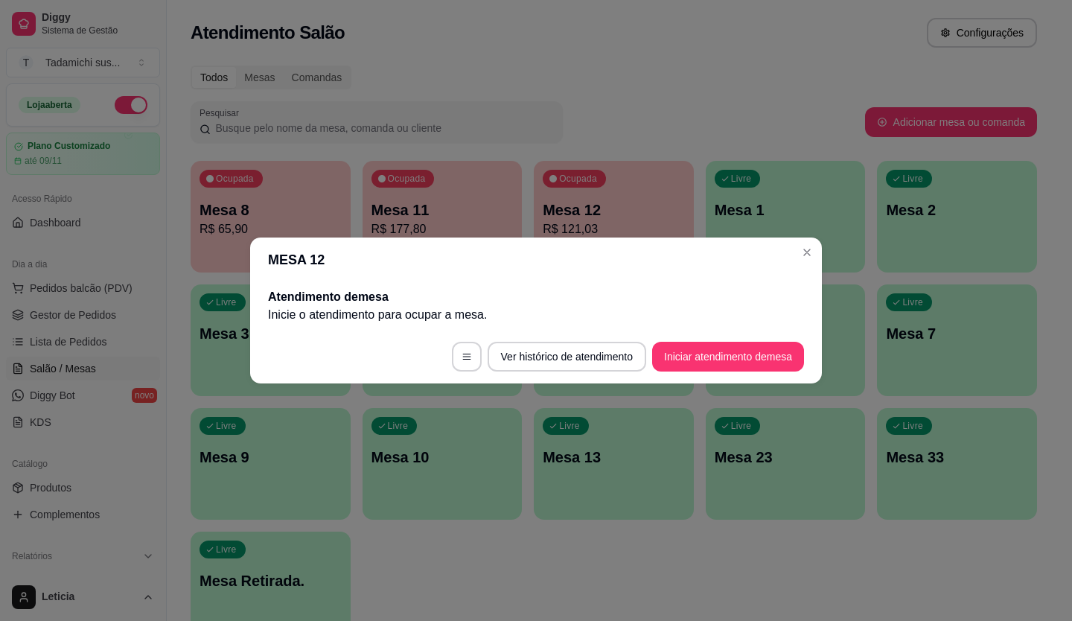
scroll to position [0, 0]
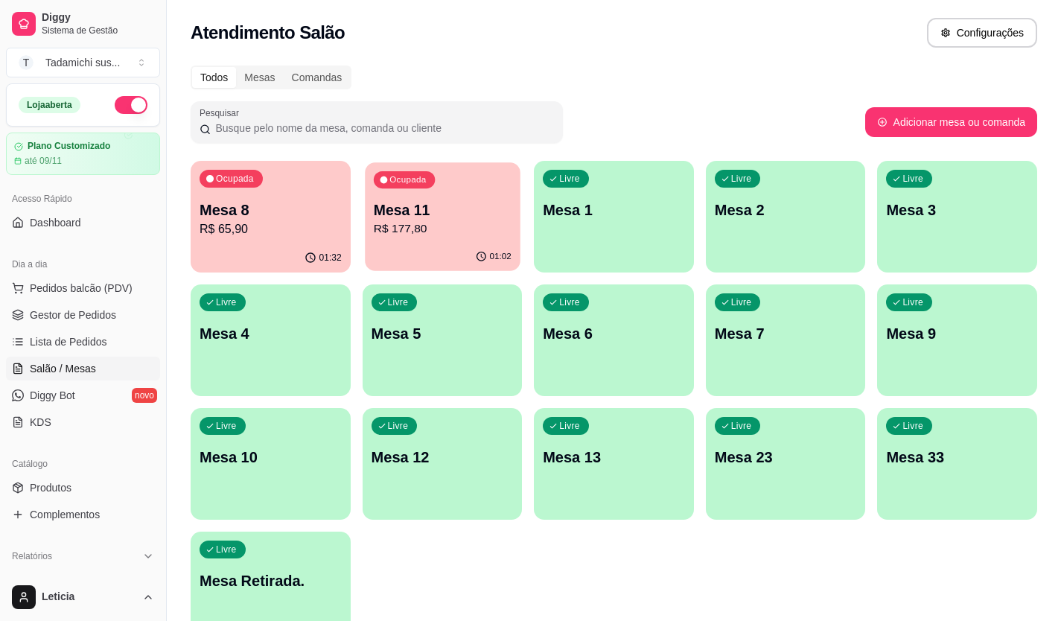
click at [433, 253] on div "01:02" at bounding box center [442, 257] width 155 height 28
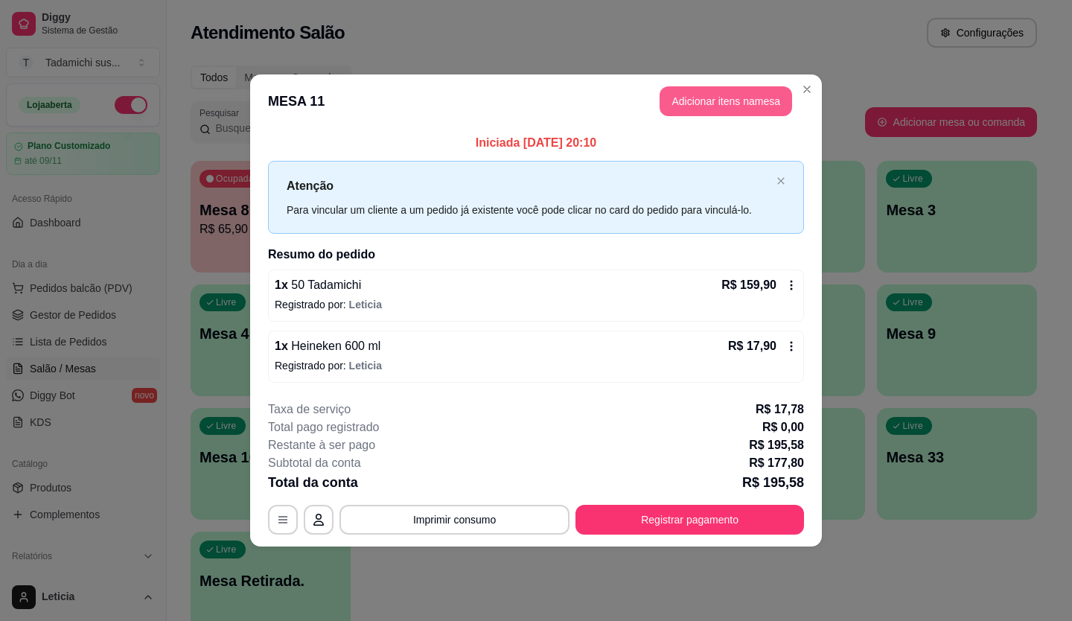
click at [713, 106] on button "Adicionar itens na mesa" at bounding box center [726, 101] width 133 height 30
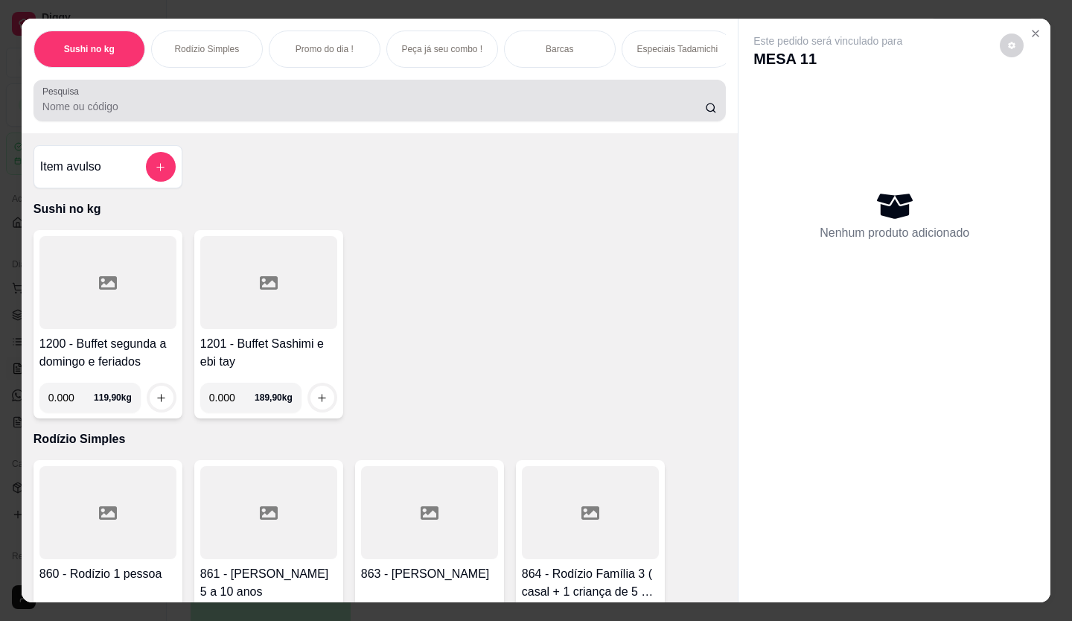
click at [550, 121] on div "Pesquisa" at bounding box center [380, 101] width 693 height 42
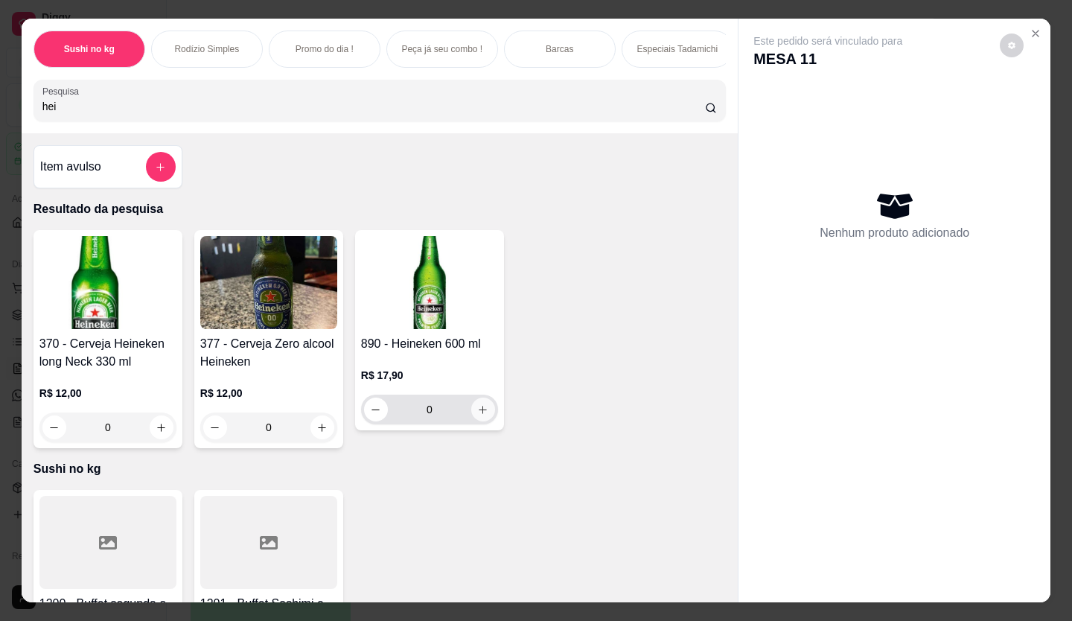
type input "hei"
click at [480, 416] on icon "increase-product-quantity" at bounding box center [482, 409] width 11 height 11
type input "1"
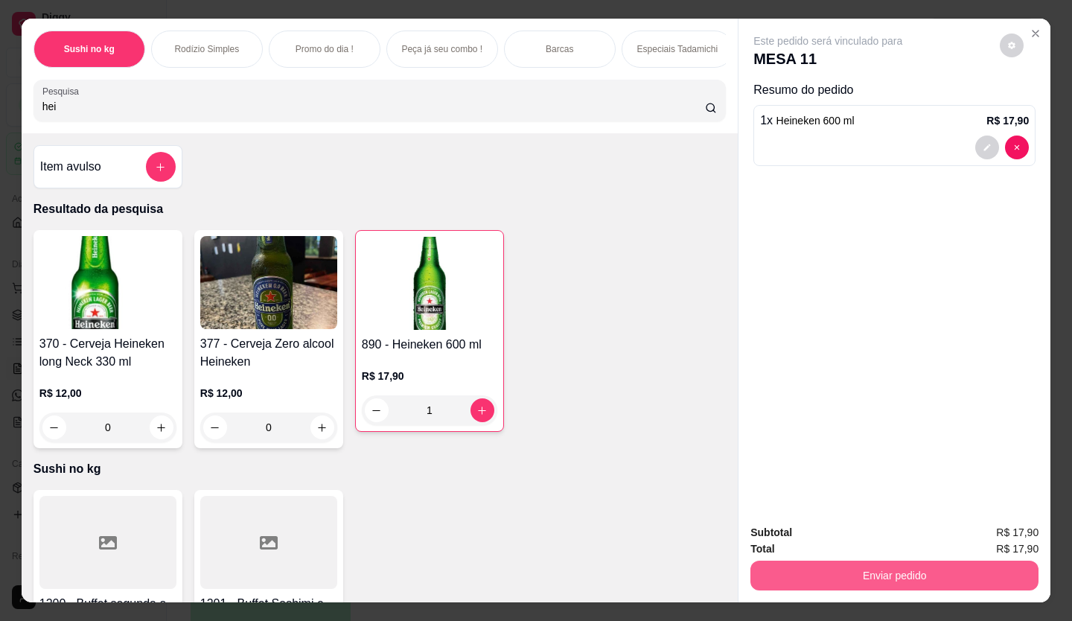
click at [792, 561] on button "Enviar pedido" at bounding box center [895, 576] width 288 height 30
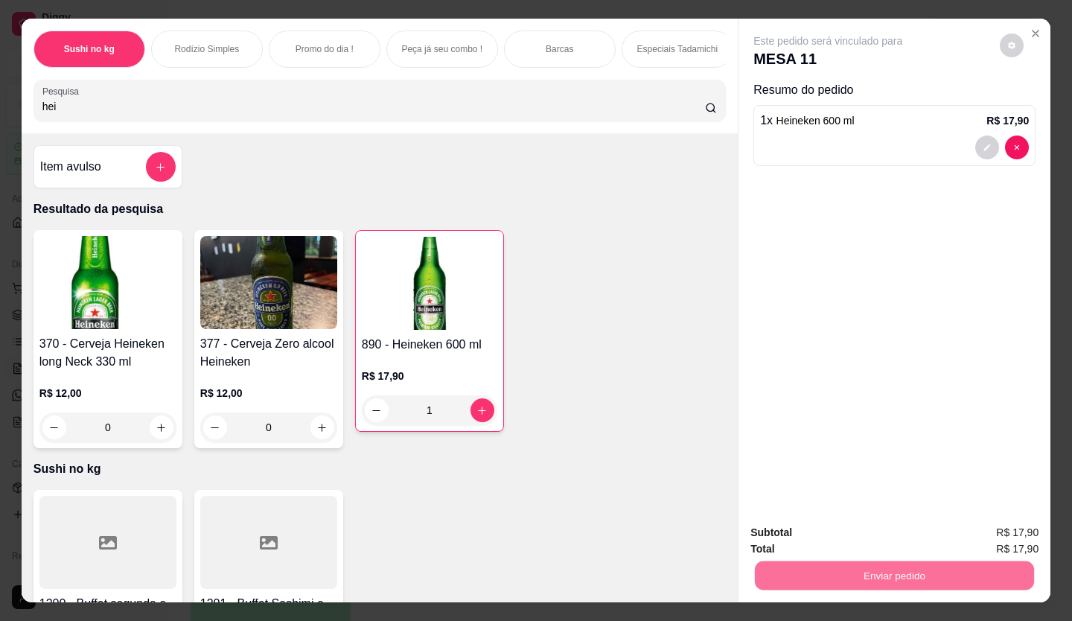
click at [993, 539] on button "Enviar pedido" at bounding box center [1000, 533] width 84 height 28
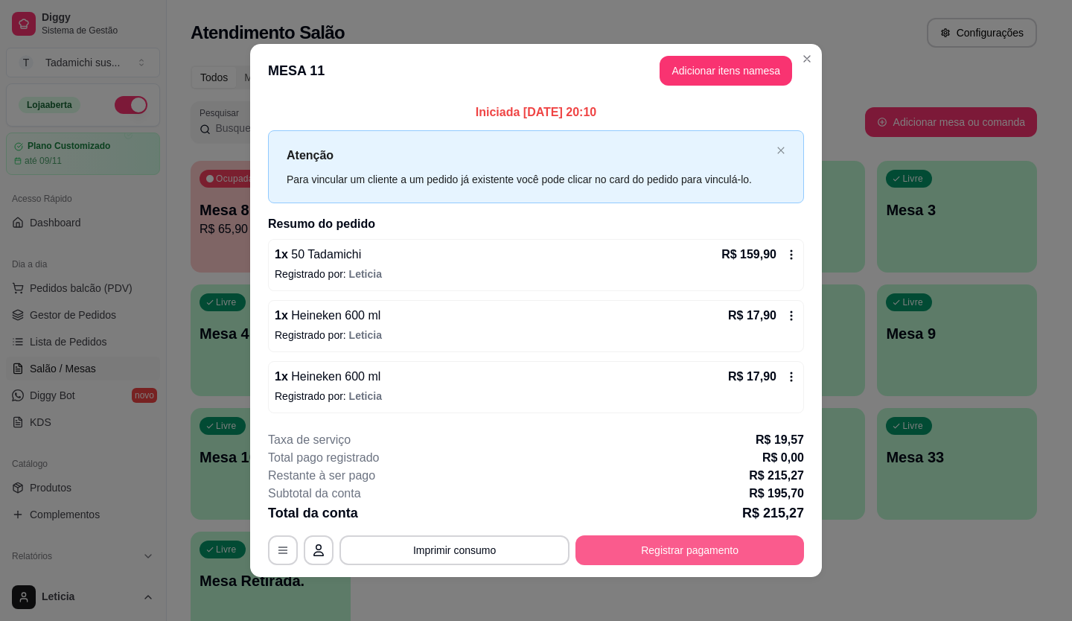
click at [741, 553] on button "Registrar pagamento" at bounding box center [690, 550] width 229 height 30
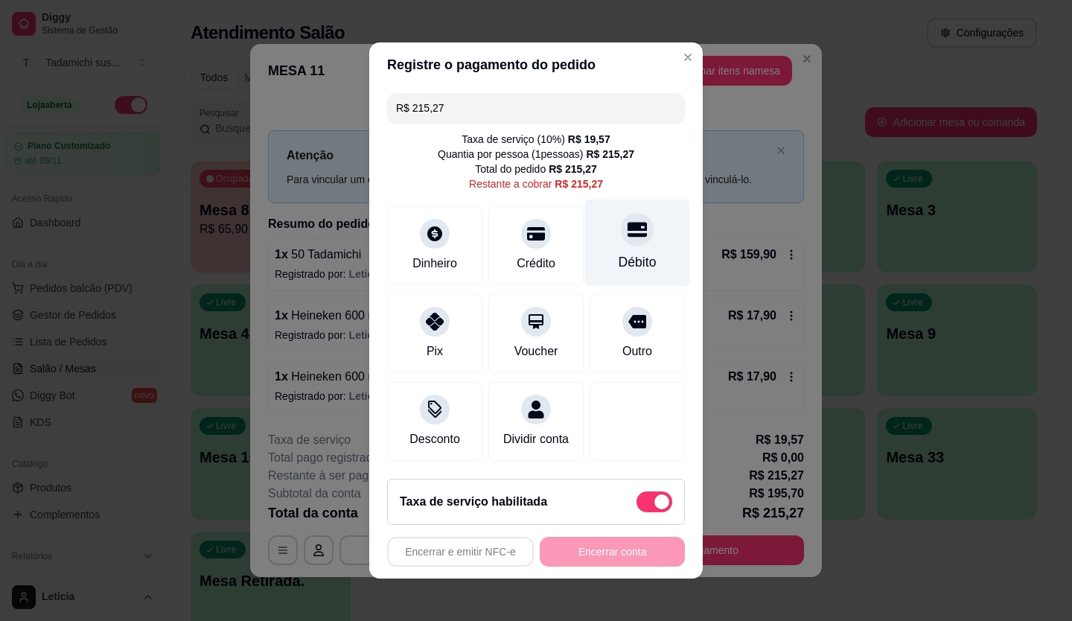
click at [628, 232] on div at bounding box center [637, 229] width 33 height 33
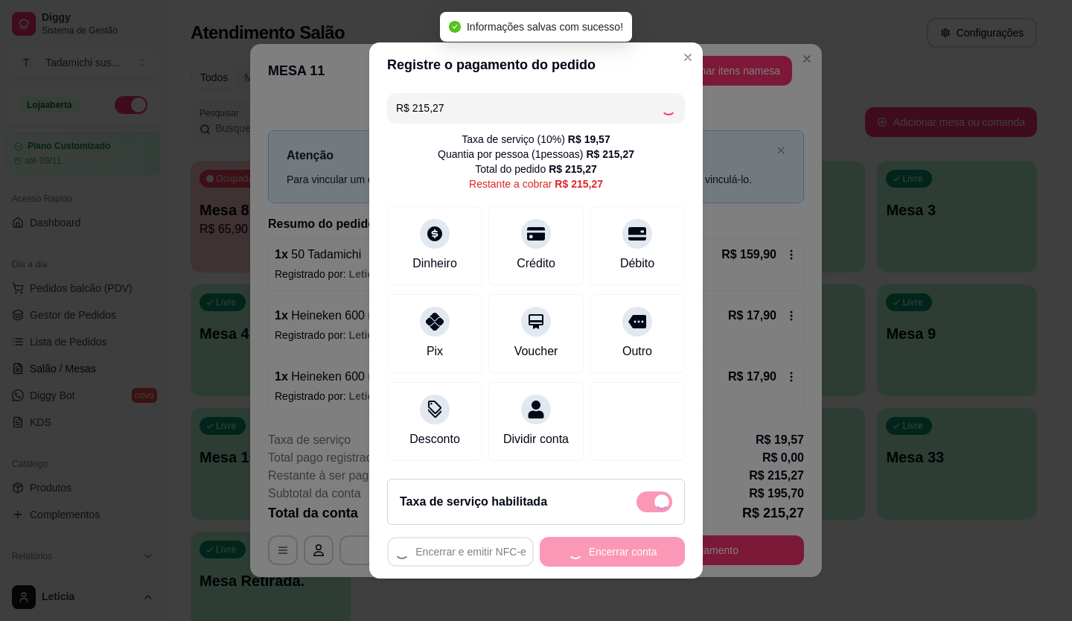
type input "R$ 0,00"
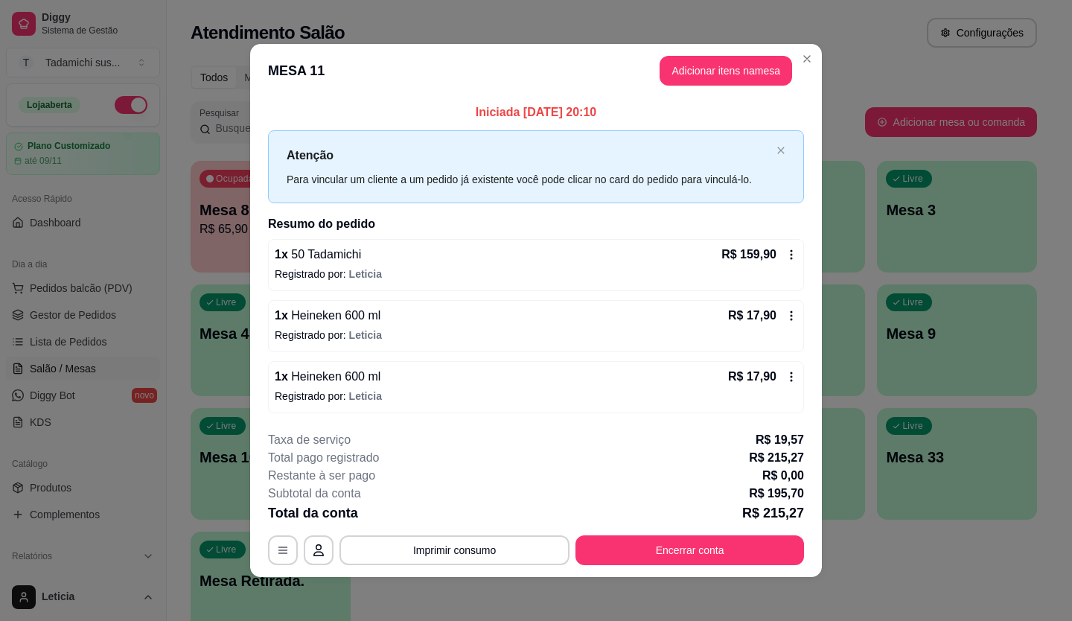
click at [470, 543] on button "Imprimir consumo" at bounding box center [455, 550] width 230 height 30
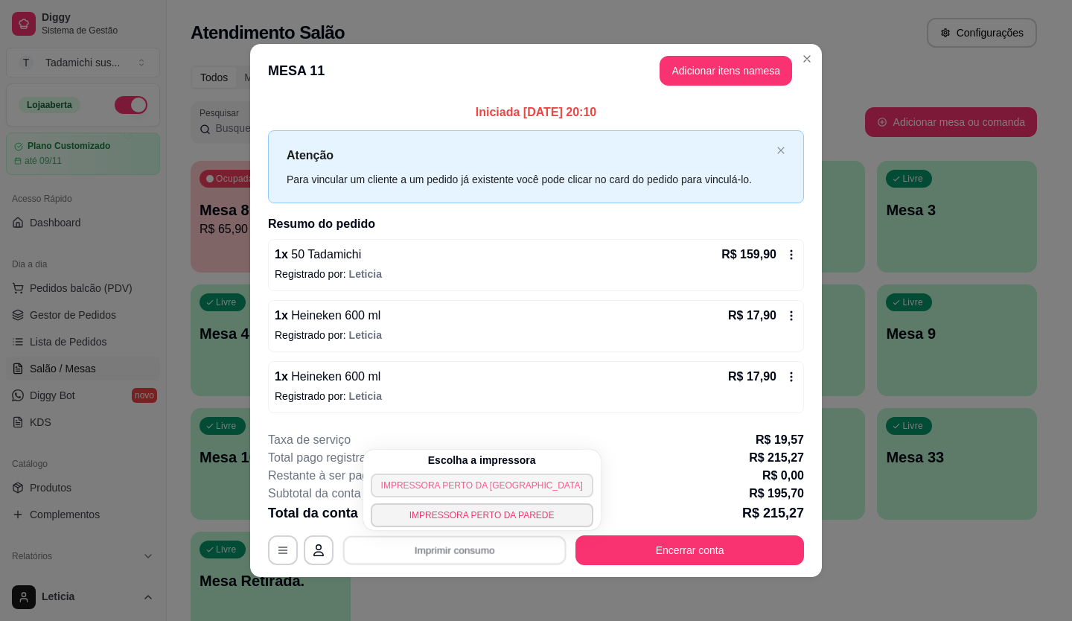
click at [462, 484] on button "IMPRESSORA PERTO [PERSON_NAME][GEOGRAPHIC_DATA]" at bounding box center [482, 486] width 223 height 24
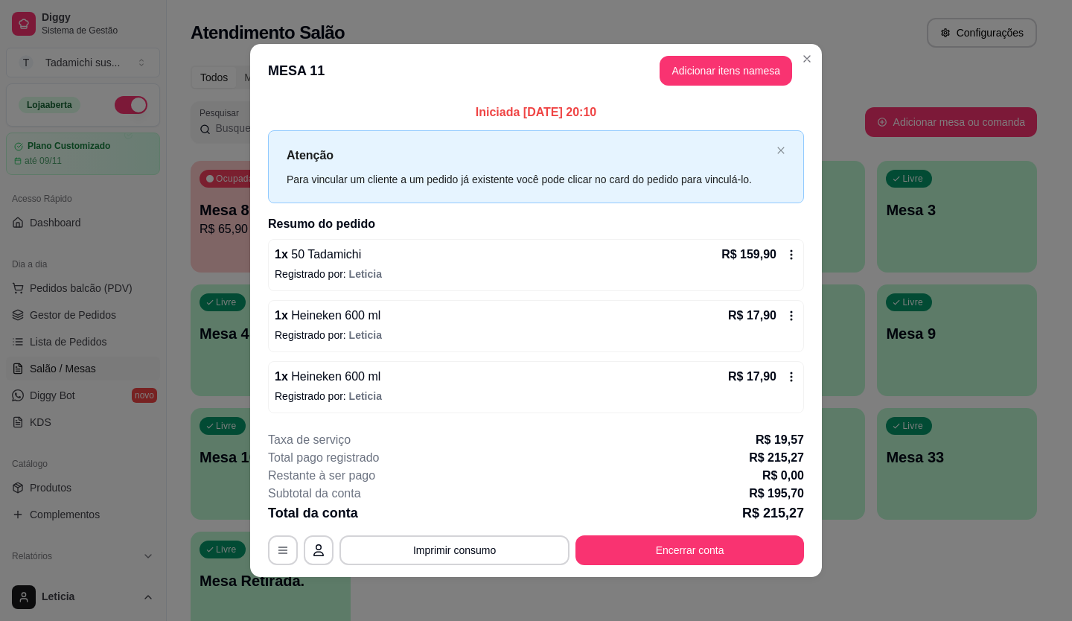
click at [667, 532] on div "**********" at bounding box center [536, 498] width 536 height 134
click at [667, 539] on button "Encerrar conta" at bounding box center [690, 549] width 222 height 29
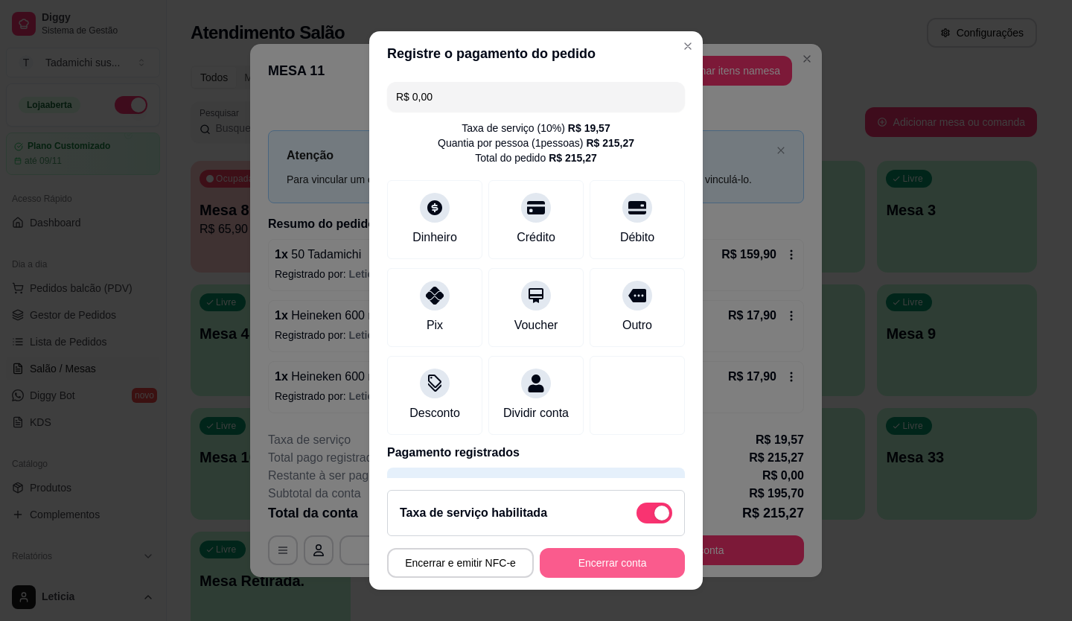
click at [629, 565] on button "Encerrar conta" at bounding box center [612, 563] width 145 height 30
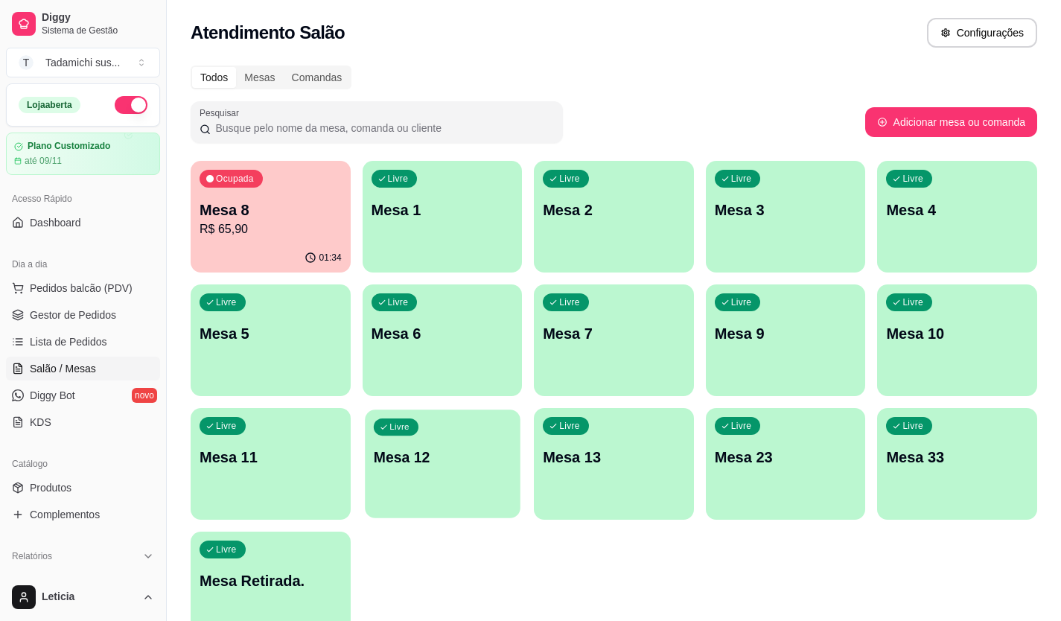
click at [375, 436] on div "Livre Mesa 12" at bounding box center [442, 455] width 155 height 91
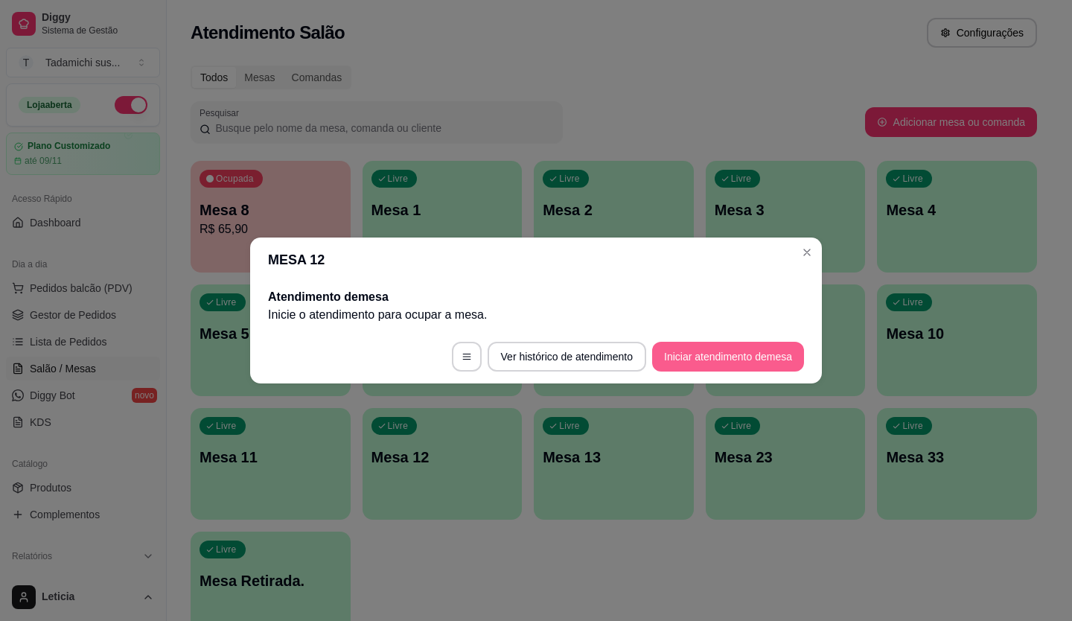
click at [732, 348] on button "Iniciar atendimento de mesa" at bounding box center [728, 357] width 152 height 30
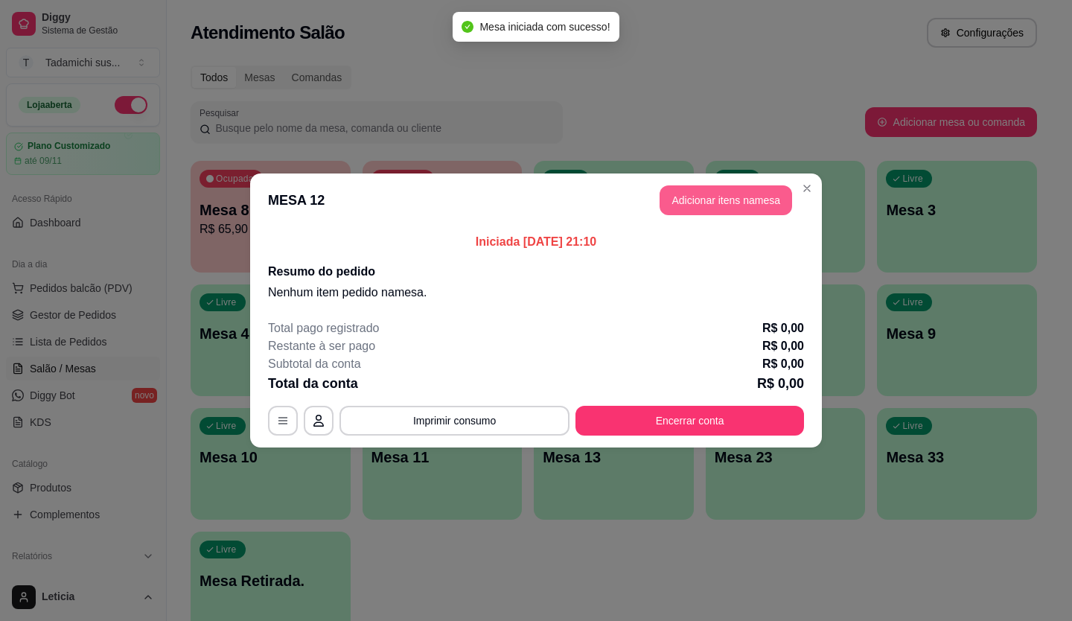
click at [676, 203] on button "Adicionar itens na mesa" at bounding box center [726, 200] width 133 height 30
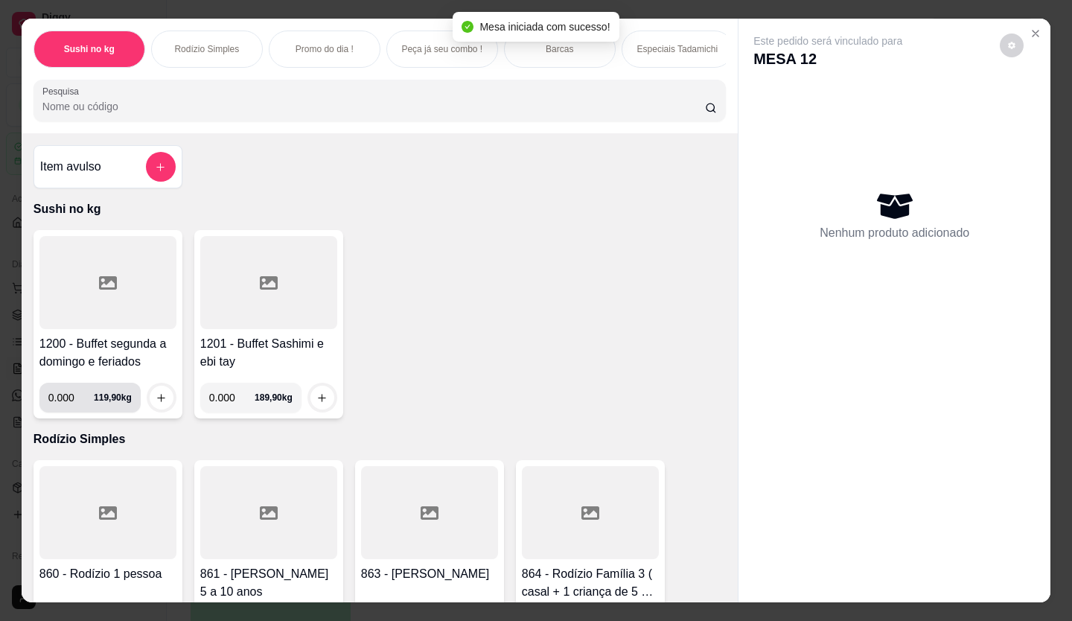
click at [73, 398] on input "0.000" at bounding box center [70, 398] width 45 height 30
type input "0.098"
click at [166, 397] on div at bounding box center [162, 398] width 30 height 30
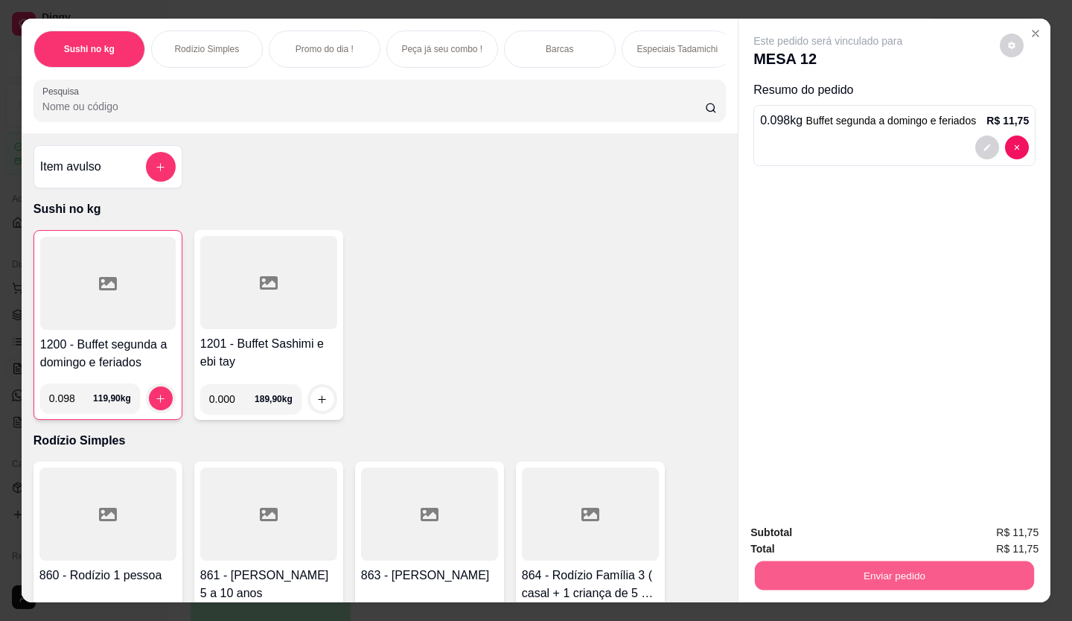
click at [905, 576] on button "Enviar pedido" at bounding box center [894, 576] width 279 height 29
click at [992, 530] on button "Enviar pedido" at bounding box center [1000, 533] width 84 height 28
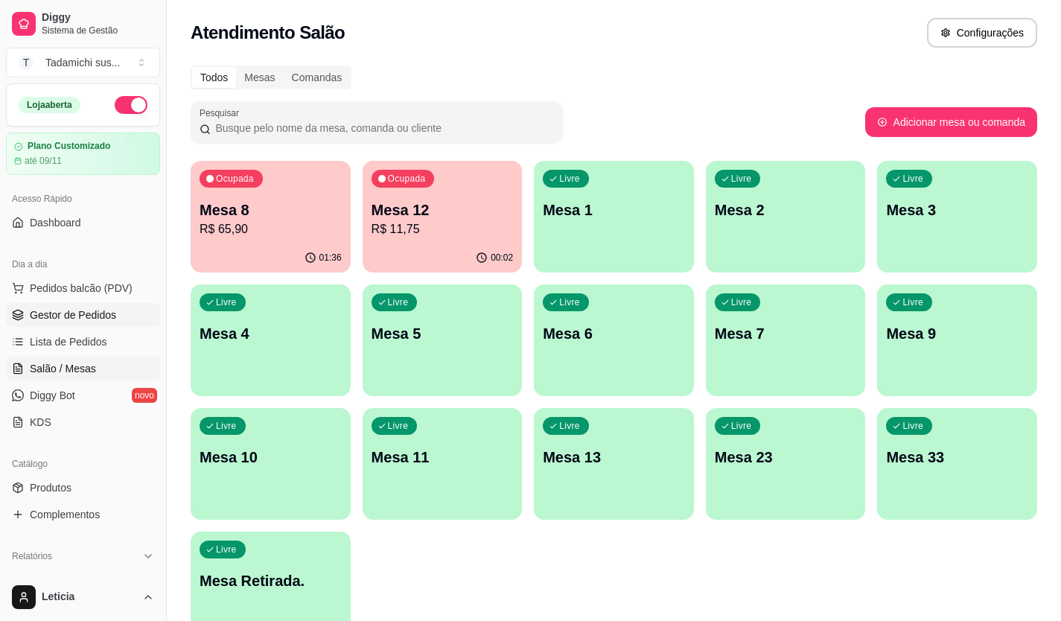
click at [86, 312] on span "Gestor de Pedidos" at bounding box center [73, 315] width 86 height 15
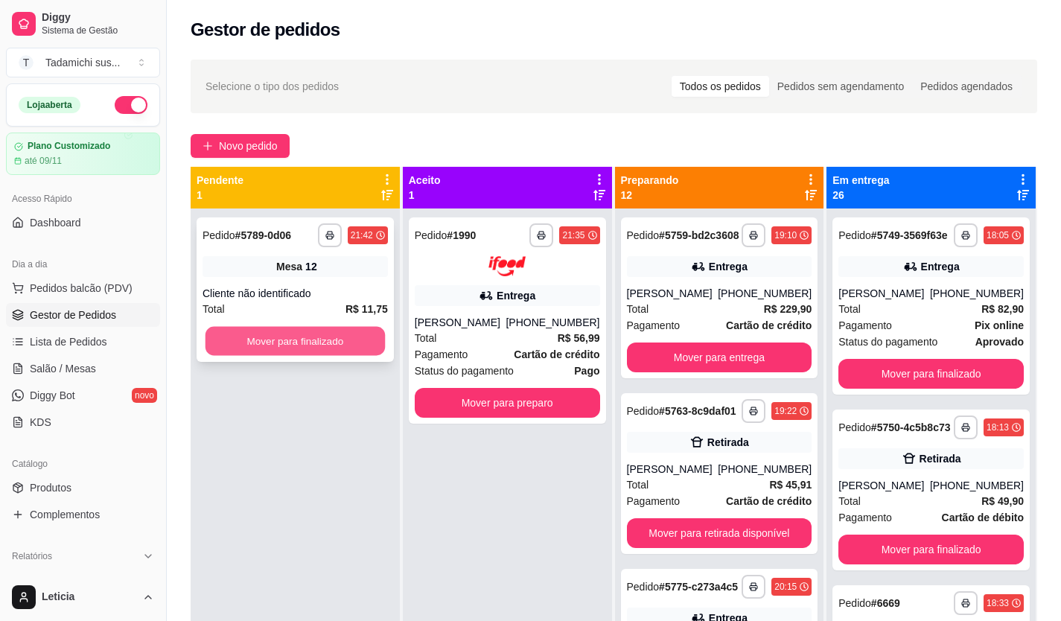
click at [372, 342] on button "Mover para finalizado" at bounding box center [295, 341] width 179 height 29
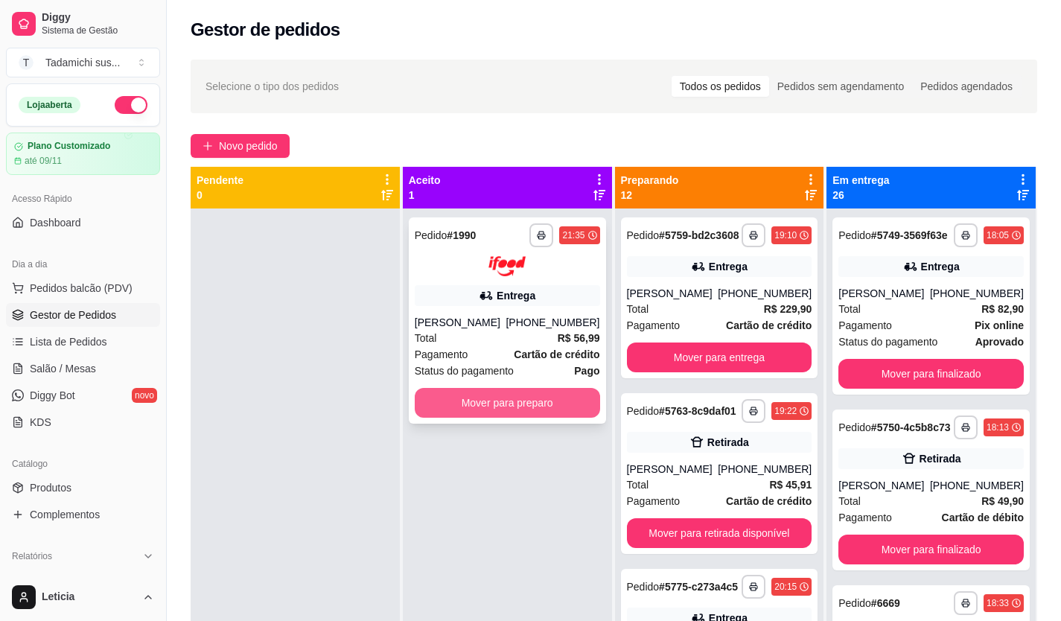
click at [493, 402] on button "Mover para preparo" at bounding box center [507, 403] width 185 height 30
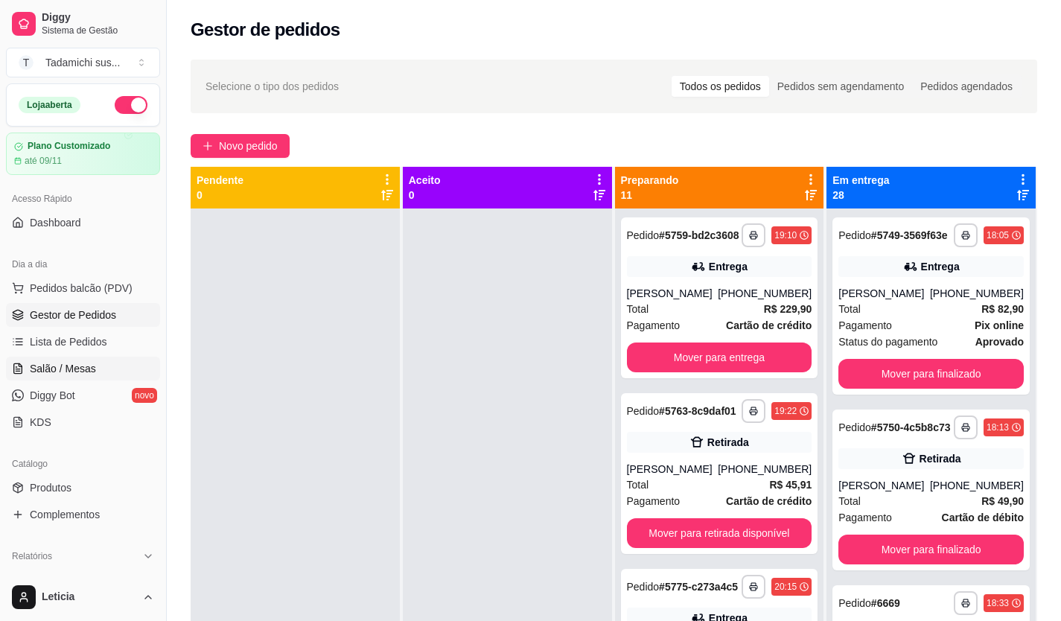
click at [53, 378] on link "Salão / Mesas" at bounding box center [83, 369] width 154 height 24
click at [52, 378] on link "Salão / Mesas" at bounding box center [83, 369] width 154 height 24
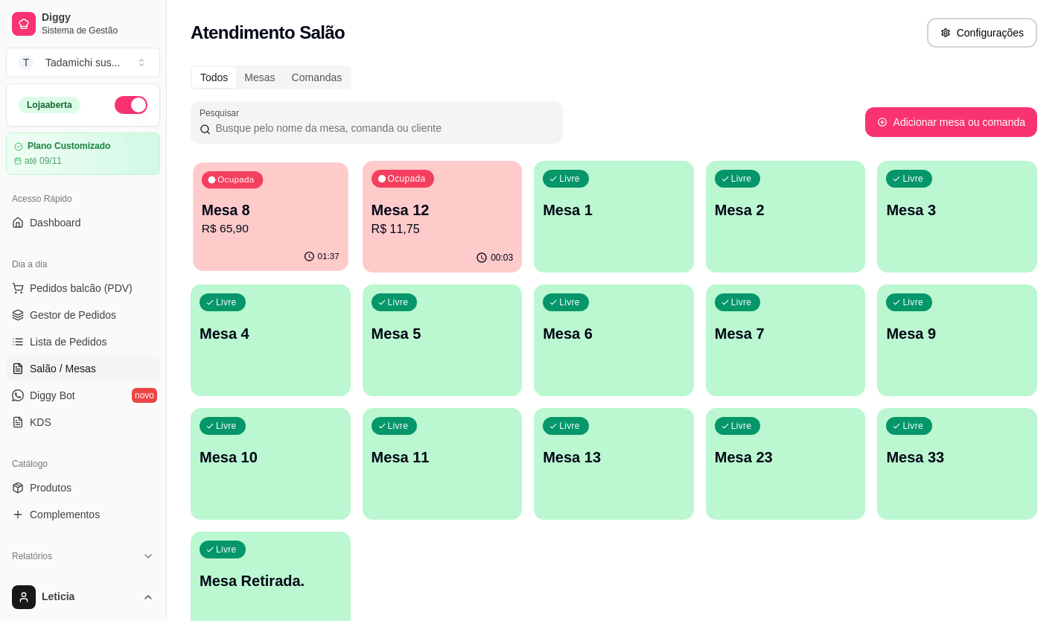
click at [262, 252] on div "01:37" at bounding box center [270, 257] width 155 height 28
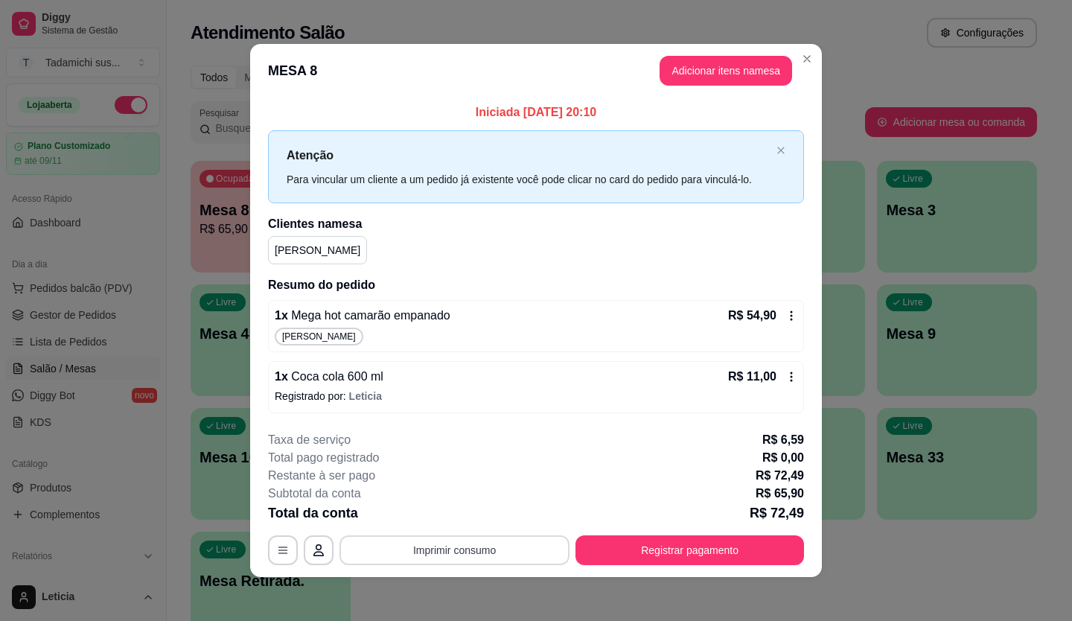
click at [519, 552] on button "Imprimir consumo" at bounding box center [455, 550] width 230 height 30
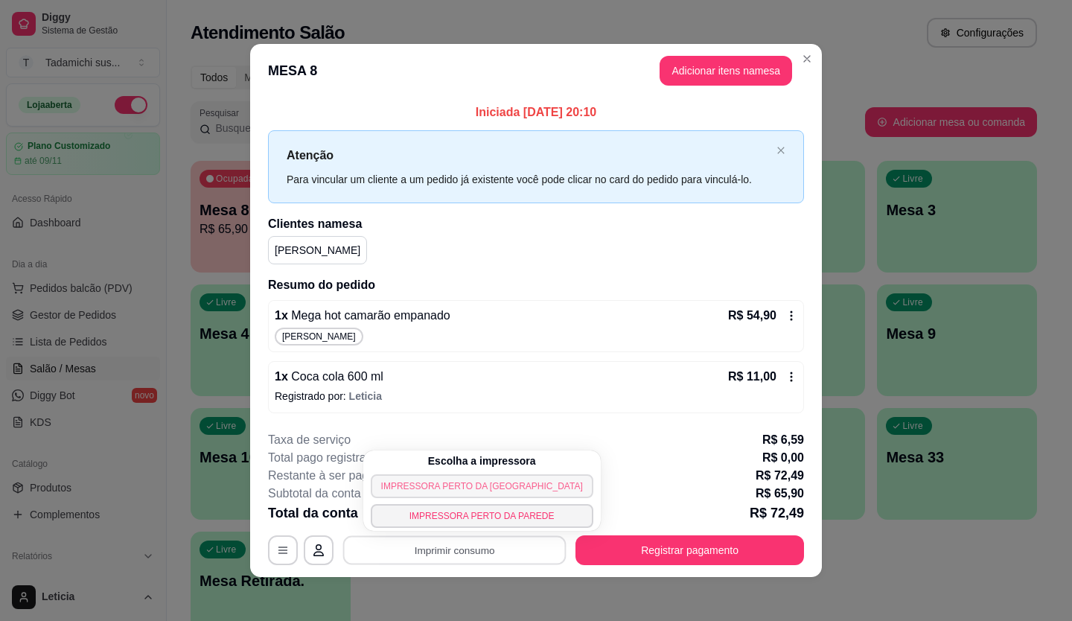
click at [522, 484] on button "IMPRESSORA PERTO [PERSON_NAME][GEOGRAPHIC_DATA]" at bounding box center [482, 486] width 223 height 24
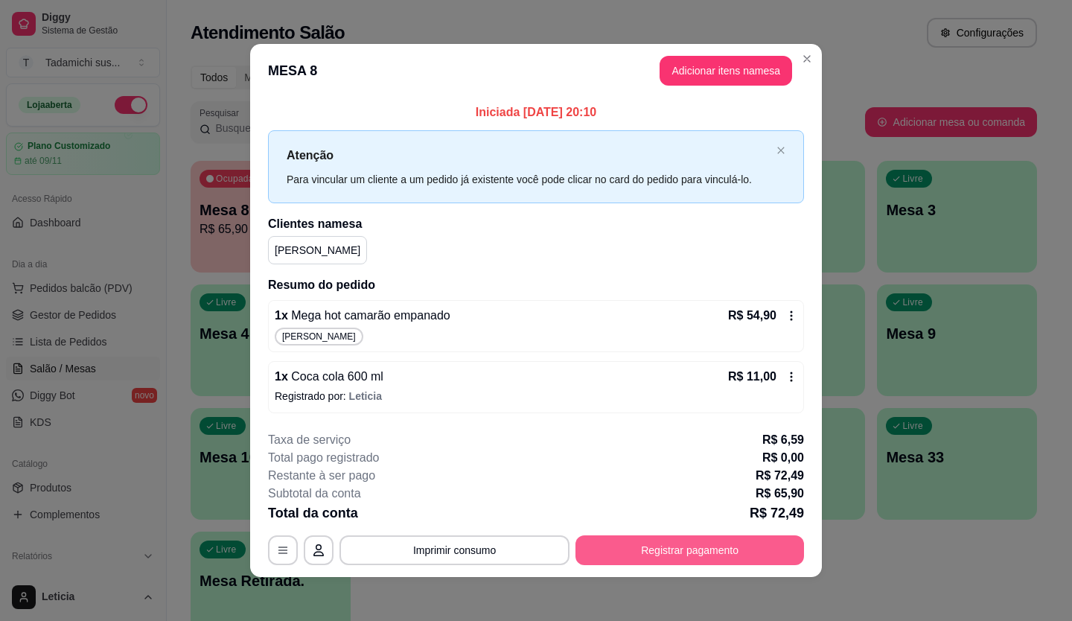
click at [651, 542] on button "Registrar pagamento" at bounding box center [690, 550] width 229 height 30
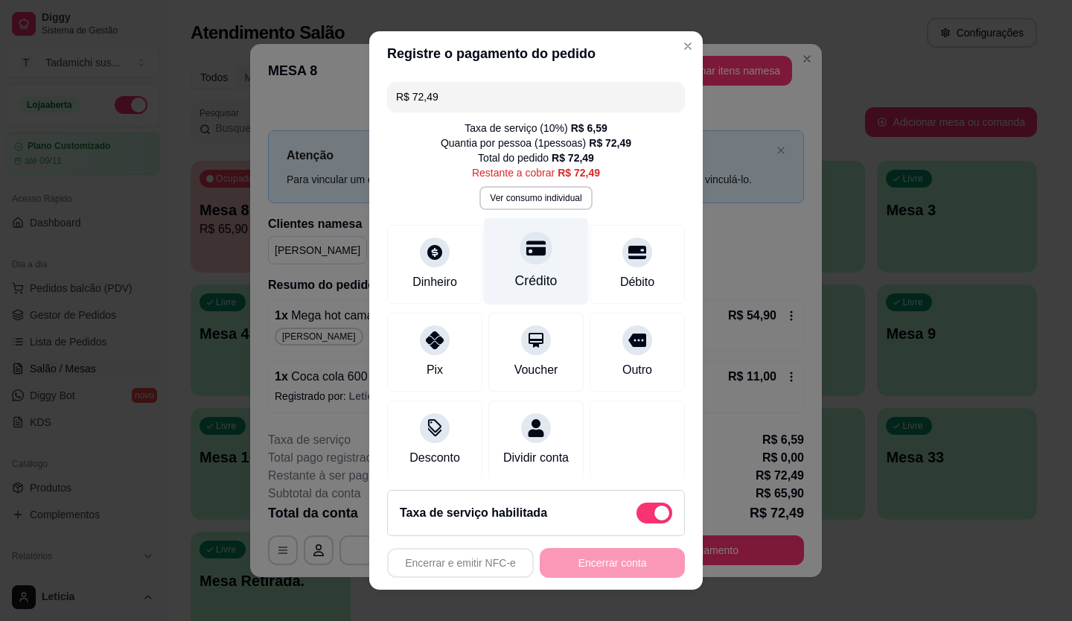
click at [526, 288] on div "Crédito" at bounding box center [536, 280] width 42 height 19
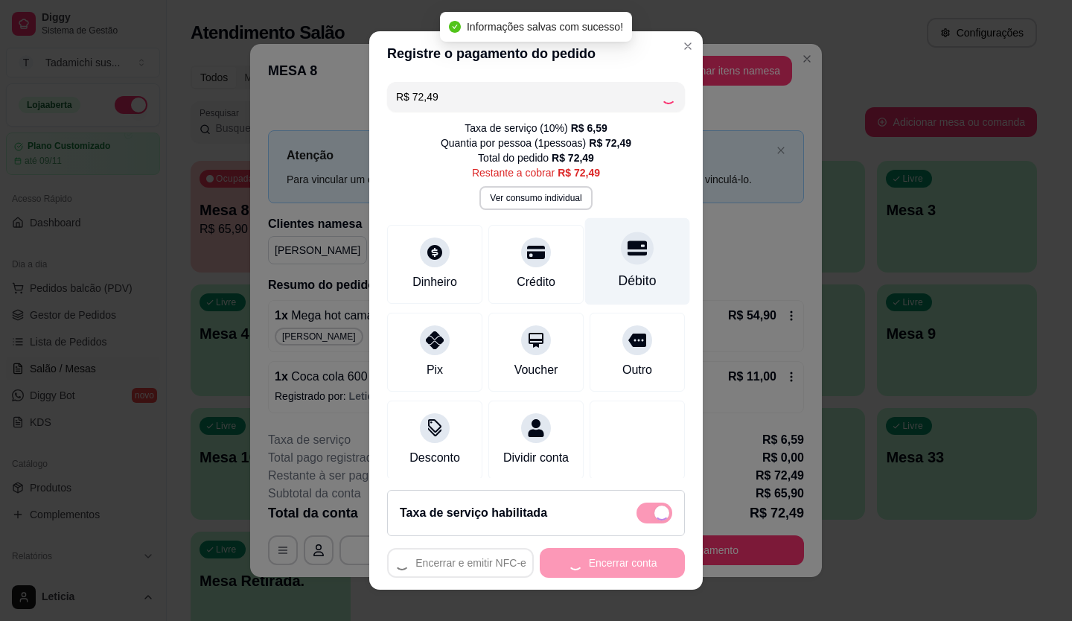
type input "R$ 0,00"
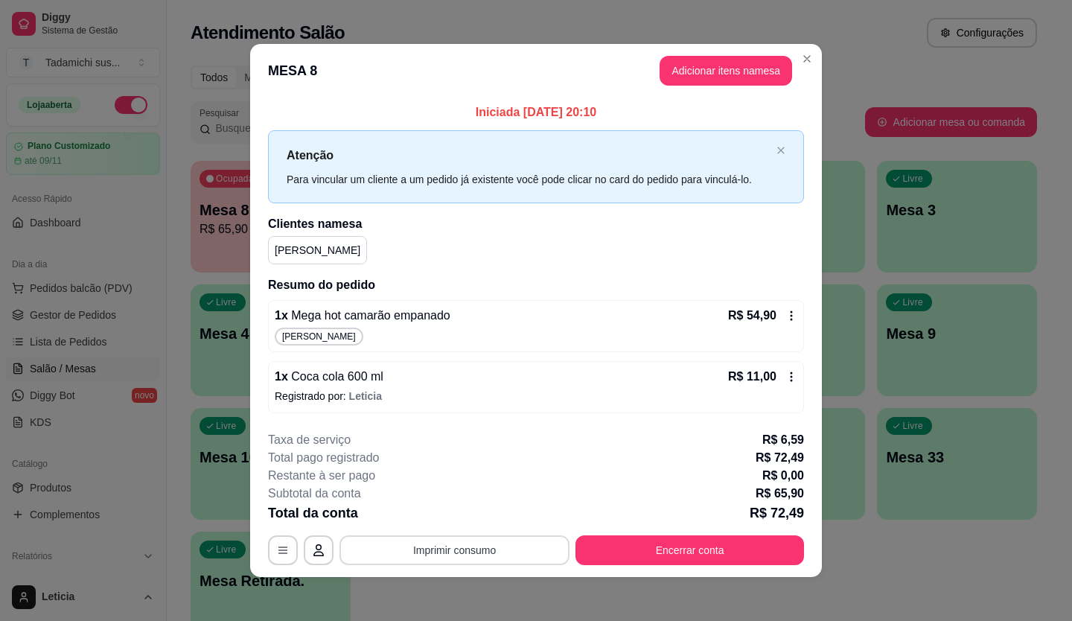
click at [457, 553] on button "Imprimir consumo" at bounding box center [455, 550] width 230 height 30
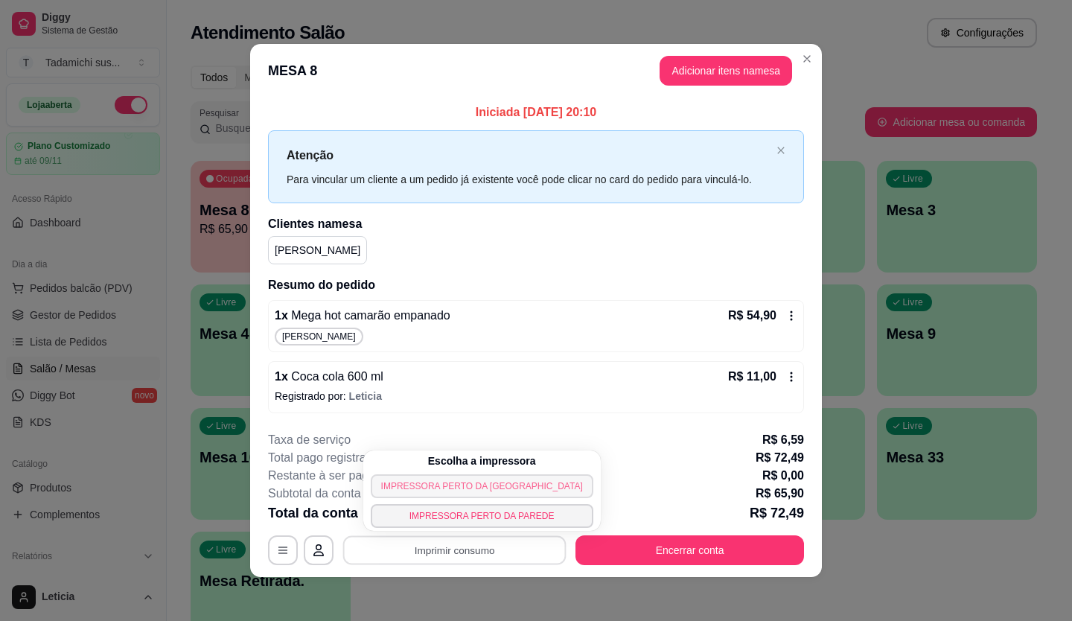
click at [481, 477] on button "IMPRESSORA PERTO [PERSON_NAME][GEOGRAPHIC_DATA]" at bounding box center [482, 486] width 223 height 24
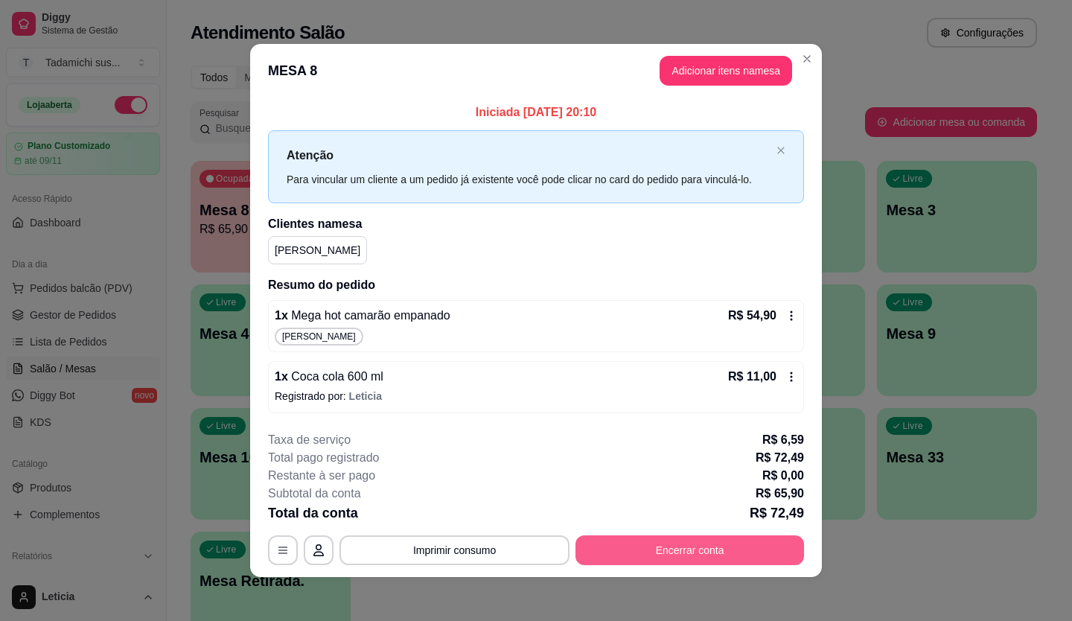
click at [640, 562] on button "Encerrar conta" at bounding box center [690, 550] width 229 height 30
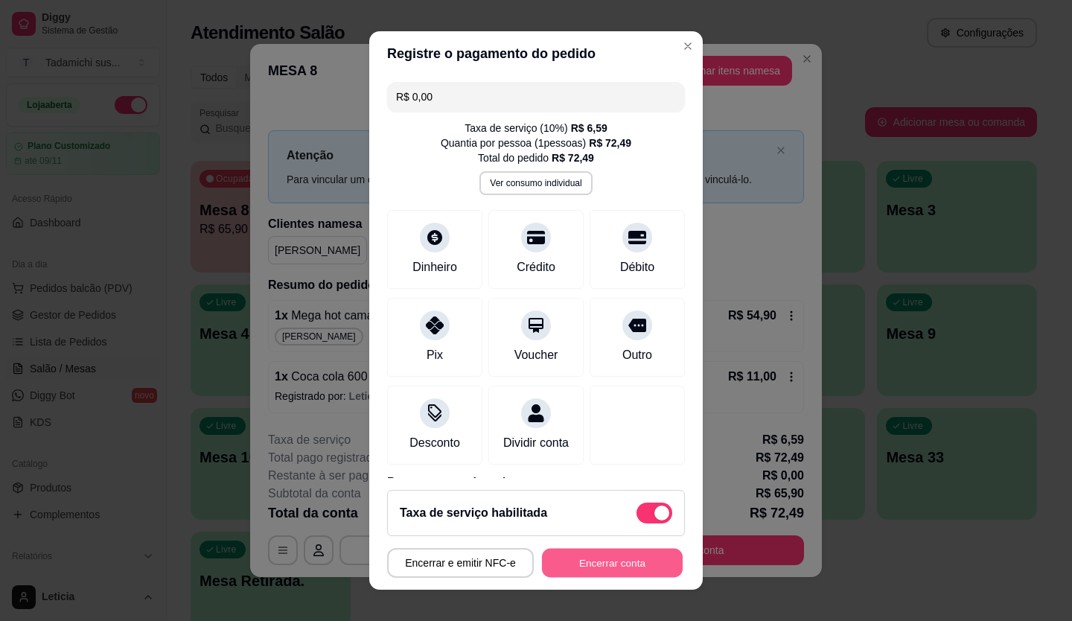
click at [642, 561] on button "Encerrar conta" at bounding box center [612, 563] width 141 height 29
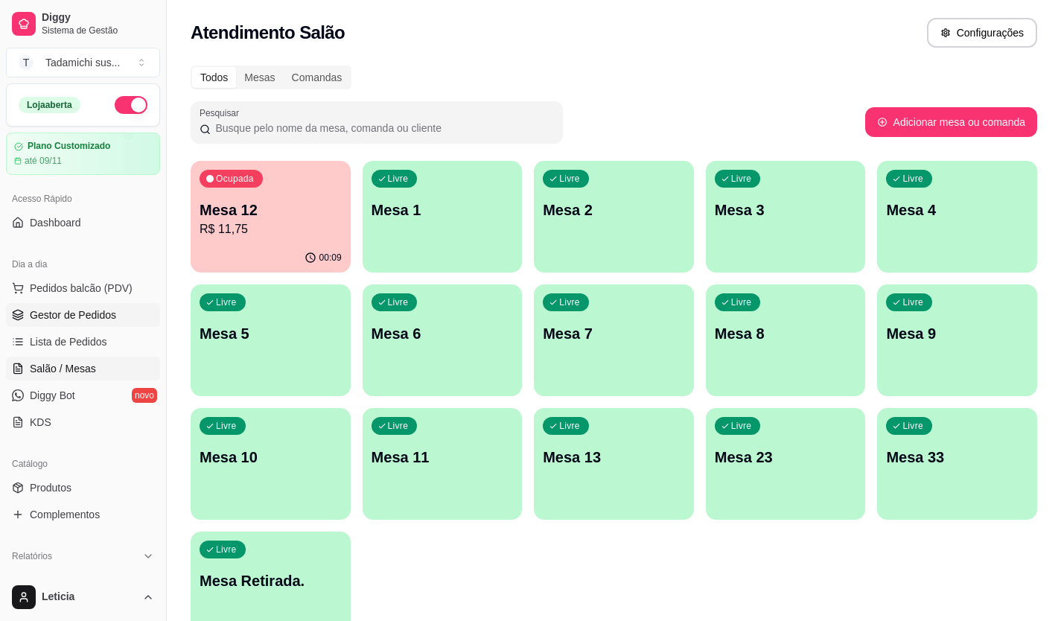
click at [101, 307] on link "Gestor de Pedidos" at bounding box center [83, 315] width 154 height 24
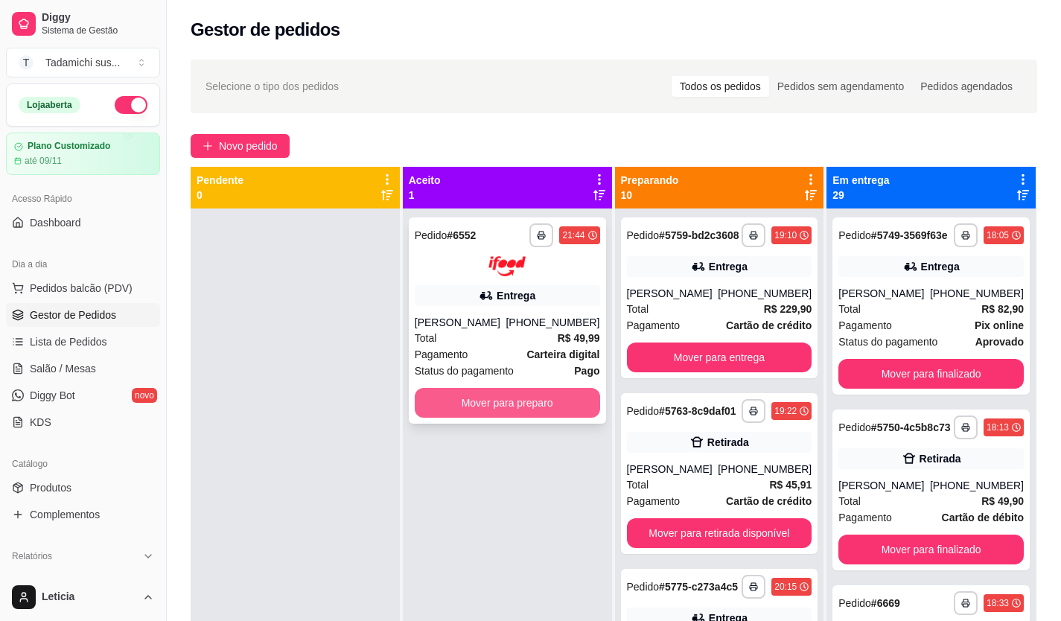
click at [489, 404] on button "Mover para preparo" at bounding box center [507, 403] width 185 height 30
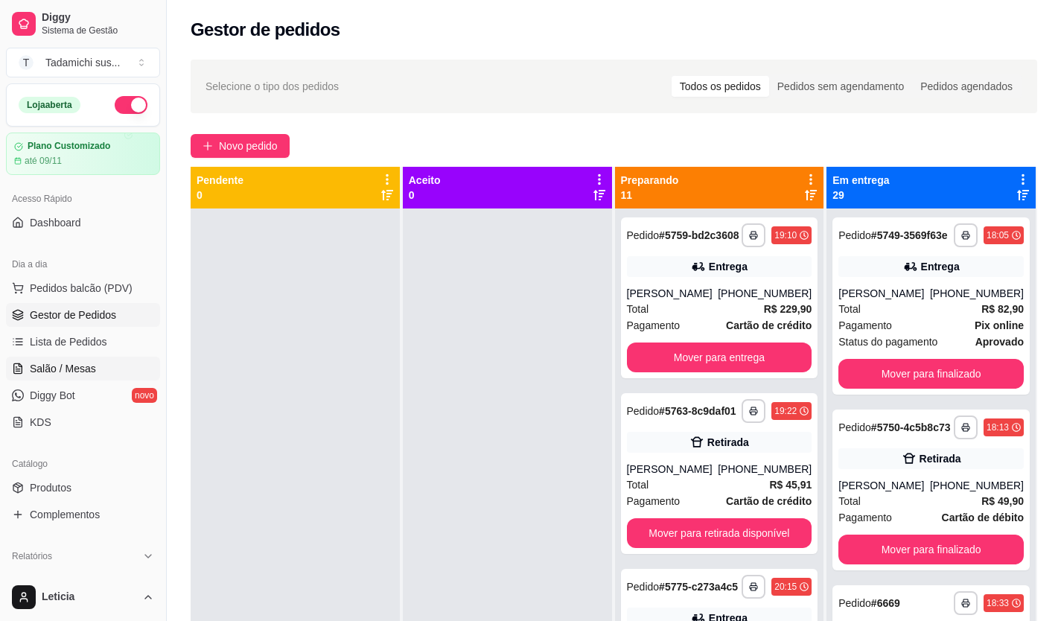
click at [111, 357] on ul "Pedidos balcão (PDV) Gestor de Pedidos Lista de Pedidos Salão / Mesas Diggy Bot…" at bounding box center [83, 355] width 154 height 158
click at [109, 363] on link "Salão / Mesas" at bounding box center [83, 369] width 154 height 24
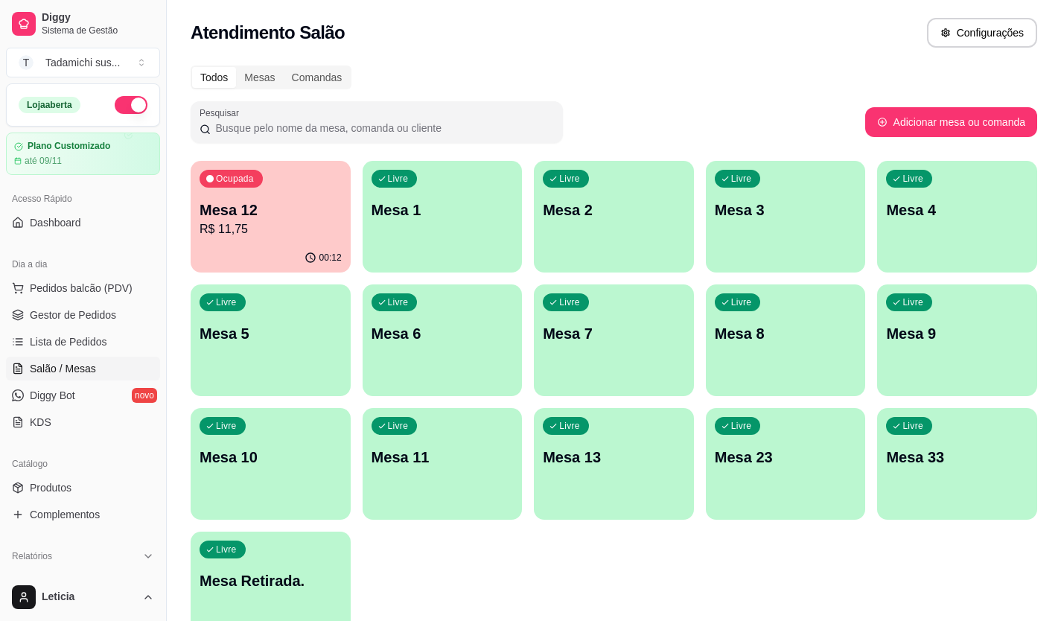
click at [281, 257] on div "00:12" at bounding box center [271, 258] width 160 height 29
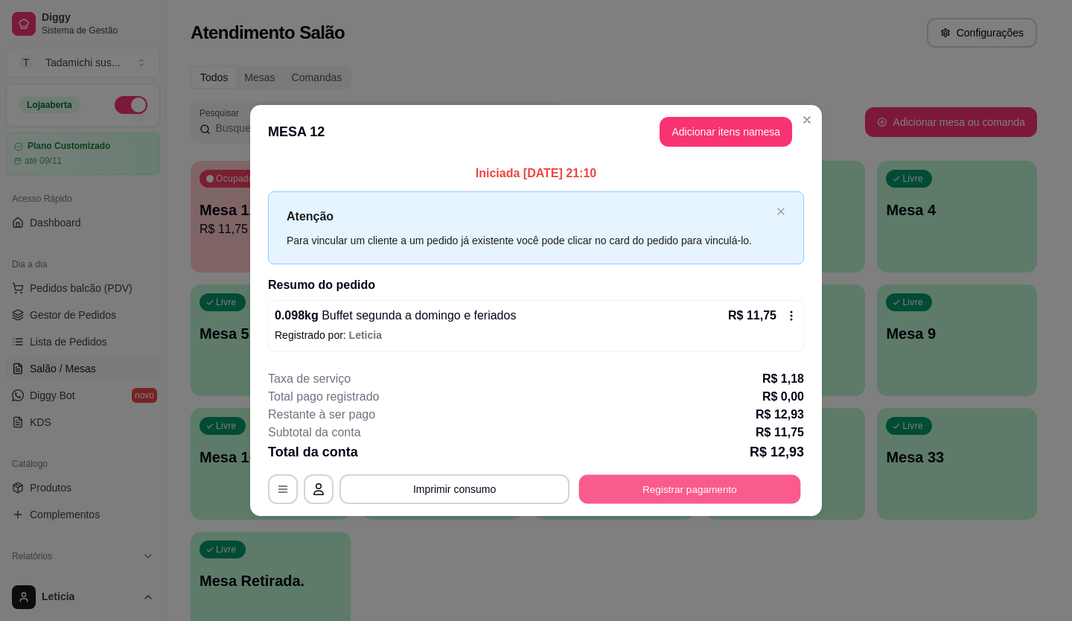
click at [648, 492] on button "Registrar pagamento" at bounding box center [690, 488] width 222 height 29
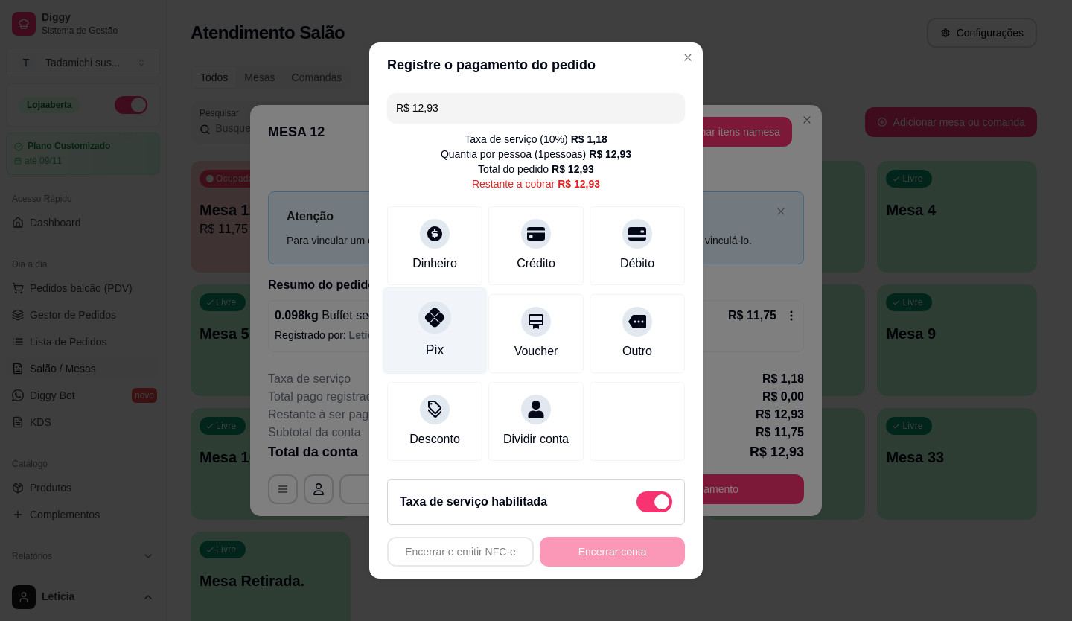
click at [413, 332] on div "Pix" at bounding box center [435, 330] width 105 height 87
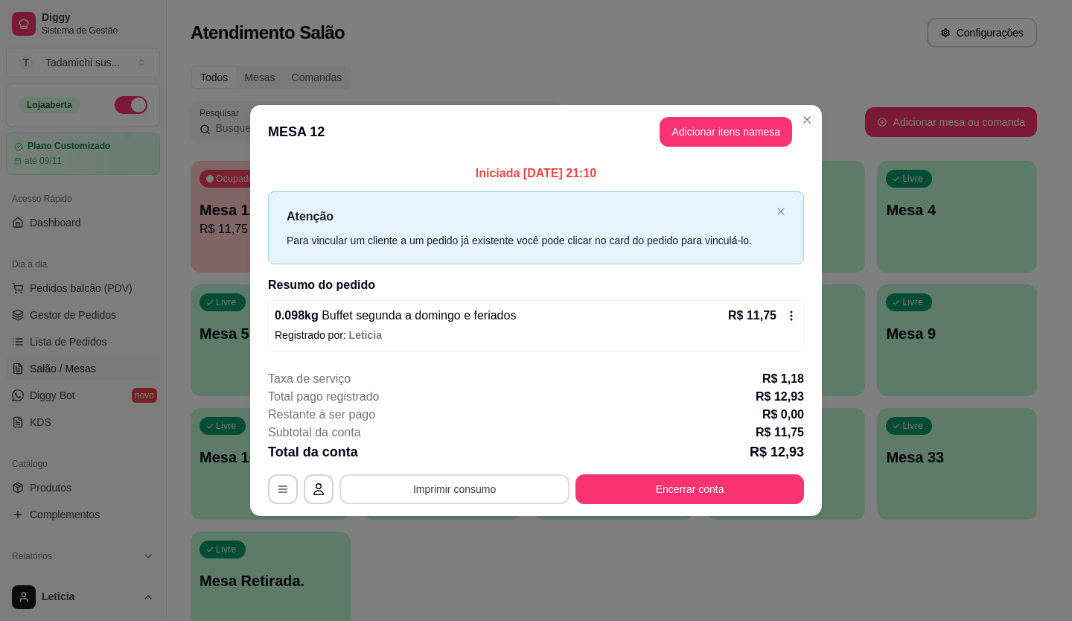
click at [536, 496] on button "Imprimir consumo" at bounding box center [455, 489] width 230 height 30
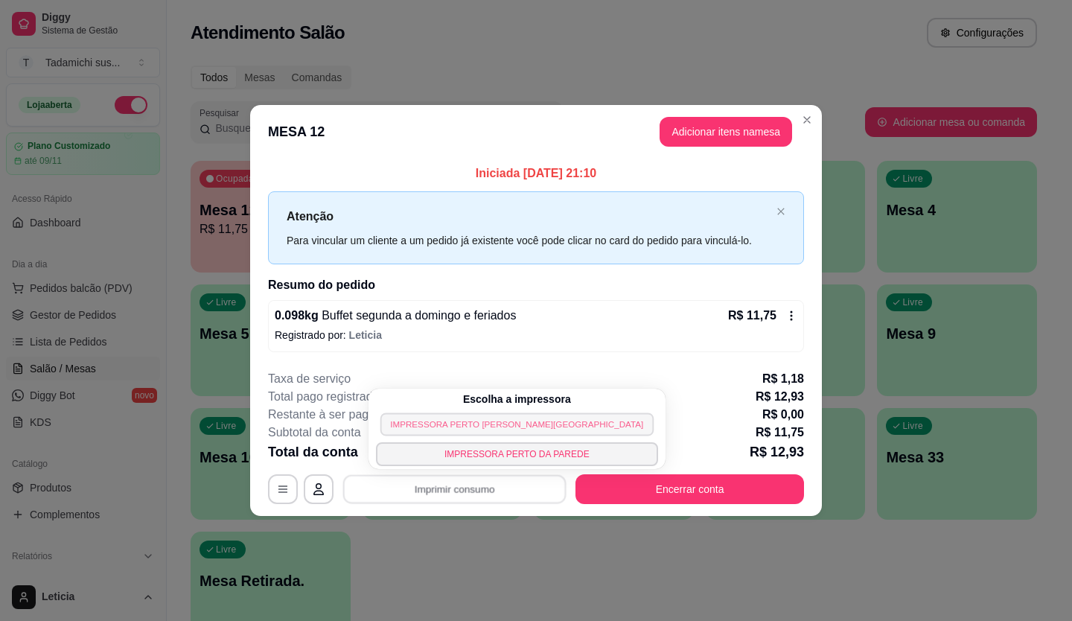
click at [495, 427] on button "IMPRESSORA PERTO [PERSON_NAME][GEOGRAPHIC_DATA]" at bounding box center [517, 424] width 273 height 23
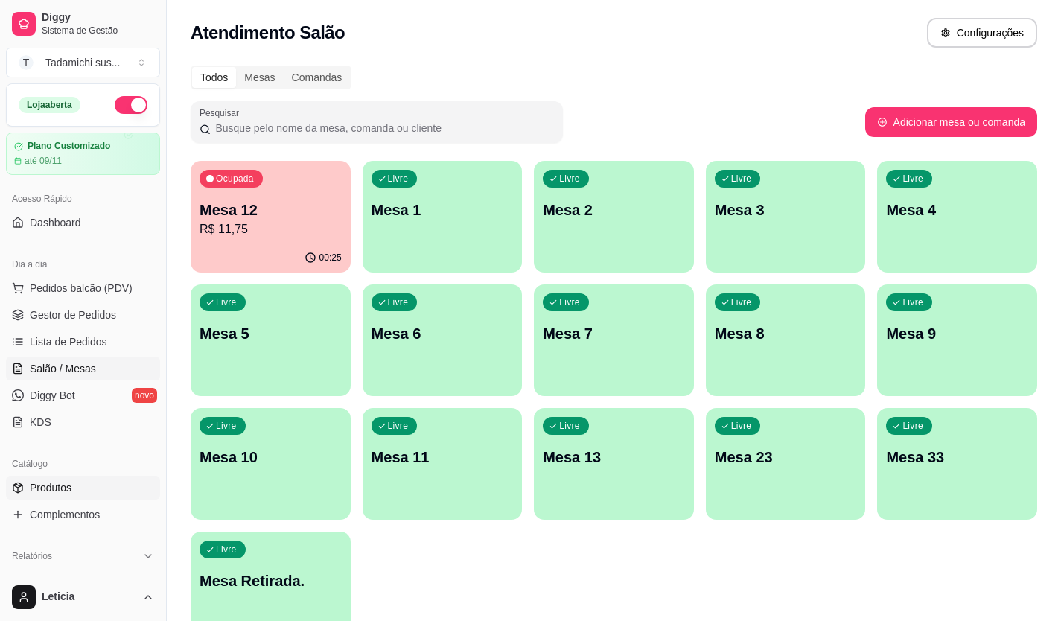
click at [52, 481] on span "Produtos" at bounding box center [51, 487] width 42 height 15
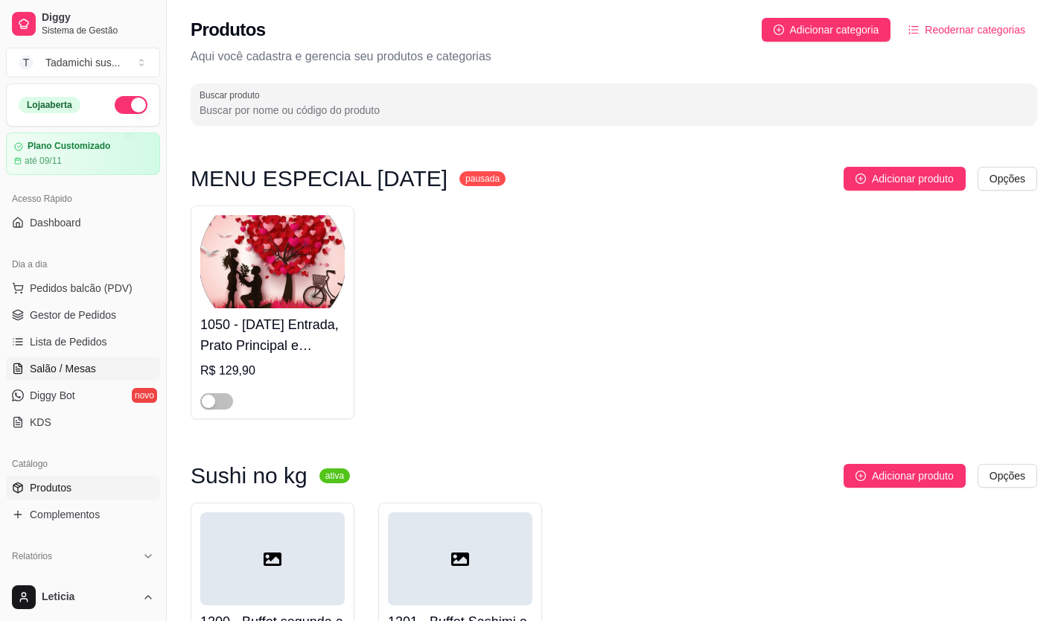
click at [61, 366] on span "Salão / Mesas" at bounding box center [63, 368] width 66 height 15
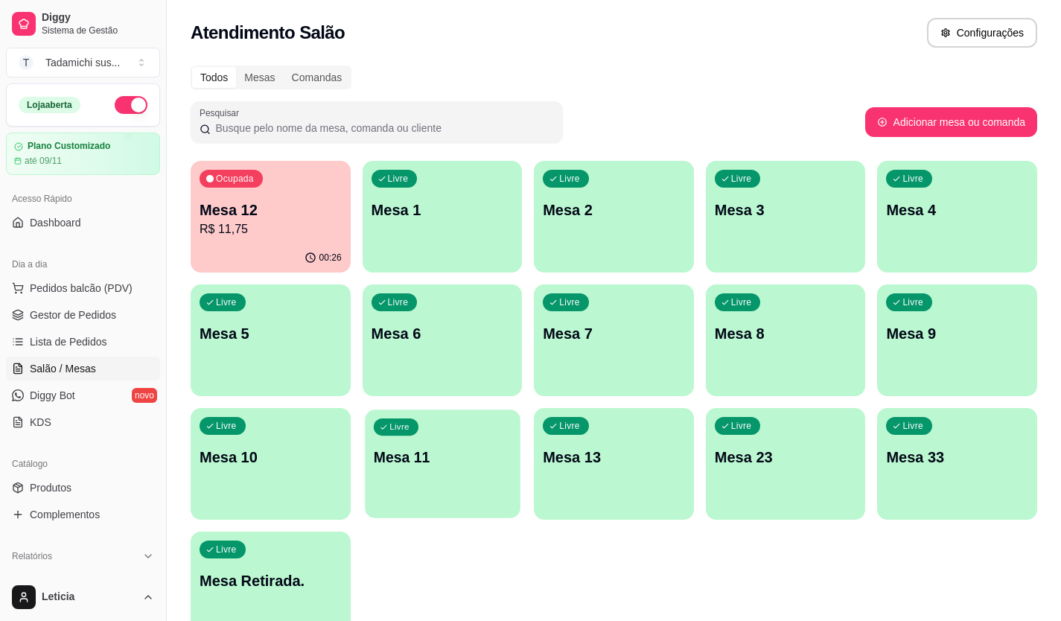
click at [386, 427] on div "Livre" at bounding box center [395, 427] width 45 height 17
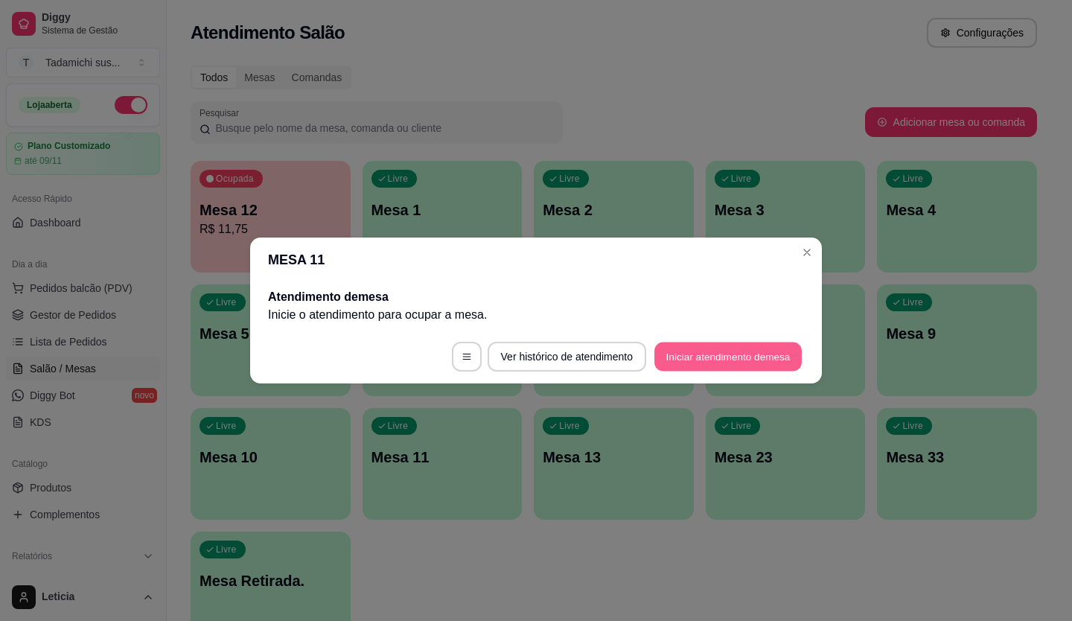
click at [710, 350] on button "Iniciar atendimento de mesa" at bounding box center [728, 357] width 147 height 29
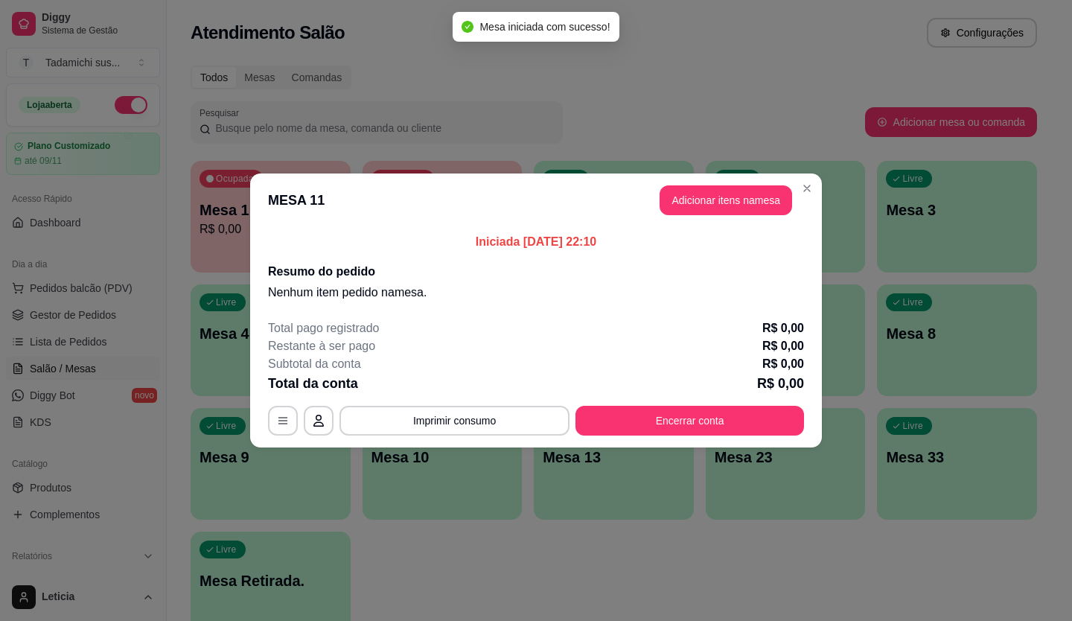
click at [709, 184] on header "MESA 11 Adicionar itens na mesa" at bounding box center [536, 201] width 572 height 54
click at [706, 185] on header "MESA 11 Adicionar itens na mesa" at bounding box center [536, 201] width 572 height 54
click at [697, 197] on button "Adicionar itens na mesa" at bounding box center [726, 200] width 128 height 29
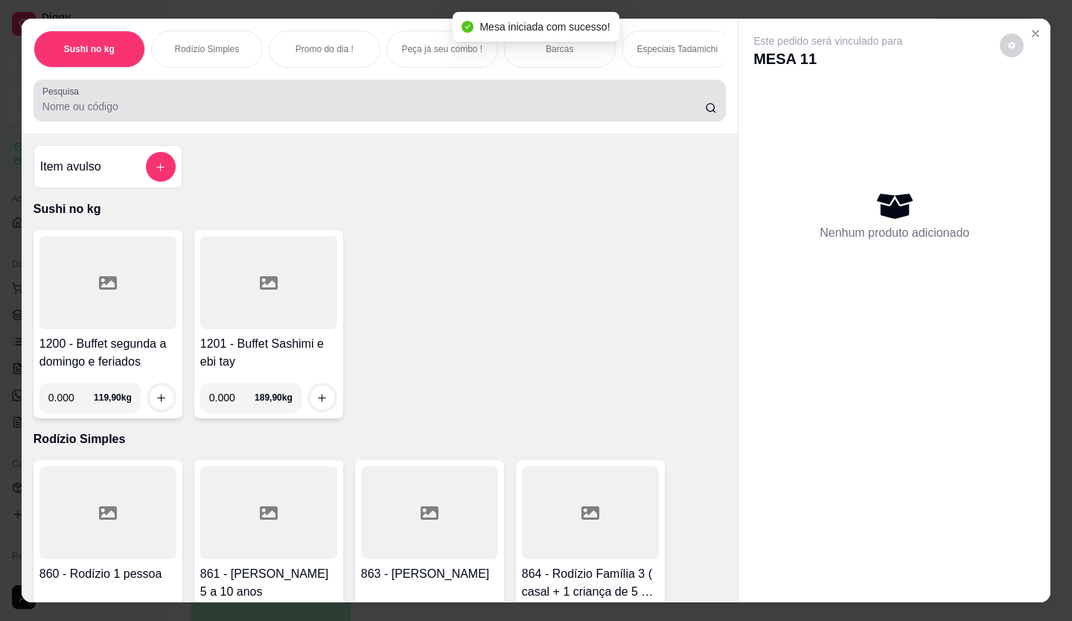
click at [447, 121] on div "Pesquisa" at bounding box center [380, 101] width 693 height 42
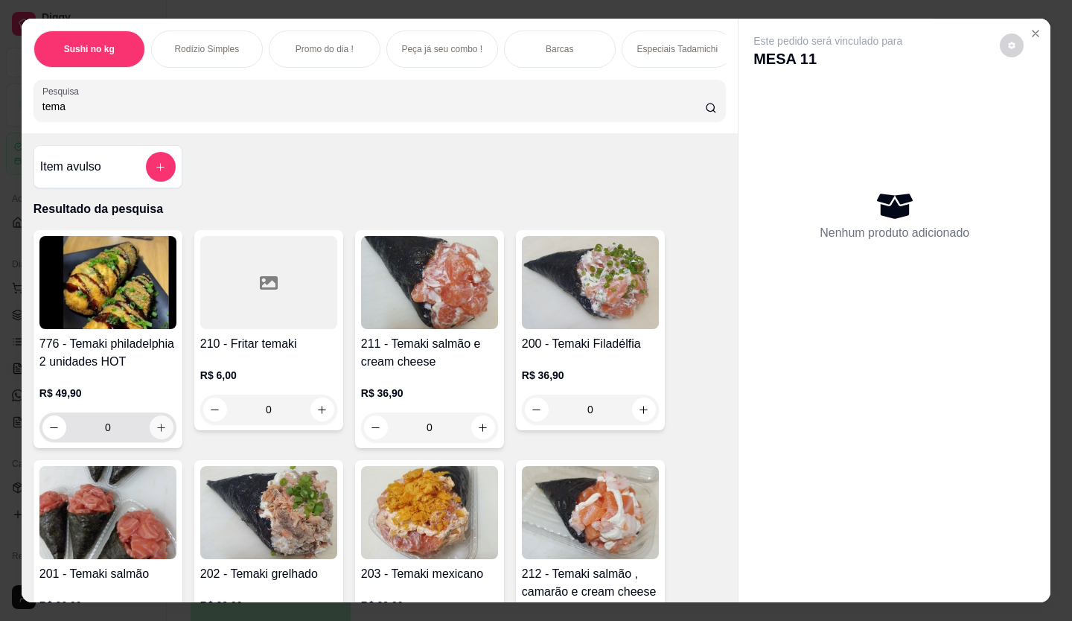
type input "tema"
click at [158, 432] on icon "increase-product-quantity" at bounding box center [162, 428] width 8 height 8
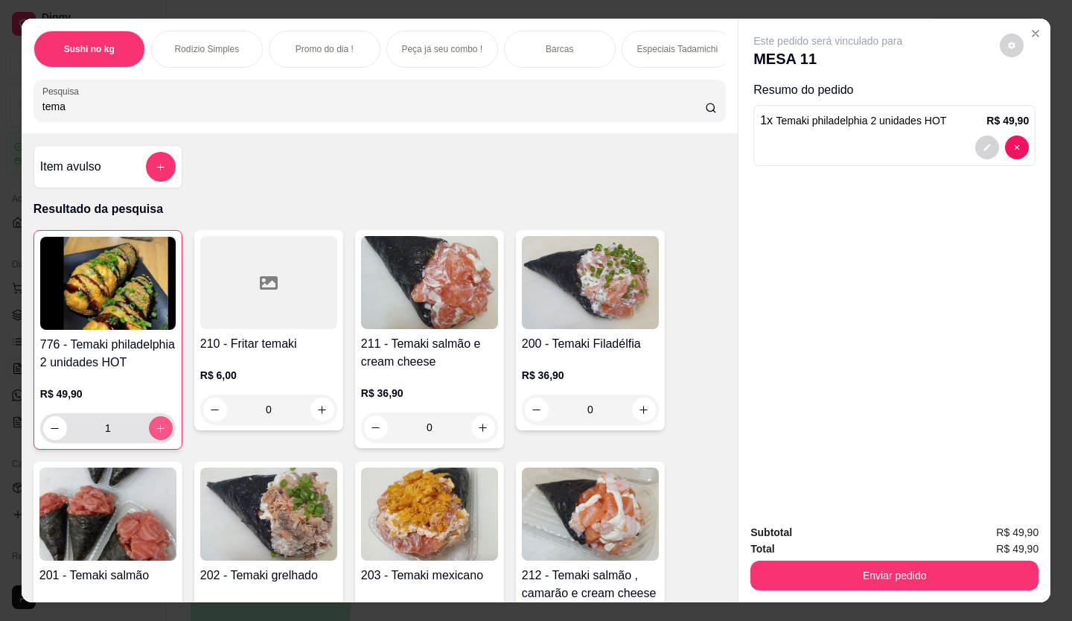
type input "1"
click at [864, 577] on button "Enviar pedido" at bounding box center [895, 576] width 288 height 30
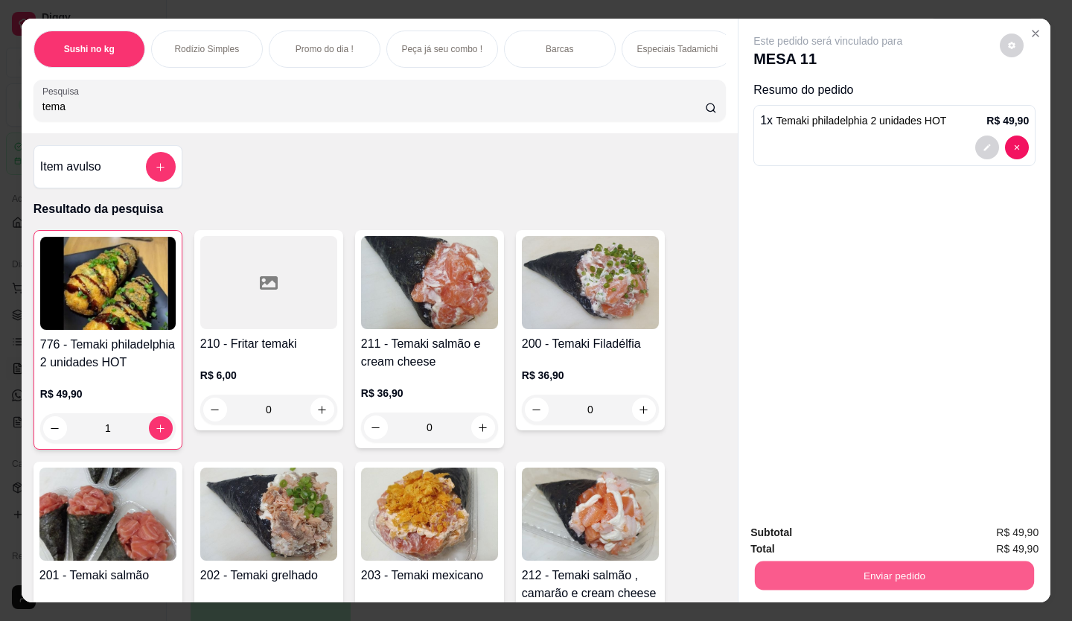
click at [864, 577] on button "Enviar pedido" at bounding box center [894, 576] width 279 height 29
click at [928, 579] on button "Enviar pedido" at bounding box center [895, 576] width 288 height 30
click at [975, 528] on button "Enviar pedido" at bounding box center [1000, 533] width 84 height 28
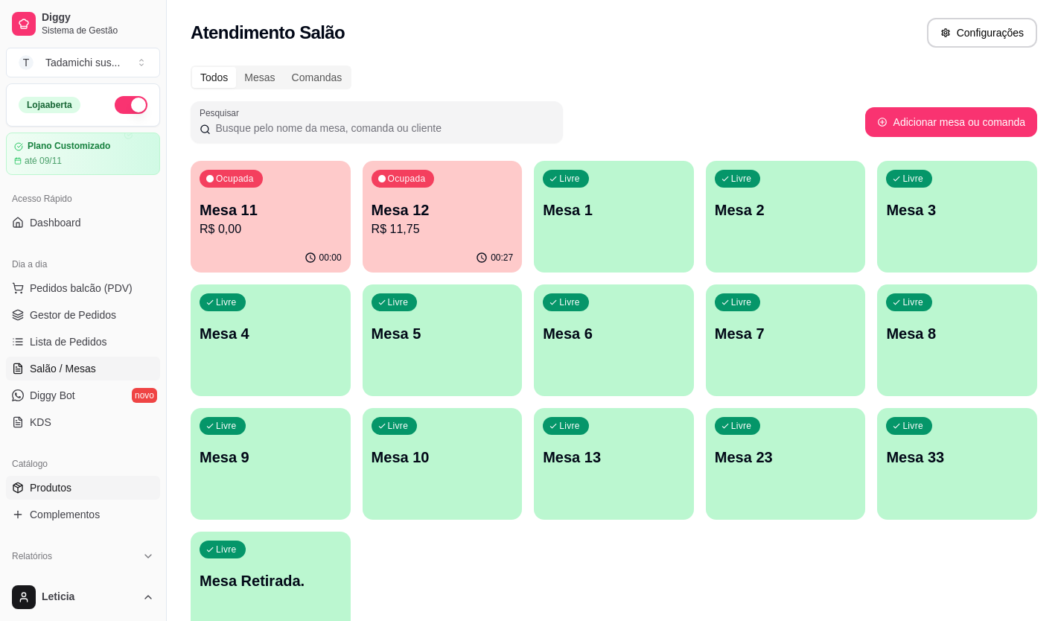
click at [80, 489] on link "Produtos" at bounding box center [83, 488] width 154 height 24
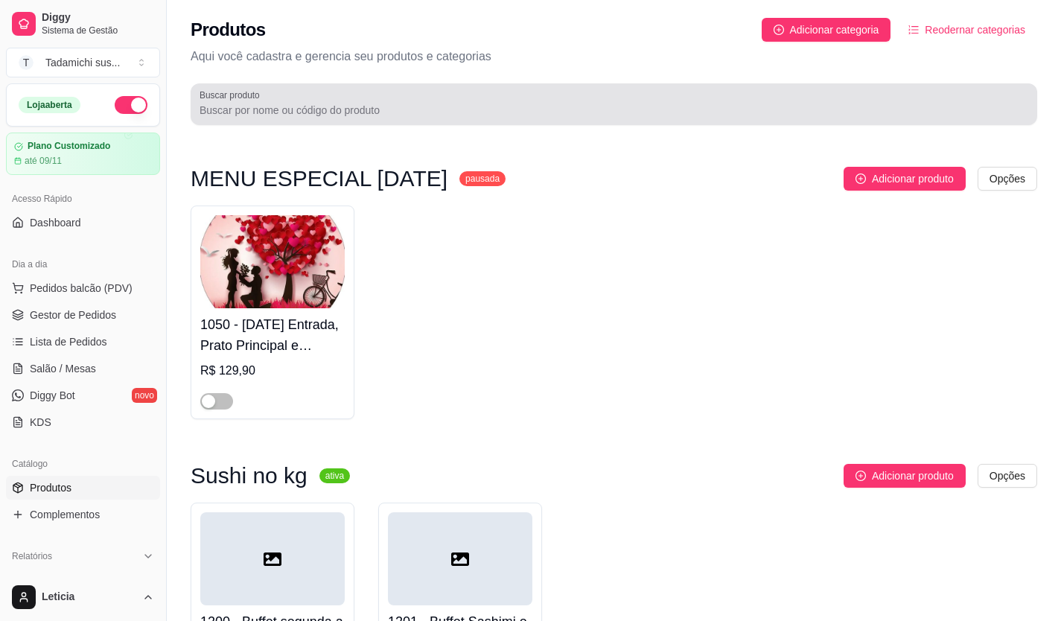
click at [269, 101] on div at bounding box center [614, 104] width 829 height 30
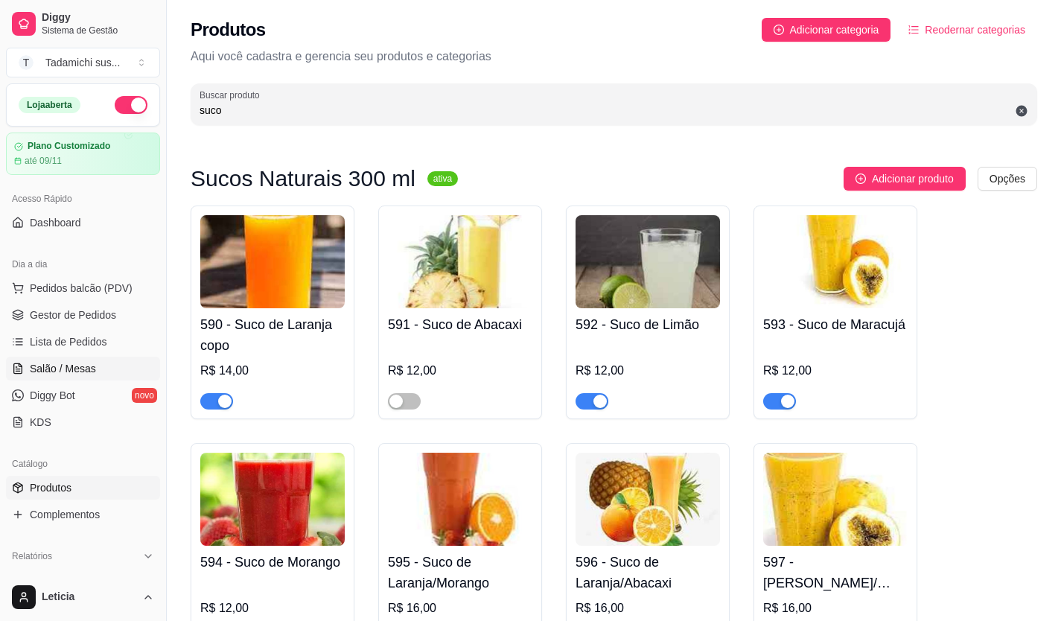
type input "suco"
click at [109, 363] on link "Salão / Mesas" at bounding box center [83, 369] width 154 height 24
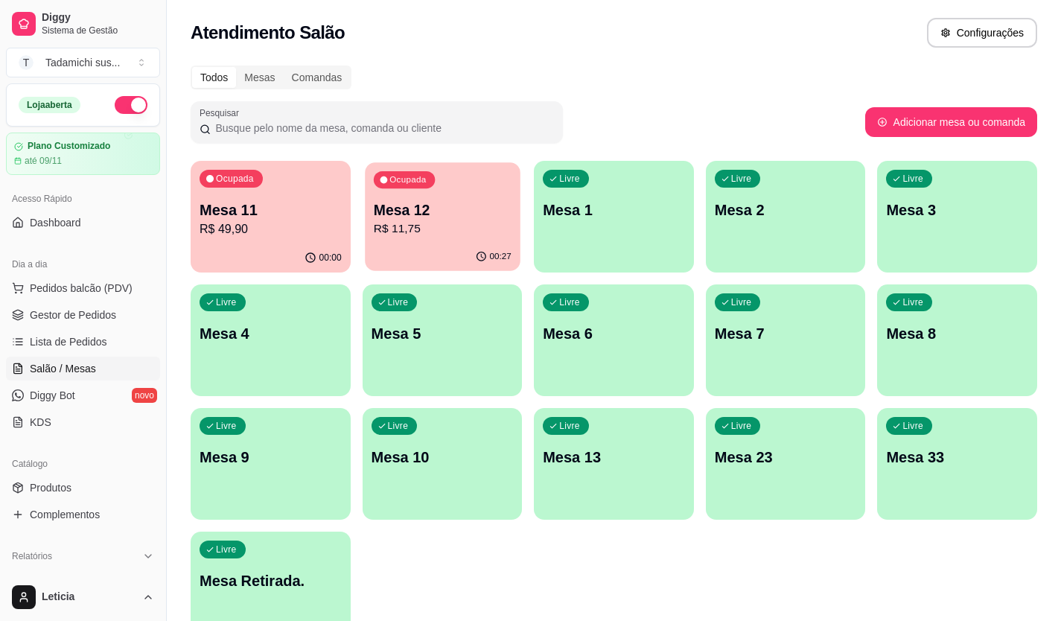
click at [406, 236] on p "R$ 11,75" at bounding box center [442, 228] width 138 height 17
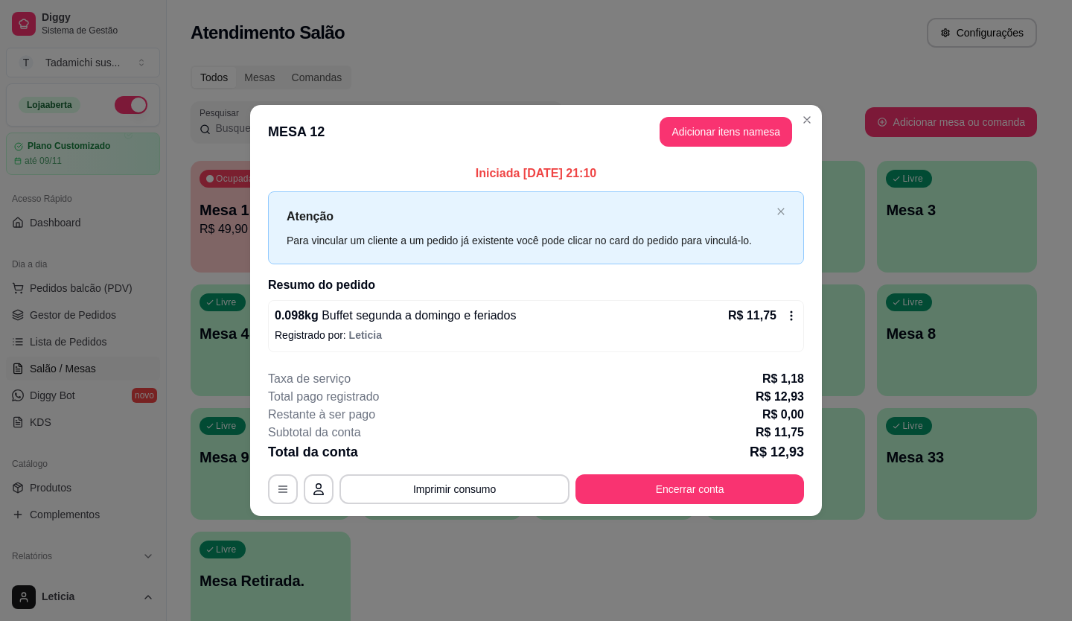
click at [788, 317] on icon at bounding box center [792, 316] width 12 height 12
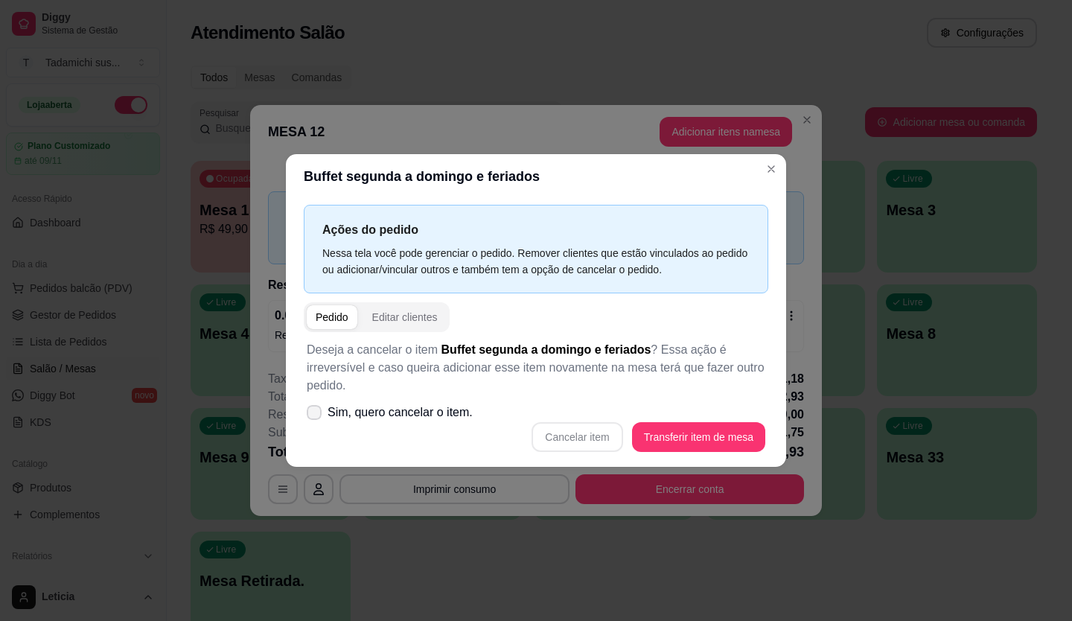
click at [310, 412] on icon at bounding box center [314, 412] width 12 height 9
click at [310, 416] on input "Sim, quero cancelar o item." at bounding box center [311, 421] width 10 height 10
checkbox input "true"
click at [585, 439] on button "Cancelar item" at bounding box center [577, 437] width 89 height 29
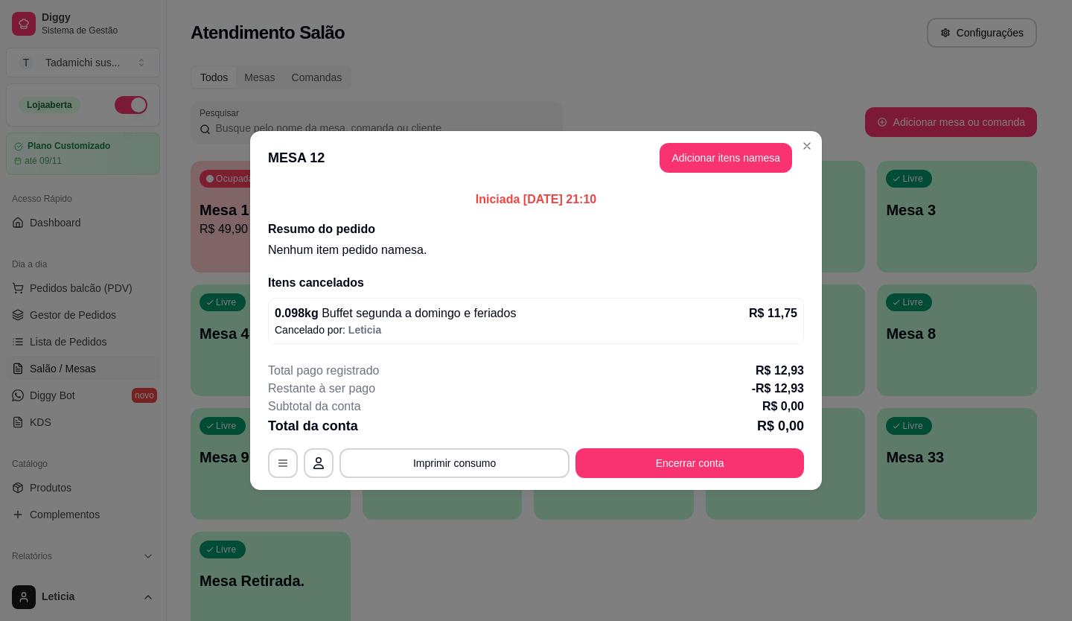
click at [679, 305] on div "0.098 kg Buffet segunda a domingo e feriados R$ 11,75" at bounding box center [536, 314] width 523 height 18
click at [685, 136] on header "MESA 12 Adicionar itens na mesa" at bounding box center [536, 158] width 572 height 54
click at [682, 150] on button "Adicionar itens na mesa" at bounding box center [726, 158] width 128 height 29
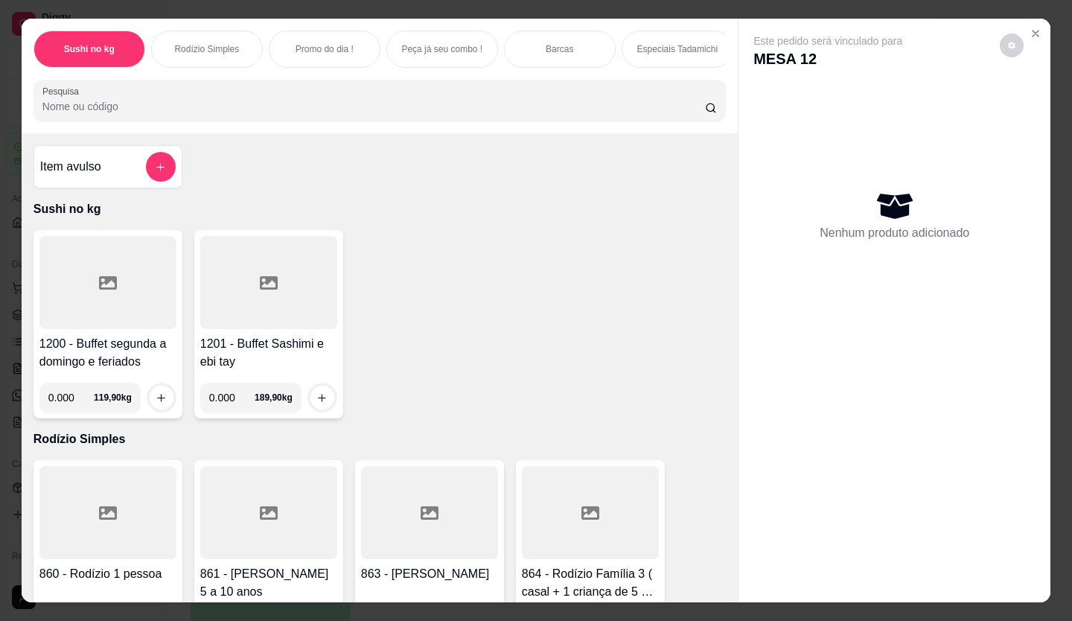
click at [713, 158] on div "Item avulso Sushi no kg 1200 - Buffet segunda a domingo e feriados 0.000 119,90…" at bounding box center [380, 367] width 716 height 469
click at [74, 400] on input "0.000" at bounding box center [70, 398] width 45 height 30
type input "0.098"
click at [156, 404] on icon "increase-product-quantity" at bounding box center [161, 397] width 11 height 11
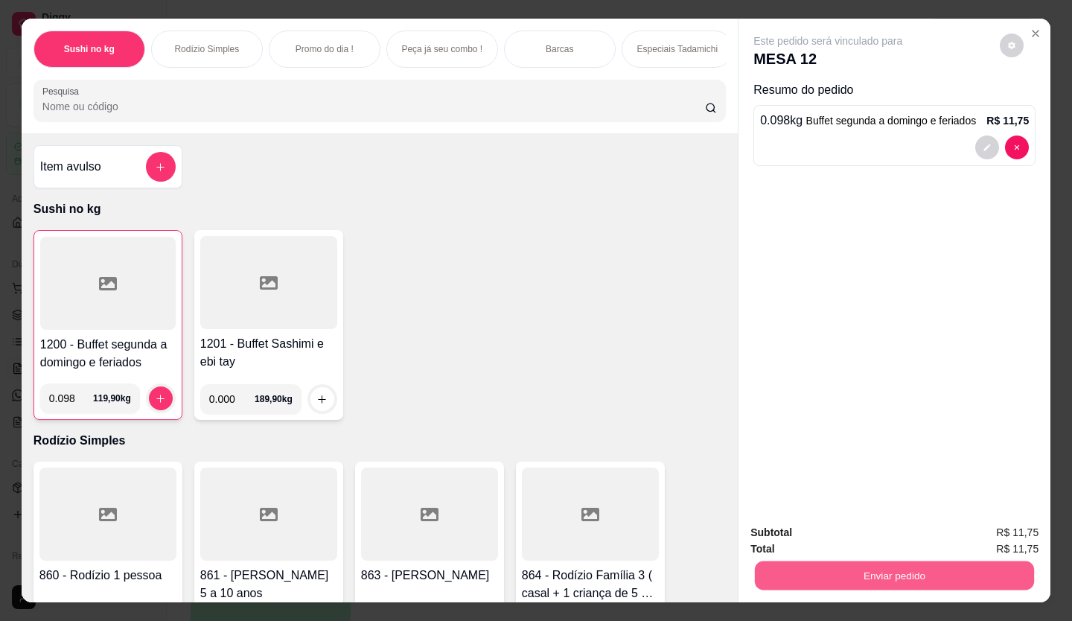
click at [789, 572] on button "Enviar pedido" at bounding box center [894, 576] width 279 height 29
click at [981, 534] on button "Enviar pedido" at bounding box center [1000, 534] width 82 height 28
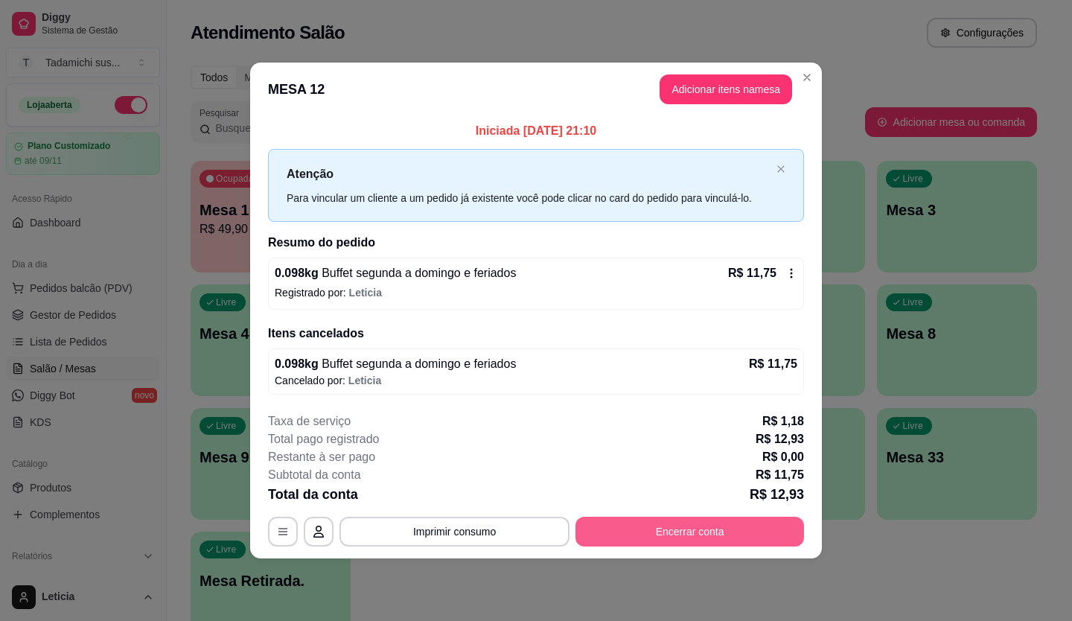
click at [630, 535] on button "Encerrar conta" at bounding box center [690, 532] width 229 height 30
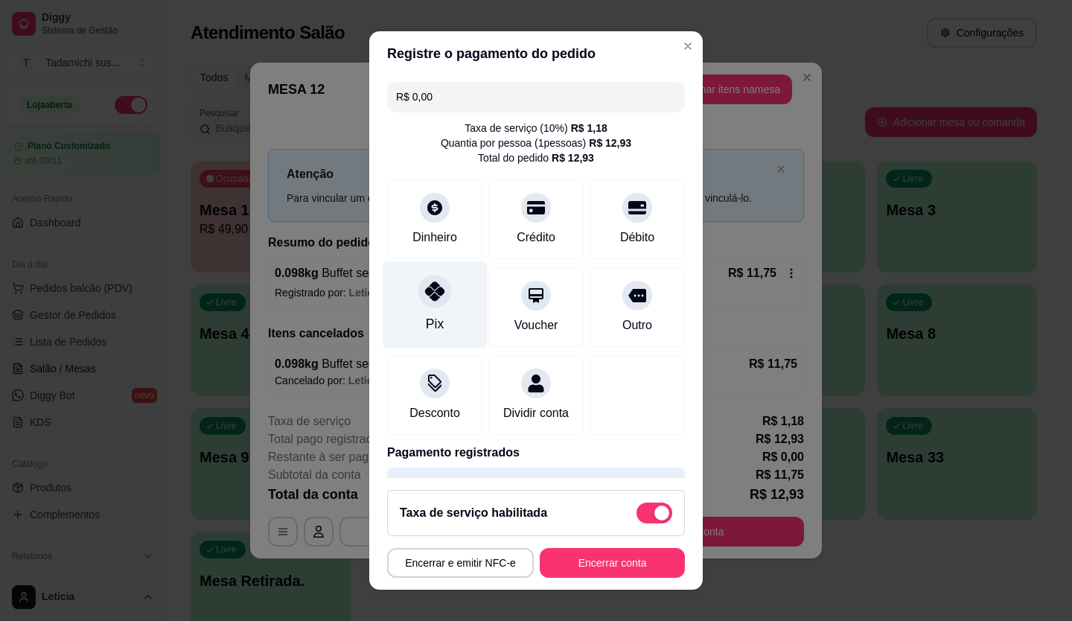
click at [419, 314] on div "Pix" at bounding box center [435, 304] width 105 height 87
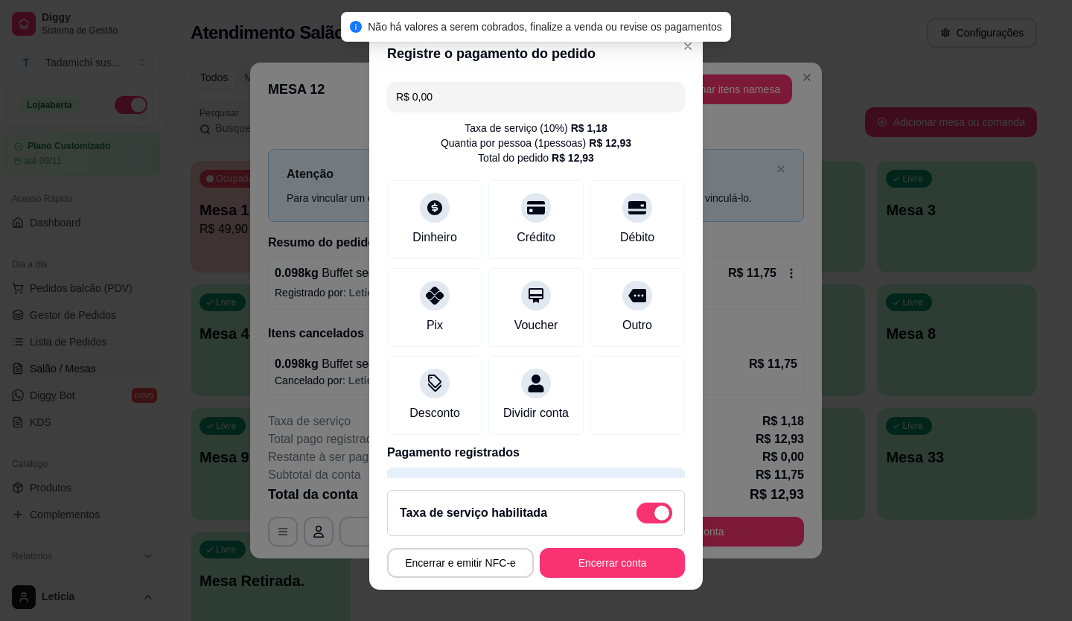
click at [637, 516] on span at bounding box center [655, 513] width 36 height 21
click at [636, 516] on input "checkbox" at bounding box center [641, 521] width 10 height 10
checkbox input "true"
type input "-R$ 1,18"
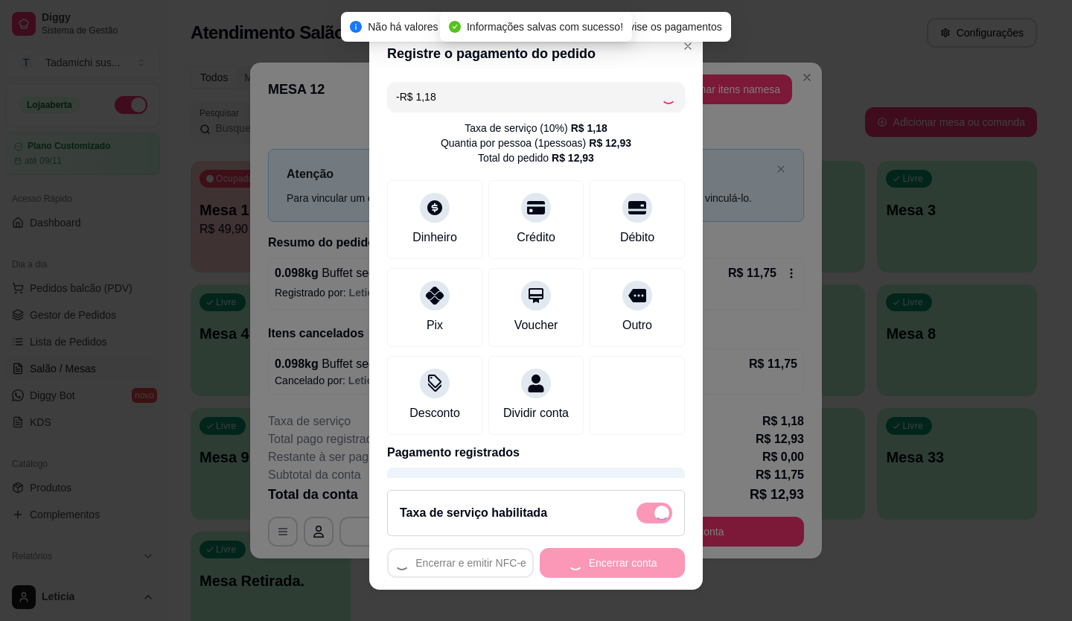
checkbox input "false"
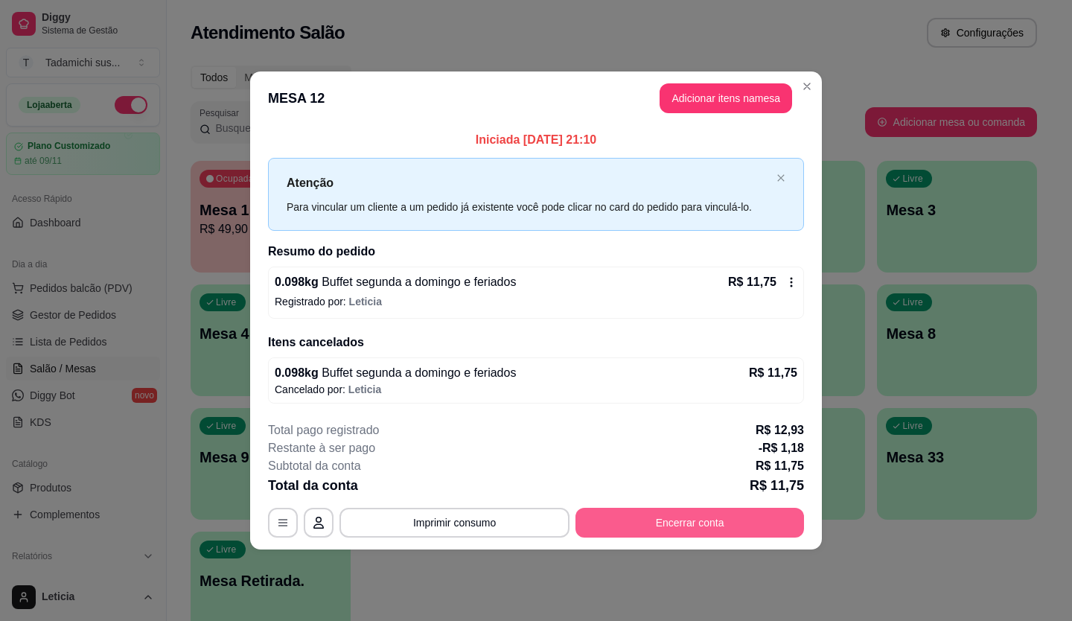
click at [658, 520] on button "Encerrar conta" at bounding box center [690, 523] width 229 height 30
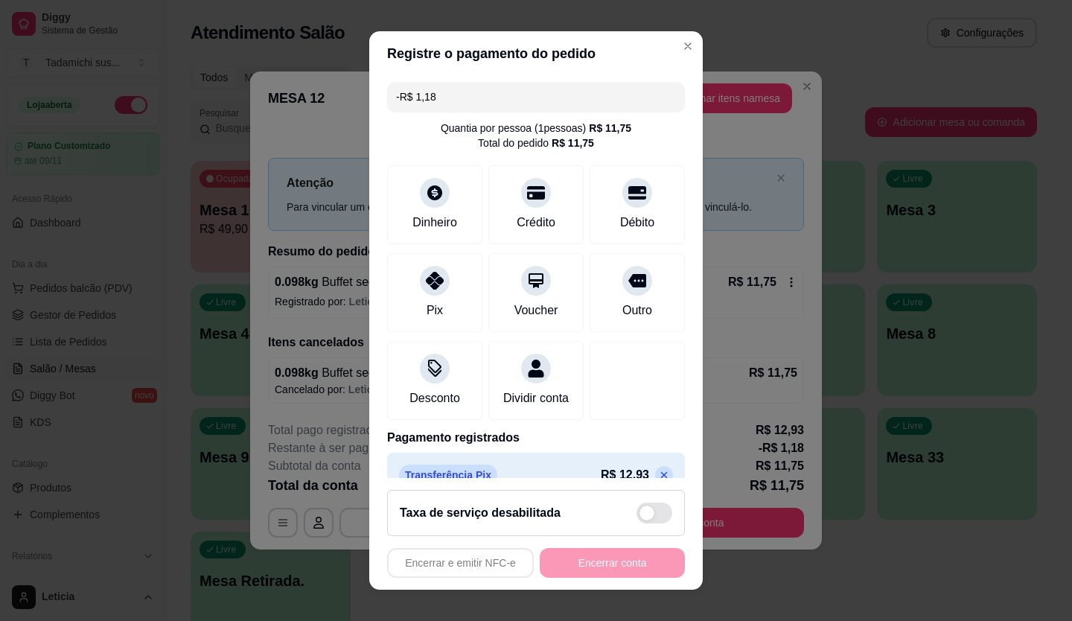
scroll to position [42, 0]
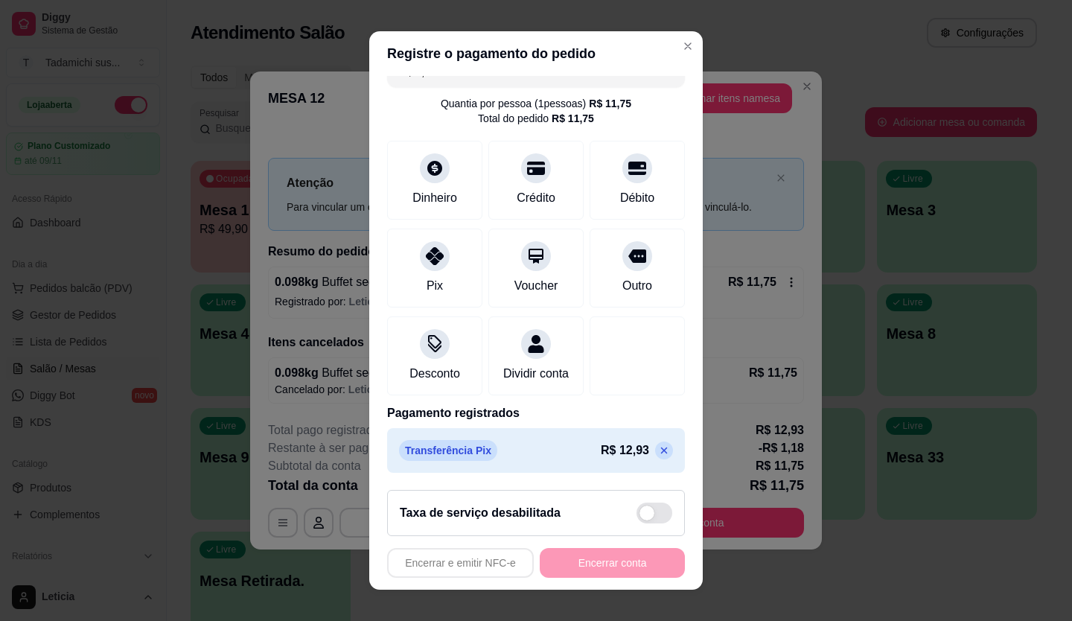
click at [658, 445] on icon at bounding box center [664, 451] width 12 height 12
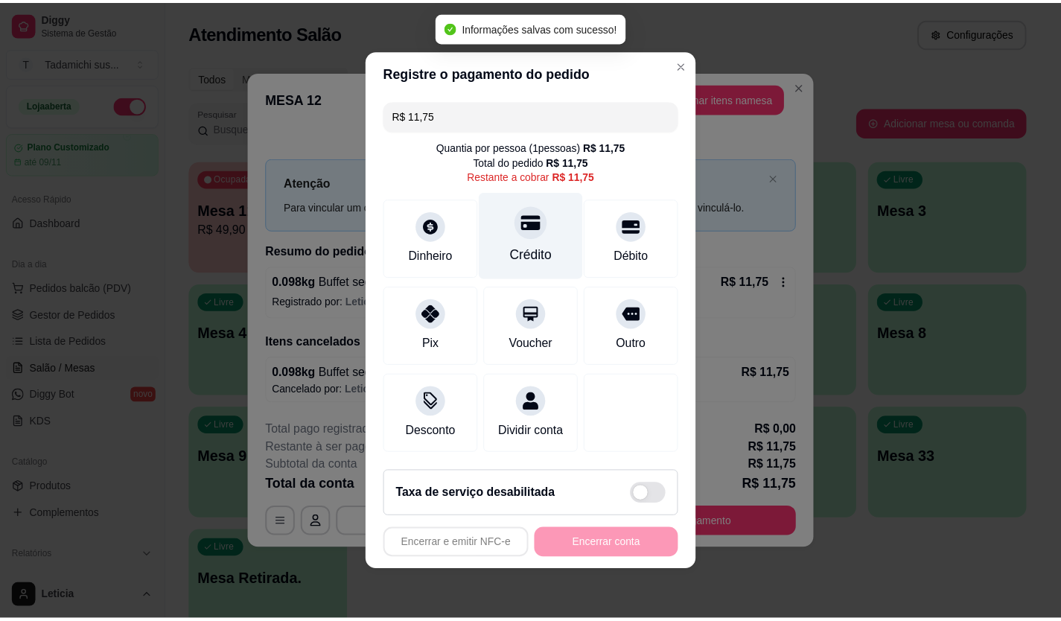
scroll to position [0, 0]
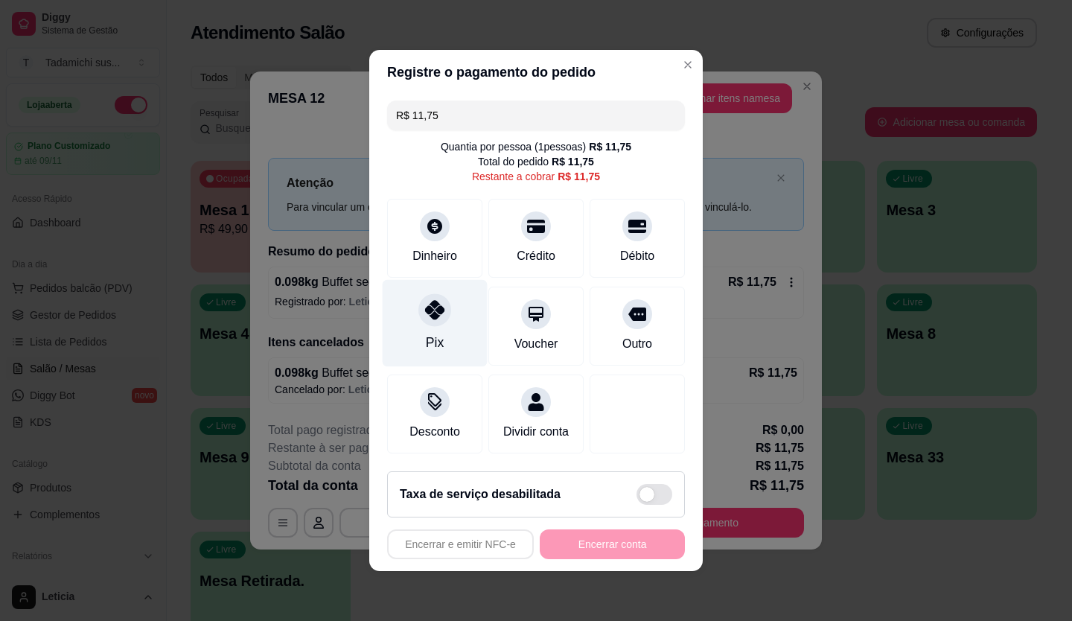
click at [439, 318] on div "Pix" at bounding box center [435, 323] width 105 height 87
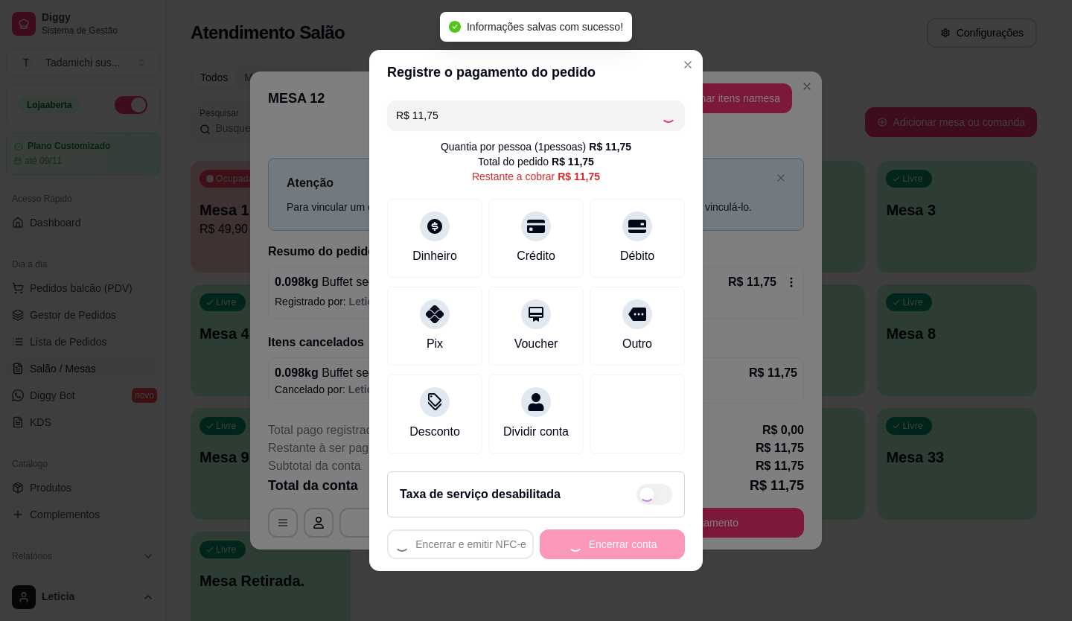
type input "R$ 0,00"
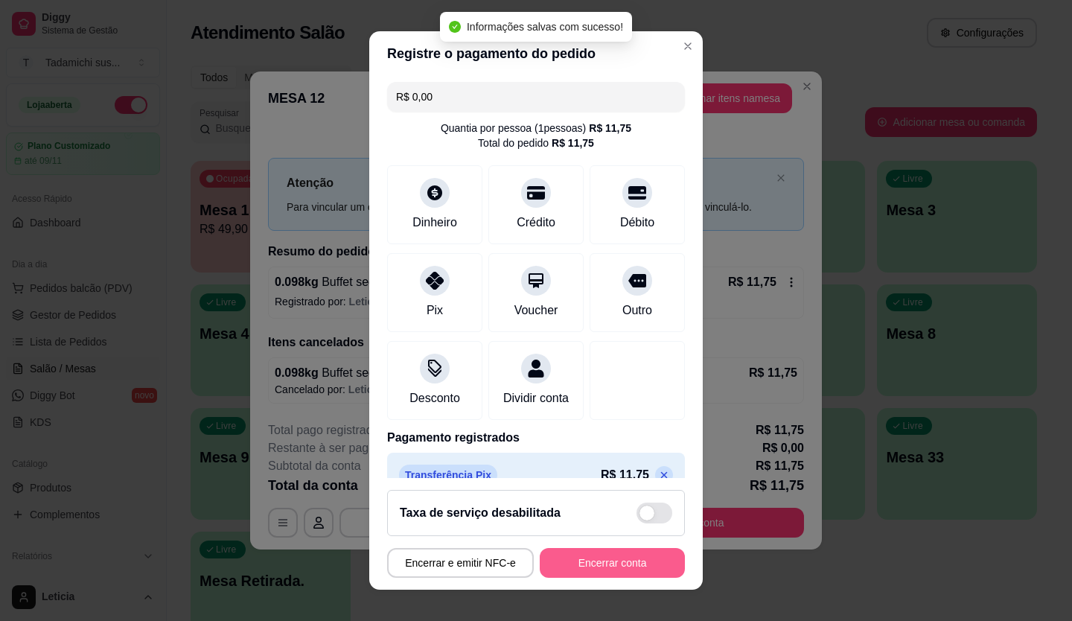
click at [588, 554] on button "Encerrar conta" at bounding box center [612, 563] width 145 height 30
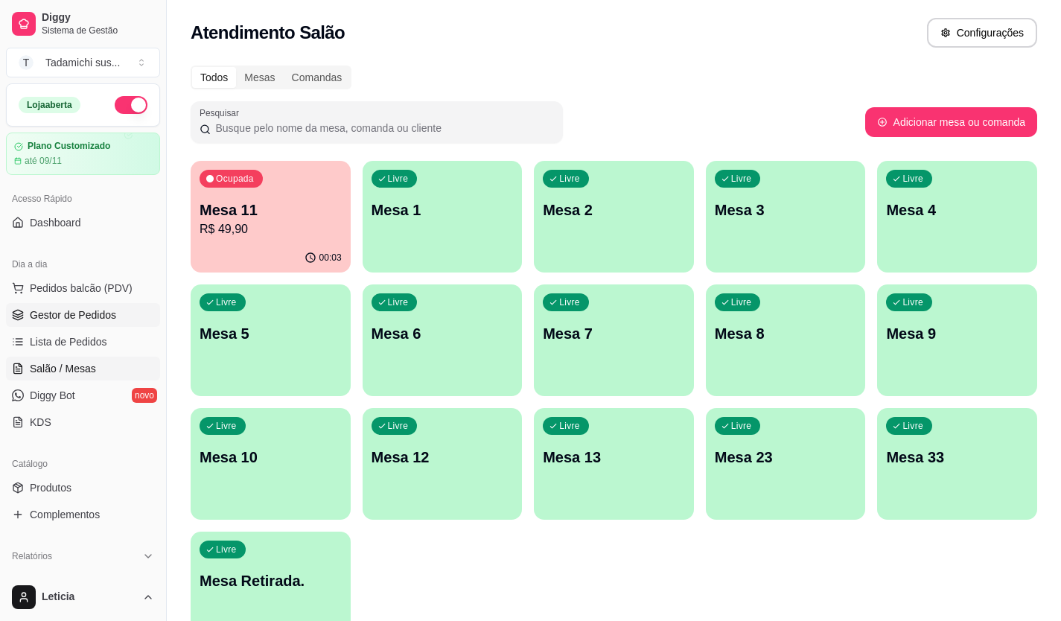
click at [59, 317] on span "Gestor de Pedidos" at bounding box center [73, 315] width 86 height 15
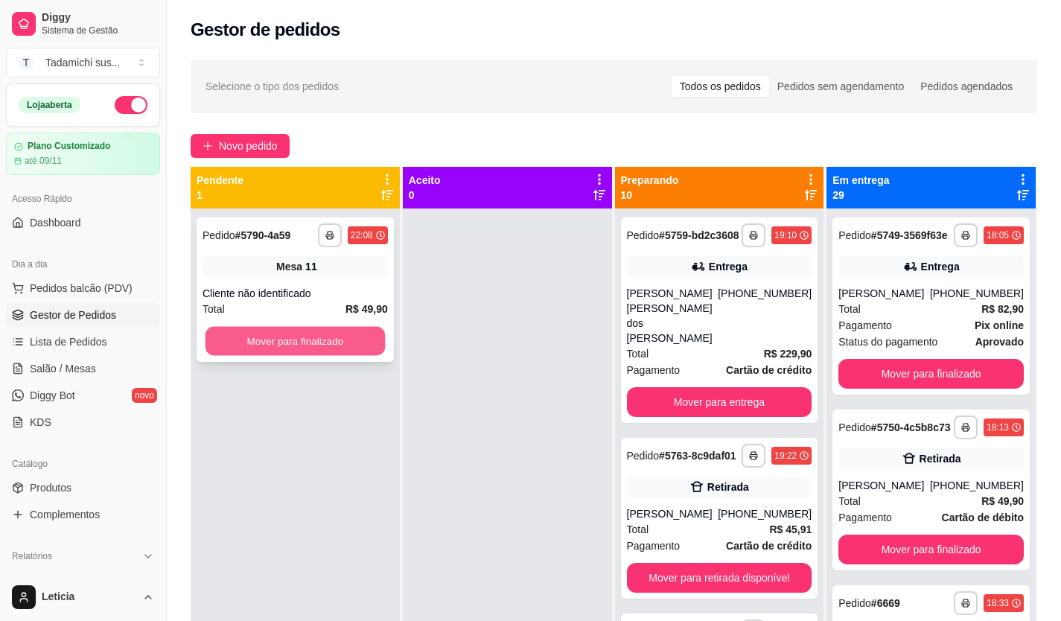
click at [353, 352] on button "Mover para finalizado" at bounding box center [295, 341] width 179 height 29
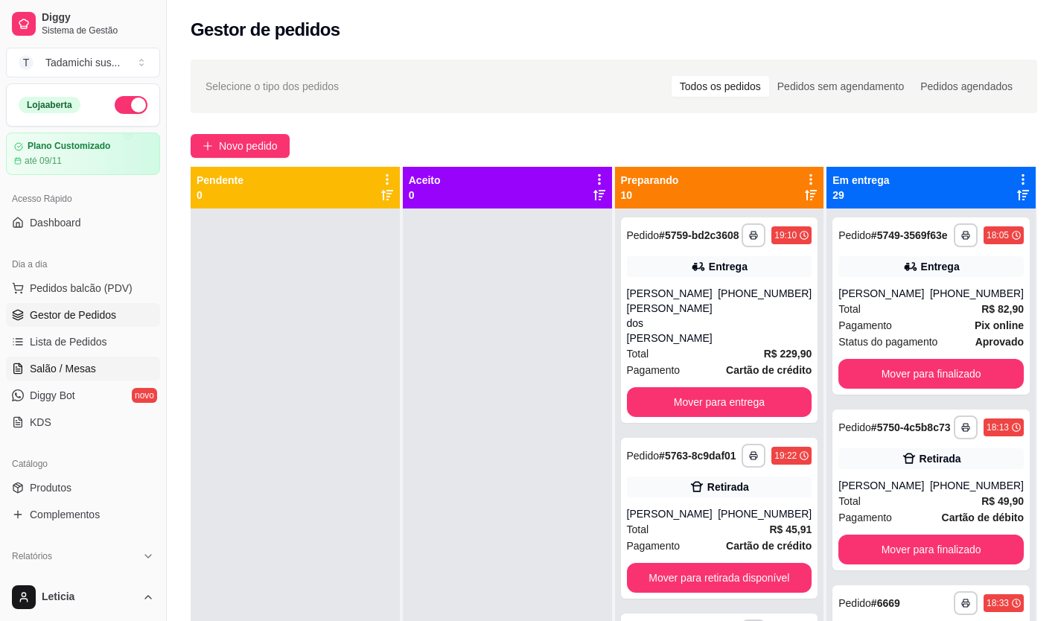
click at [51, 370] on span "Salão / Mesas" at bounding box center [63, 368] width 66 height 15
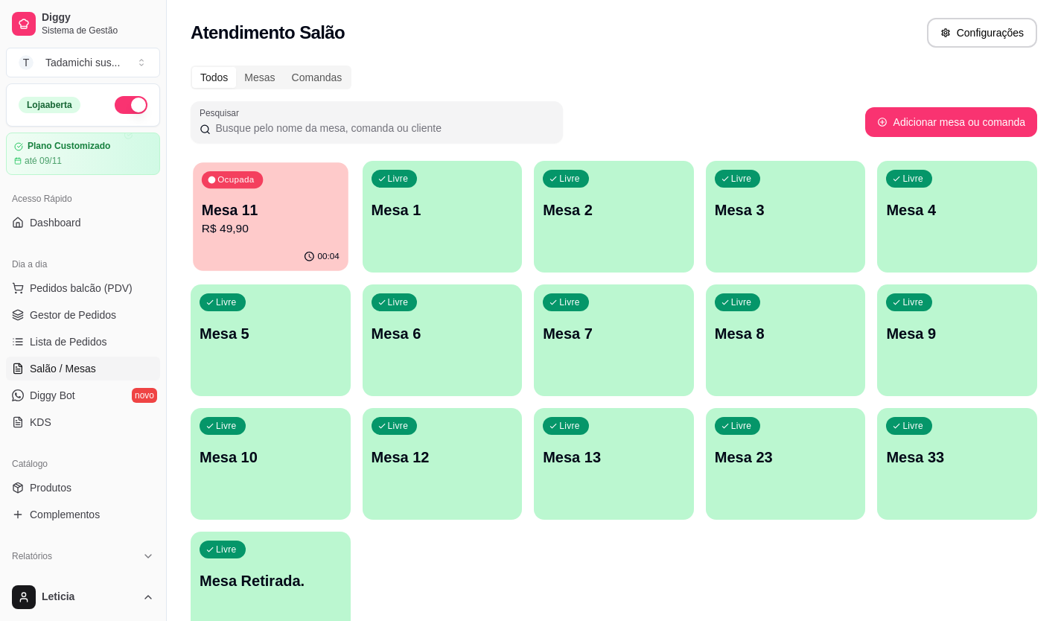
click at [241, 248] on div "00:04" at bounding box center [270, 257] width 155 height 28
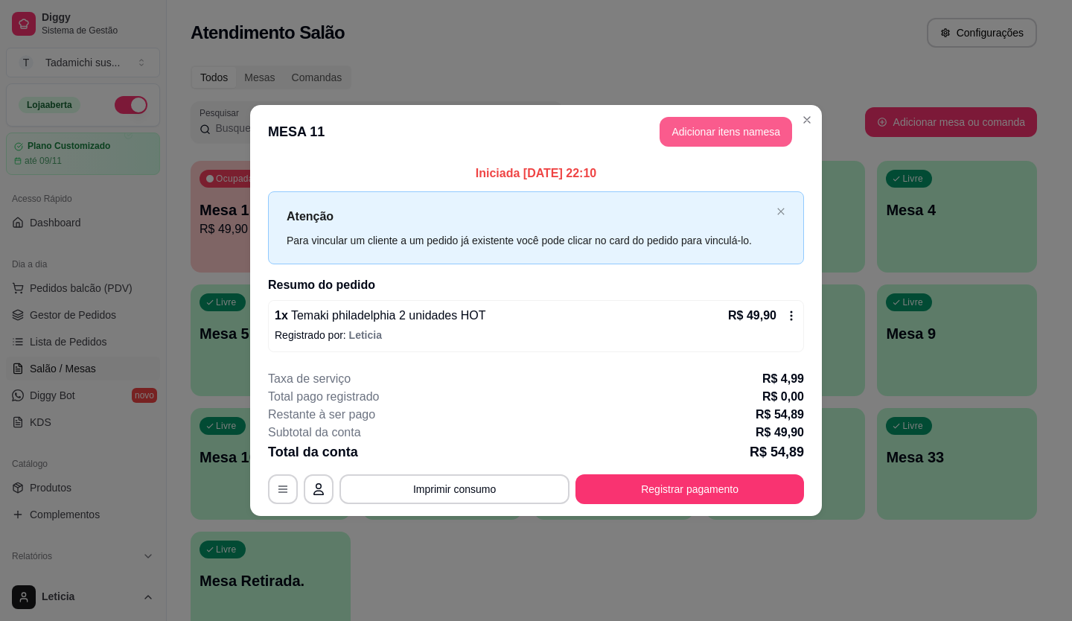
click at [702, 127] on button "Adicionar itens na mesa" at bounding box center [726, 132] width 133 height 30
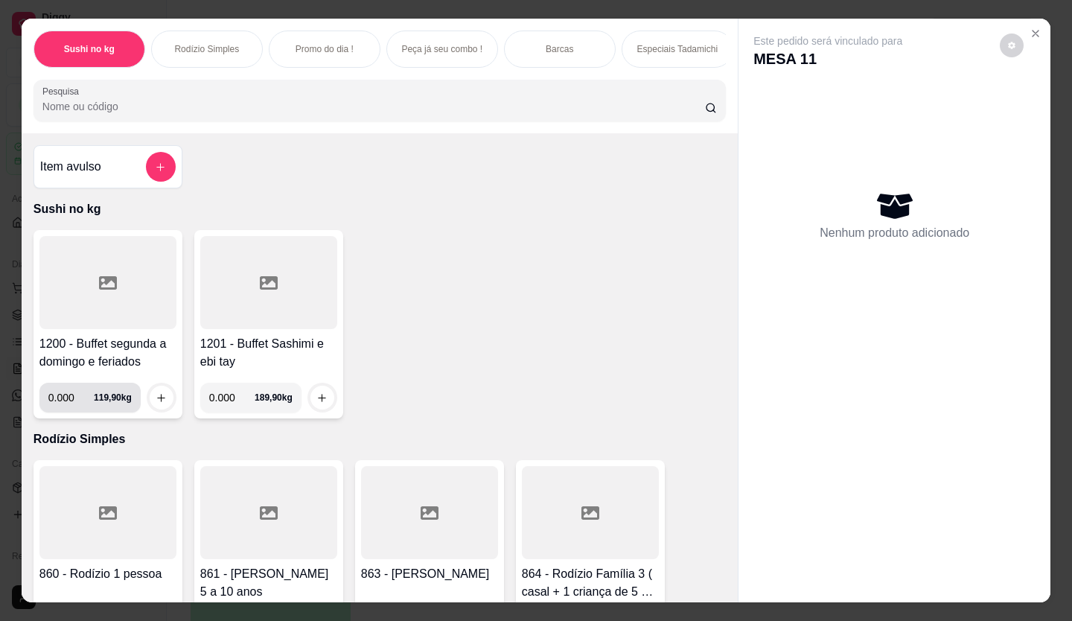
click at [69, 395] on input "0.000" at bounding box center [70, 398] width 45 height 30
type input "0.230"
click at [156, 403] on icon "increase-product-quantity" at bounding box center [161, 397] width 11 height 11
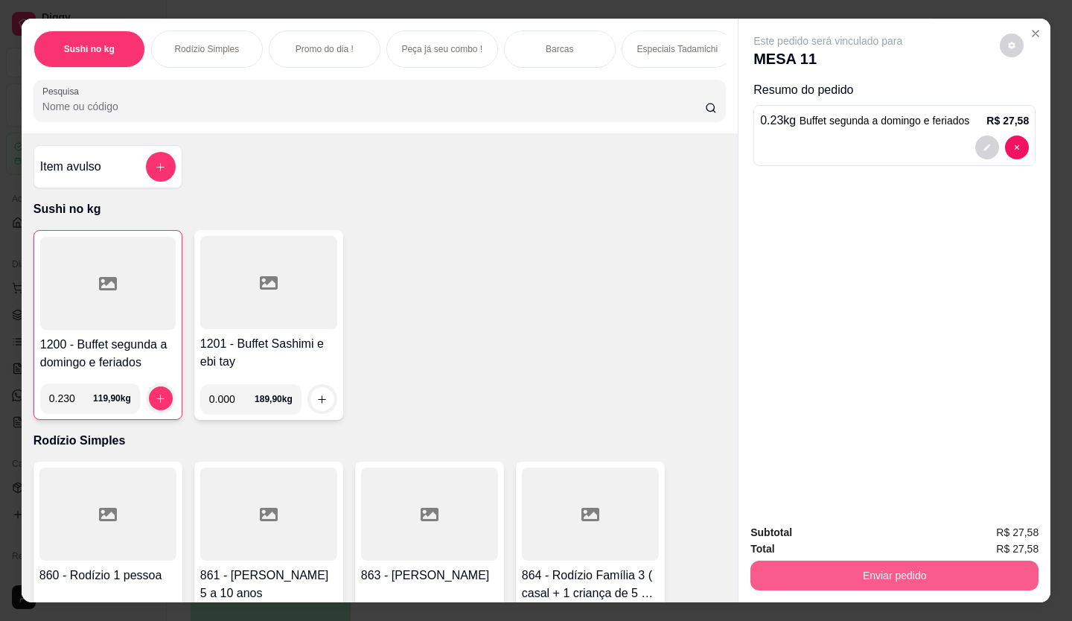
click at [813, 563] on button "Enviar pedido" at bounding box center [895, 576] width 288 height 30
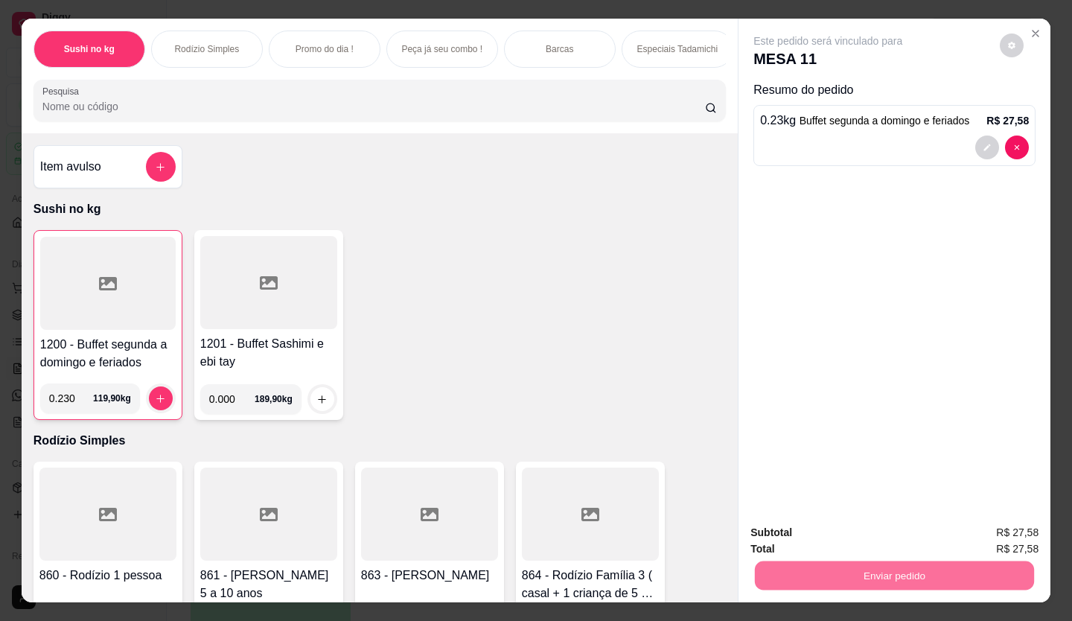
click at [979, 533] on button "Enviar pedido" at bounding box center [1000, 533] width 84 height 28
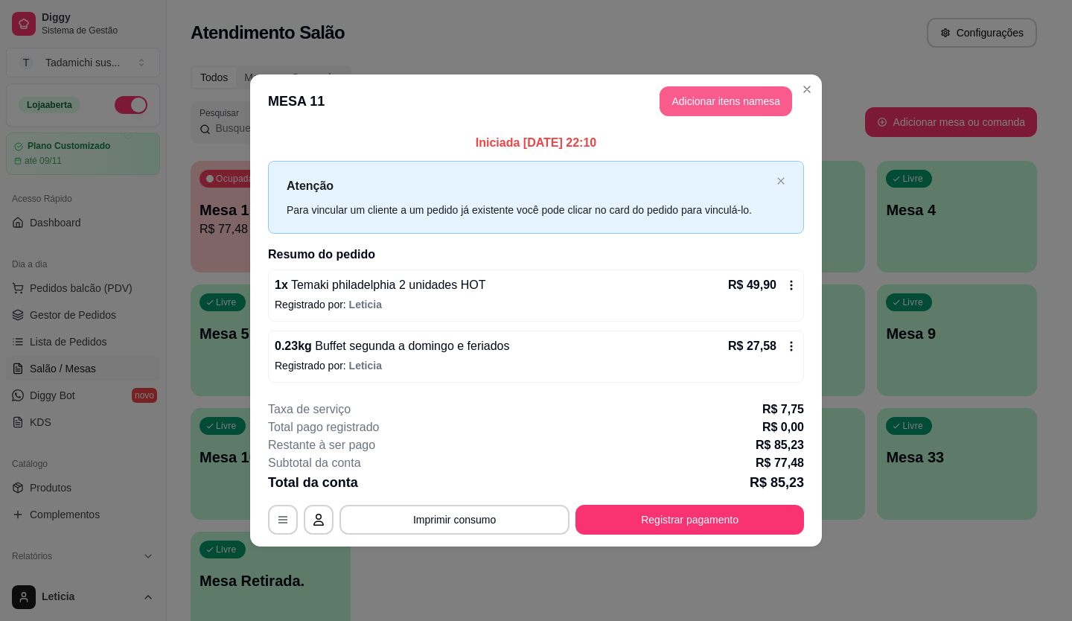
click at [682, 106] on button "Adicionar itens na mesa" at bounding box center [726, 101] width 133 height 30
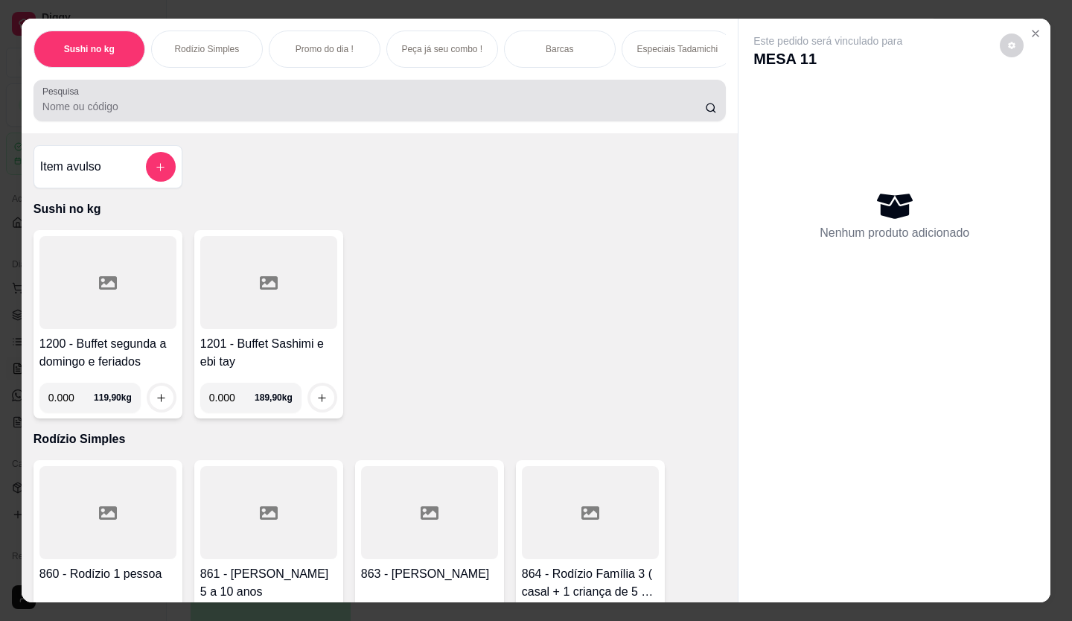
click at [565, 114] on input "Pesquisa" at bounding box center [374, 106] width 664 height 15
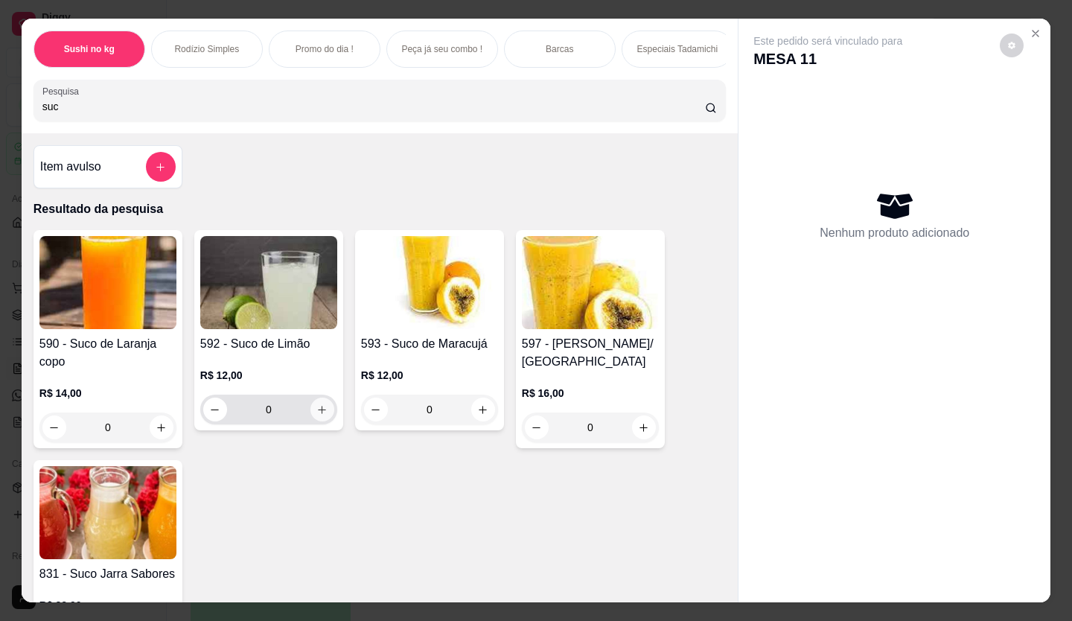
type input "suc"
click at [322, 414] on icon "increase-product-quantity" at bounding box center [322, 409] width 11 height 11
type input "1"
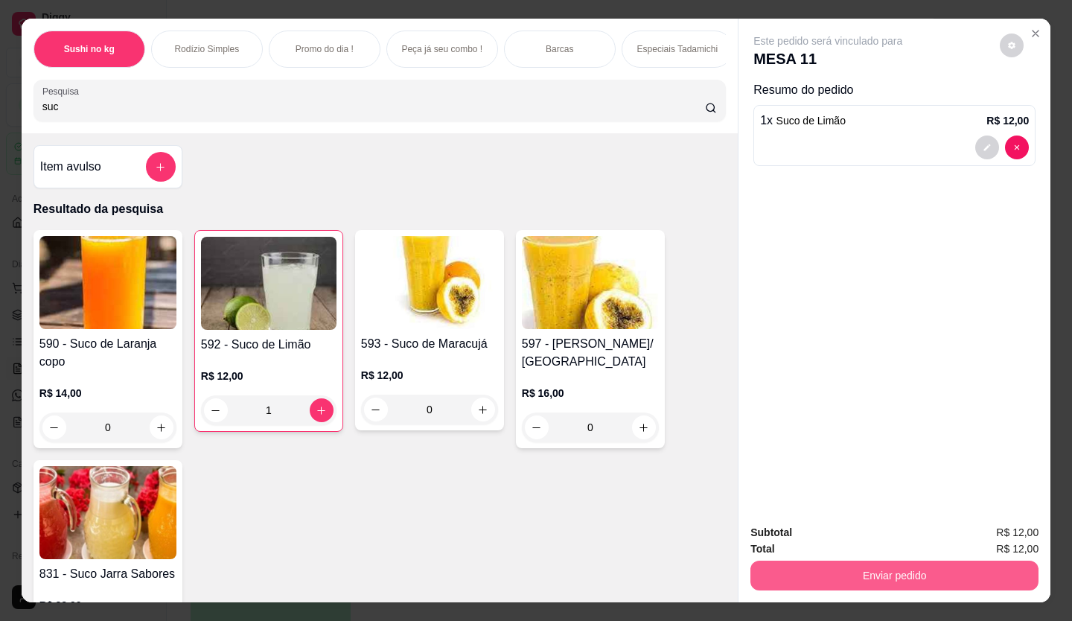
click at [869, 564] on button "Enviar pedido" at bounding box center [895, 576] width 288 height 30
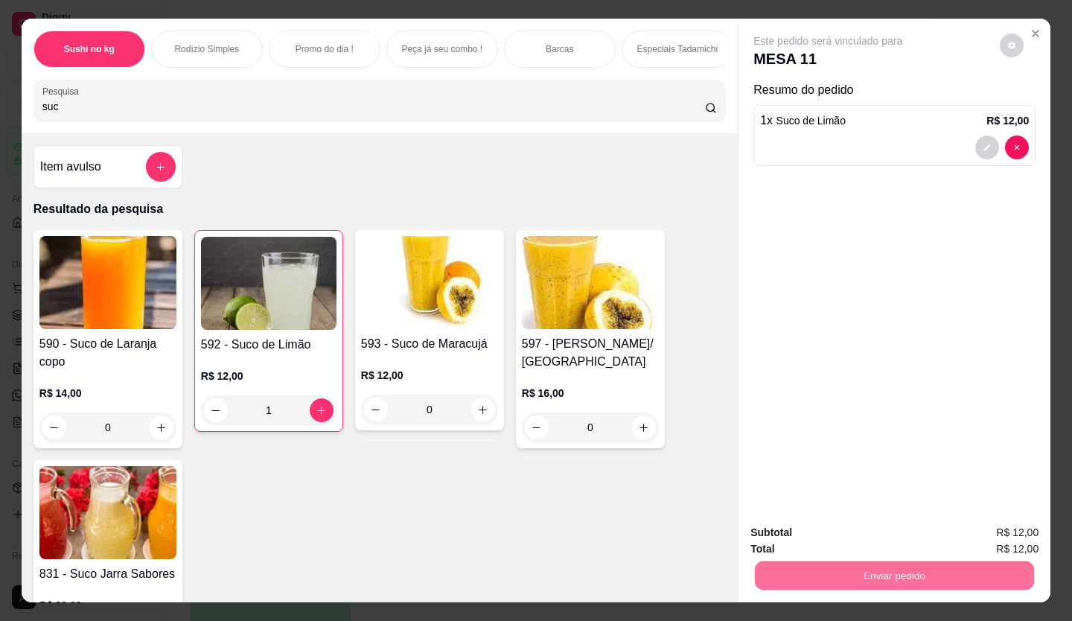
click at [982, 530] on button "Enviar pedido" at bounding box center [1000, 533] width 84 height 28
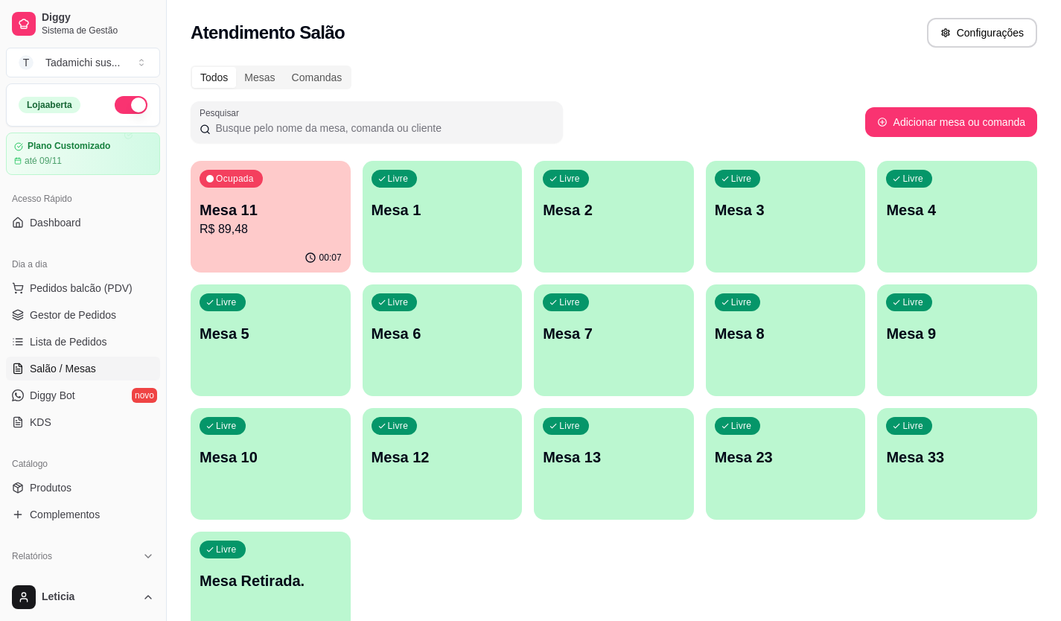
click at [95, 378] on link "Salão / Mesas" at bounding box center [83, 369] width 154 height 24
click at [85, 313] on span "Gestor de Pedidos" at bounding box center [73, 315] width 86 height 15
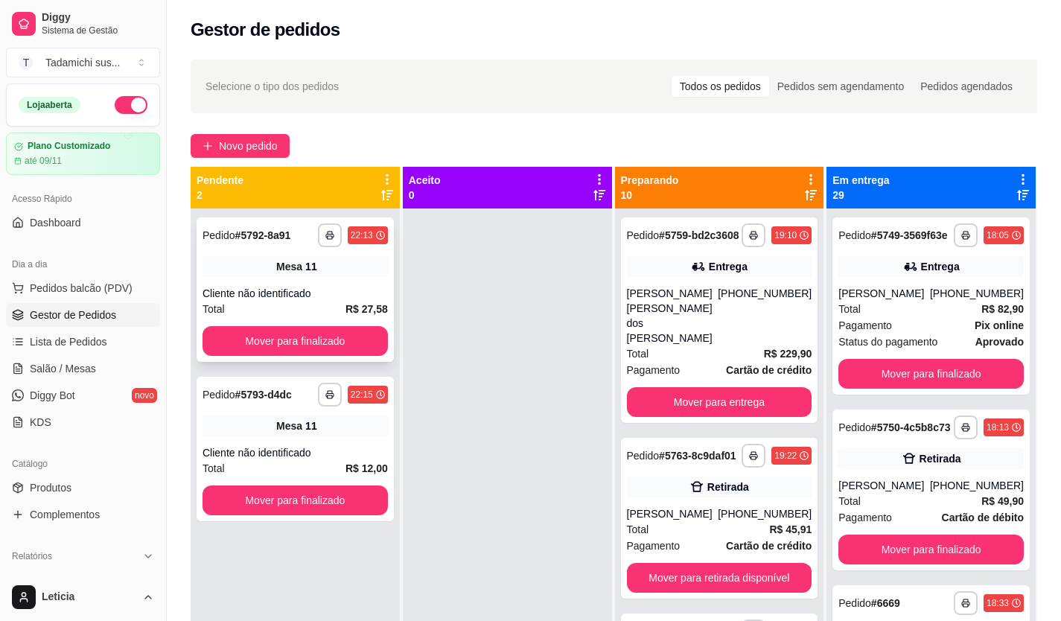
click at [265, 322] on div "**********" at bounding box center [295, 289] width 197 height 144
click at [265, 329] on button "Mover para finalizado" at bounding box center [295, 341] width 179 height 29
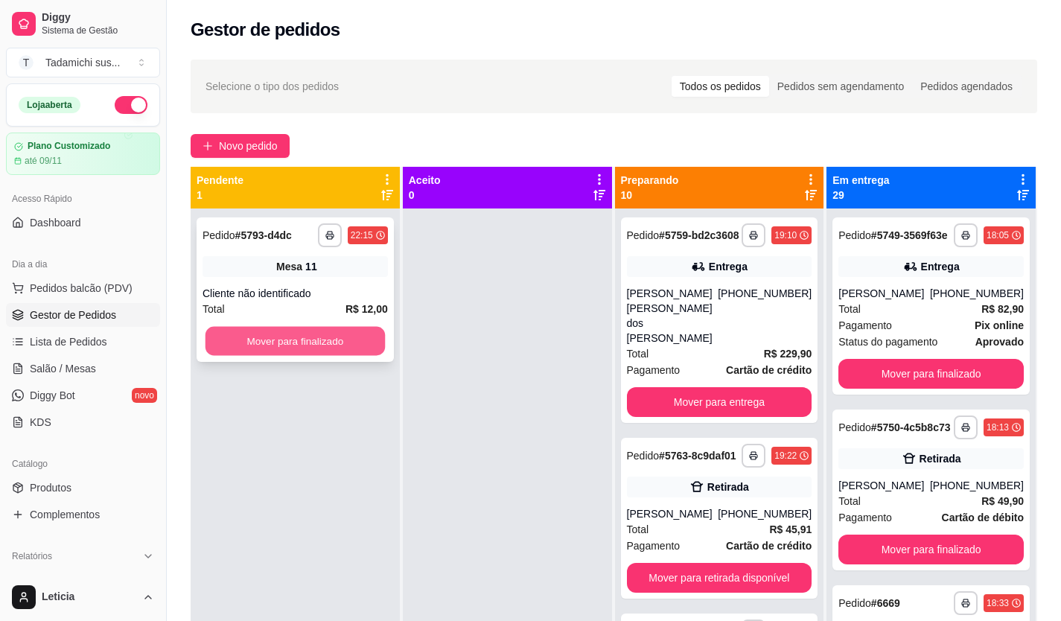
click at [280, 352] on button "Mover para finalizado" at bounding box center [295, 341] width 179 height 29
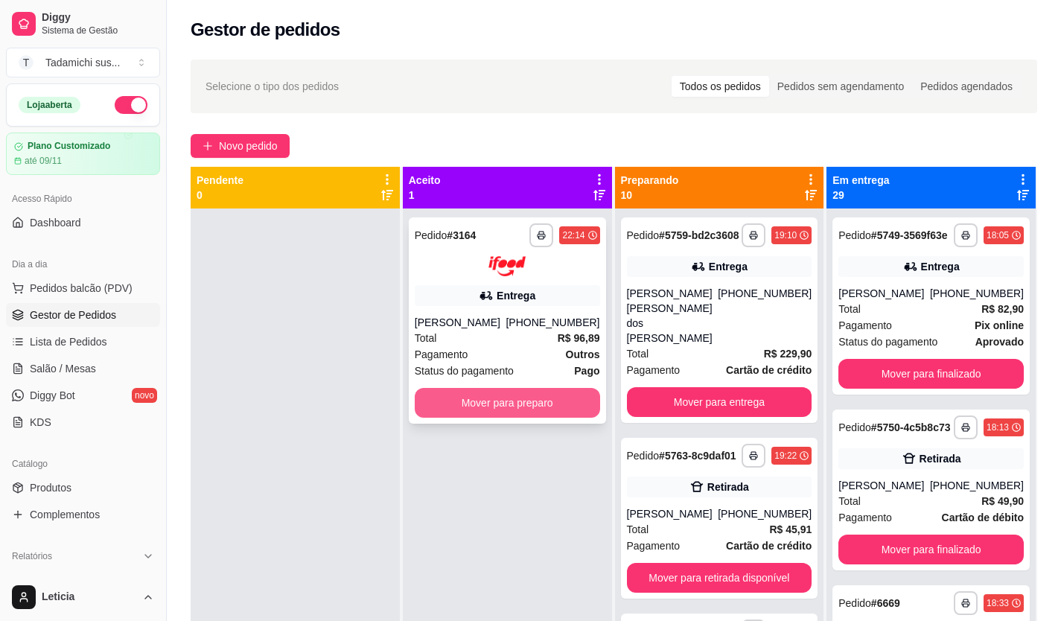
click at [528, 409] on button "Mover para preparo" at bounding box center [507, 403] width 185 height 30
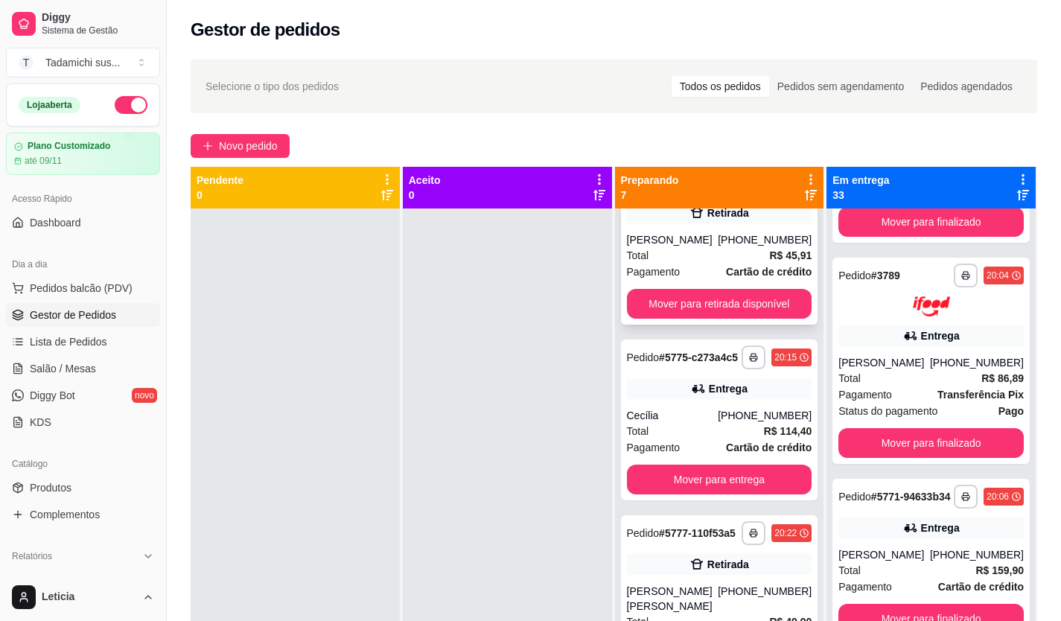
scroll to position [298, 0]
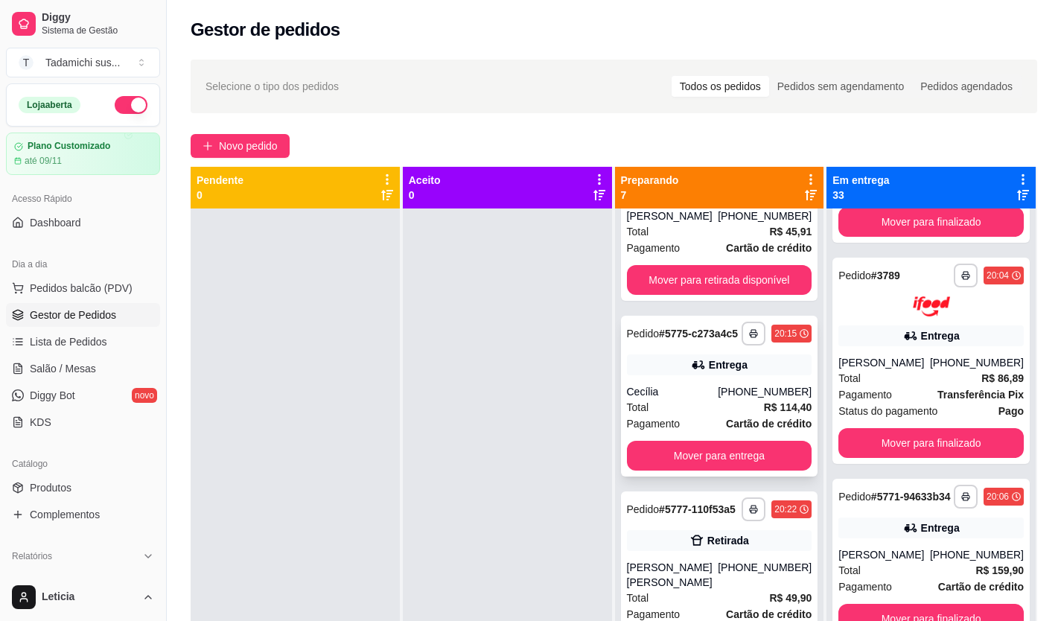
click at [699, 325] on div "Pedido # 5775-c273a4c5" at bounding box center [683, 334] width 112 height 18
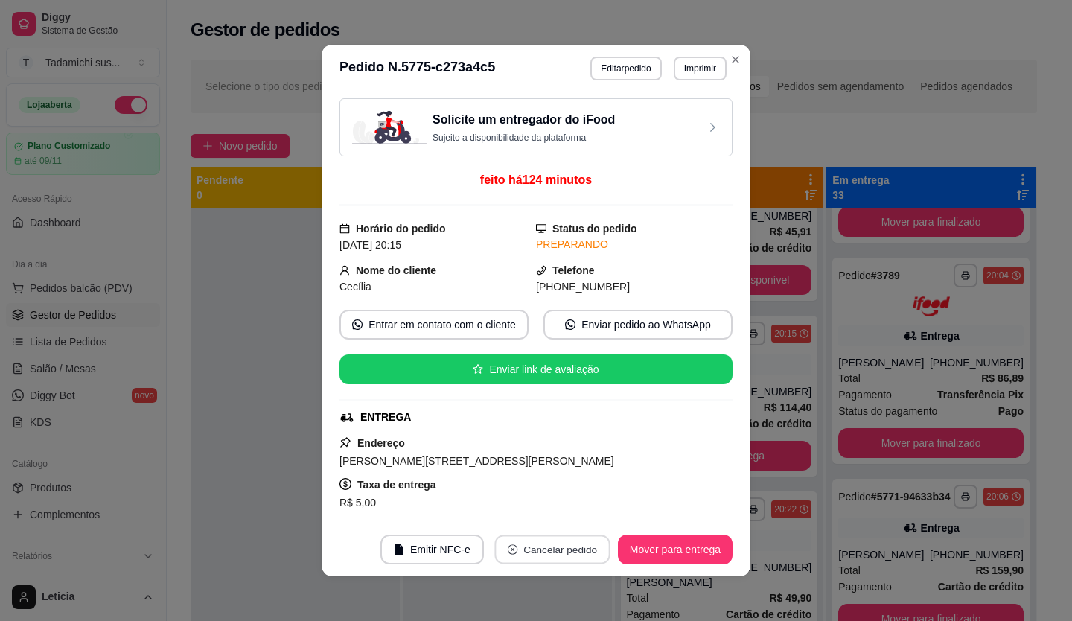
click at [510, 548] on icon "close-circle" at bounding box center [513, 549] width 10 height 10
click at [567, 509] on button "Sim" at bounding box center [589, 512] width 60 height 30
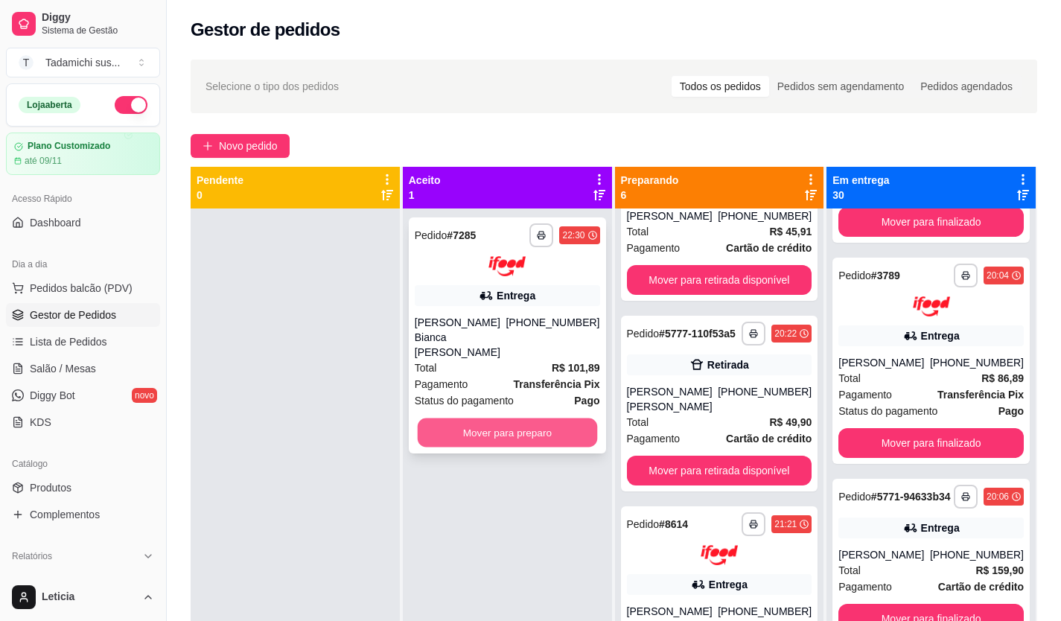
click at [480, 430] on button "Mover para preparo" at bounding box center [506, 432] width 179 height 29
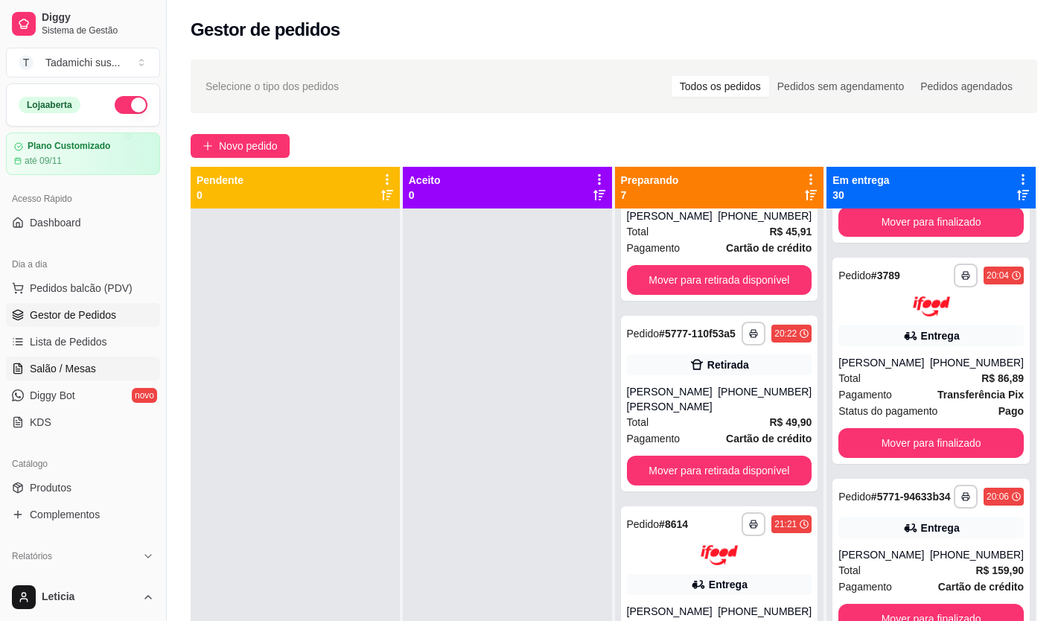
click at [52, 366] on span "Salão / Mesas" at bounding box center [63, 368] width 66 height 15
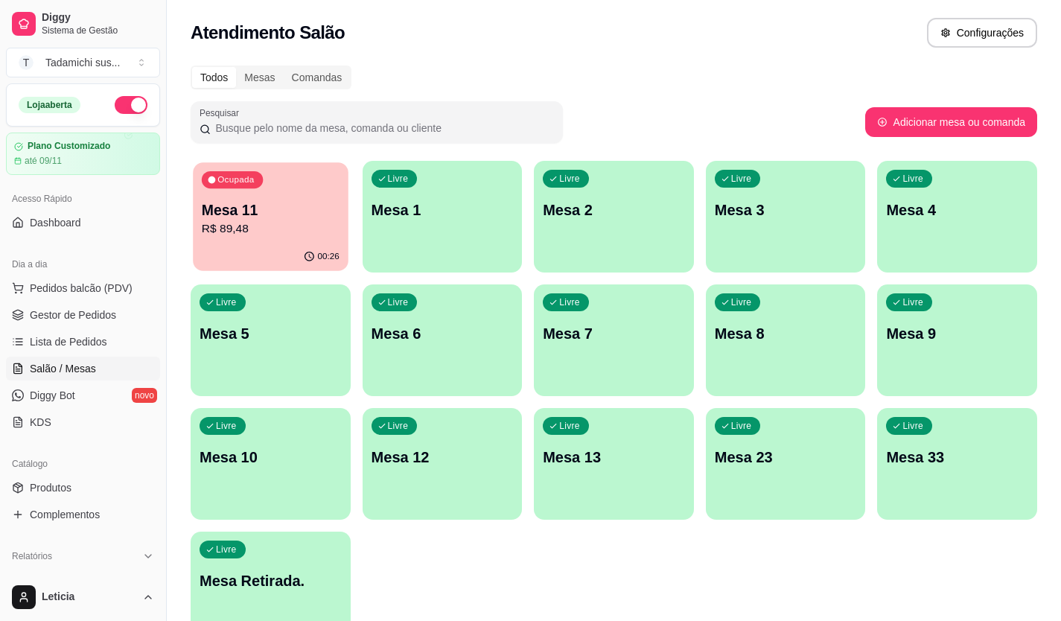
click at [252, 250] on div "00:26" at bounding box center [270, 257] width 155 height 28
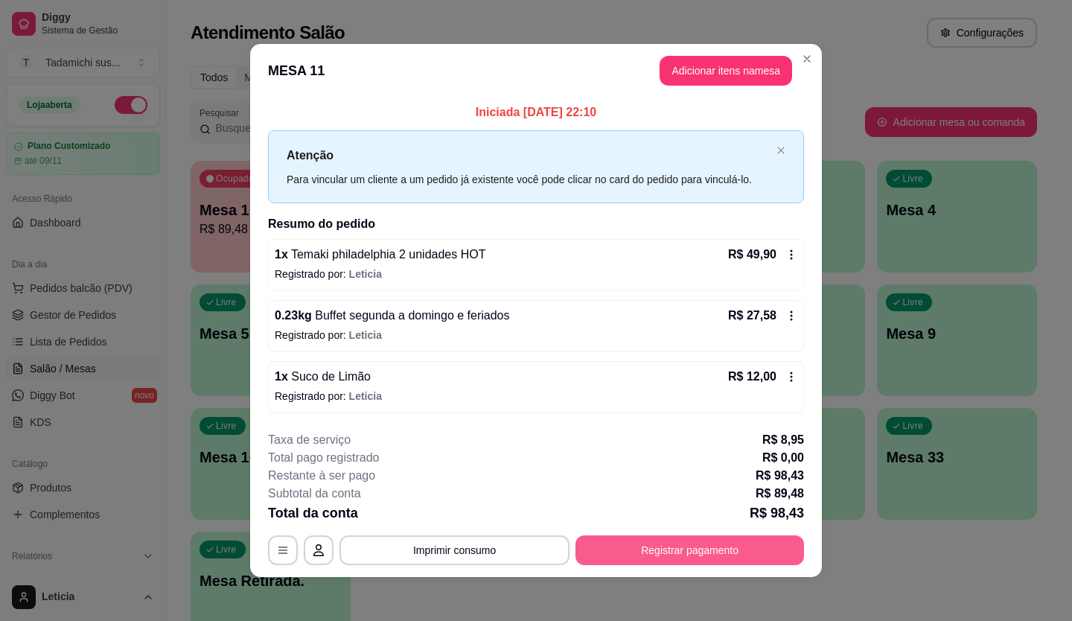
click at [670, 540] on button "Registrar pagamento" at bounding box center [690, 550] width 229 height 30
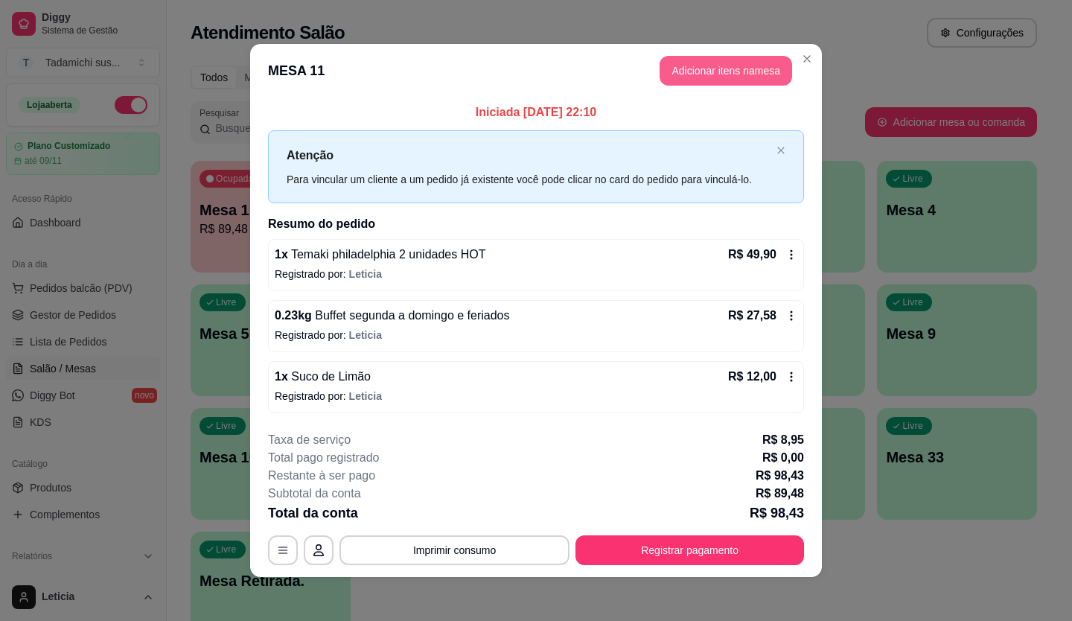
click at [699, 64] on button "Adicionar itens na mesa" at bounding box center [726, 71] width 133 height 30
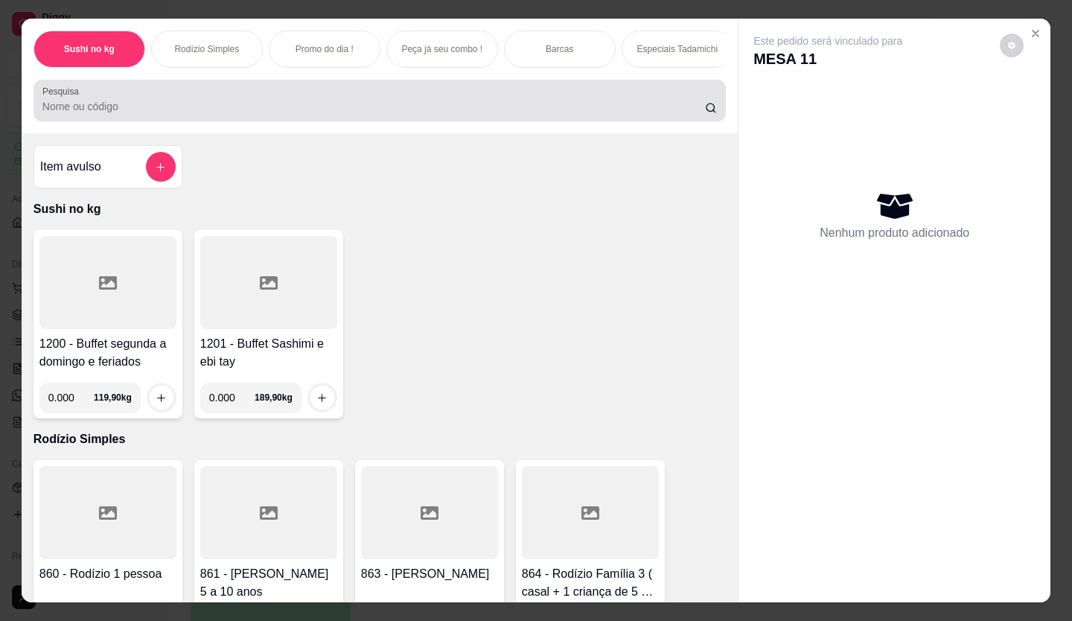
click at [334, 108] on input "Pesquisa" at bounding box center [374, 106] width 664 height 15
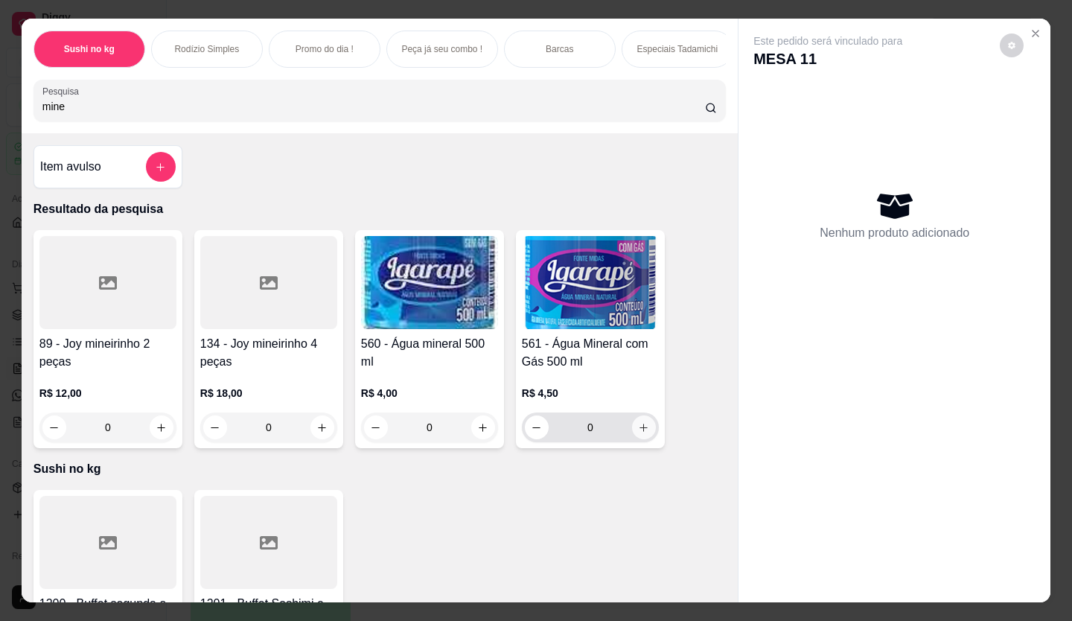
type input "mine"
click at [642, 433] on icon "increase-product-quantity" at bounding box center [643, 427] width 11 height 11
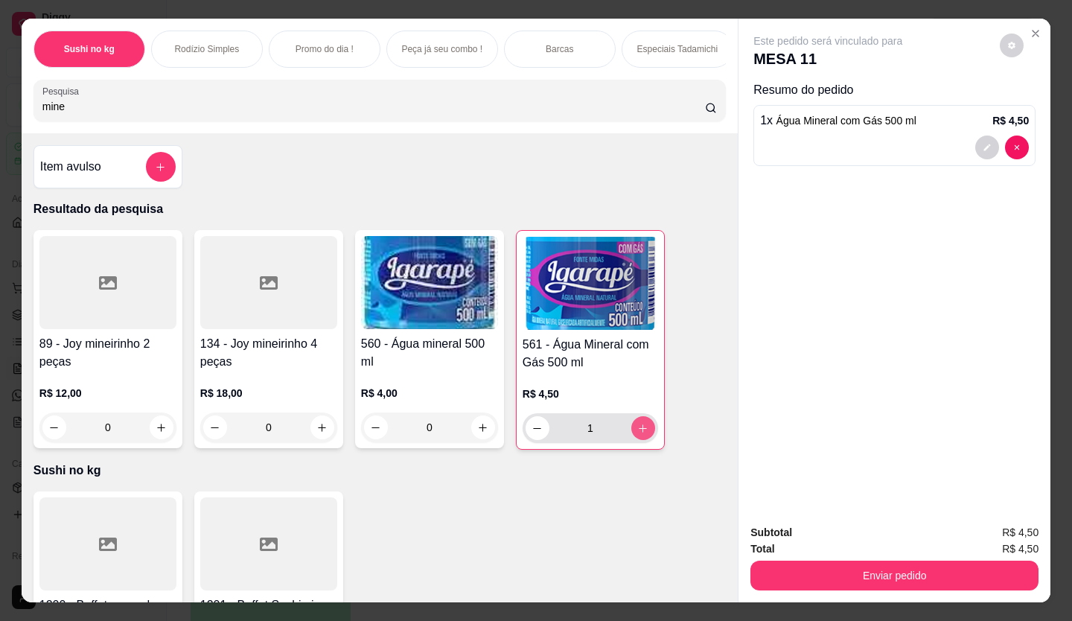
type input "1"
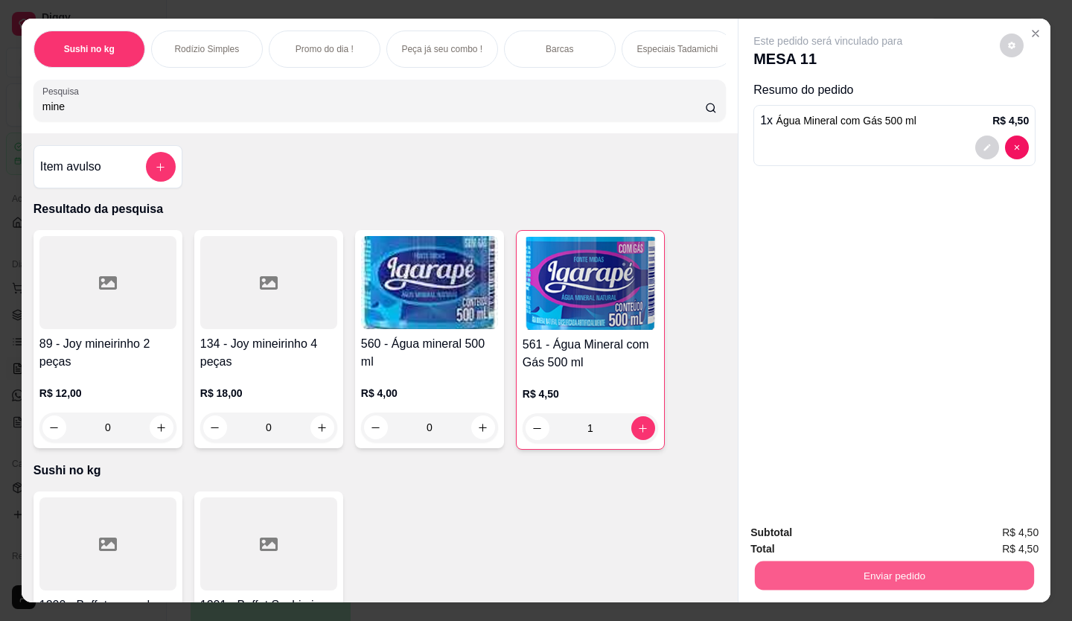
click at [910, 576] on button "Enviar pedido" at bounding box center [894, 576] width 279 height 29
click at [991, 543] on button "Enviar pedido" at bounding box center [1000, 533] width 82 height 28
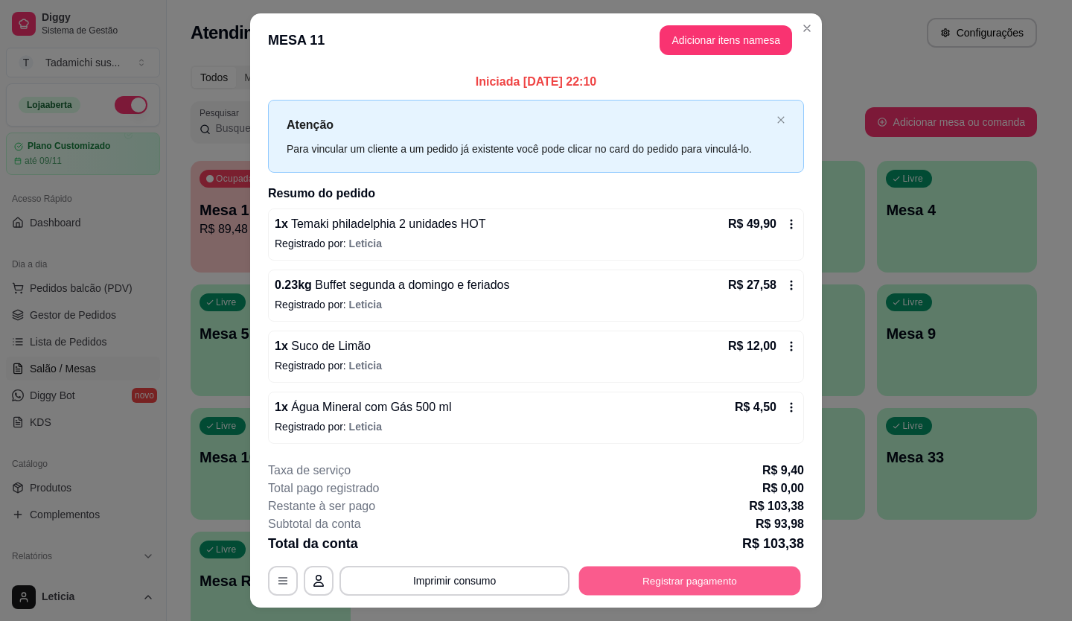
click at [655, 579] on button "Registrar pagamento" at bounding box center [690, 580] width 222 height 29
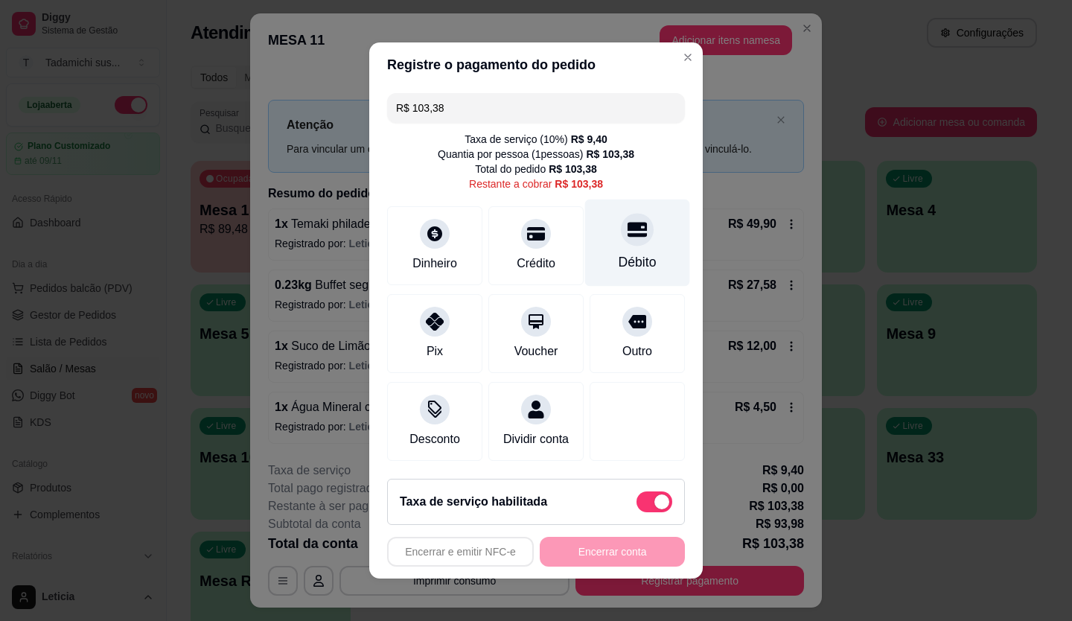
click at [649, 247] on div "Débito" at bounding box center [637, 243] width 105 height 87
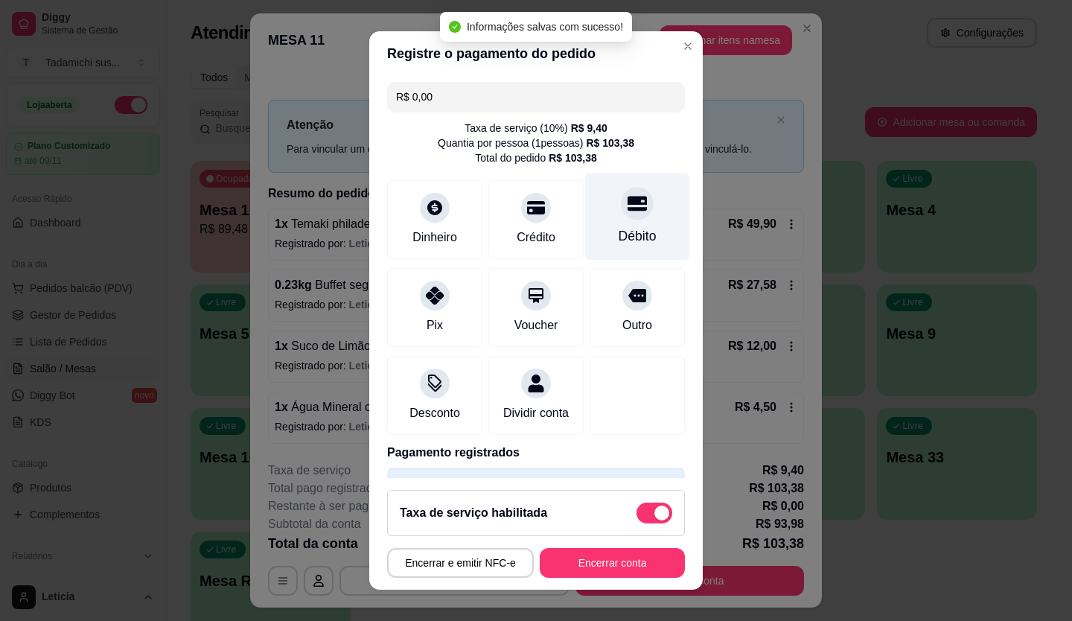
type input "R$ 0,00"
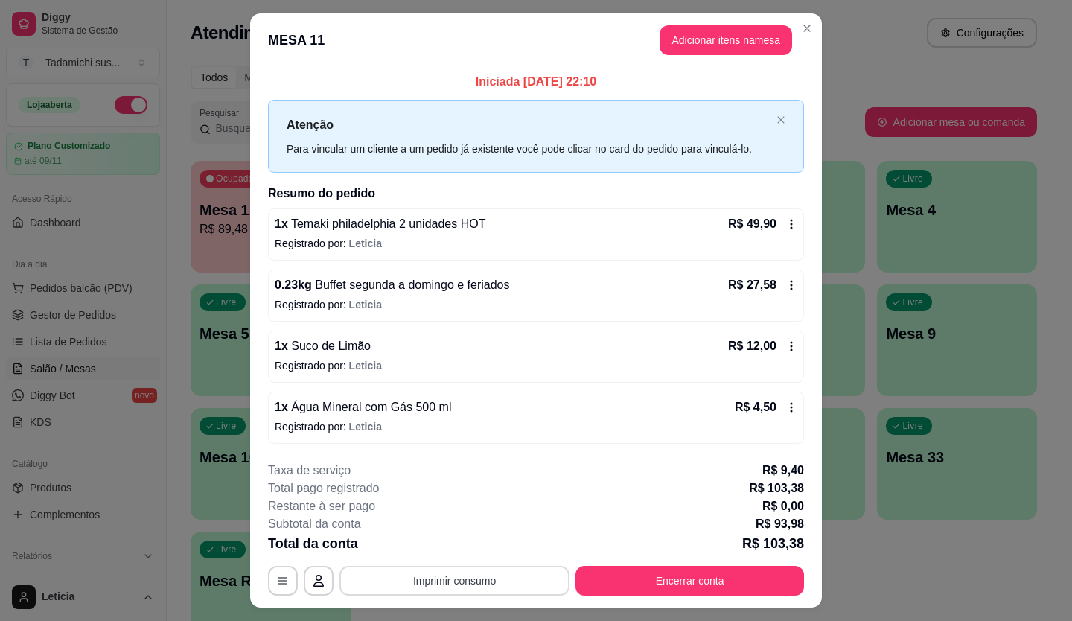
click at [453, 576] on button "Imprimir consumo" at bounding box center [455, 581] width 230 height 30
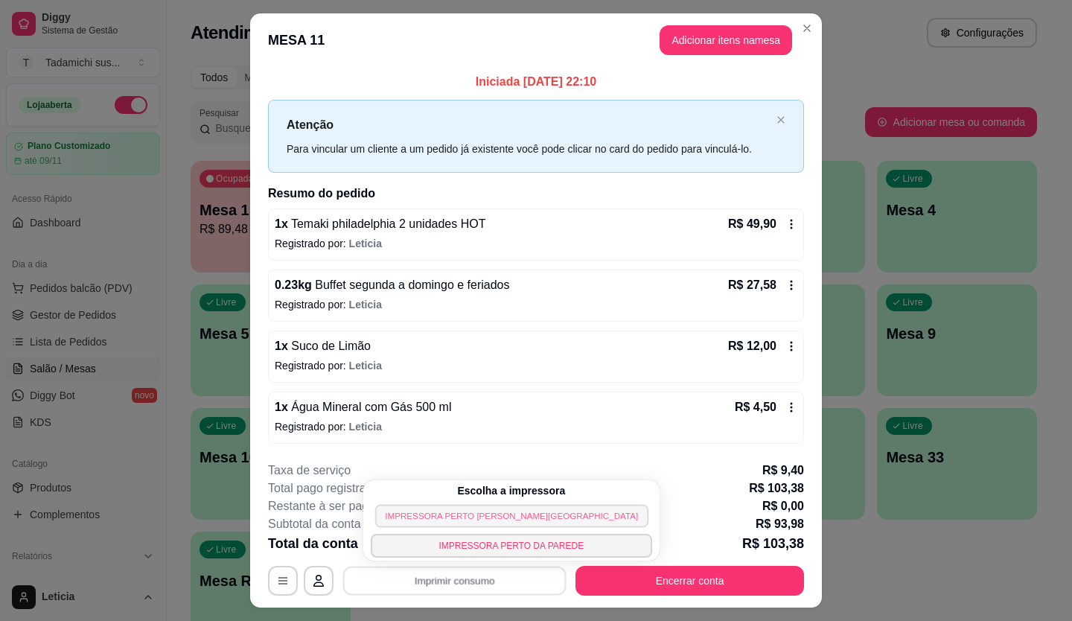
click at [457, 510] on button "IMPRESSORA PERTO [PERSON_NAME][GEOGRAPHIC_DATA]" at bounding box center [511, 515] width 273 height 23
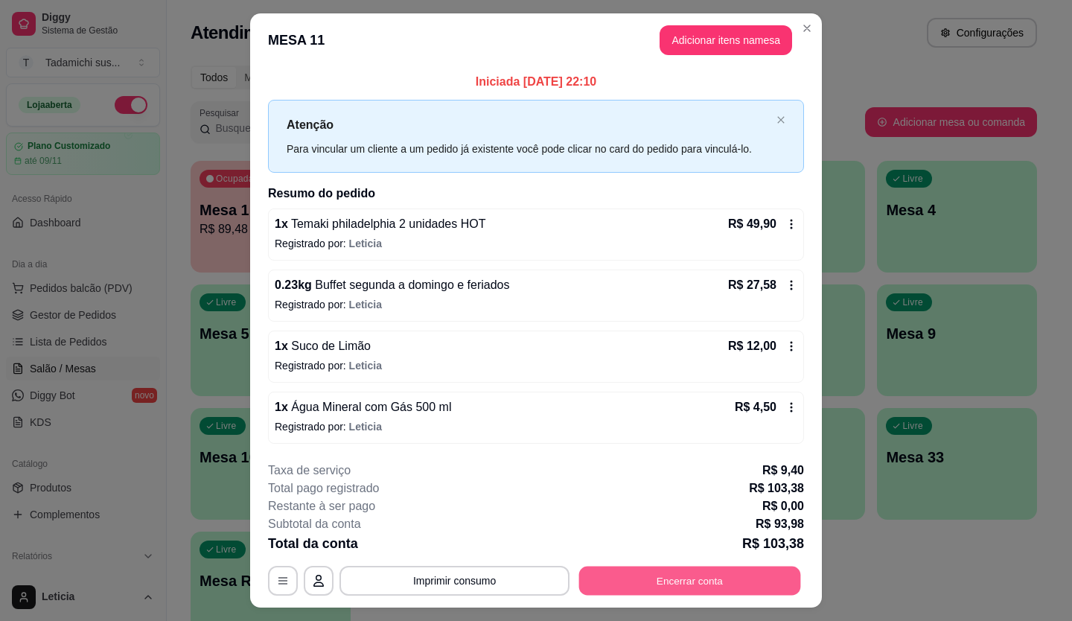
click at [638, 574] on button "Encerrar conta" at bounding box center [690, 580] width 222 height 29
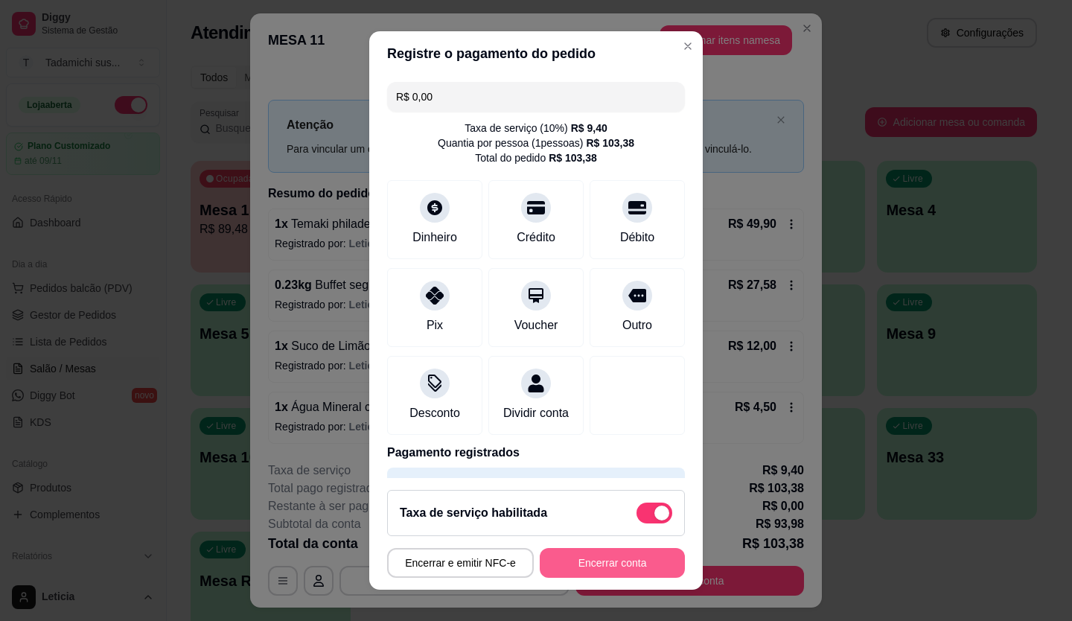
click at [626, 559] on button "Encerrar conta" at bounding box center [612, 563] width 145 height 30
click at [626, 559] on div "Encerrar e emitir NFC-e Encerrar conta" at bounding box center [536, 563] width 298 height 30
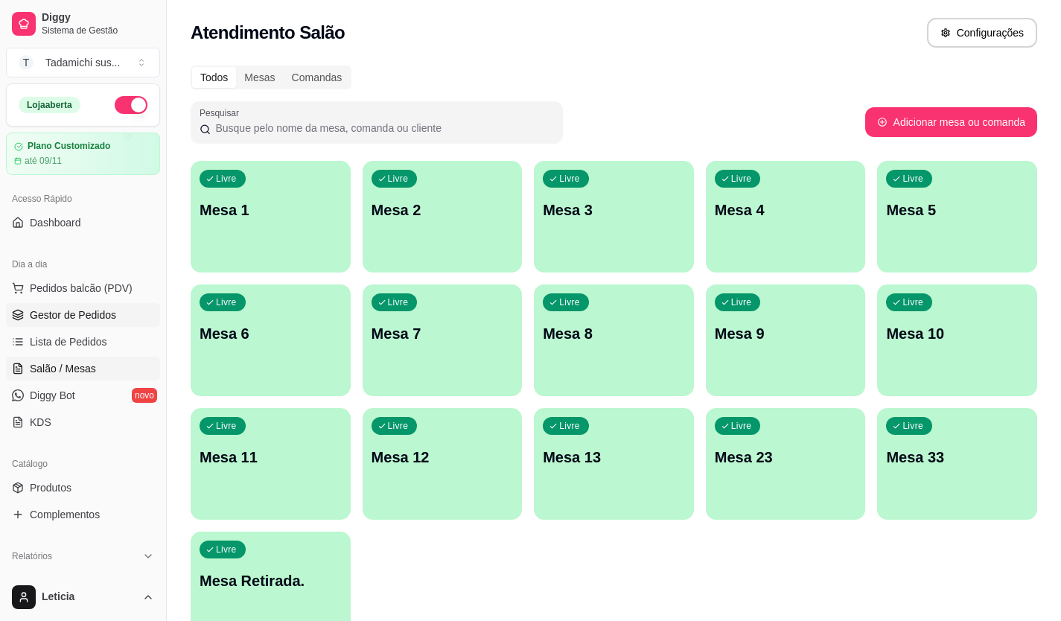
click at [80, 311] on span "Gestor de Pedidos" at bounding box center [73, 315] width 86 height 15
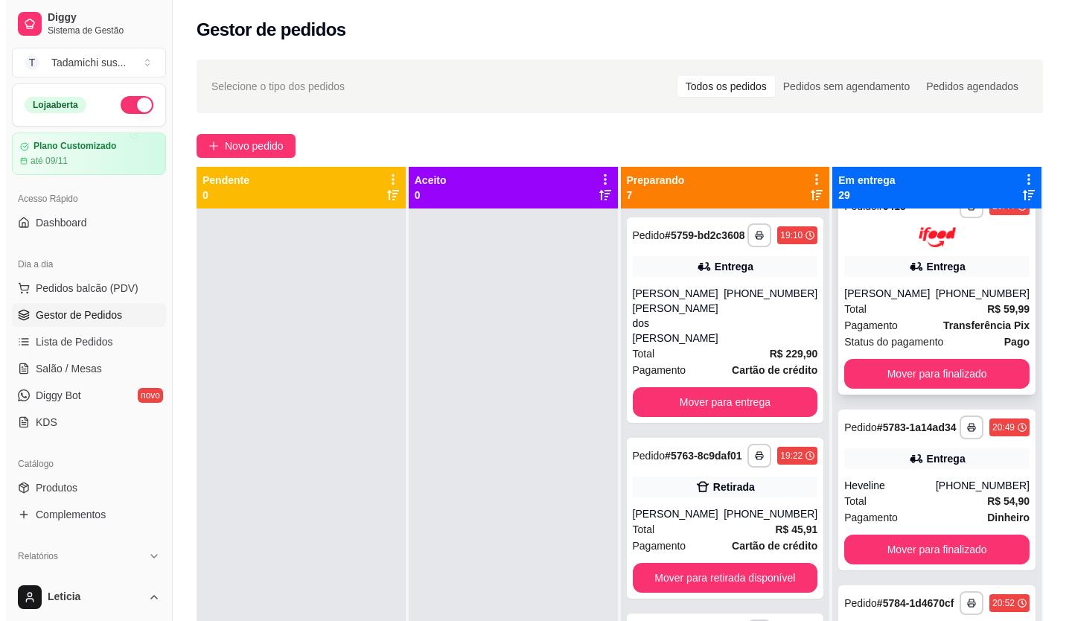
scroll to position [4841, 0]
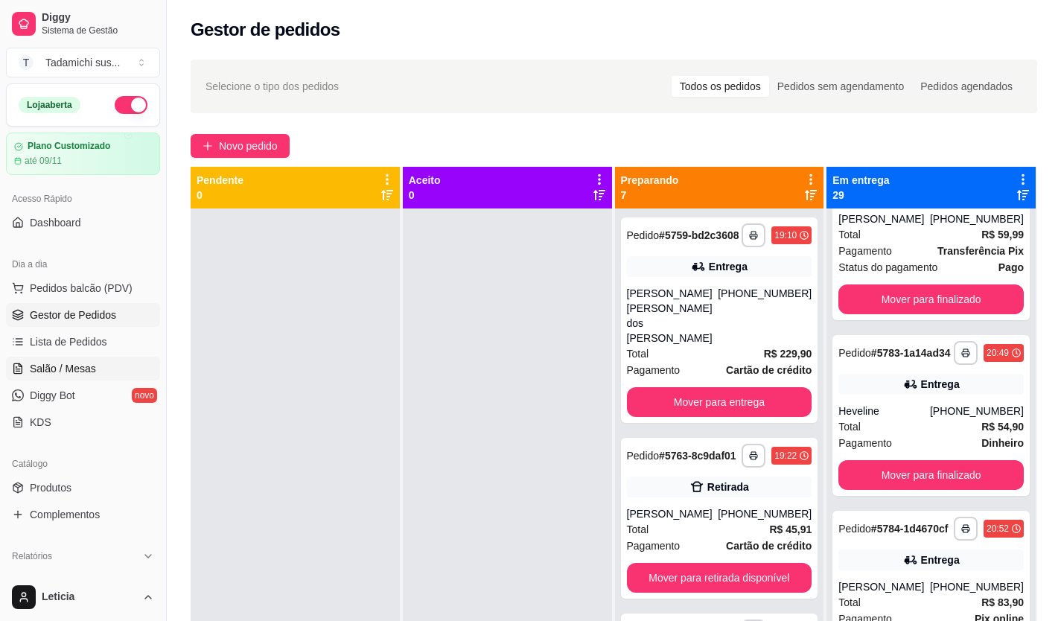
click at [90, 371] on span "Salão / Mesas" at bounding box center [63, 368] width 66 height 15
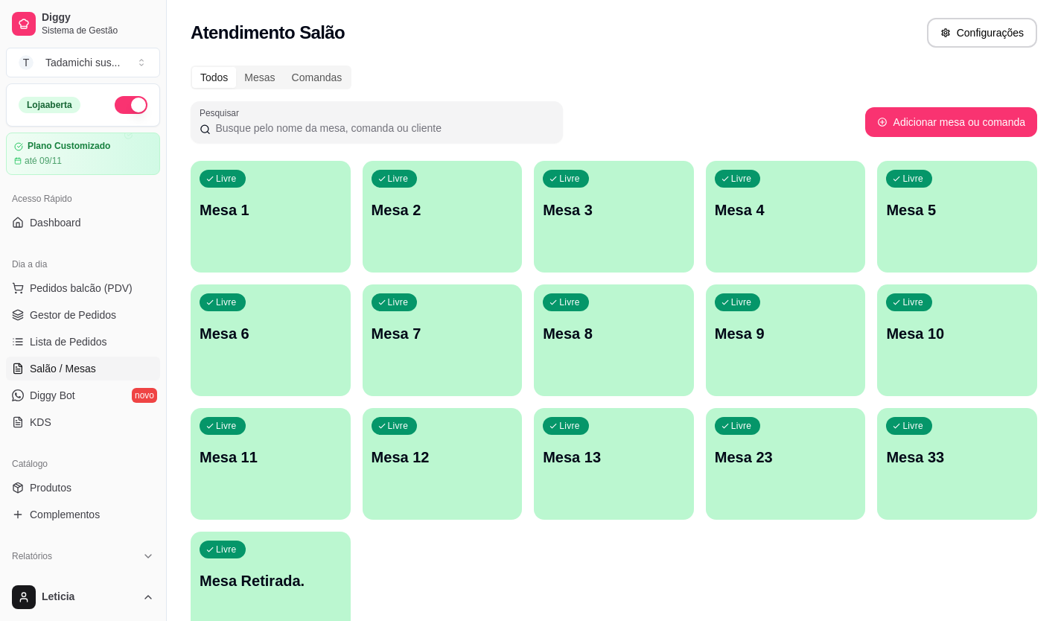
click at [270, 573] on p "Mesa Retirada." at bounding box center [271, 580] width 142 height 21
click at [270, 573] on body "Diggy Sistema de Gestão T Tadamichi sus ... Loja aberta Plano Customizado até 0…" at bounding box center [530, 310] width 1061 height 621
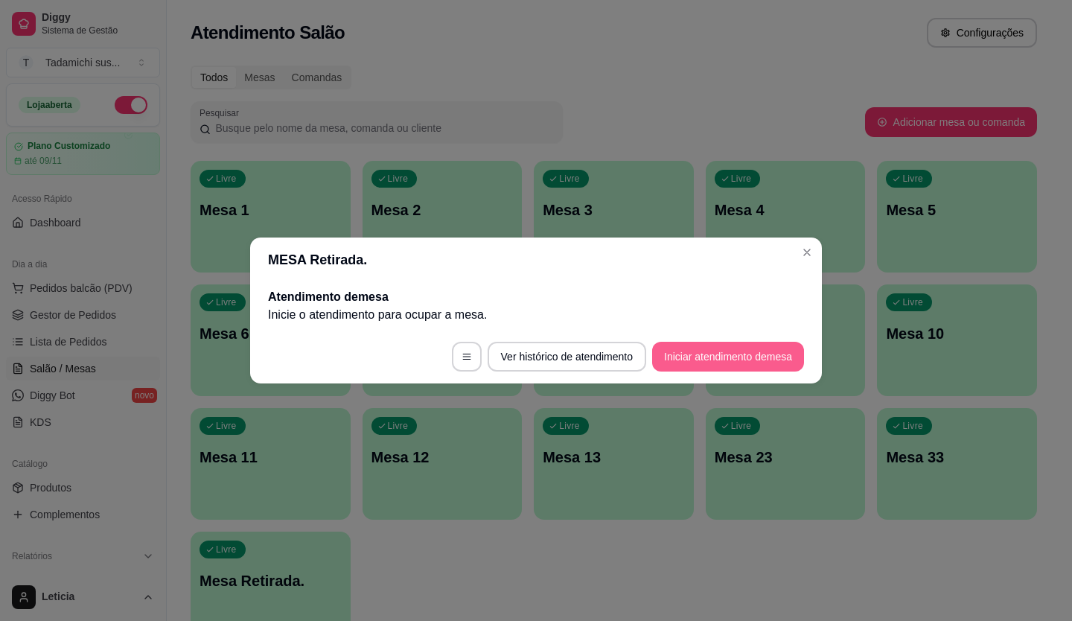
click at [679, 354] on button "Iniciar atendimento de mesa" at bounding box center [728, 357] width 152 height 30
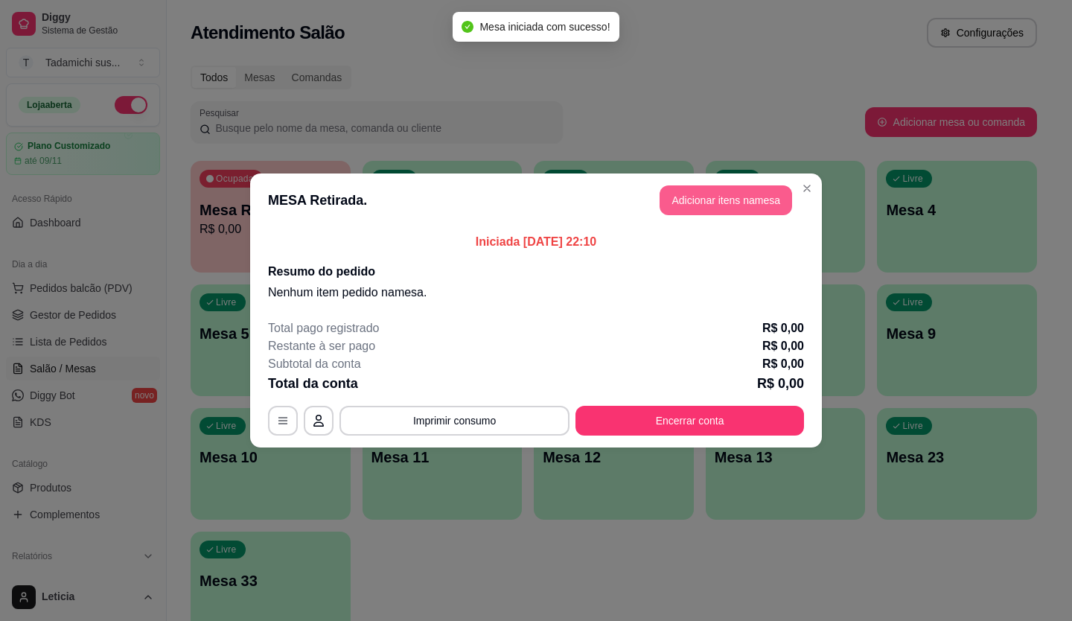
click at [764, 197] on button "Adicionar itens na mesa" at bounding box center [726, 200] width 133 height 30
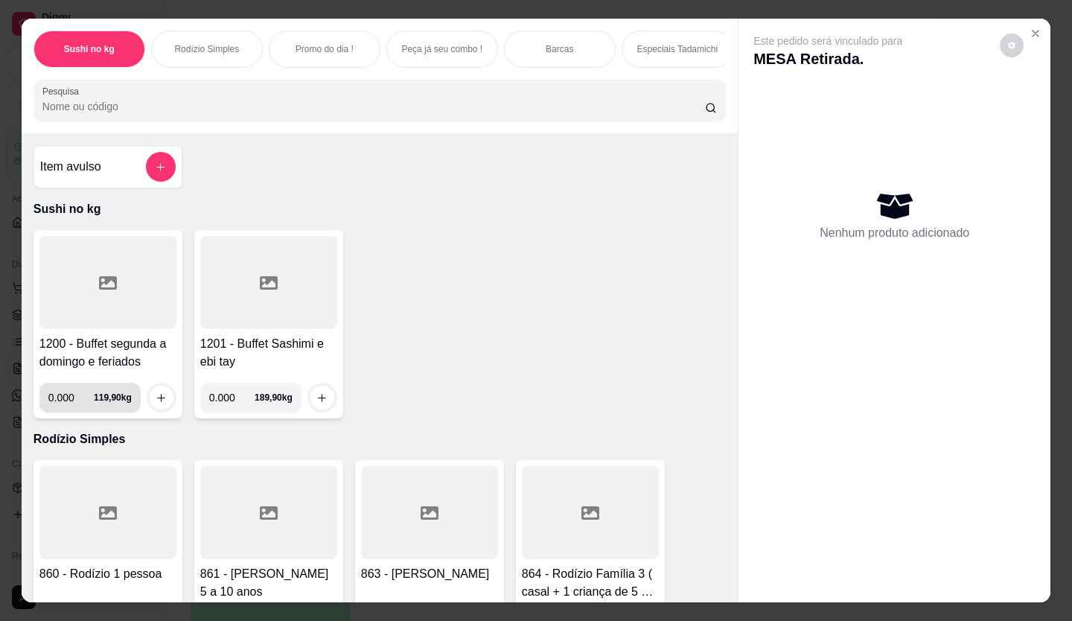
click at [74, 404] on input "0.000" at bounding box center [70, 398] width 45 height 30
type input "0.646"
click at [156, 404] on icon "increase-product-quantity" at bounding box center [161, 397] width 11 height 11
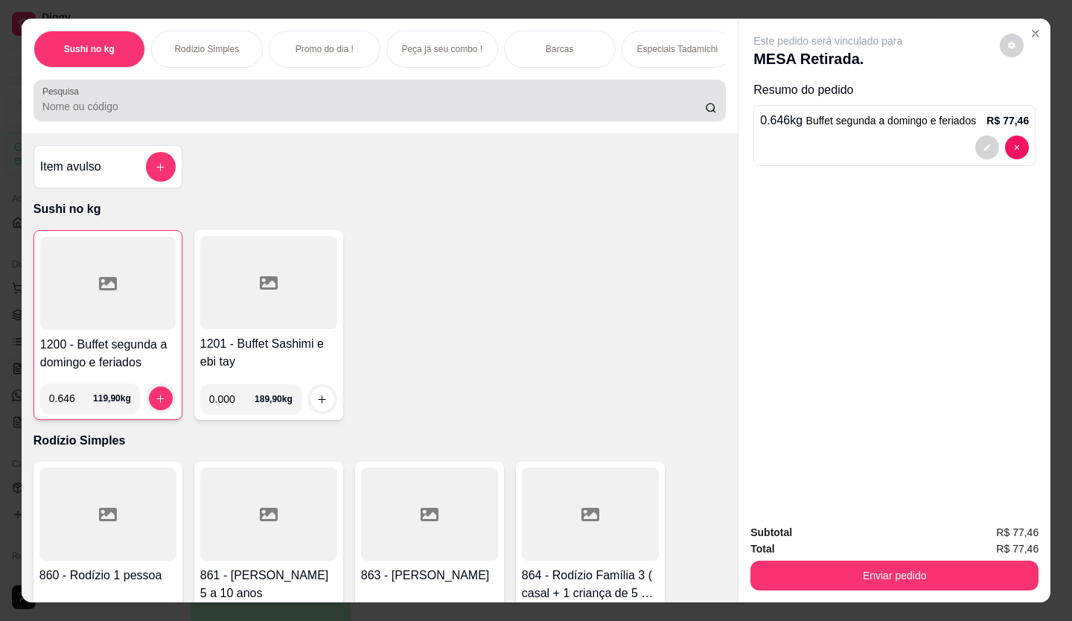
click at [112, 114] on input "Pesquisa" at bounding box center [374, 106] width 664 height 15
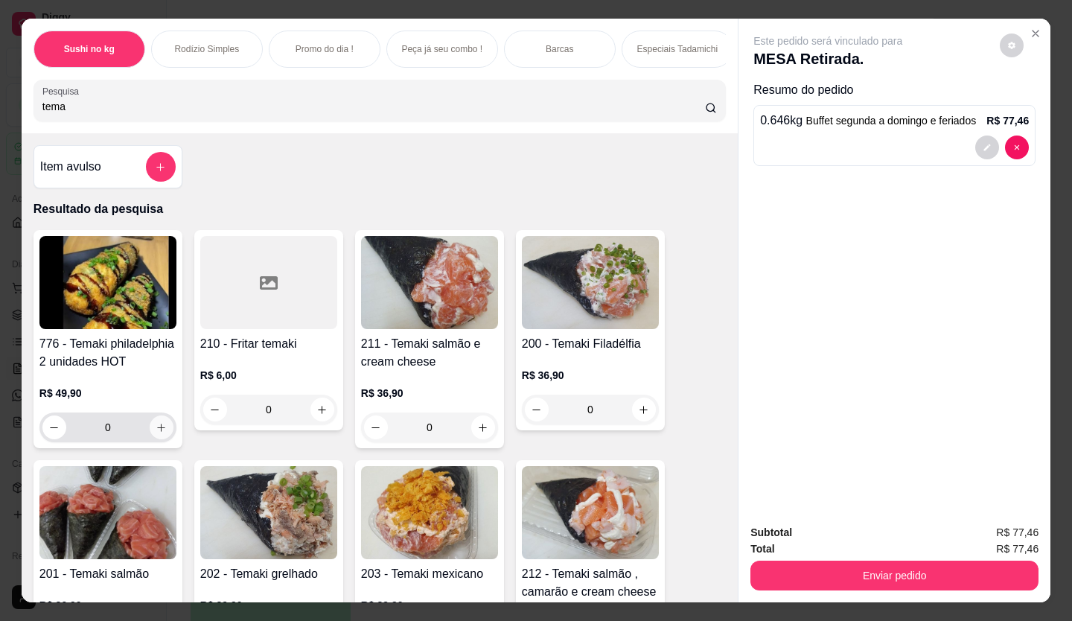
type input "tema"
click at [153, 439] on button "increase-product-quantity" at bounding box center [162, 428] width 24 height 24
type input "1"
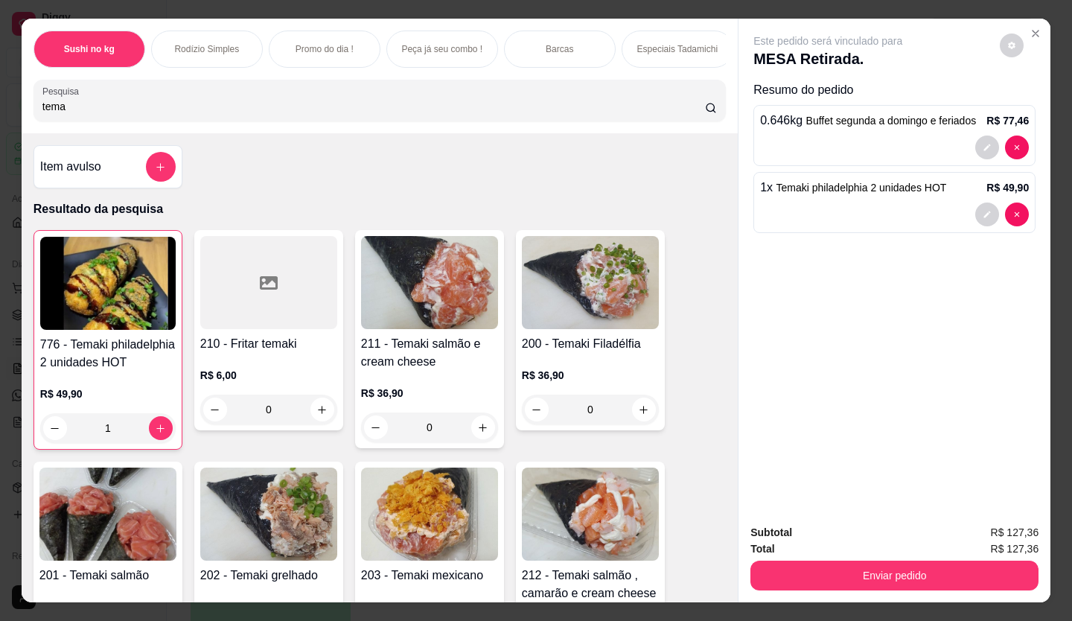
click at [909, 562] on button "Enviar pedido" at bounding box center [895, 576] width 288 height 30
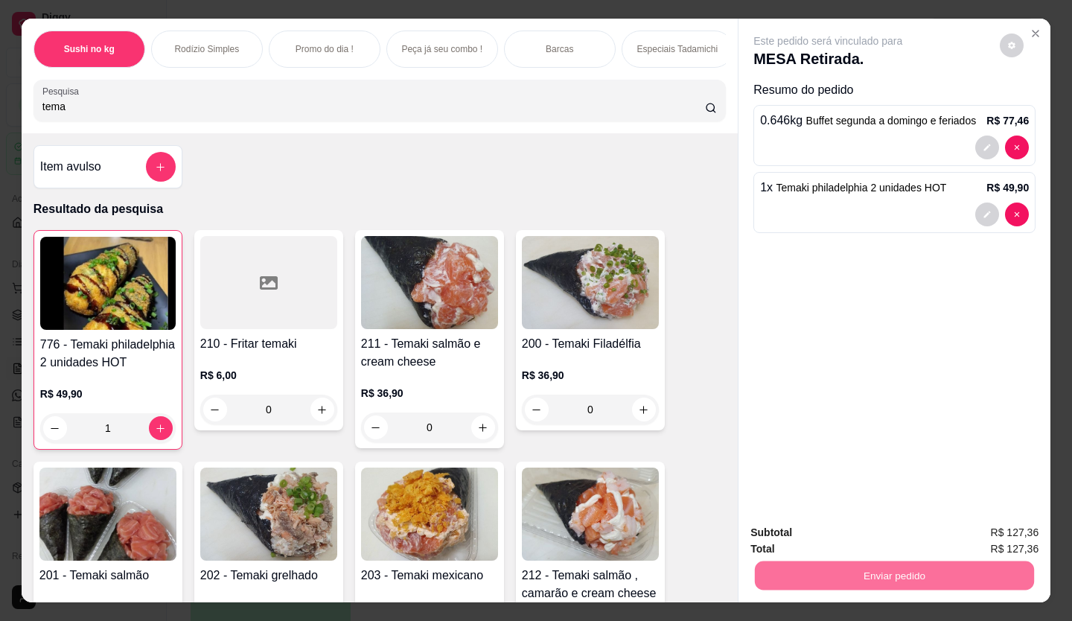
click at [988, 530] on button "Enviar pedido" at bounding box center [1000, 533] width 84 height 28
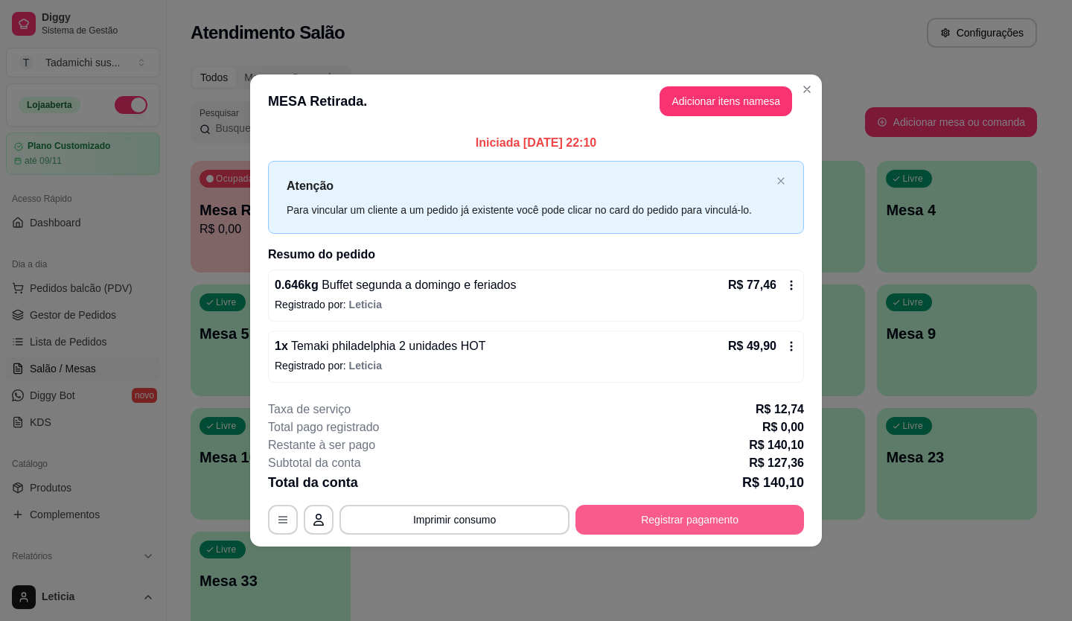
click at [697, 511] on button "Registrar pagamento" at bounding box center [690, 520] width 229 height 30
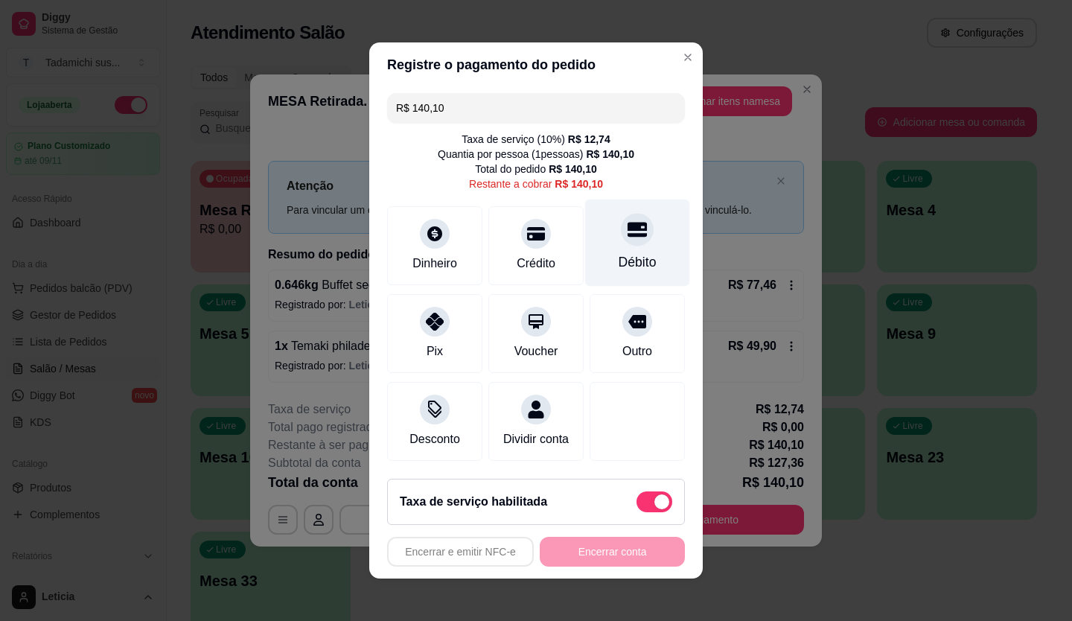
click at [635, 252] on div "Débito" at bounding box center [638, 261] width 38 height 19
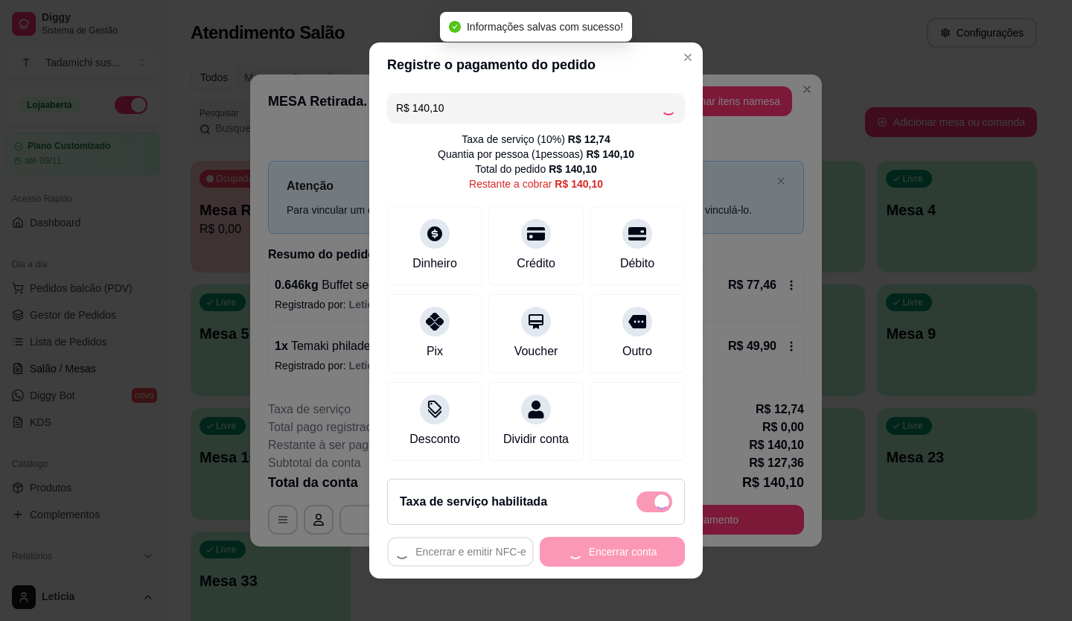
type input "R$ 0,00"
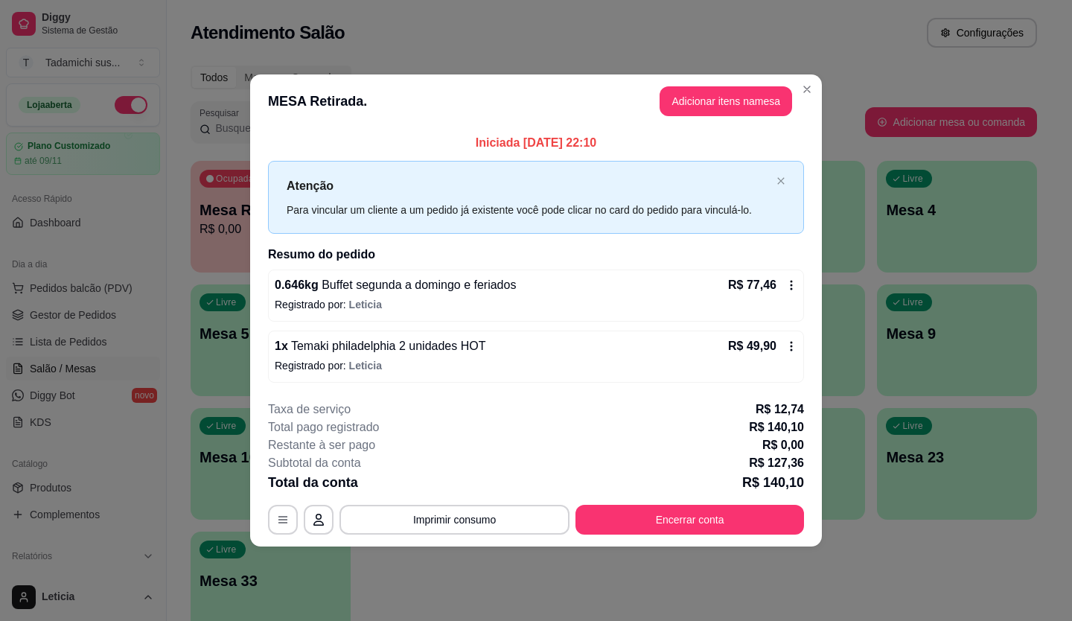
click at [507, 534] on footer "**********" at bounding box center [536, 468] width 572 height 158
click at [497, 520] on button "Imprimir consumo" at bounding box center [454, 519] width 223 height 29
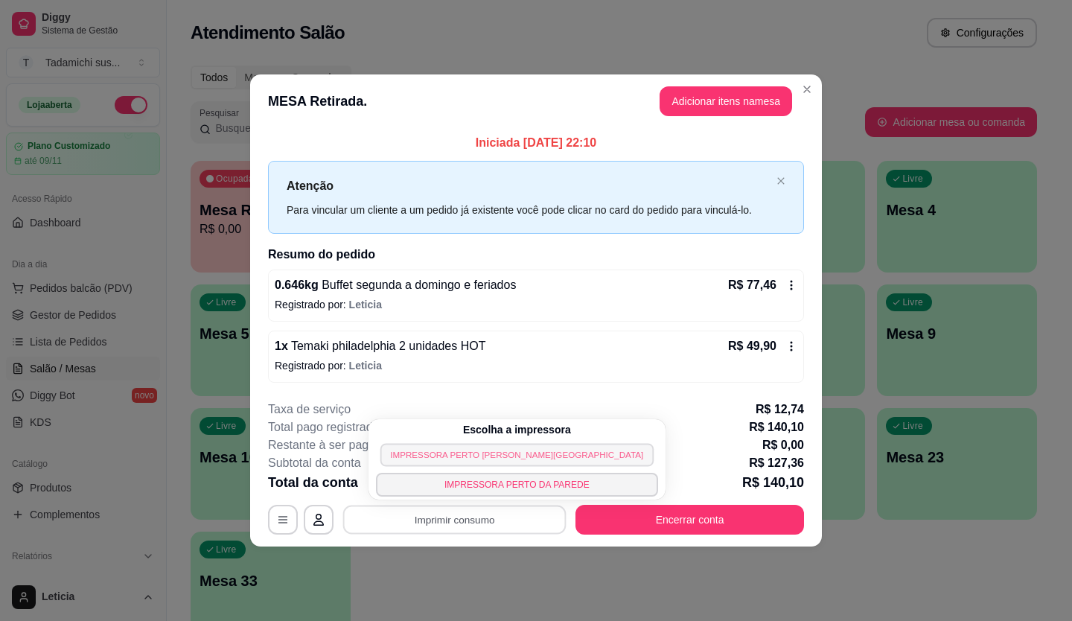
click at [437, 455] on button "IMPRESSORA PERTO [PERSON_NAME][GEOGRAPHIC_DATA]" at bounding box center [517, 454] width 273 height 23
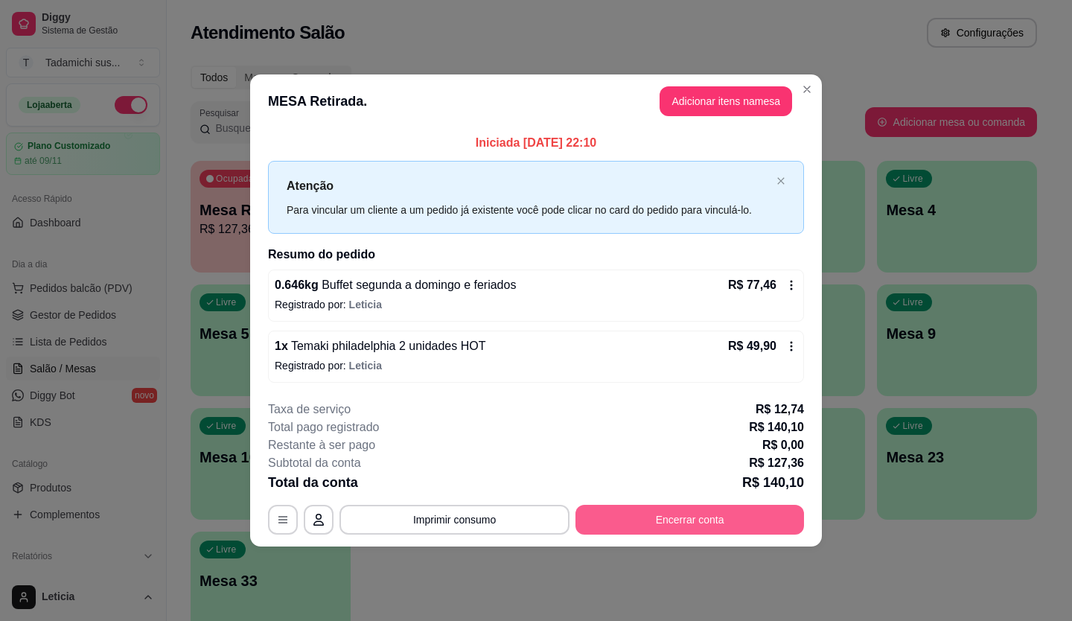
click at [675, 522] on button "Encerrar conta" at bounding box center [690, 520] width 229 height 30
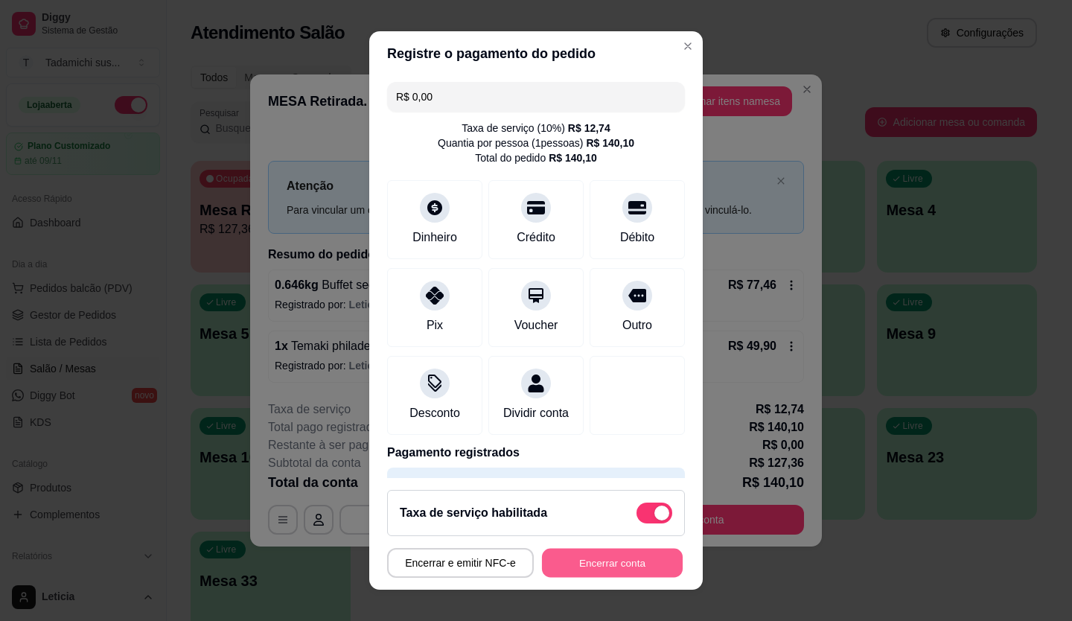
click at [652, 550] on button "Encerrar conta" at bounding box center [612, 563] width 141 height 29
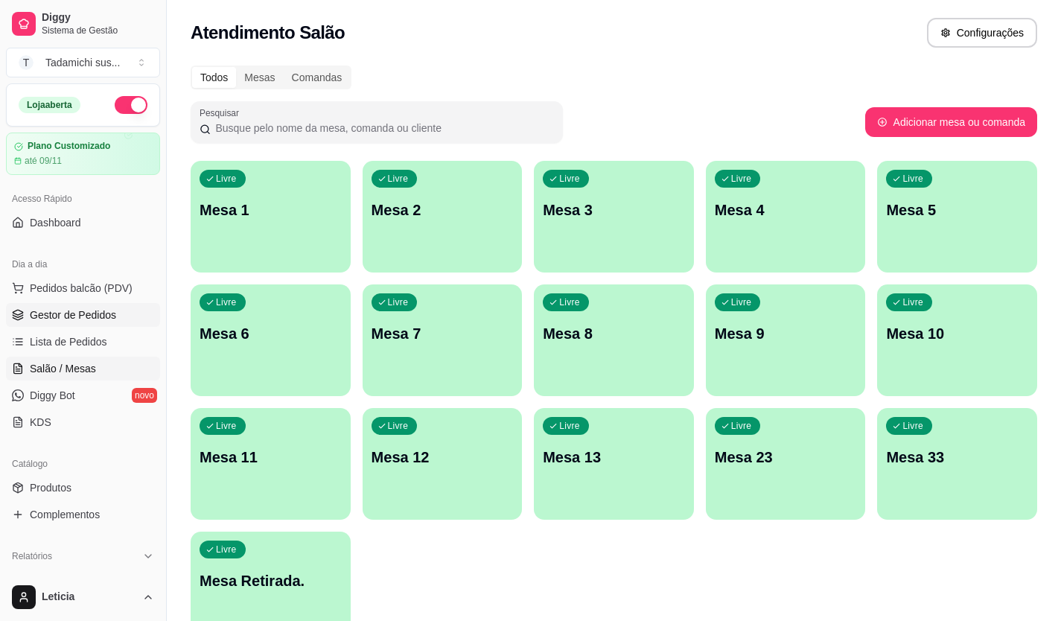
click at [37, 319] on span "Gestor de Pedidos" at bounding box center [73, 315] width 86 height 15
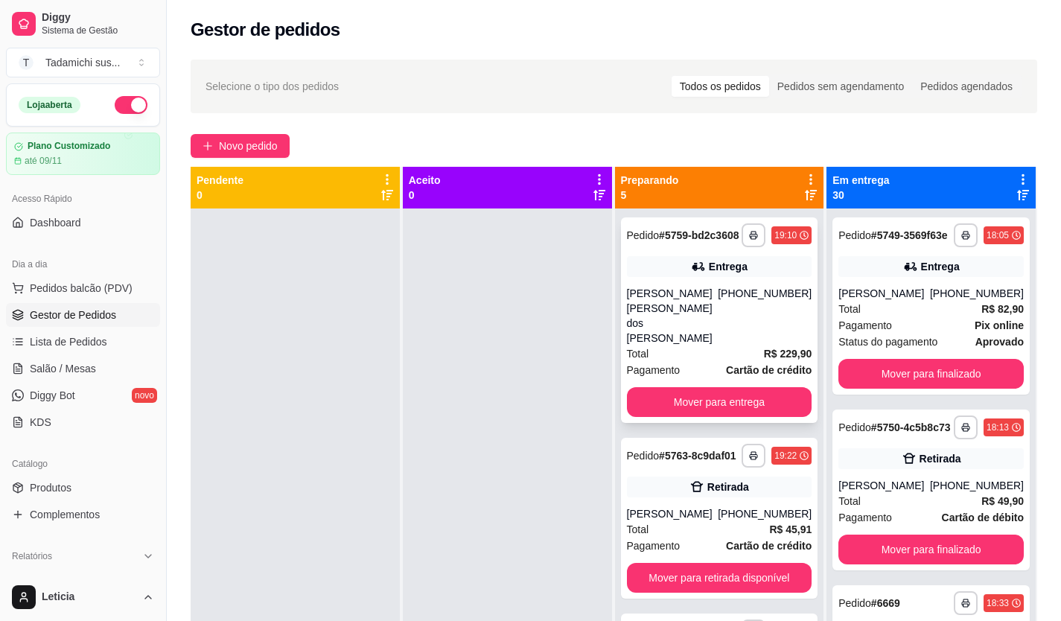
click at [642, 304] on div "[PERSON_NAME] [PERSON_NAME] dos [PERSON_NAME]" at bounding box center [673, 316] width 92 height 60
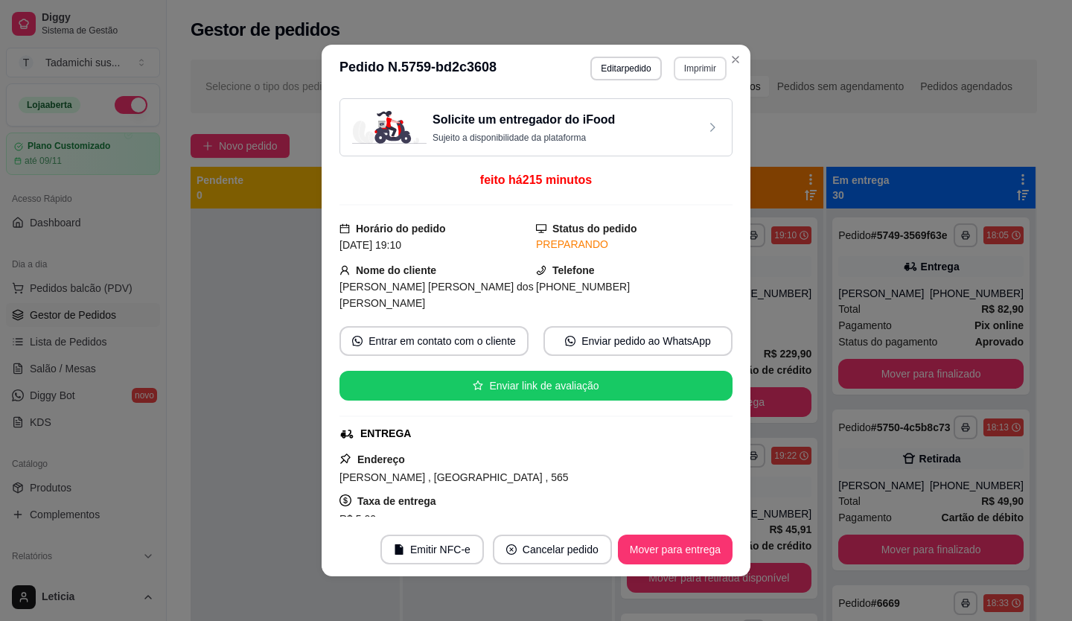
click at [681, 72] on button "Imprimir" at bounding box center [700, 69] width 53 height 24
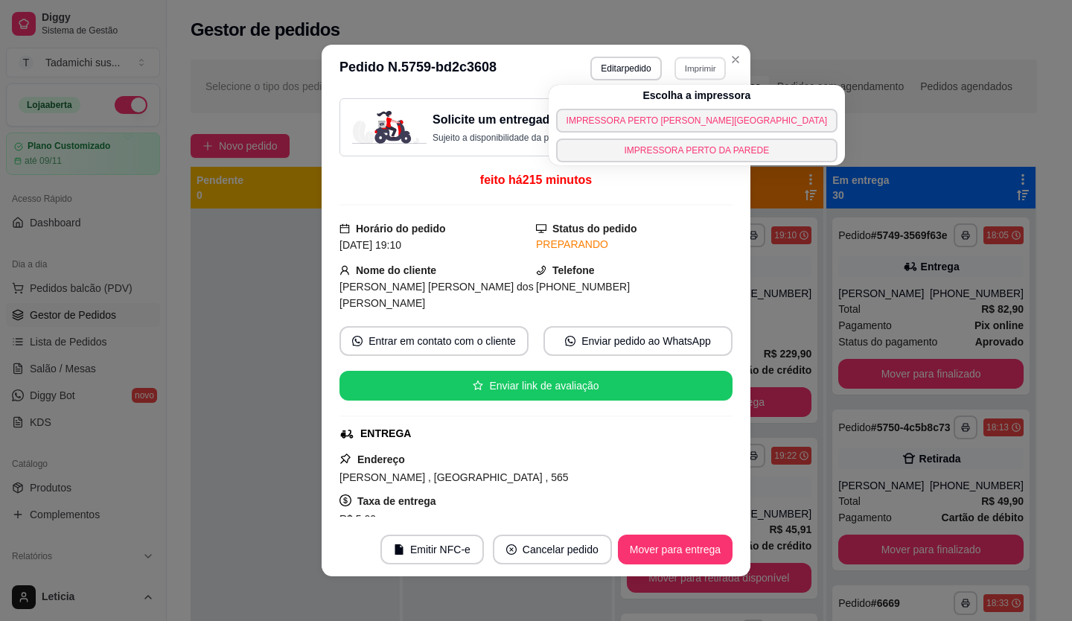
click at [695, 115] on button "IMPRESSORA PERTO [PERSON_NAME][GEOGRAPHIC_DATA]" at bounding box center [697, 121] width 282 height 24
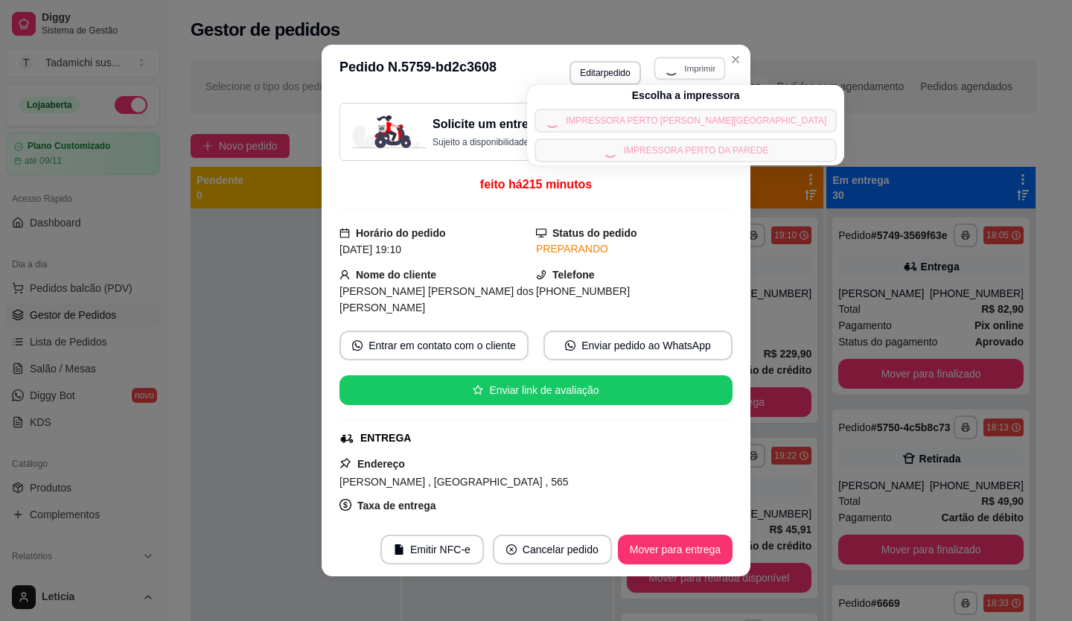
drag, startPoint x: 695, startPoint y: 115, endPoint x: 691, endPoint y: 122, distance: 7.7
click at [692, 121] on div "Escolha a impressora IMPRESSORA PERTO DA BALANÇA IMPRESSORA PERTO DA PAREDE" at bounding box center [686, 125] width 318 height 80
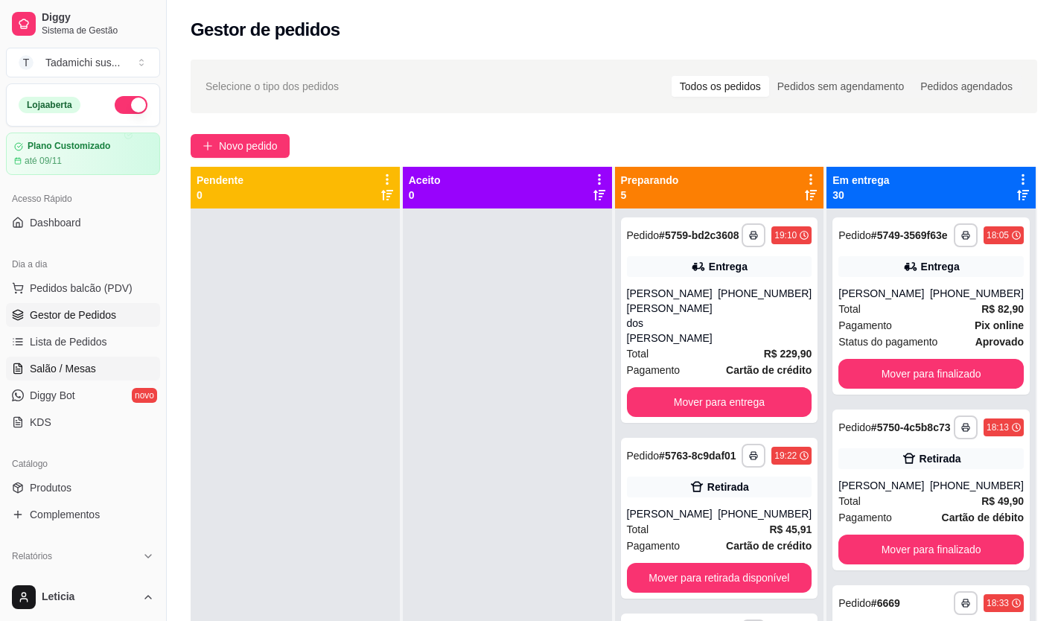
click at [65, 380] on link "Salão / Mesas" at bounding box center [83, 369] width 154 height 24
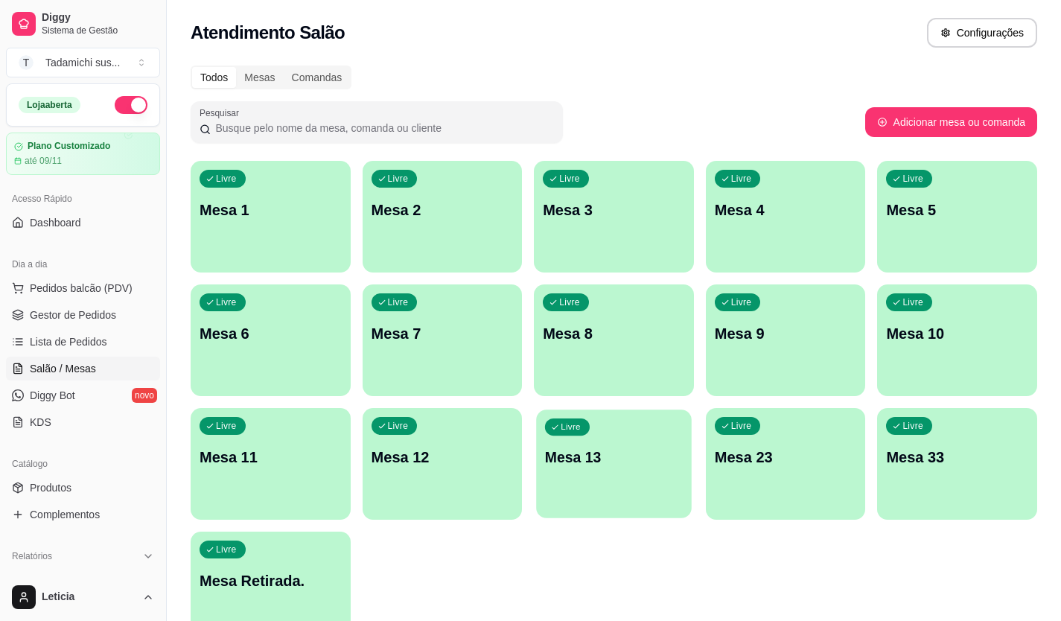
click at [645, 493] on div "Livre Mesa 13" at bounding box center [613, 455] width 155 height 91
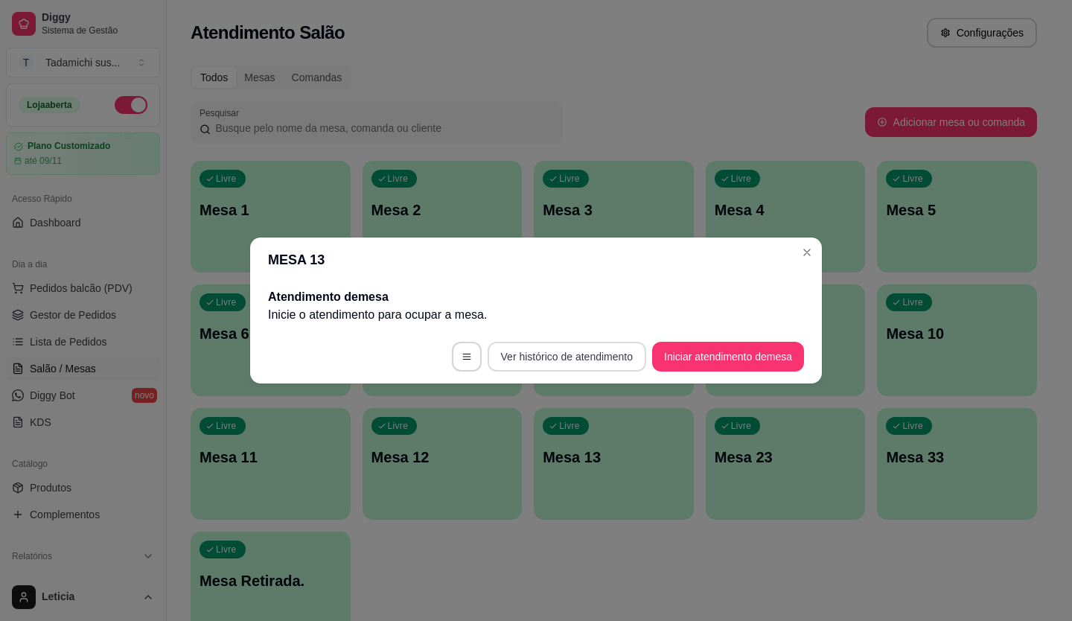
click at [536, 350] on button "Ver histórico de atendimento" at bounding box center [567, 357] width 159 height 30
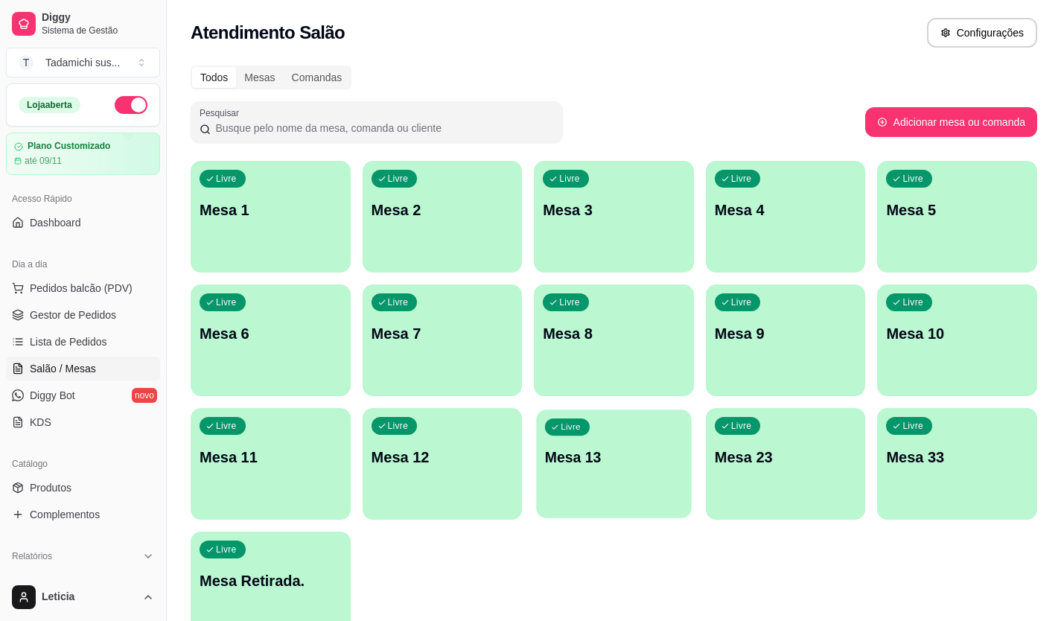
click at [620, 506] on div "button" at bounding box center [613, 508] width 155 height 17
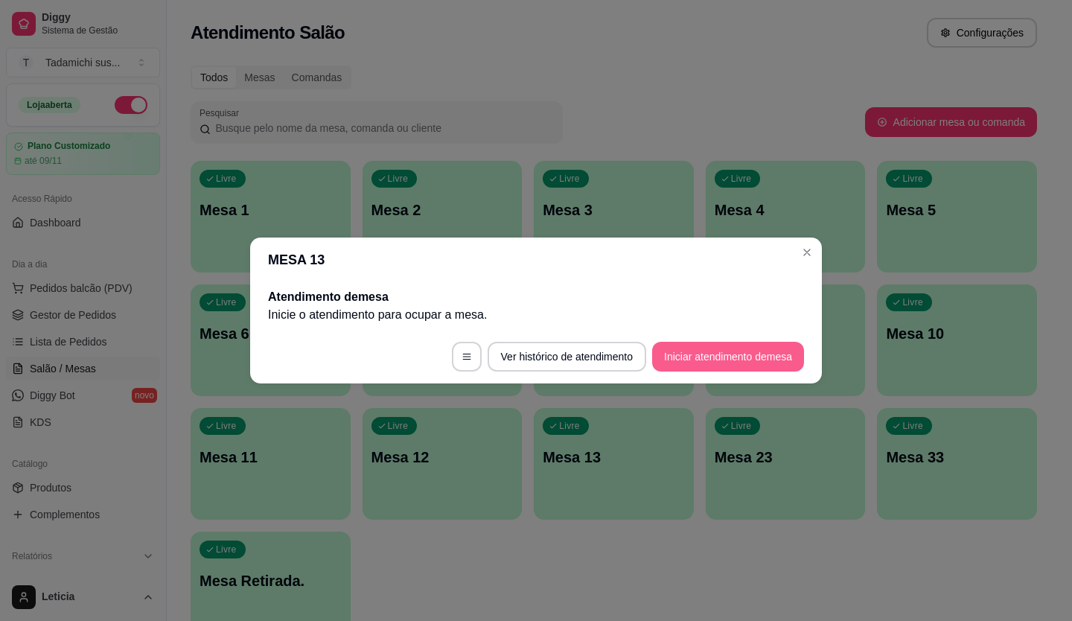
click at [713, 365] on button "Iniciar atendimento de mesa" at bounding box center [728, 357] width 152 height 30
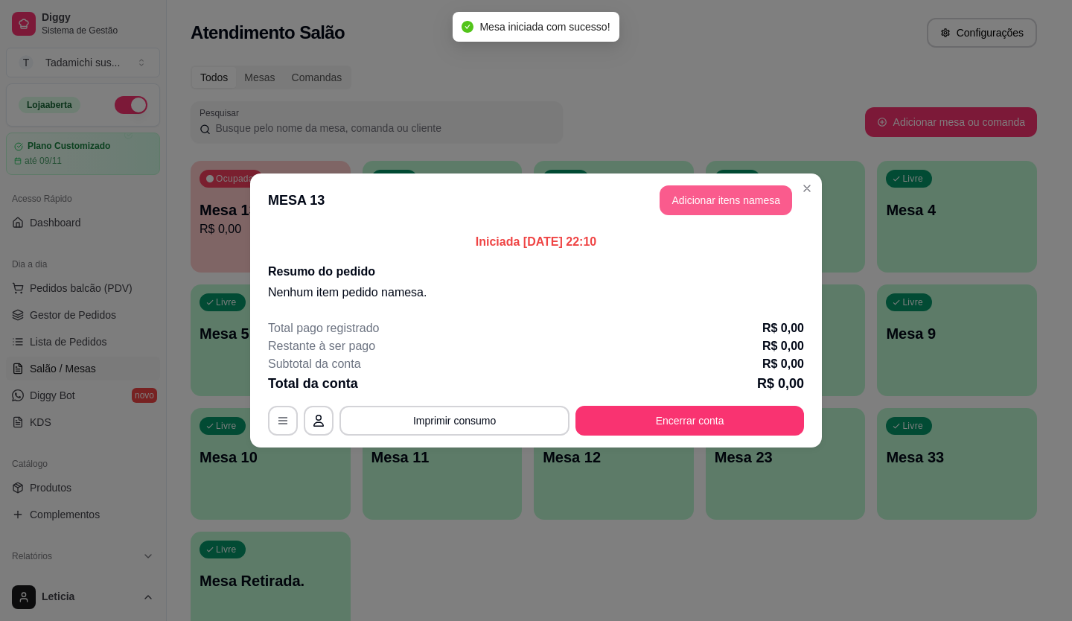
click at [697, 206] on button "Adicionar itens na mesa" at bounding box center [726, 200] width 133 height 30
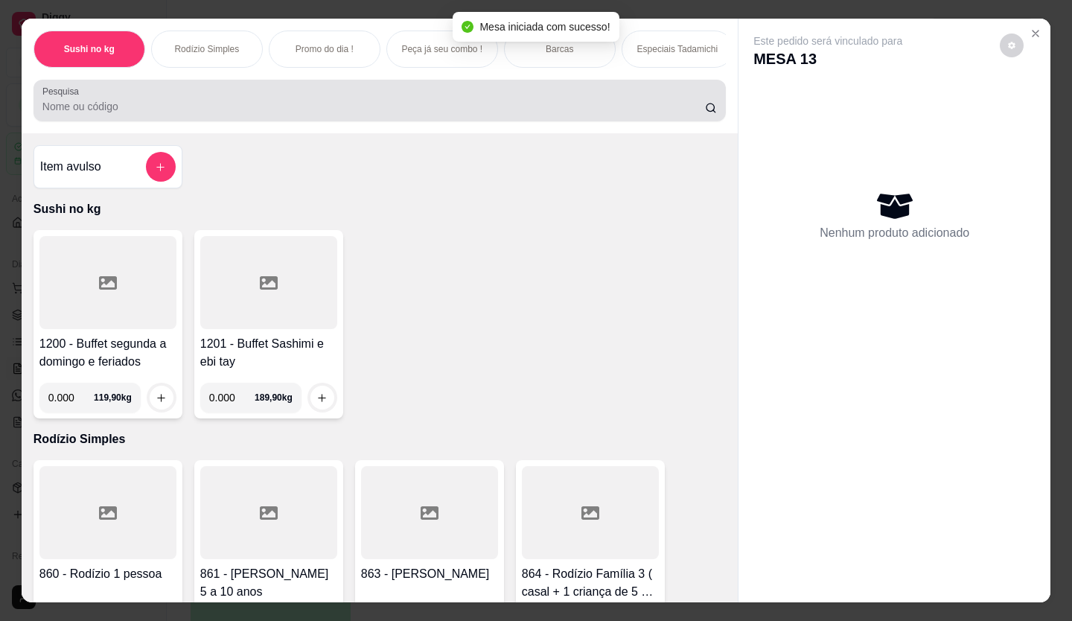
click at [82, 106] on input "Pesquisa" at bounding box center [374, 106] width 664 height 15
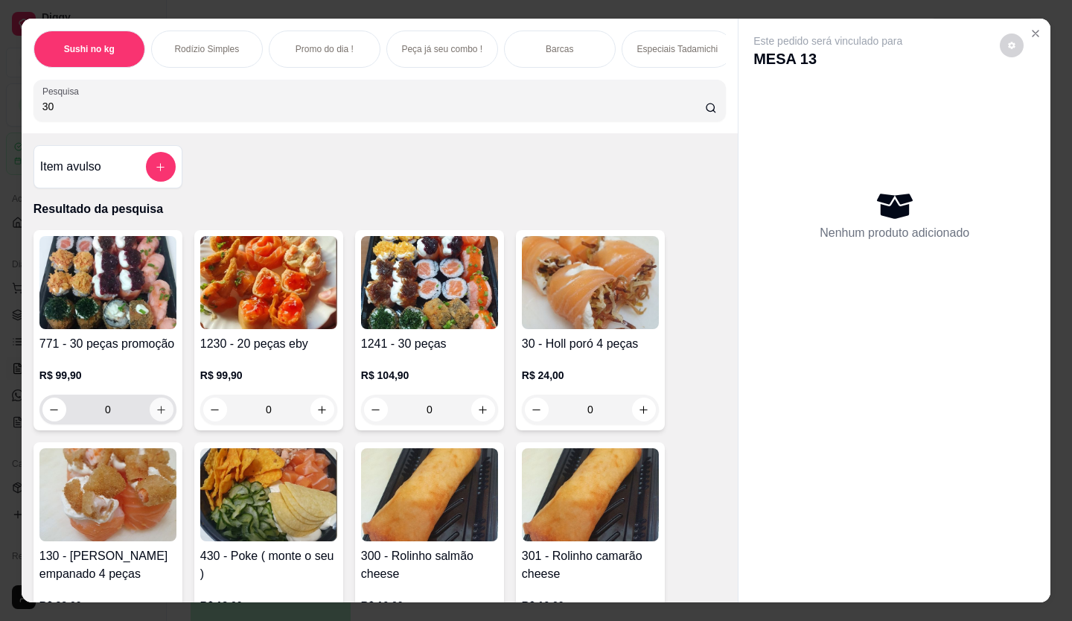
type input "30"
click at [160, 415] on icon "increase-product-quantity" at bounding box center [161, 409] width 11 height 11
type input "1"
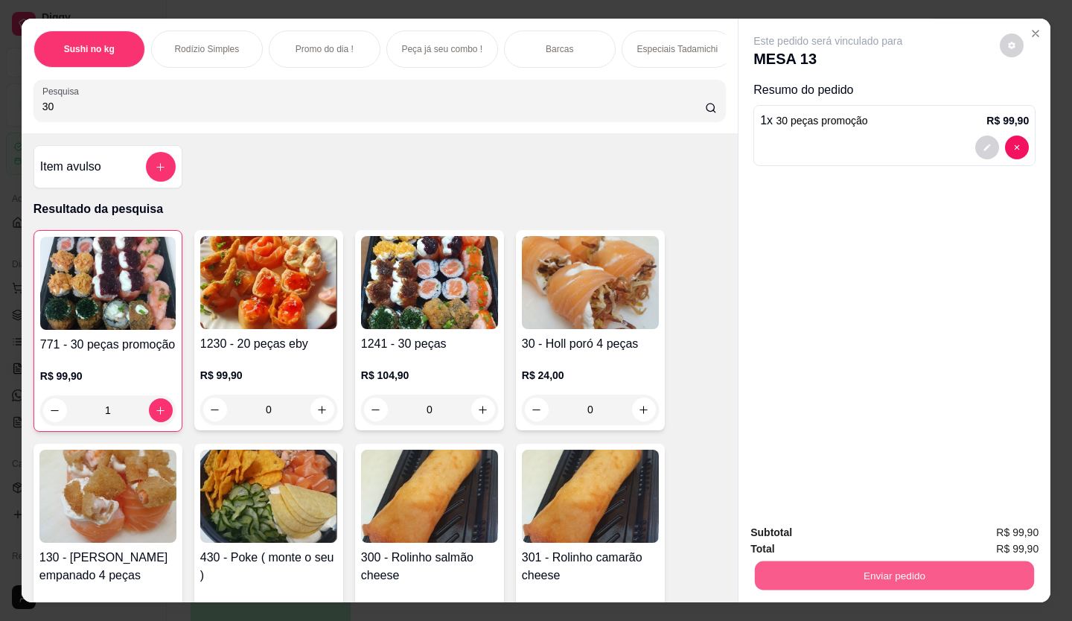
click at [831, 574] on button "Enviar pedido" at bounding box center [894, 576] width 279 height 29
click at [1014, 533] on button "Enviar pedido" at bounding box center [1000, 533] width 84 height 28
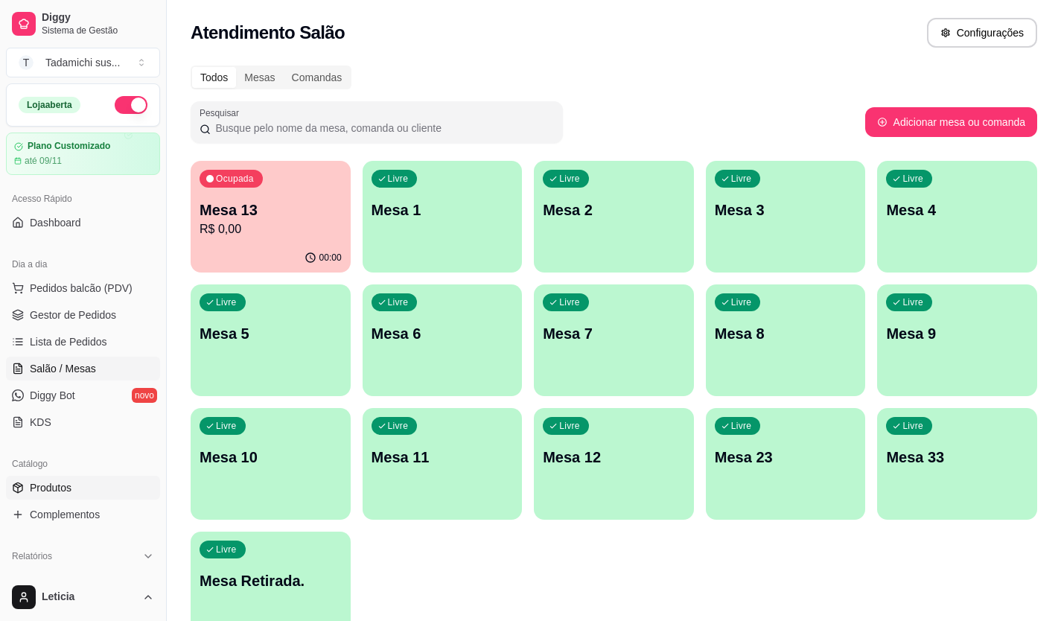
click at [66, 486] on span "Produtos" at bounding box center [51, 487] width 42 height 15
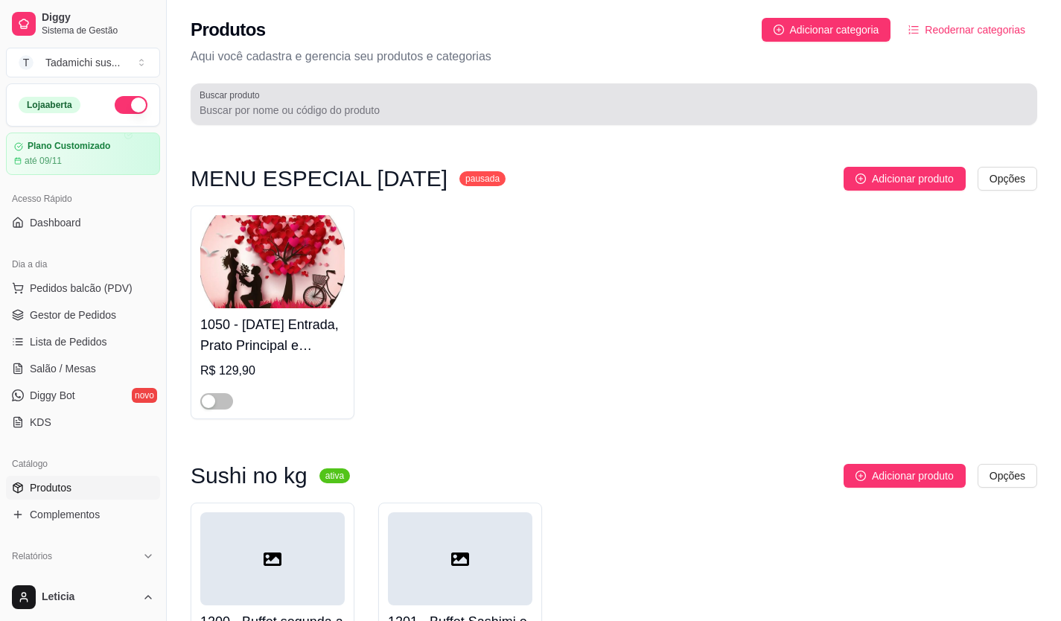
click at [321, 107] on input "Buscar produto" at bounding box center [614, 110] width 829 height 15
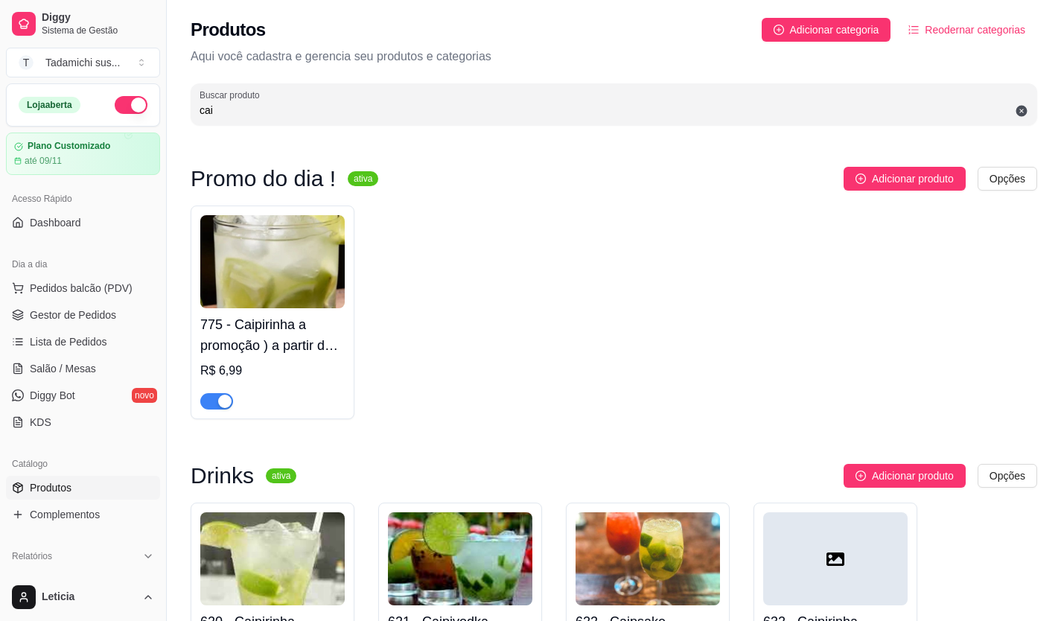
type input "cai"
click at [268, 285] on img at bounding box center [272, 261] width 144 height 93
click at [44, 357] on link "Salão / Mesas" at bounding box center [83, 369] width 154 height 24
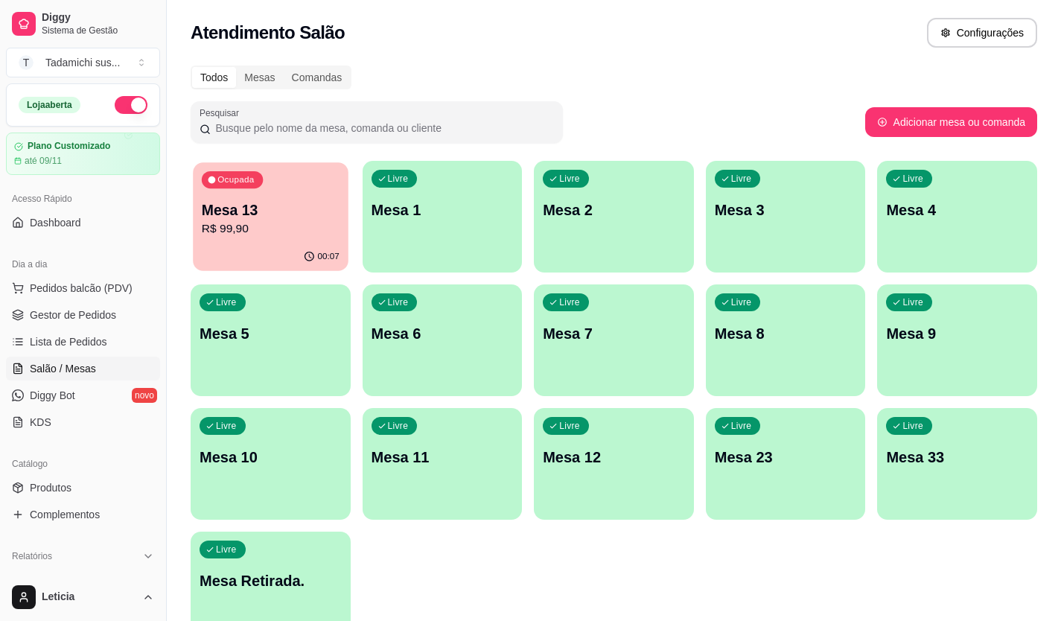
click at [252, 235] on p "R$ 99,90" at bounding box center [271, 228] width 138 height 17
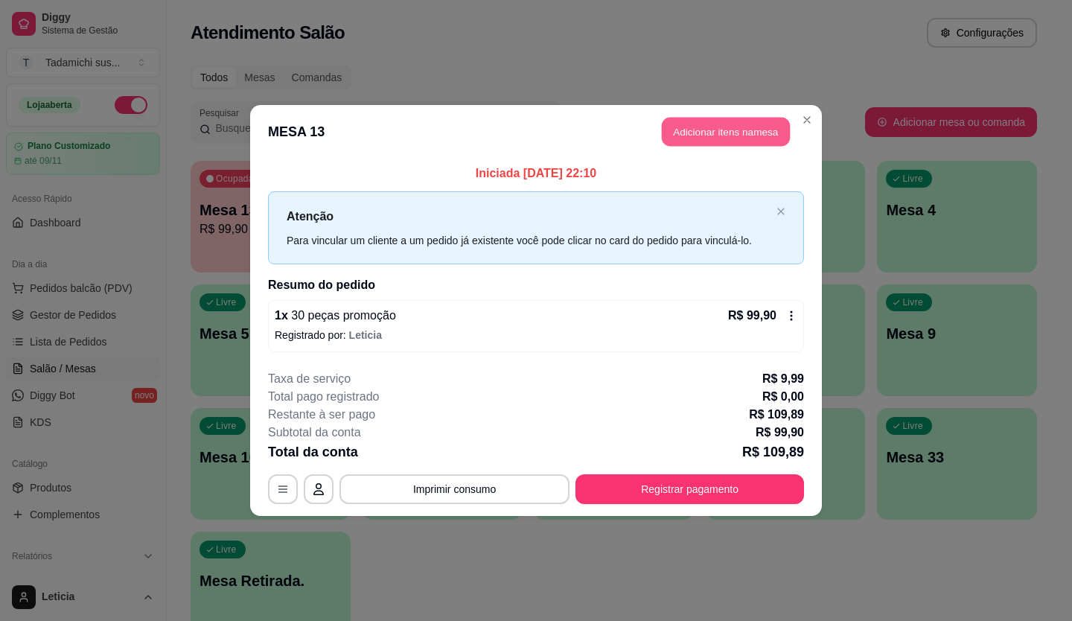
click at [662, 136] on button "Adicionar itens na mesa" at bounding box center [726, 132] width 128 height 29
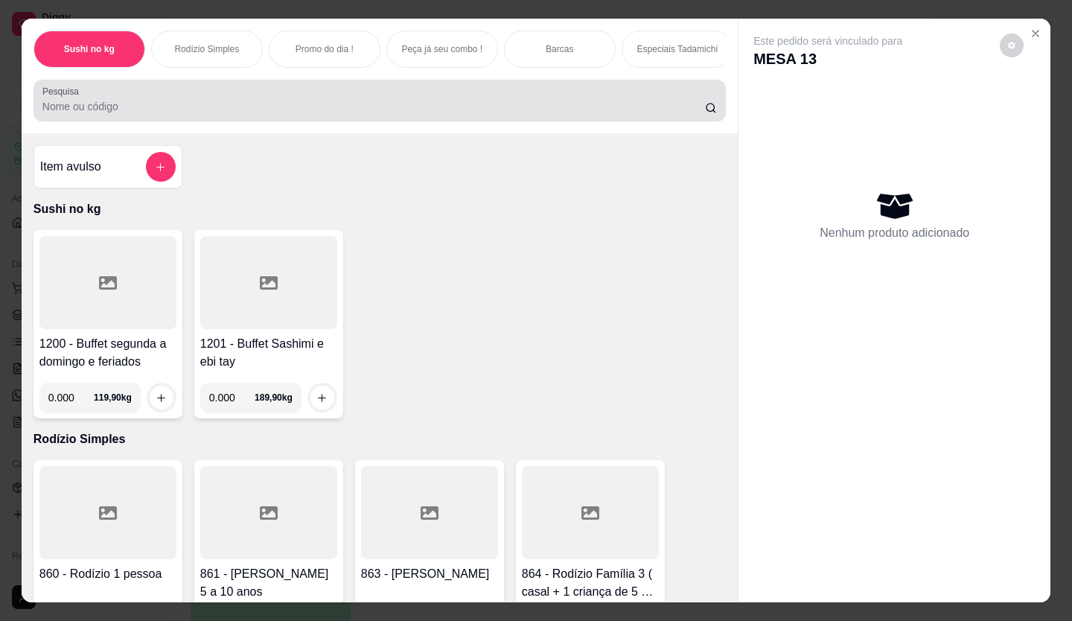
drag, startPoint x: 611, startPoint y: 104, endPoint x: 619, endPoint y: 109, distance: 9.7
click at [614, 106] on input "Pesquisa" at bounding box center [374, 106] width 664 height 15
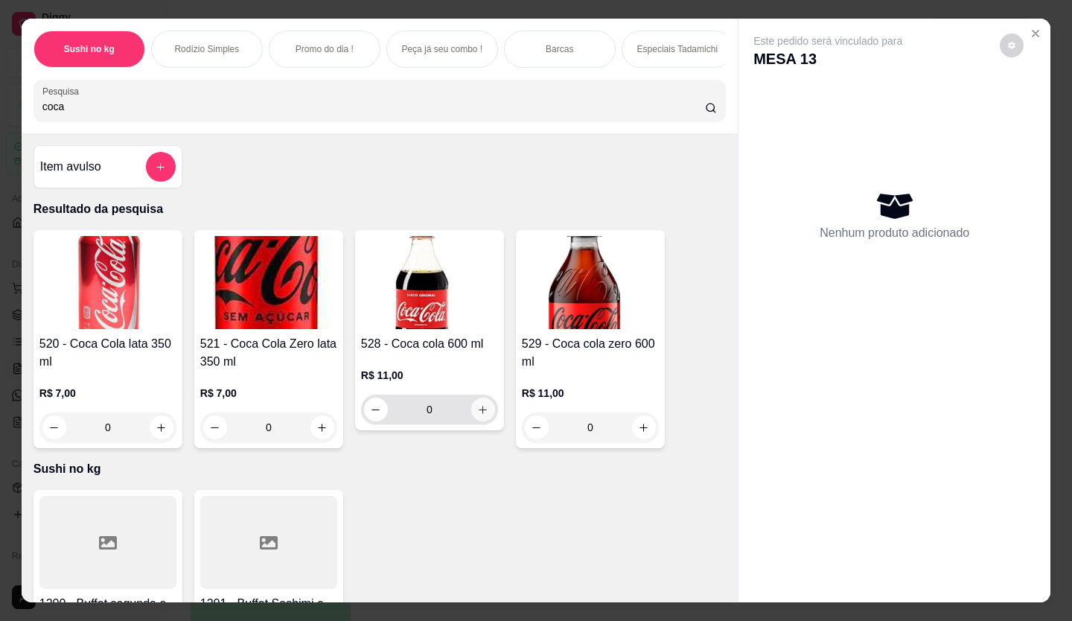
type input "coca"
click at [478, 414] on icon "increase-product-quantity" at bounding box center [483, 409] width 11 height 11
type input "1"
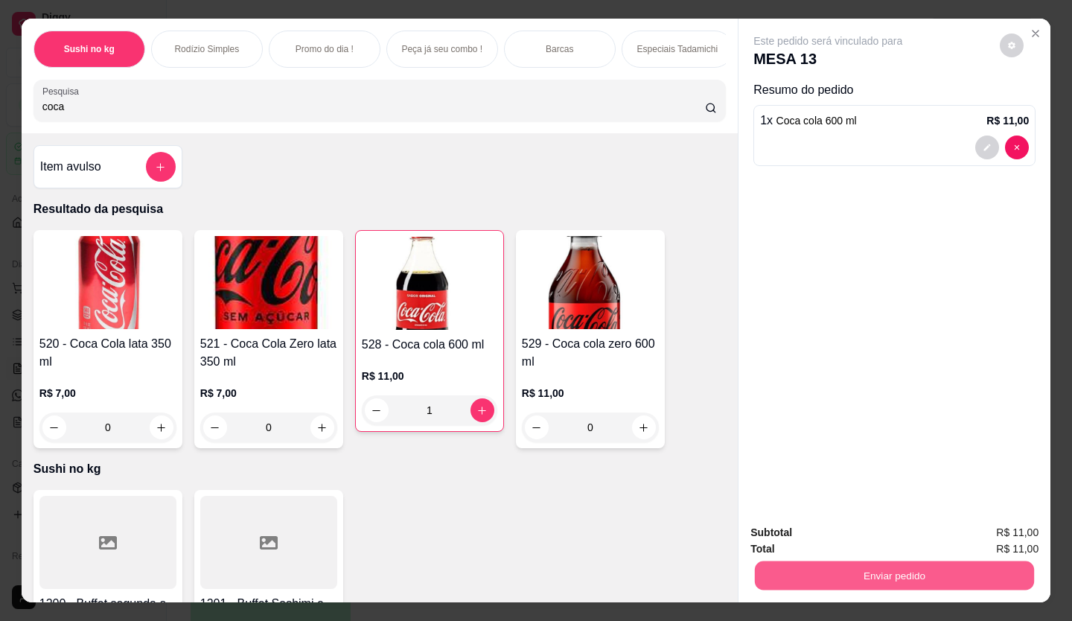
click at [872, 580] on button "Enviar pedido" at bounding box center [894, 576] width 279 height 29
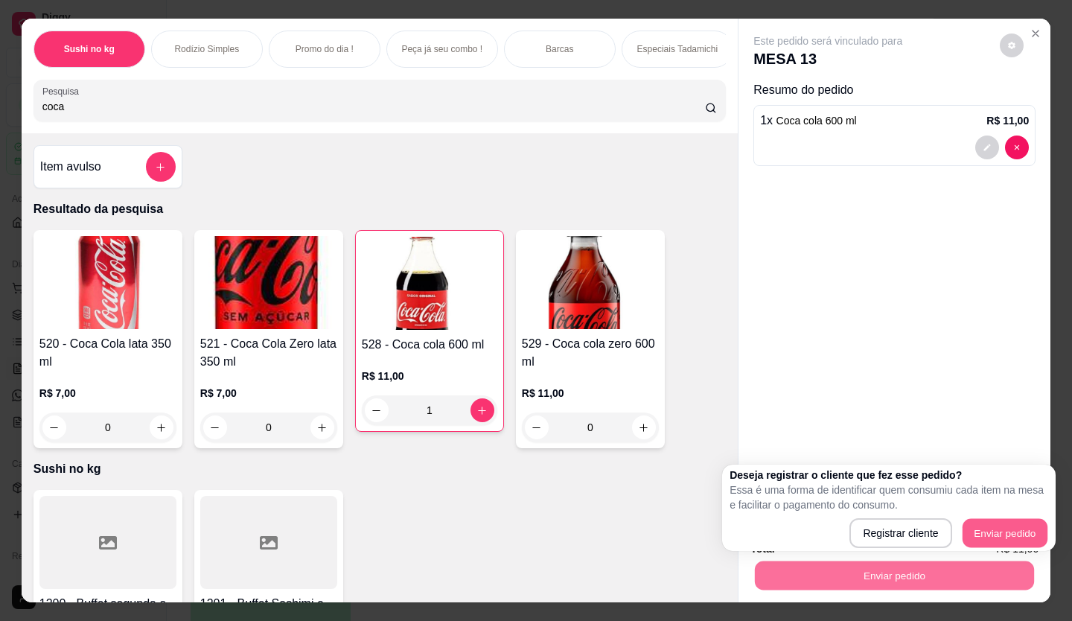
click at [980, 531] on button "Enviar pedido" at bounding box center [1004, 533] width 85 height 29
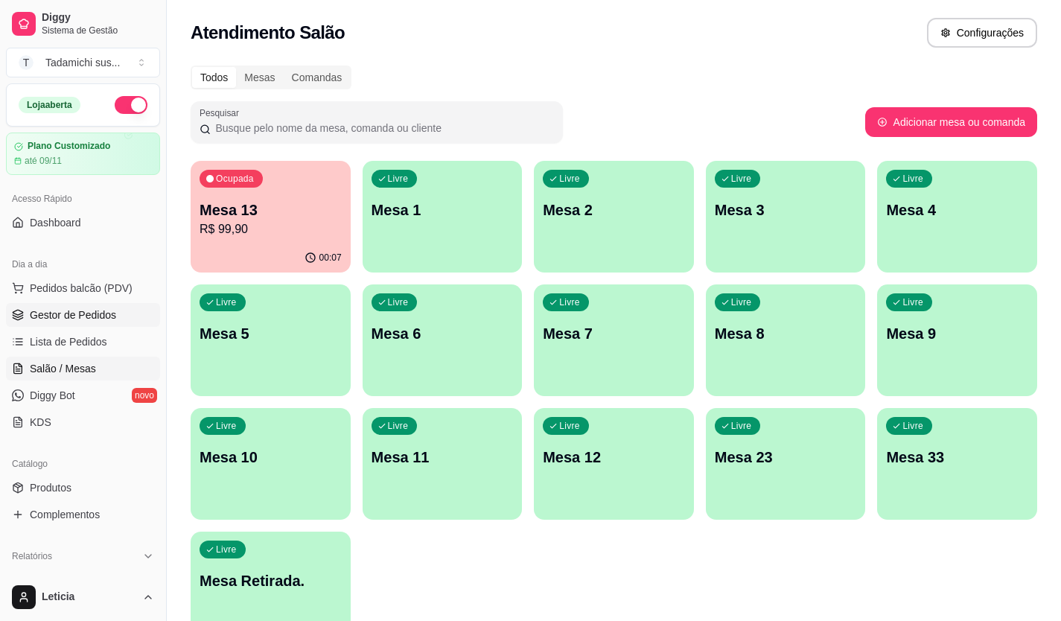
click at [100, 314] on span "Gestor de Pedidos" at bounding box center [73, 315] width 86 height 15
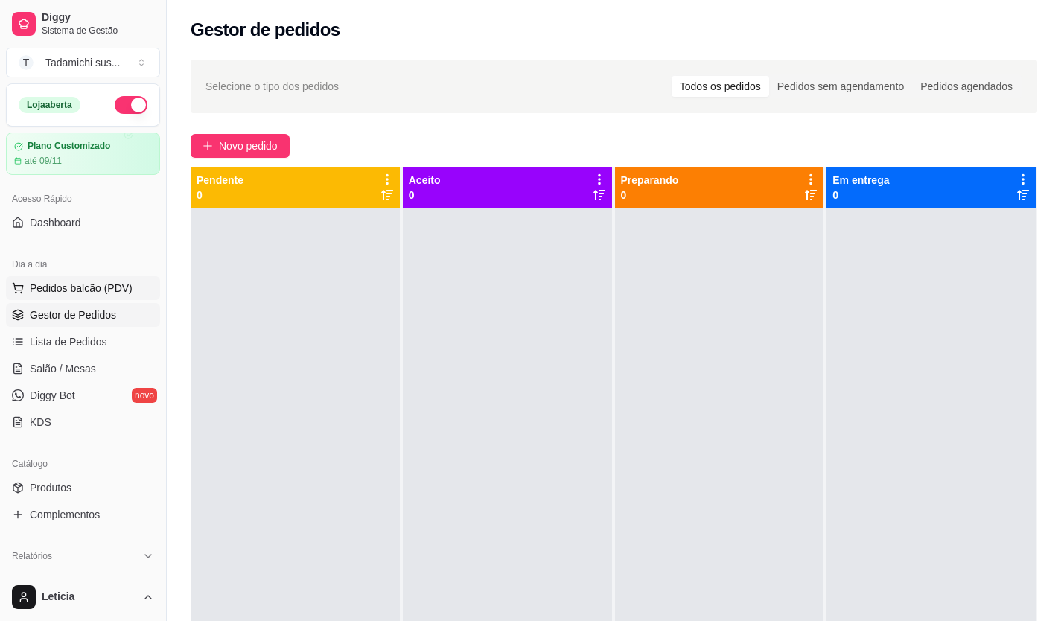
click at [74, 286] on span "Pedidos balcão (PDV)" at bounding box center [81, 288] width 103 height 15
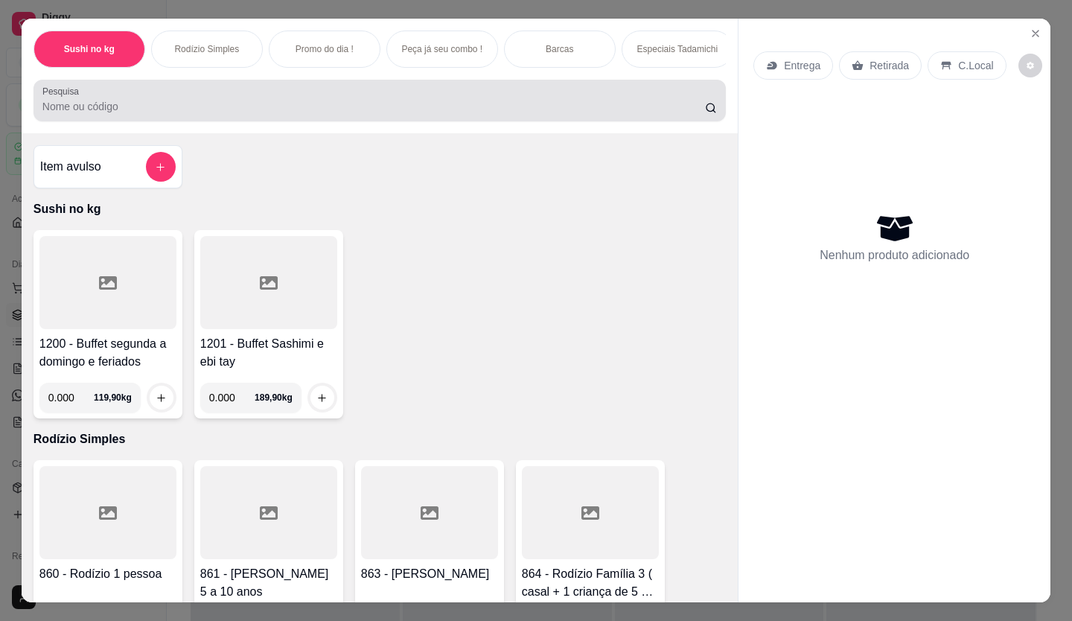
click at [291, 114] on input "Pesquisa" at bounding box center [374, 106] width 664 height 15
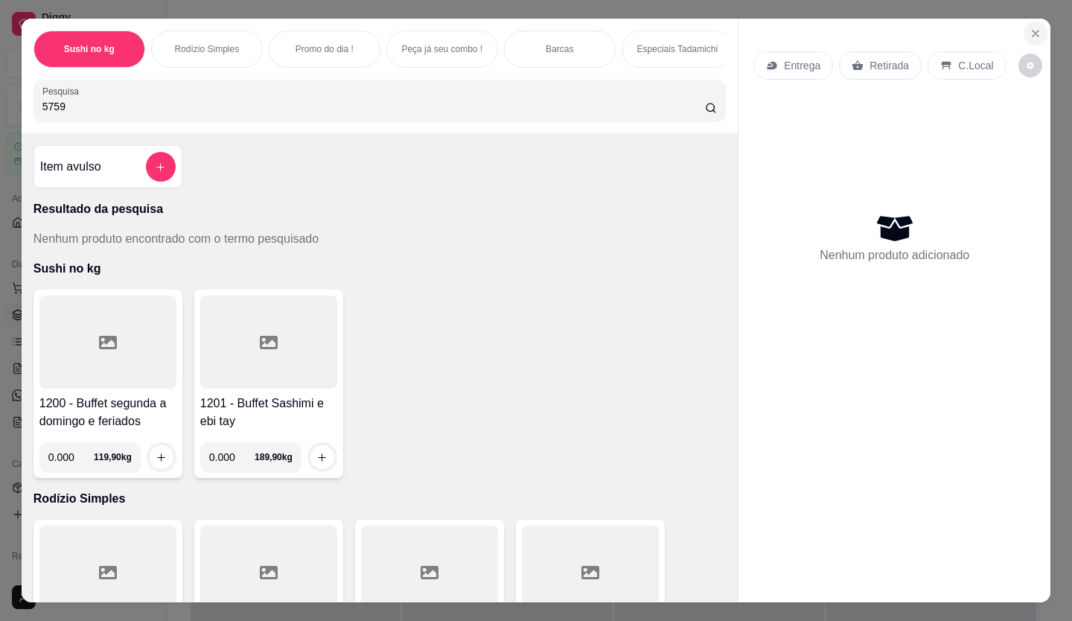
type input "5759"
click at [1032, 32] on icon "Close" at bounding box center [1036, 34] width 12 height 12
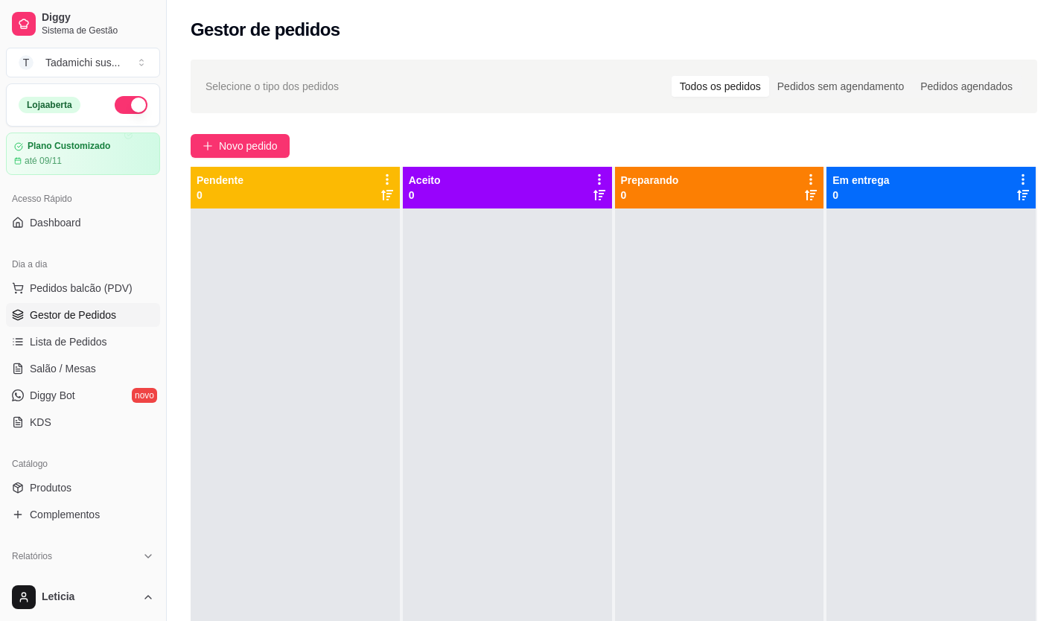
click at [101, 309] on span "Gestor de Pedidos" at bounding box center [73, 315] width 86 height 15
click at [109, 338] on link "Lista de Pedidos" at bounding box center [83, 342] width 154 height 24
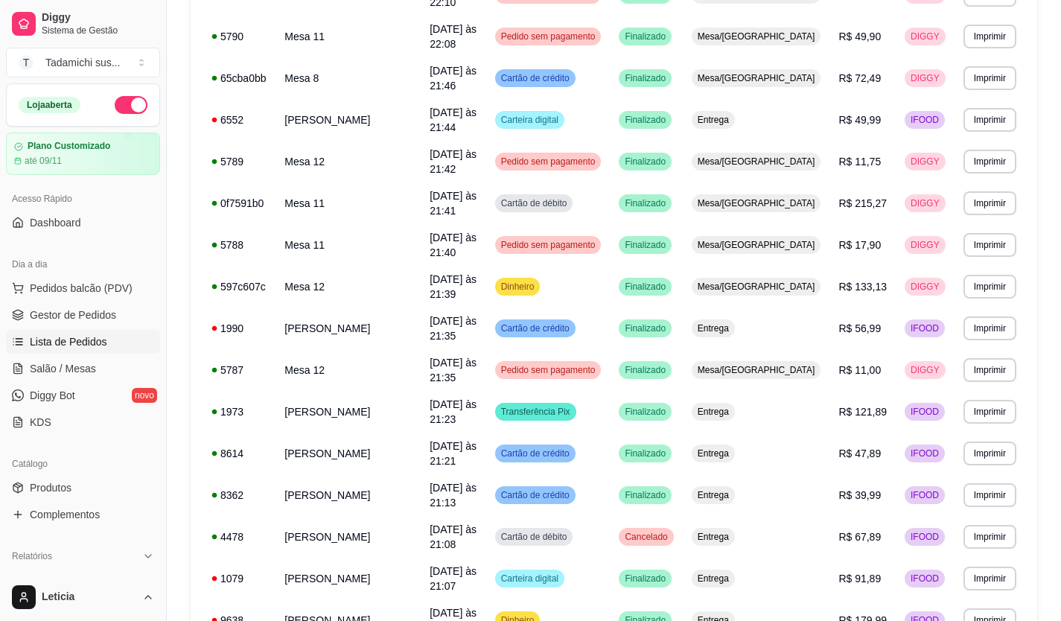
scroll to position [775, 0]
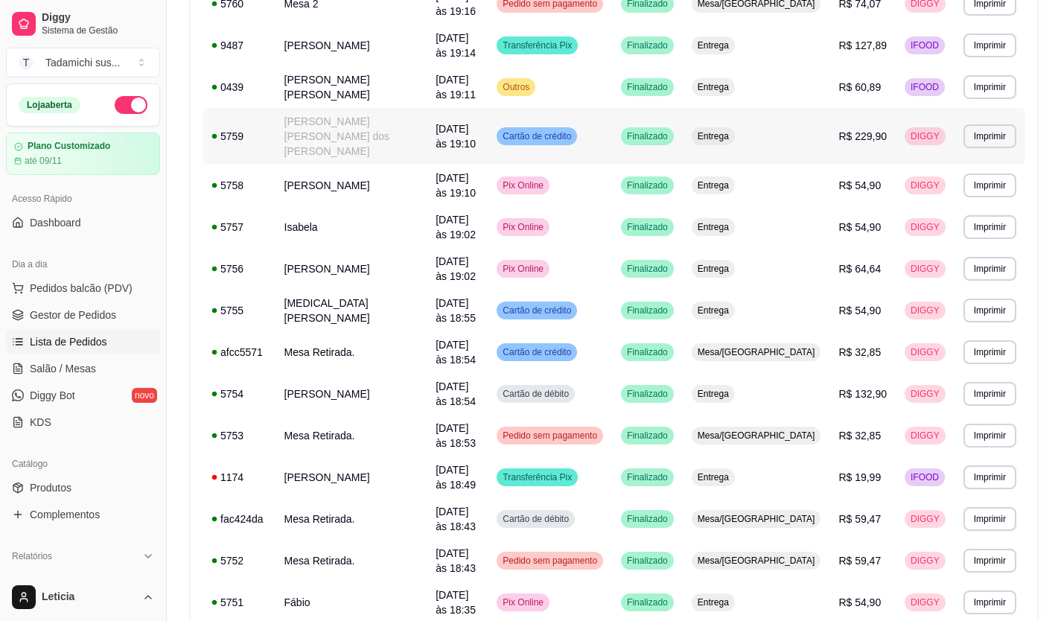
click at [257, 129] on div "5759" at bounding box center [239, 136] width 55 height 15
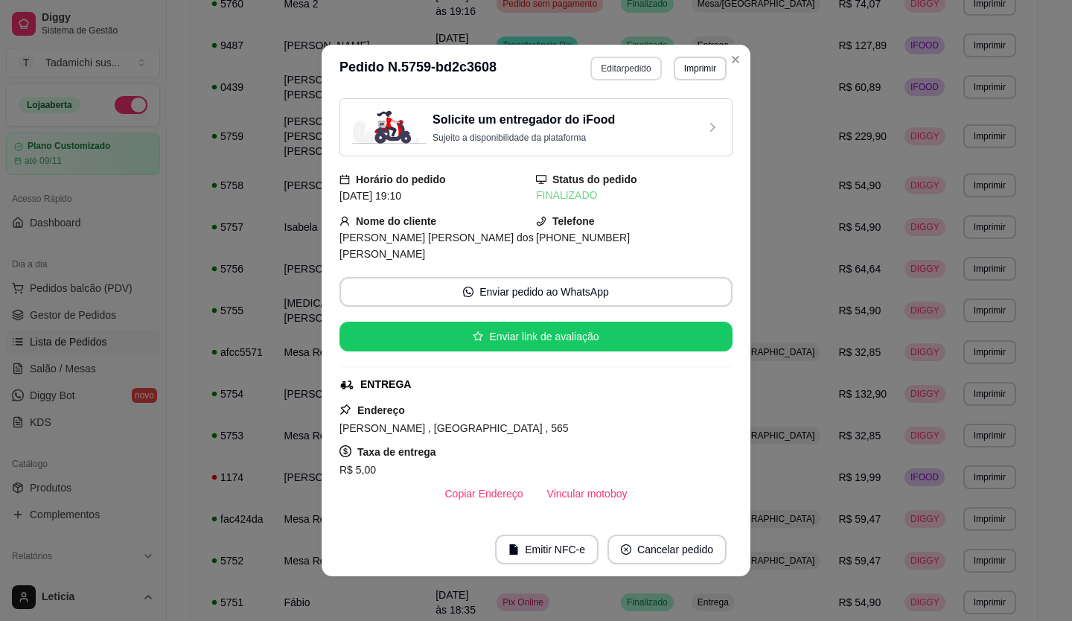
click at [630, 63] on button "Editar pedido" at bounding box center [626, 69] width 71 height 24
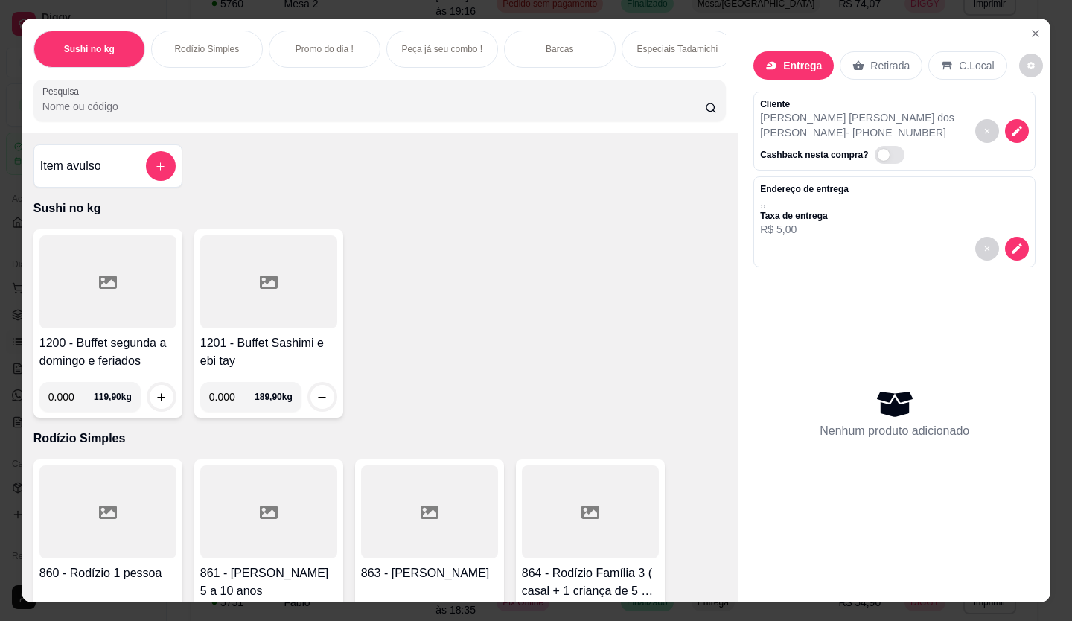
scroll to position [0, 0]
click at [1037, 34] on button "Close" at bounding box center [1036, 34] width 24 height 24
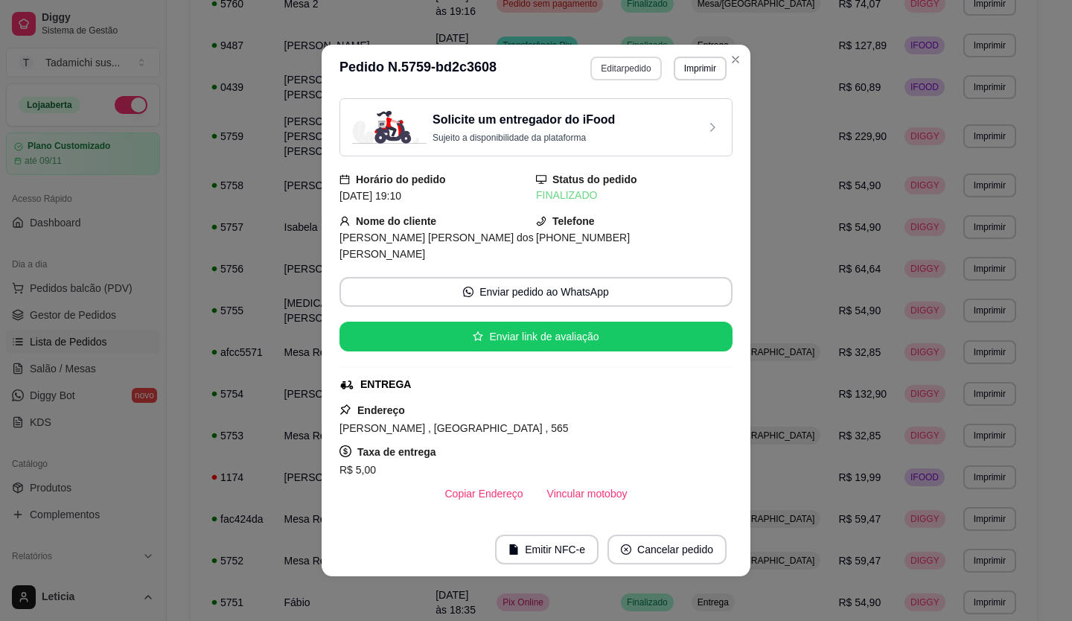
click at [643, 66] on button "Editar pedido" at bounding box center [626, 69] width 71 height 24
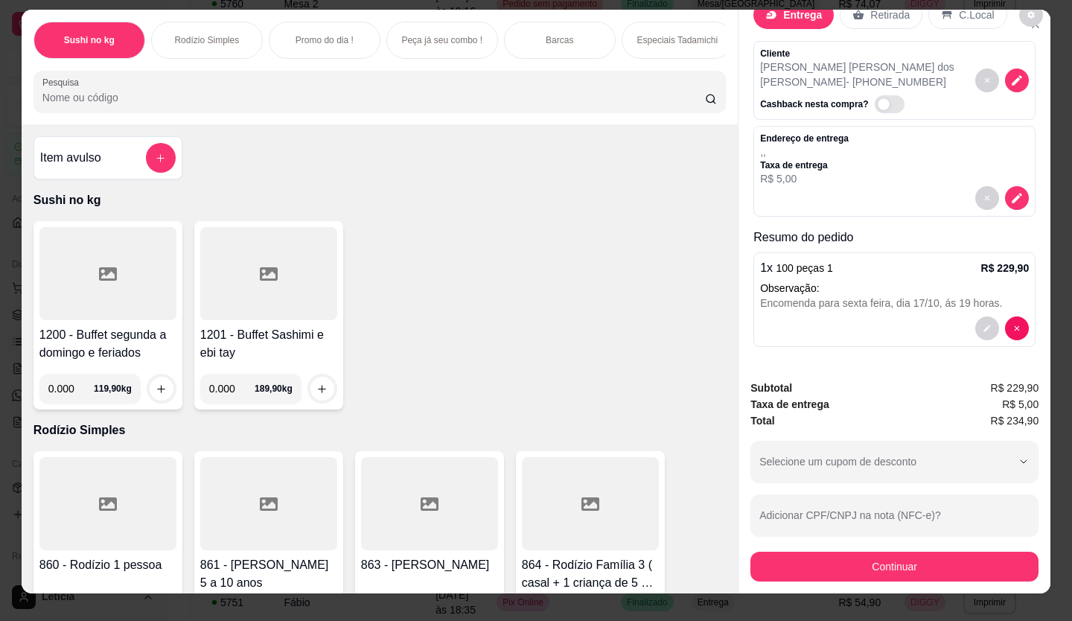
scroll to position [34, 0]
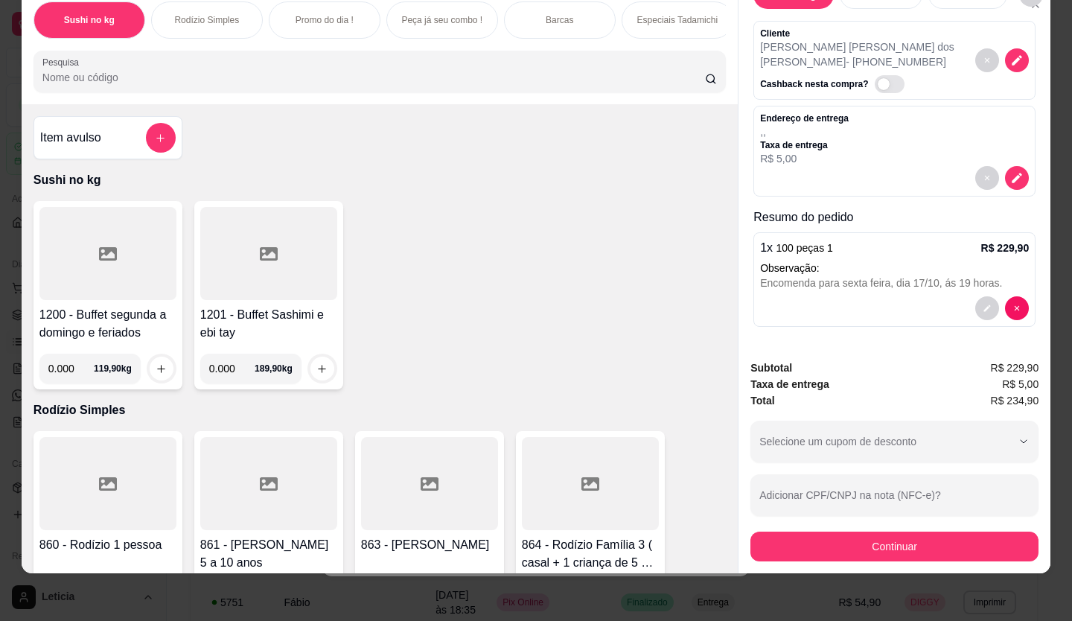
click at [884, 276] on div "Encomenda para sexta feira, dia 17/10, ás 19 horas." at bounding box center [894, 283] width 269 height 15
click at [842, 532] on button "Continuar" at bounding box center [895, 547] width 288 height 30
